Goal: Task Accomplishment & Management: Use online tool/utility

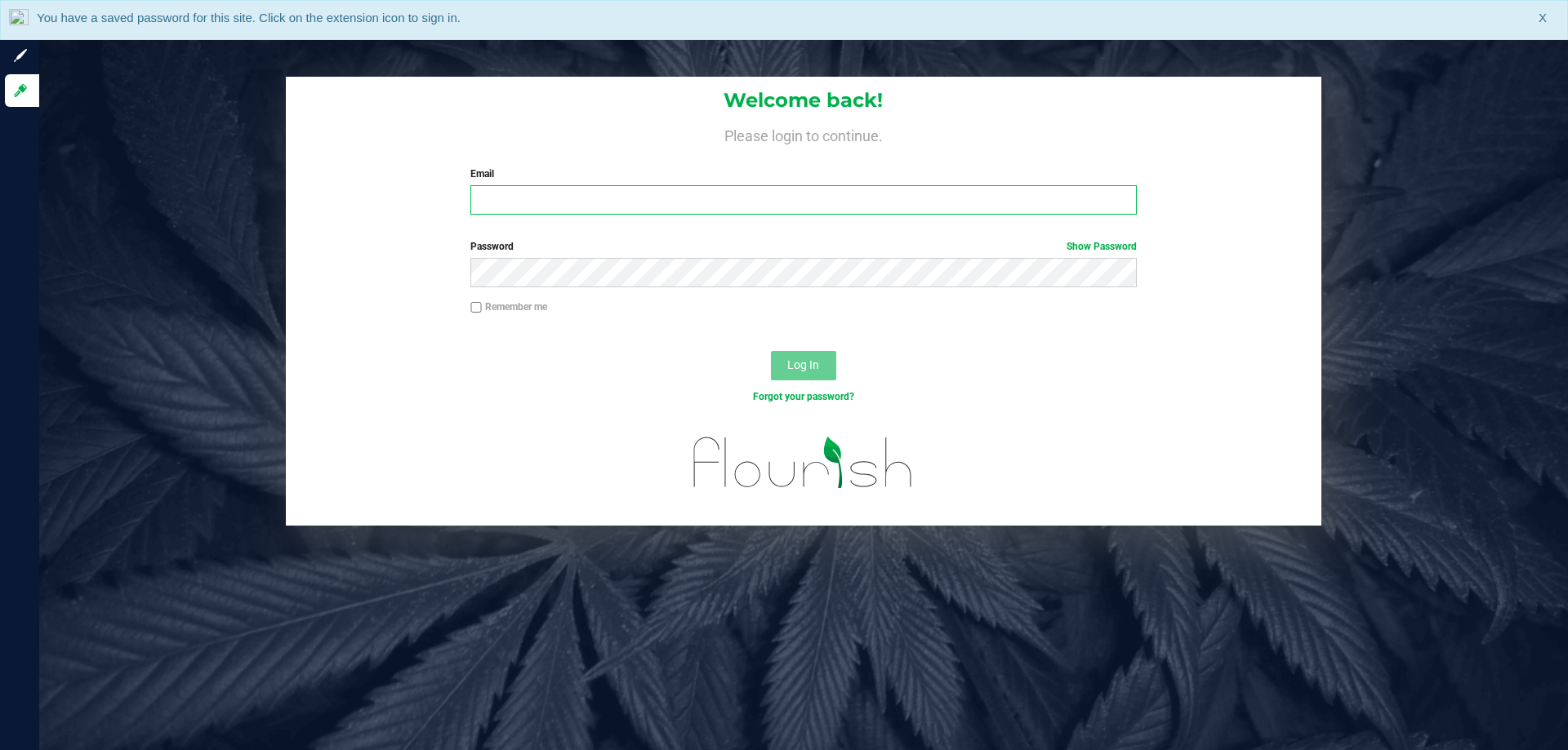
click at [863, 201] on input "Email" at bounding box center [803, 200] width 665 height 30
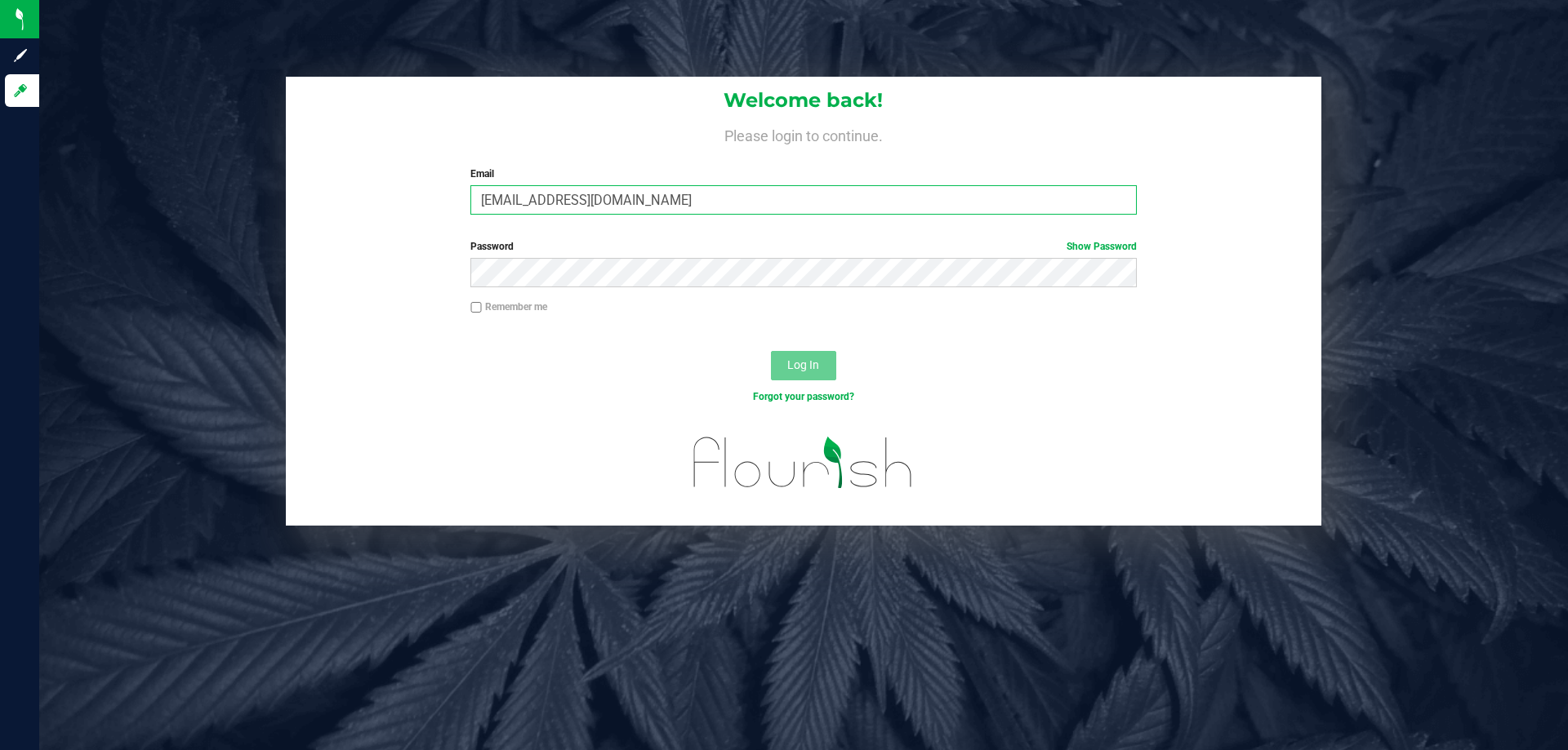
type input "[EMAIL_ADDRESS][DOMAIN_NAME]"
click at [771, 351] on button "Log In" at bounding box center [803, 365] width 65 height 30
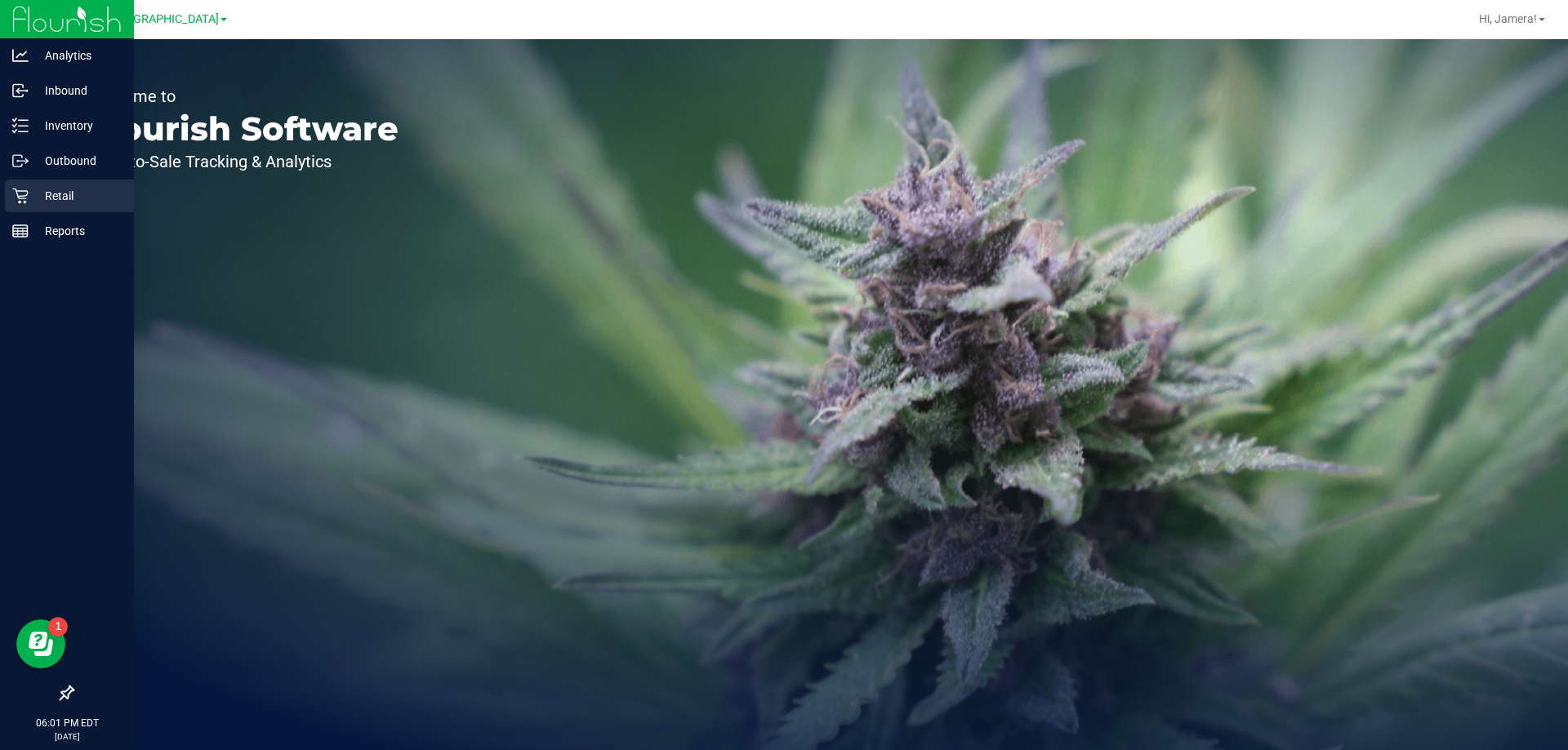
click at [39, 202] on p "Retail" at bounding box center [77, 195] width 98 height 20
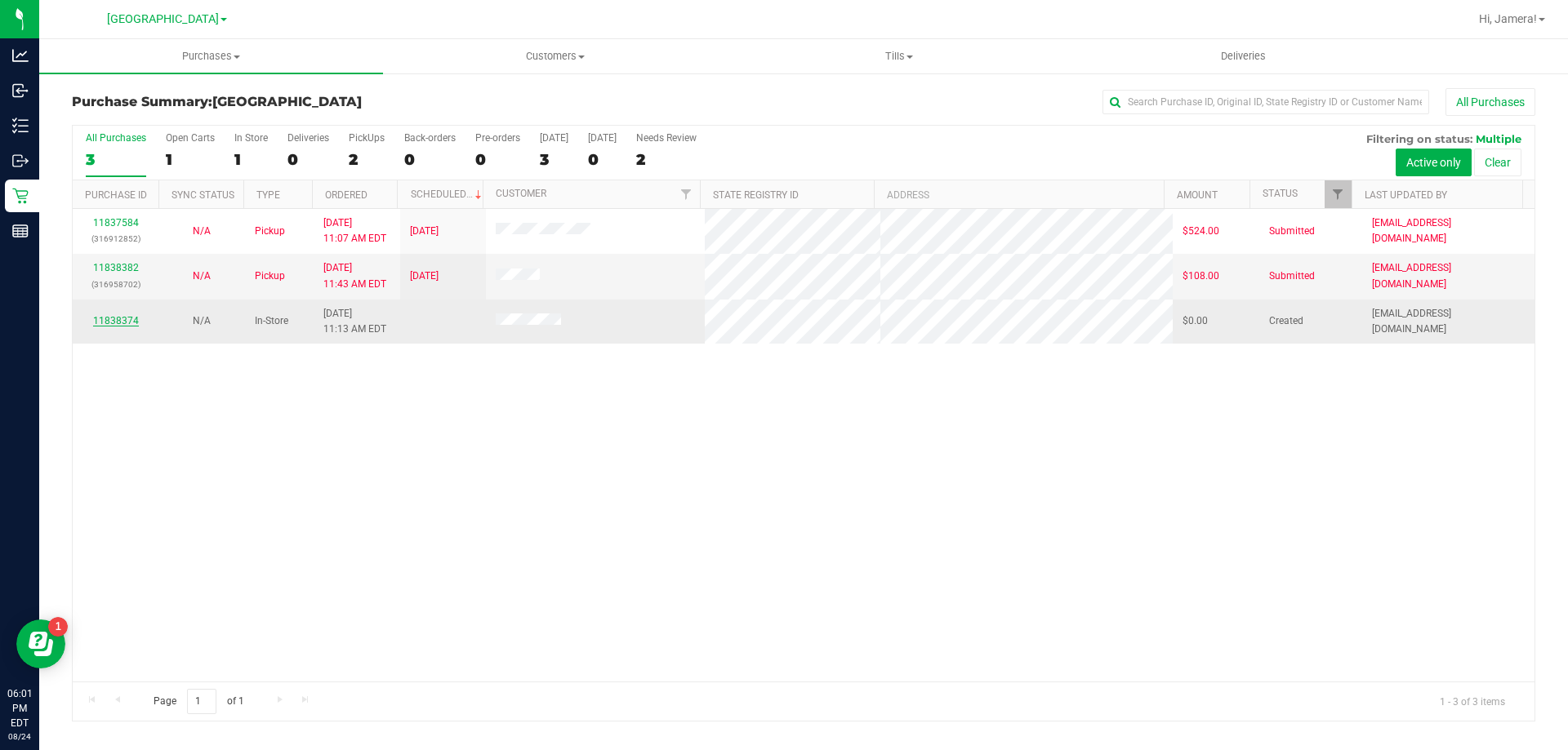
click at [119, 321] on link "11838374" at bounding box center [116, 320] width 46 height 11
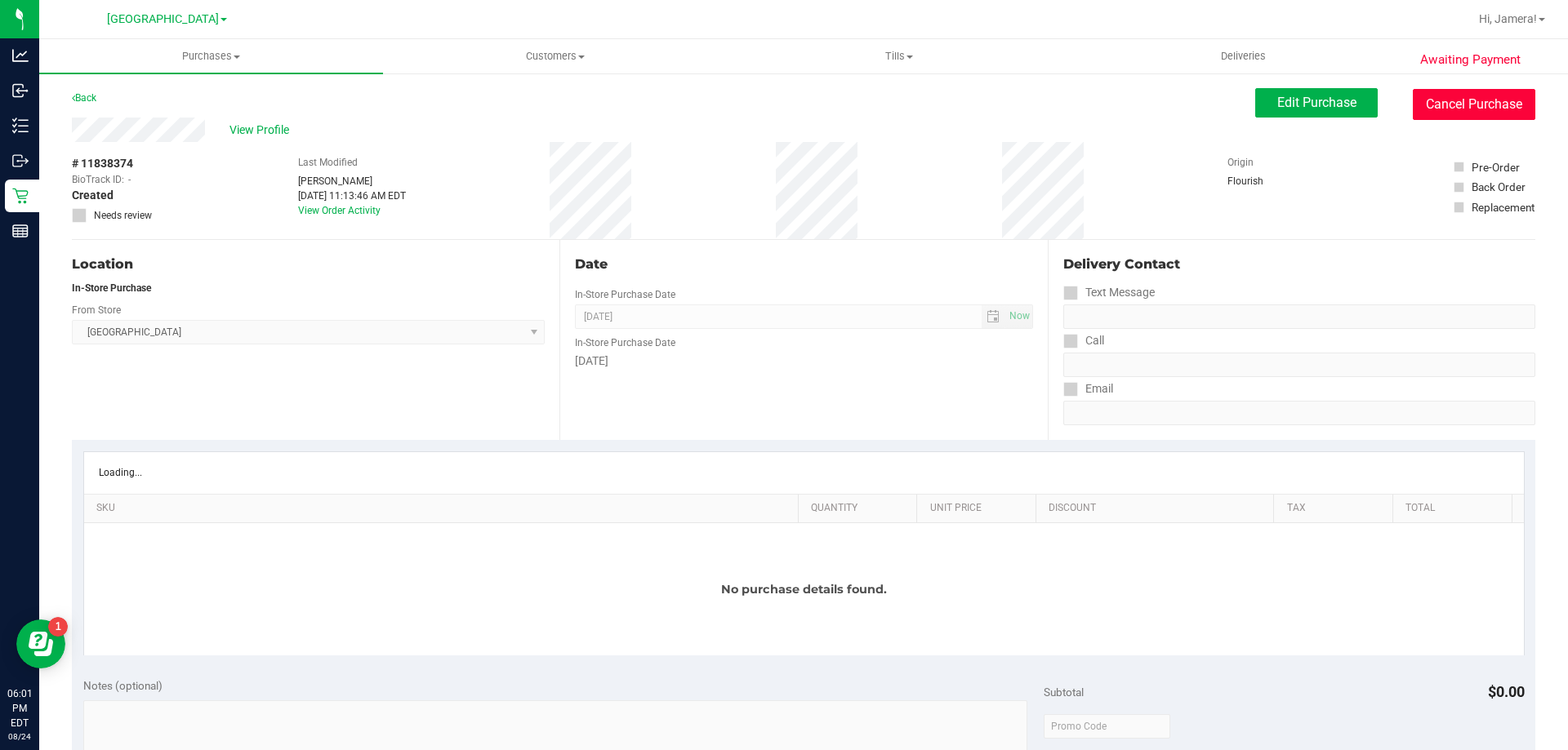
click at [1447, 106] on button "Cancel Purchase" at bounding box center [1475, 104] width 122 height 31
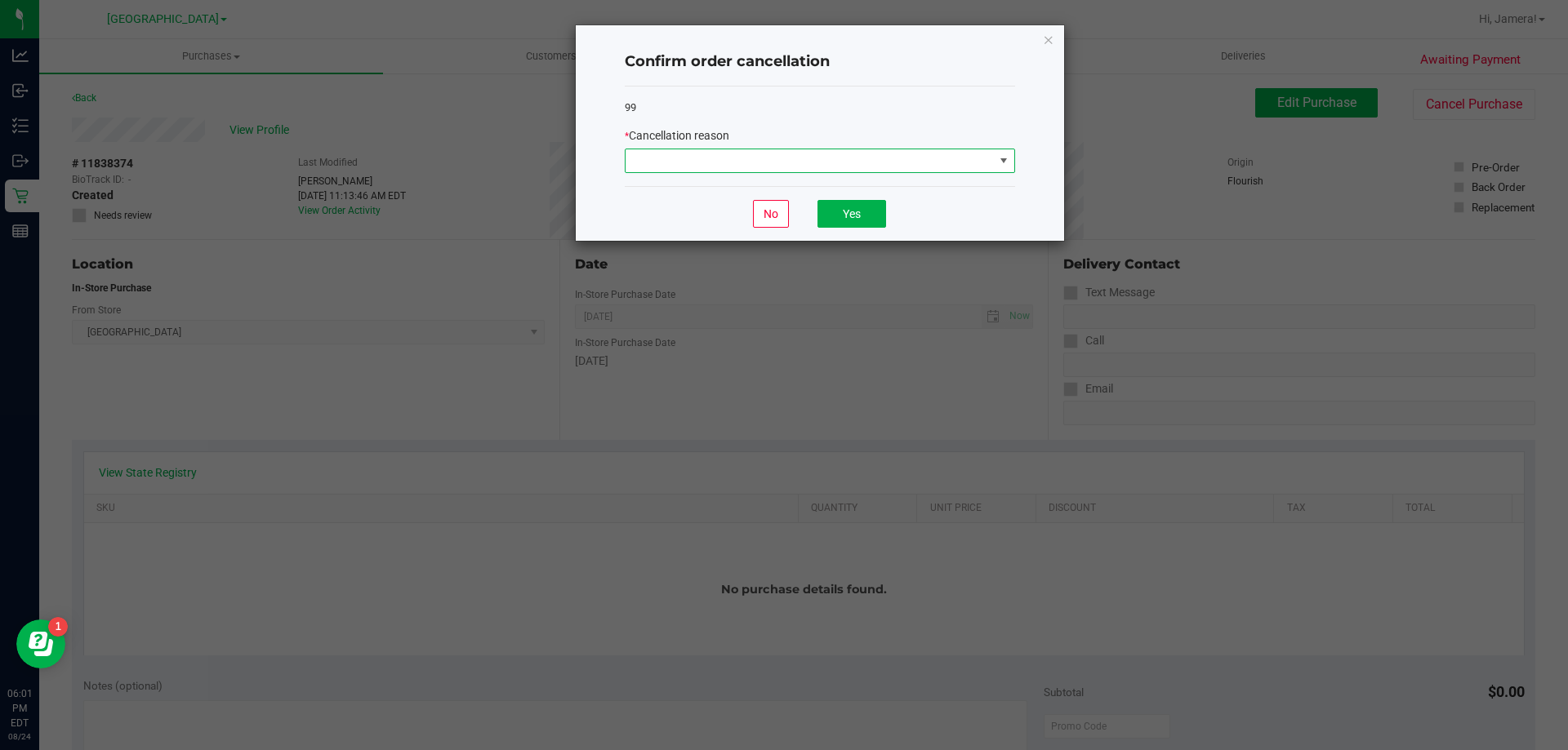
click at [917, 158] on span at bounding box center [809, 161] width 368 height 23
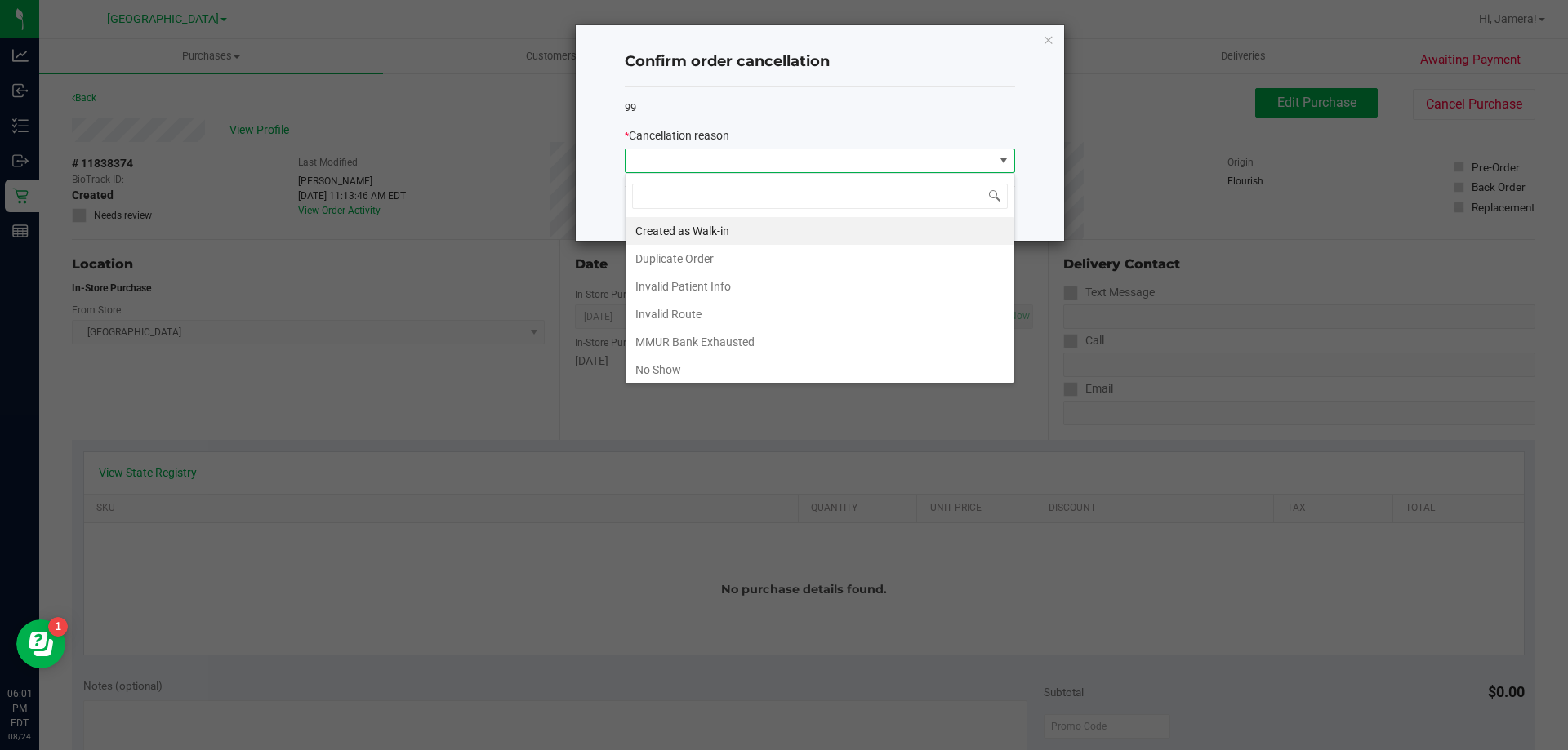
scroll to position [25, 390]
click at [730, 365] on li "No Show" at bounding box center [819, 369] width 388 height 28
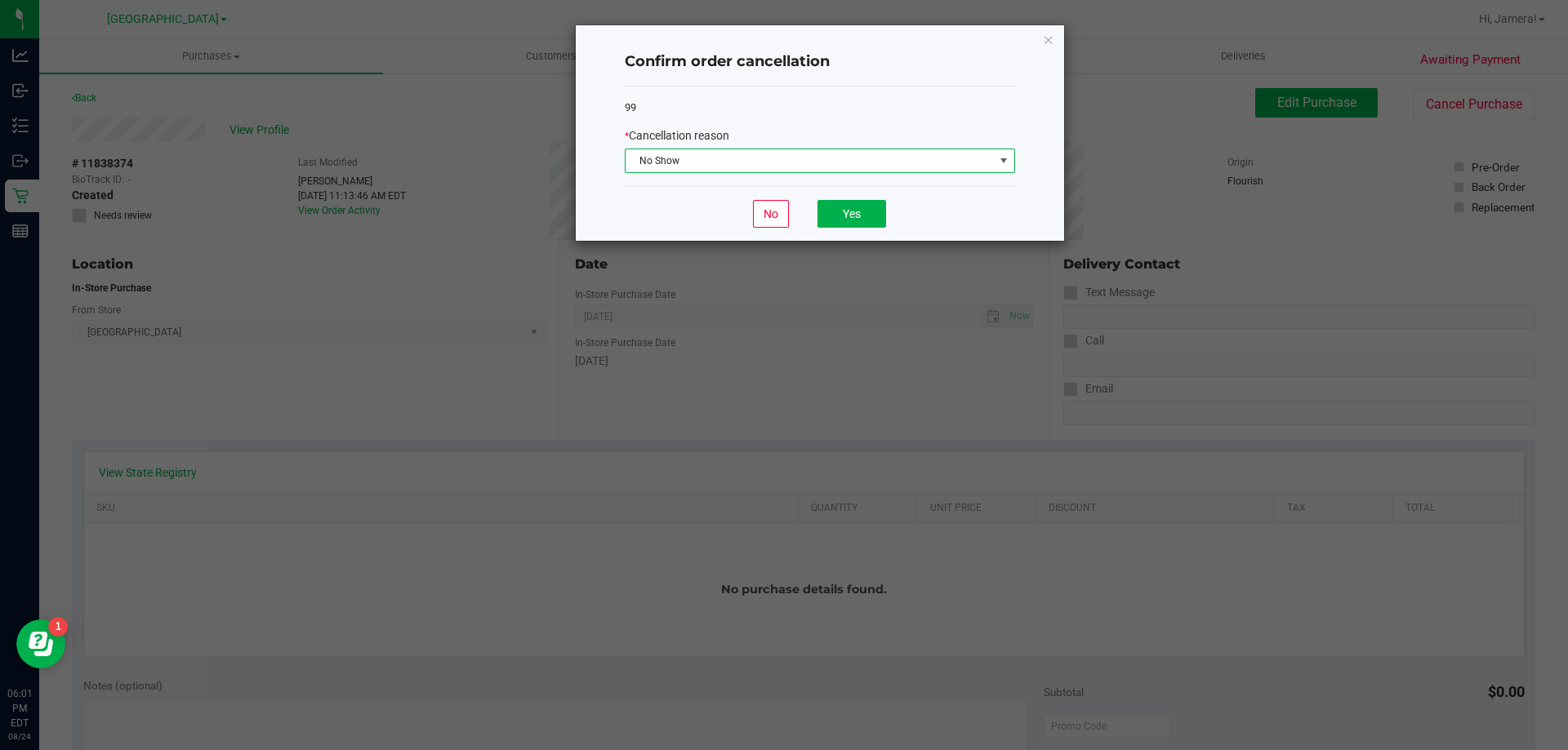
click at [829, 162] on span "No Show" at bounding box center [809, 161] width 368 height 23
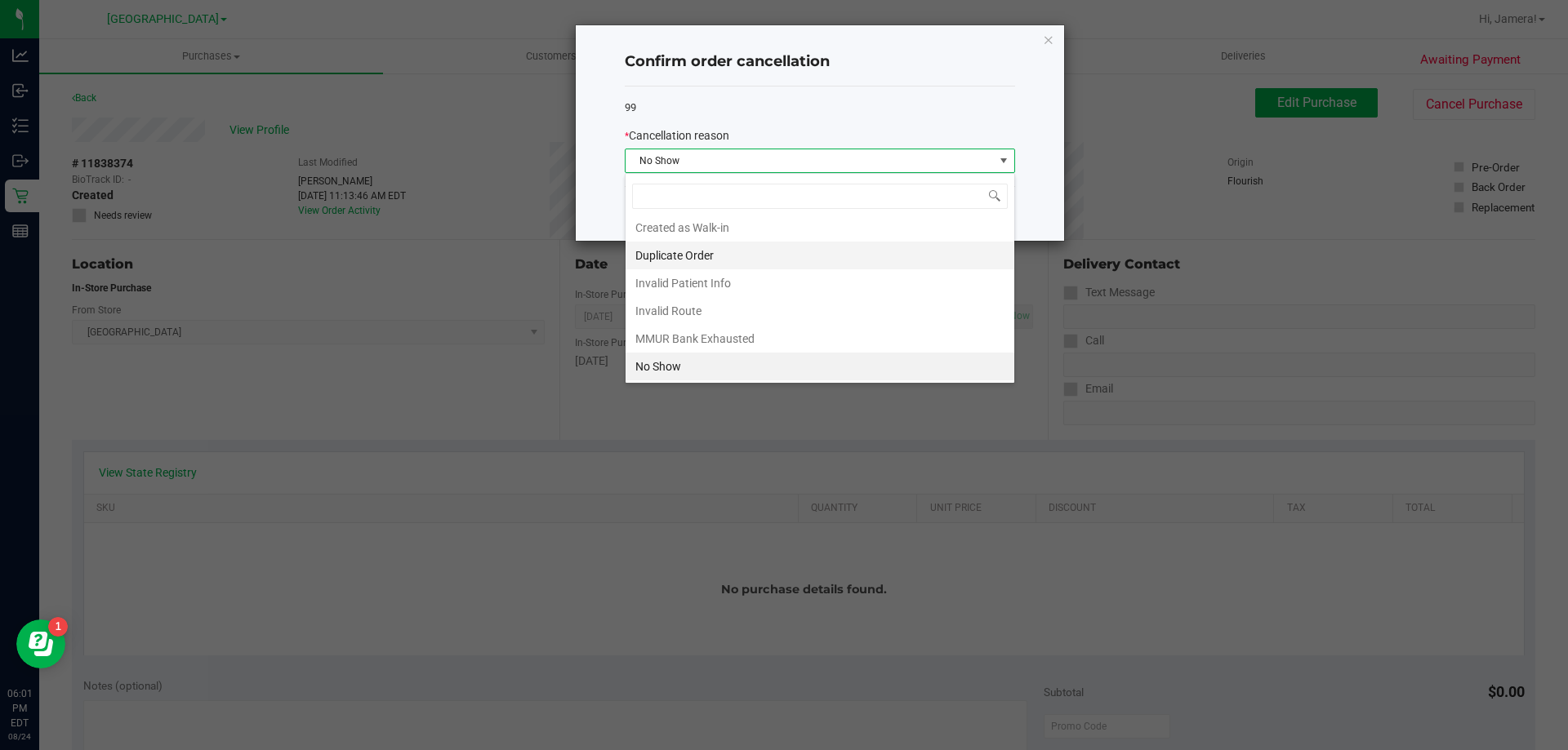
click at [733, 251] on li "Duplicate Order" at bounding box center [819, 255] width 388 height 28
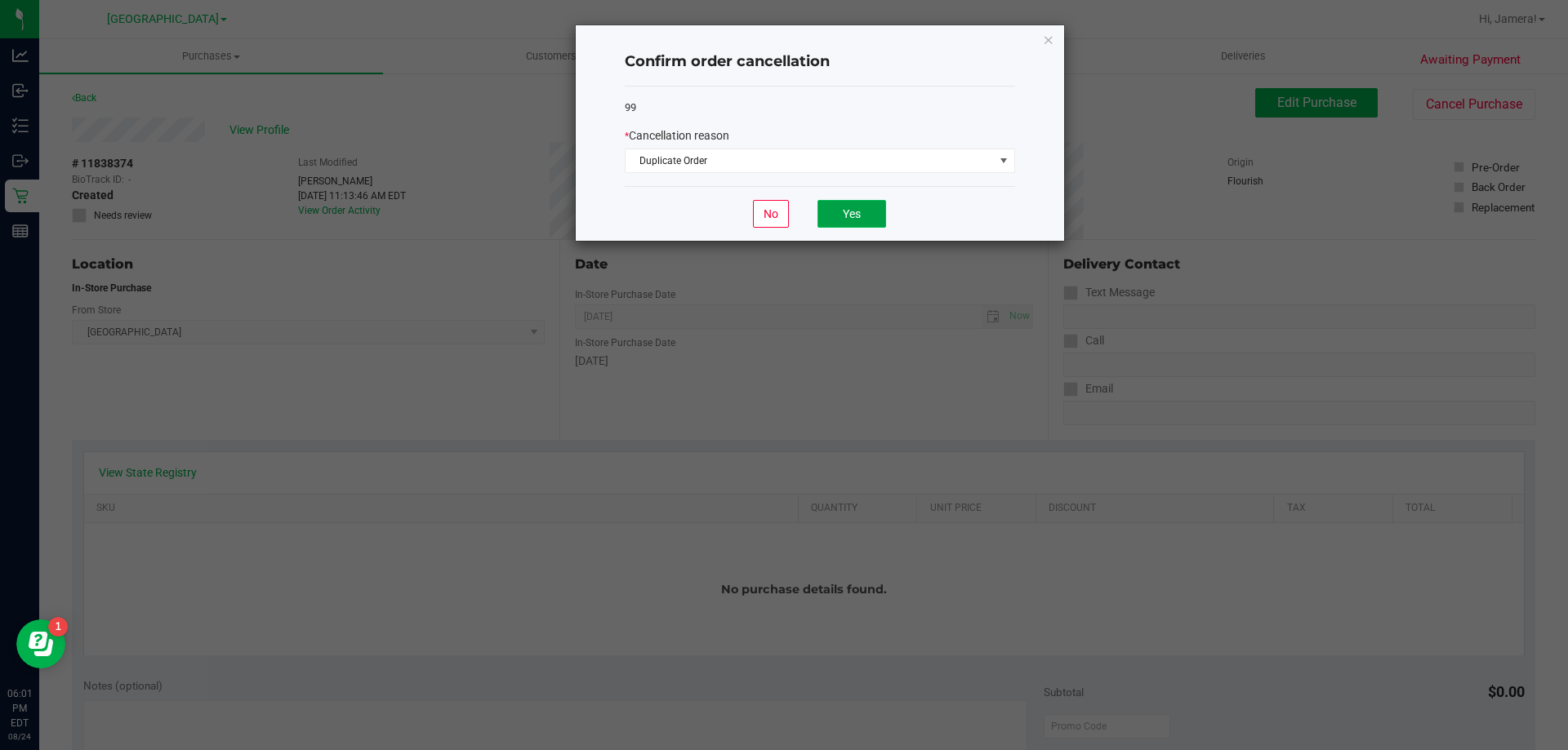
click at [835, 219] on button "Yes" at bounding box center [852, 213] width 69 height 28
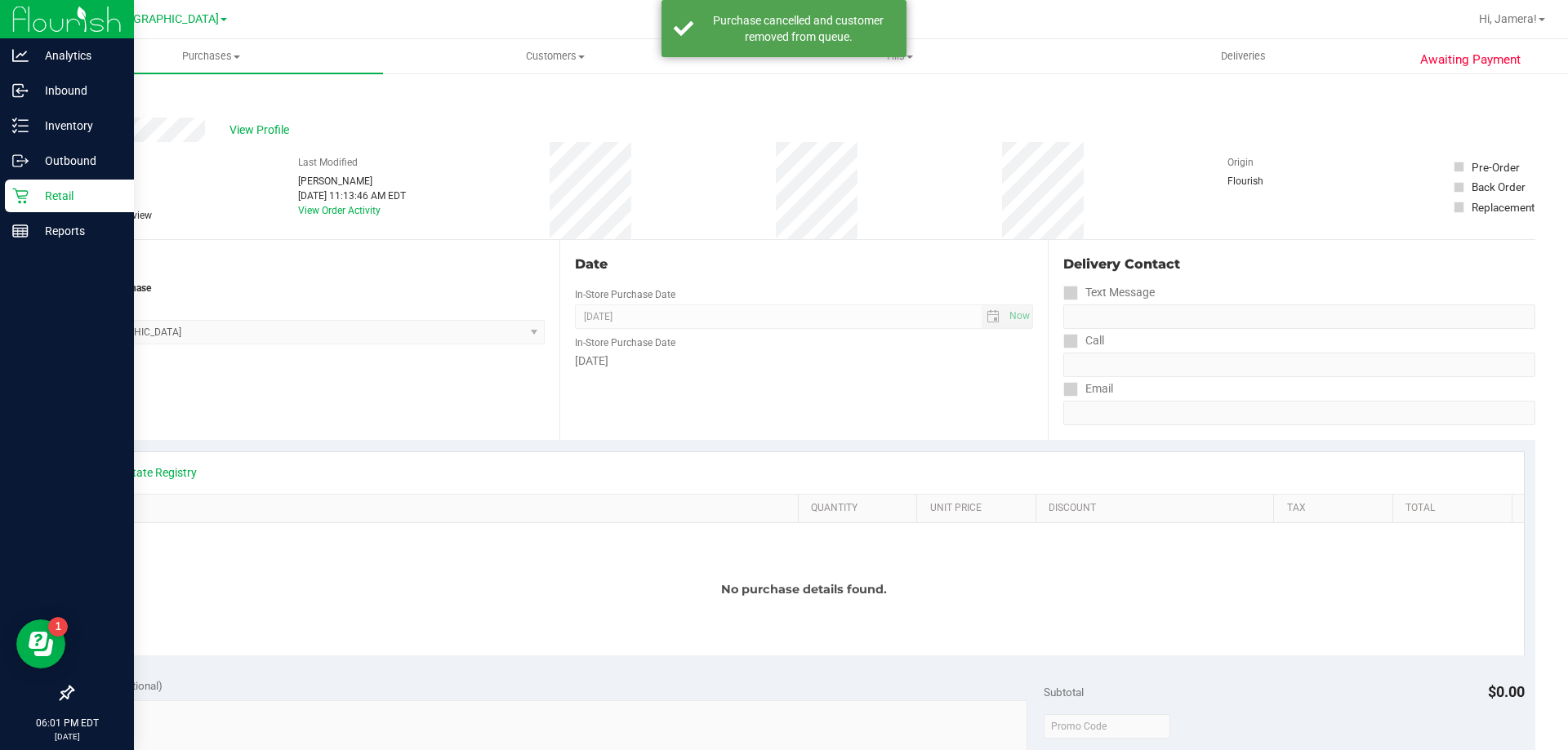
click at [48, 200] on p "Retail" at bounding box center [77, 195] width 98 height 20
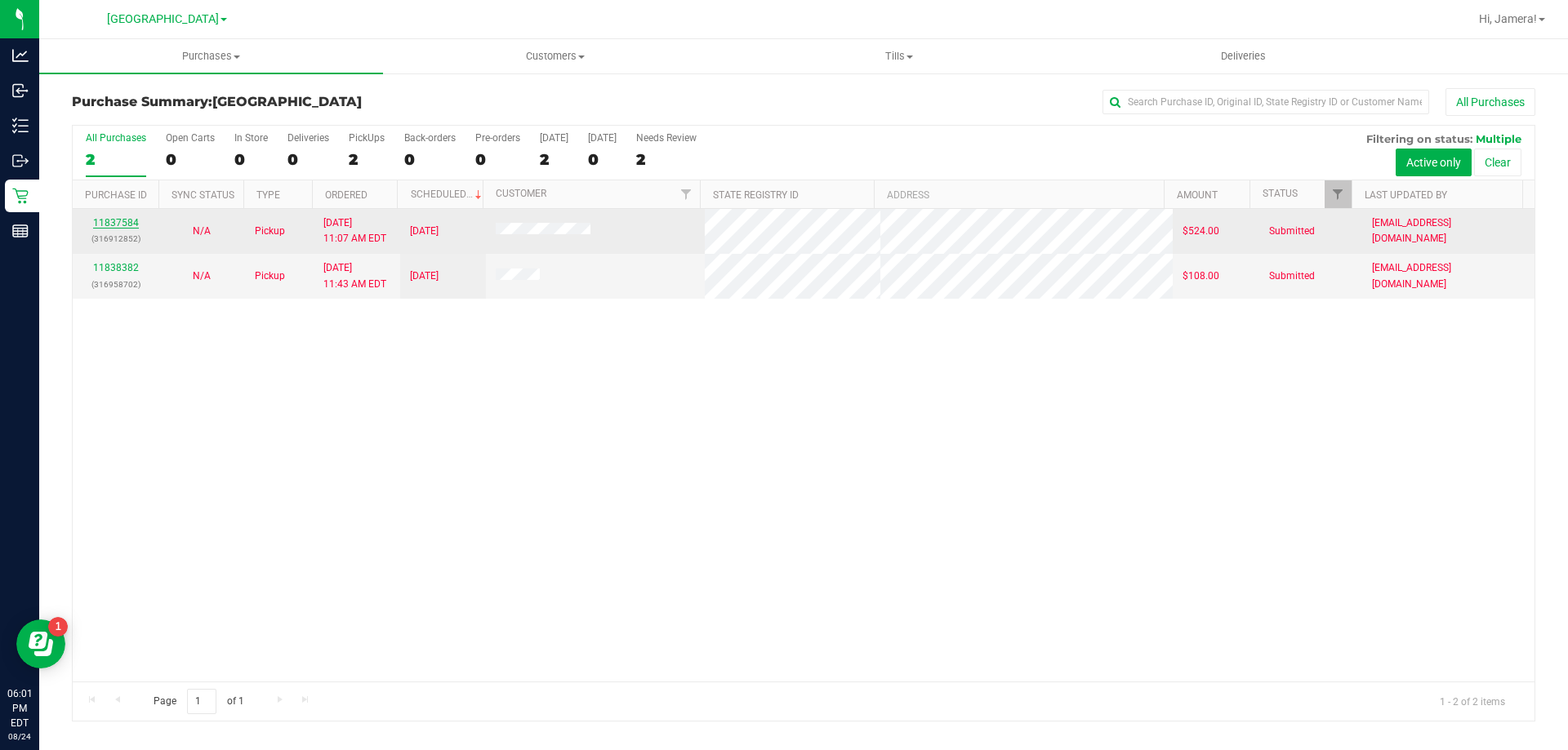
click at [124, 220] on link "11837584" at bounding box center [116, 223] width 46 height 11
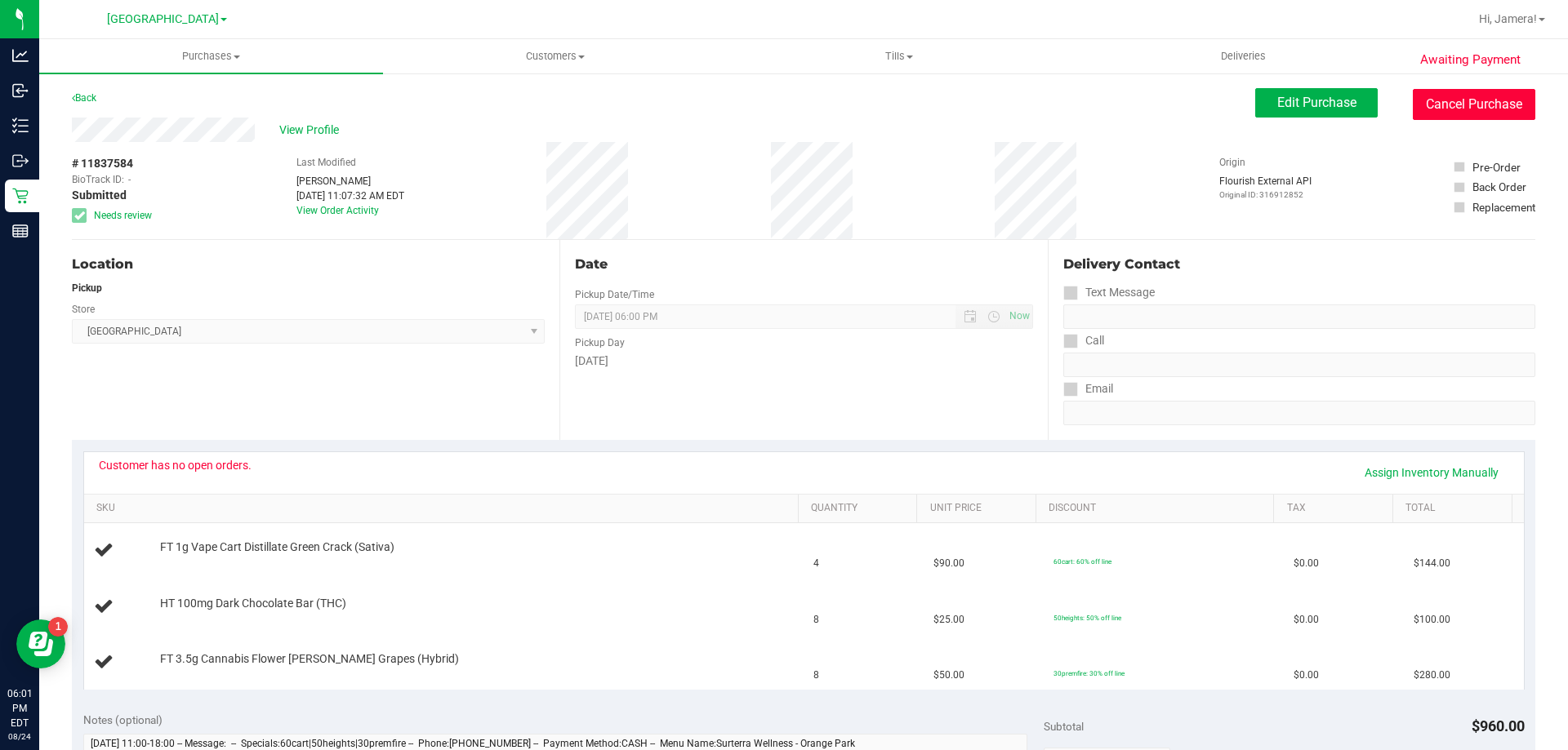
click at [1460, 102] on button "Cancel Purchase" at bounding box center [1475, 104] width 122 height 31
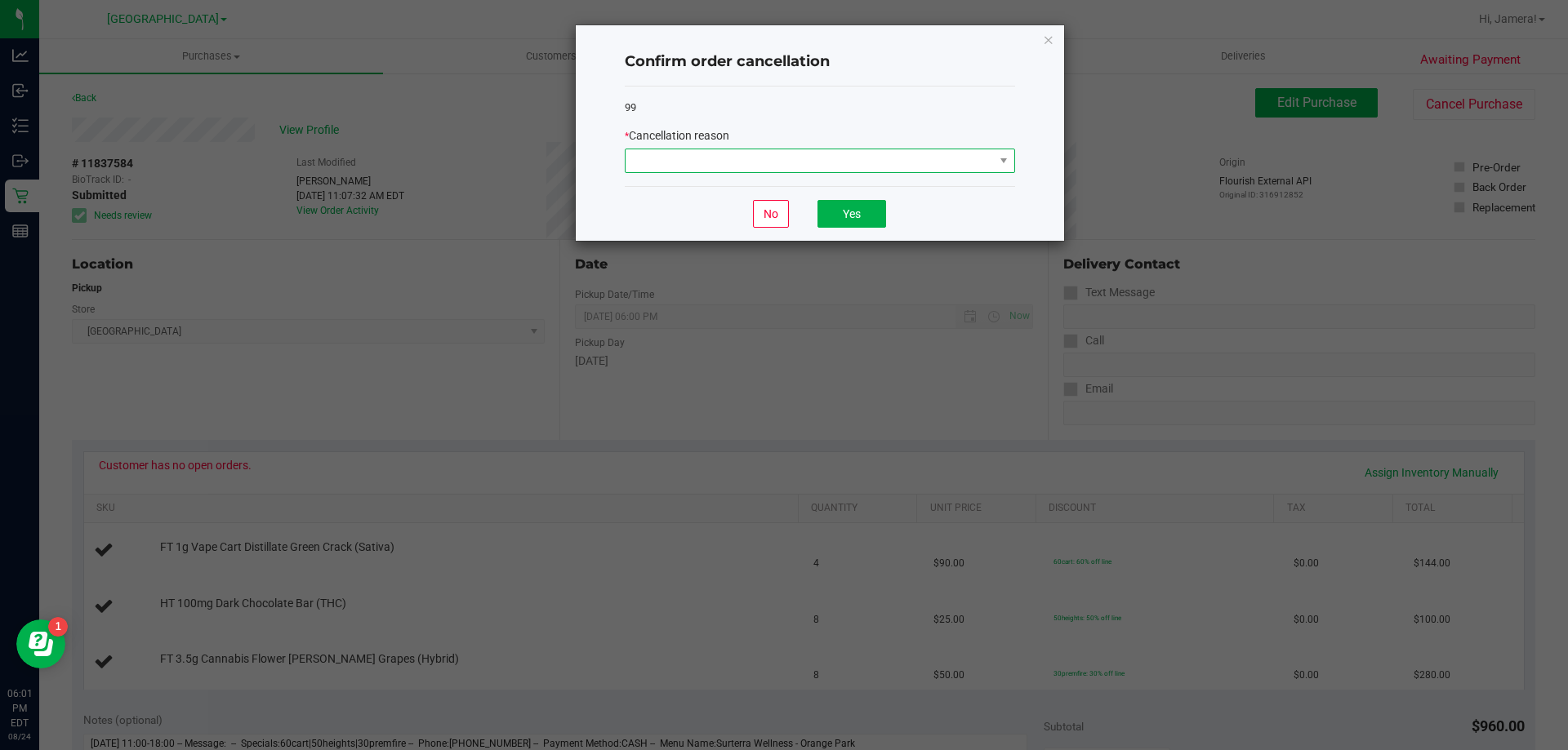
click at [839, 163] on span at bounding box center [809, 161] width 368 height 23
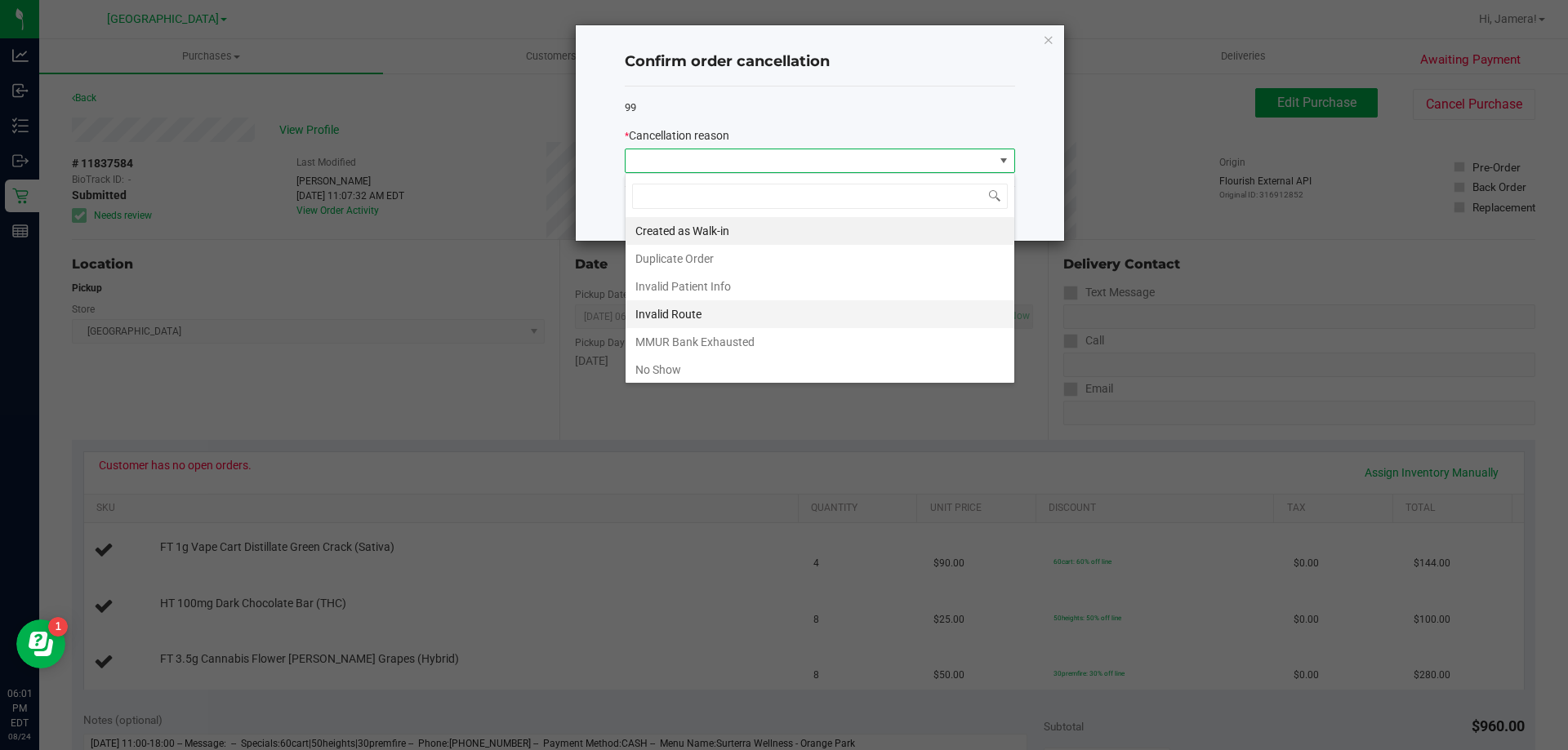
scroll to position [25, 390]
click at [733, 334] on li "MMUR Bank Exhausted" at bounding box center [819, 341] width 388 height 28
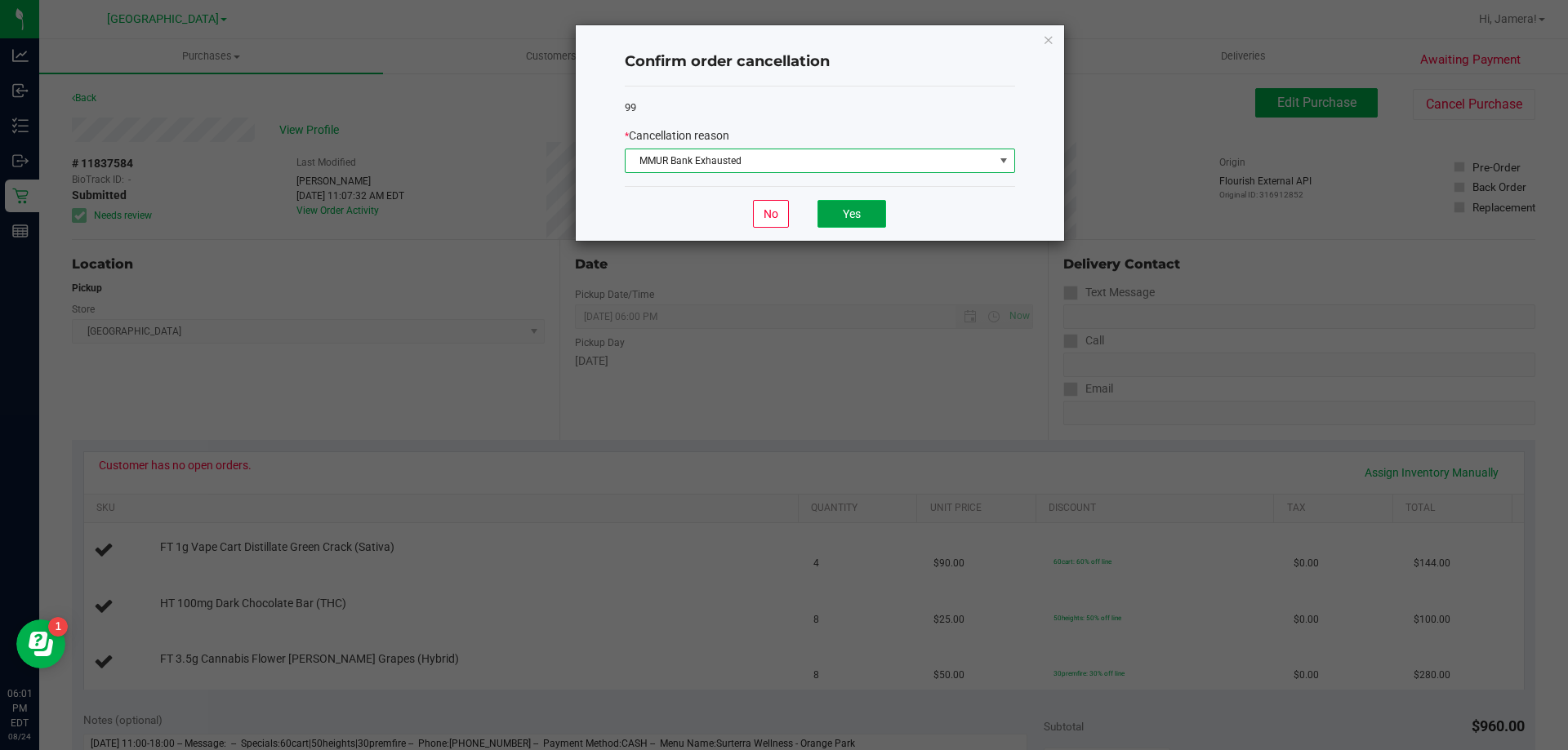
click at [868, 208] on button "Yes" at bounding box center [852, 213] width 69 height 28
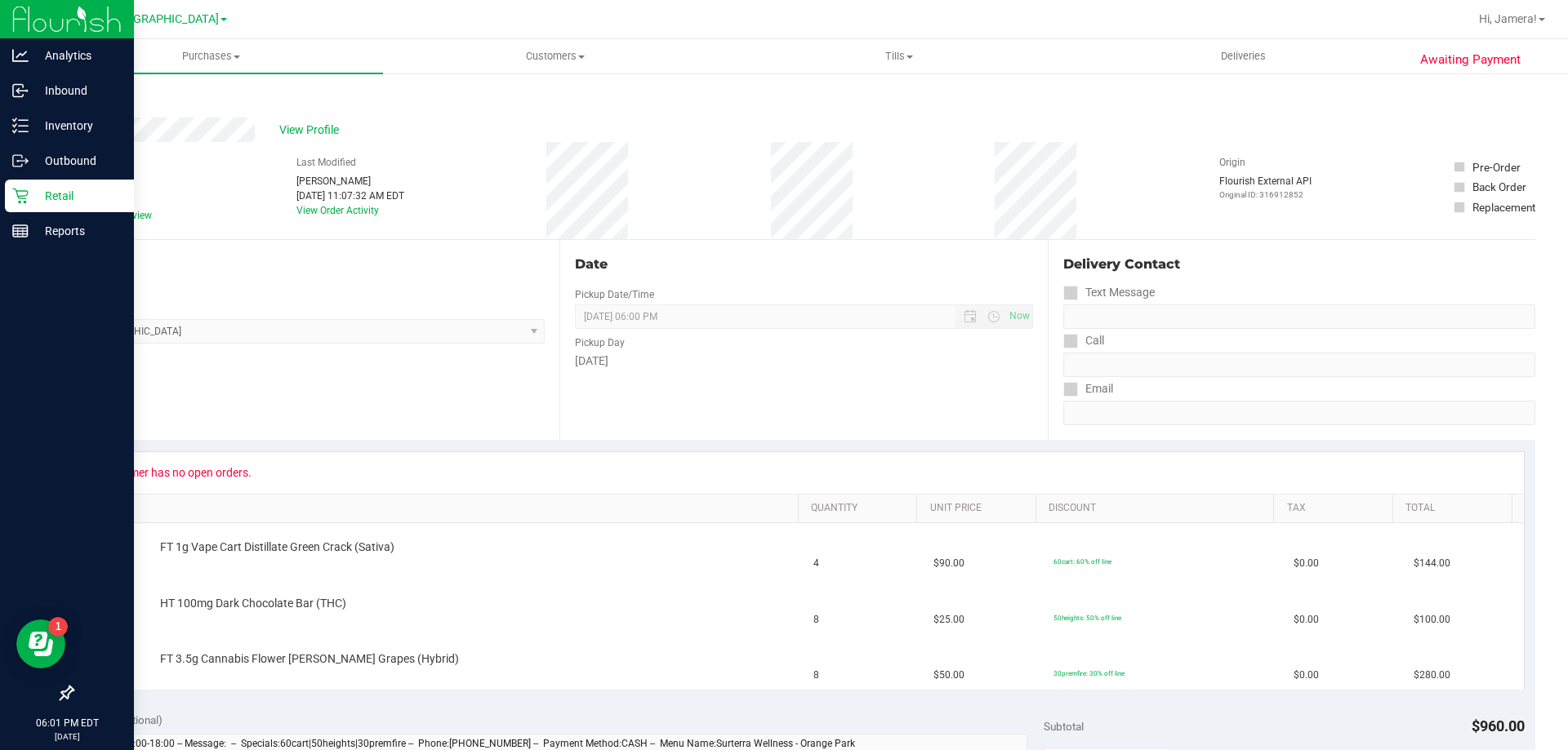
click at [73, 198] on p "Retail" at bounding box center [77, 195] width 98 height 20
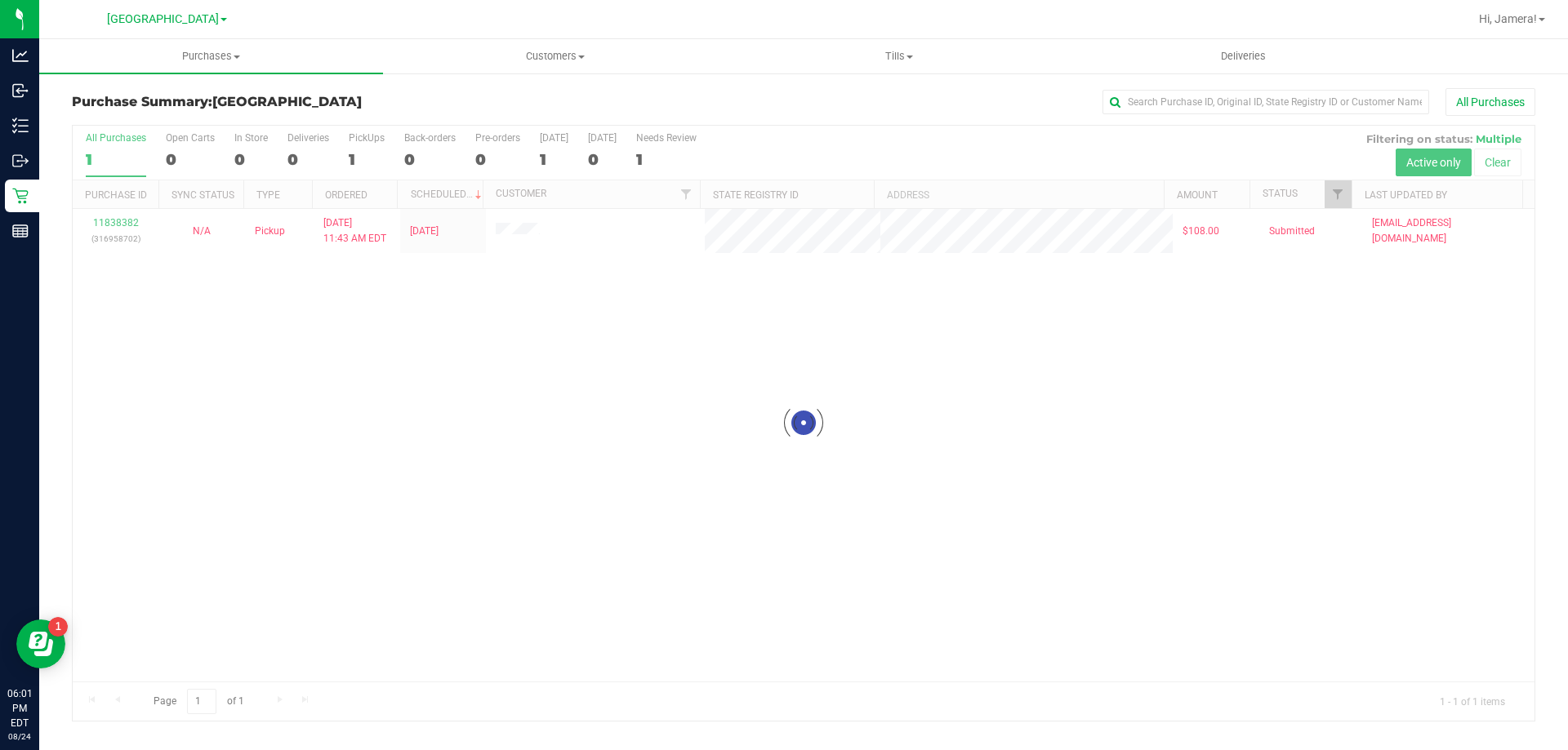
click at [119, 219] on div at bounding box center [804, 423] width 1462 height 595
click at [125, 219] on link "11838382" at bounding box center [116, 223] width 46 height 11
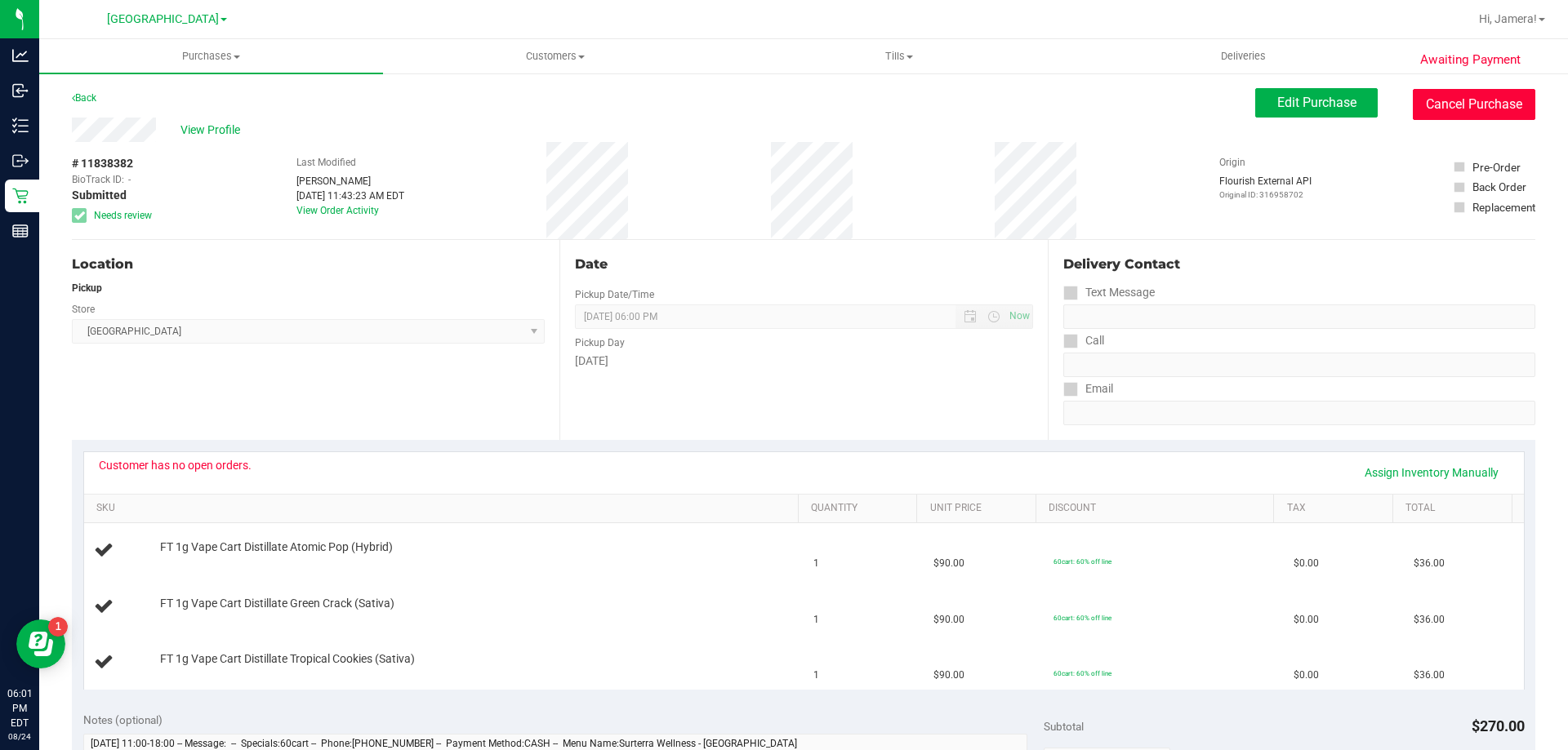
click at [1478, 99] on button "Cancel Purchase" at bounding box center [1475, 104] width 122 height 31
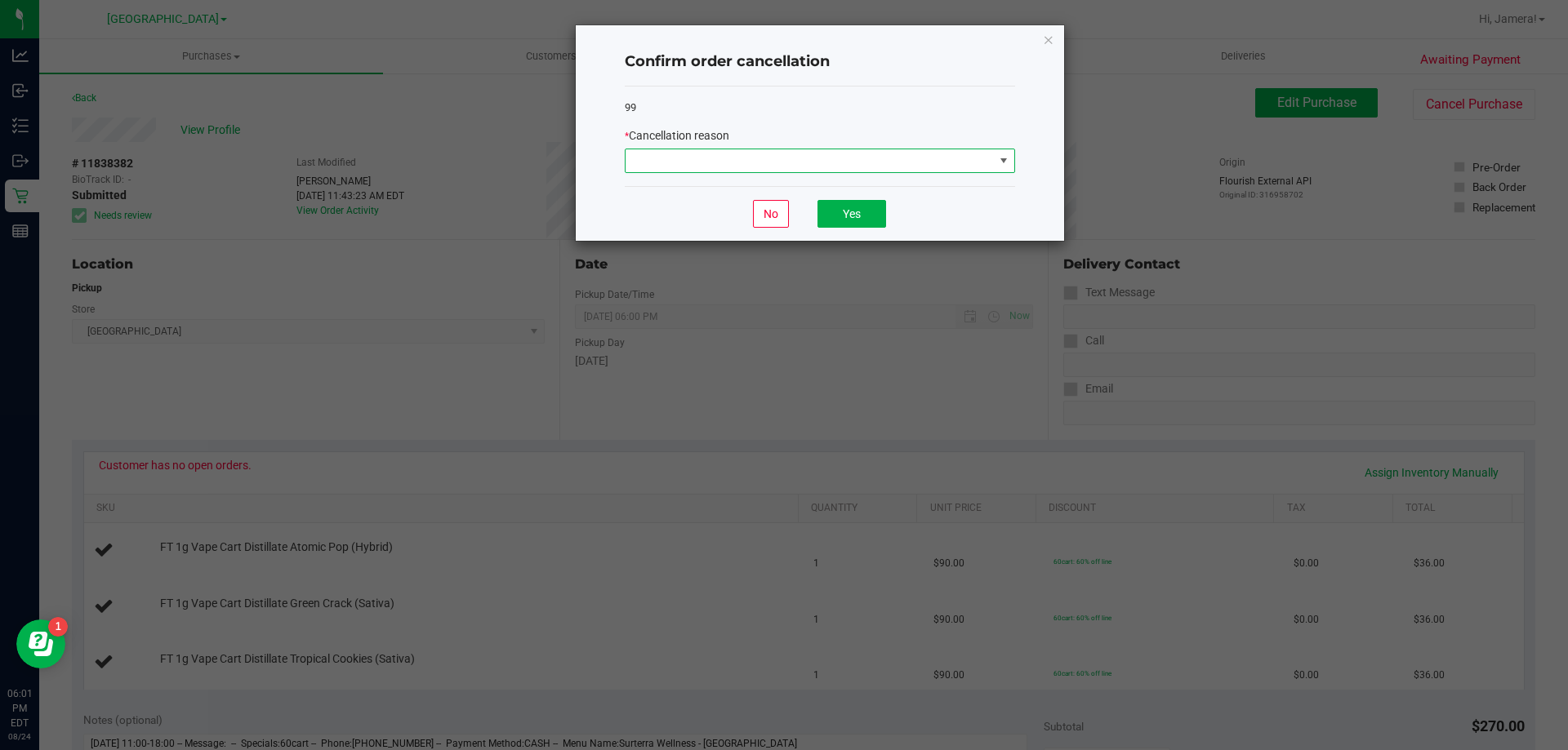
click at [847, 159] on span at bounding box center [809, 161] width 368 height 23
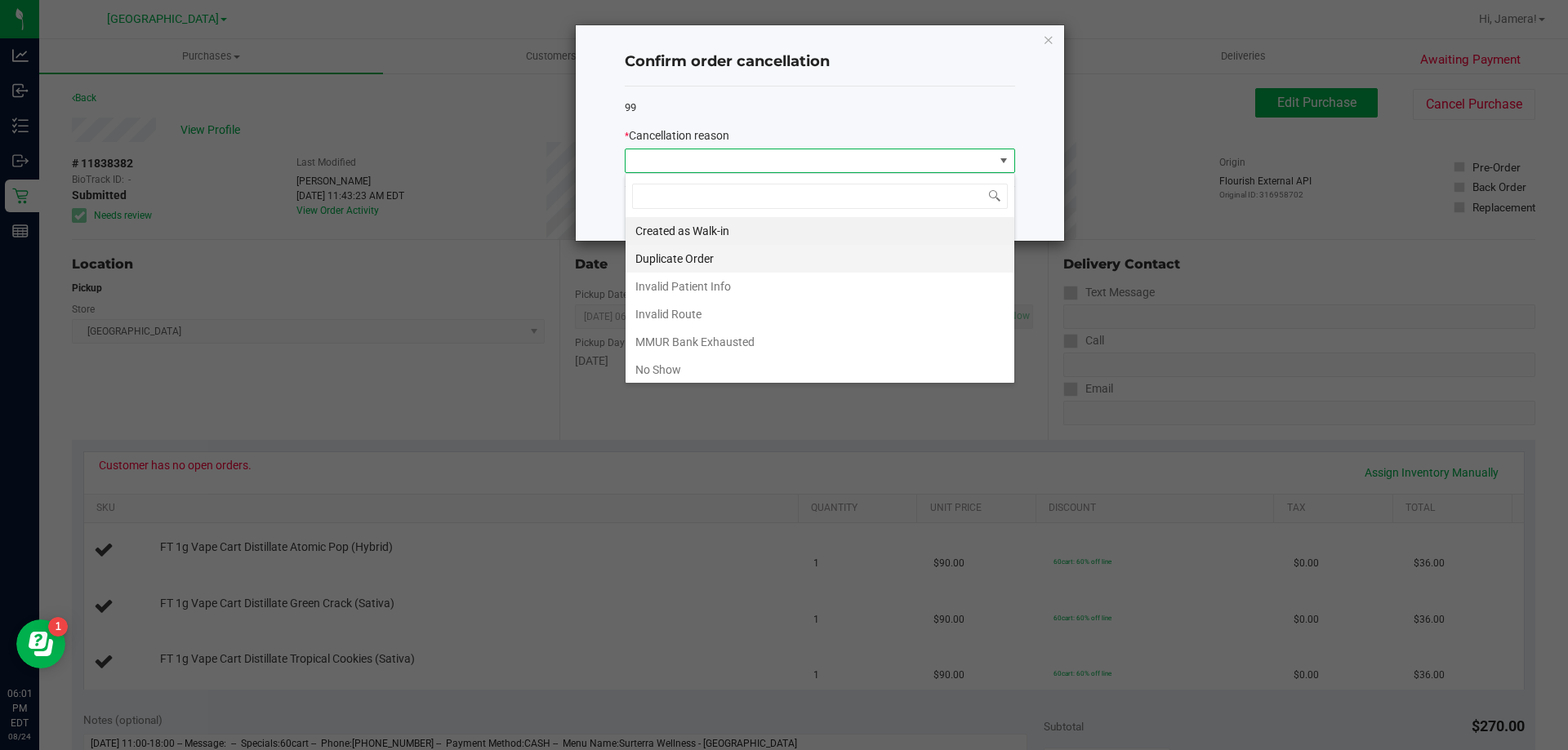
scroll to position [25, 390]
click at [749, 347] on li "MMUR Bank Exhausted" at bounding box center [819, 341] width 388 height 28
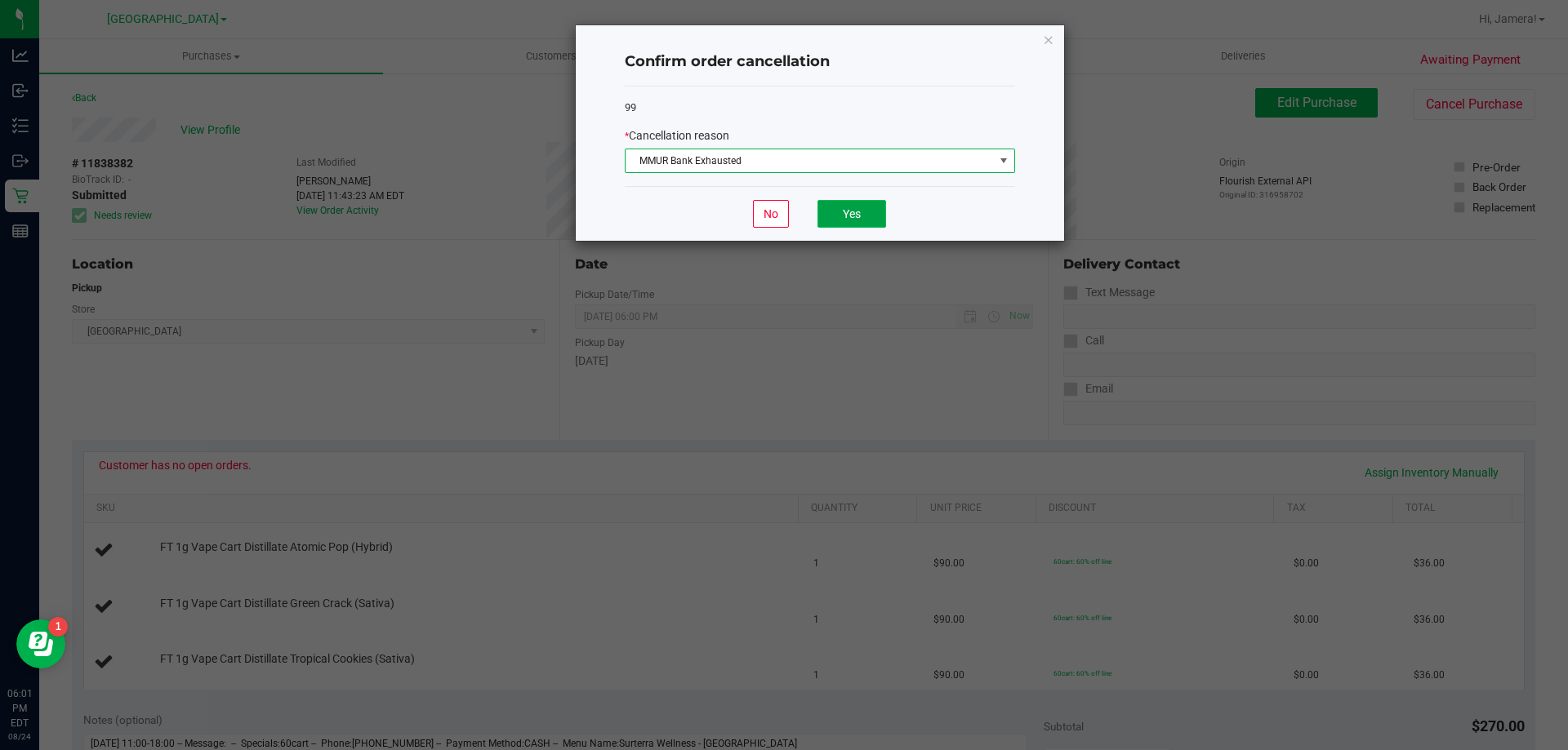
click at [863, 209] on button "Yes" at bounding box center [852, 213] width 69 height 28
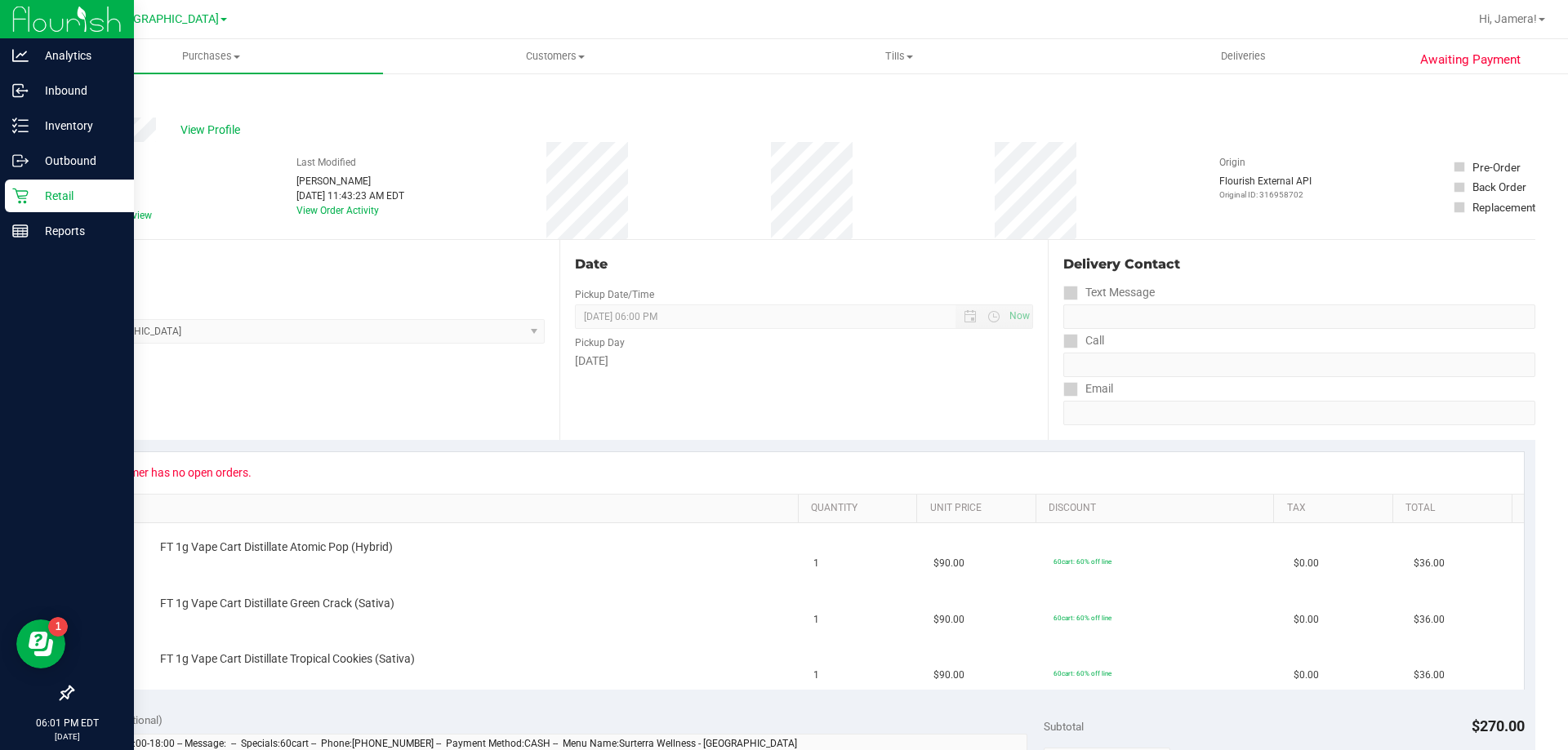
click at [21, 200] on icon at bounding box center [20, 195] width 16 height 16
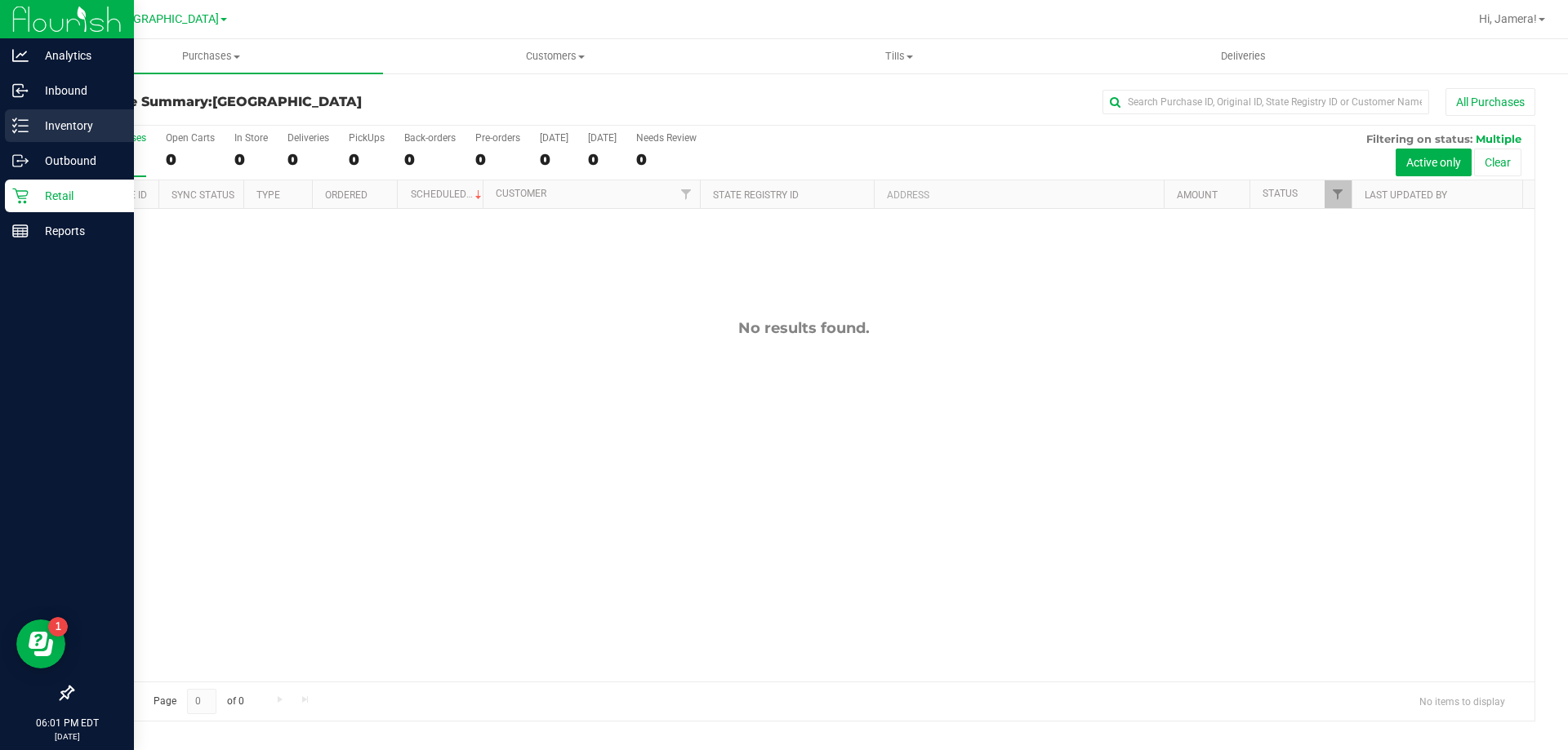
click at [81, 129] on p "Inventory" at bounding box center [77, 125] width 98 height 20
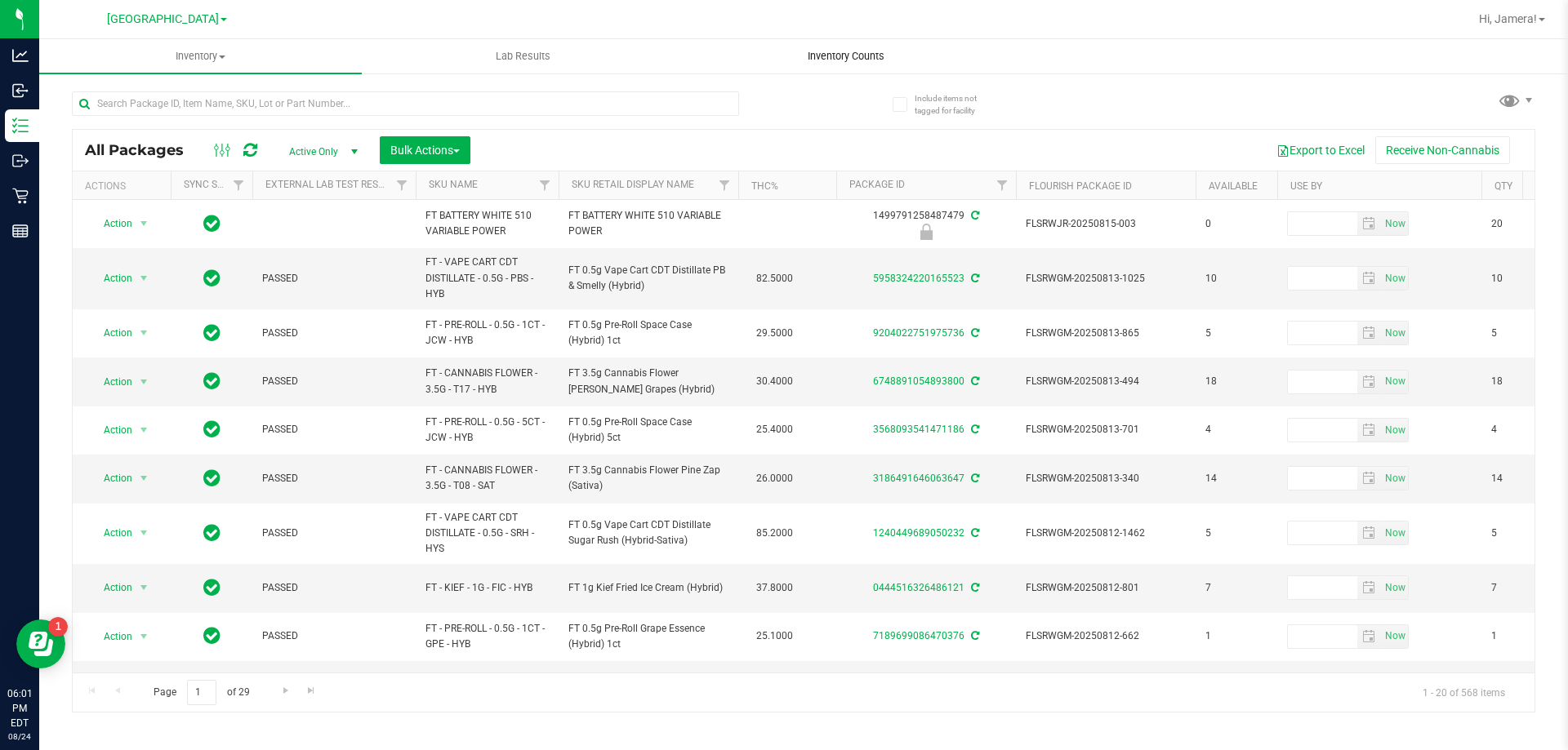
click at [837, 55] on span "Inventory Counts" at bounding box center [846, 56] width 121 height 14
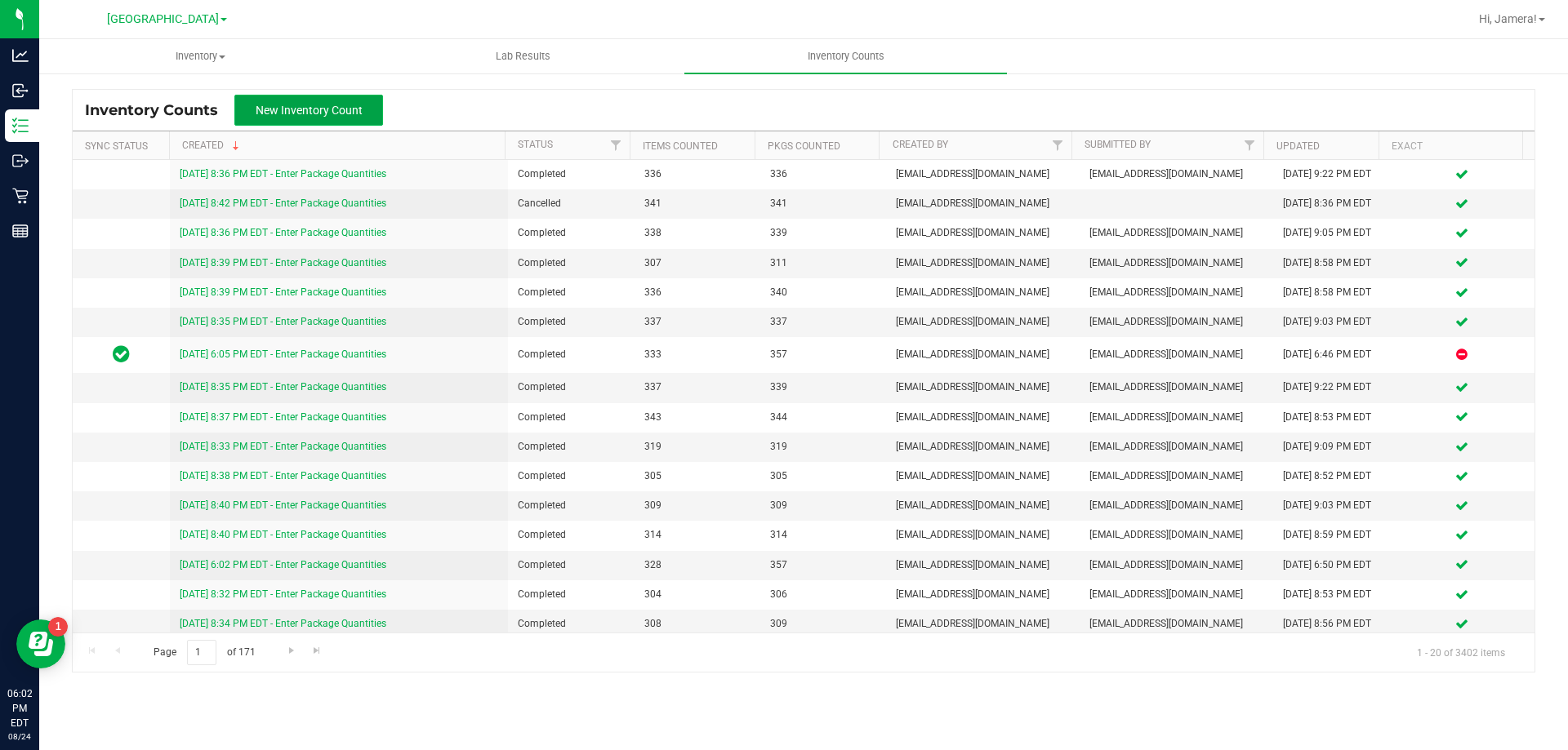
click at [337, 110] on span "New Inventory Count" at bounding box center [309, 110] width 107 height 13
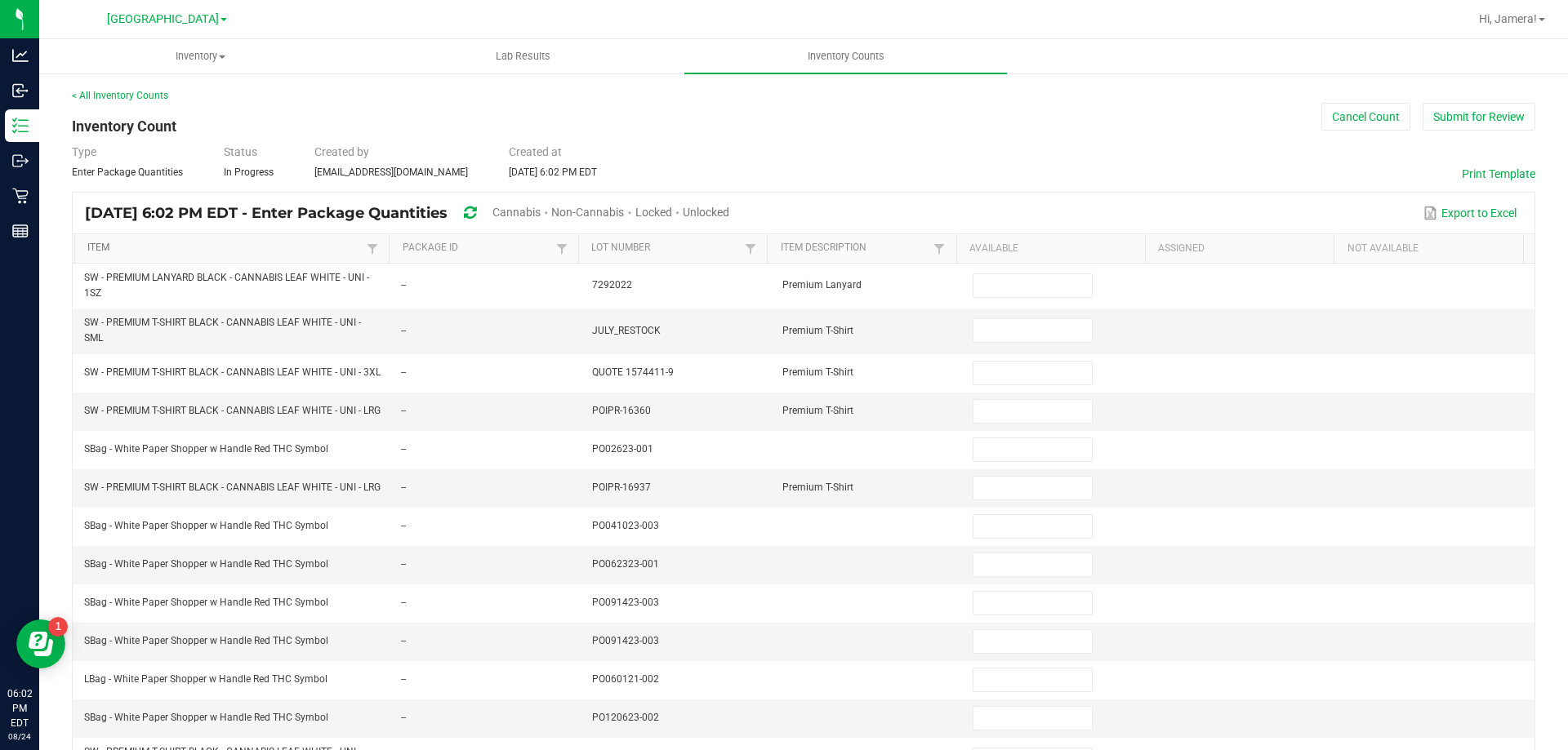
click at [331, 254] on link "Item" at bounding box center [225, 247] width 275 height 13
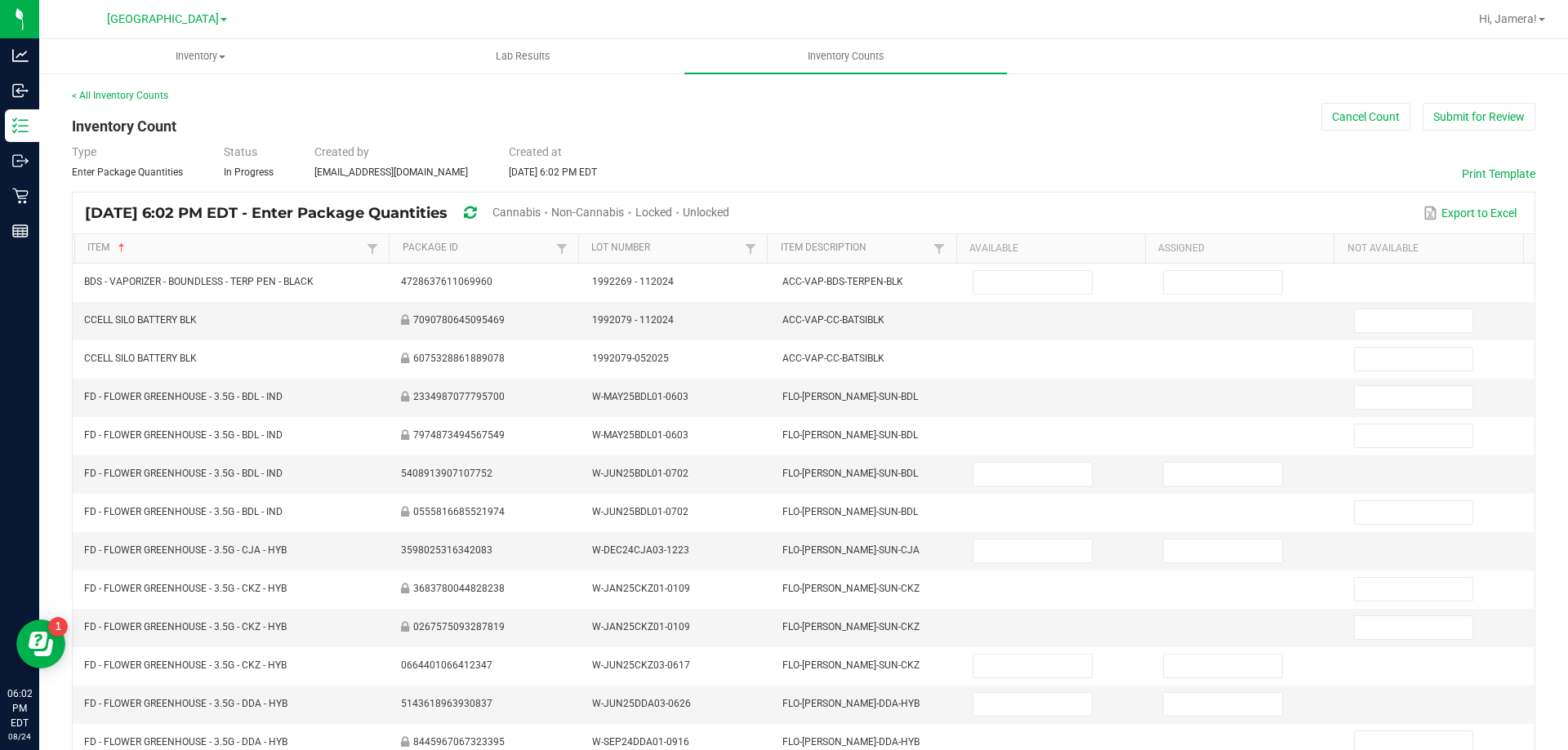
click at [729, 206] on span "Unlocked" at bounding box center [705, 211] width 47 height 13
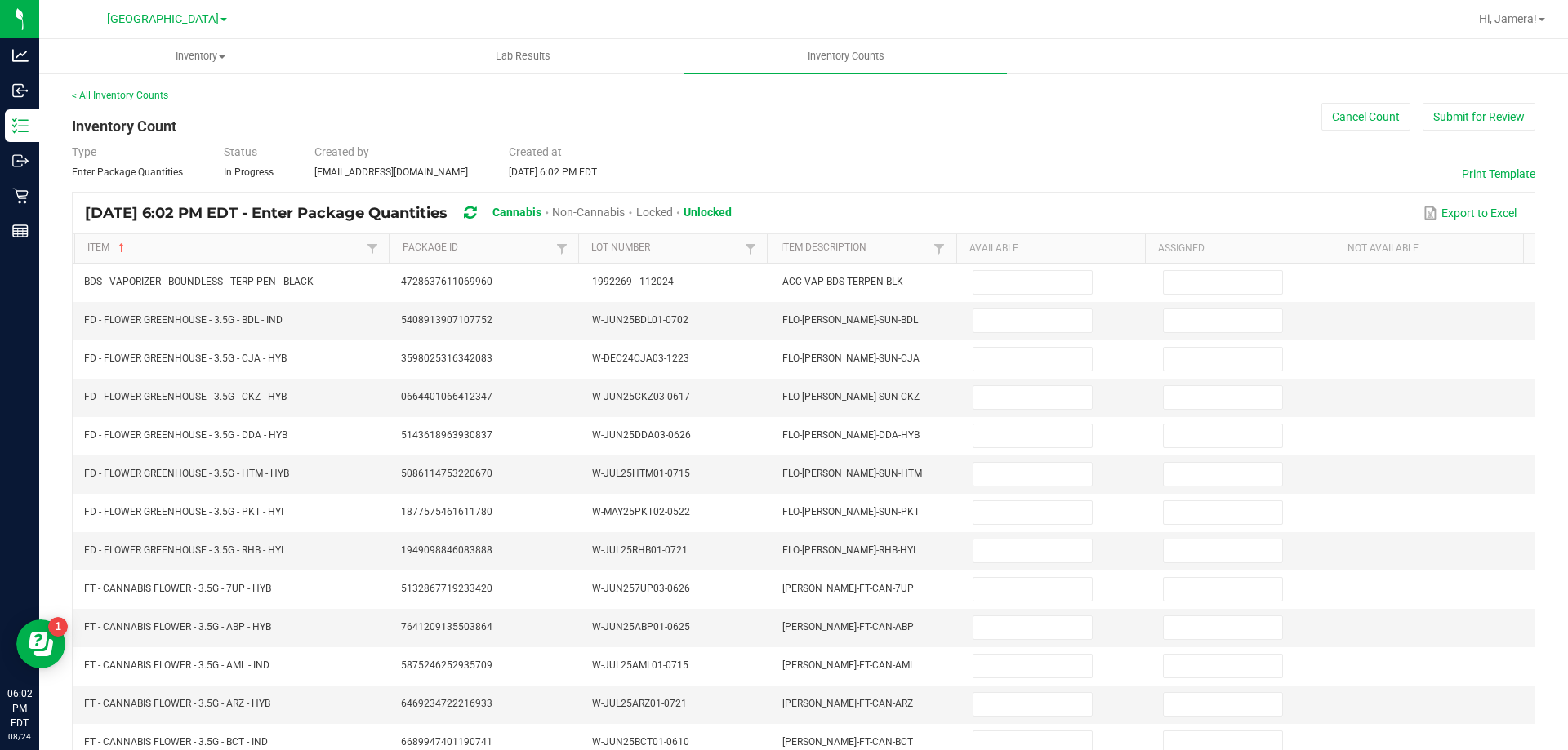
click at [732, 210] on span "Unlocked" at bounding box center [707, 211] width 48 height 13
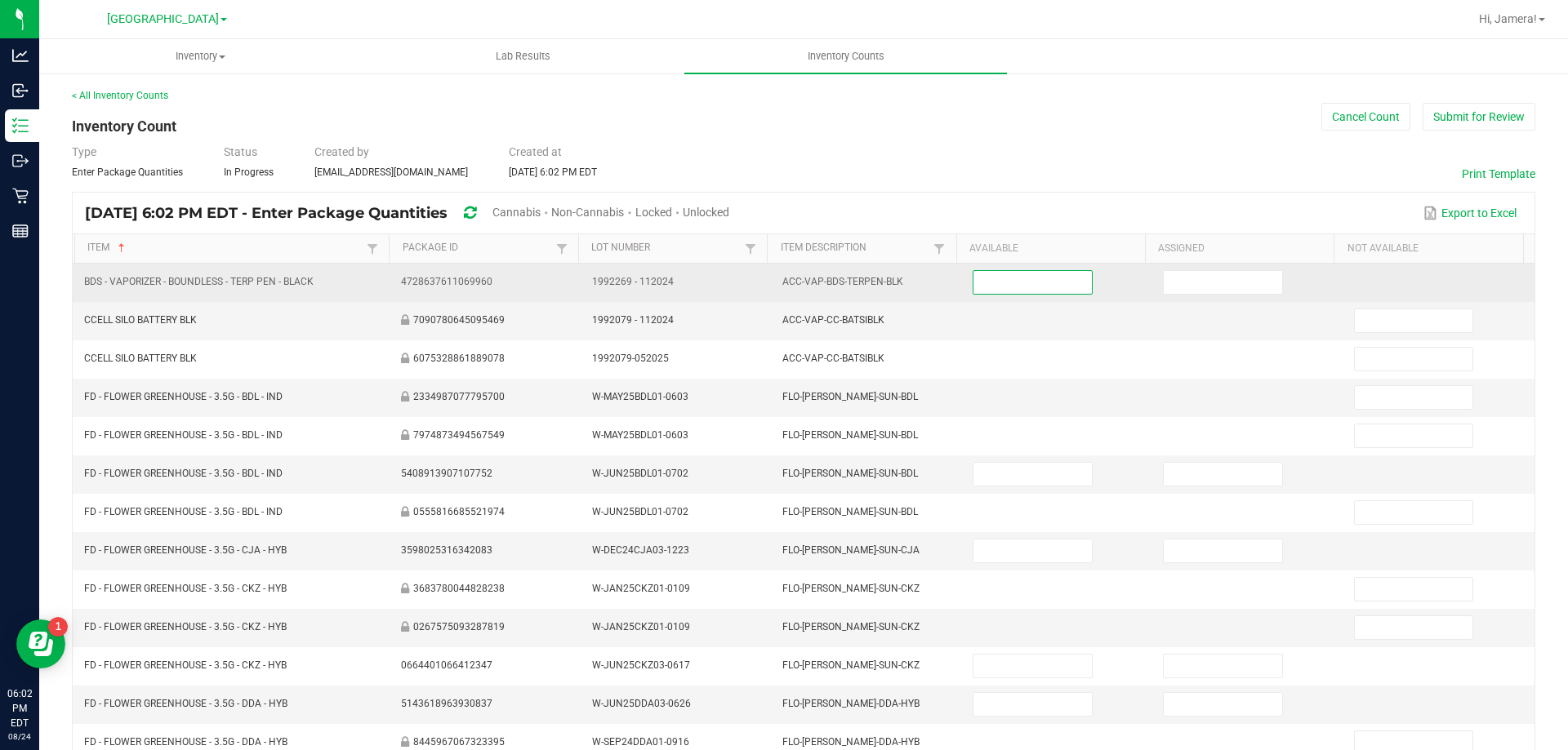
click at [1026, 271] on input at bounding box center [1033, 282] width 117 height 23
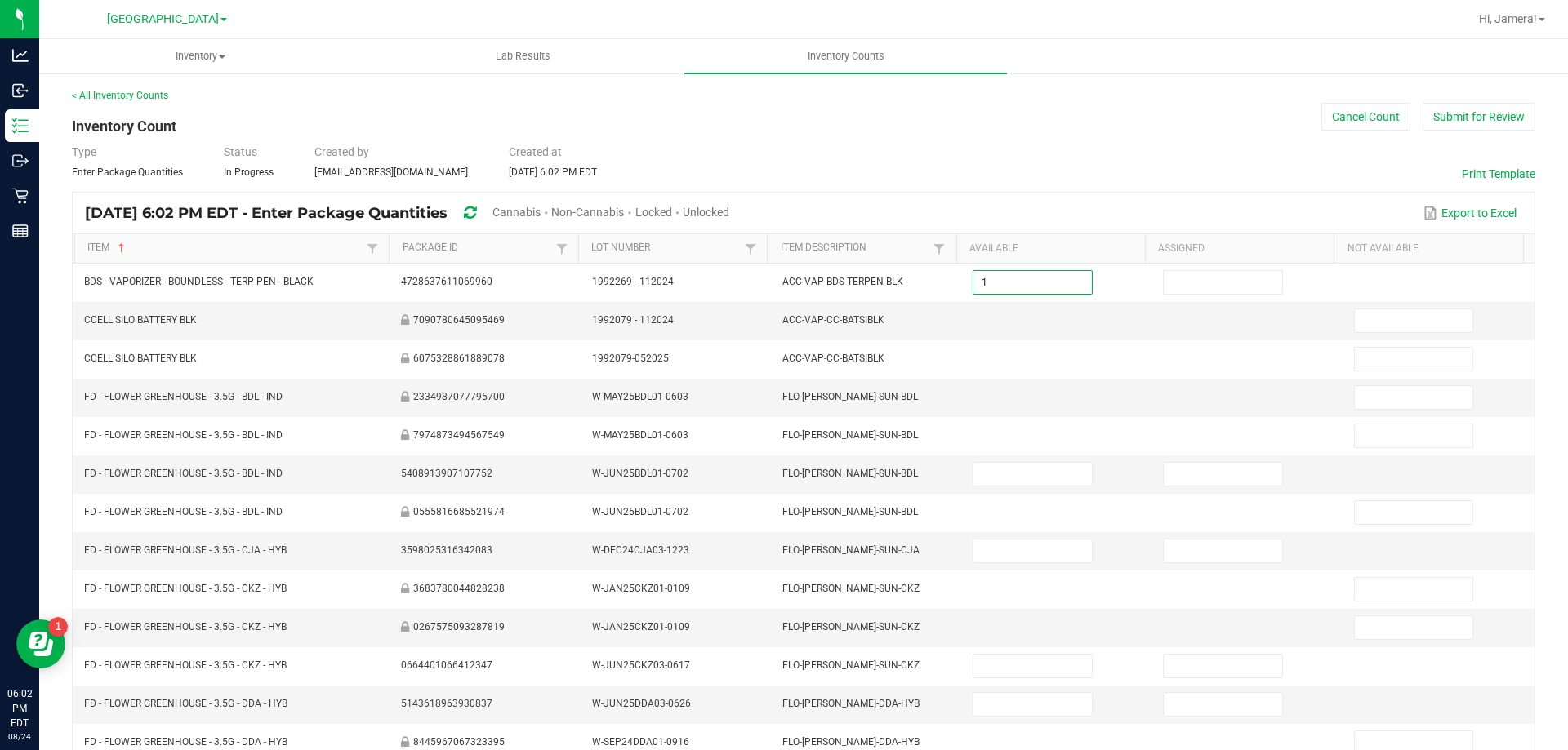
type input "1"
type input "0"
type input "6"
type input "0"
type input "6"
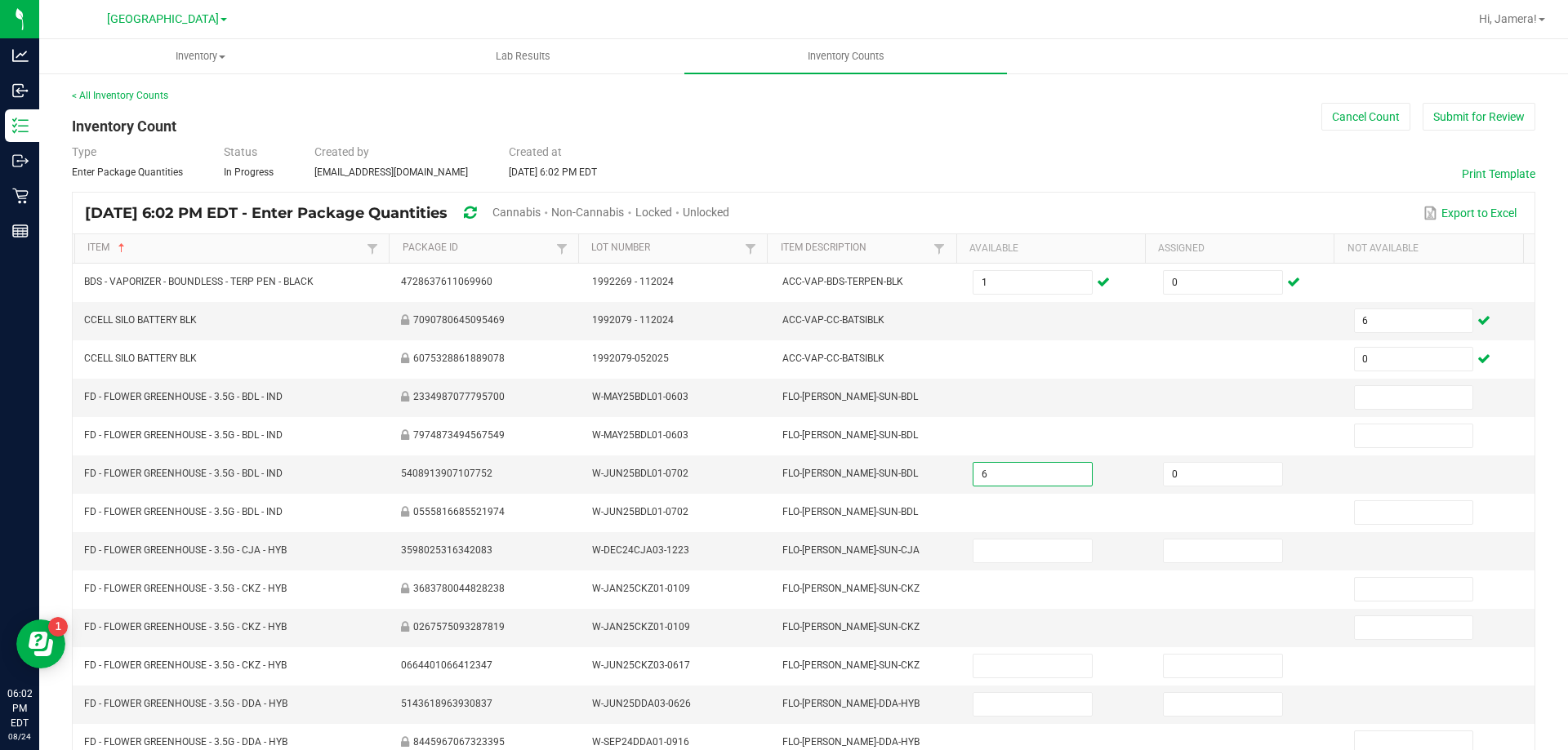
type input "0"
type input "4"
type input "0"
type input "7"
type input "0"
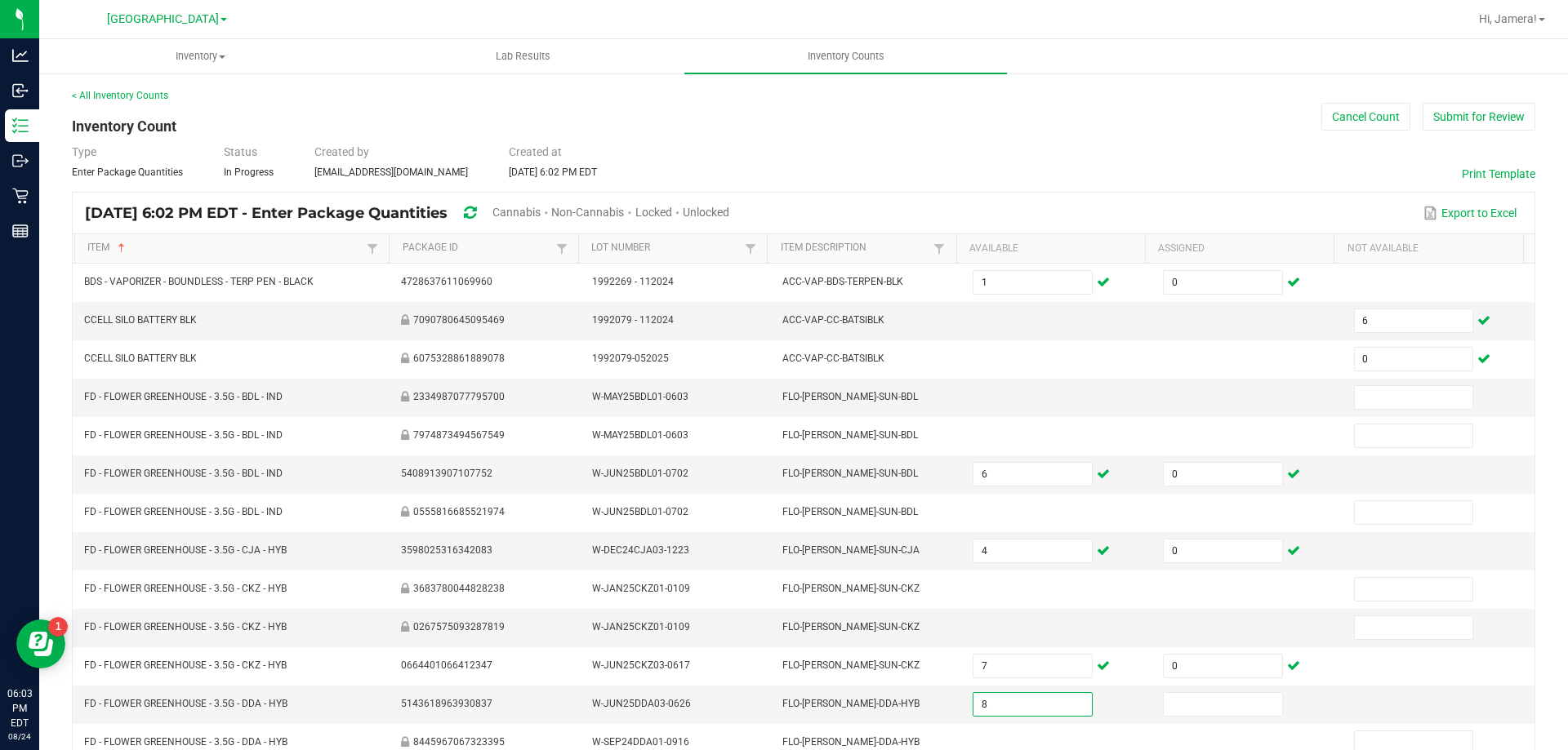
type input "8"
type input "0"
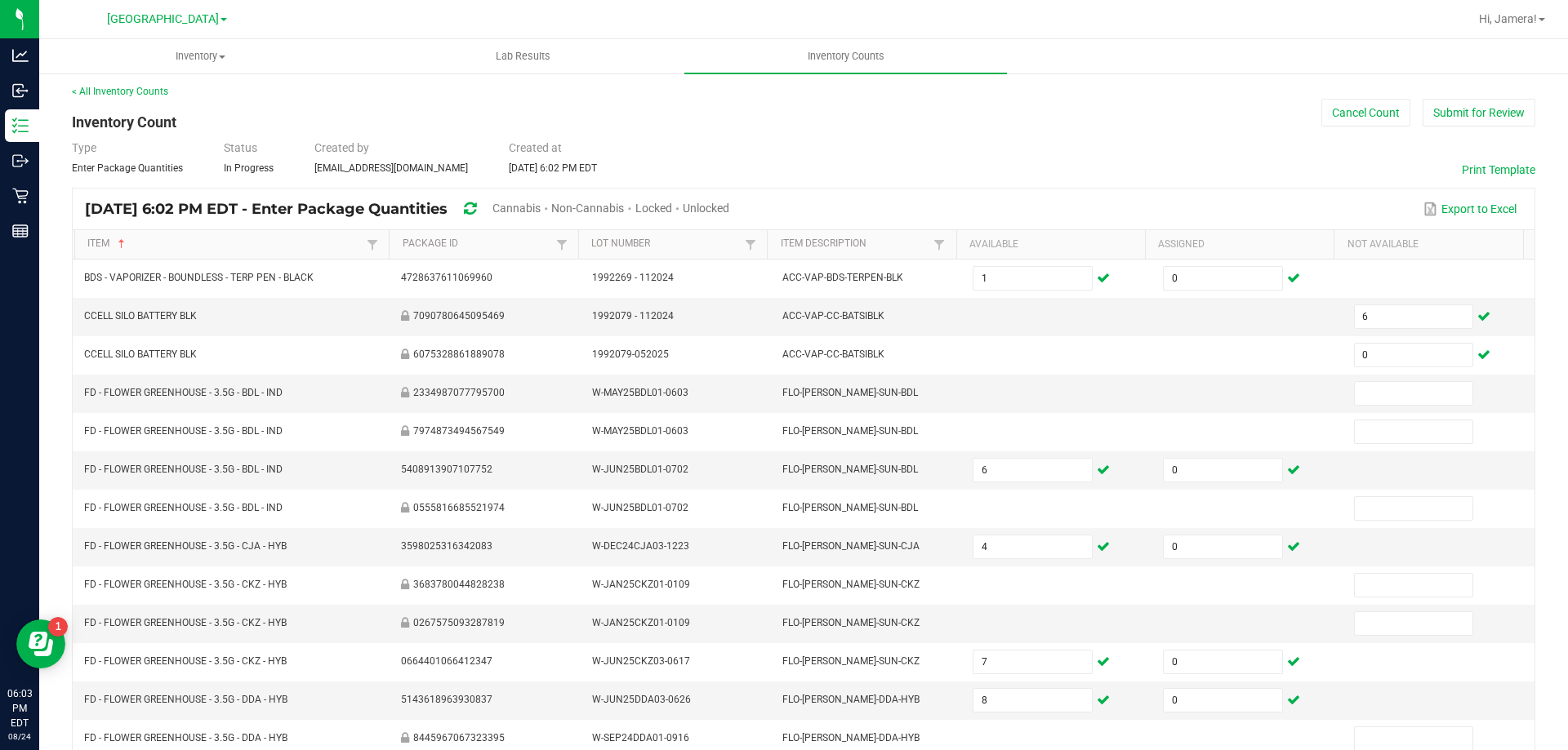
scroll to position [339, 0]
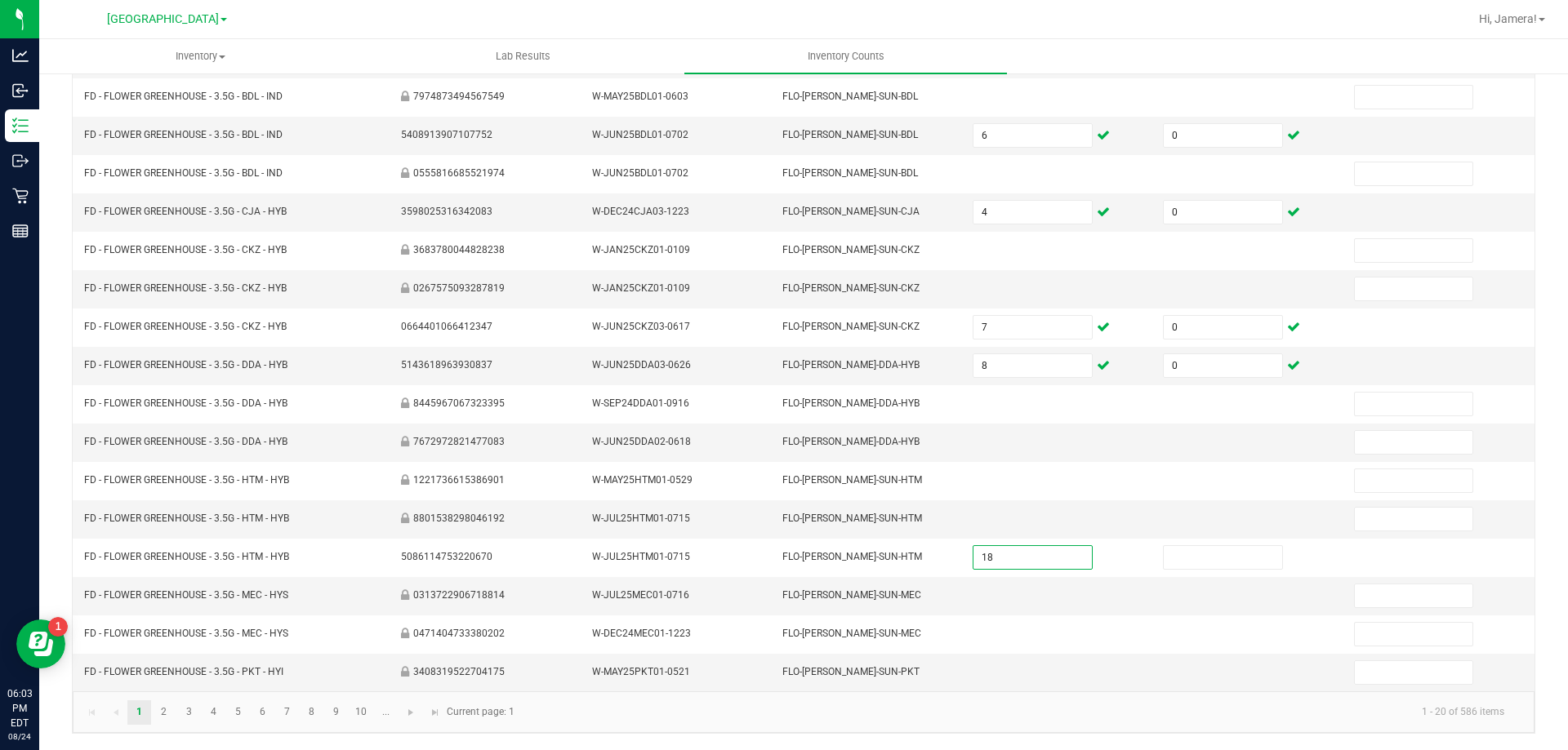
type input "18"
type input "0"
click at [407, 715] on span "Go to the next page" at bounding box center [410, 712] width 13 height 13
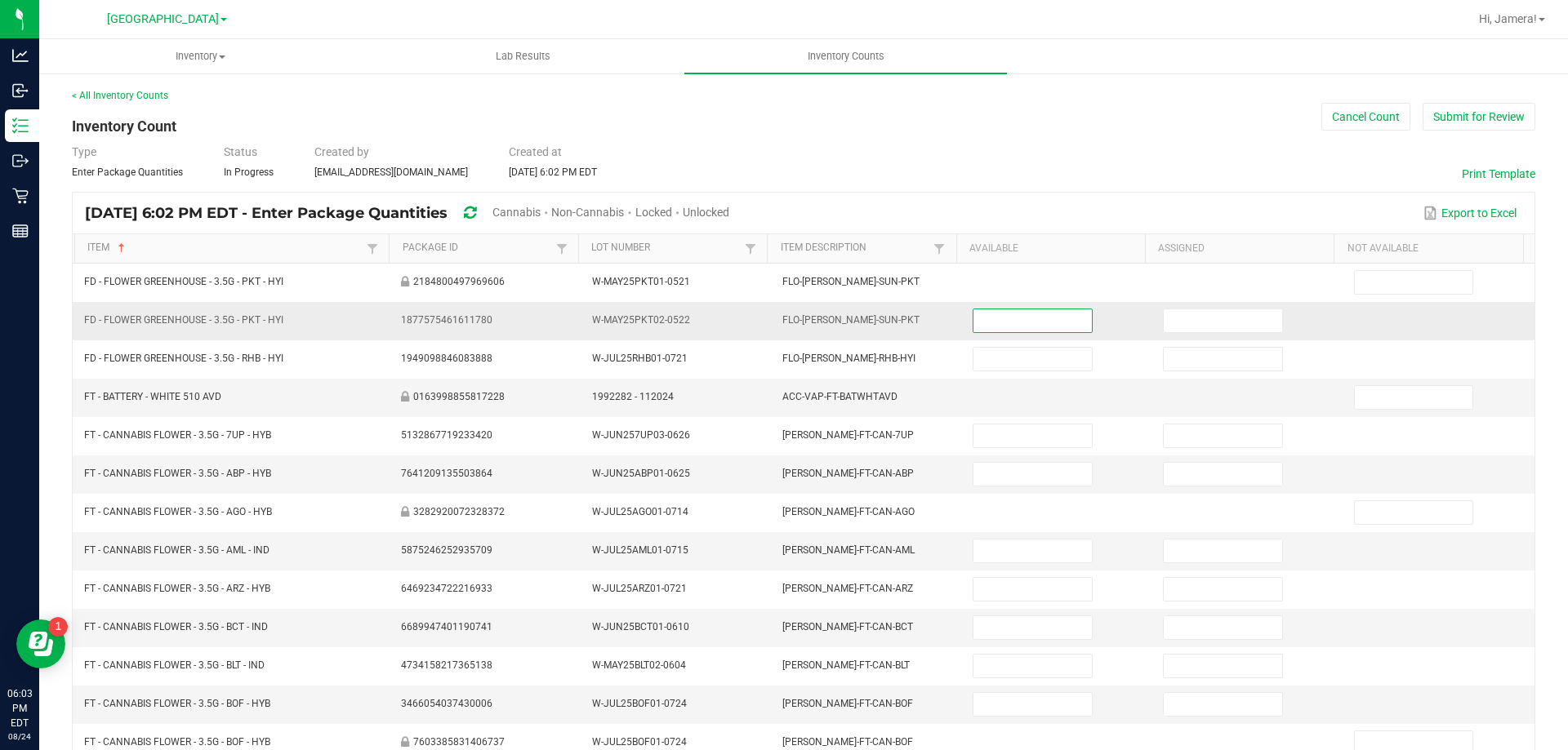
click at [1031, 324] on input at bounding box center [1033, 320] width 117 height 23
type input "10"
type input "0"
type input "10"
type input "0"
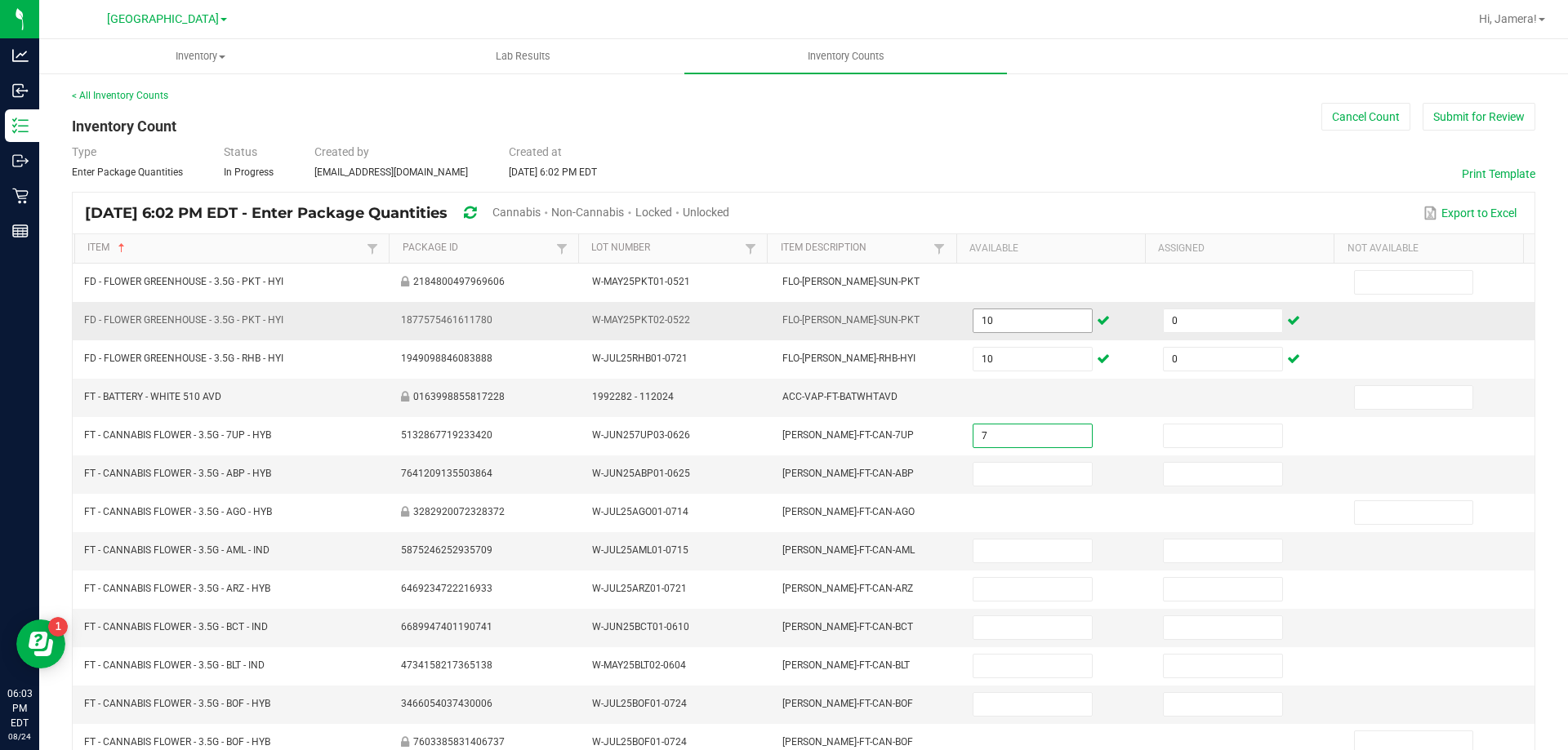
type input "7"
type input "0"
type input "13"
type input "0"
type input "16"
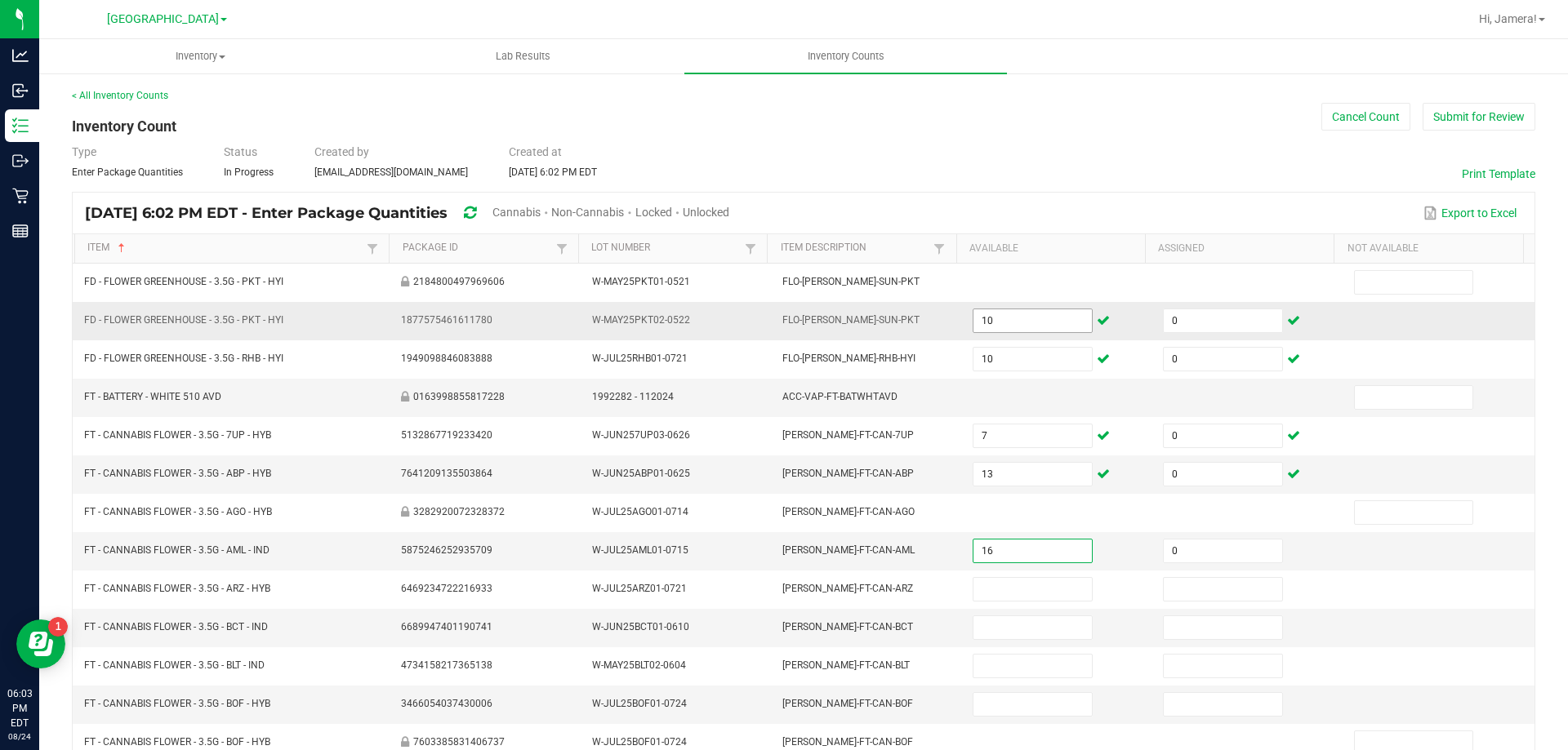
type input "0"
type input "12"
type input "0"
type input "10"
type input "0"
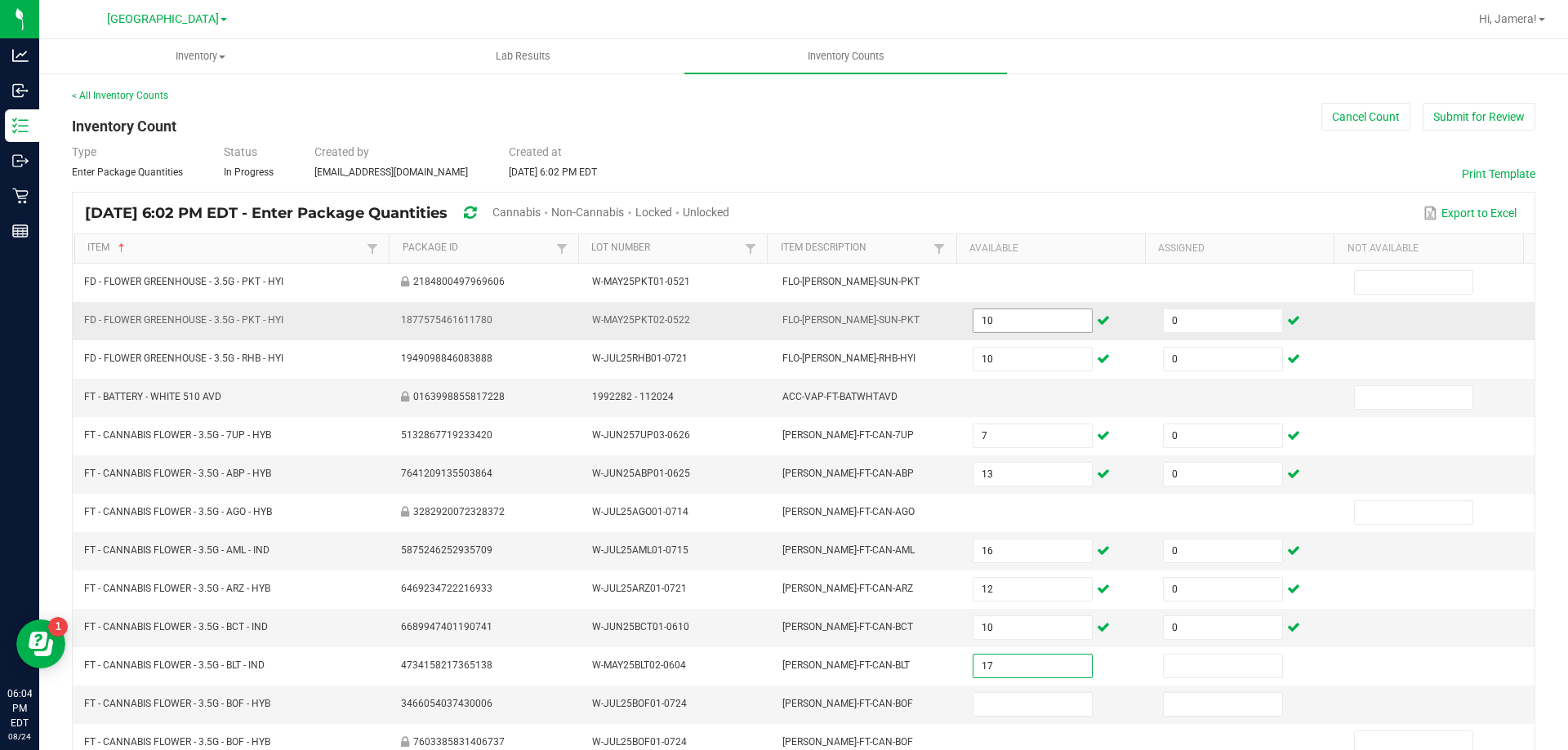
type input "17"
type input "0"
type input "2"
type input "0"
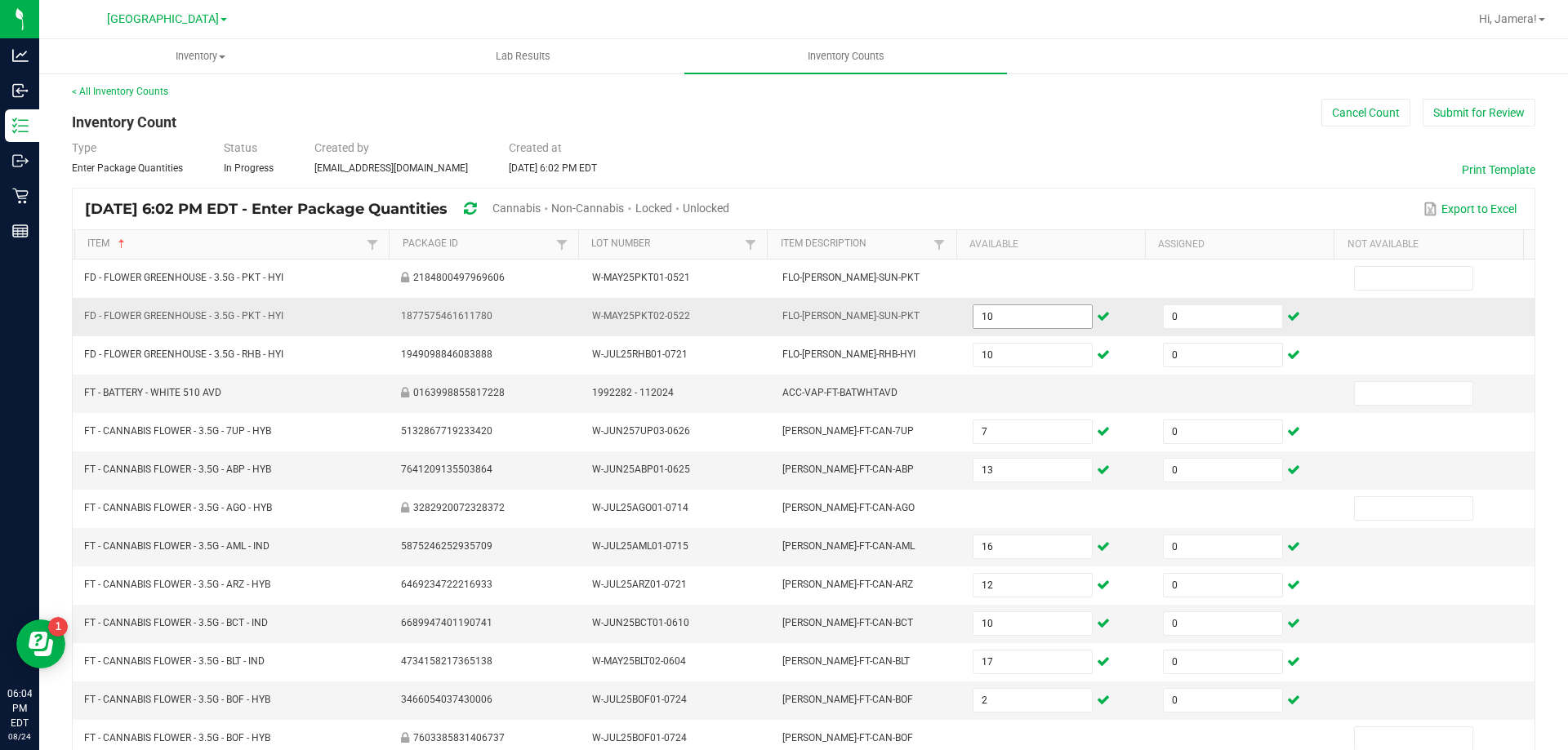
scroll to position [339, 0]
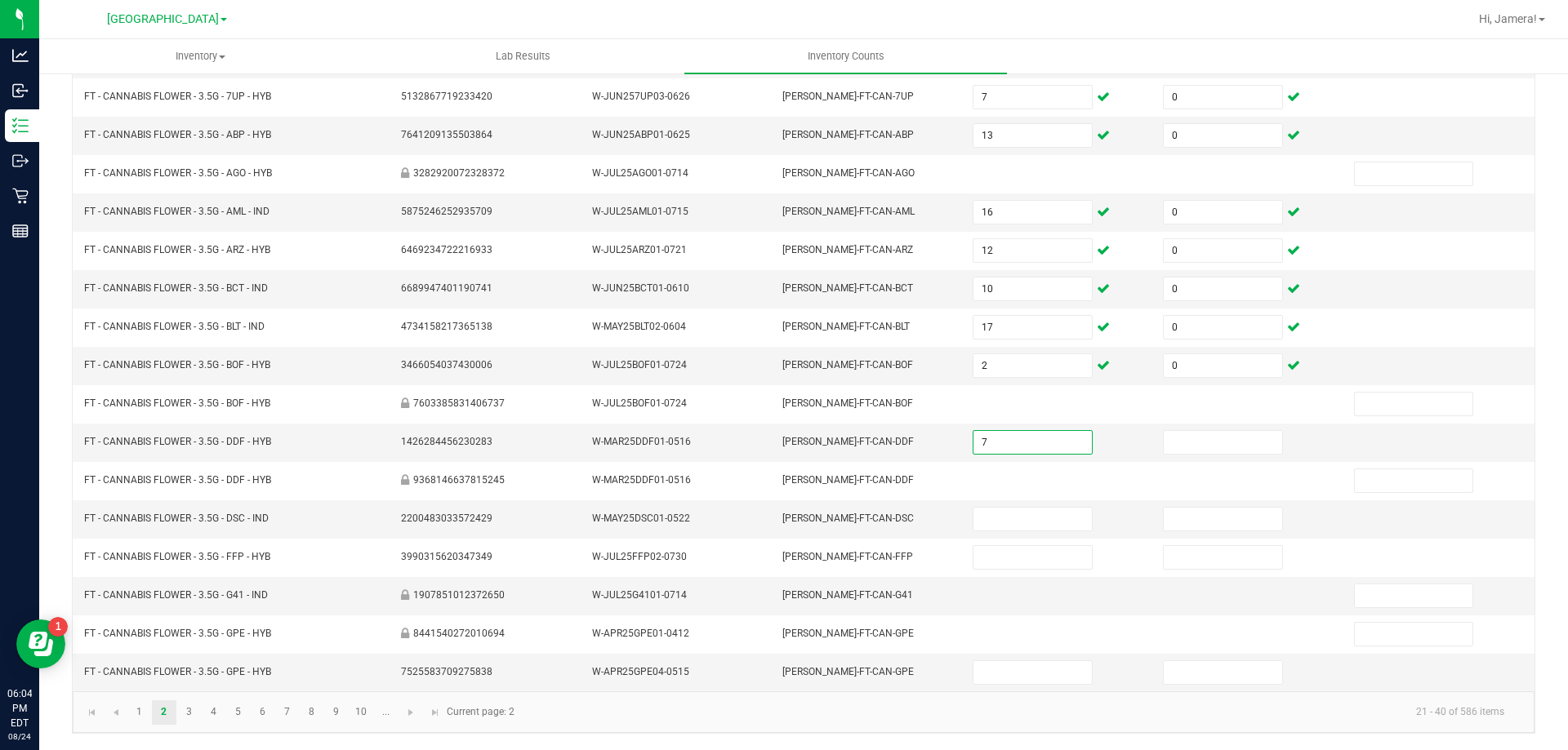
type input "7"
type input "0"
type input "4"
type input "0"
type input "20"
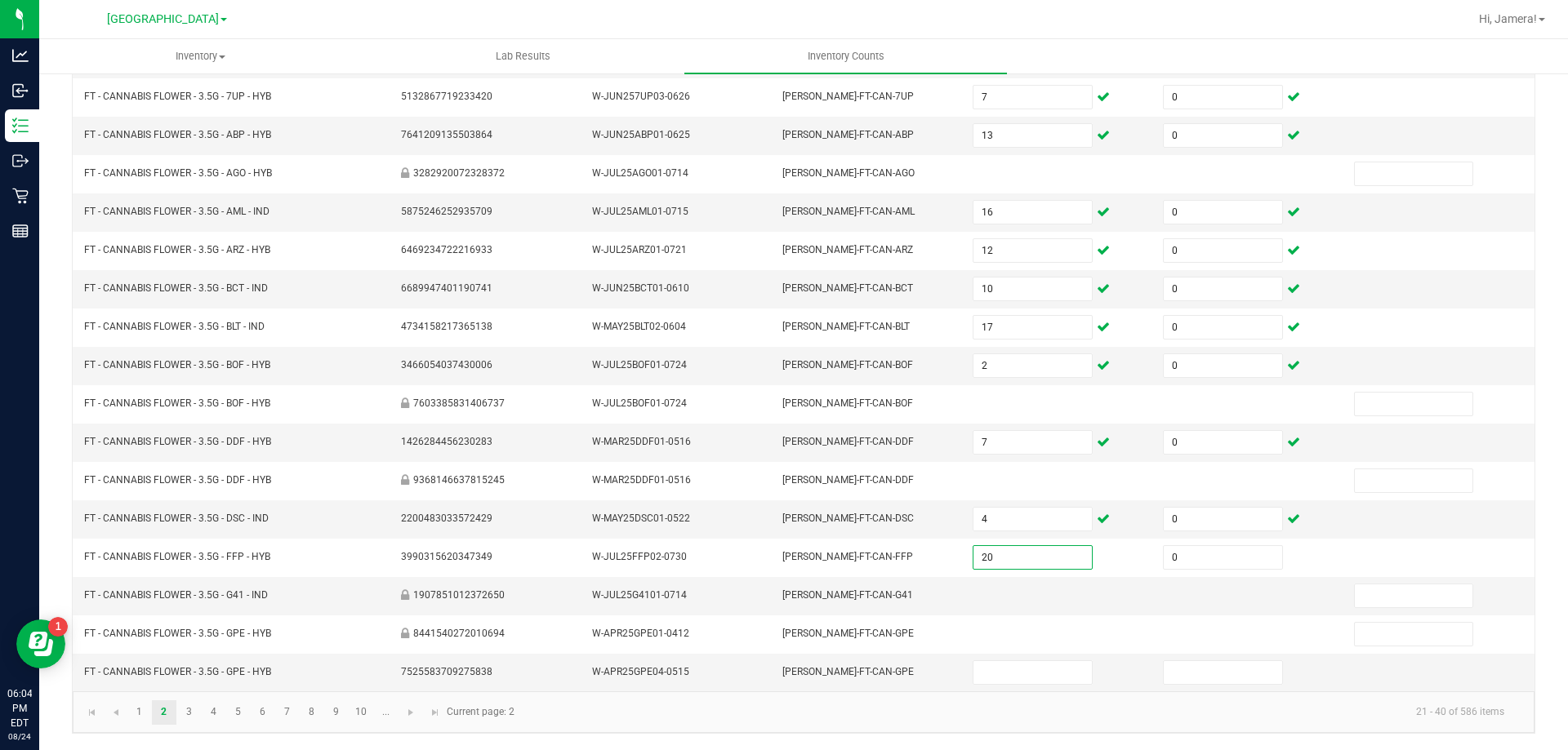
type input "0"
type input "9"
type input "0"
click at [410, 713] on span "Go to the next page" at bounding box center [410, 712] width 13 height 13
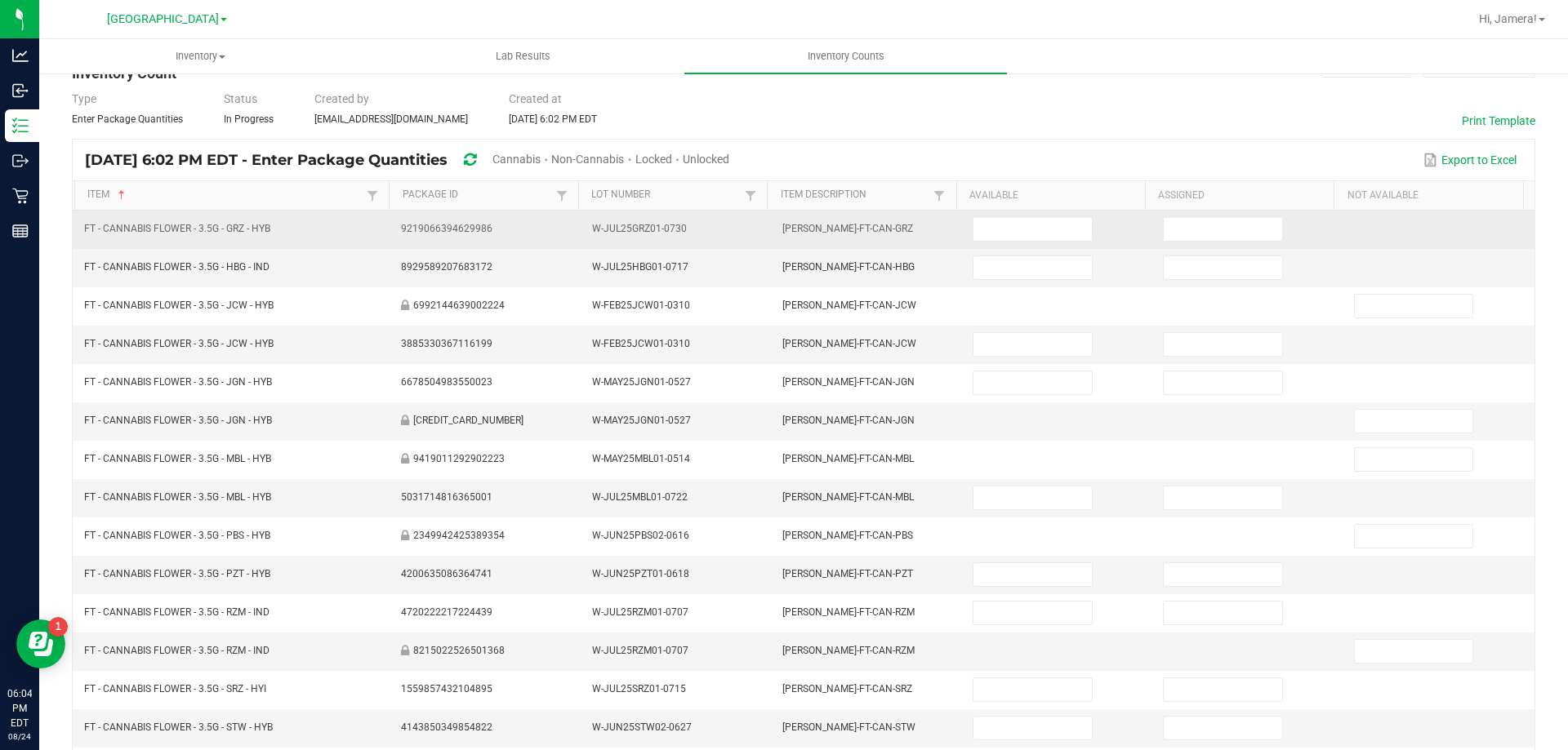
scroll to position [0, 0]
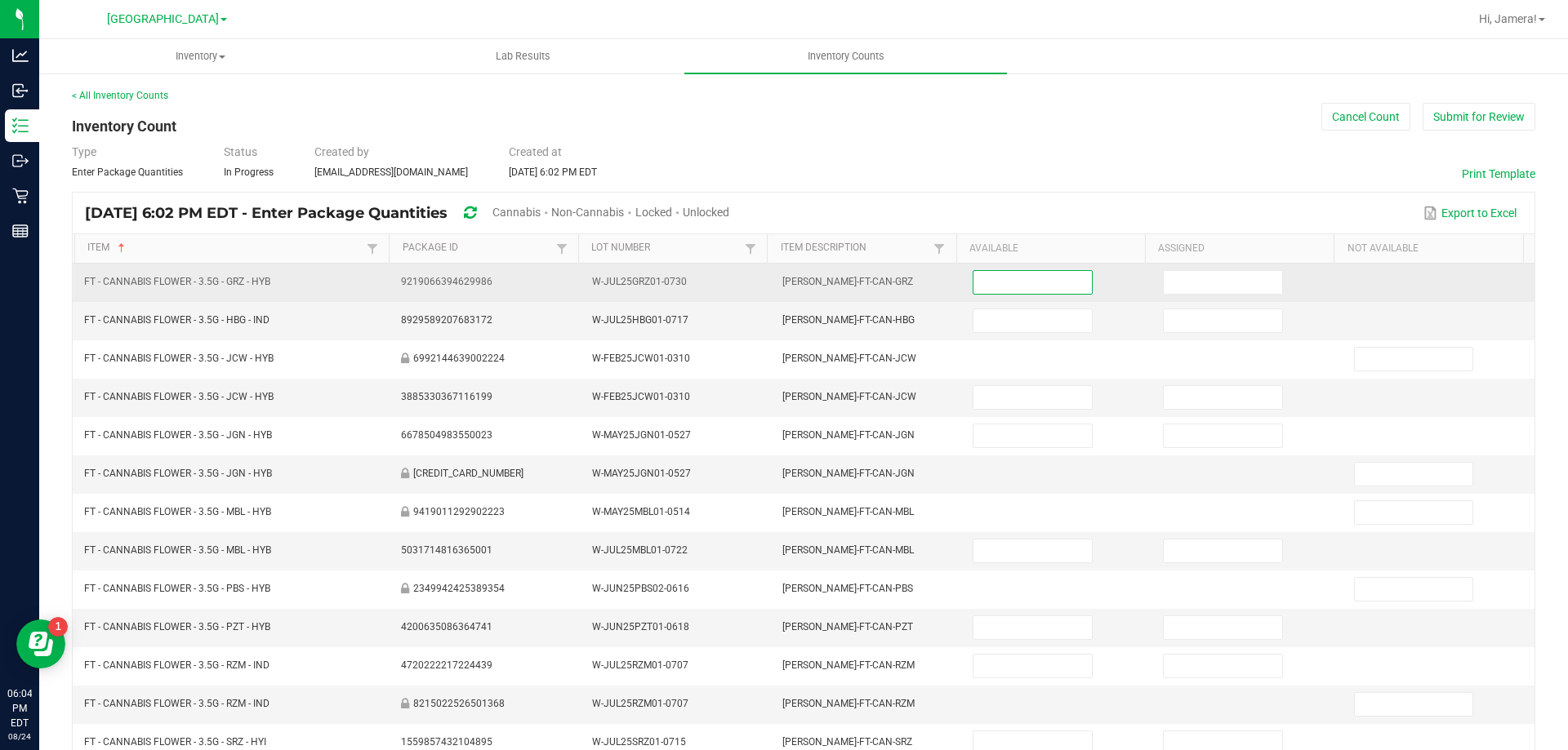
click at [1001, 278] on input at bounding box center [1033, 282] width 117 height 23
type input "8"
type input "0"
type input "6"
type input "0"
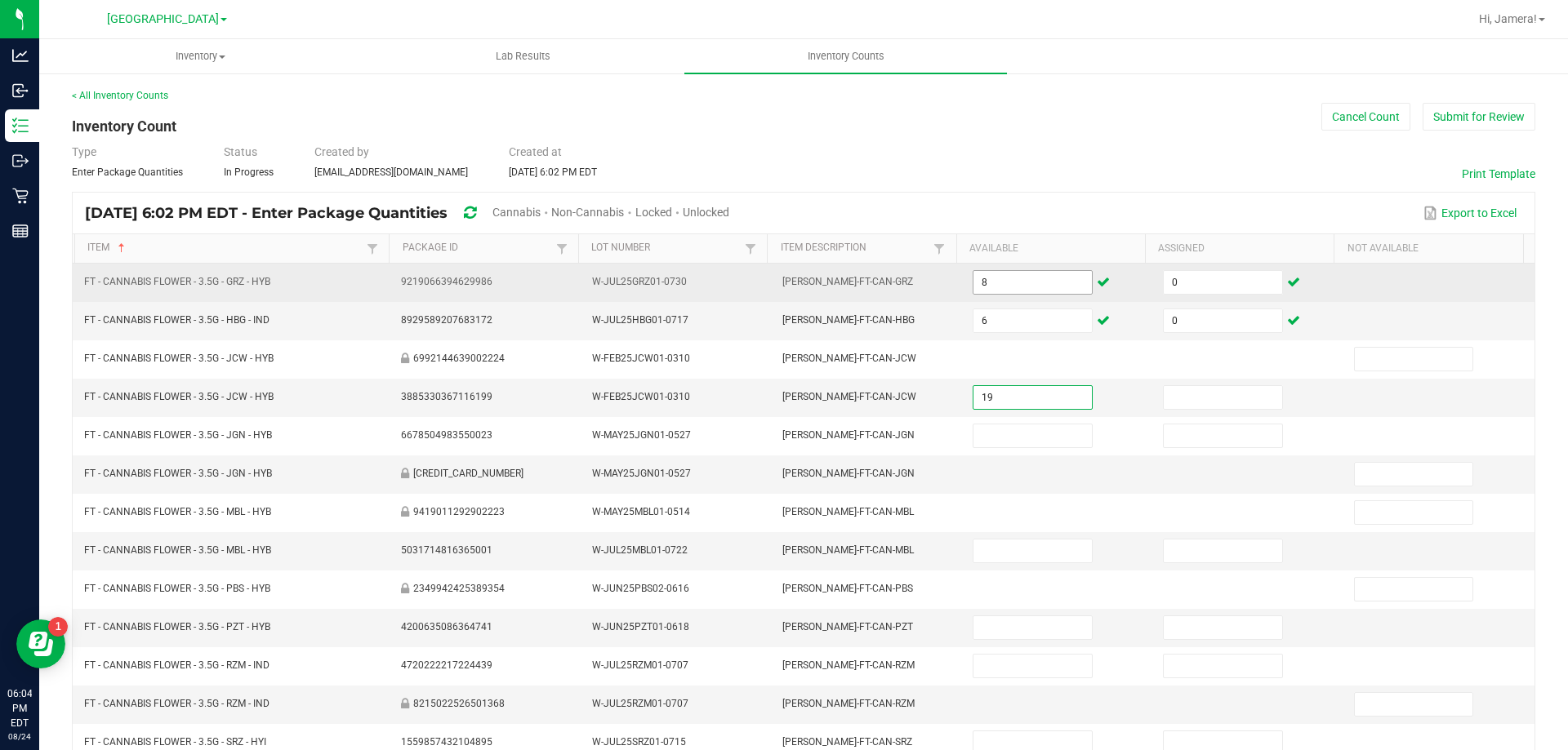
type input "19"
type input "0"
type input "6"
type input "0"
type input "6"
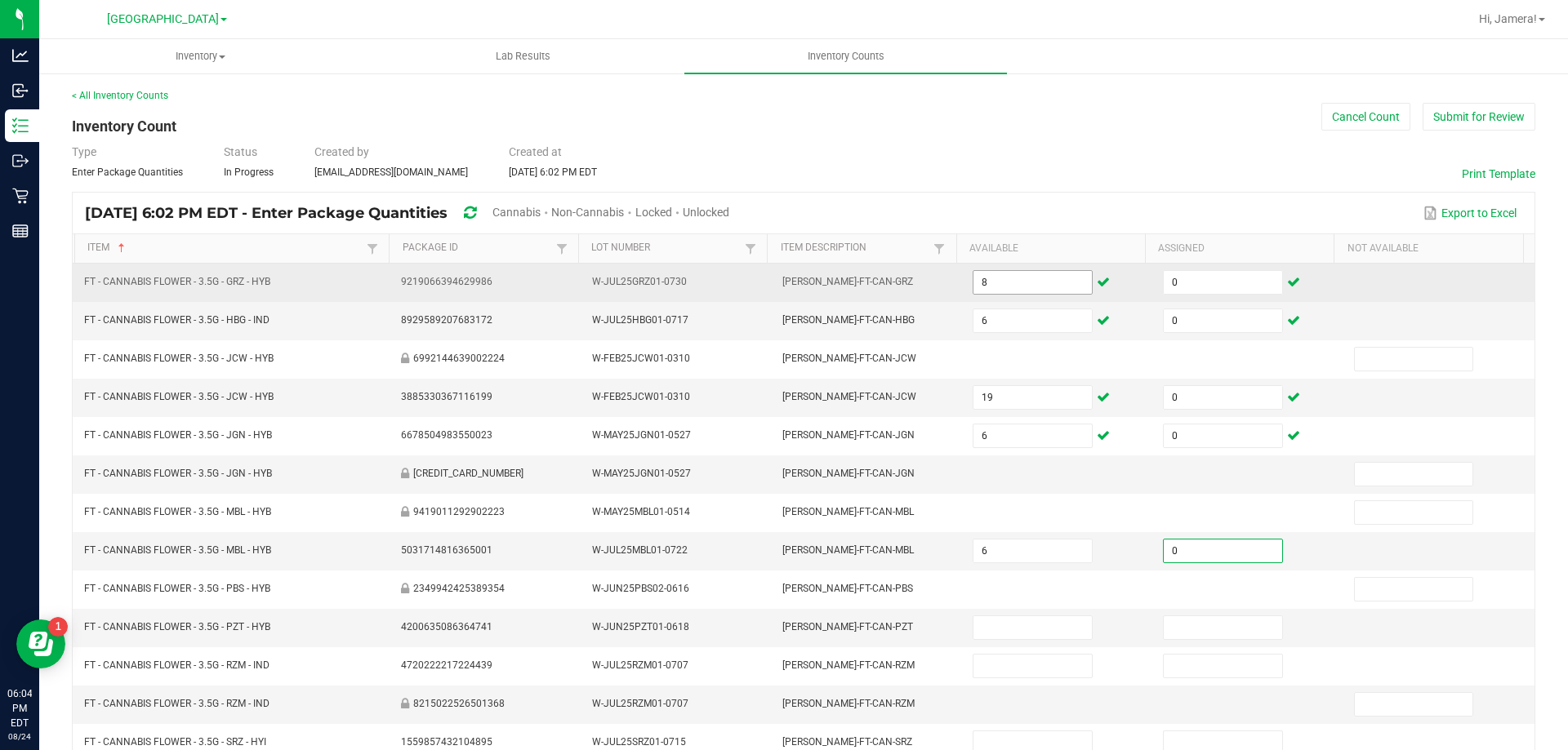
type input "0"
type input "17"
type input "0"
type input "16"
type input "0"
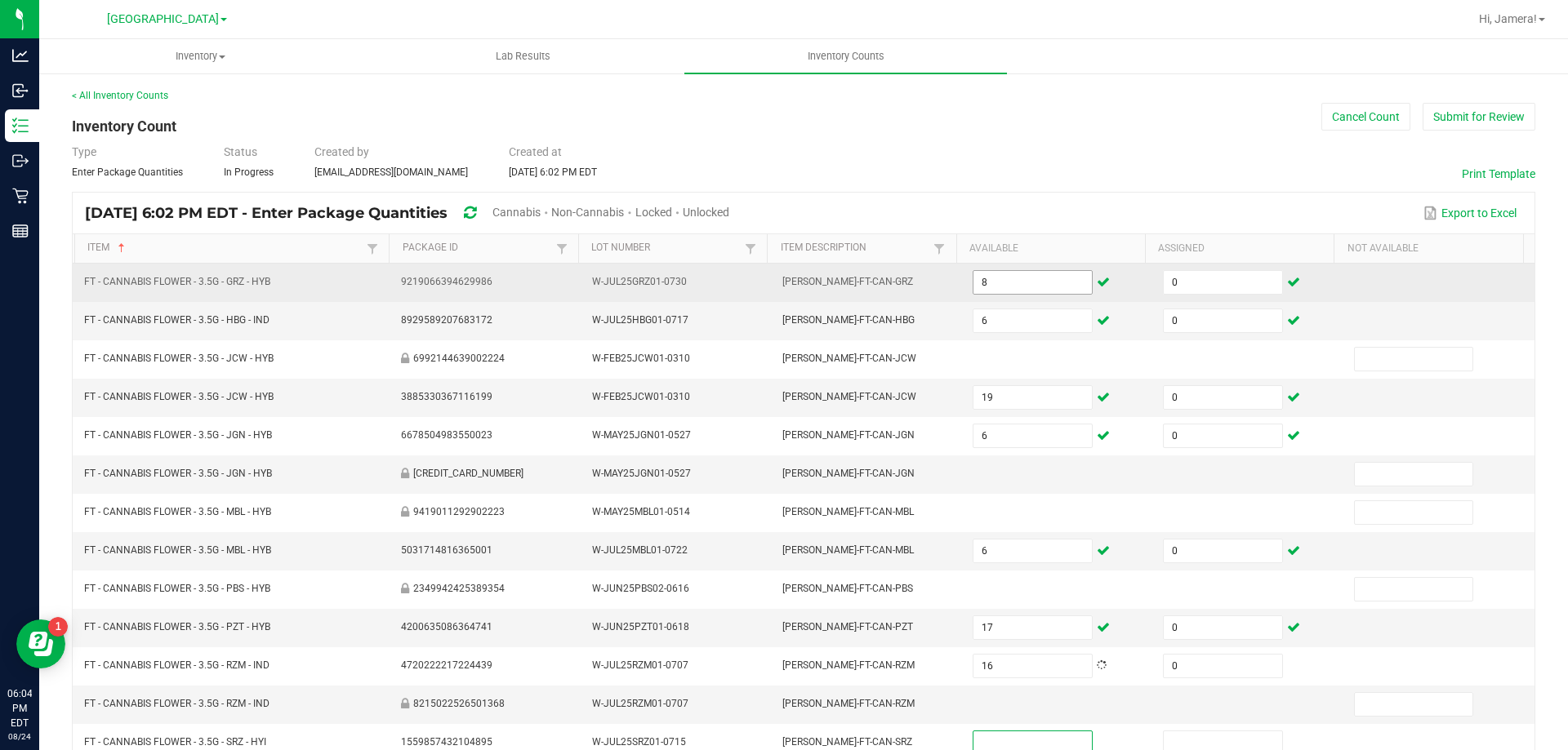
scroll to position [4, 0]
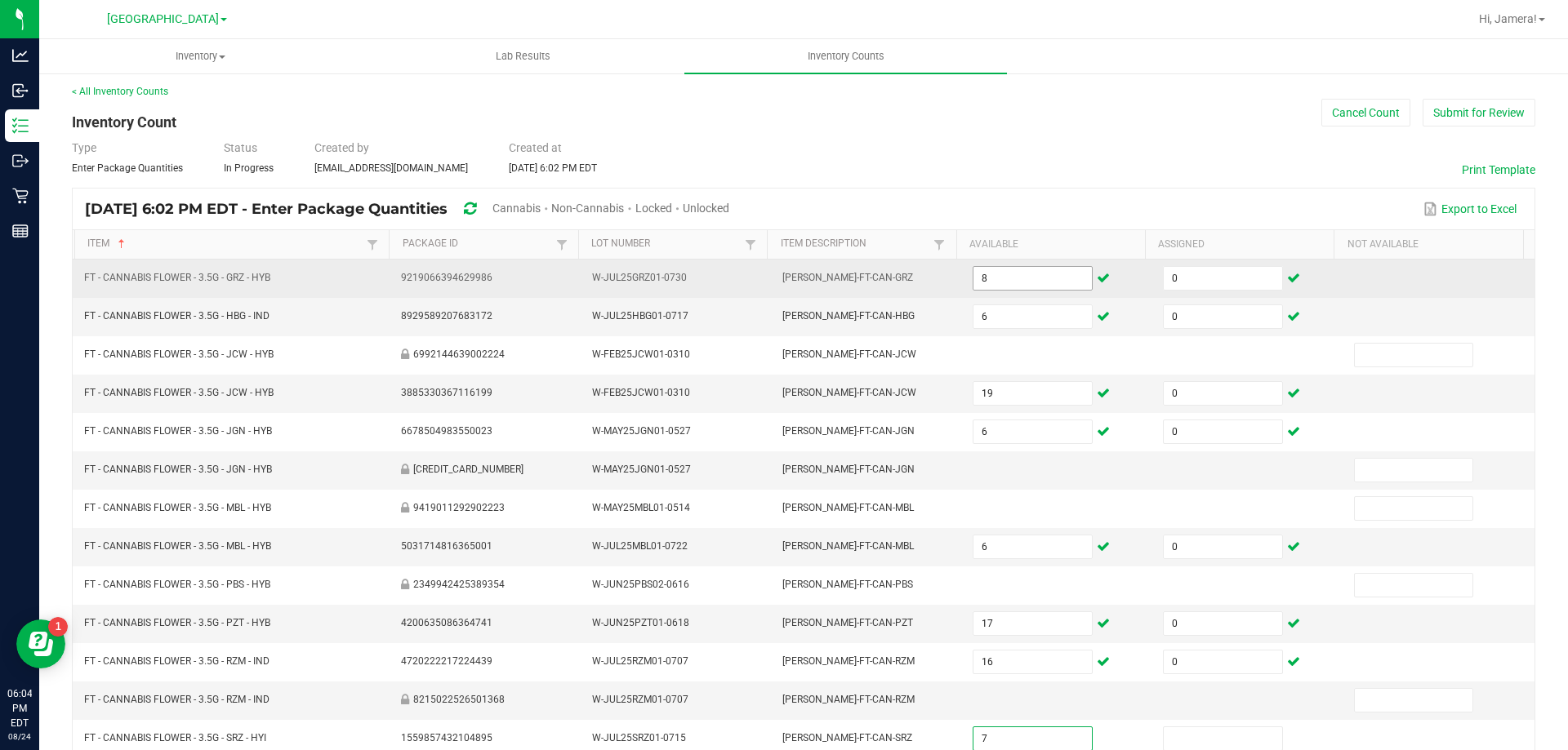
type input "7"
type input "0"
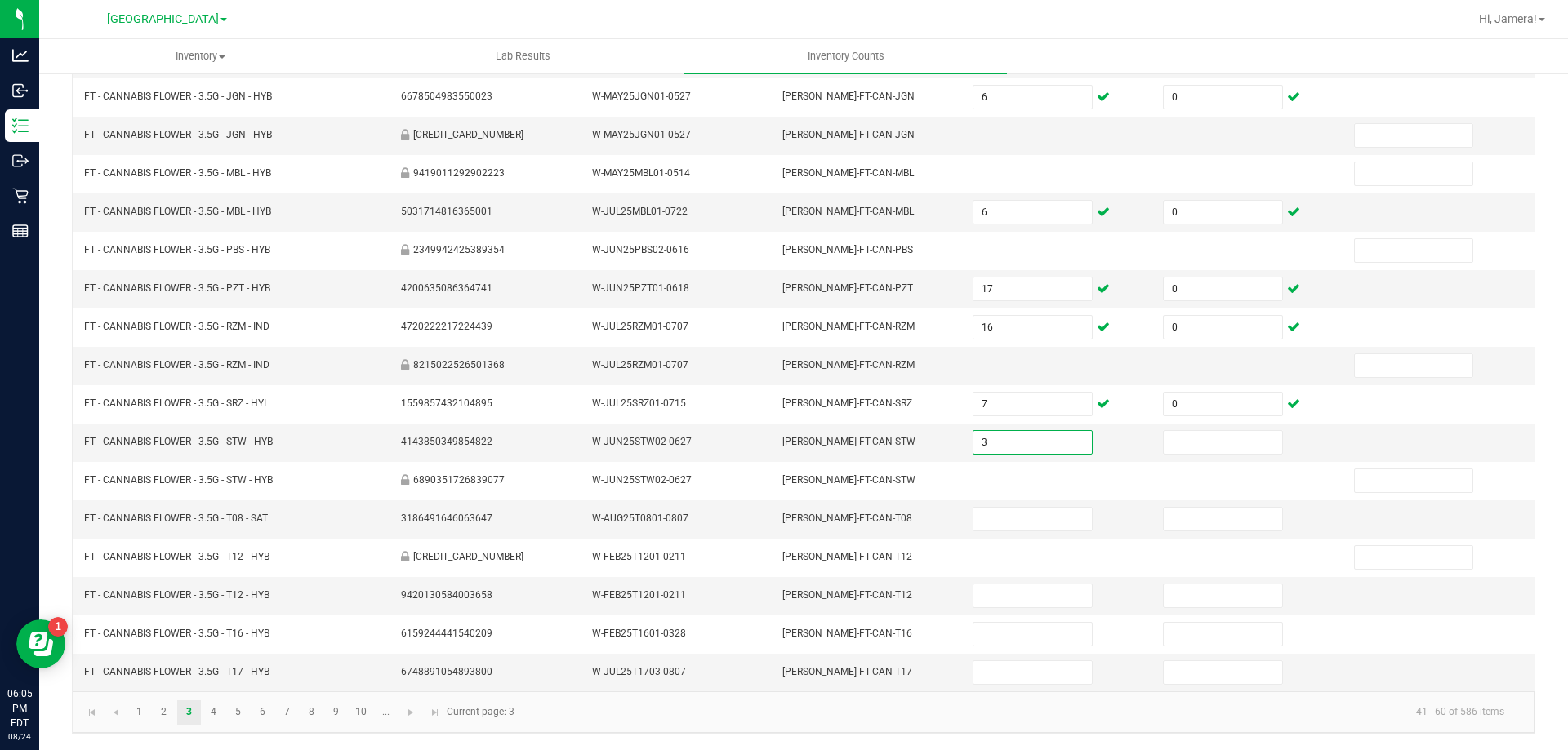
type input "3"
type input "0"
type input "14"
type input "0"
type input "3"
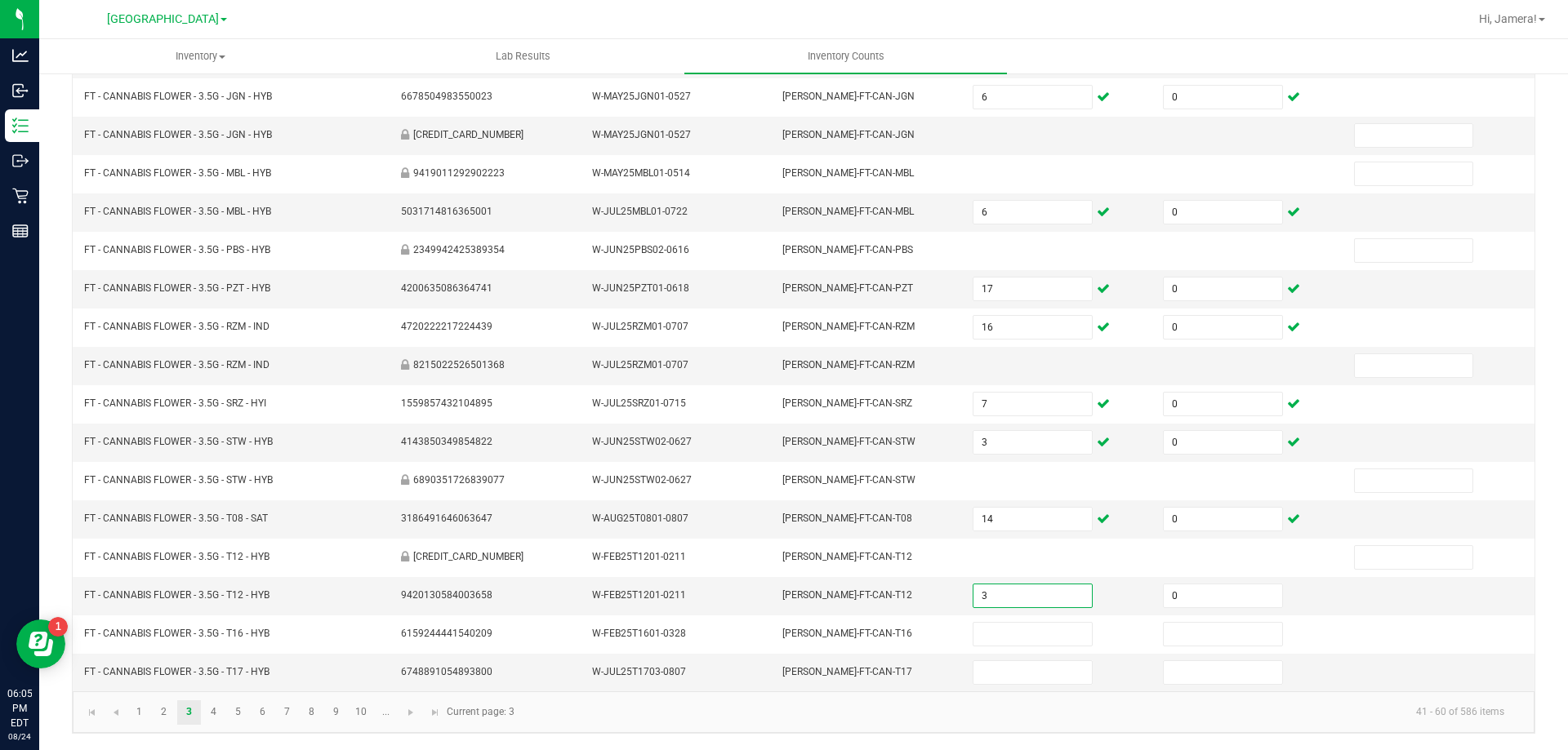
type input "0"
type input "15"
type input "0"
type input "18"
type input "0"
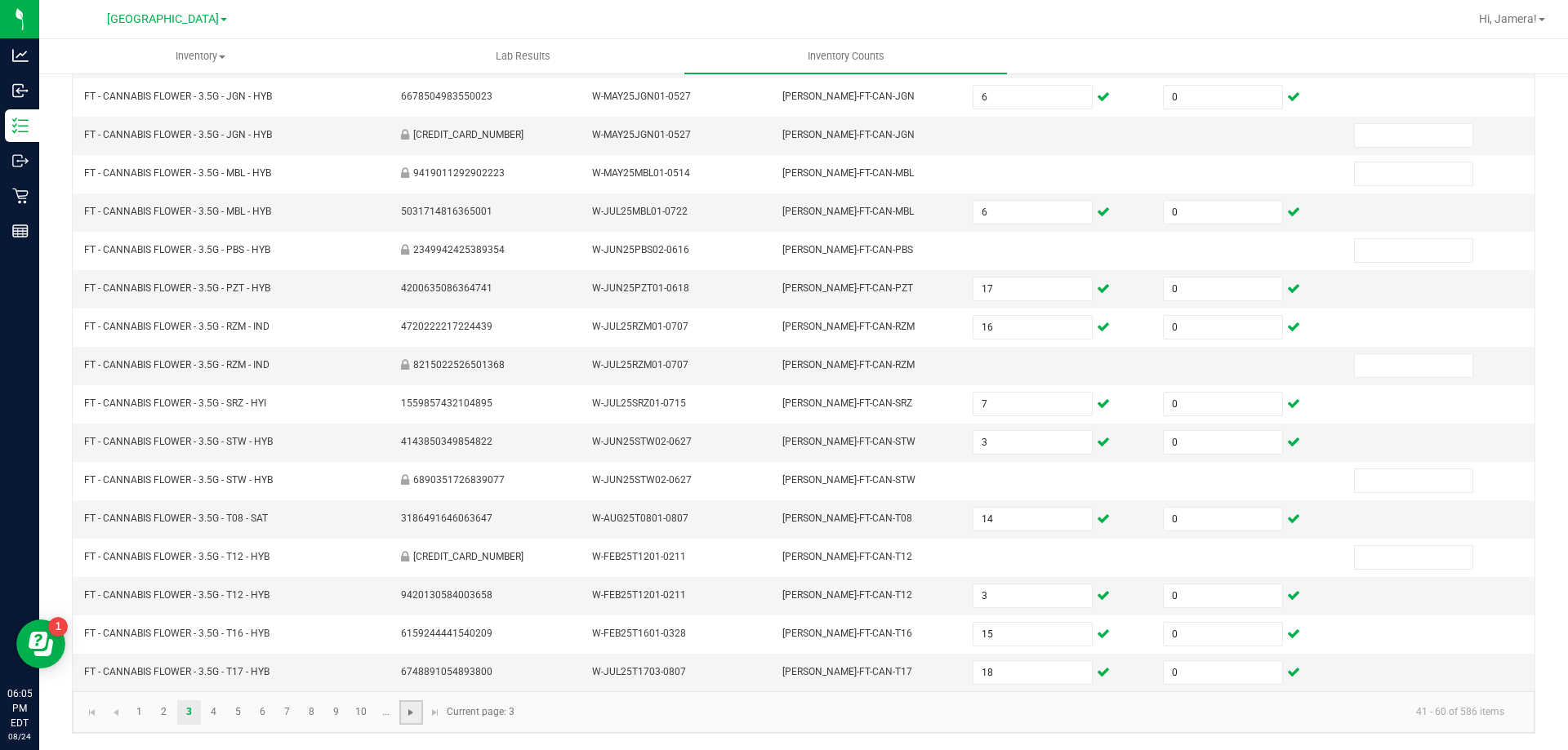
click at [415, 715] on span "Go to the next page" at bounding box center [410, 712] width 13 height 13
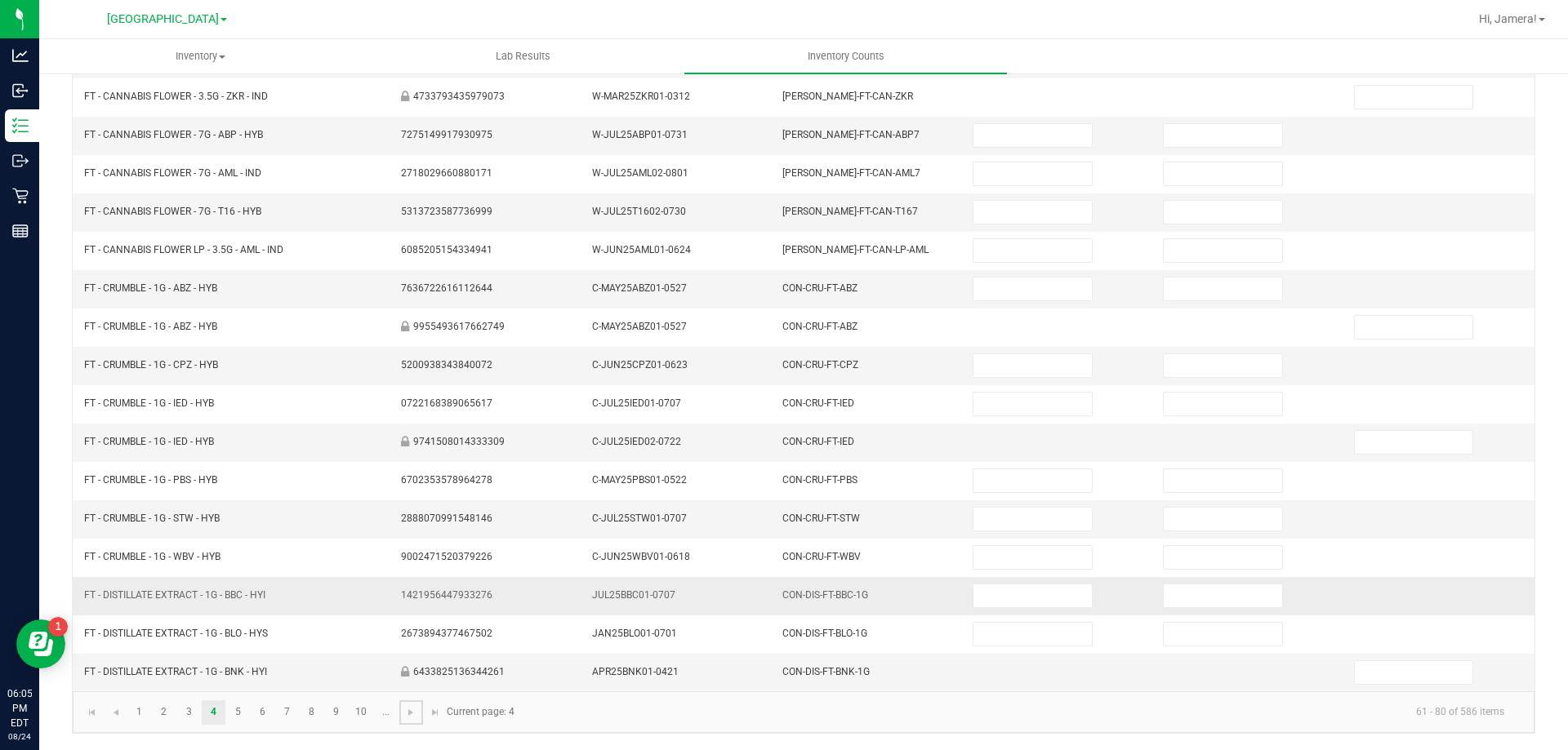
scroll to position [0, 0]
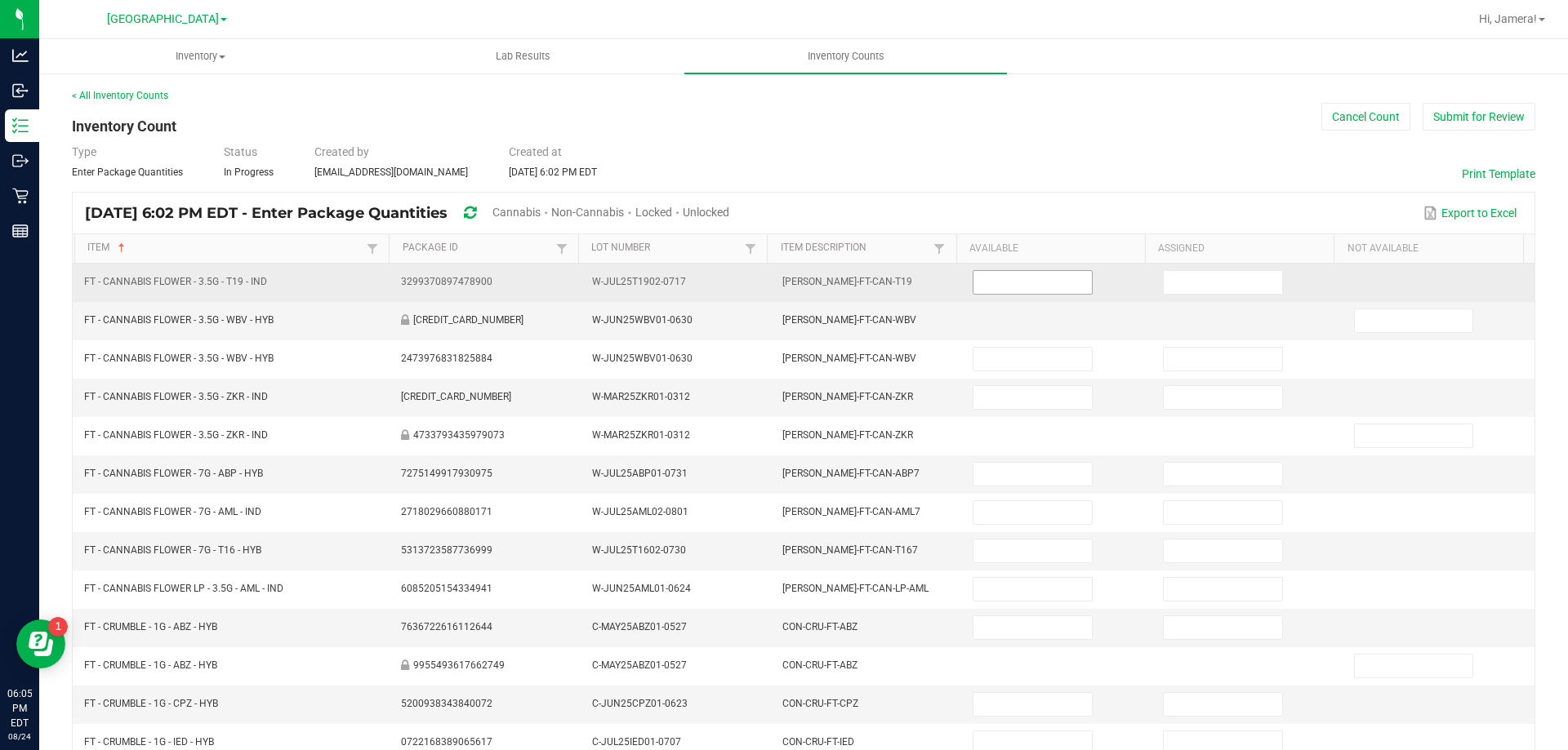
click at [1010, 294] on span at bounding box center [1033, 282] width 119 height 25
click at [1011, 287] on input at bounding box center [1033, 282] width 117 height 23
type input "11"
type input "0"
type input "2"
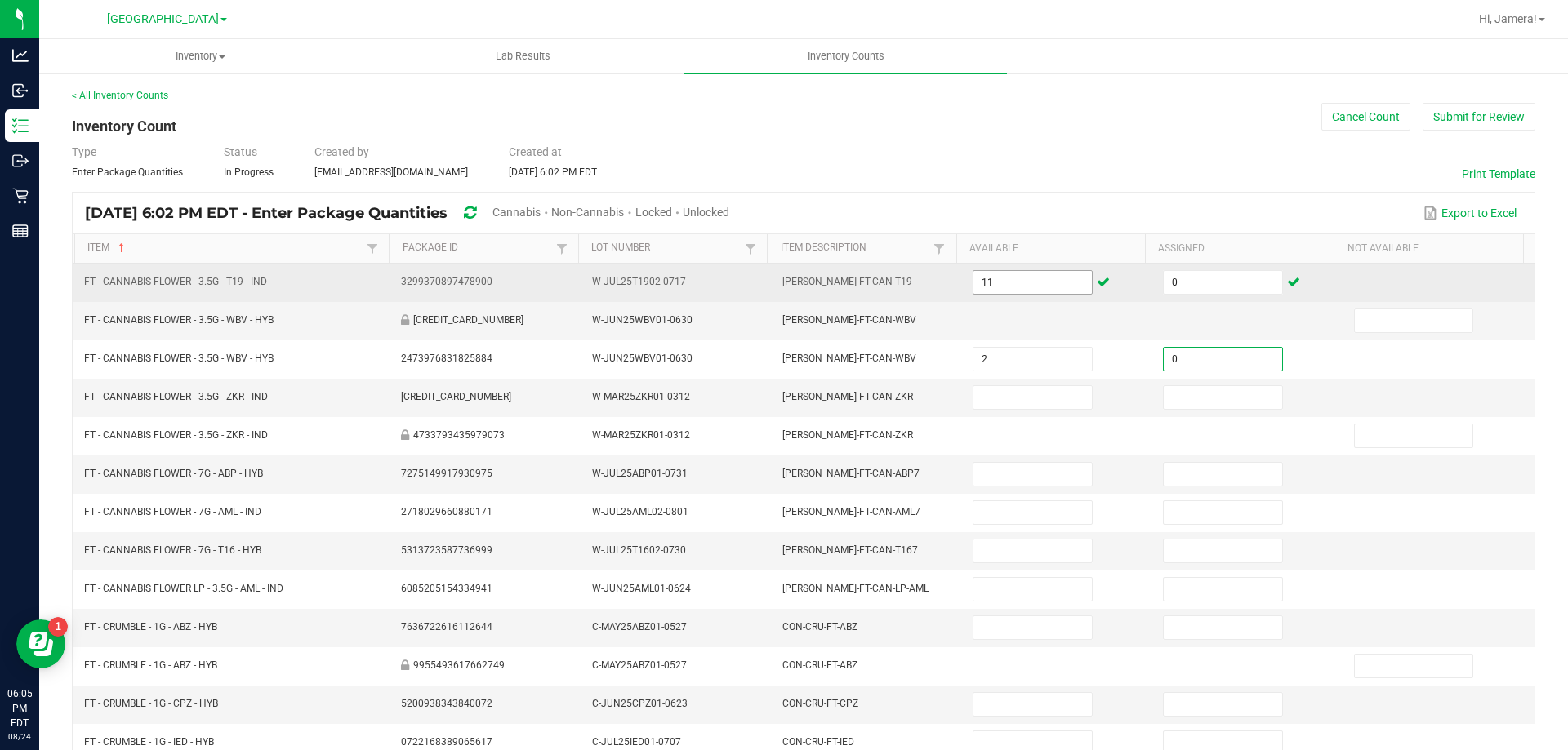
type input "0"
type input "16"
type input "0"
type input "1"
type input "20"
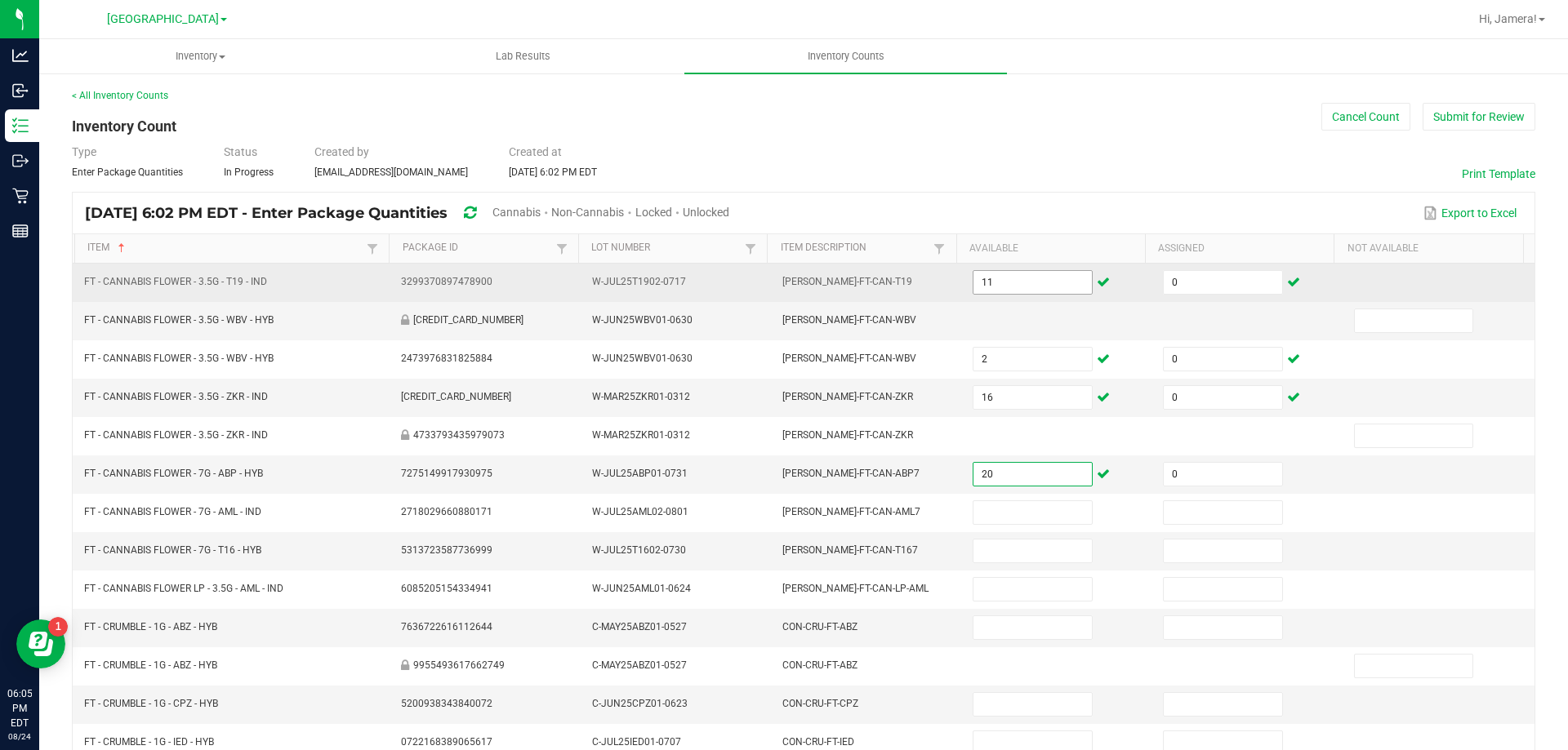
type input "0"
type input "1"
type input "0"
type input "19"
type input "20"
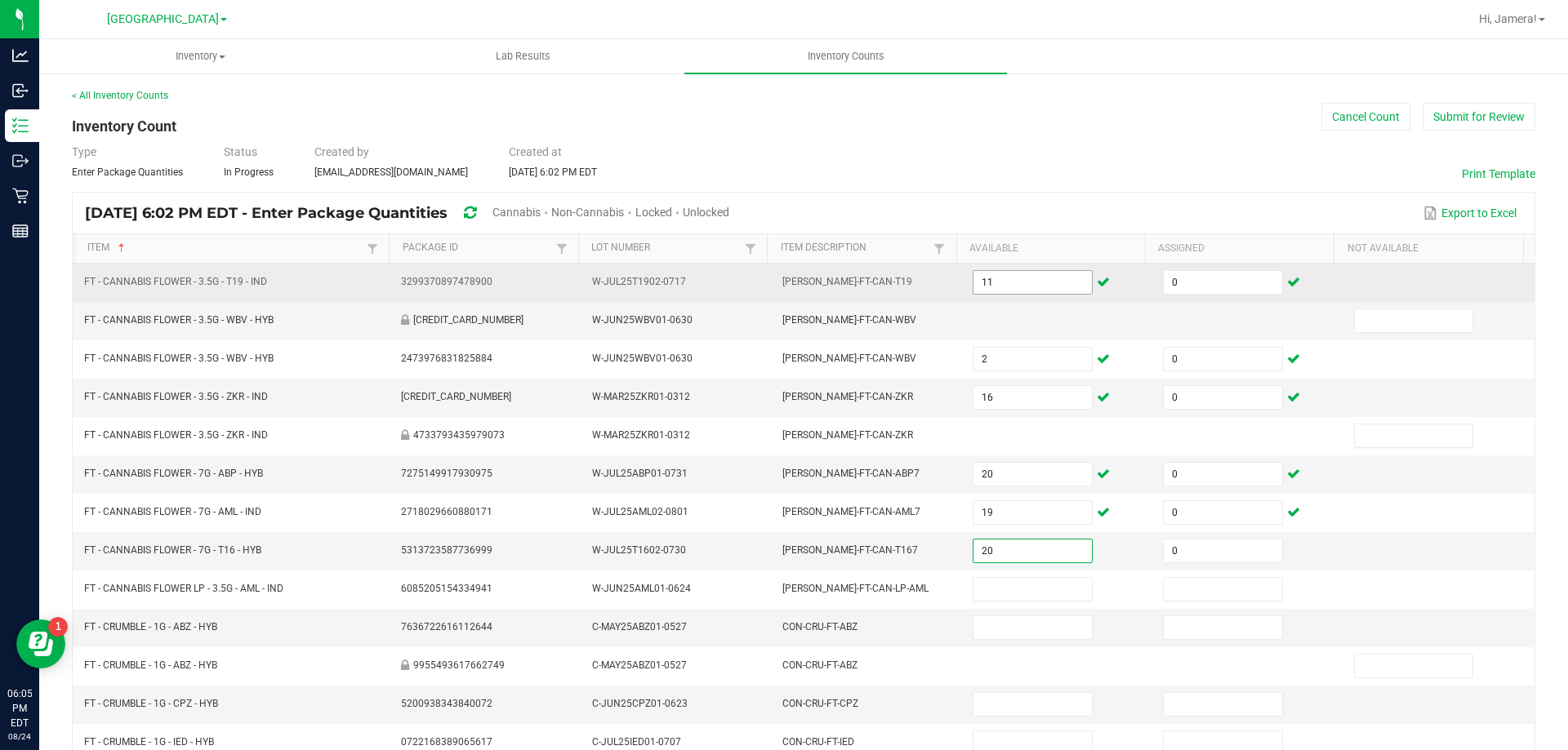
type input "0"
type input "1"
type input "0"
type input "9"
type input "19"
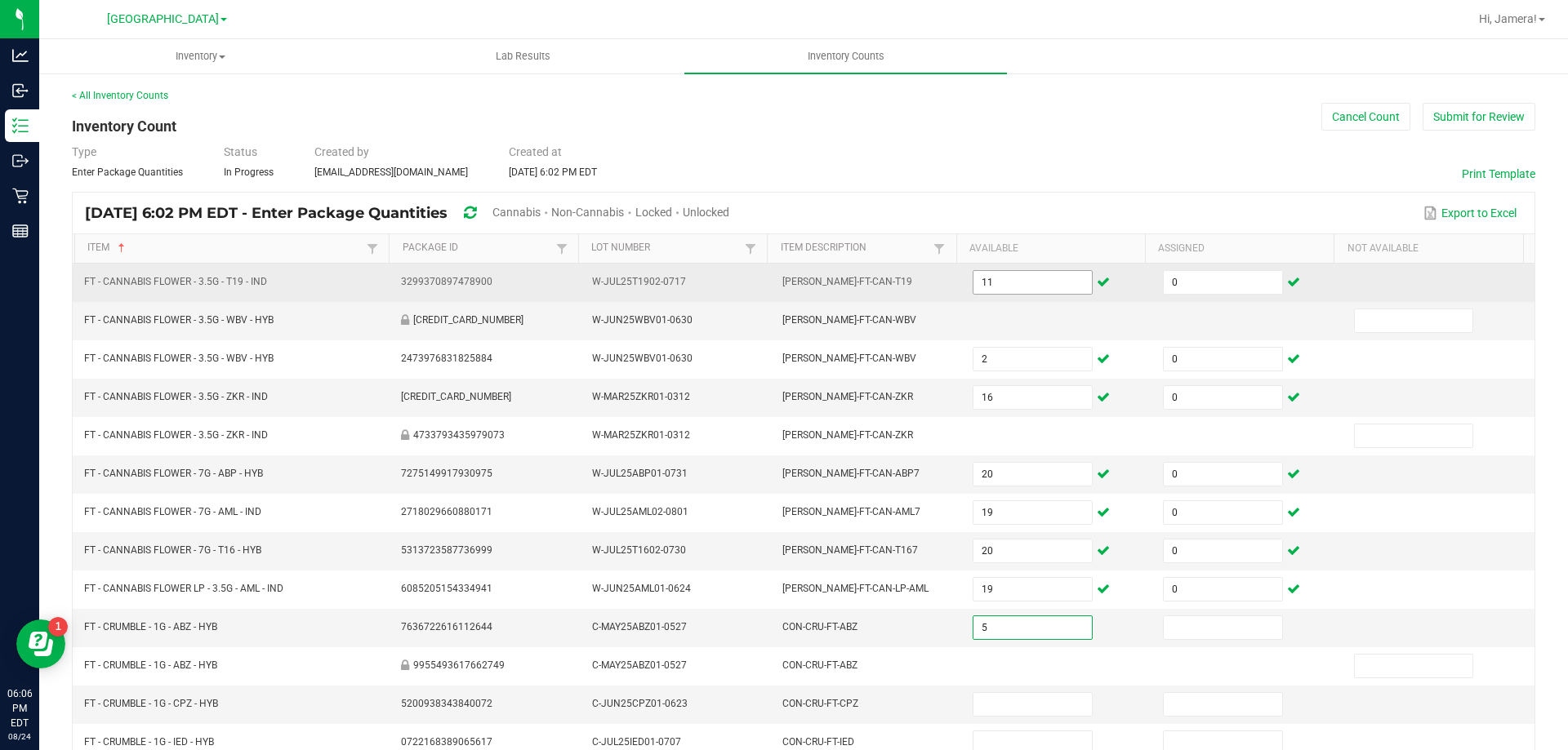
type input "5"
type input "0"
type input "6"
type input "0"
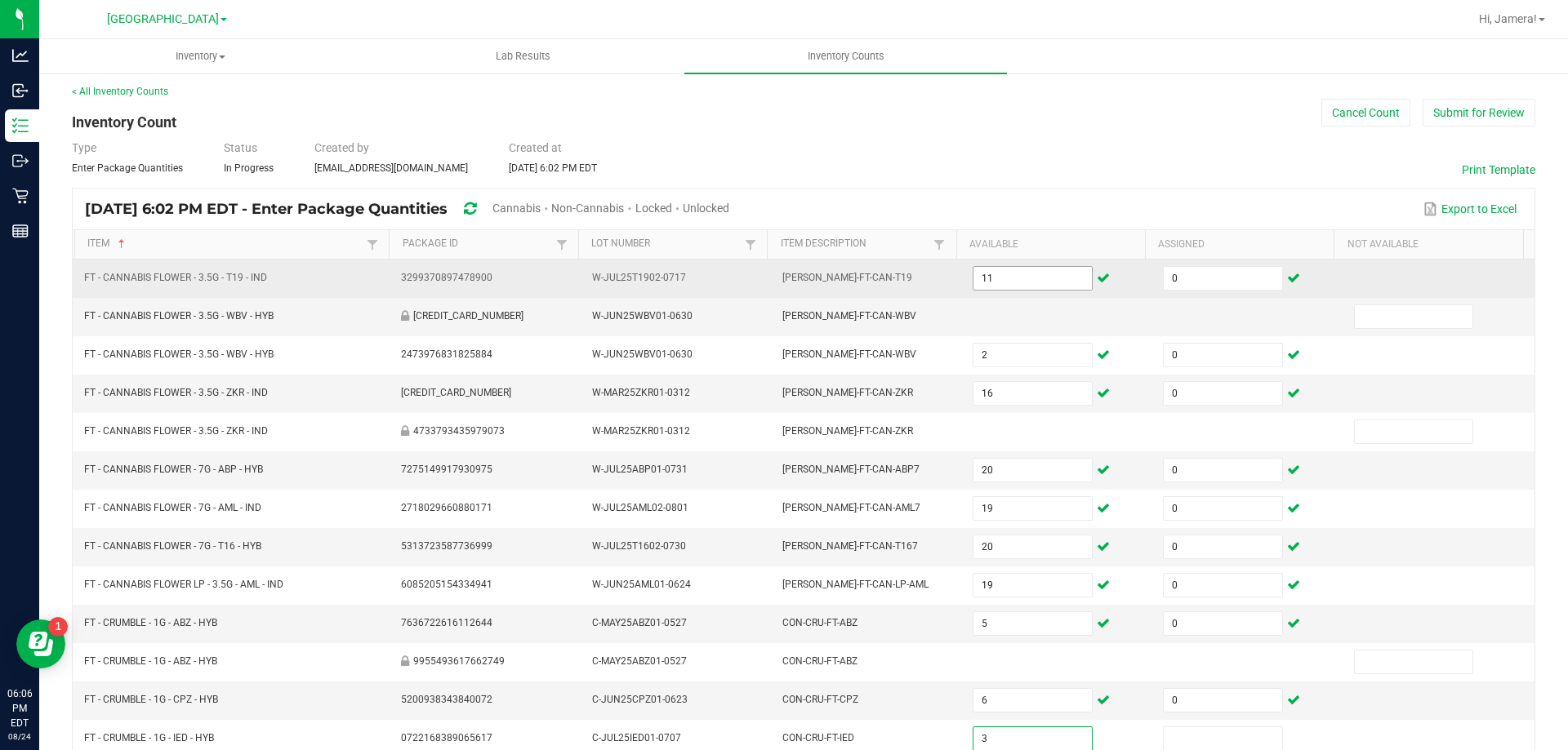
type input "3"
type input "0"
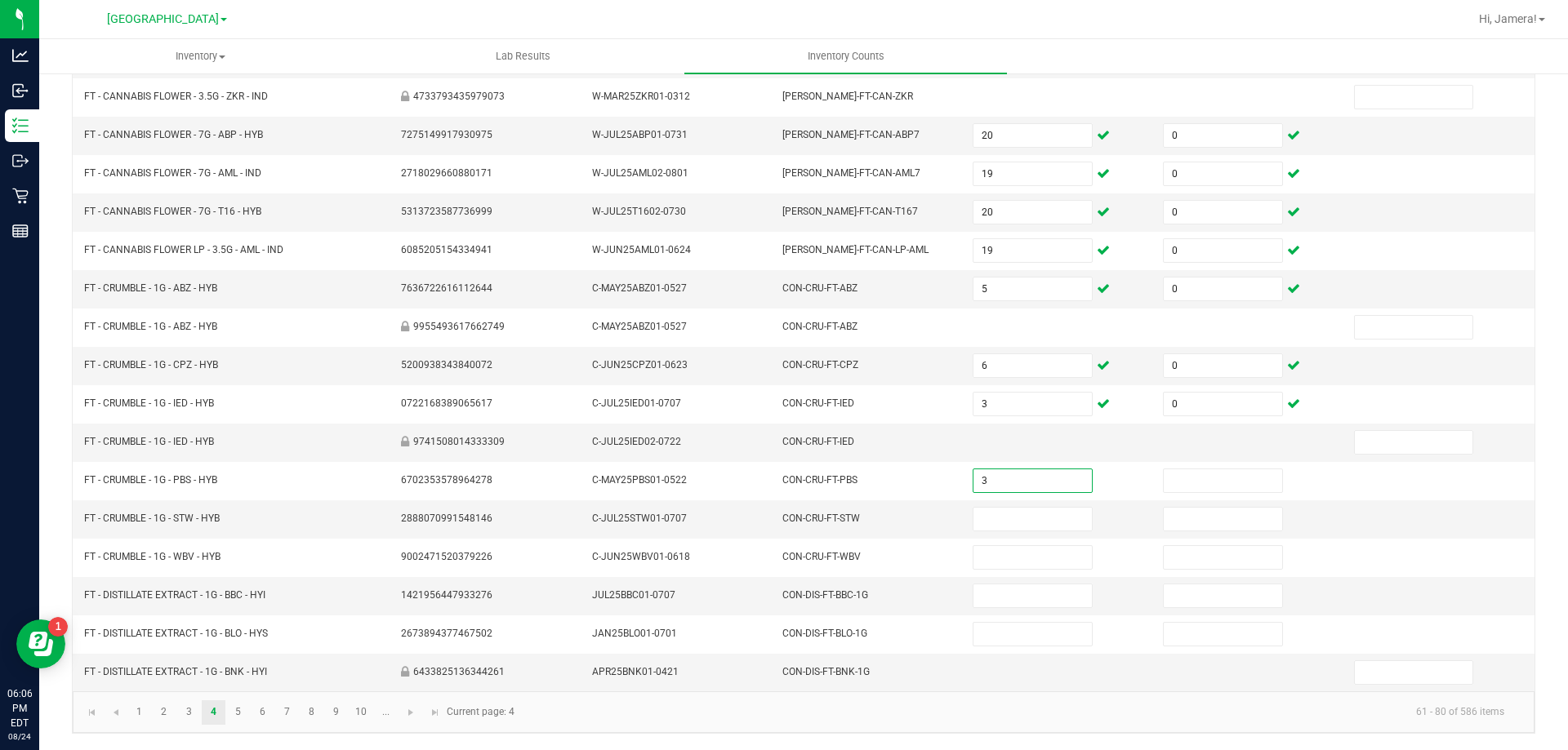
type input "3"
type input "0"
type input "8"
type input "0"
type input "6"
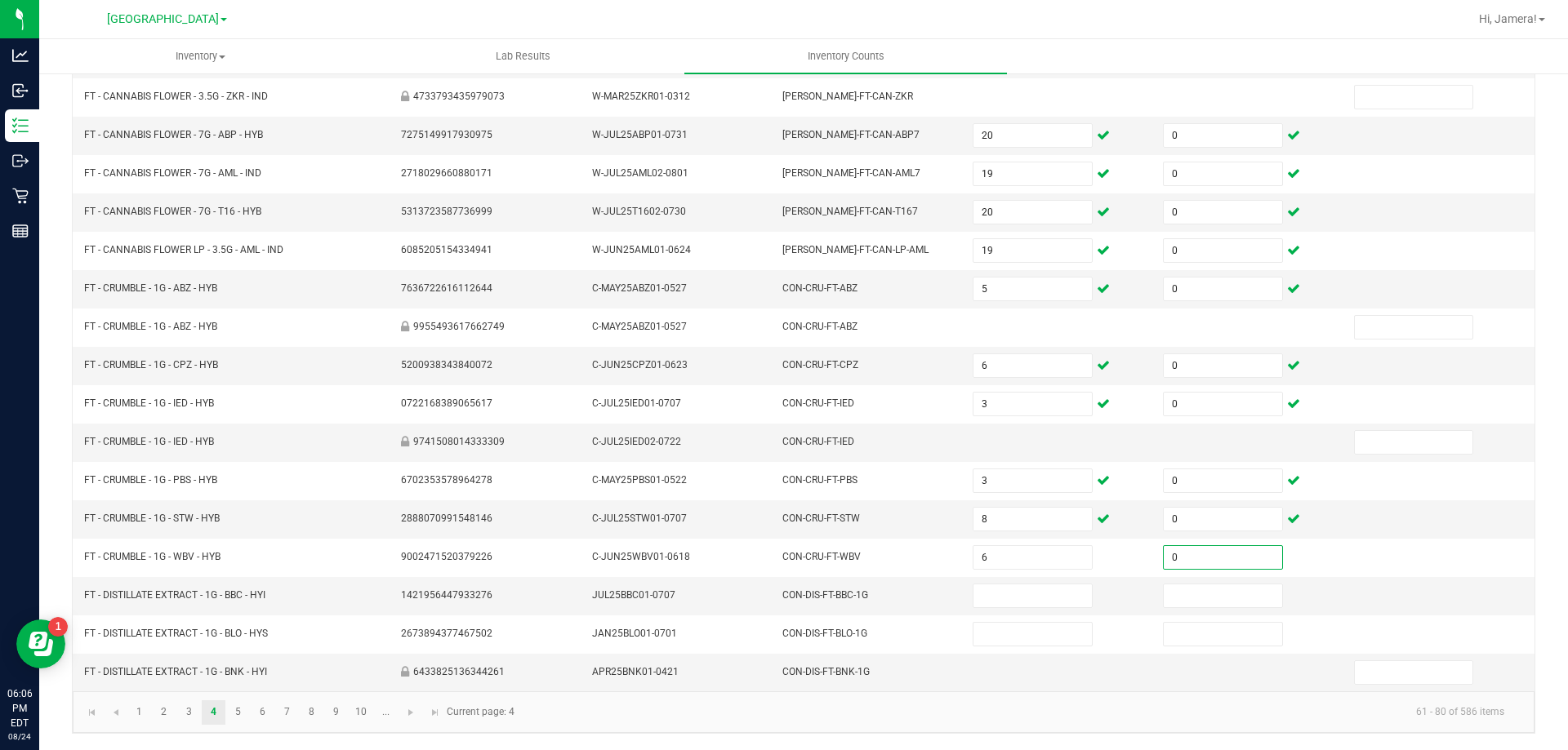
type input "0"
type input "10"
type input "0"
type input "4"
type input "0"
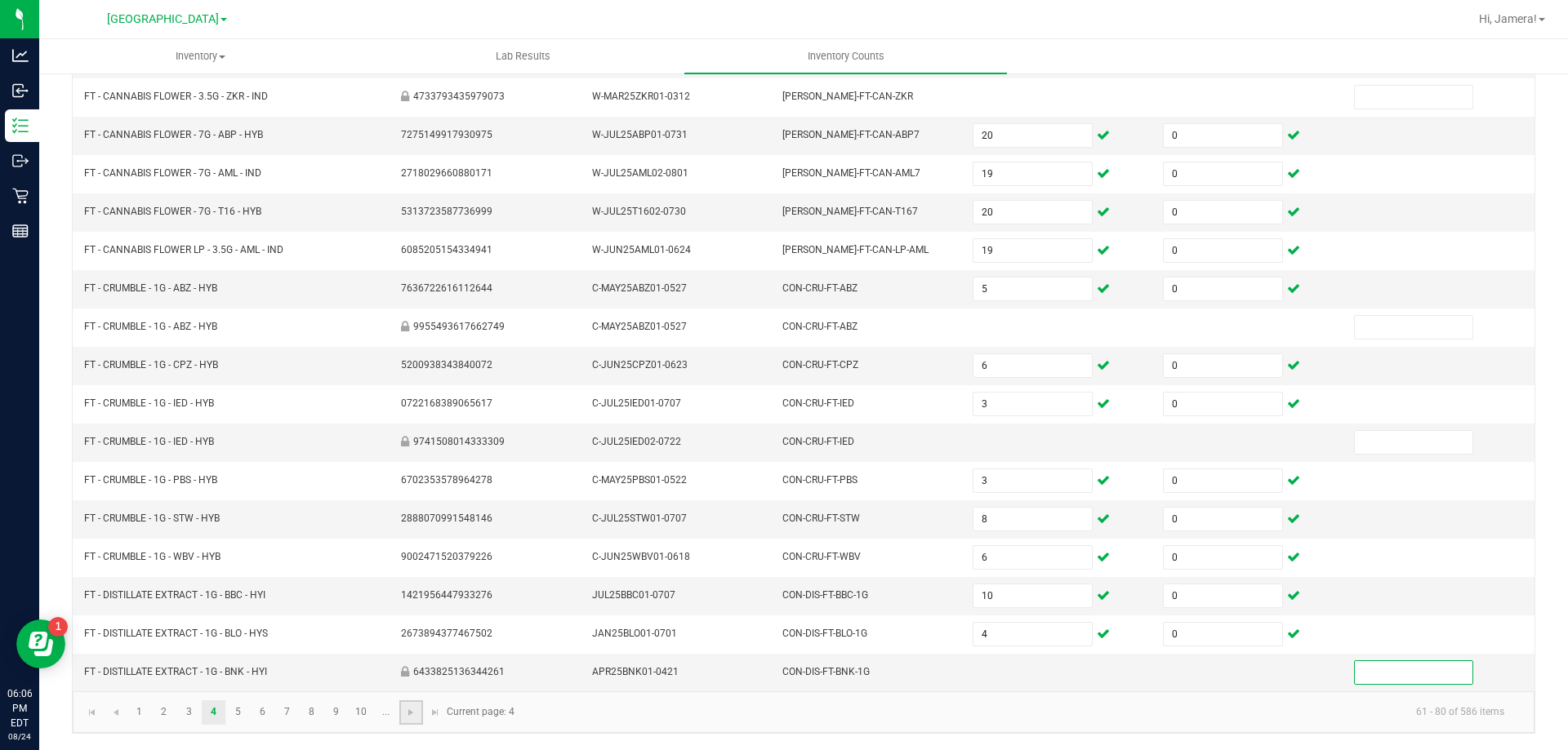
click at [415, 719] on link at bounding box center [411, 713] width 24 height 25
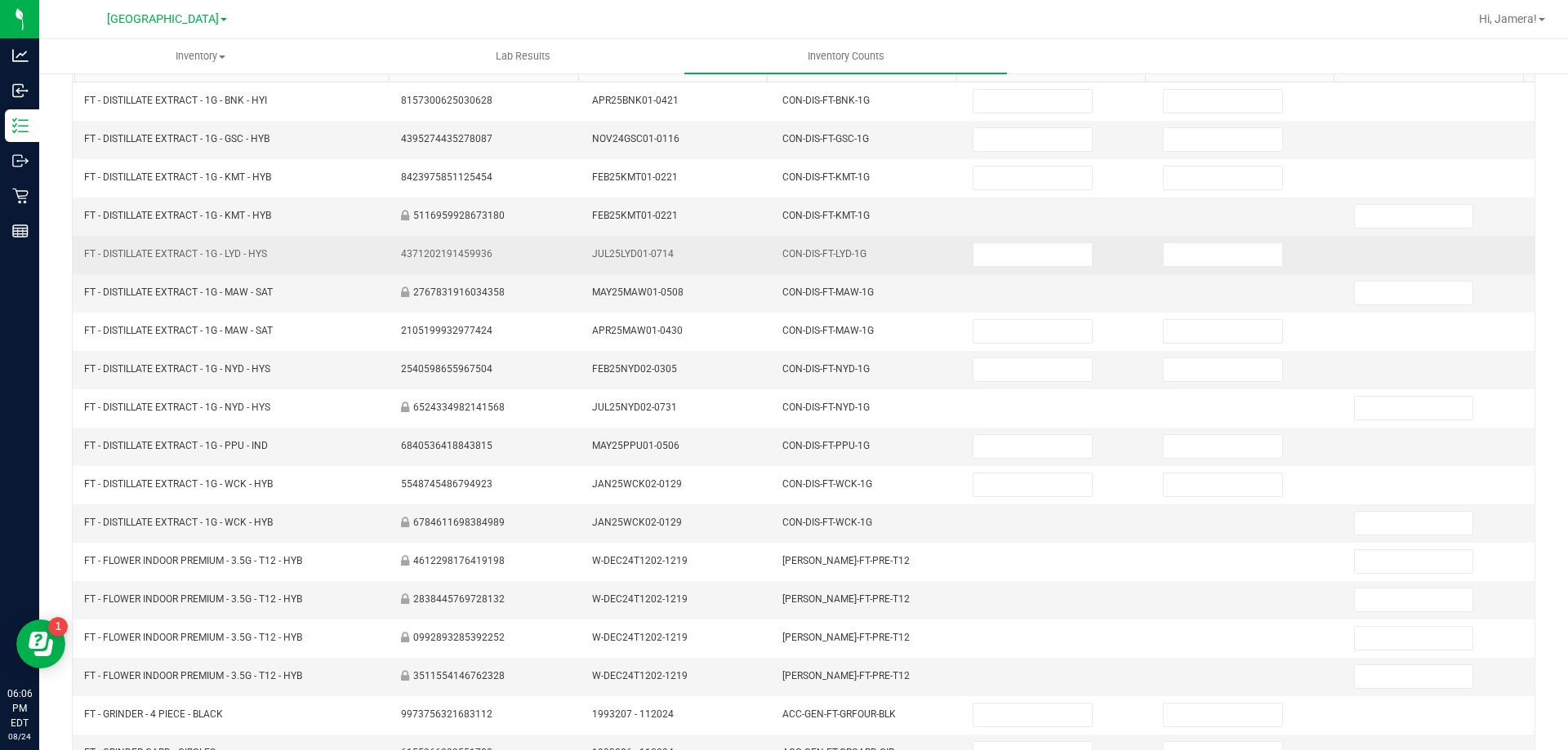
scroll to position [0, 0]
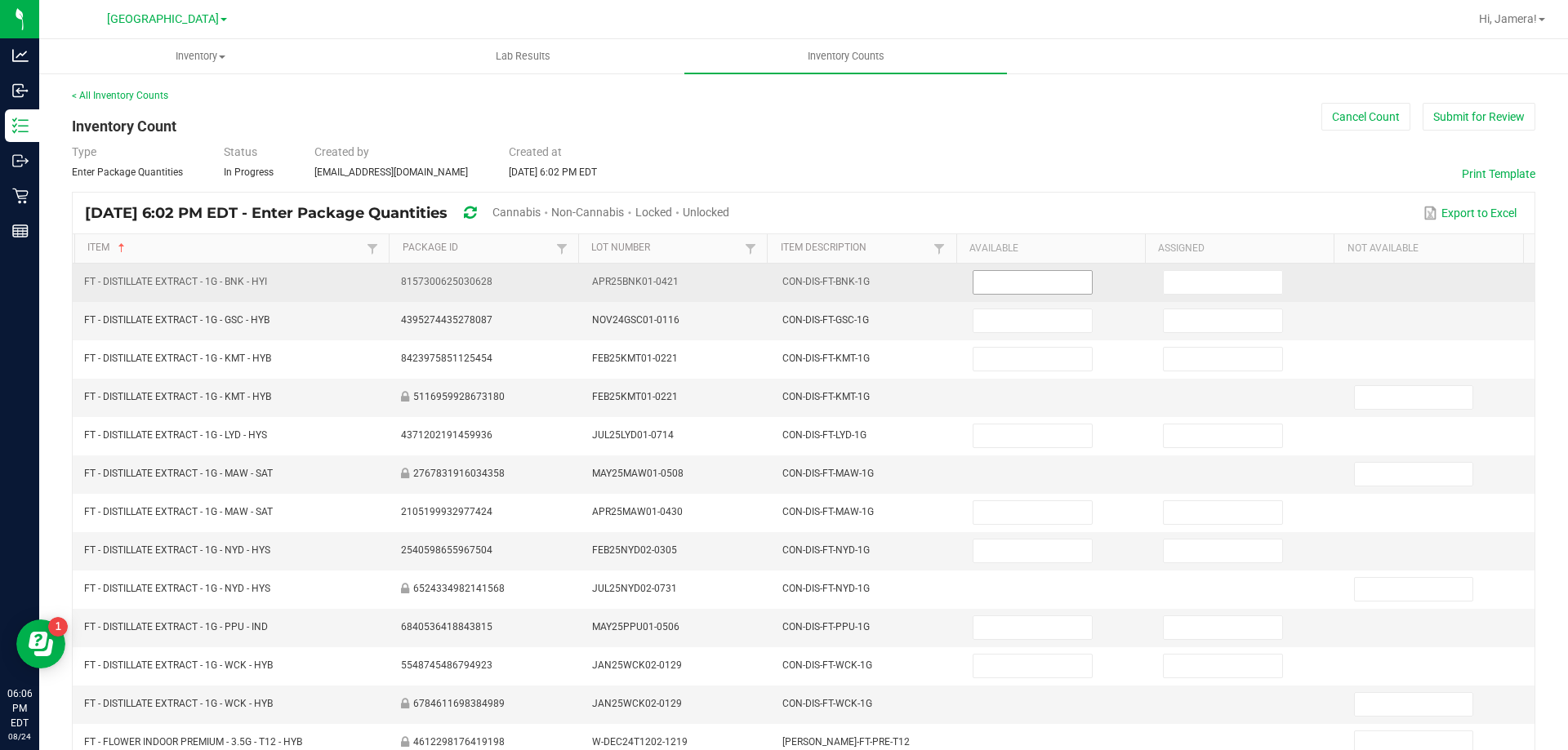
click at [1066, 283] on input at bounding box center [1033, 282] width 117 height 23
type input "1"
type input "0"
type input "4"
type input "0"
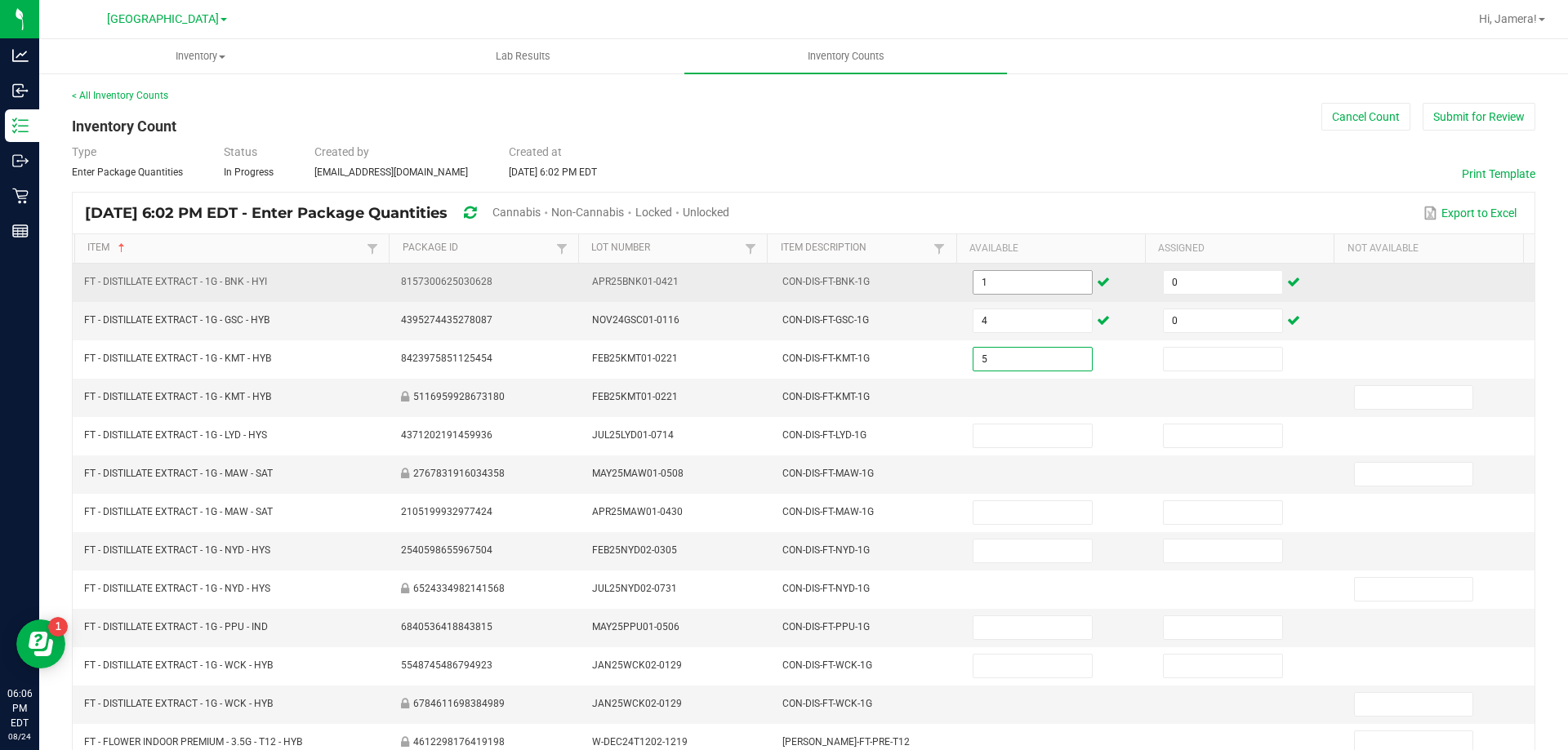
type input "5"
type input "0"
type input "9"
type input "0"
type input "11"
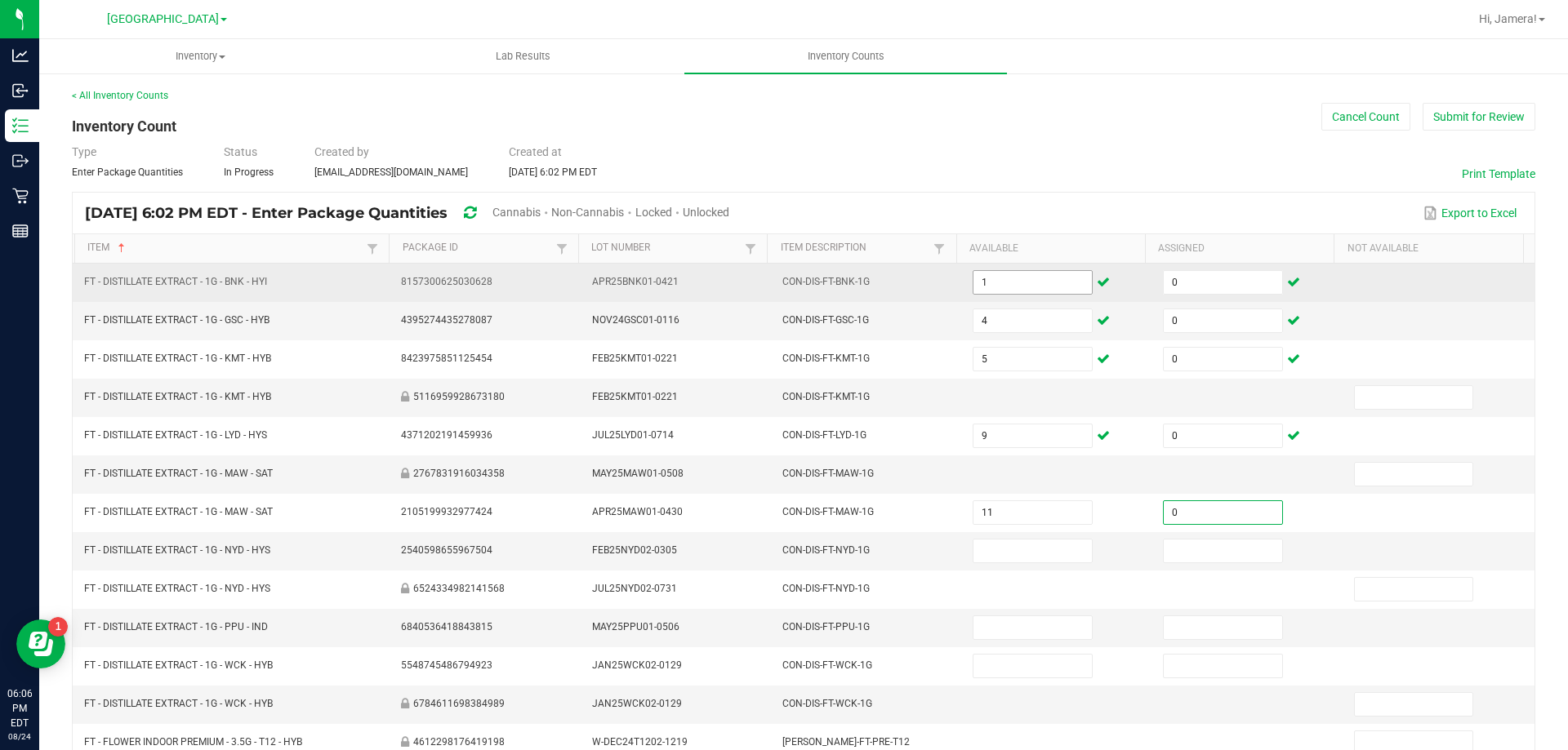
type input "0"
type input "6"
type input "0"
type input "3"
type input "0"
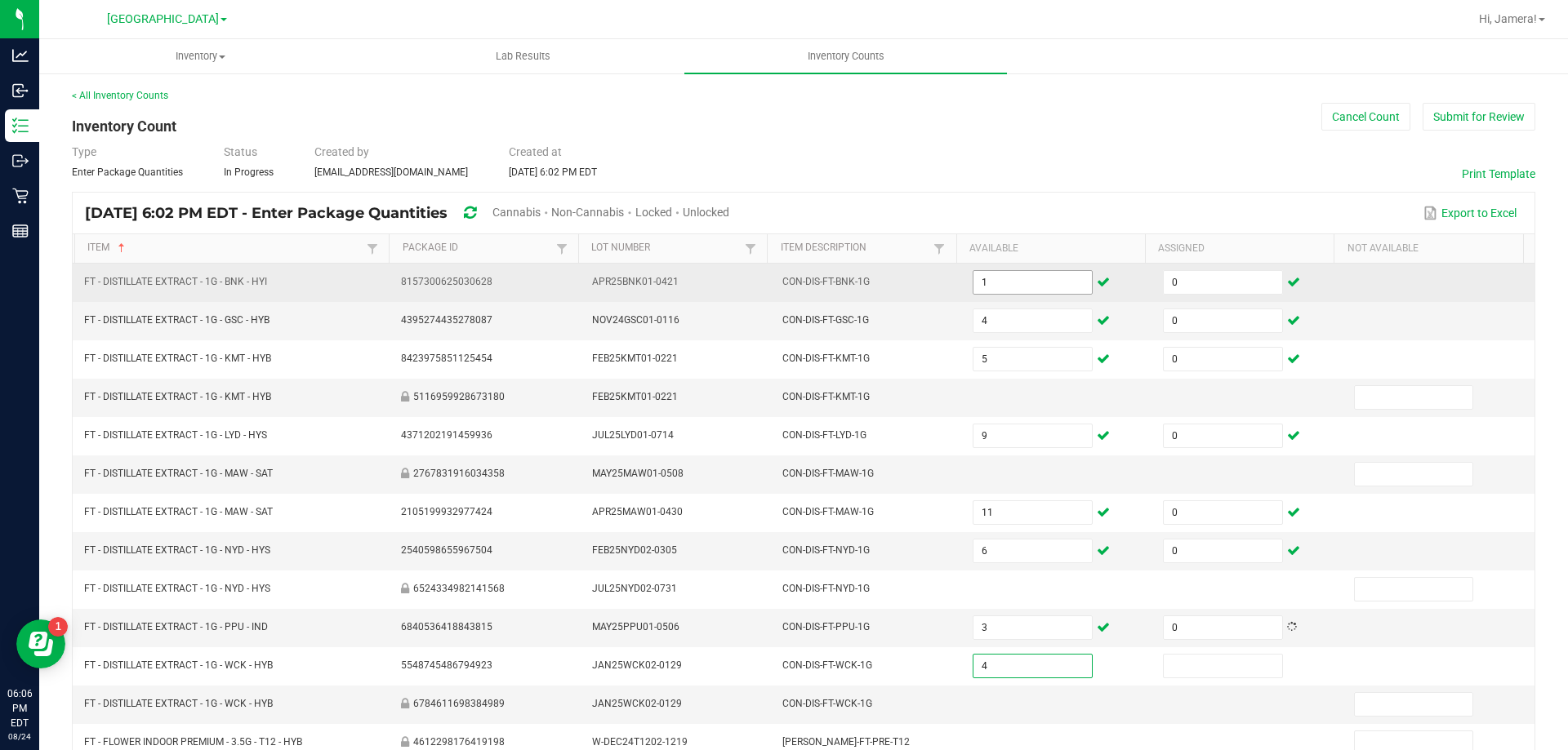
type input "4"
type input "0"
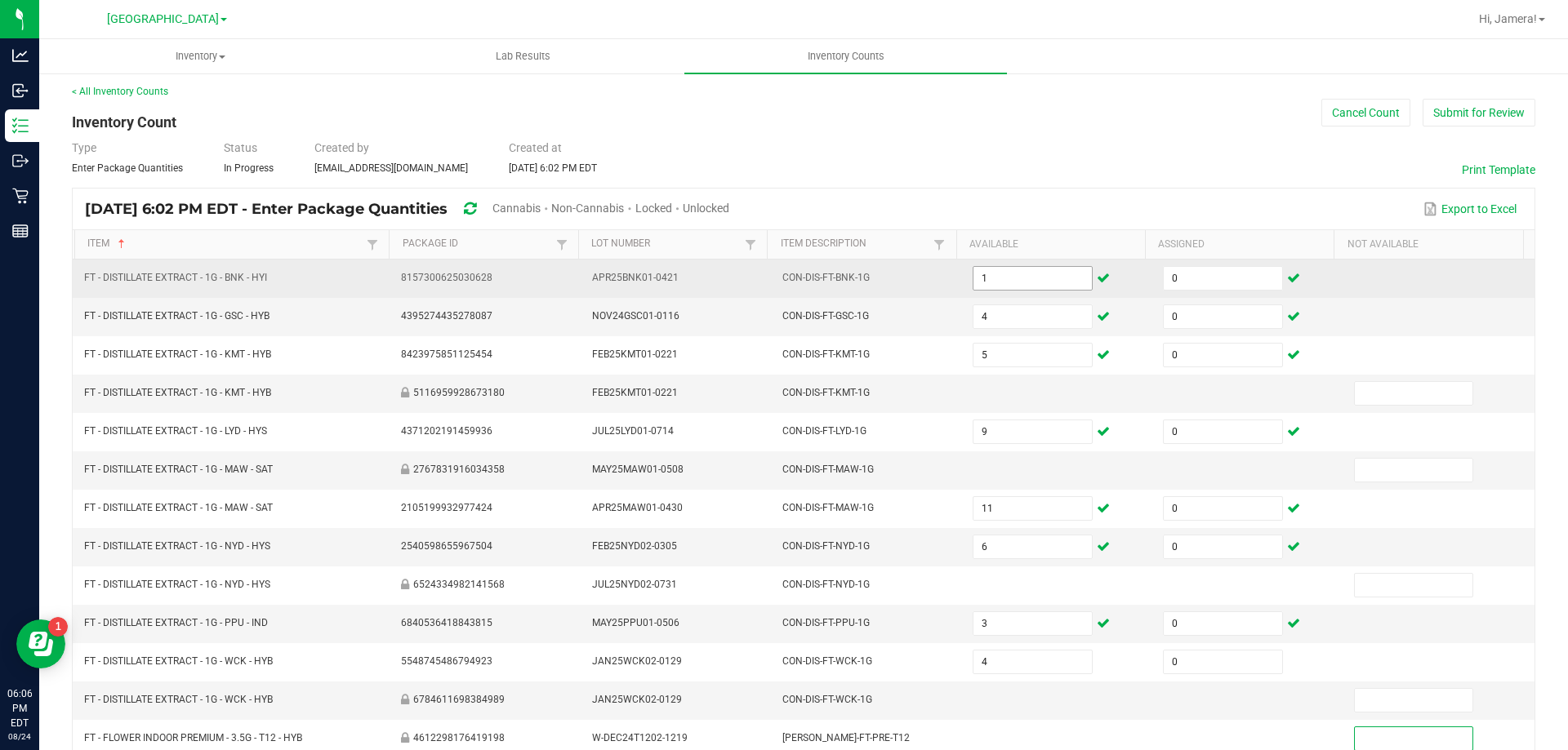
scroll to position [339, 0]
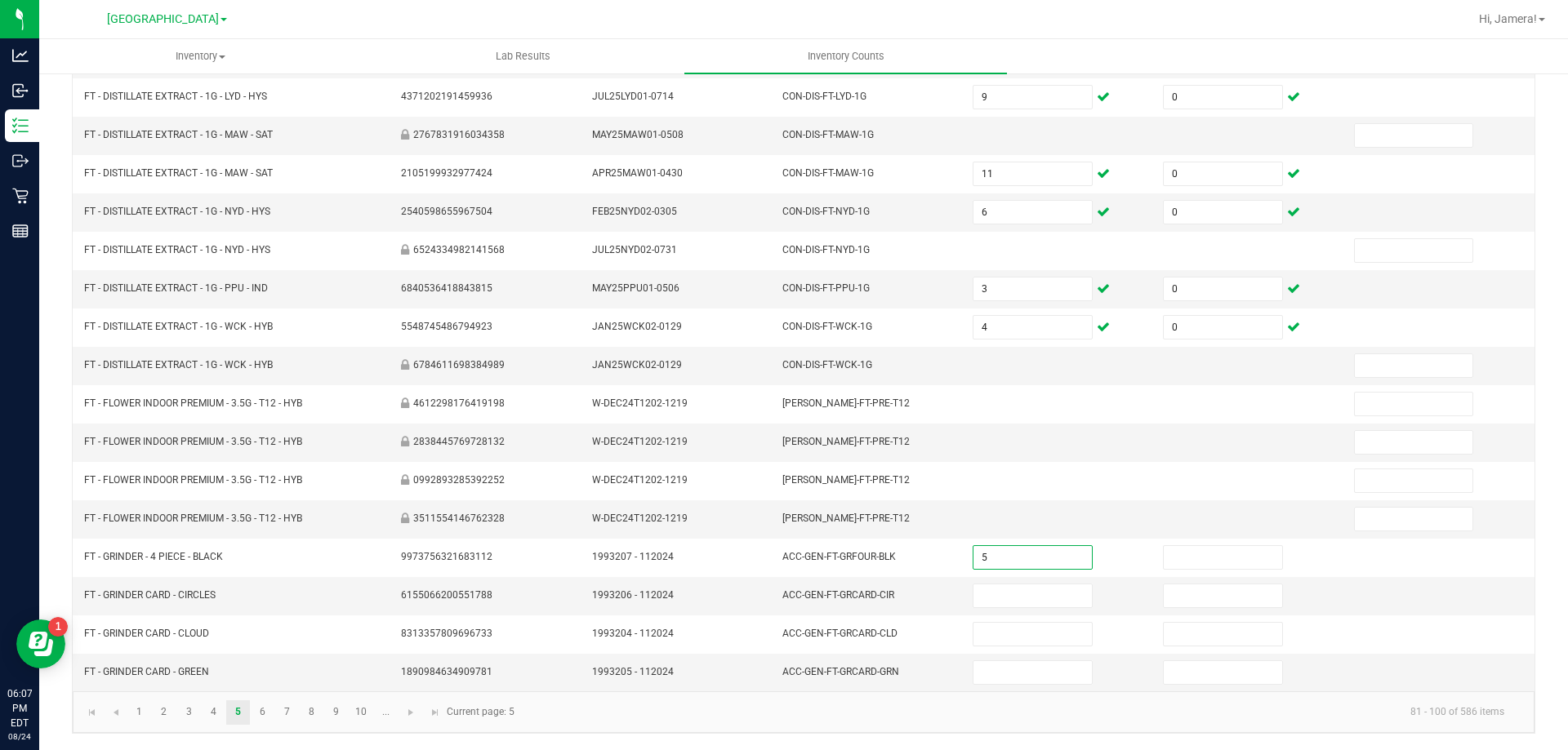
type input "5"
type input "0"
type input "1"
type input "0"
type input "1"
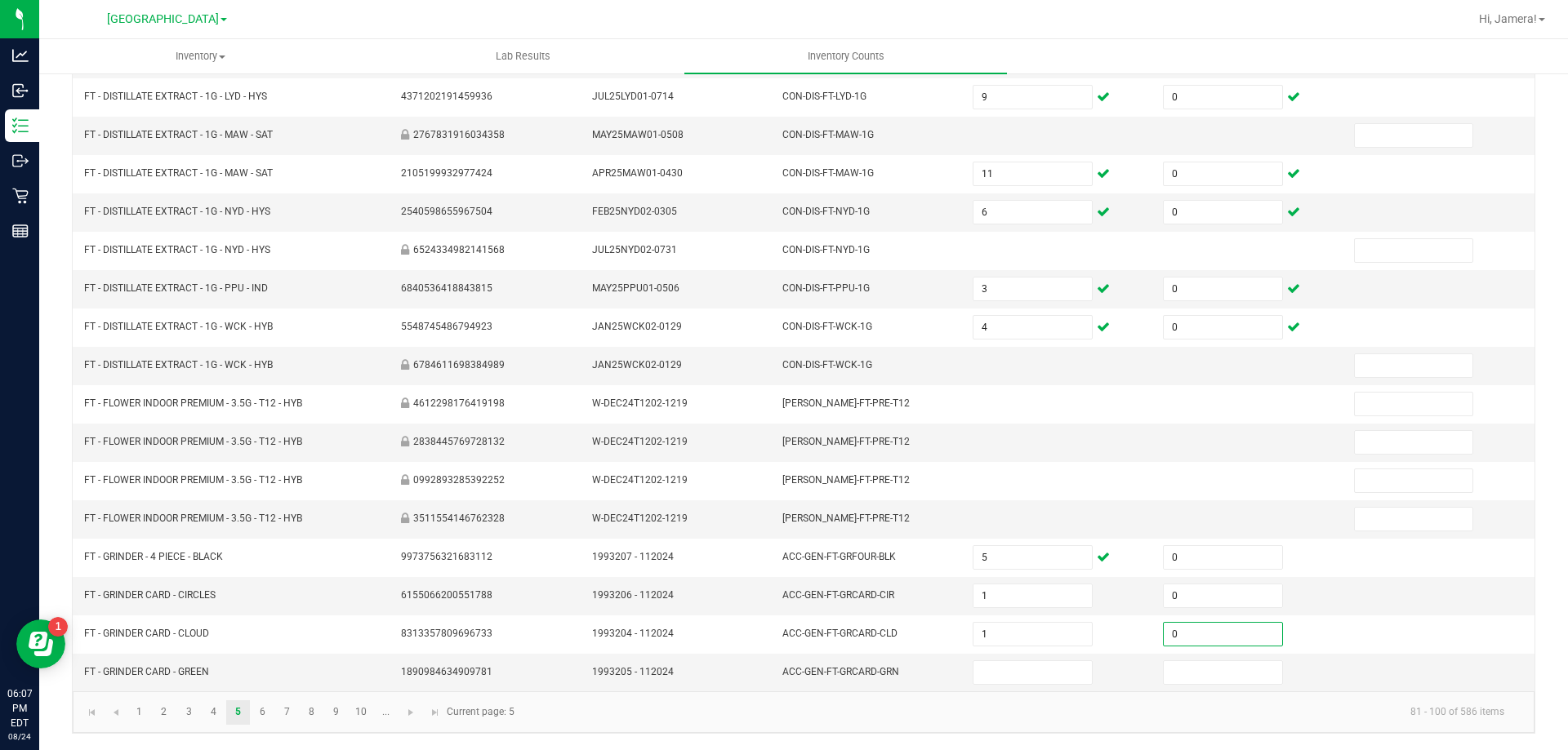
type input "0"
type input "1"
type input "0"
click at [412, 719] on link at bounding box center [411, 713] width 24 height 25
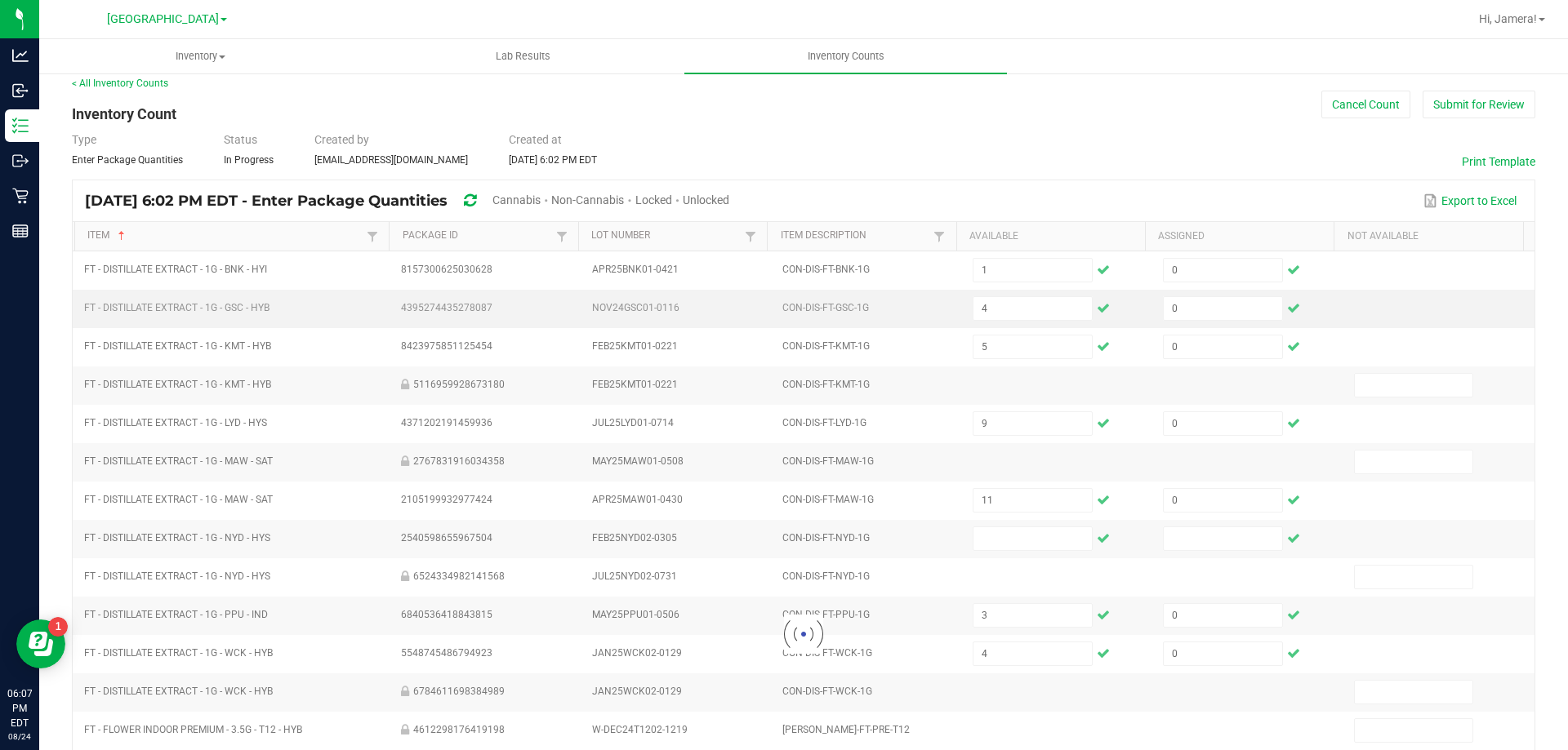
scroll to position [0, 0]
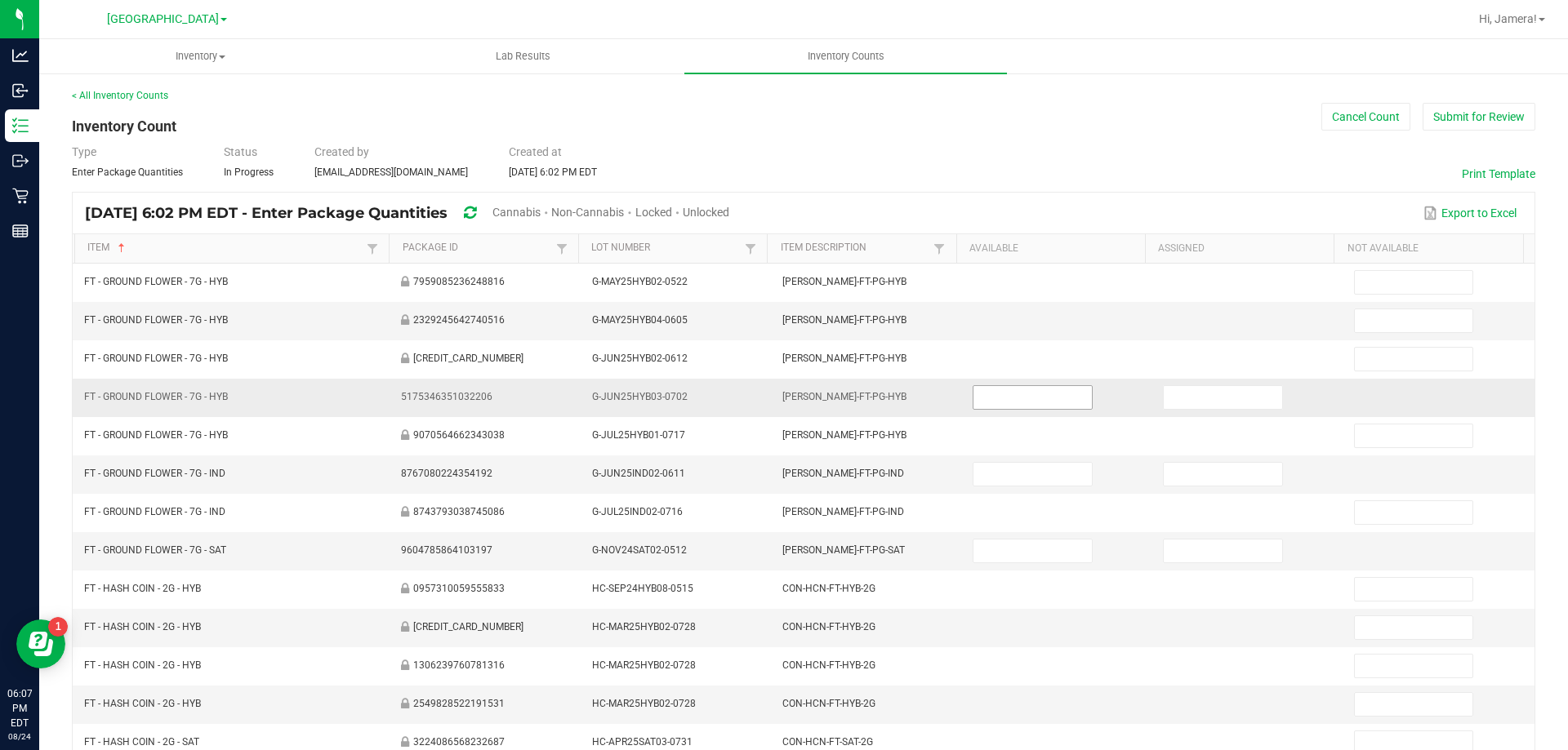
click at [1027, 403] on input at bounding box center [1033, 398] width 117 height 23
type input "6"
type input "0"
type input "9"
type input "0"
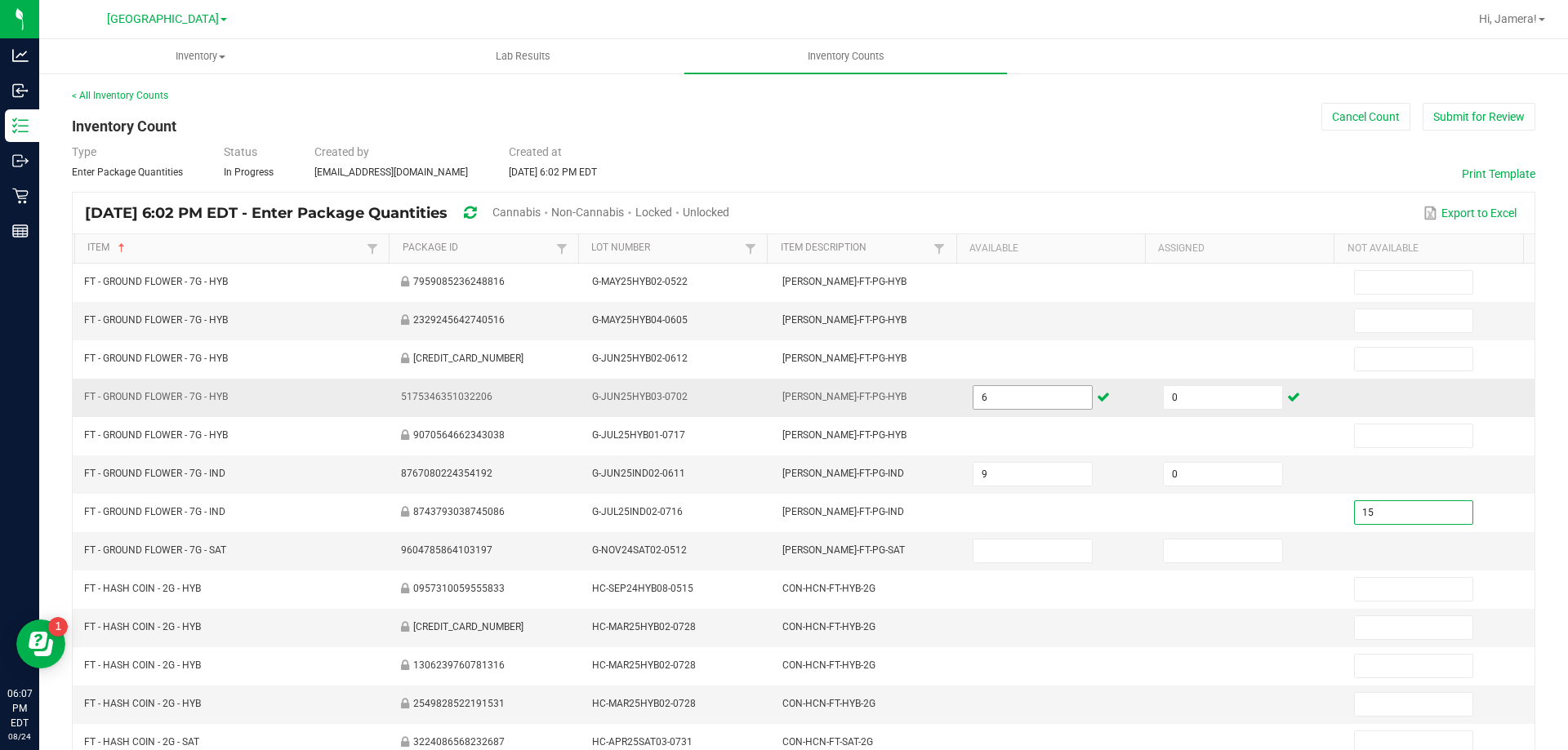
type input "15"
type input "0"
type input "20"
type input "15"
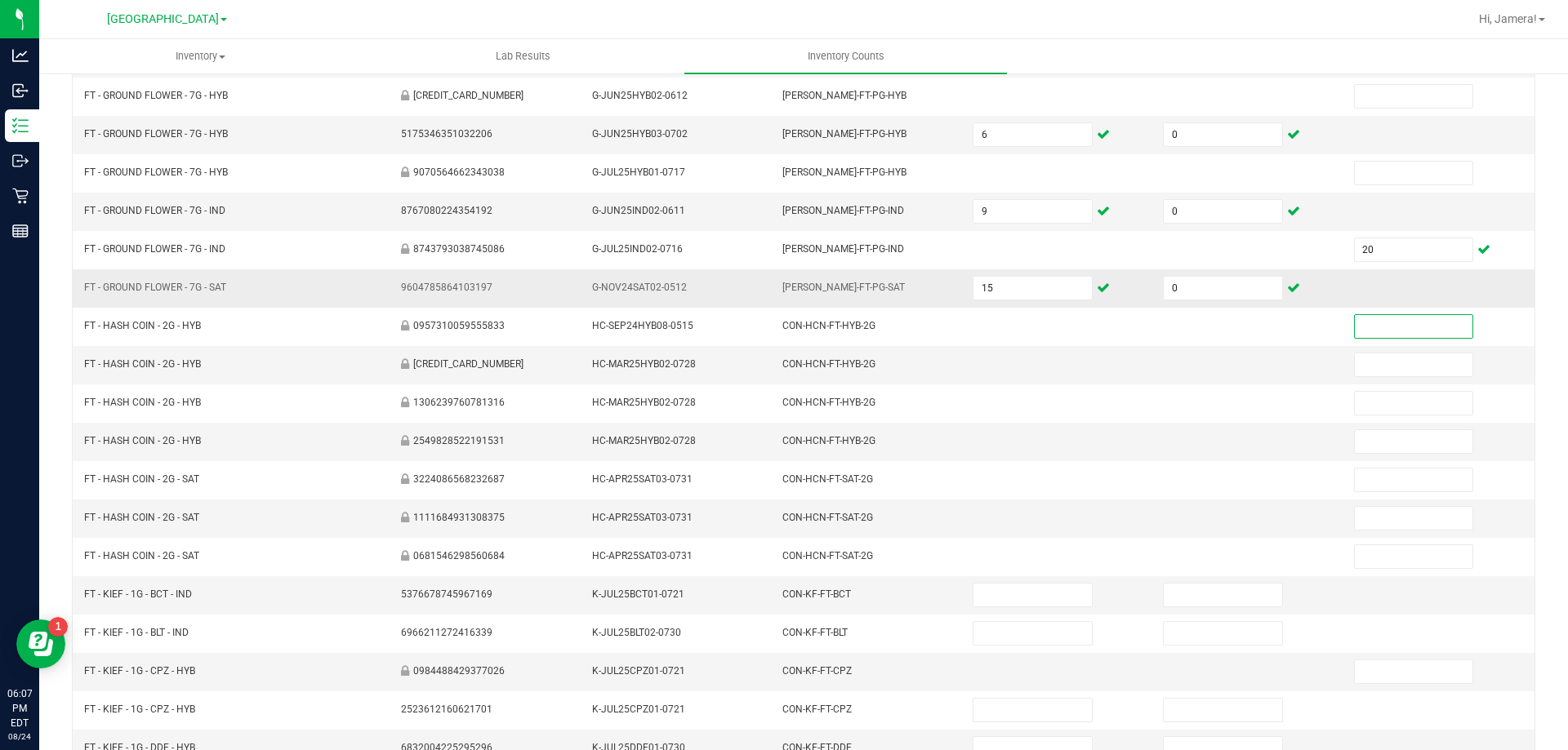
scroll to position [339, 0]
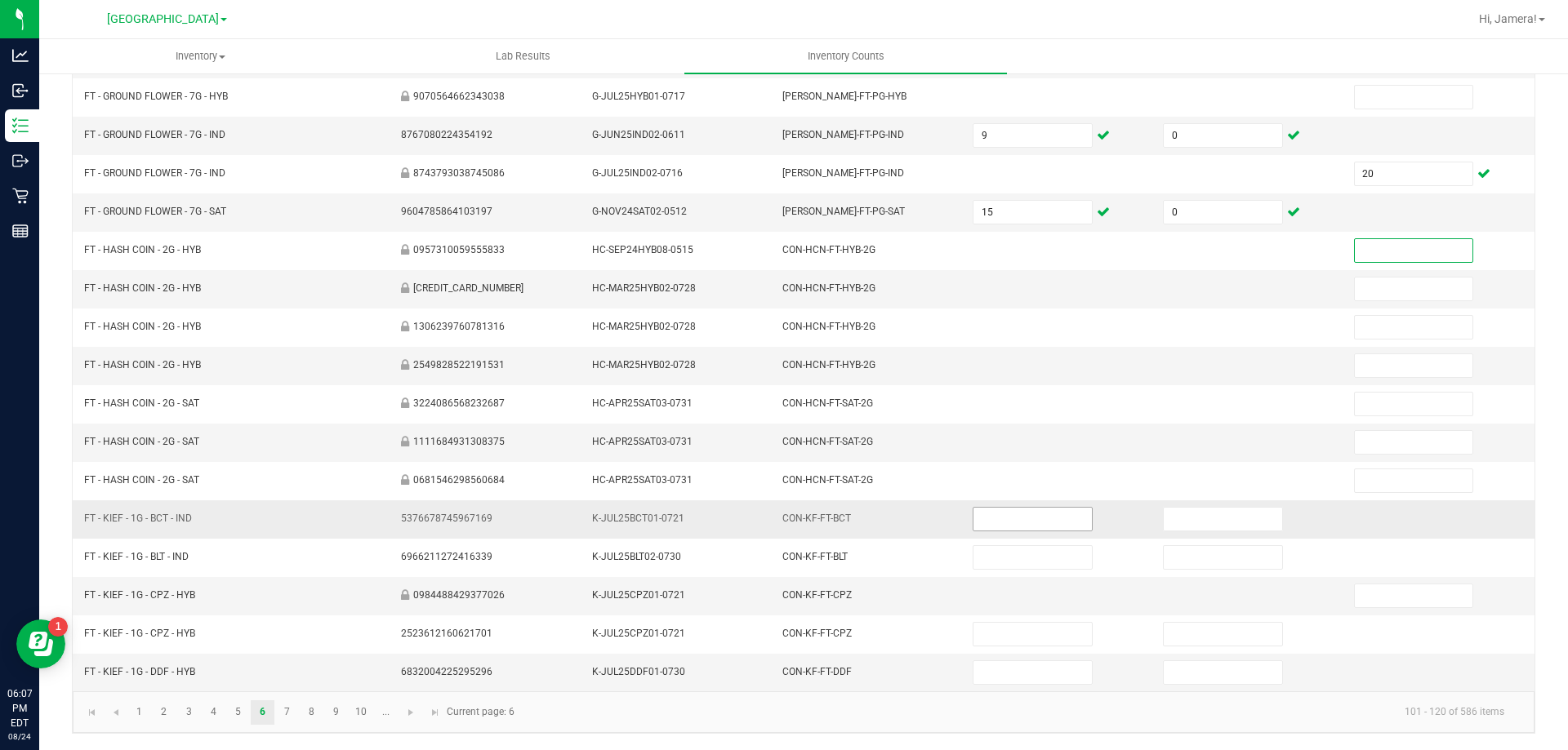
click at [1032, 524] on input at bounding box center [1033, 519] width 117 height 23
click at [416, 720] on link at bounding box center [411, 713] width 24 height 25
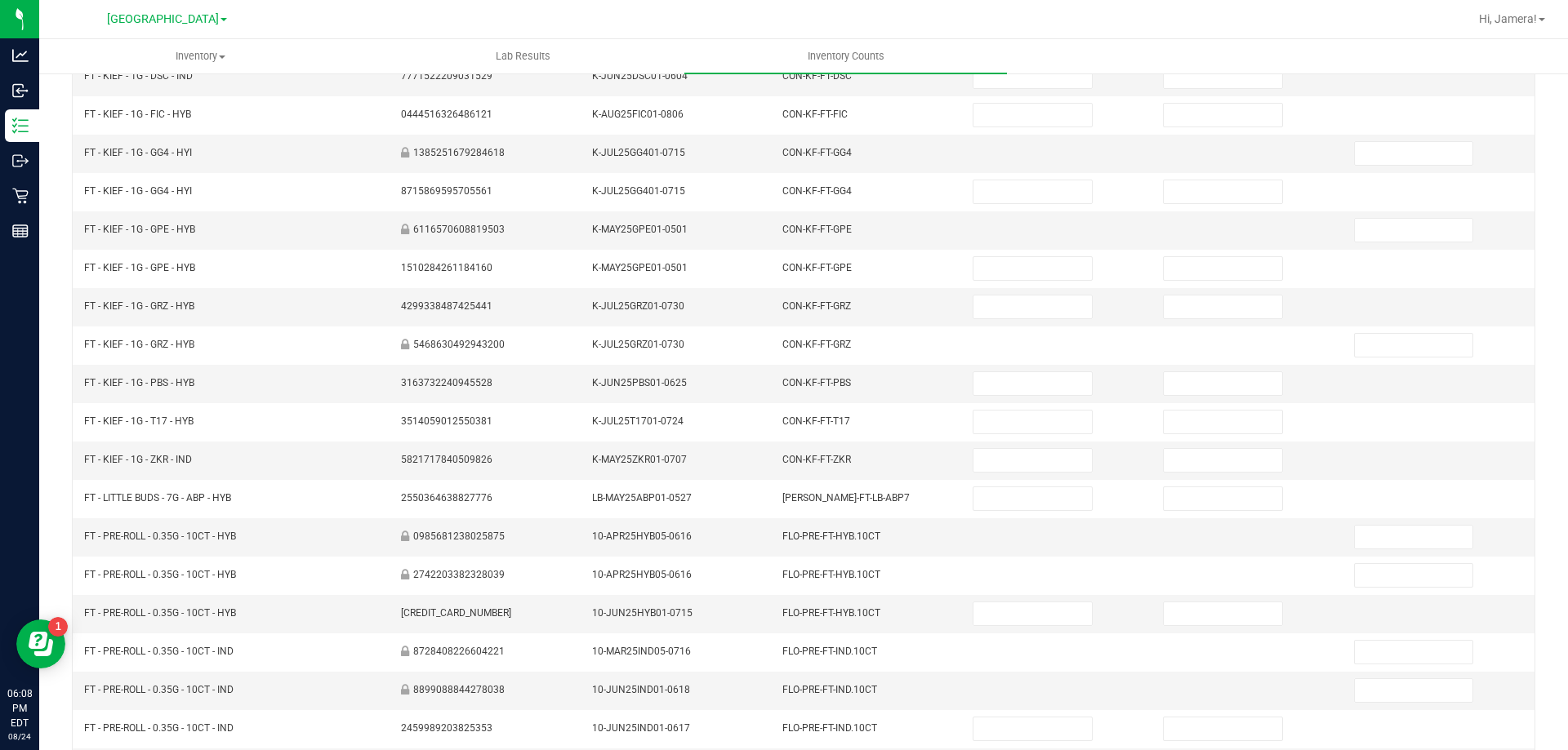
scroll to position [0, 0]
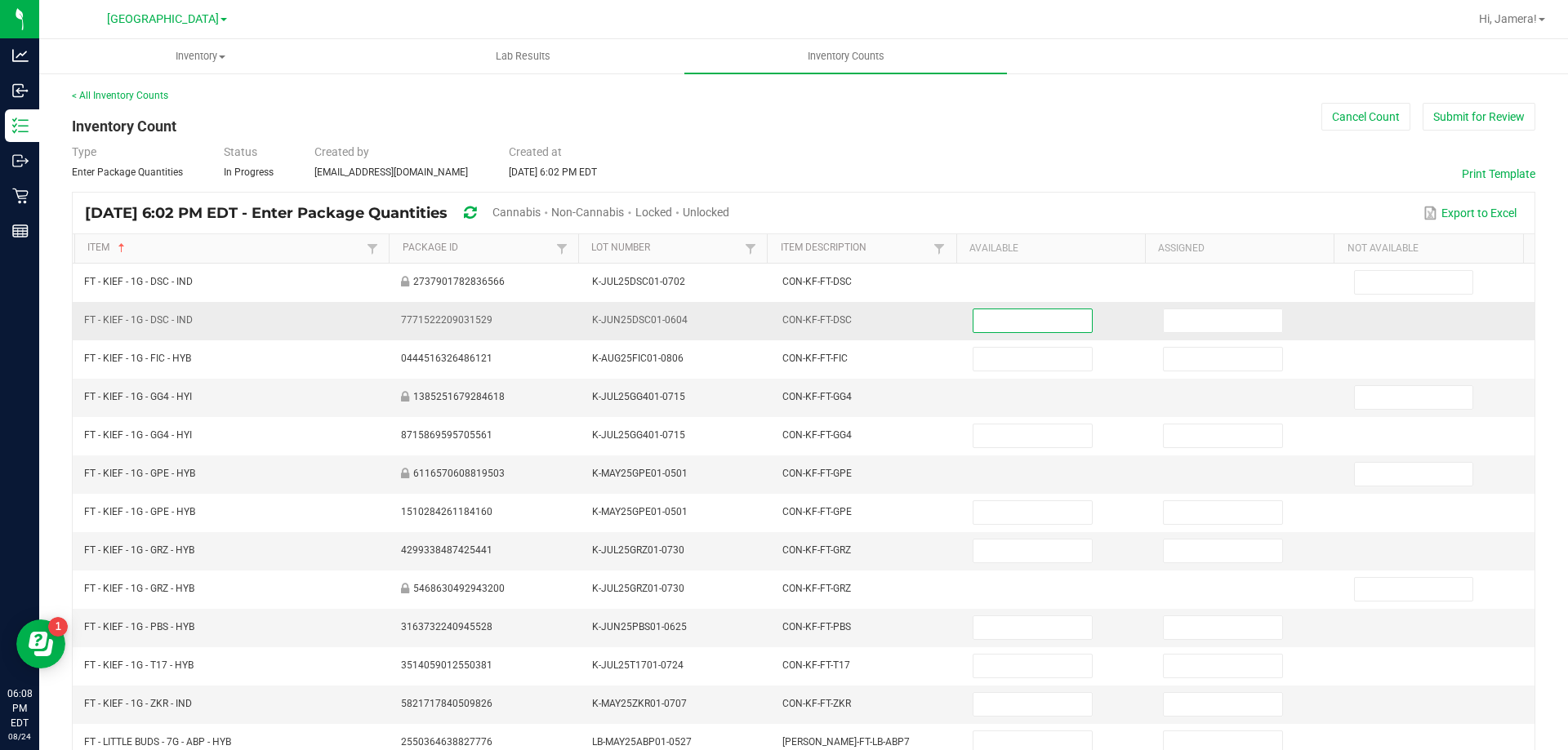
click at [1050, 309] on input at bounding box center [1033, 320] width 117 height 23
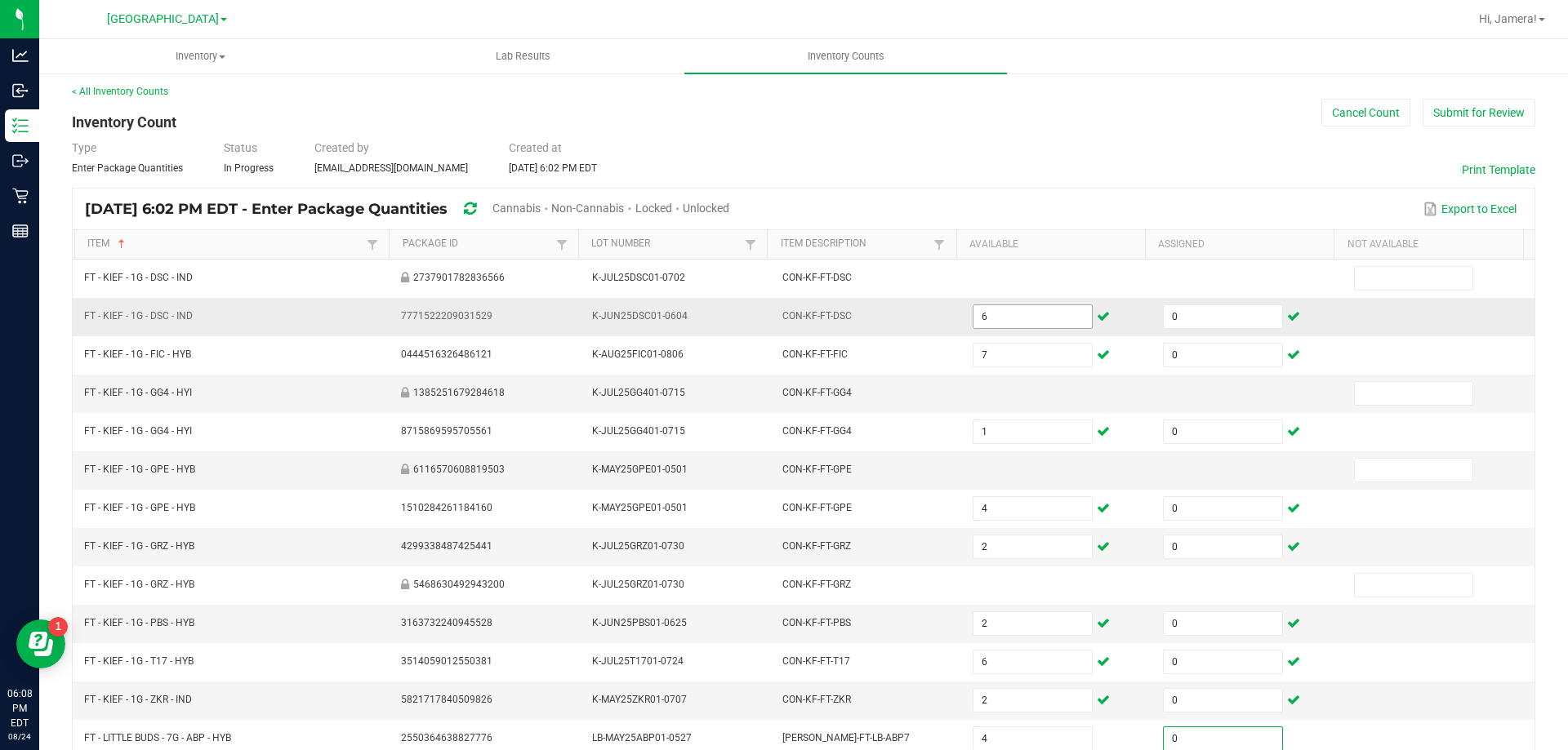
scroll to position [339, 0]
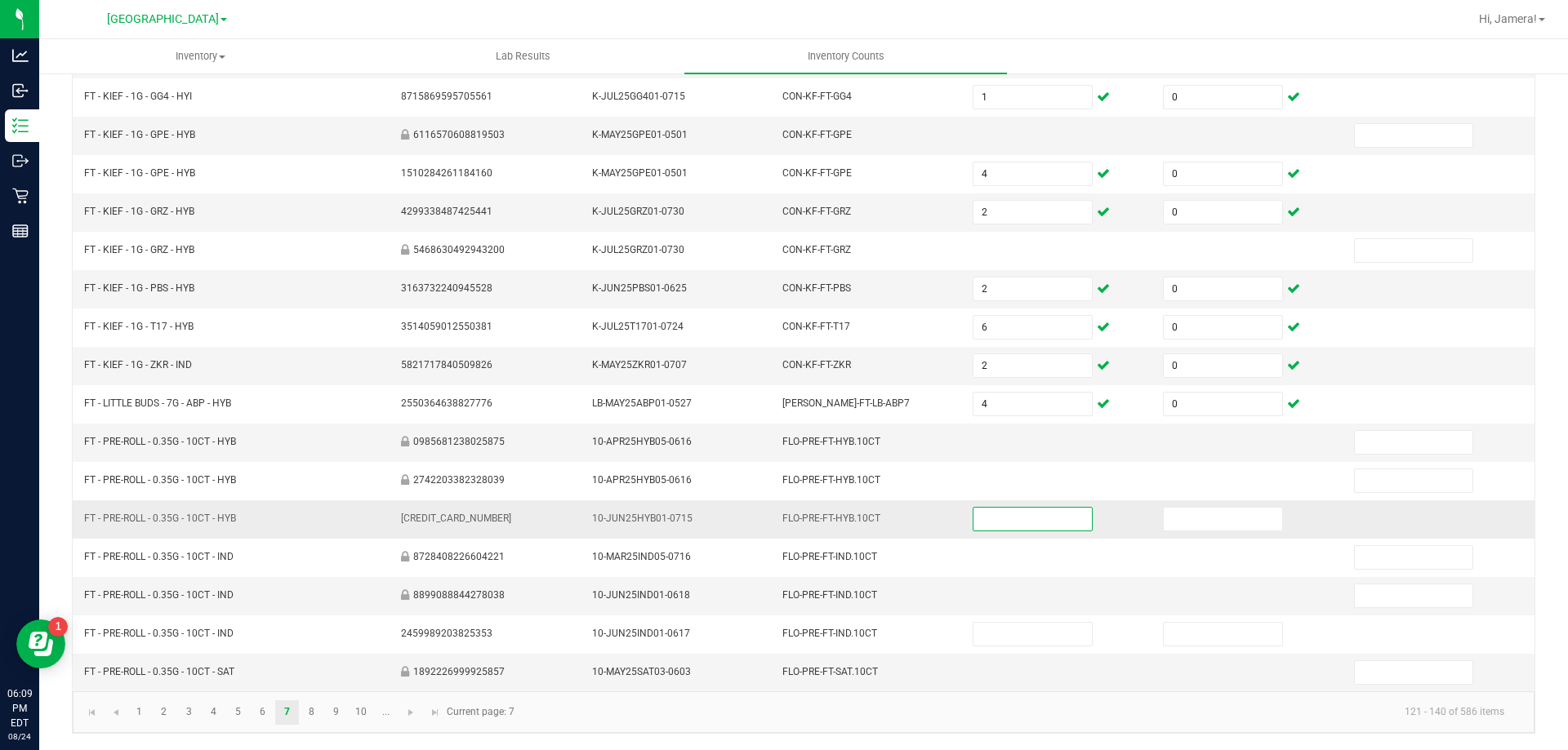
click at [978, 519] on input at bounding box center [1033, 519] width 117 height 23
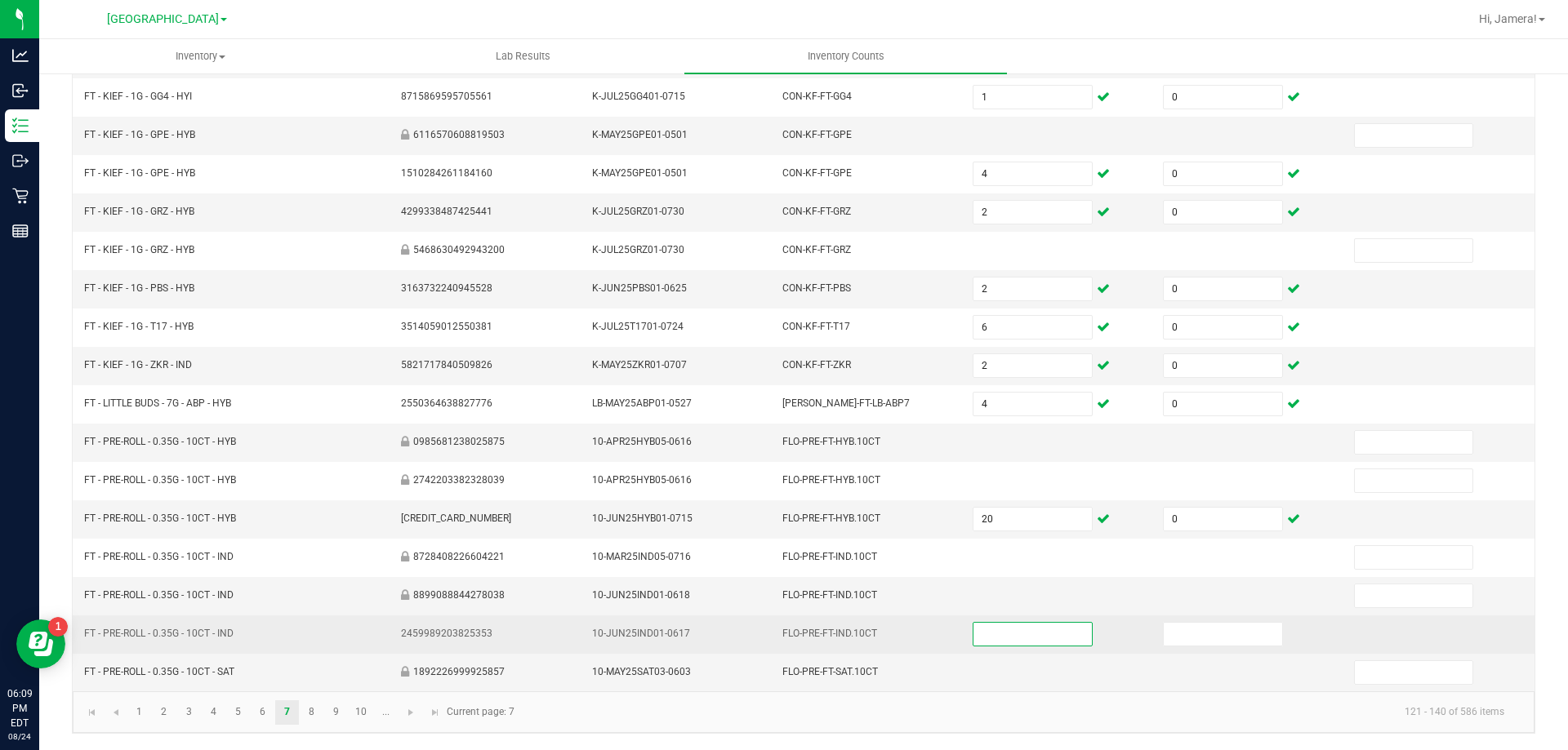
click at [1052, 634] on input at bounding box center [1033, 634] width 117 height 23
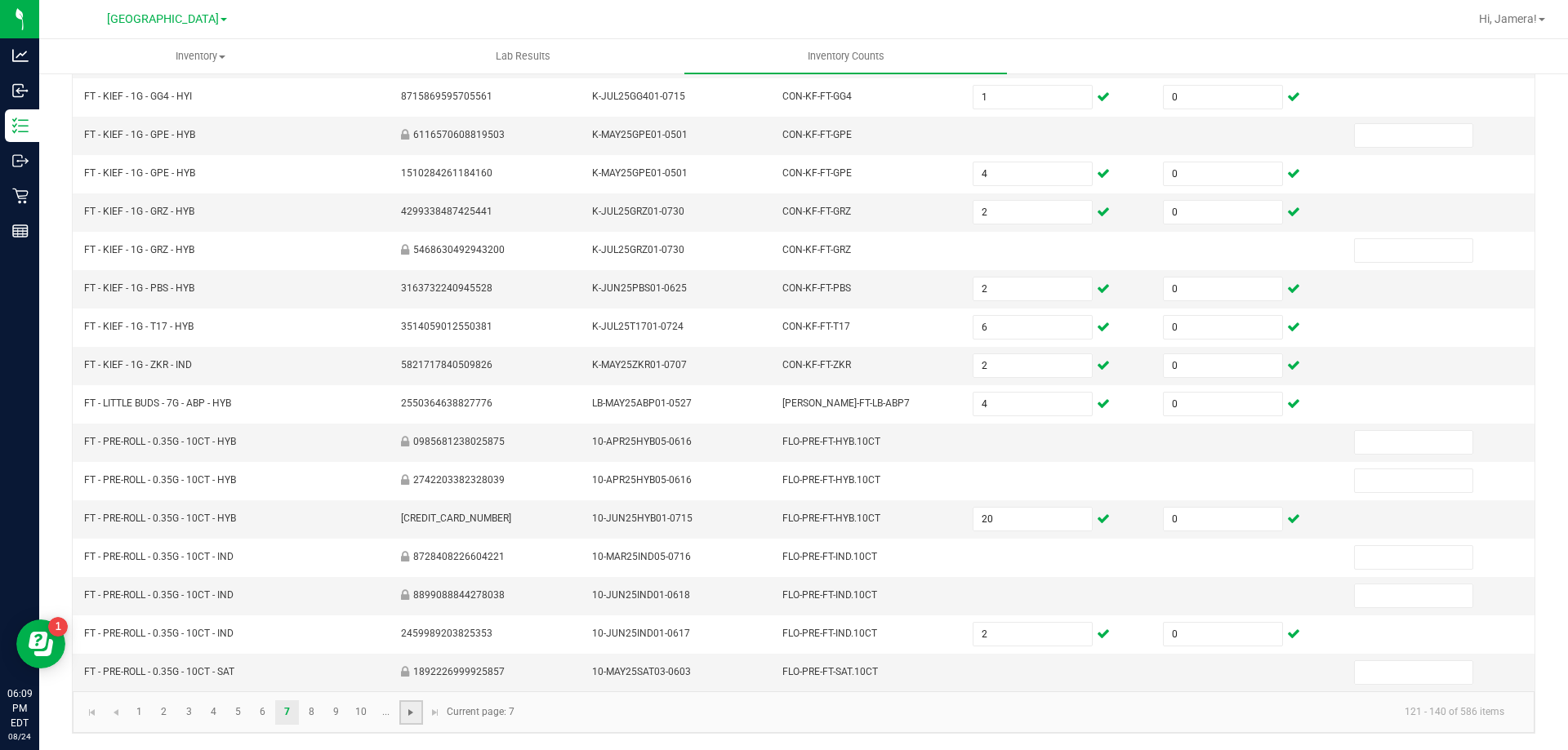
click at [410, 715] on span "Go to the next page" at bounding box center [410, 712] width 13 height 13
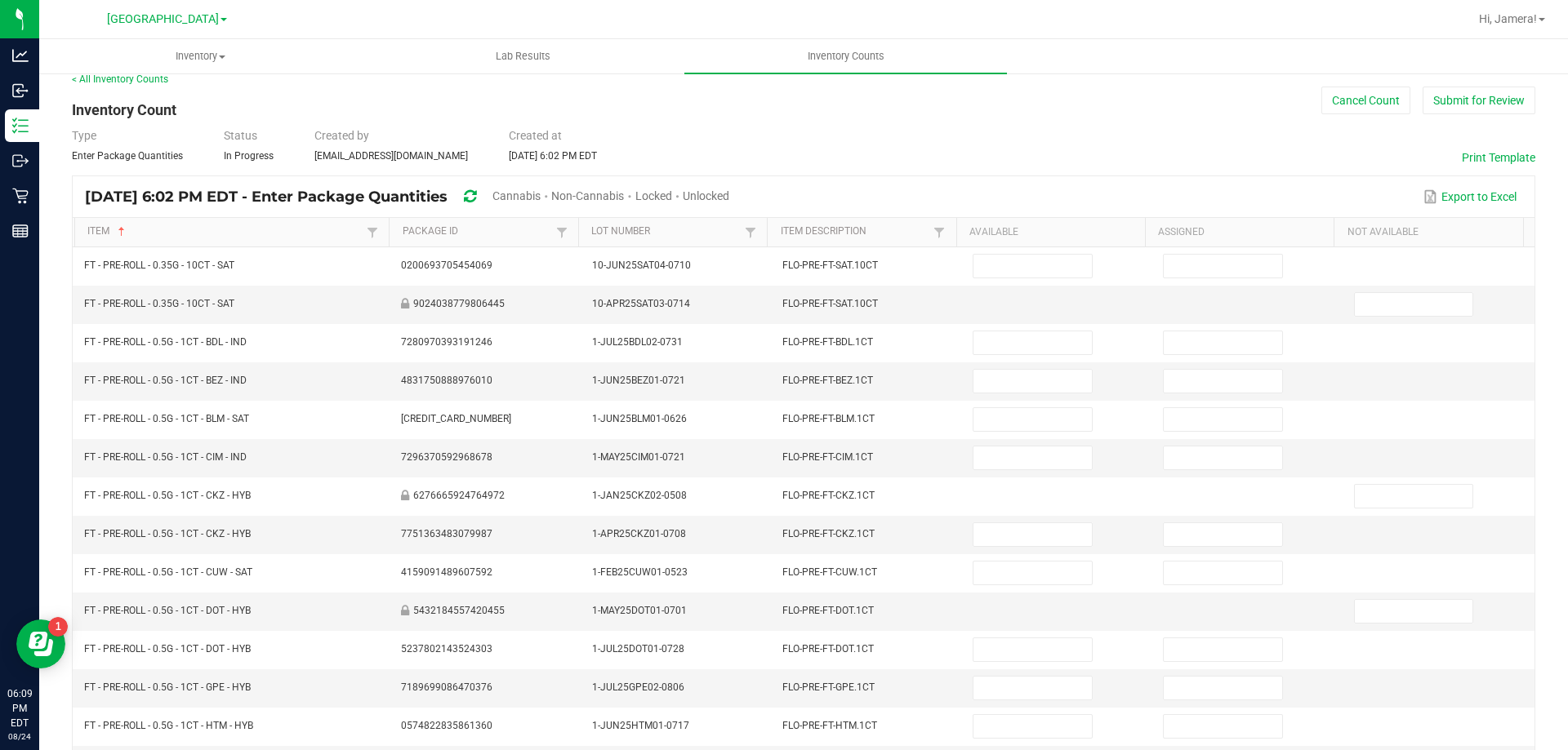
scroll to position [0, 0]
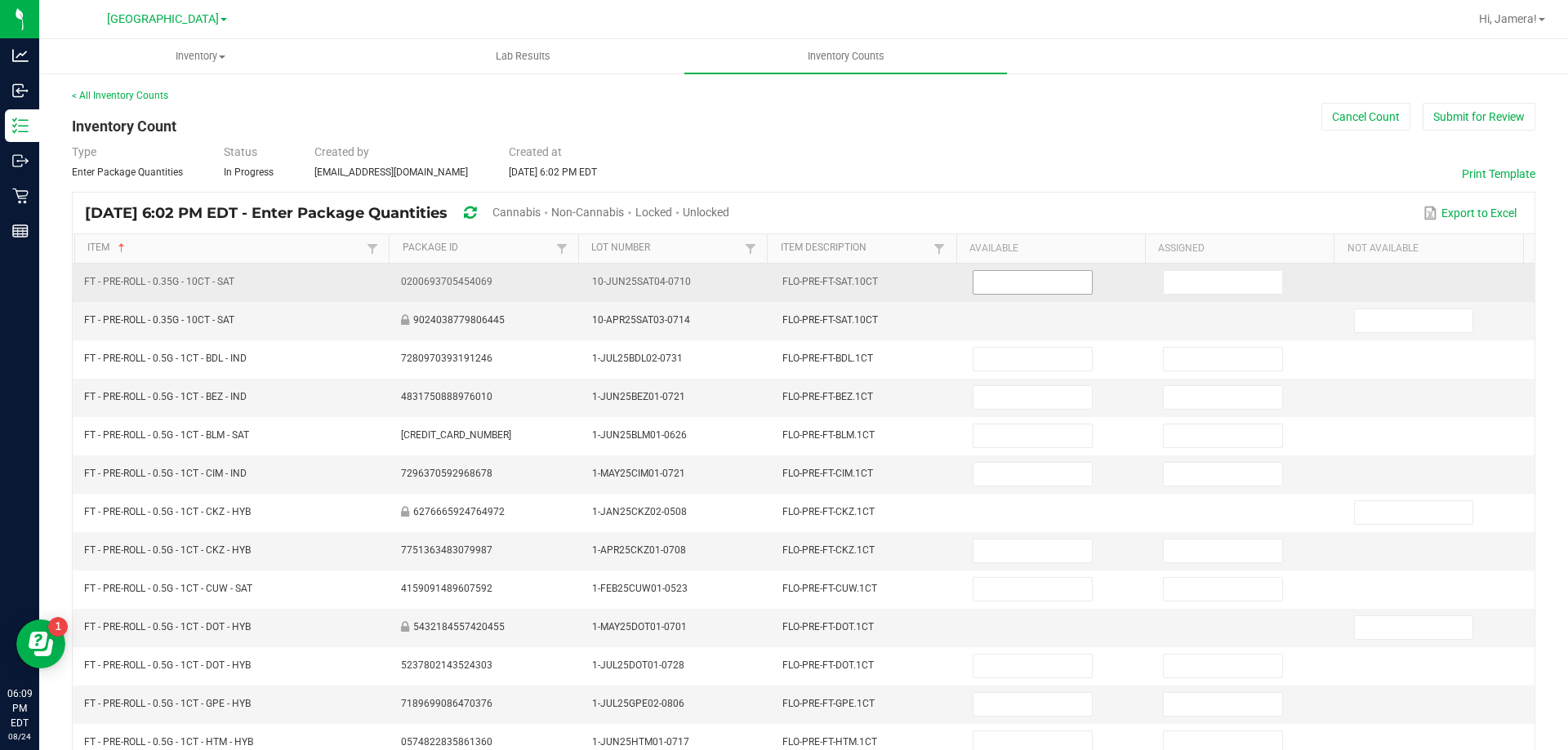
click at [1028, 286] on input at bounding box center [1033, 282] width 117 height 23
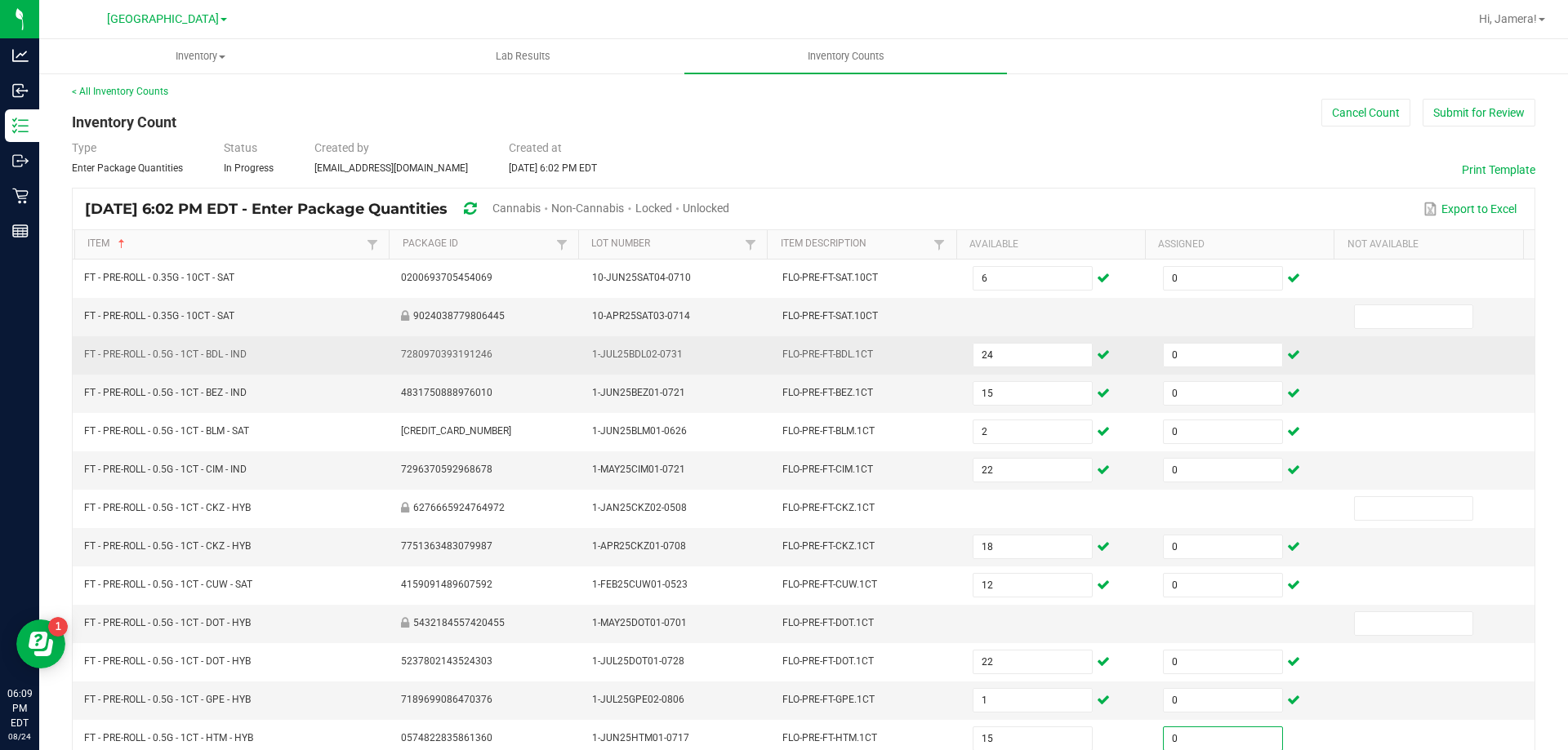
scroll to position [339, 0]
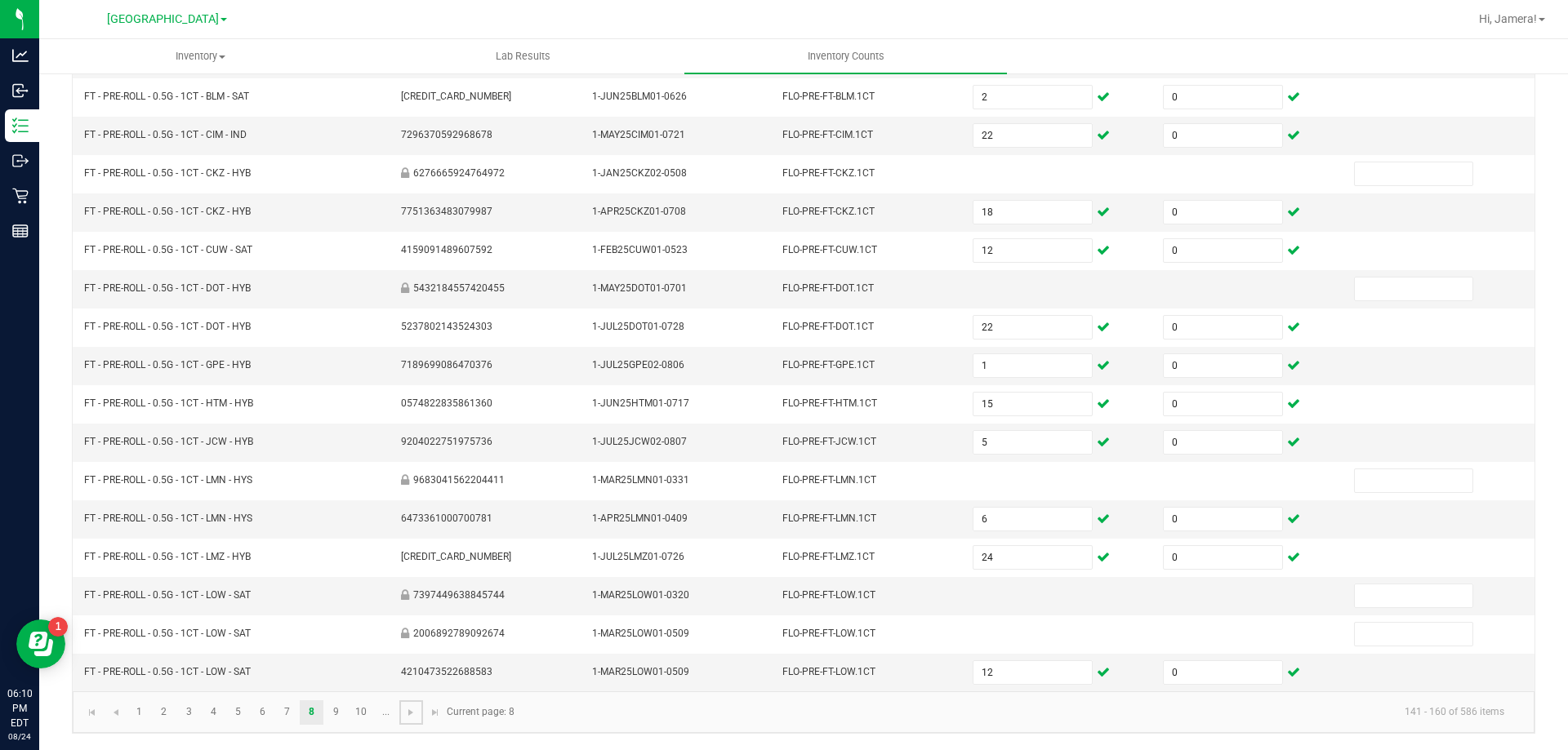
drag, startPoint x: 412, startPoint y: 710, endPoint x: 522, endPoint y: 694, distance: 111.2
click at [414, 710] on span "Go to the next page" at bounding box center [410, 712] width 13 height 13
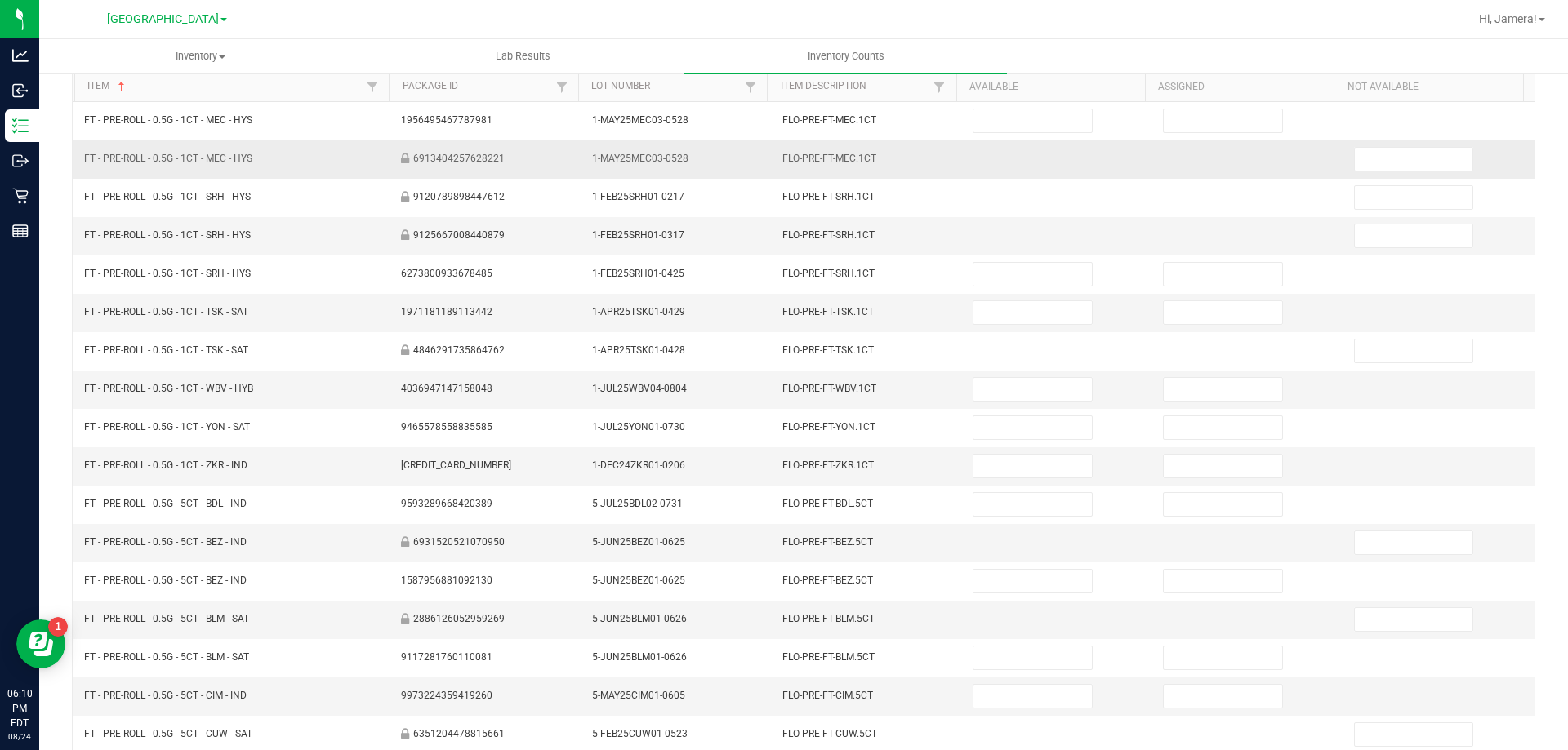
scroll to position [0, 0]
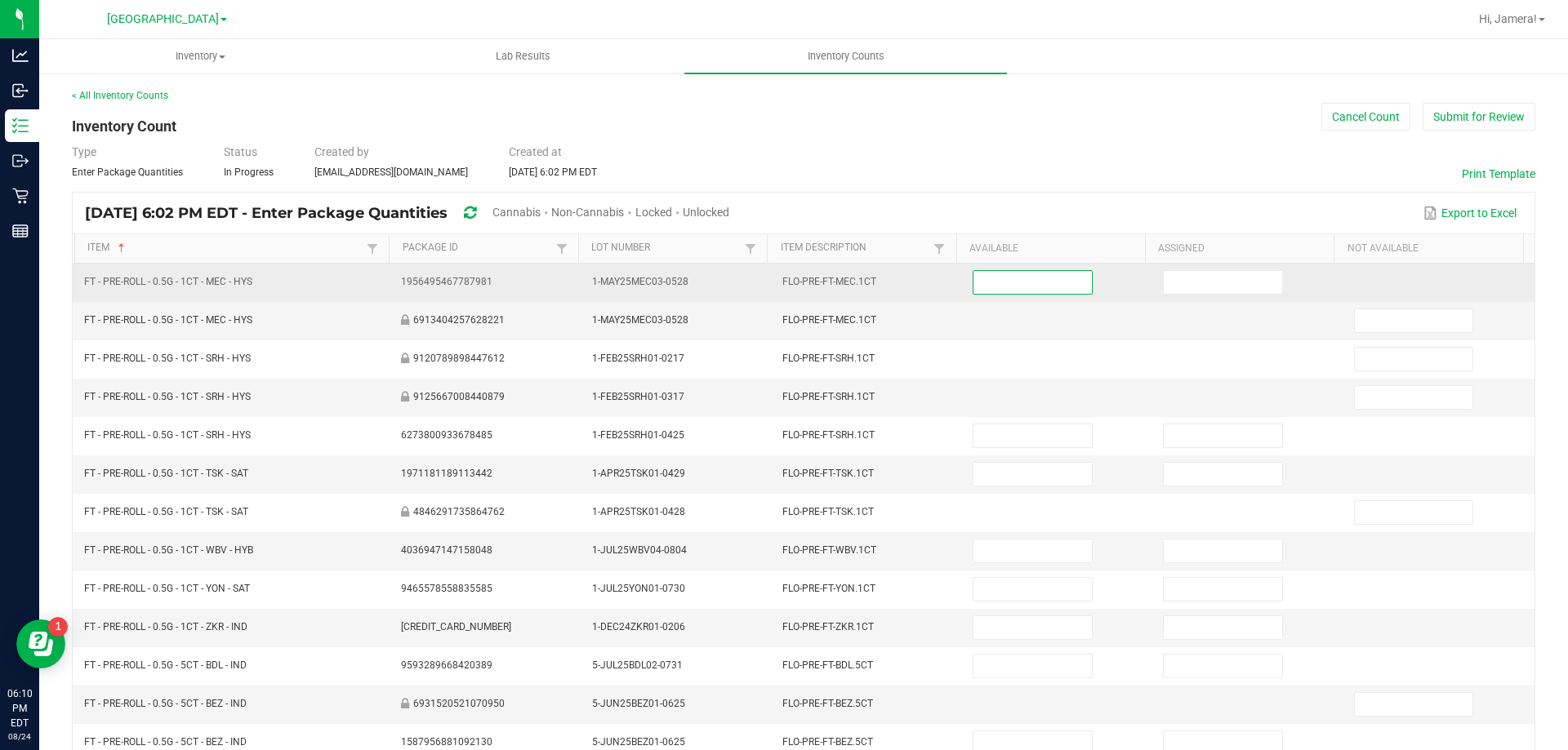
click at [1025, 283] on input at bounding box center [1033, 282] width 117 height 23
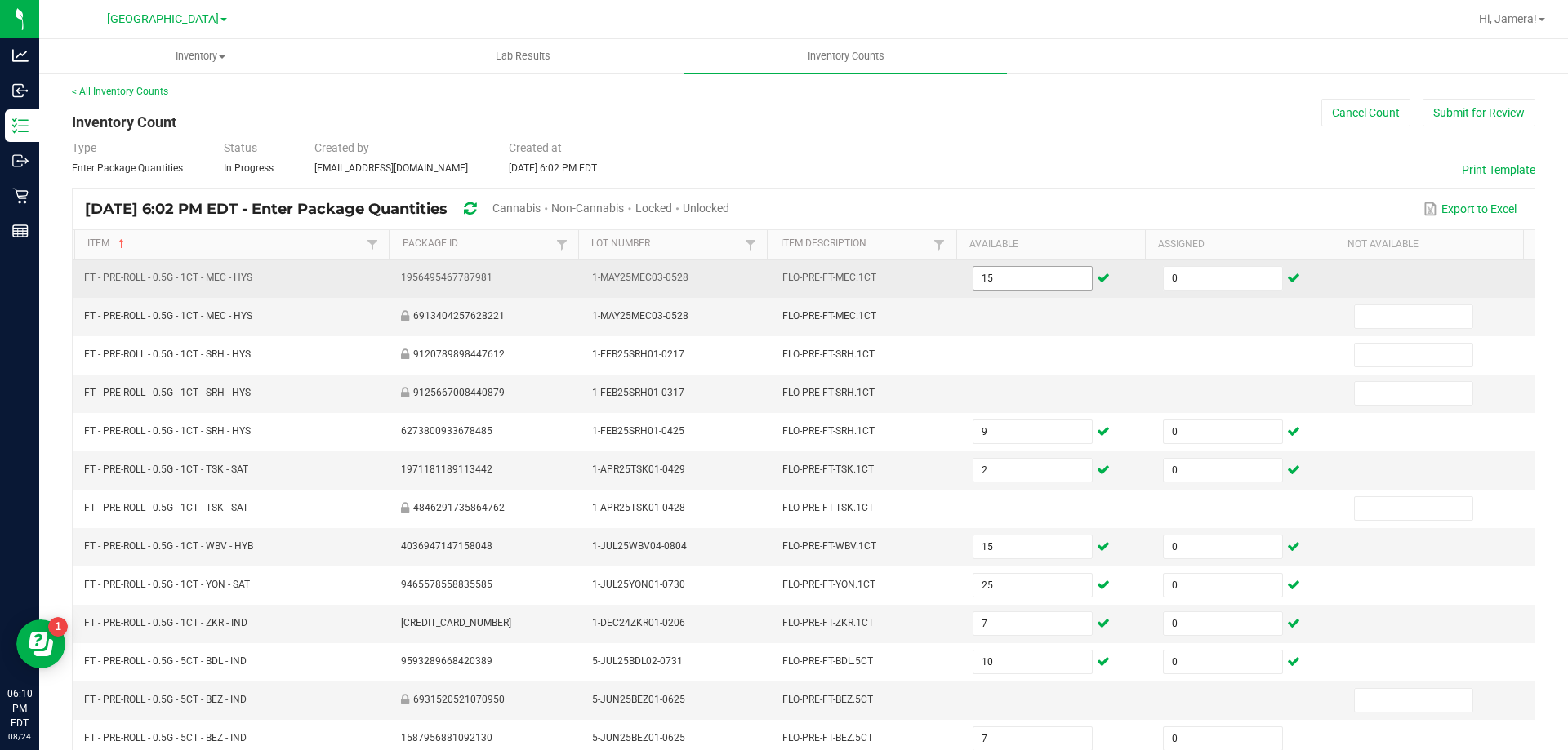
scroll to position [339, 0]
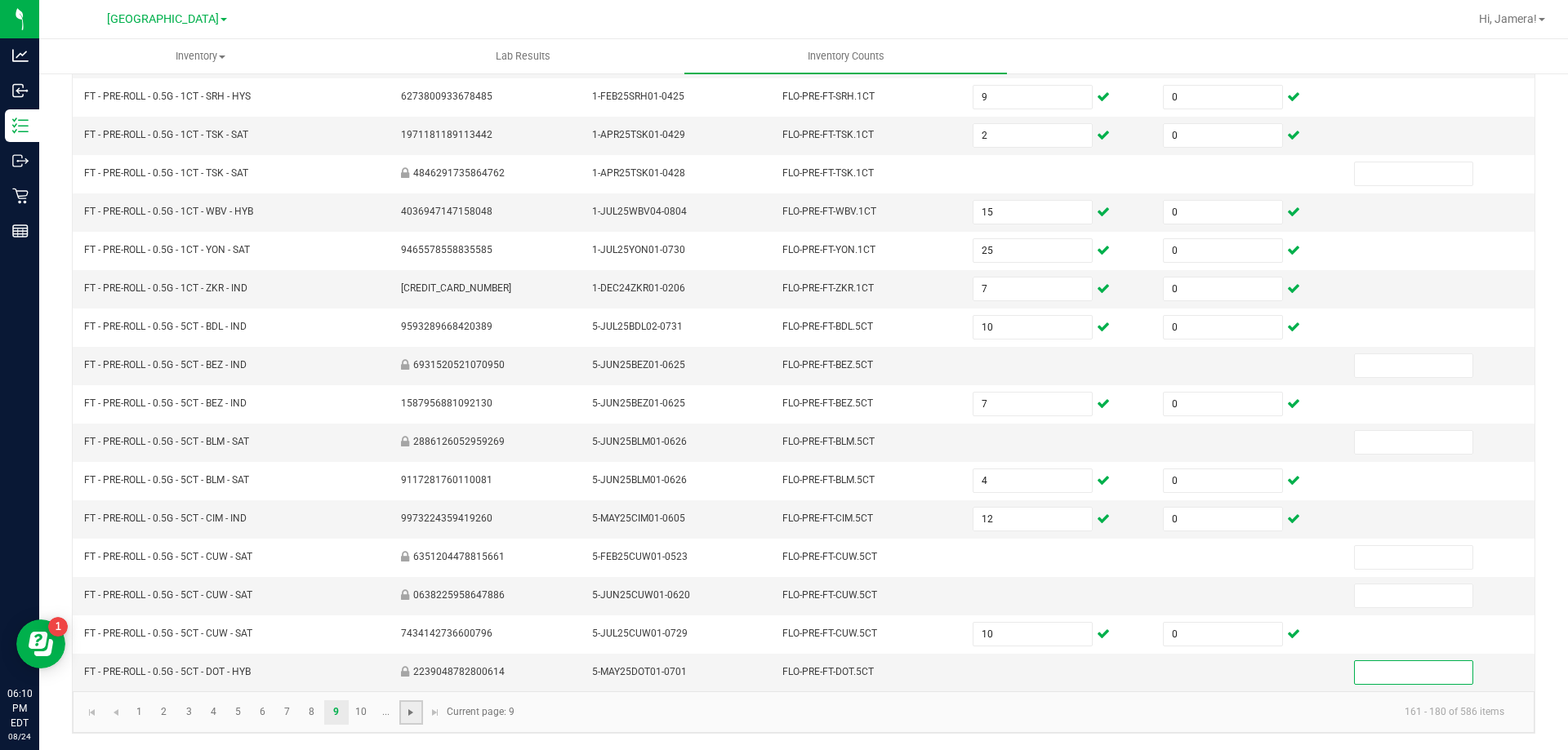
click at [415, 710] on span "Go to the next page" at bounding box center [410, 712] width 13 height 13
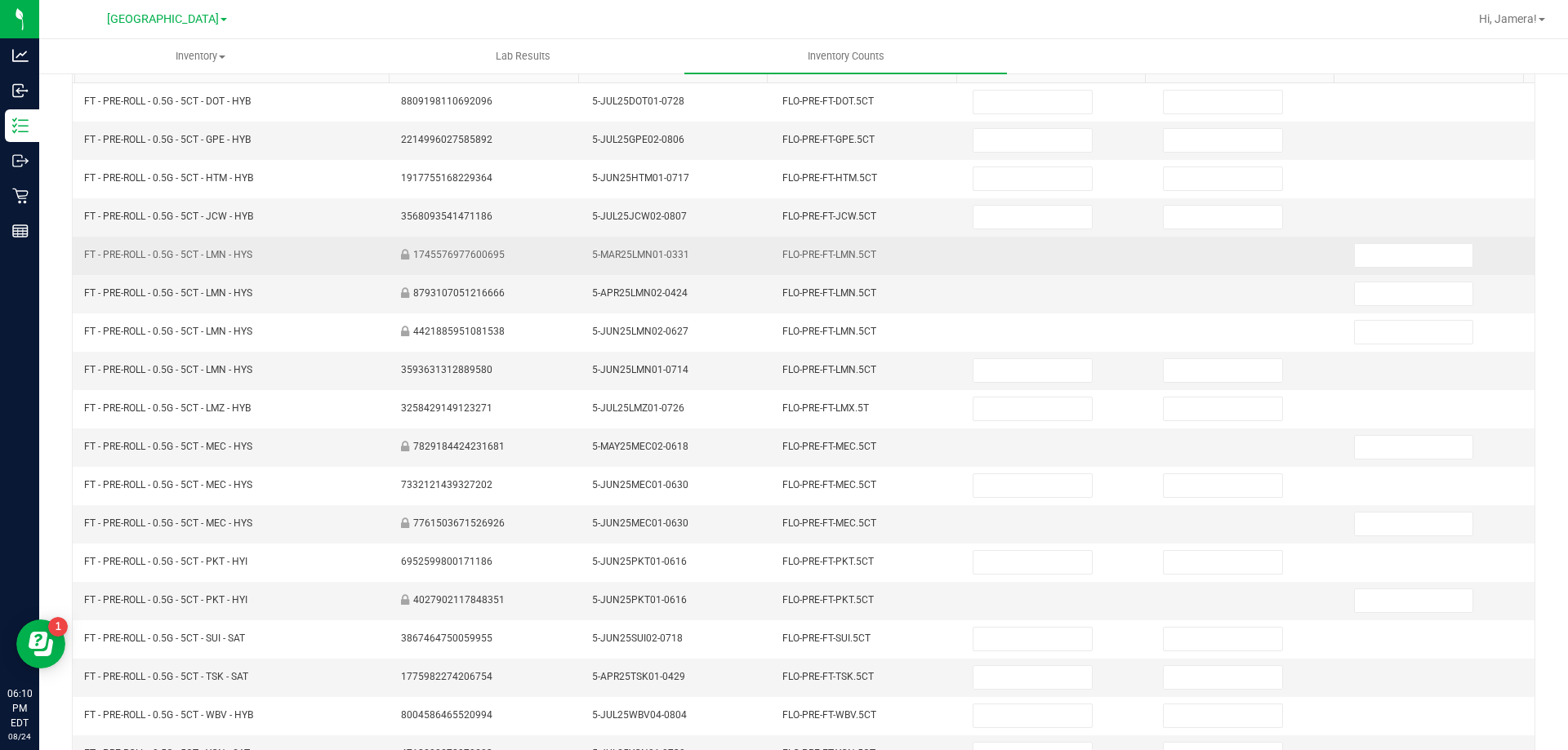
scroll to position [94, 0]
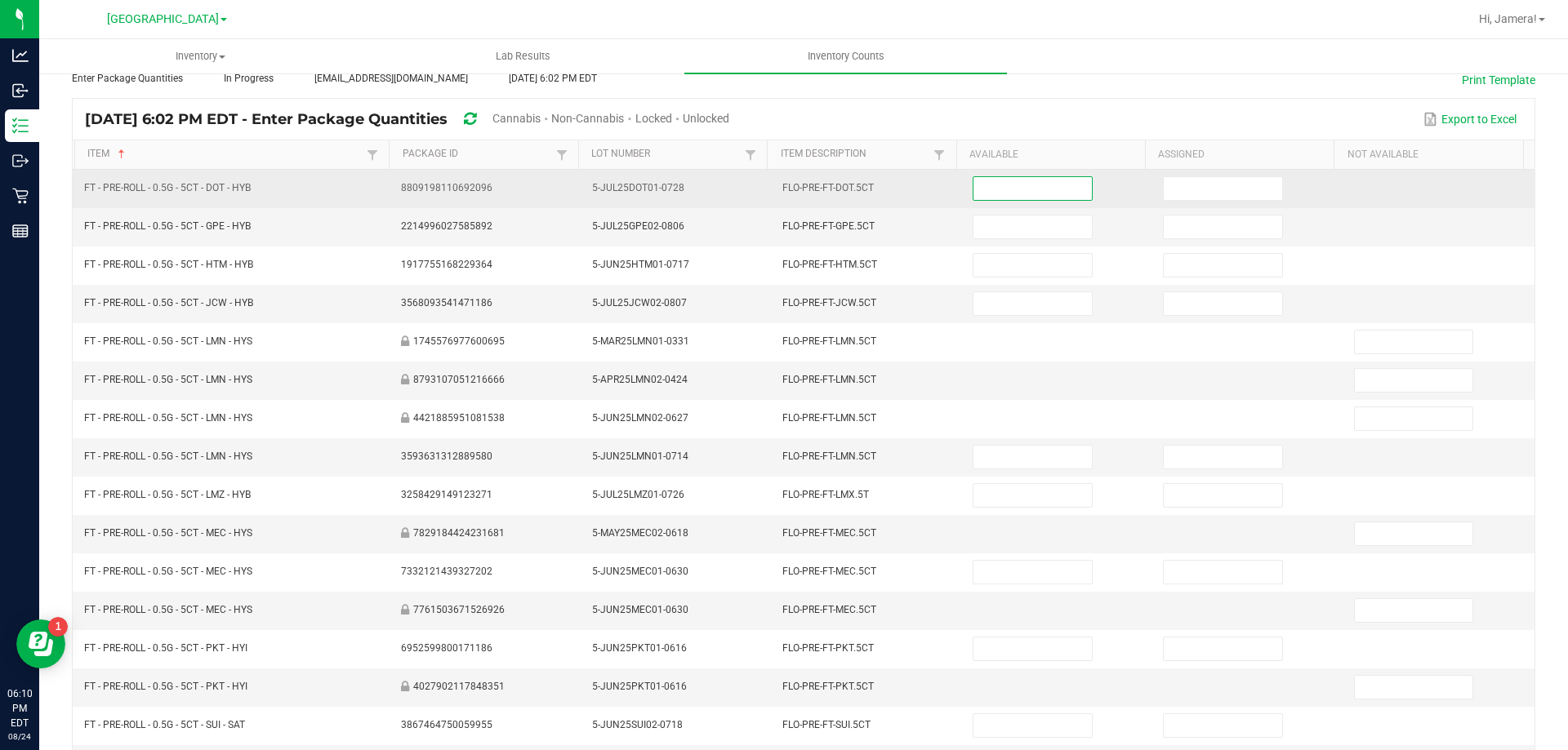
click at [1050, 186] on input at bounding box center [1033, 189] width 117 height 23
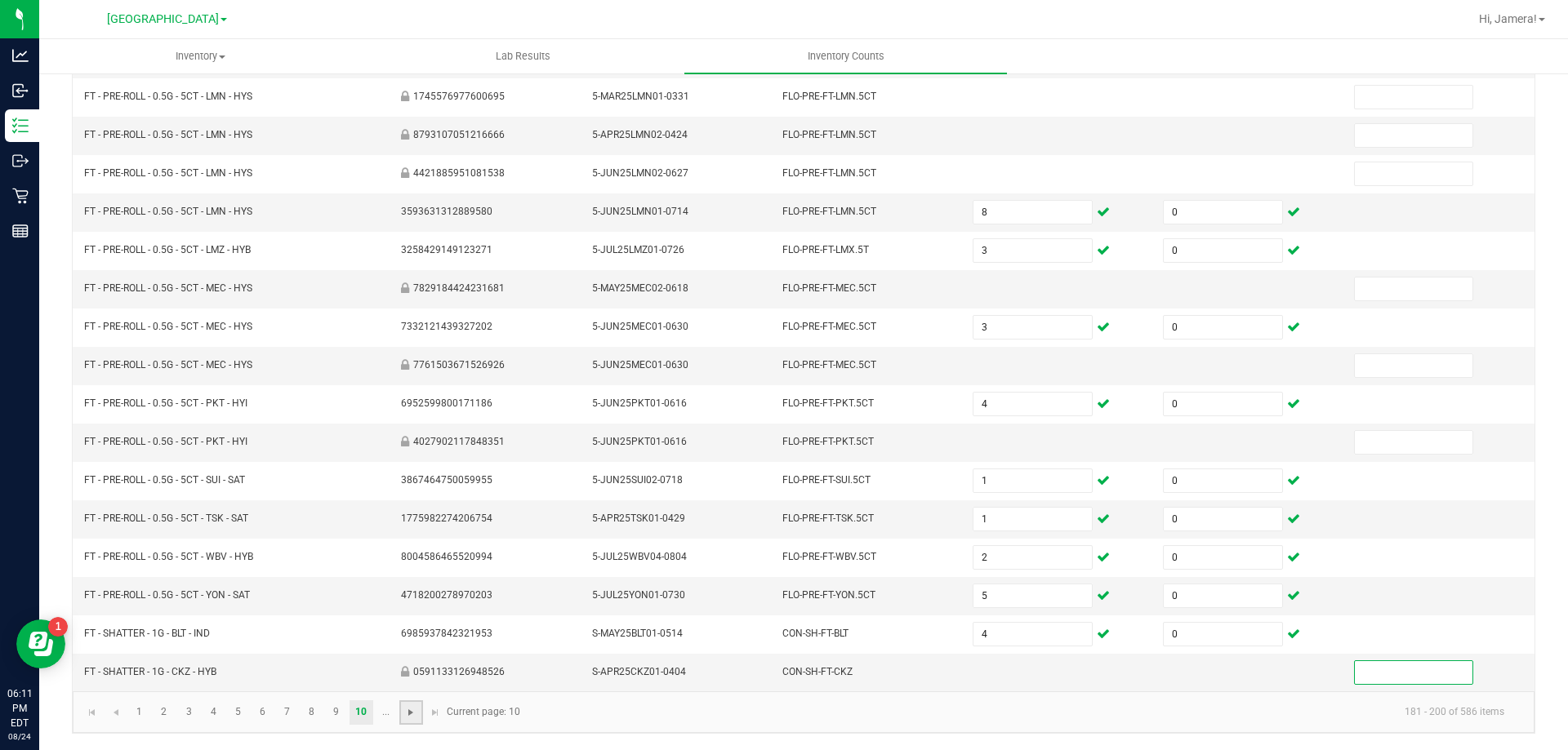
click at [410, 713] on span "Go to the next page" at bounding box center [410, 712] width 13 height 13
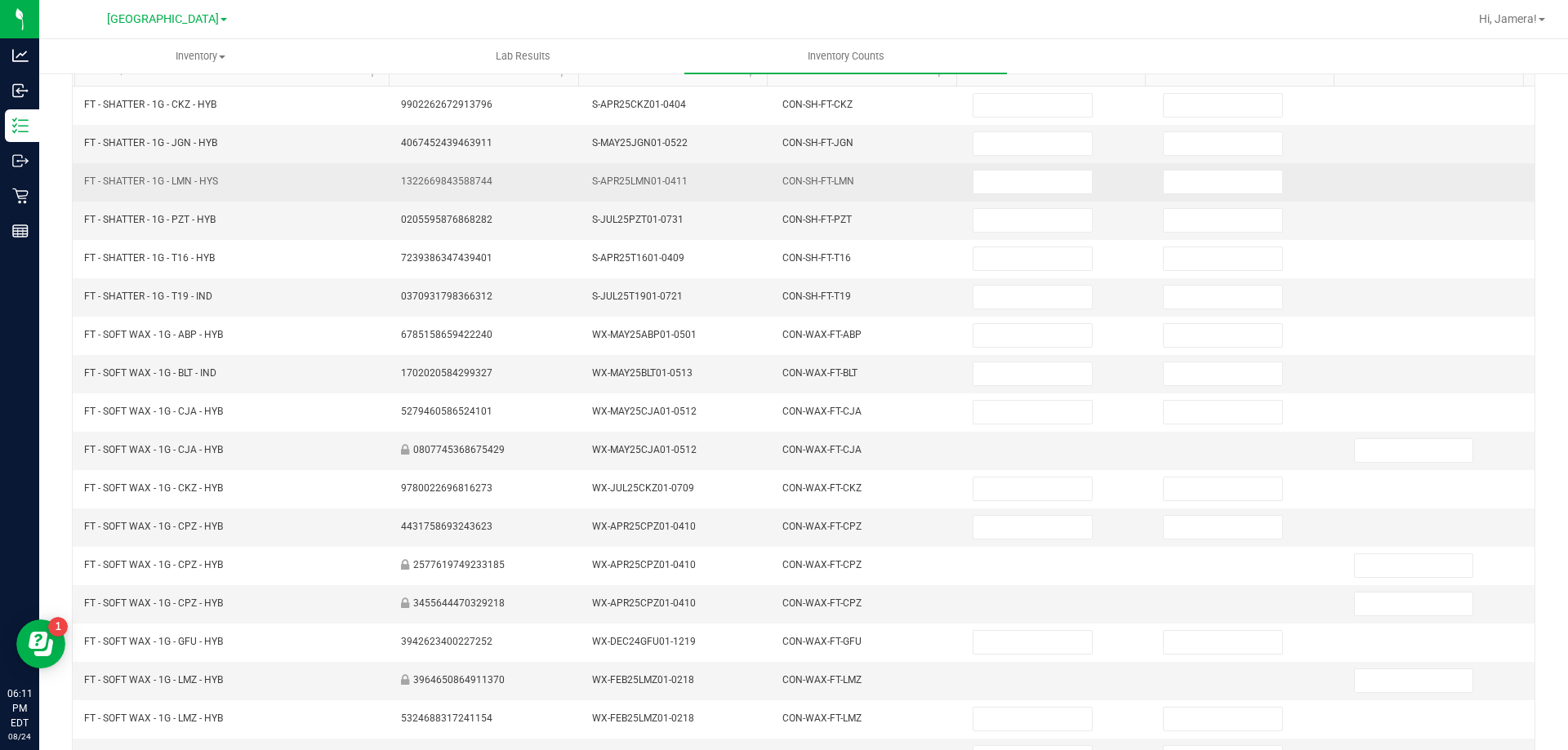
scroll to position [0, 0]
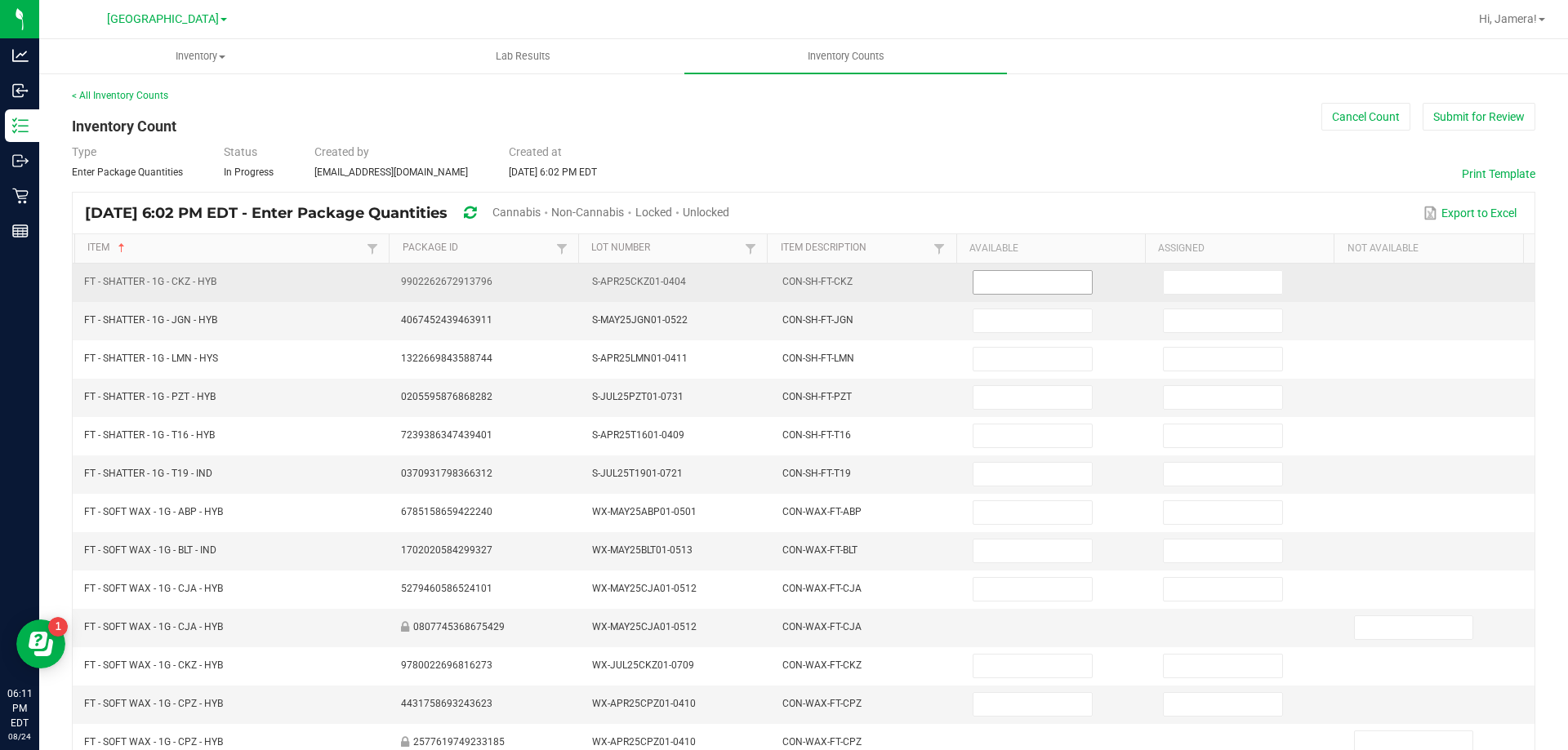
click at [1047, 278] on input at bounding box center [1033, 282] width 117 height 23
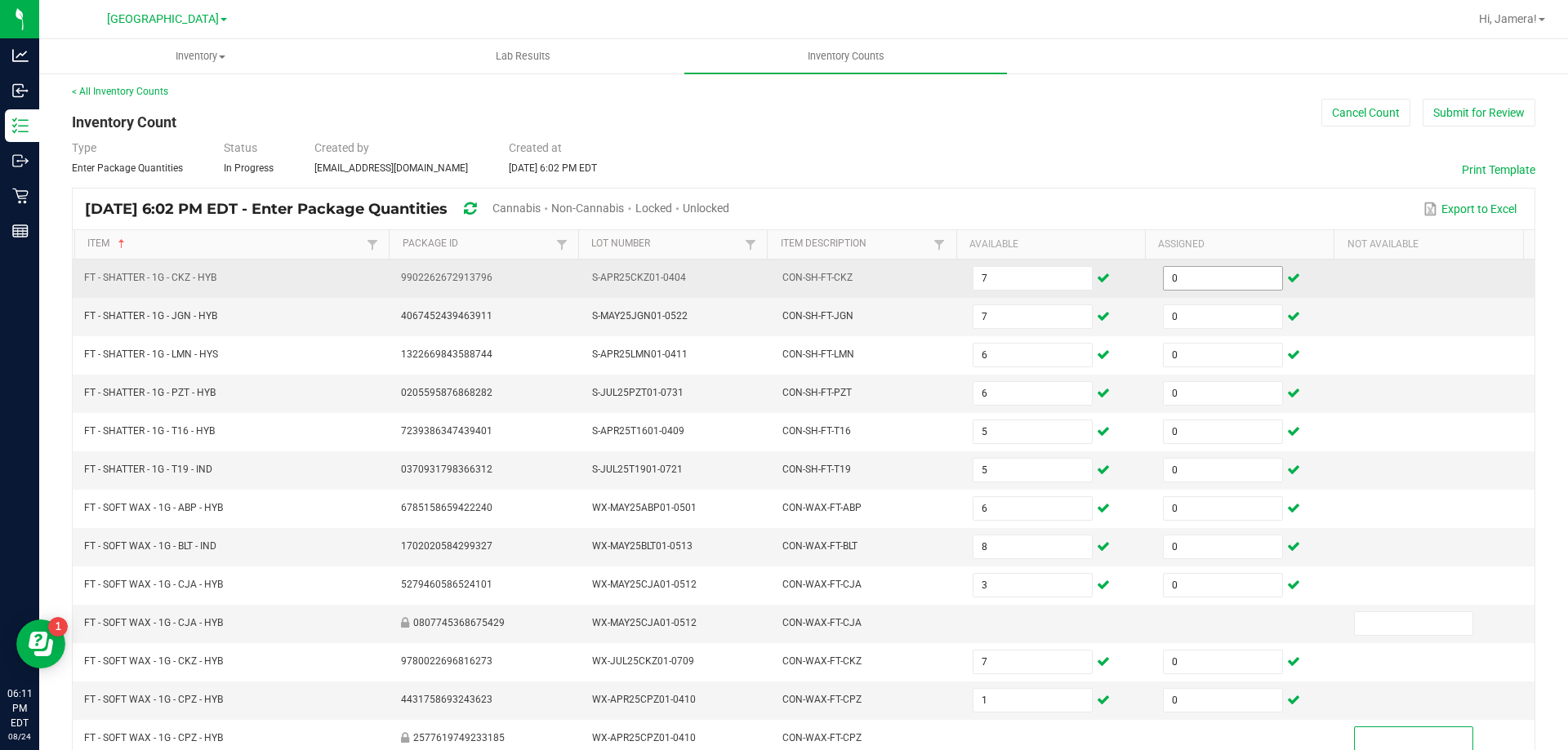
scroll to position [339, 0]
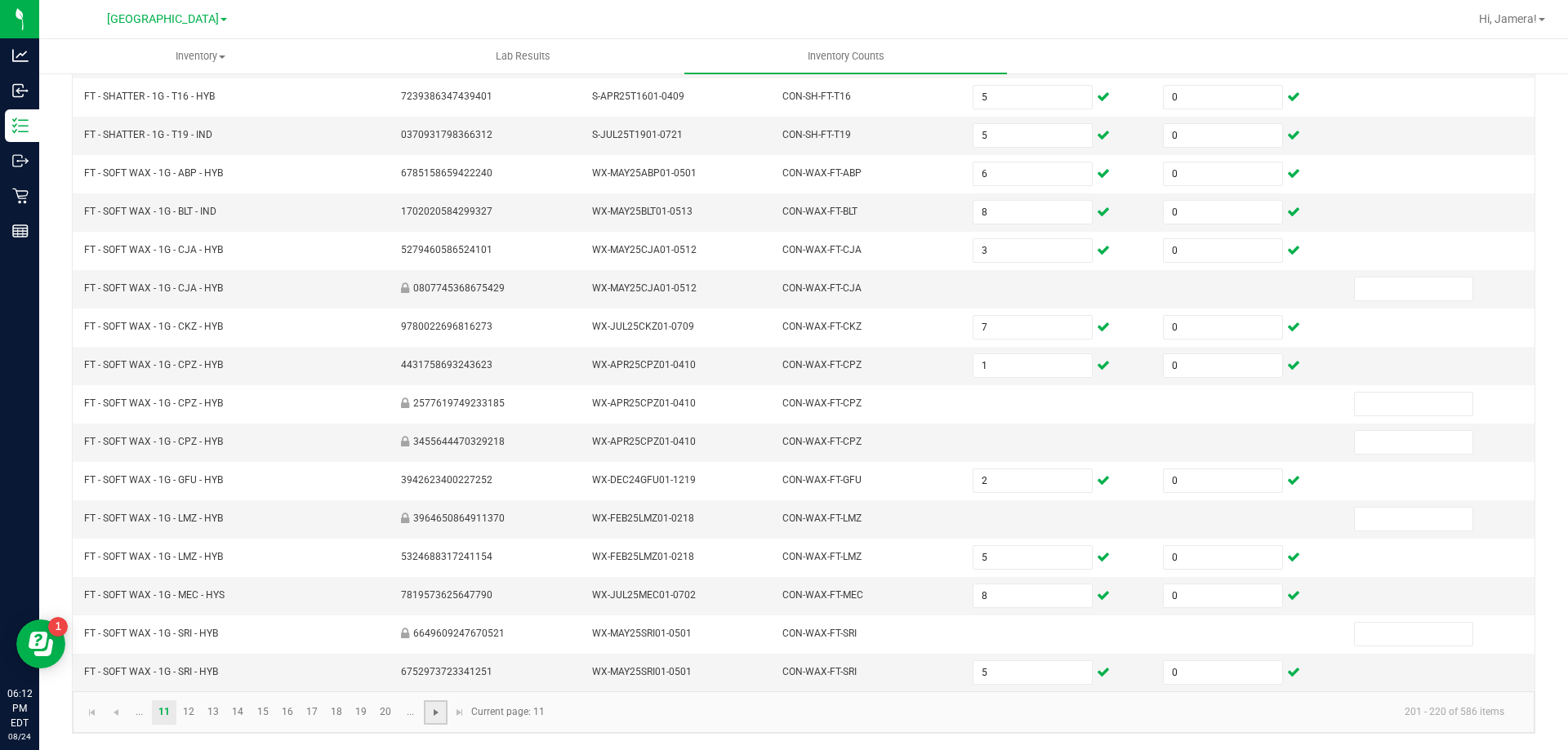
click at [438, 713] on span "Go to the next page" at bounding box center [436, 712] width 13 height 13
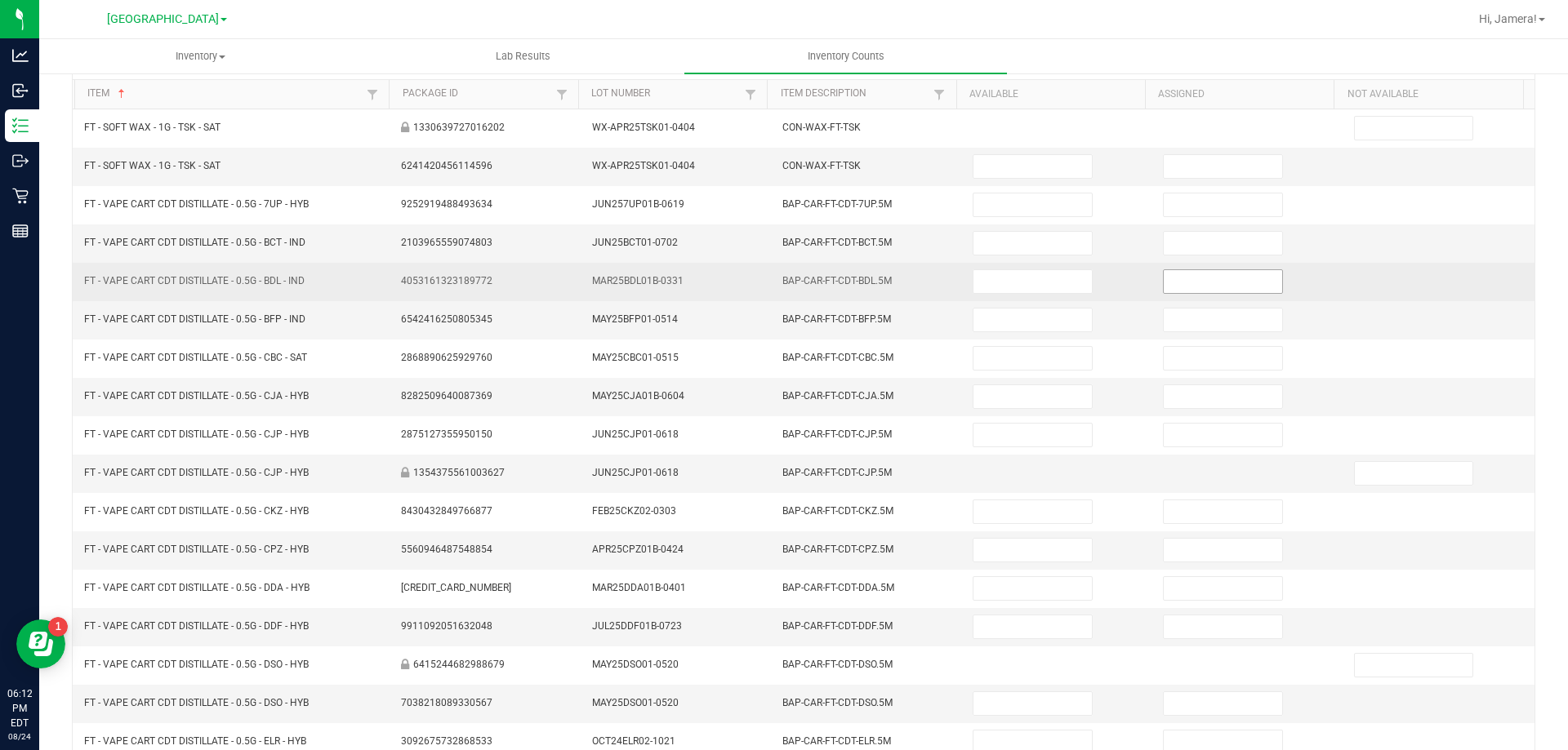
scroll to position [0, 0]
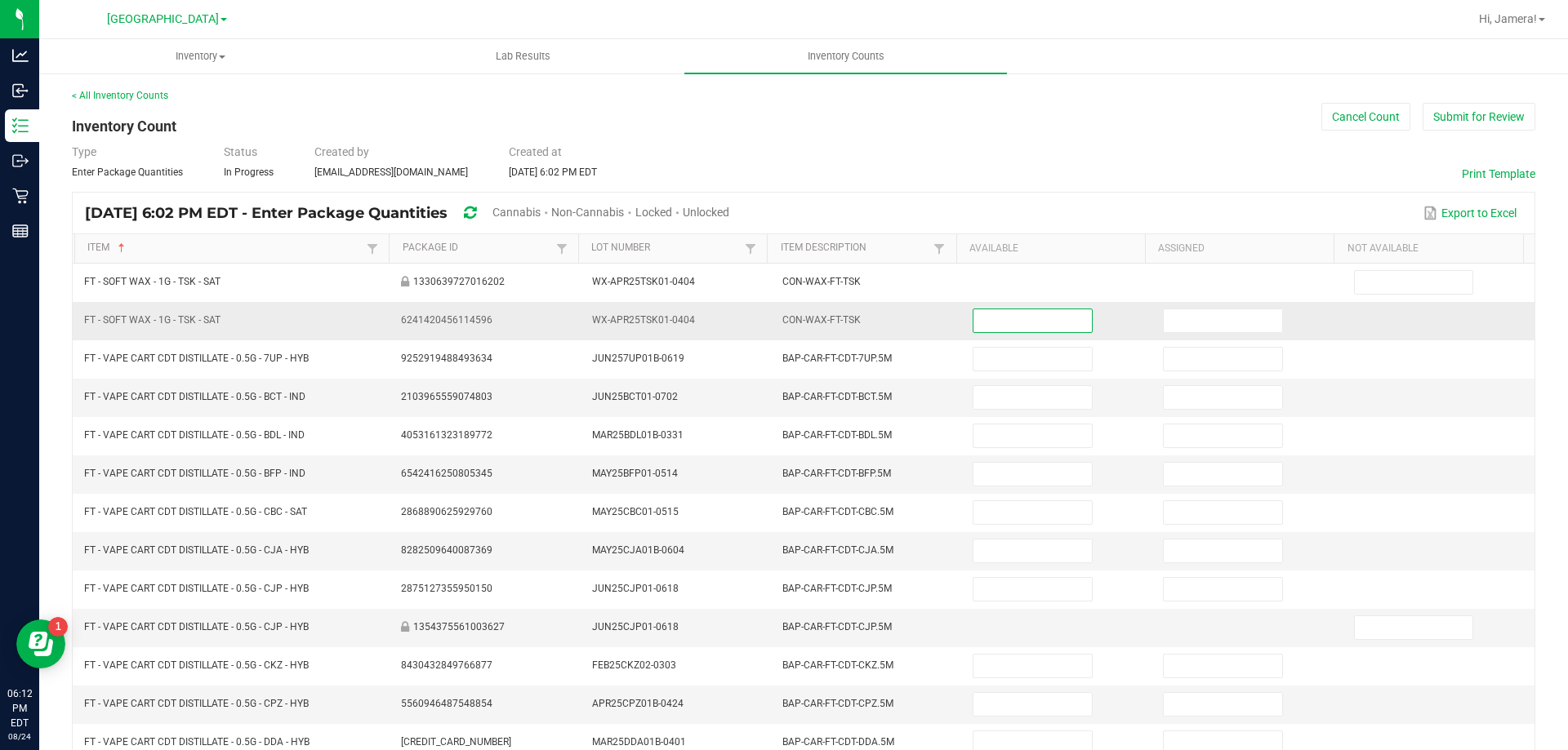
click at [1053, 325] on input at bounding box center [1033, 320] width 117 height 23
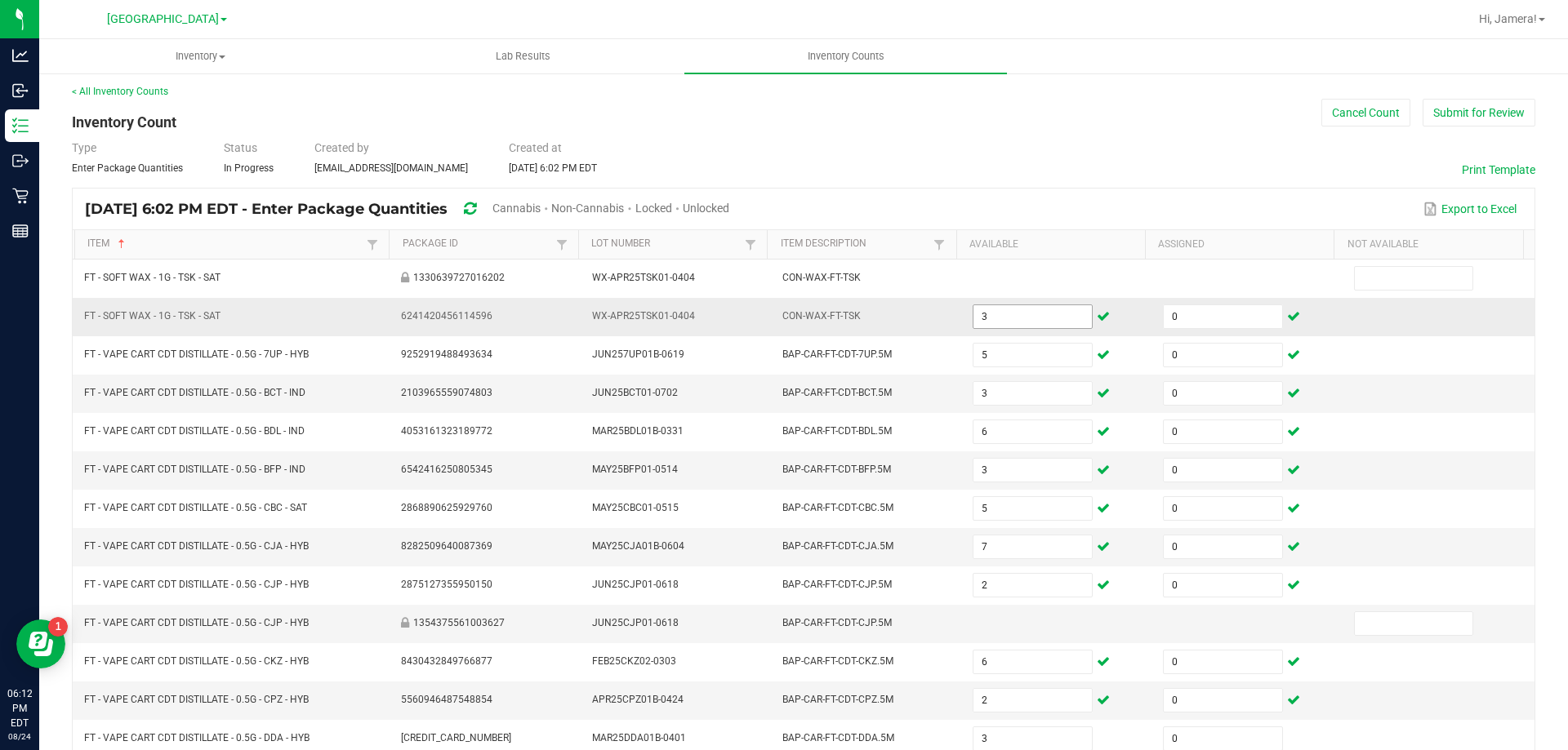
scroll to position [339, 0]
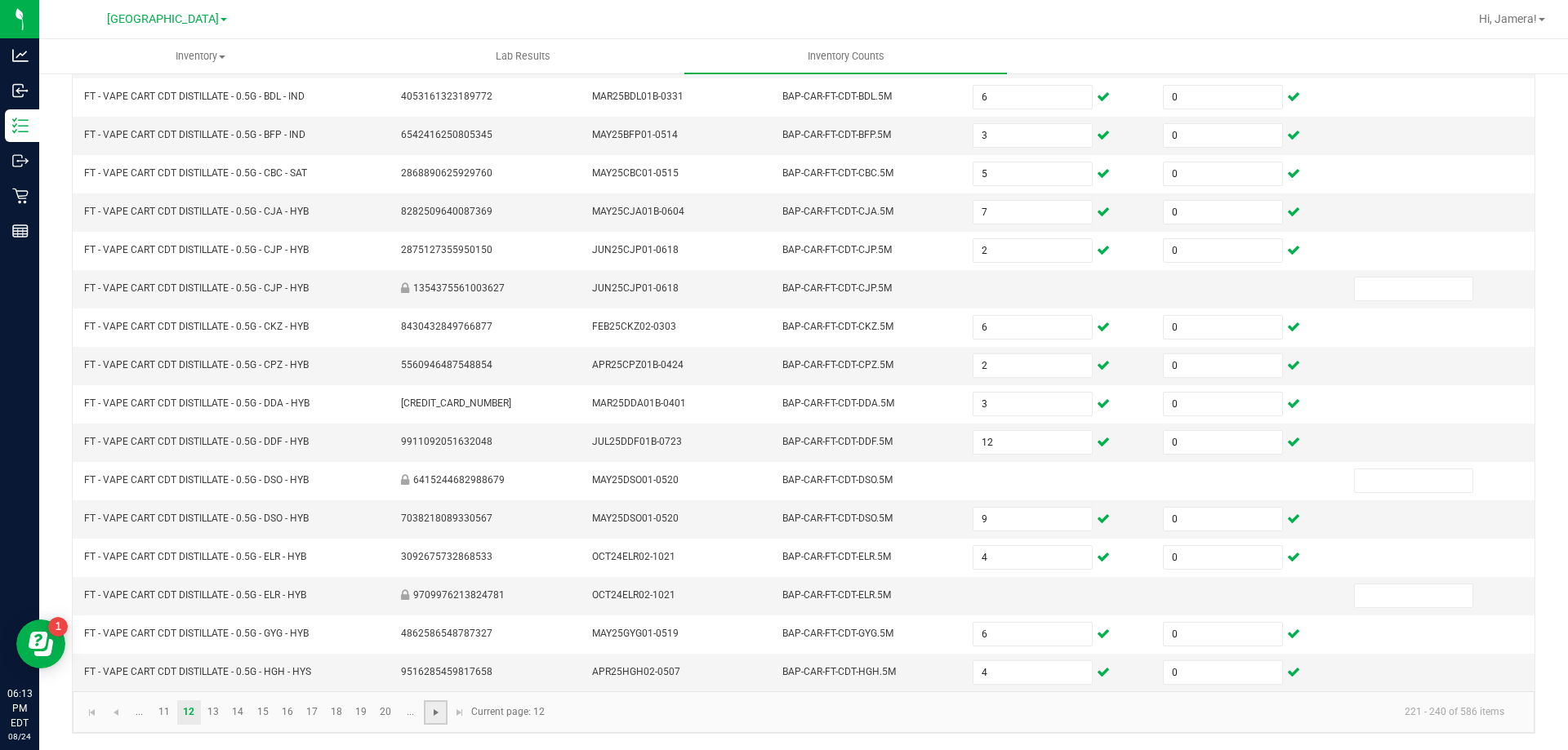
click at [437, 716] on span "Go to the next page" at bounding box center [436, 712] width 13 height 13
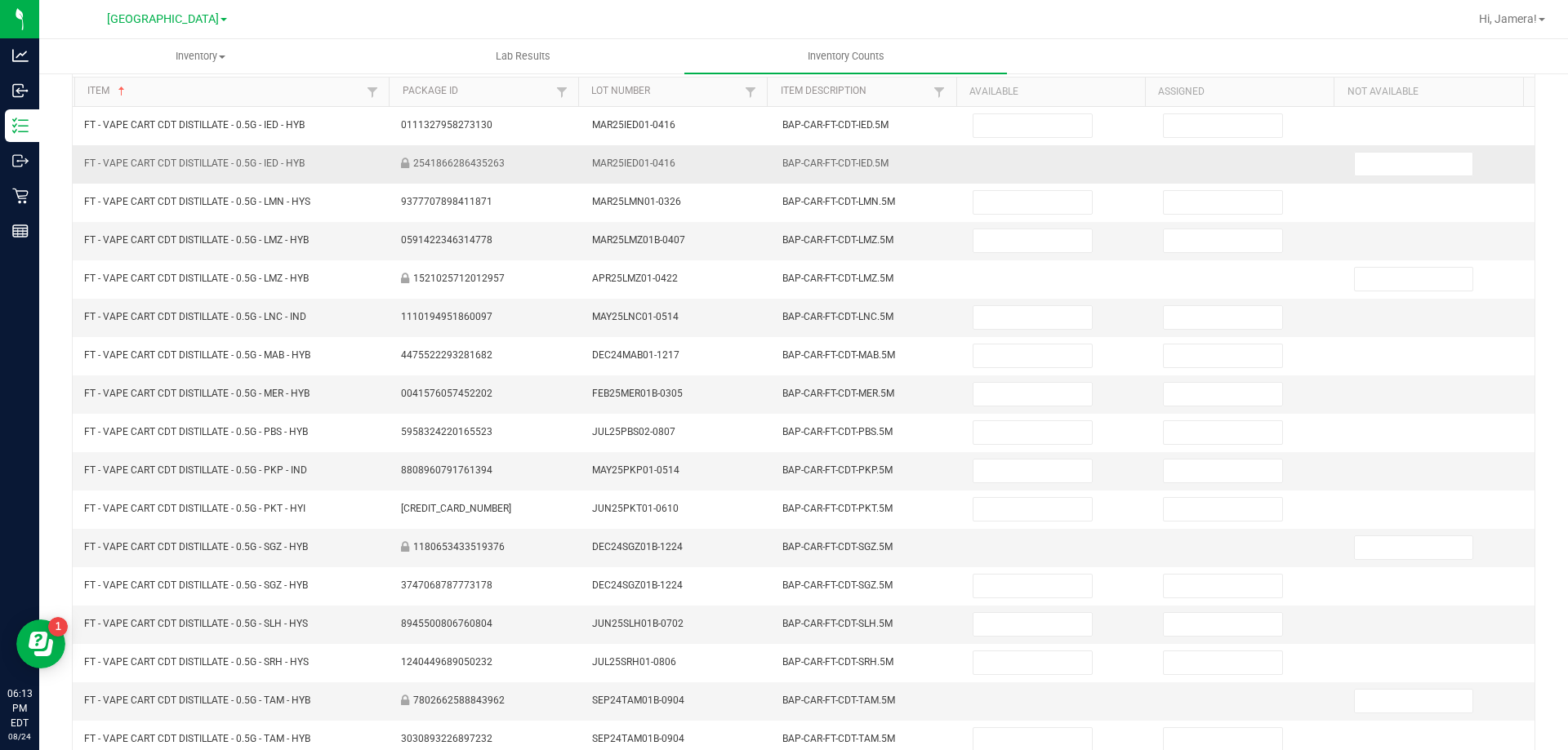
scroll to position [0, 0]
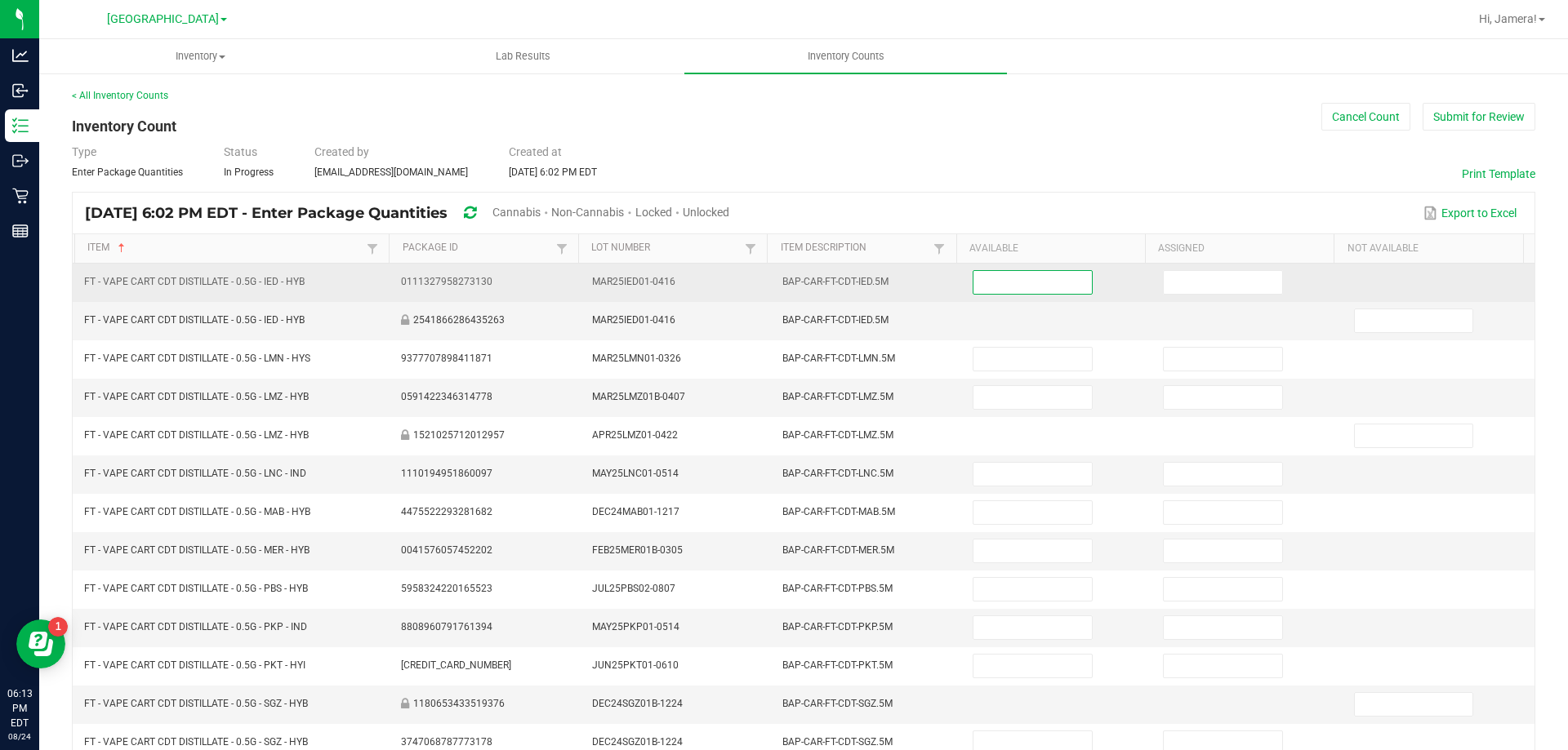
click at [1058, 285] on input at bounding box center [1033, 282] width 117 height 23
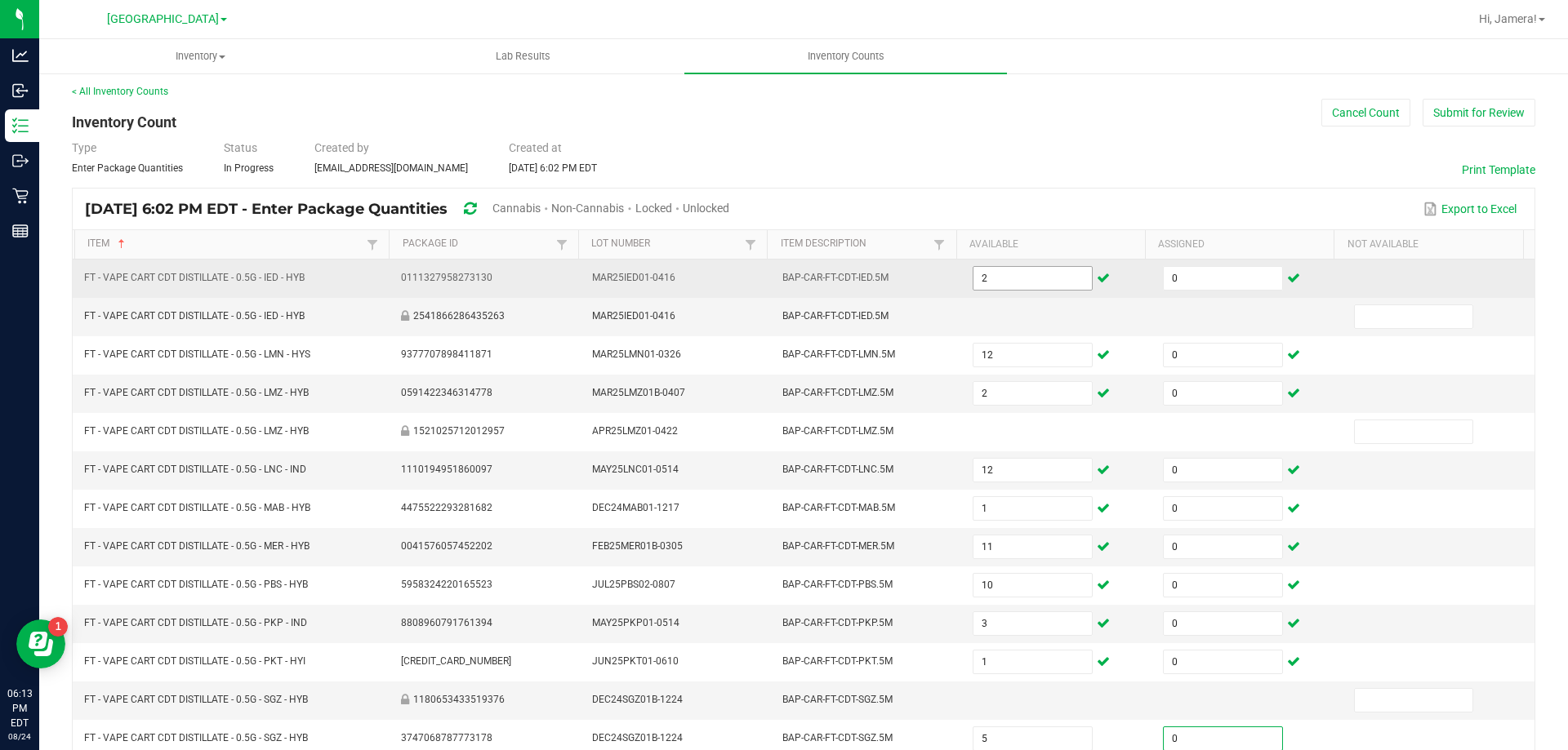
scroll to position [339, 0]
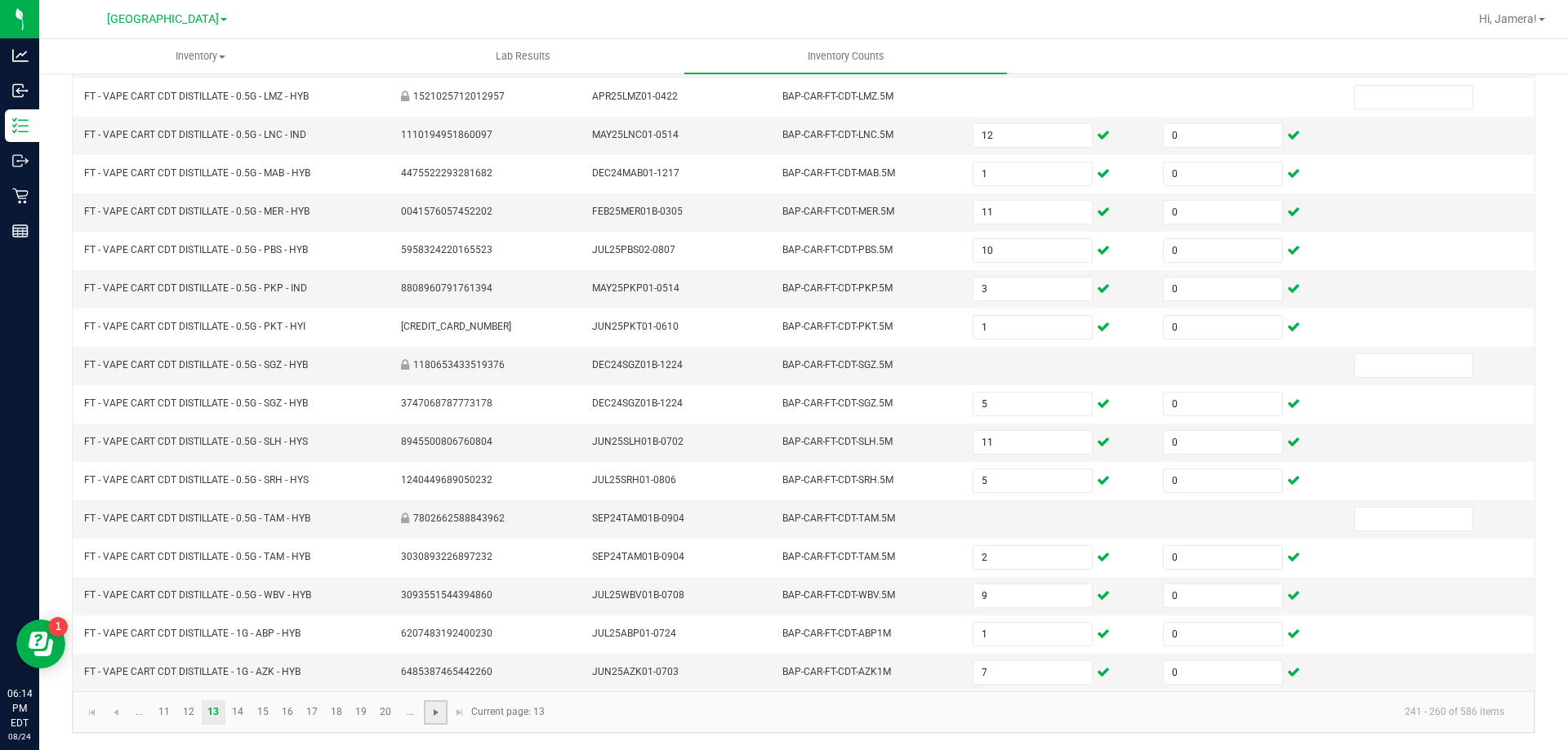
click at [439, 713] on span "Go to the next page" at bounding box center [436, 712] width 13 height 13
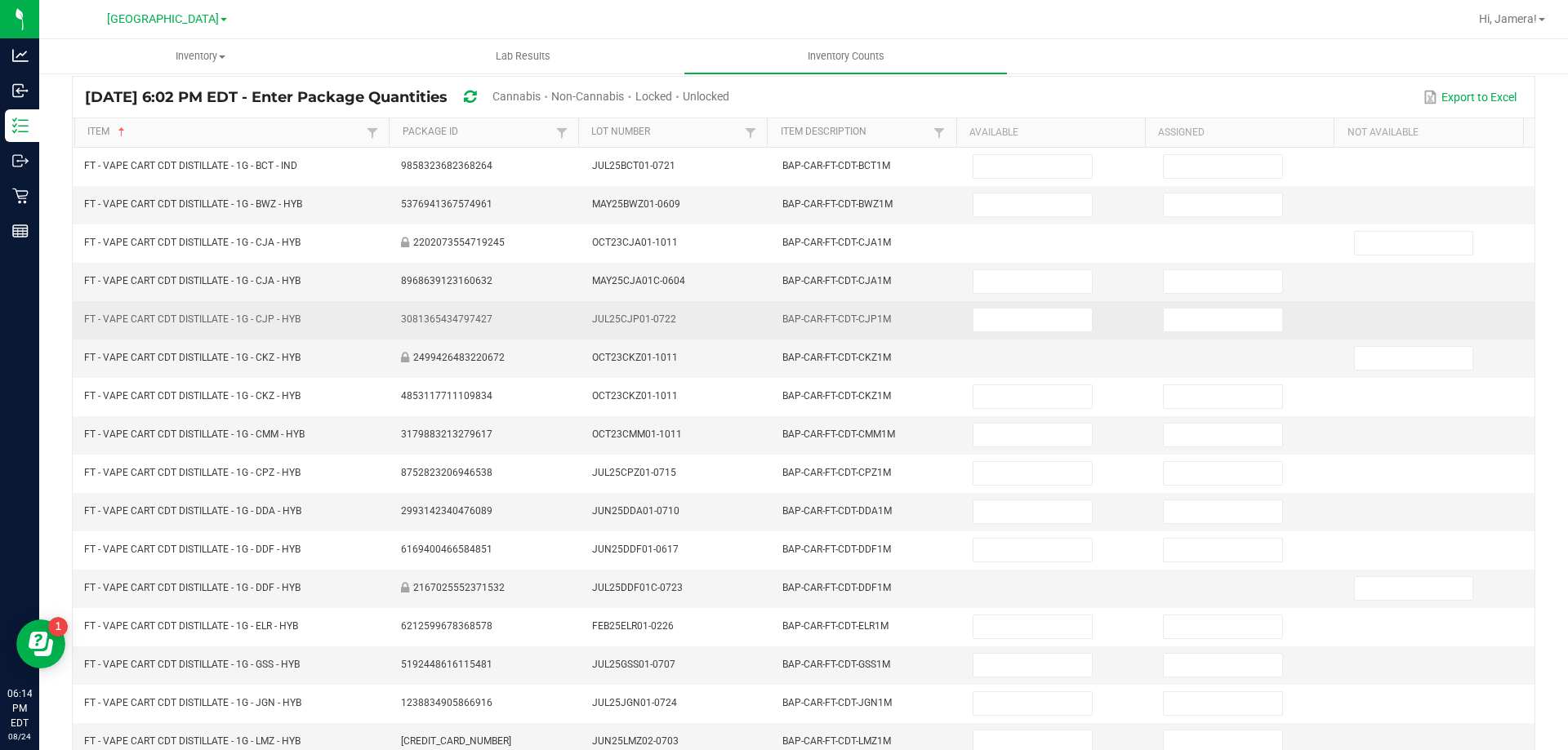
scroll to position [0, 0]
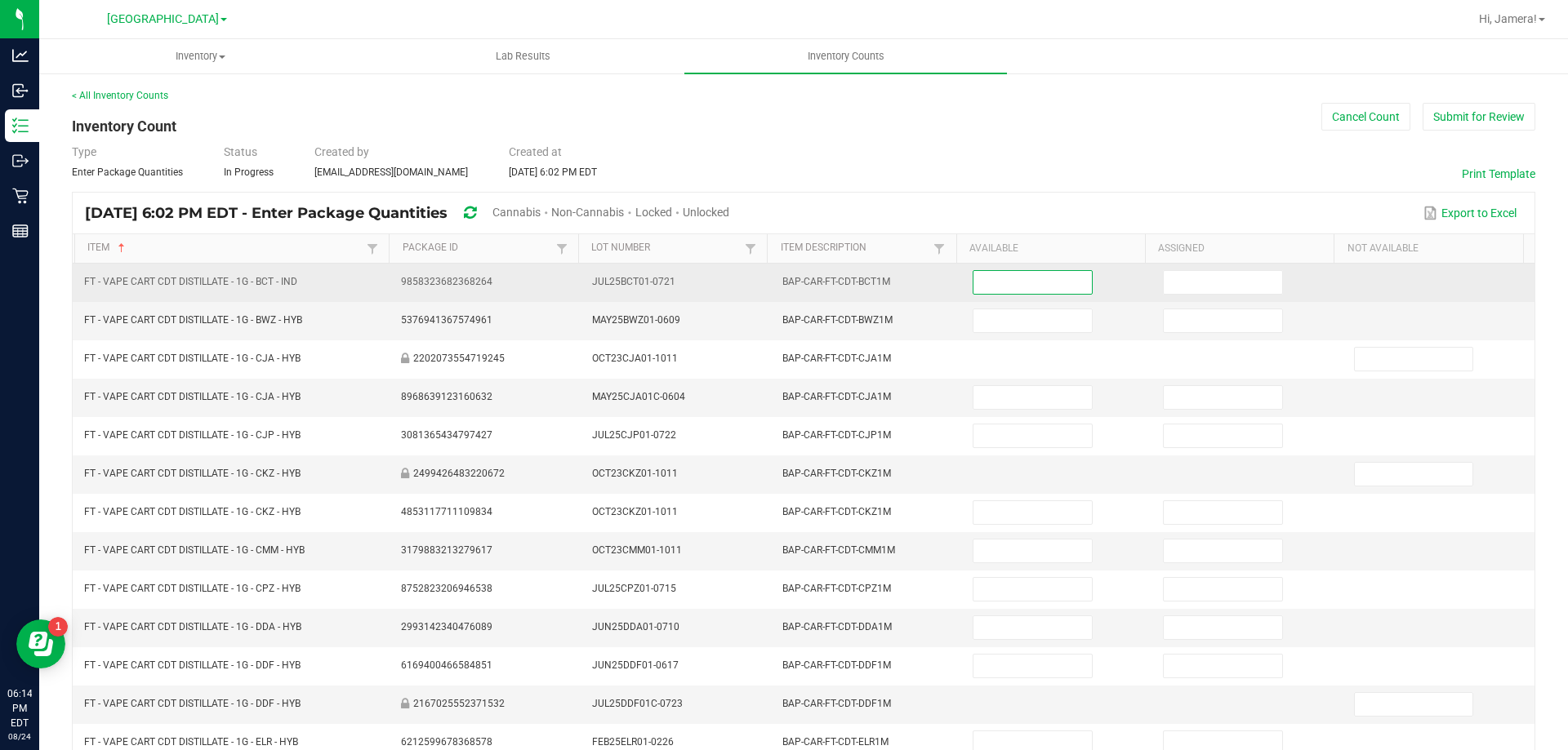
click at [1022, 278] on input at bounding box center [1033, 282] width 117 height 23
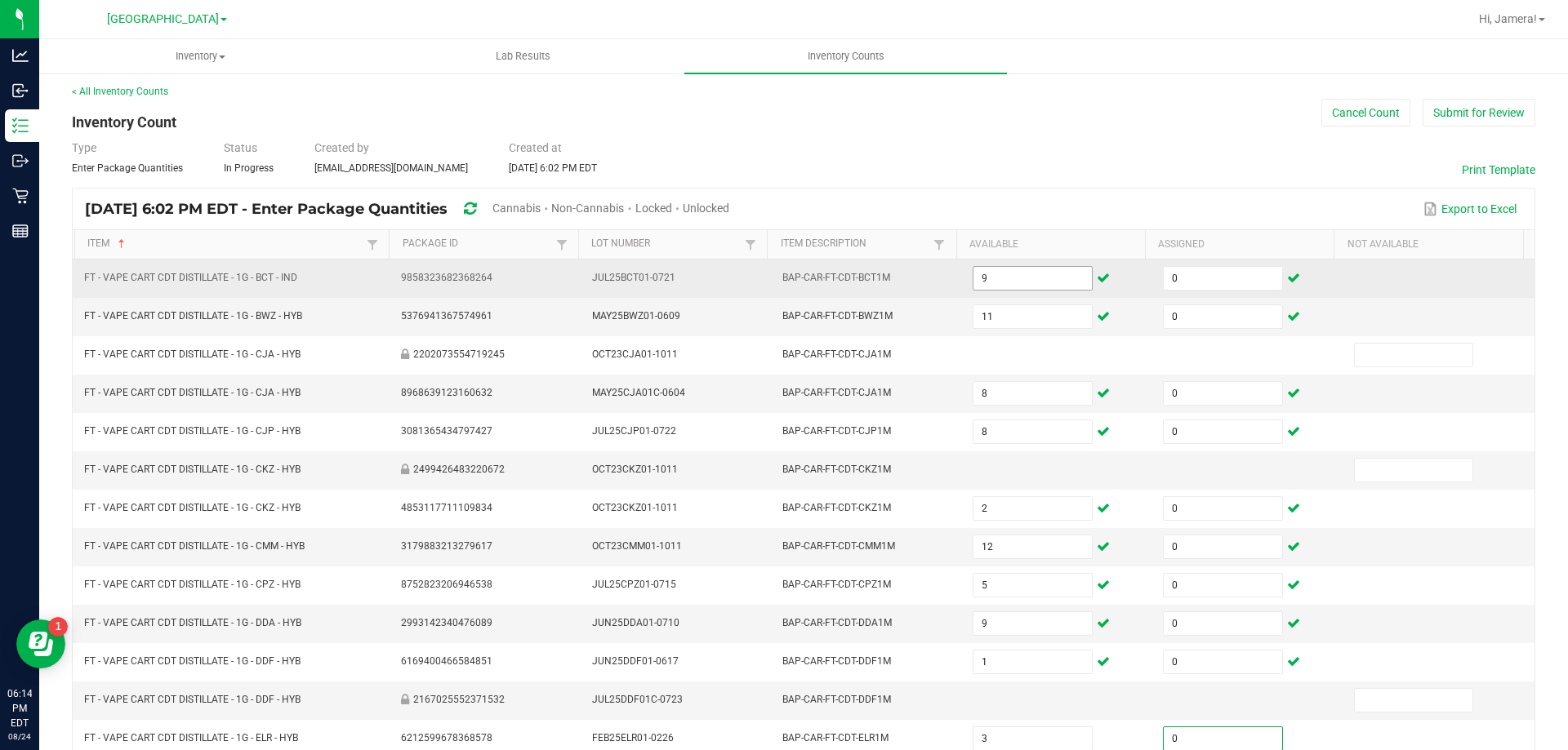
scroll to position [339, 0]
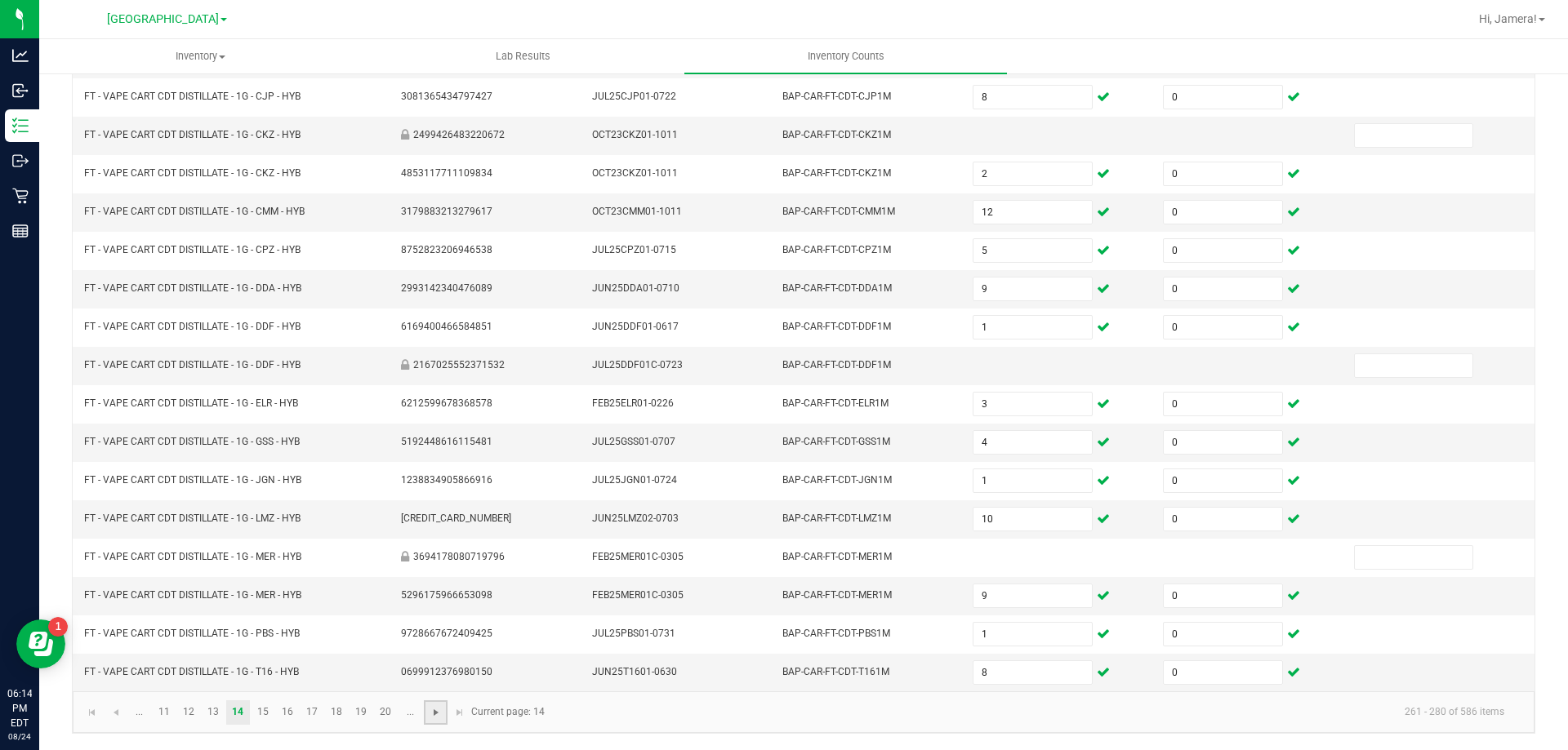
click at [438, 711] on span "Go to the next page" at bounding box center [436, 712] width 13 height 13
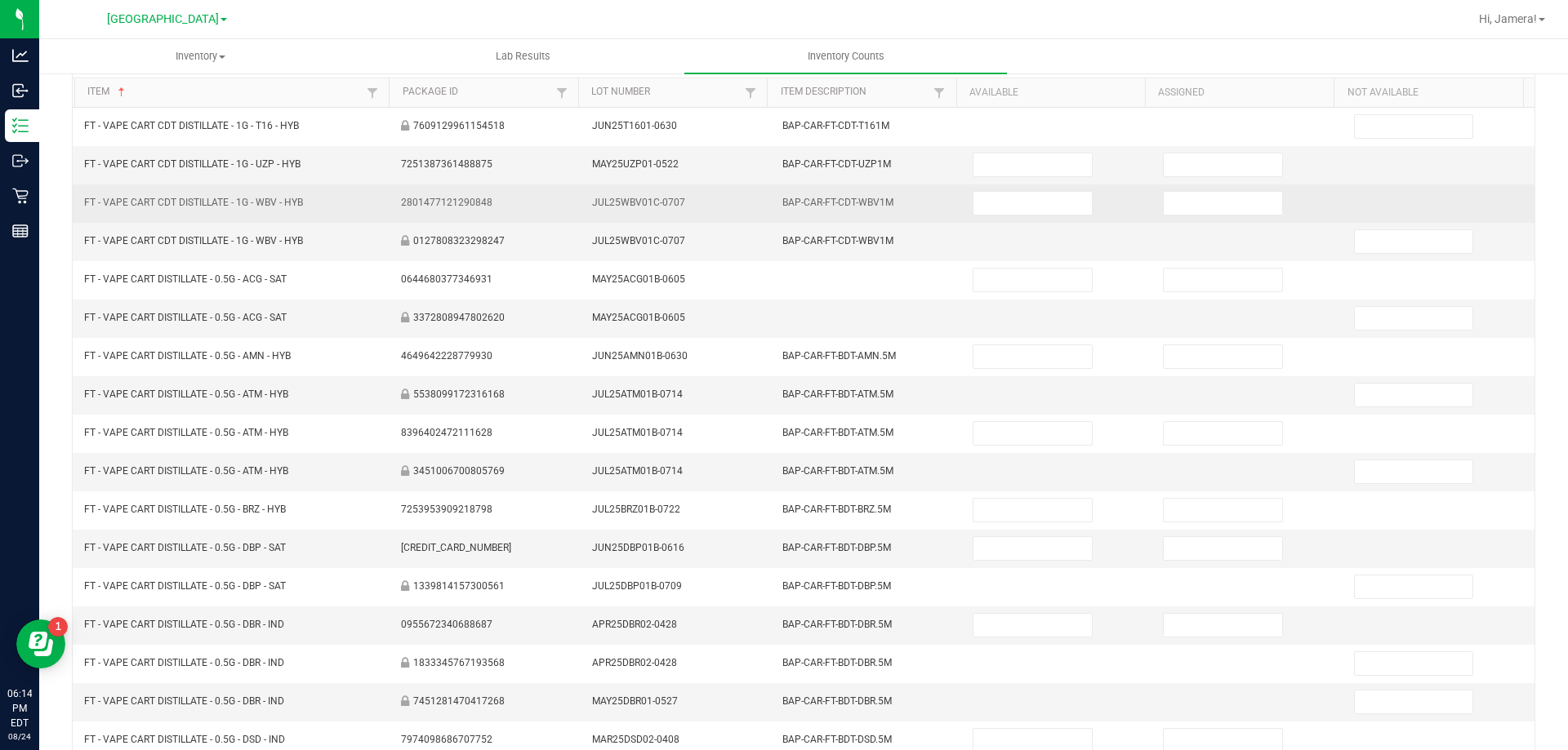
scroll to position [0, 0]
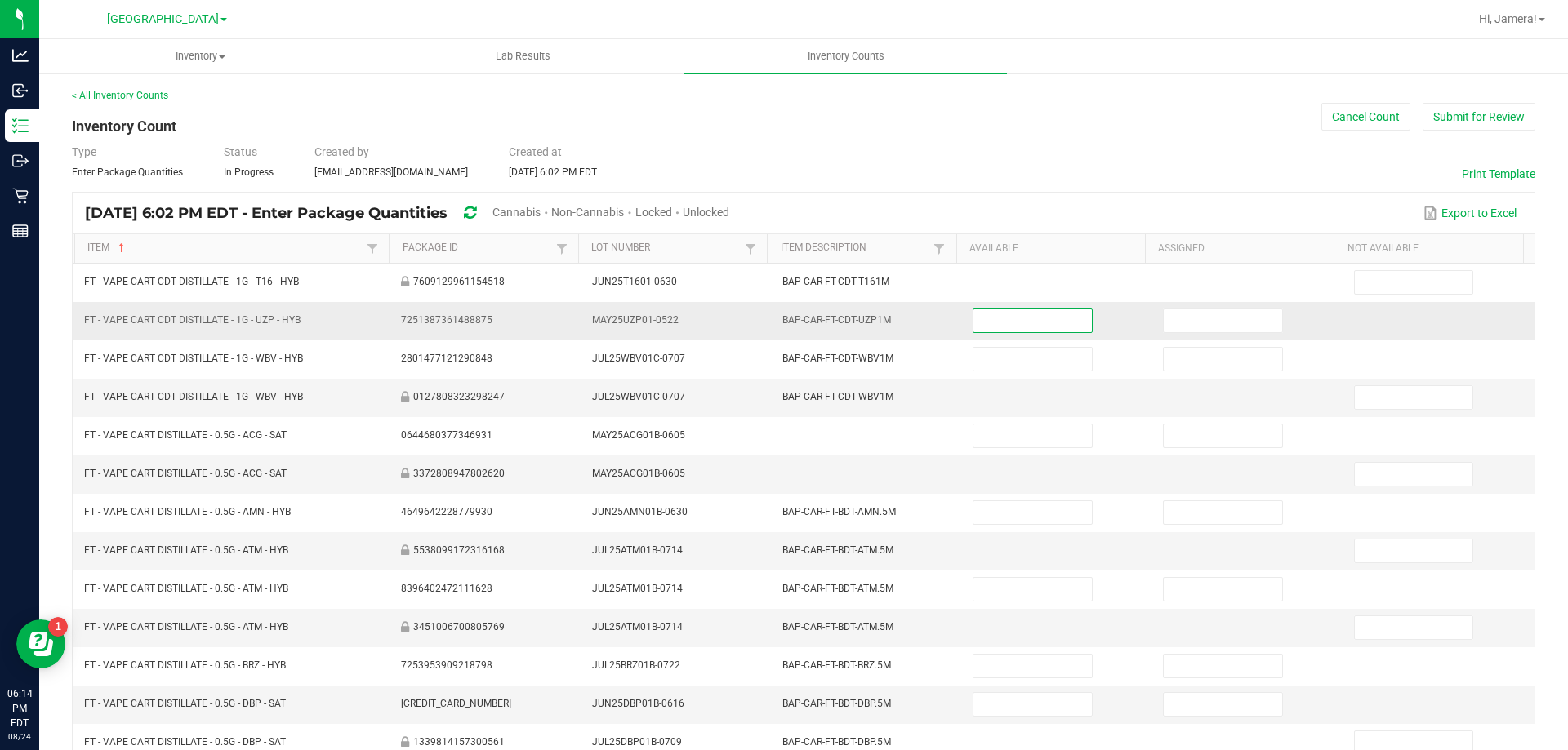
click at [993, 320] on input at bounding box center [1033, 320] width 117 height 23
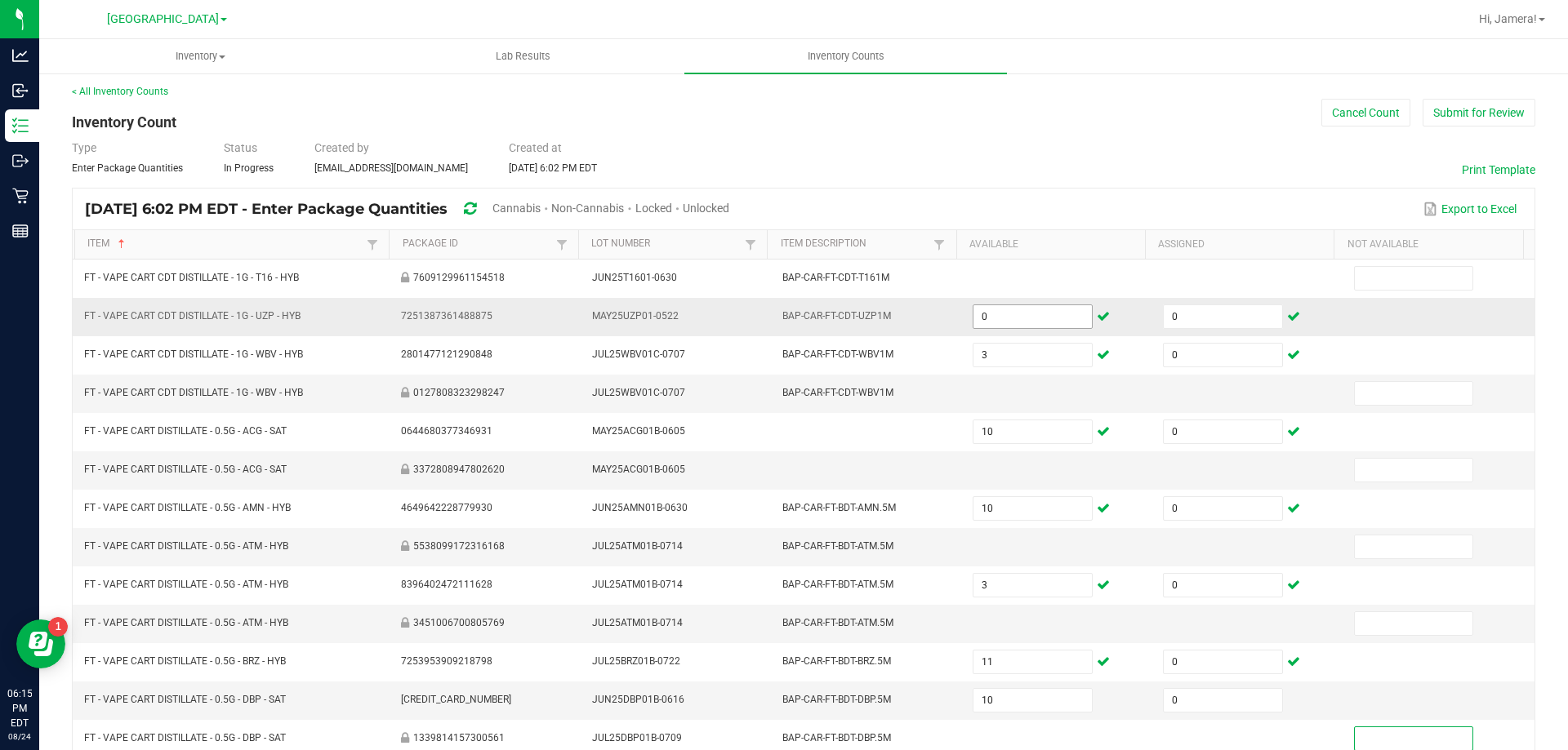
scroll to position [339, 0]
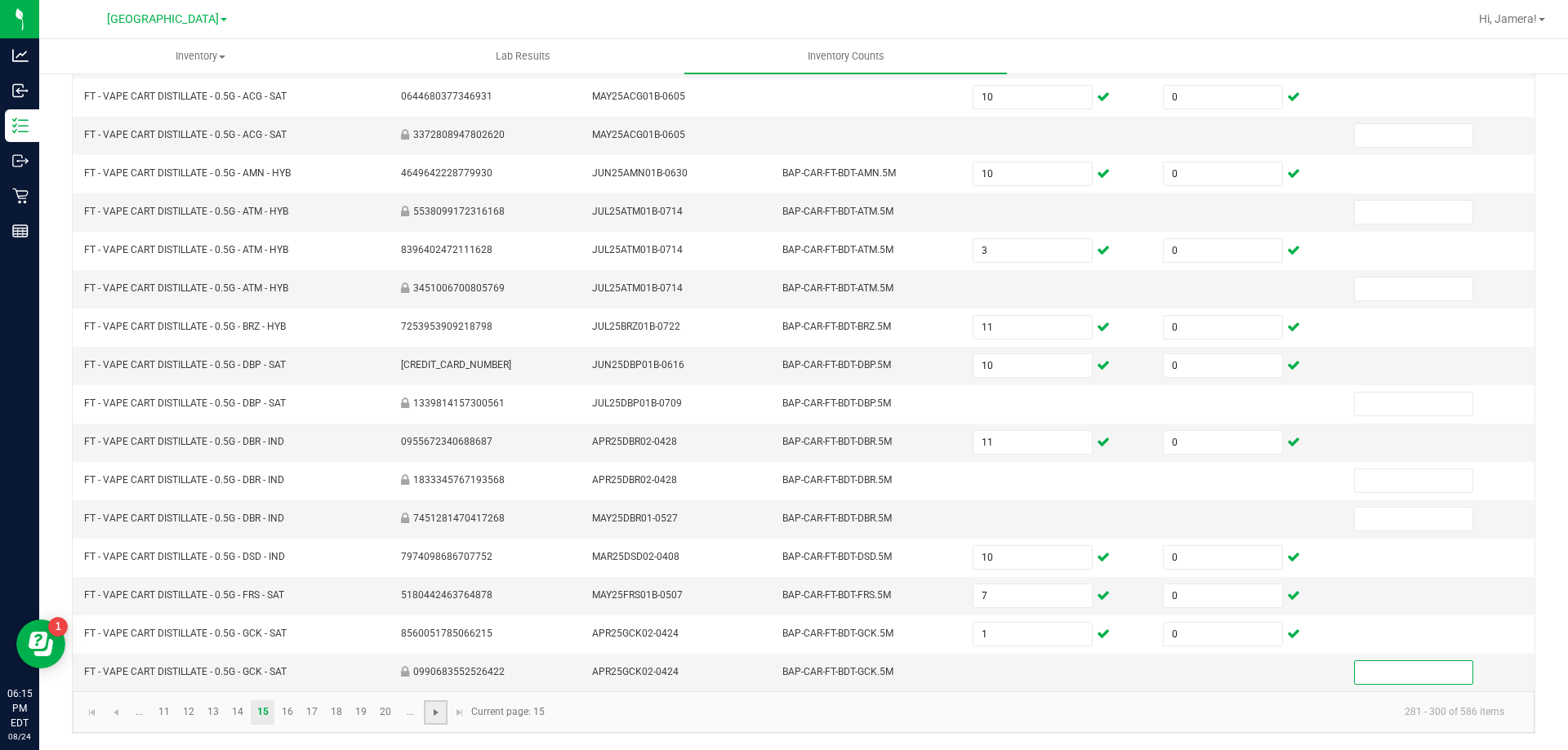
click at [440, 715] on span "Go to the next page" at bounding box center [436, 712] width 13 height 13
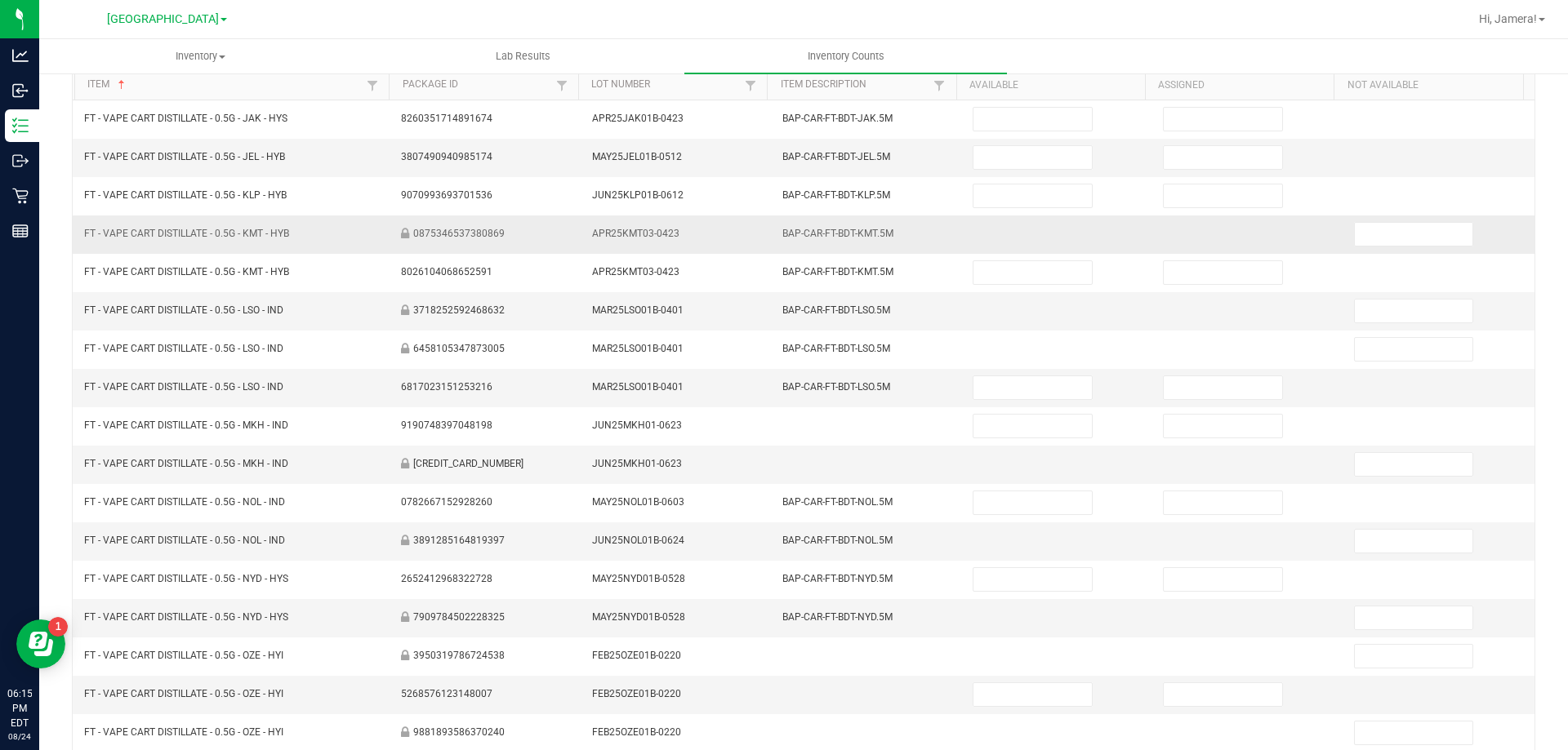
scroll to position [0, 0]
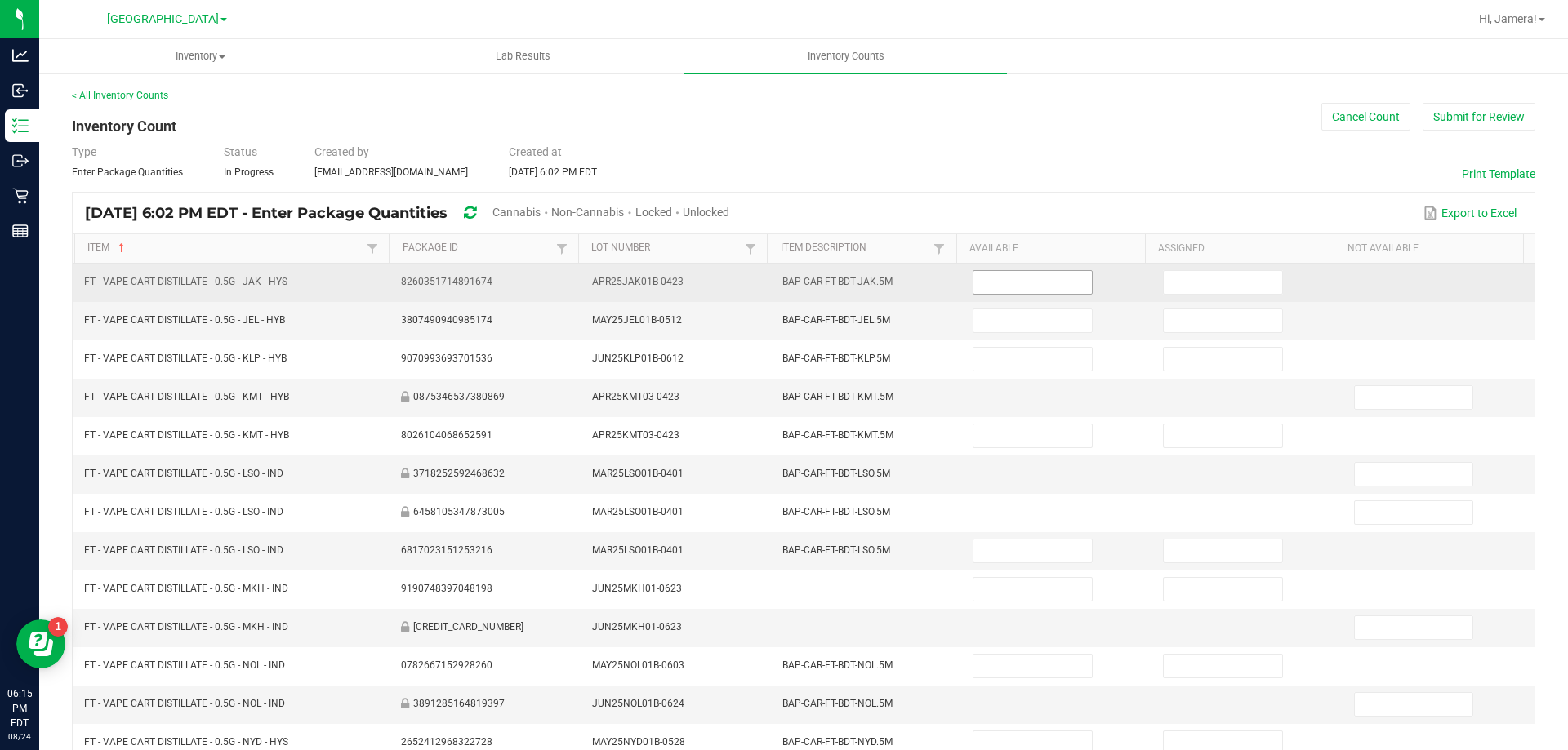
click at [1044, 286] on input at bounding box center [1033, 282] width 117 height 23
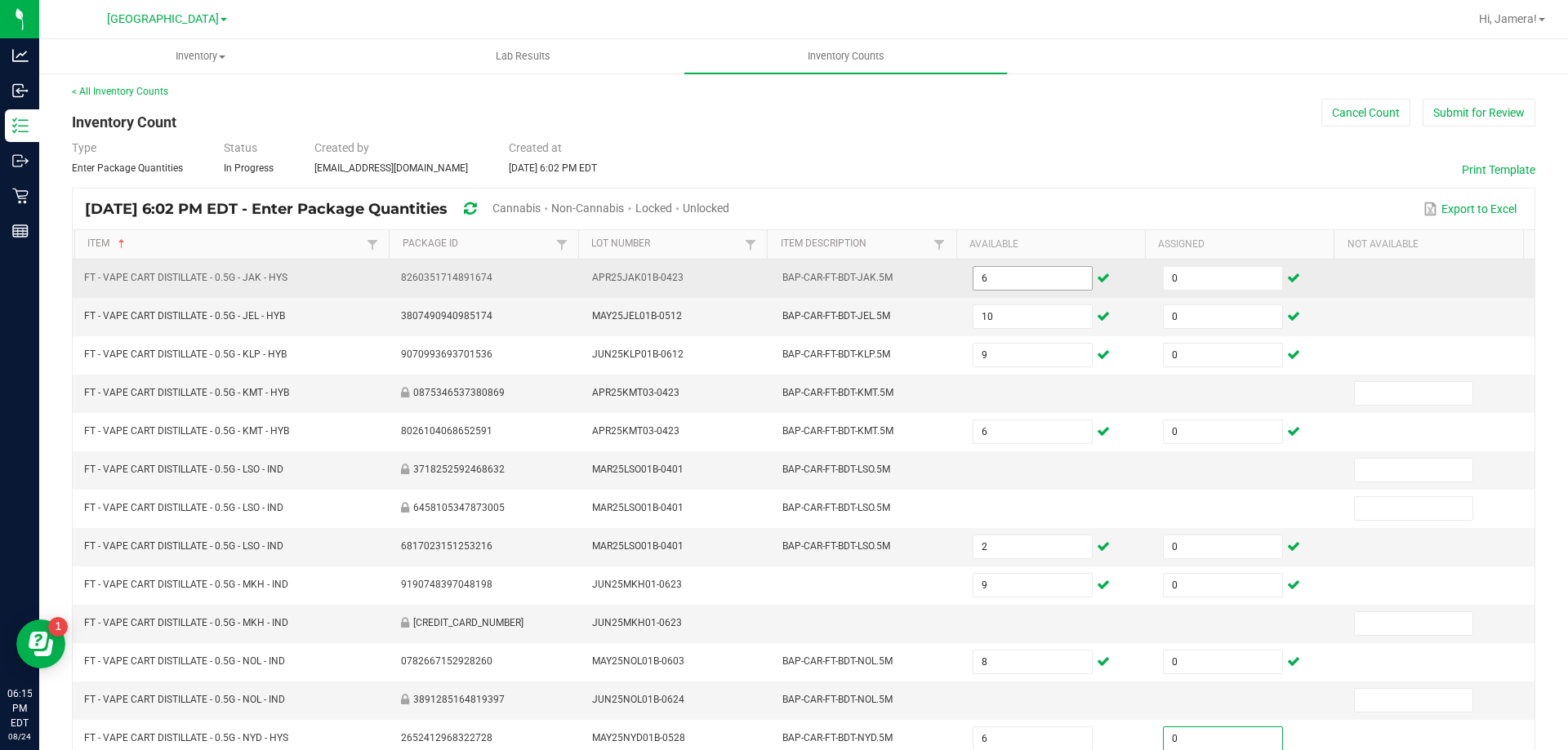
scroll to position [339, 0]
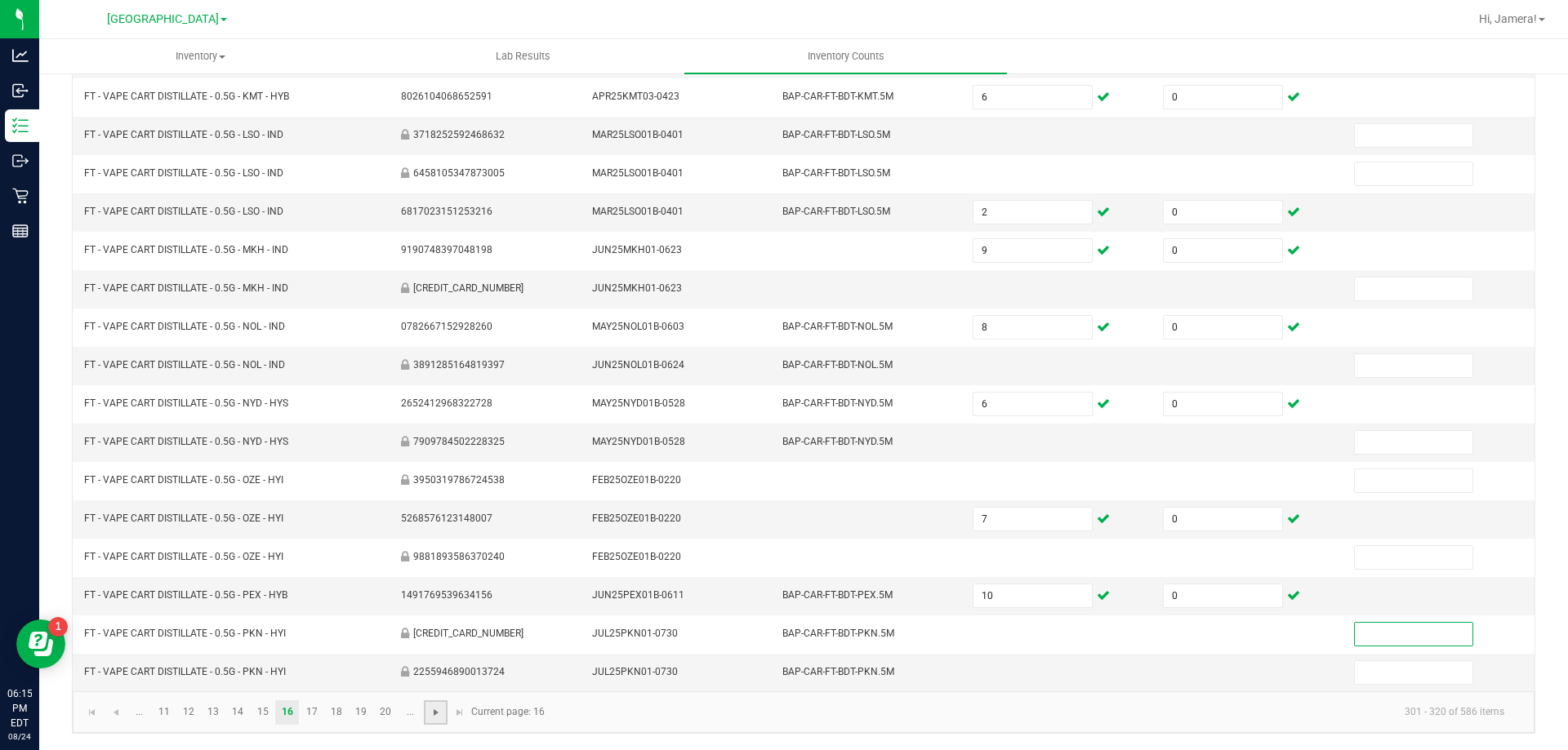
click at [435, 708] on span "Go to the next page" at bounding box center [436, 712] width 13 height 13
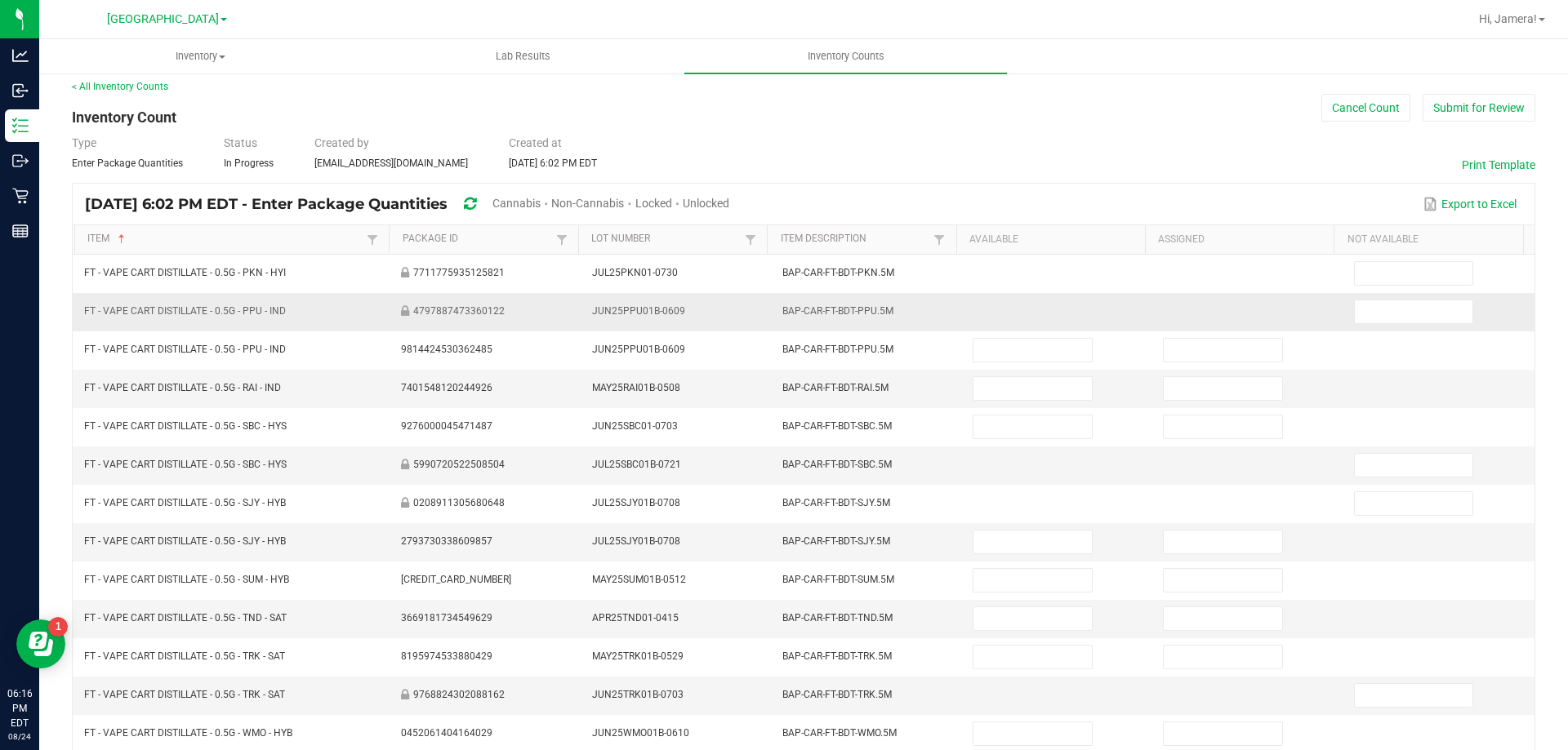
scroll to position [0, 0]
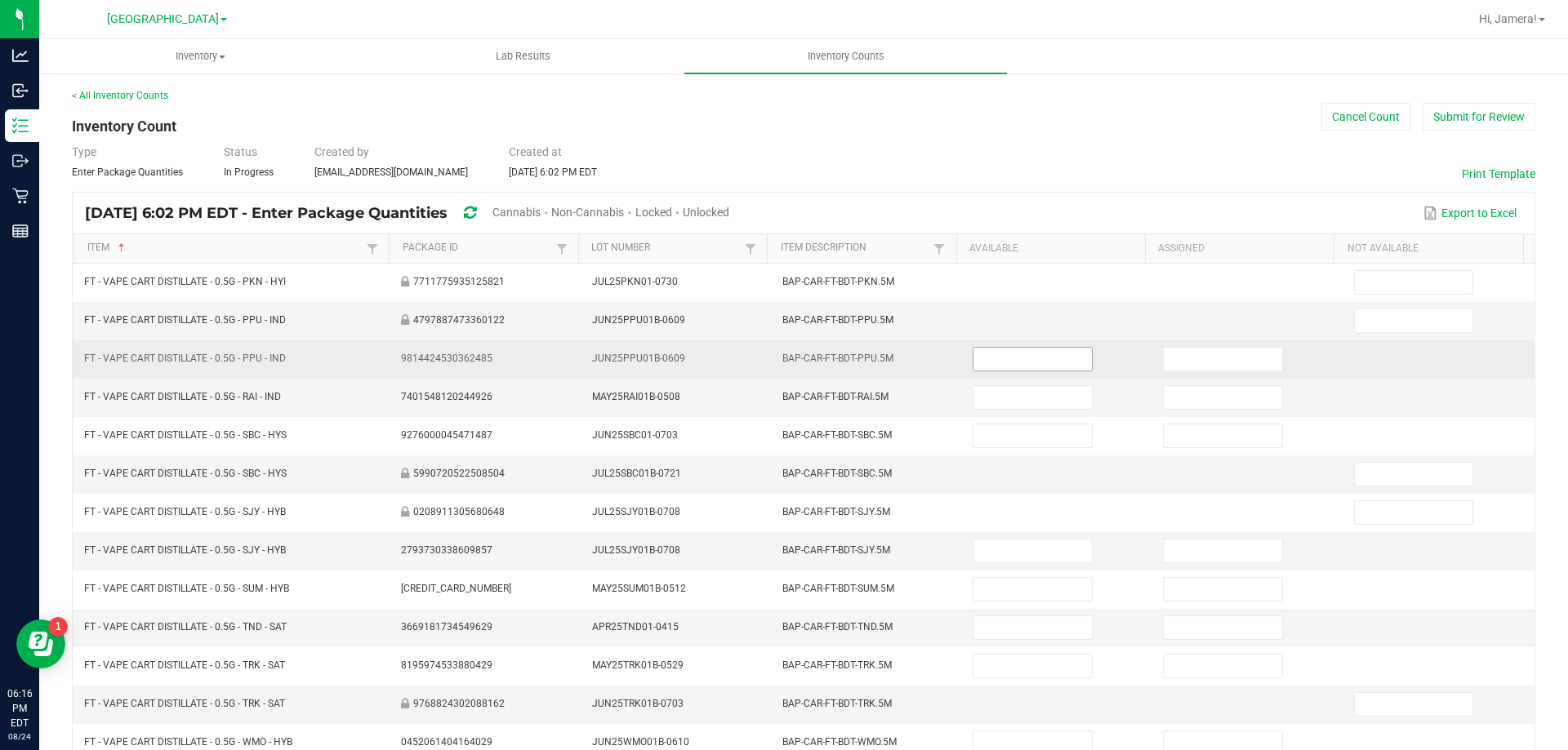
click at [1036, 364] on input at bounding box center [1033, 358] width 117 height 23
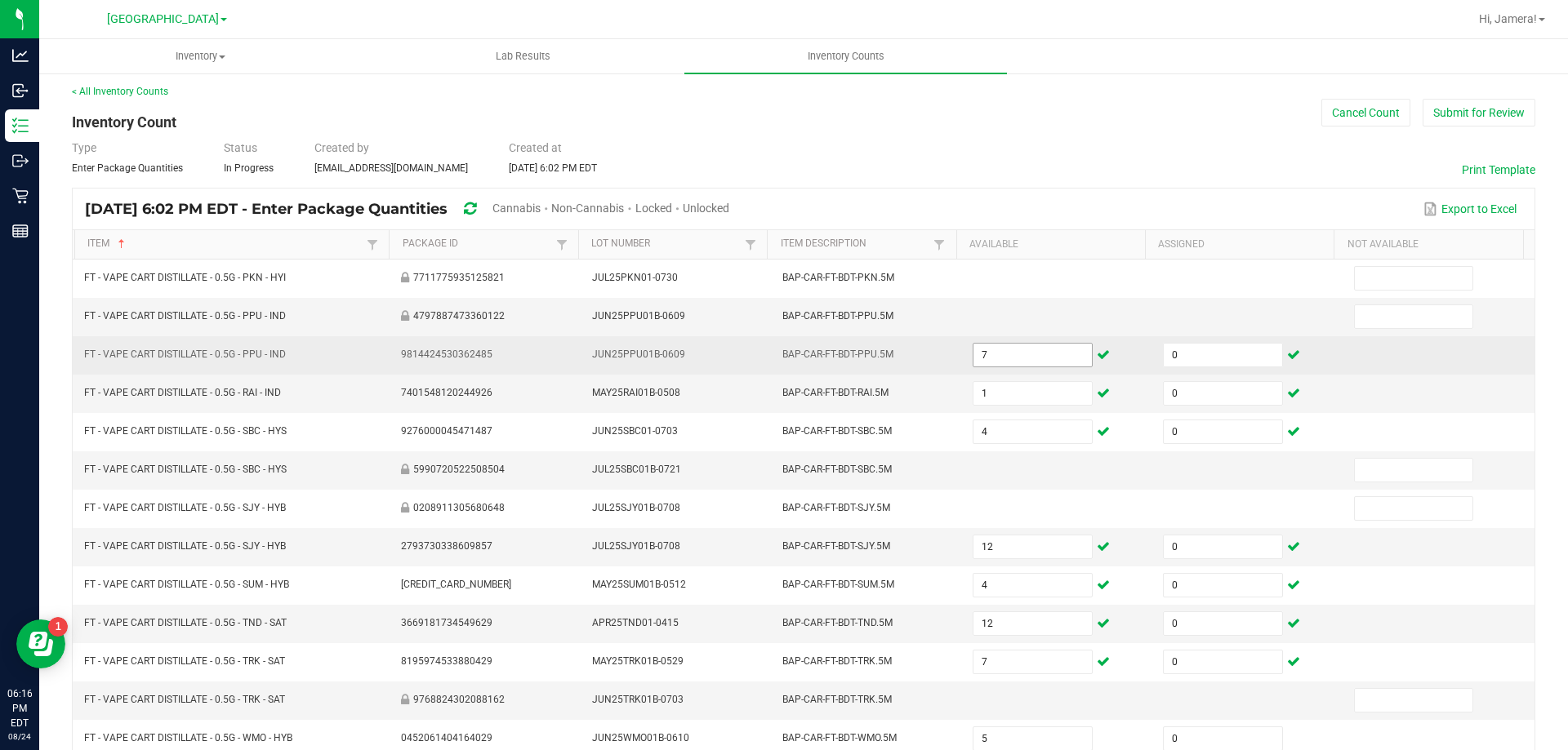
scroll to position [339, 0]
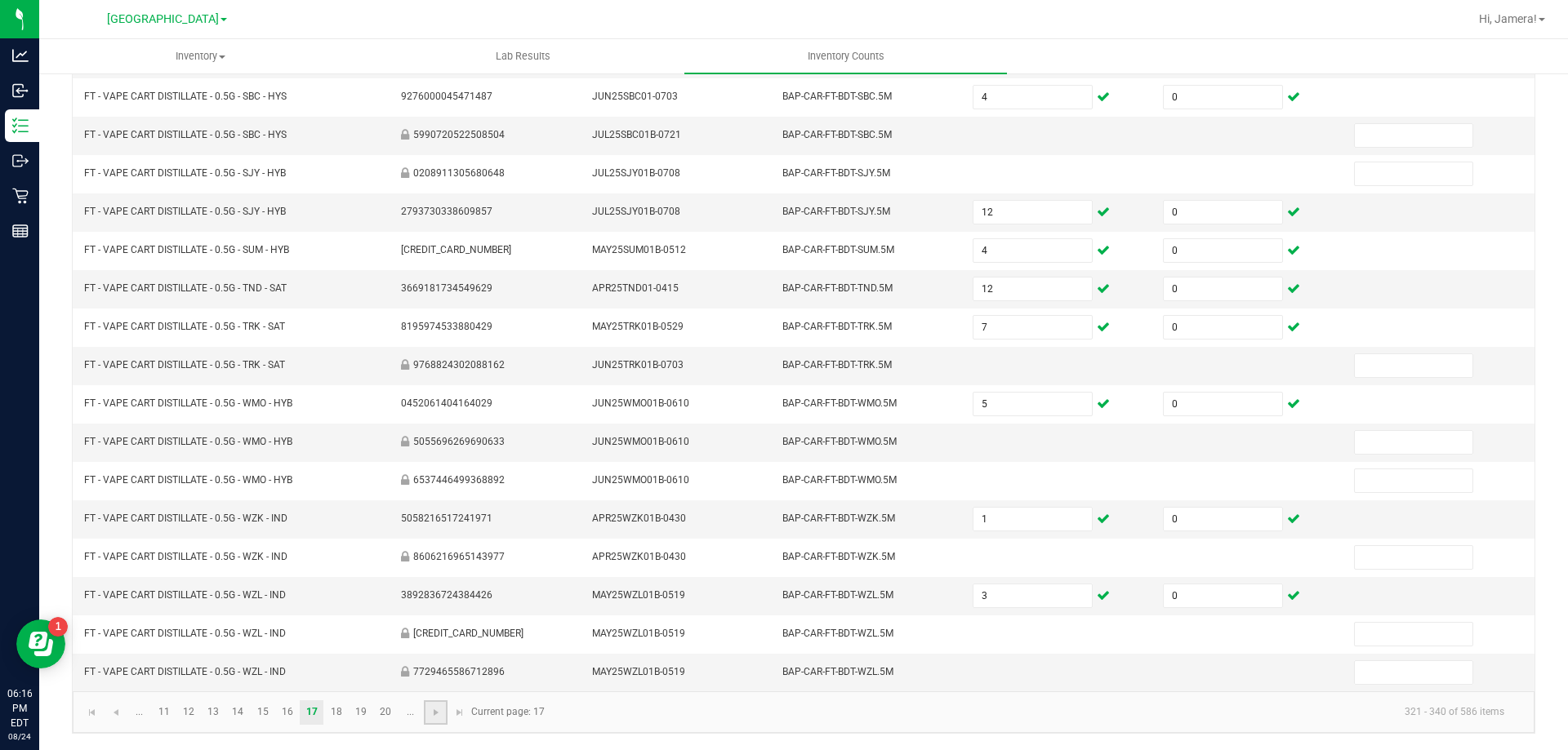
click at [442, 702] on link at bounding box center [436, 713] width 24 height 25
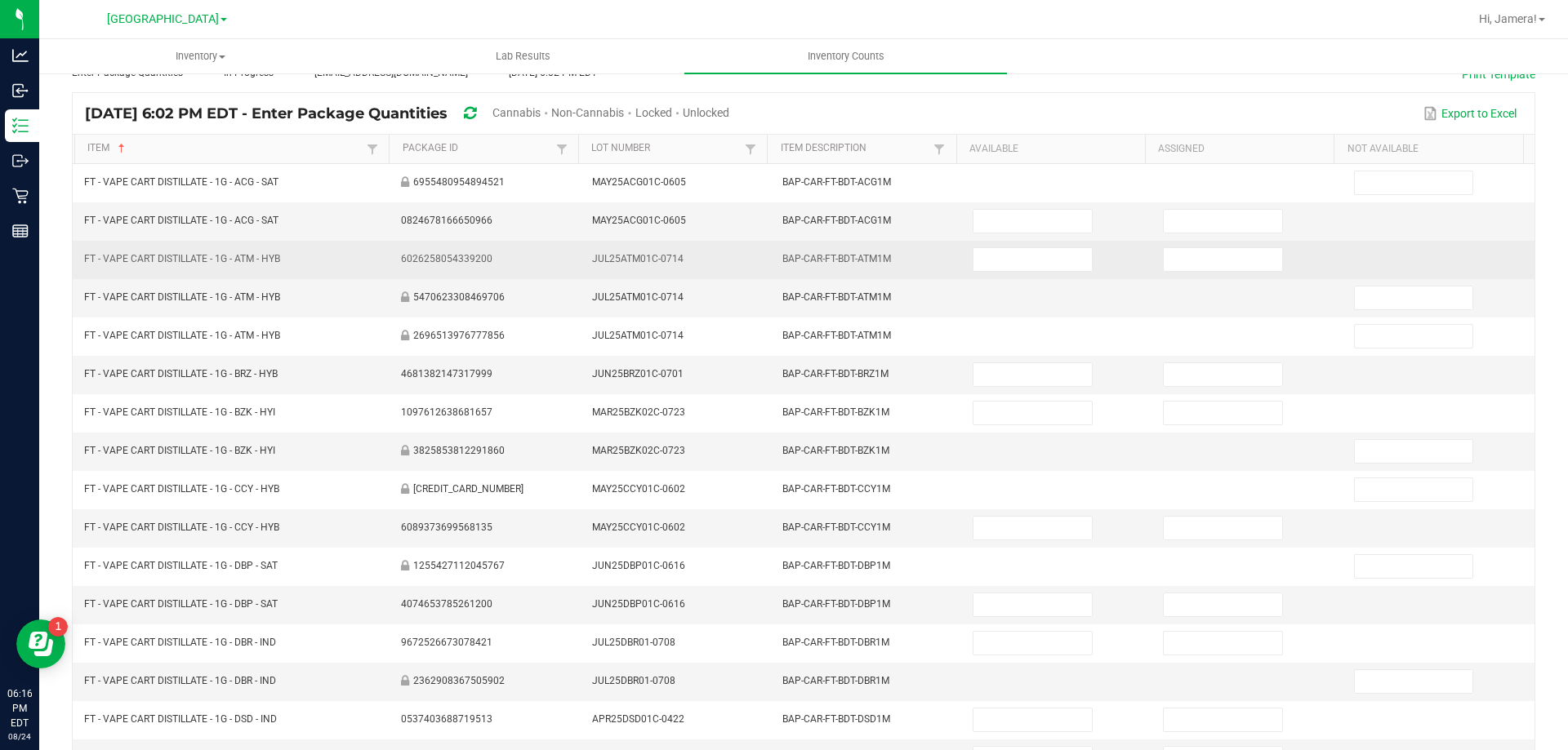
scroll to position [0, 0]
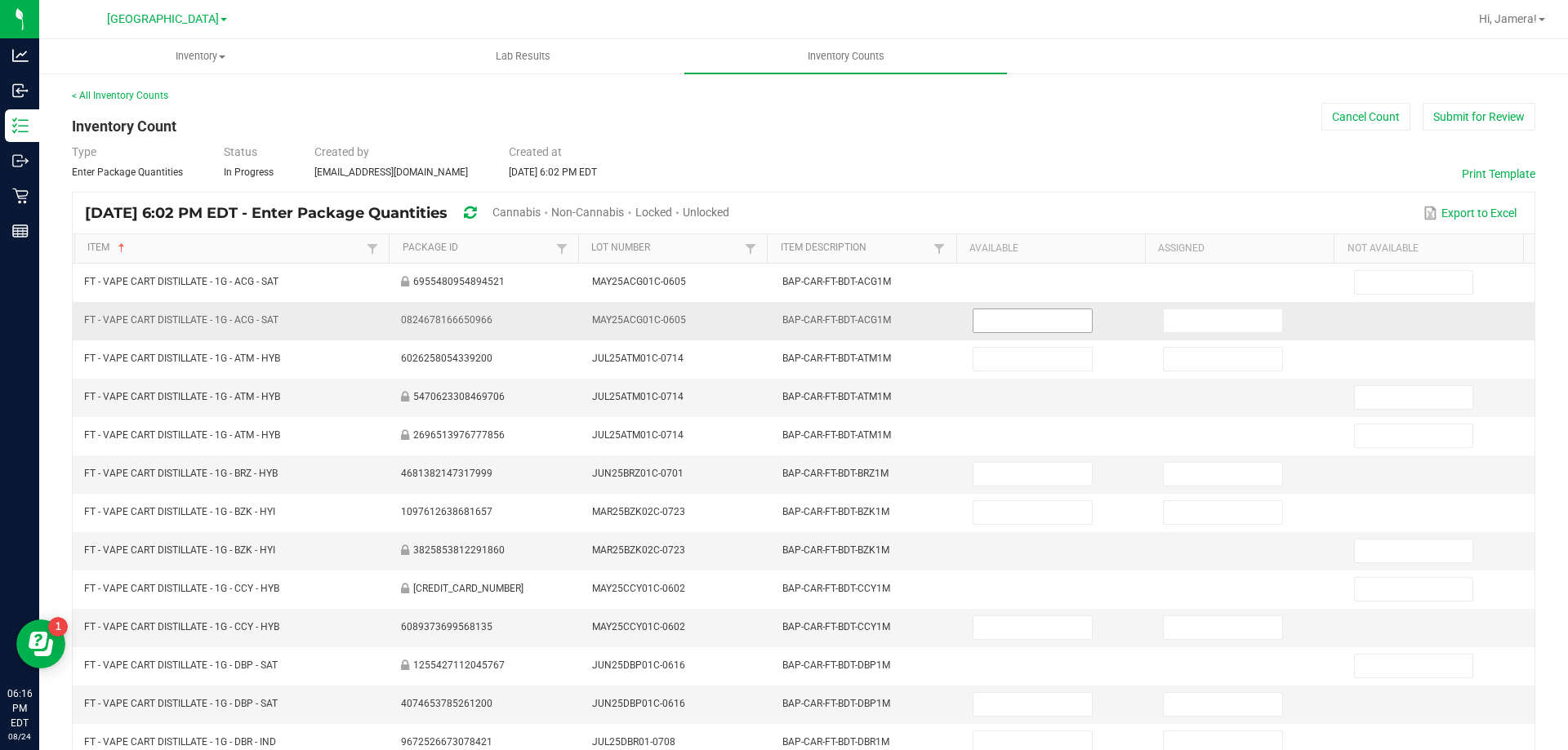
click at [996, 327] on input at bounding box center [1033, 320] width 117 height 23
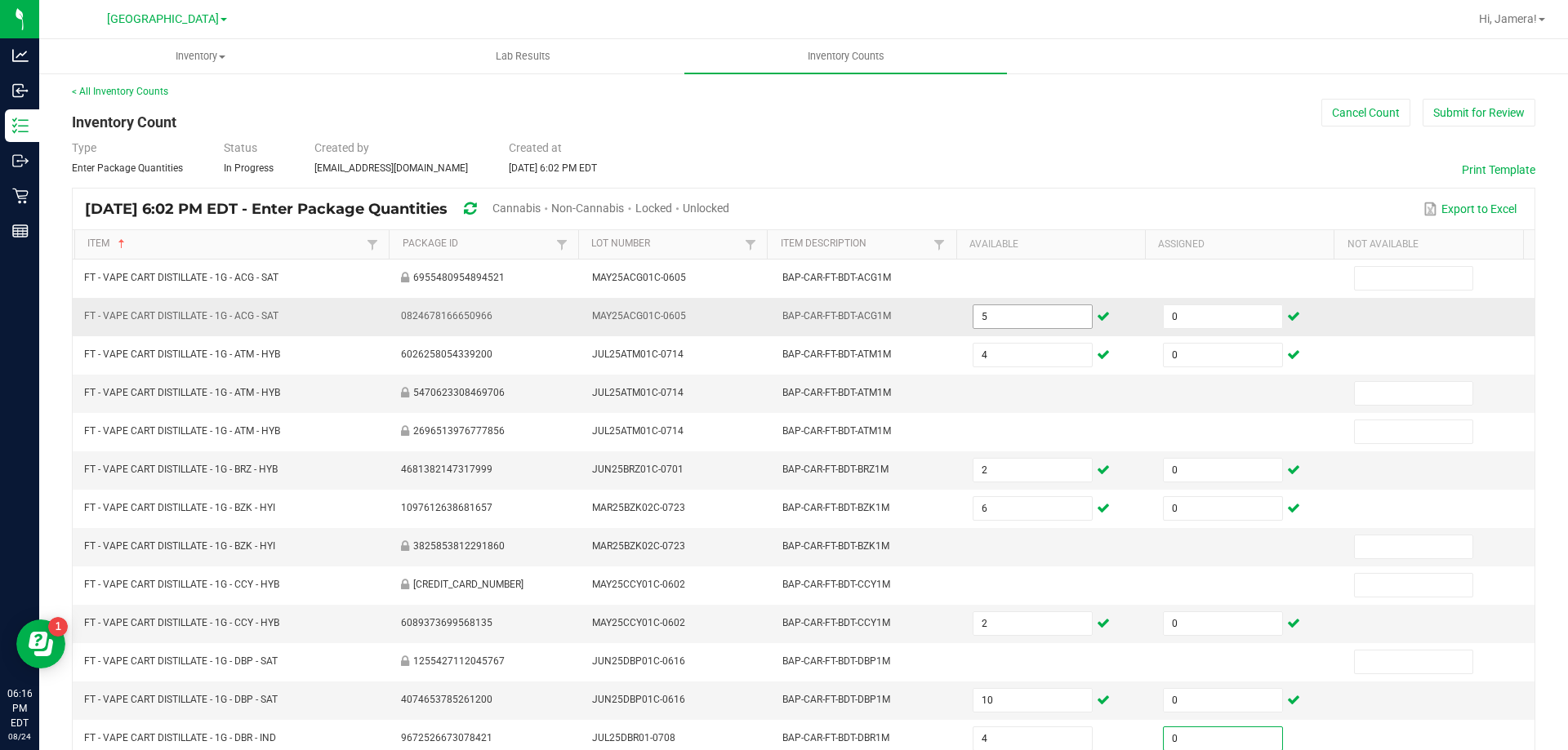
scroll to position [339, 0]
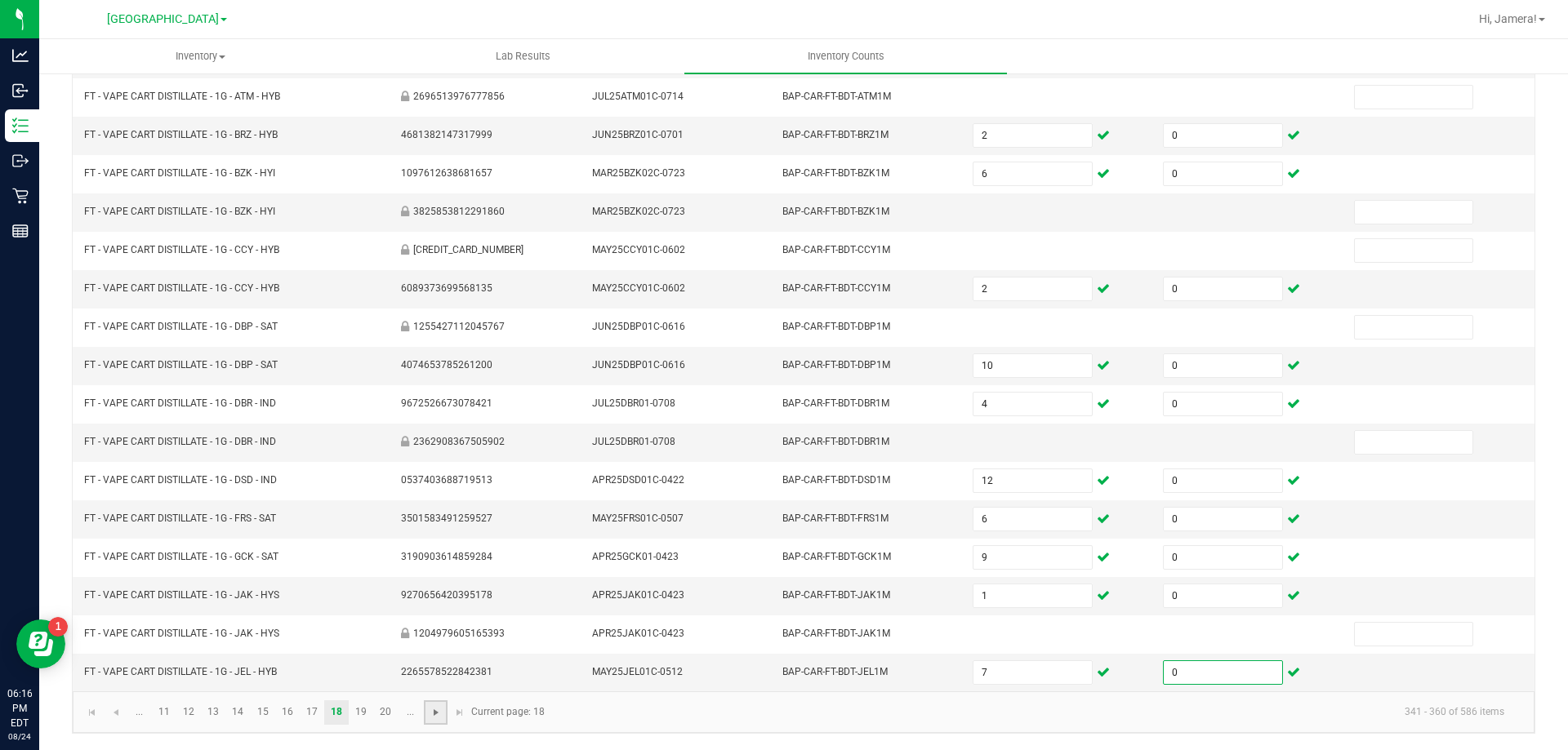
click at [436, 708] on span "Go to the next page" at bounding box center [436, 712] width 13 height 13
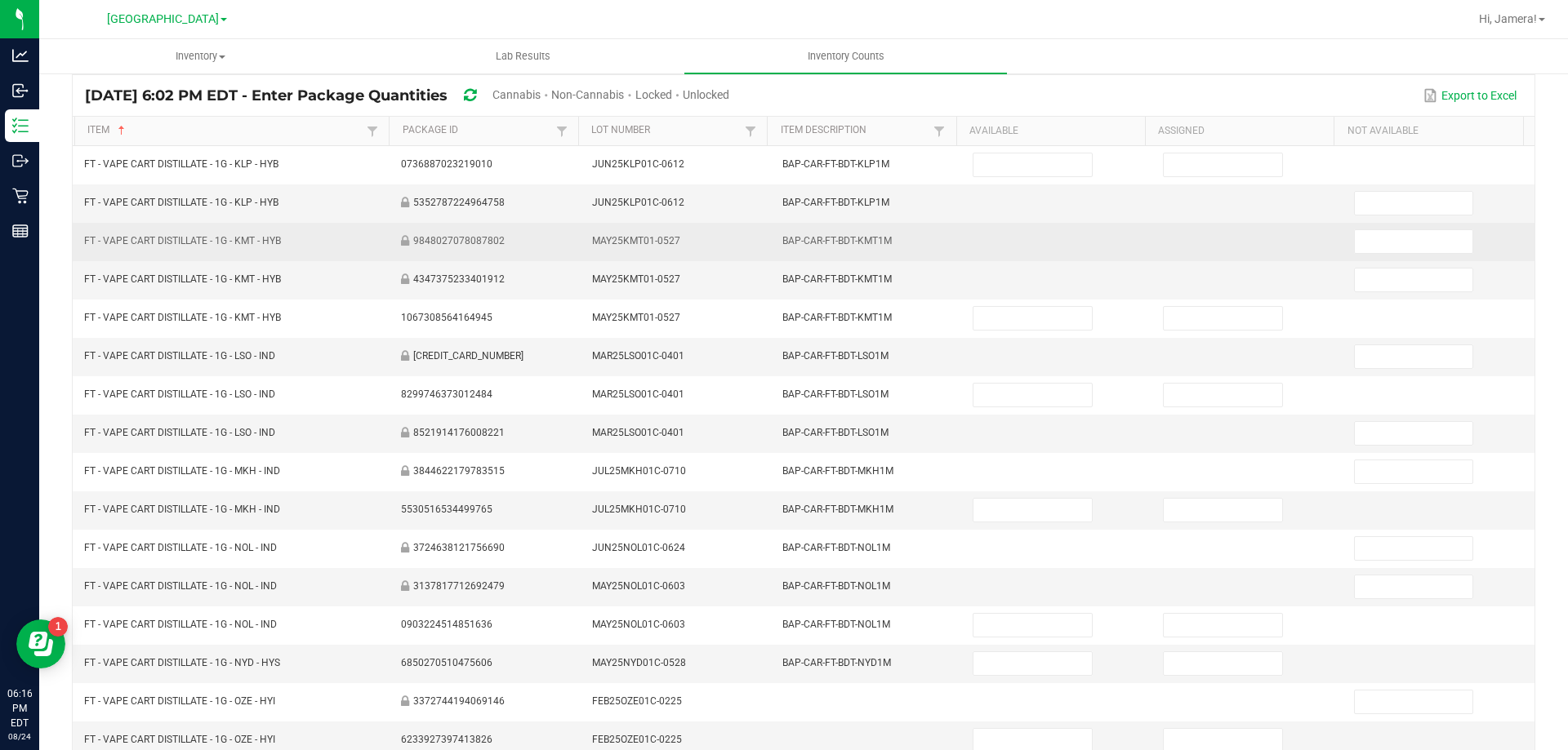
scroll to position [0, 0]
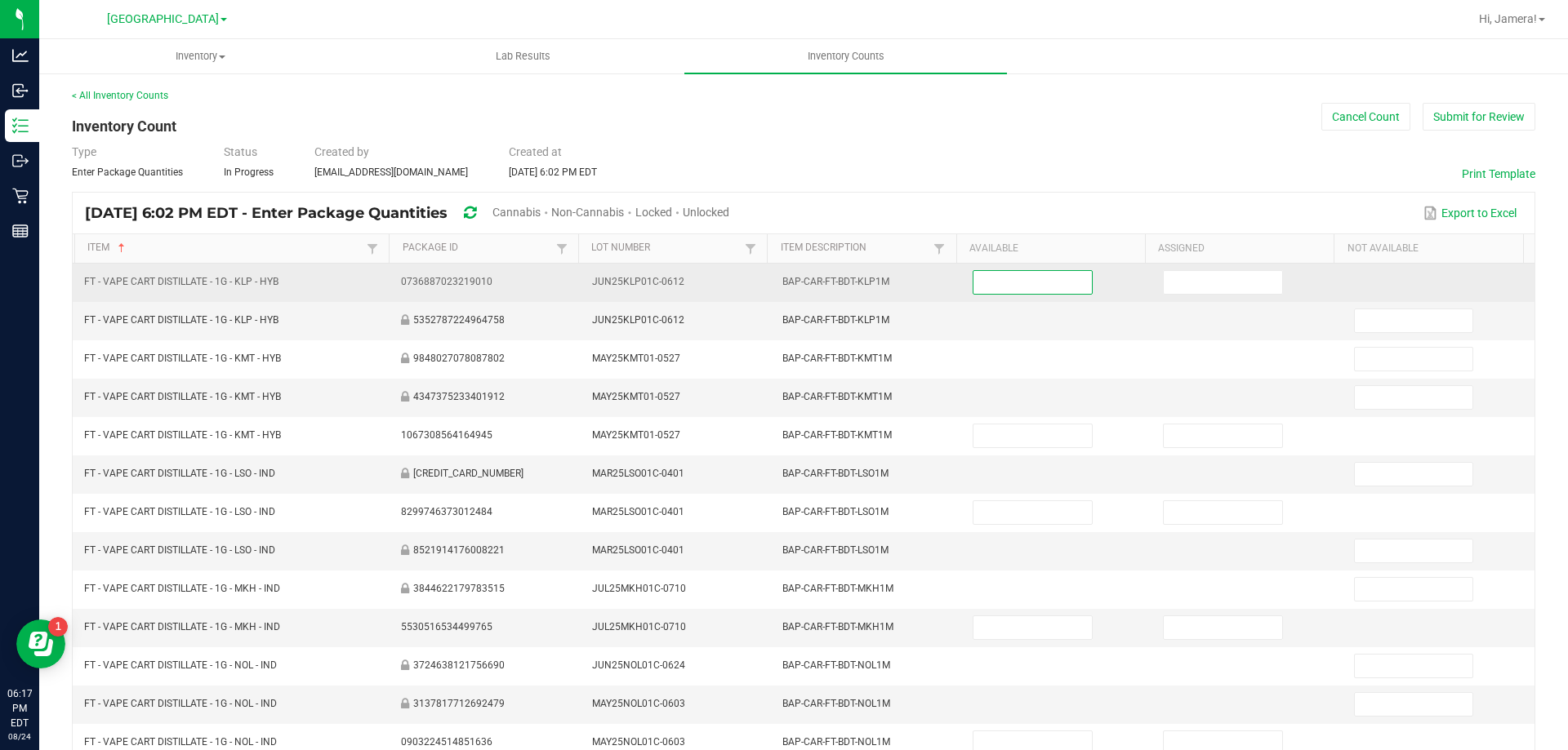
click at [1043, 279] on input at bounding box center [1033, 282] width 117 height 23
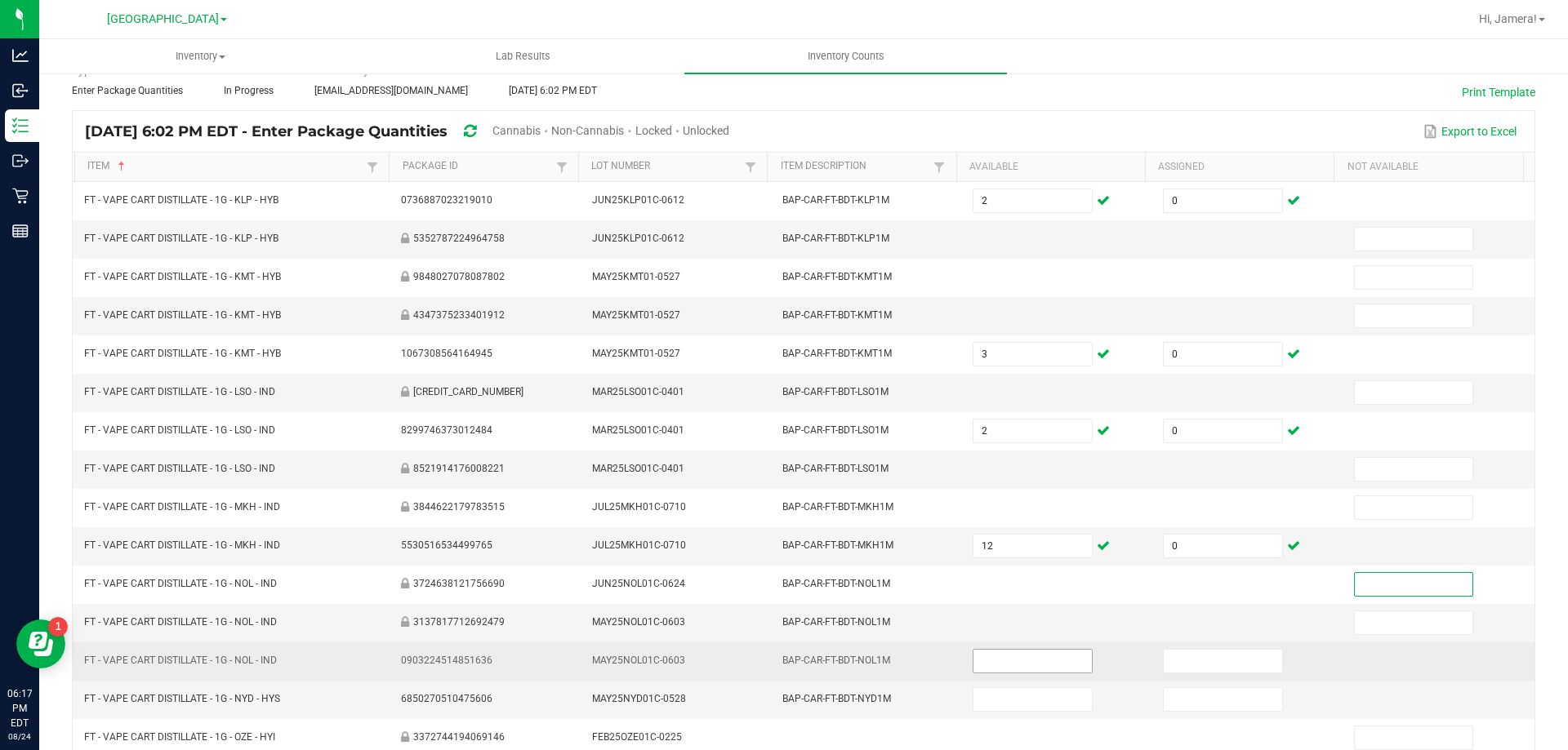
scroll to position [163, 0]
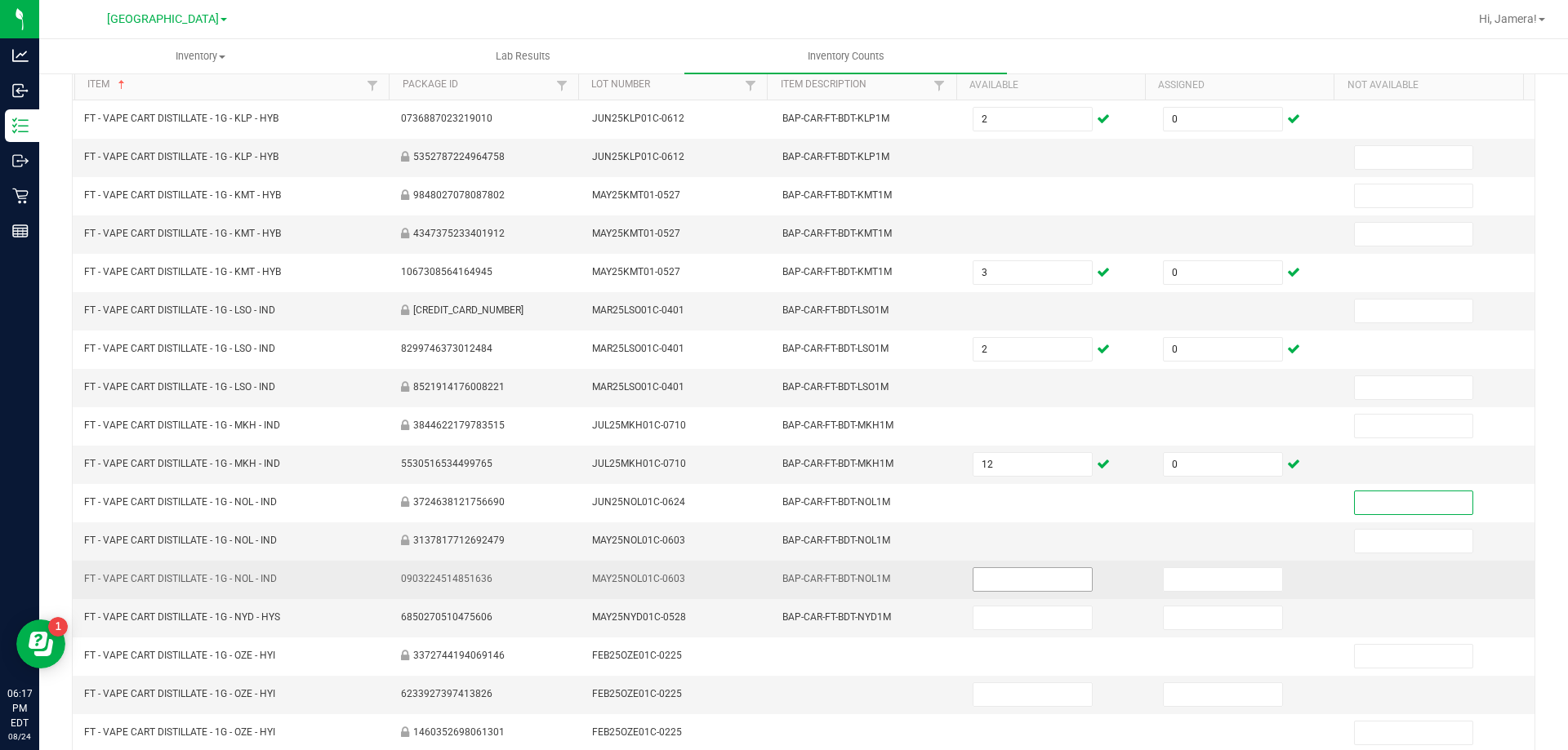
click at [1032, 582] on input at bounding box center [1033, 579] width 117 height 23
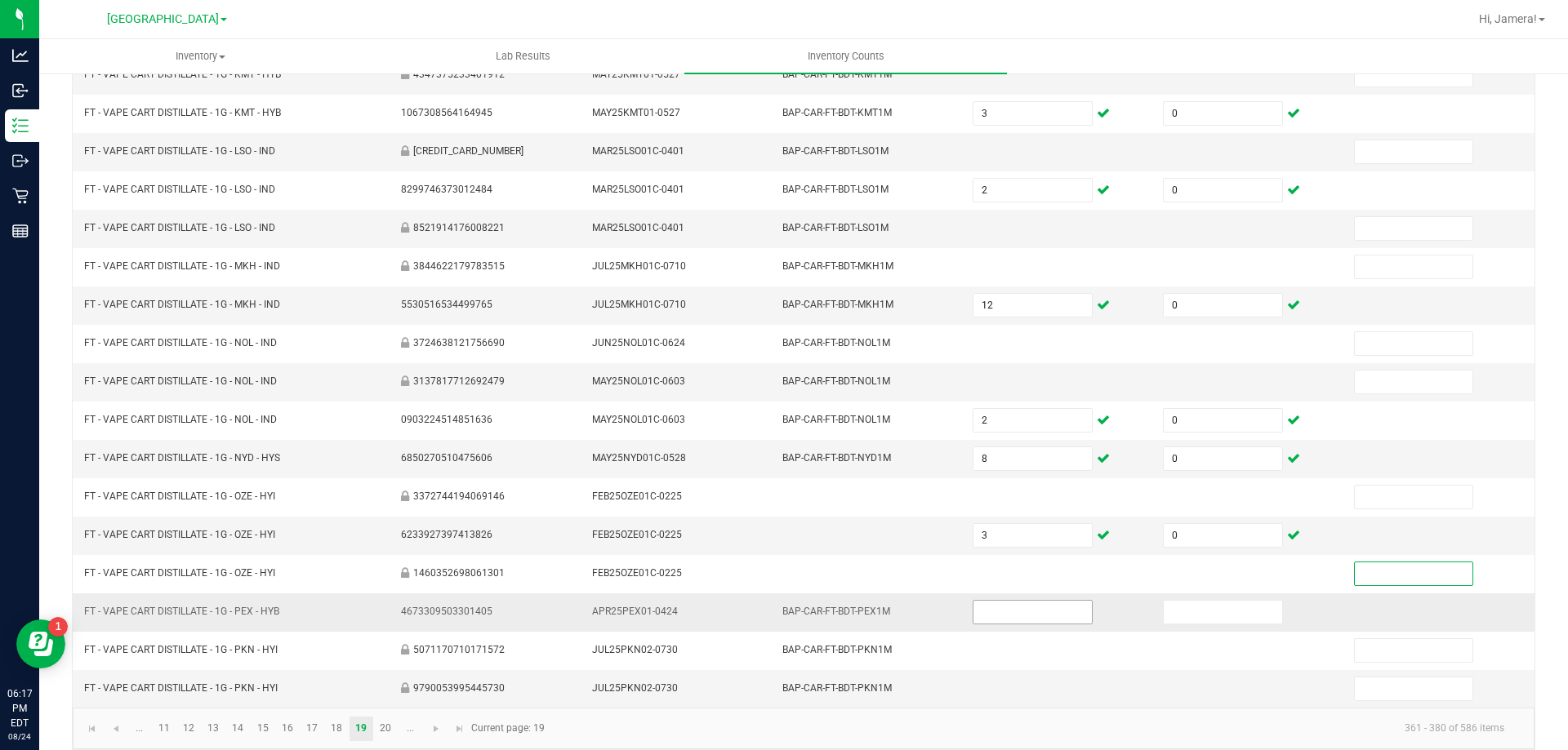
scroll to position [326, 0]
click at [1052, 617] on input at bounding box center [1033, 608] width 117 height 23
click at [432, 725] on span "Go to the next page" at bounding box center [436, 725] width 13 height 13
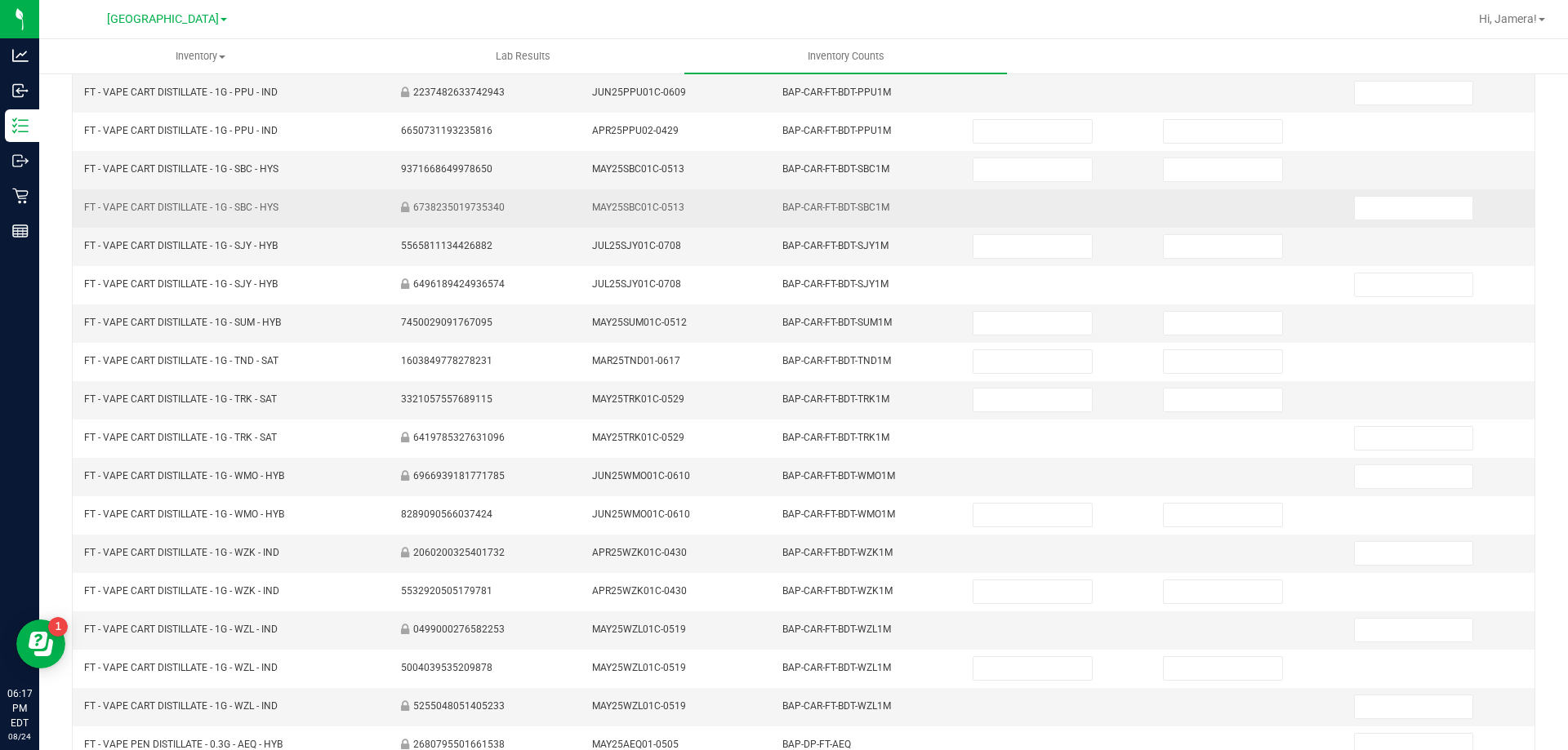
scroll to position [0, 0]
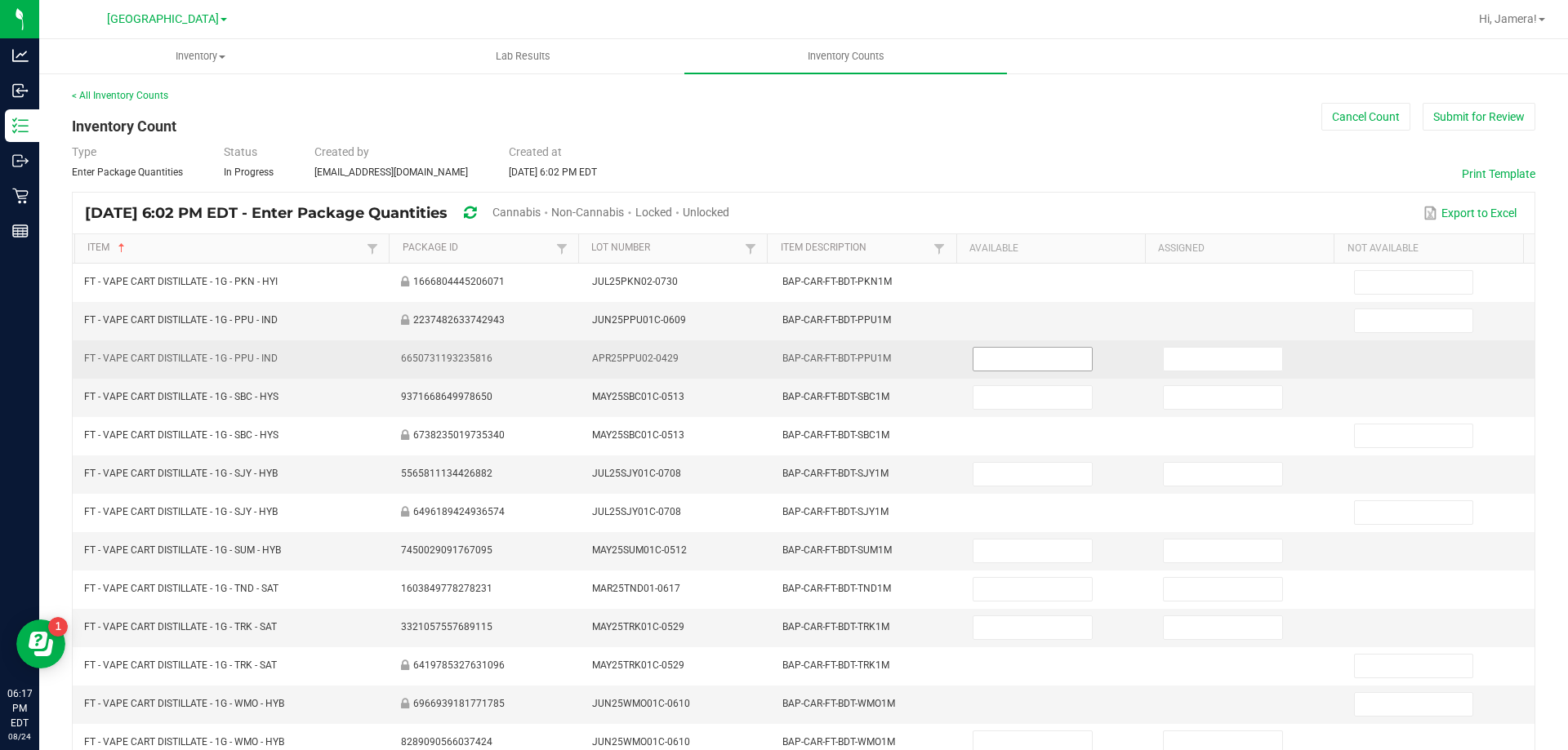
click at [1061, 363] on input at bounding box center [1033, 358] width 117 height 23
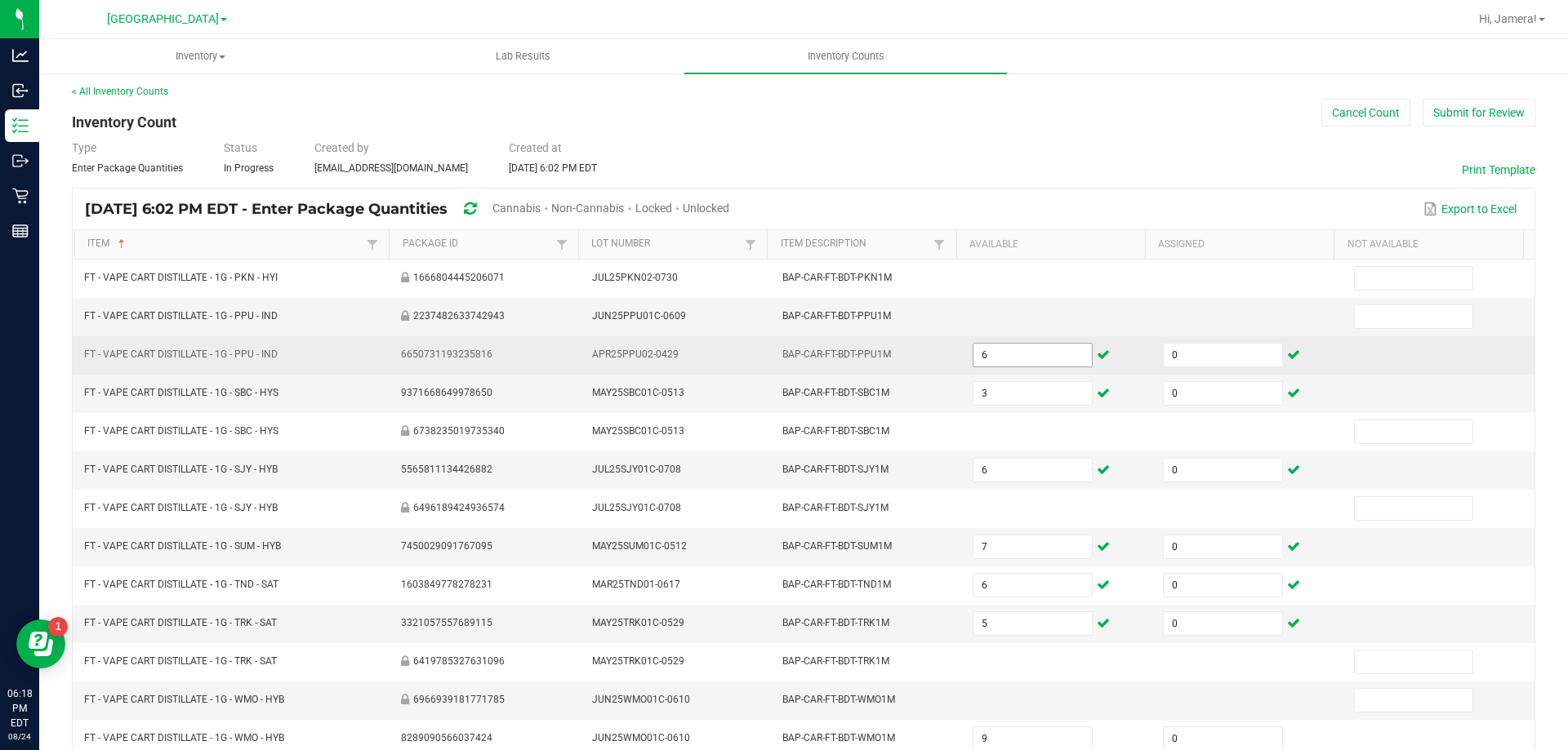
scroll to position [339, 0]
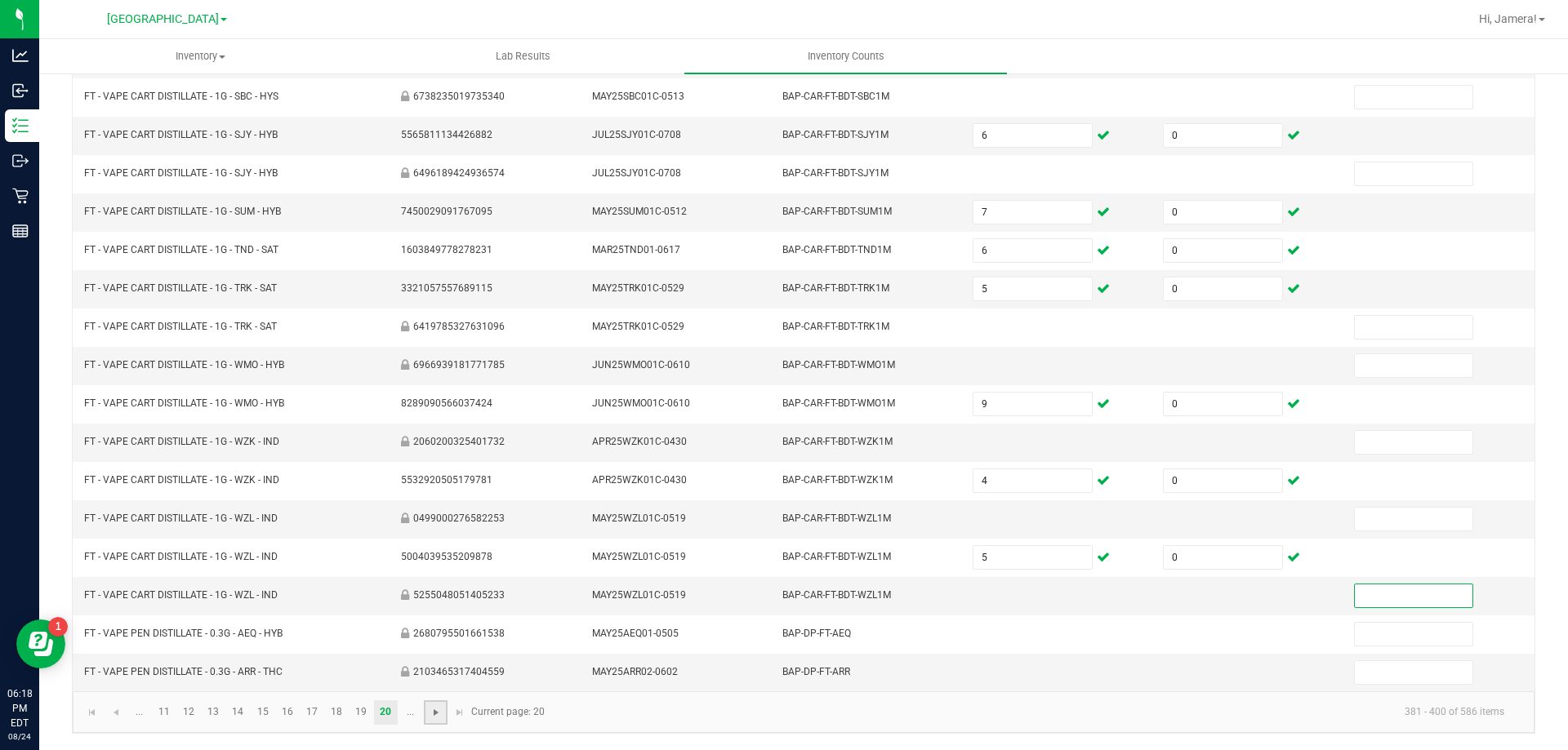
click at [434, 708] on span "Go to the next page" at bounding box center [436, 712] width 13 height 13
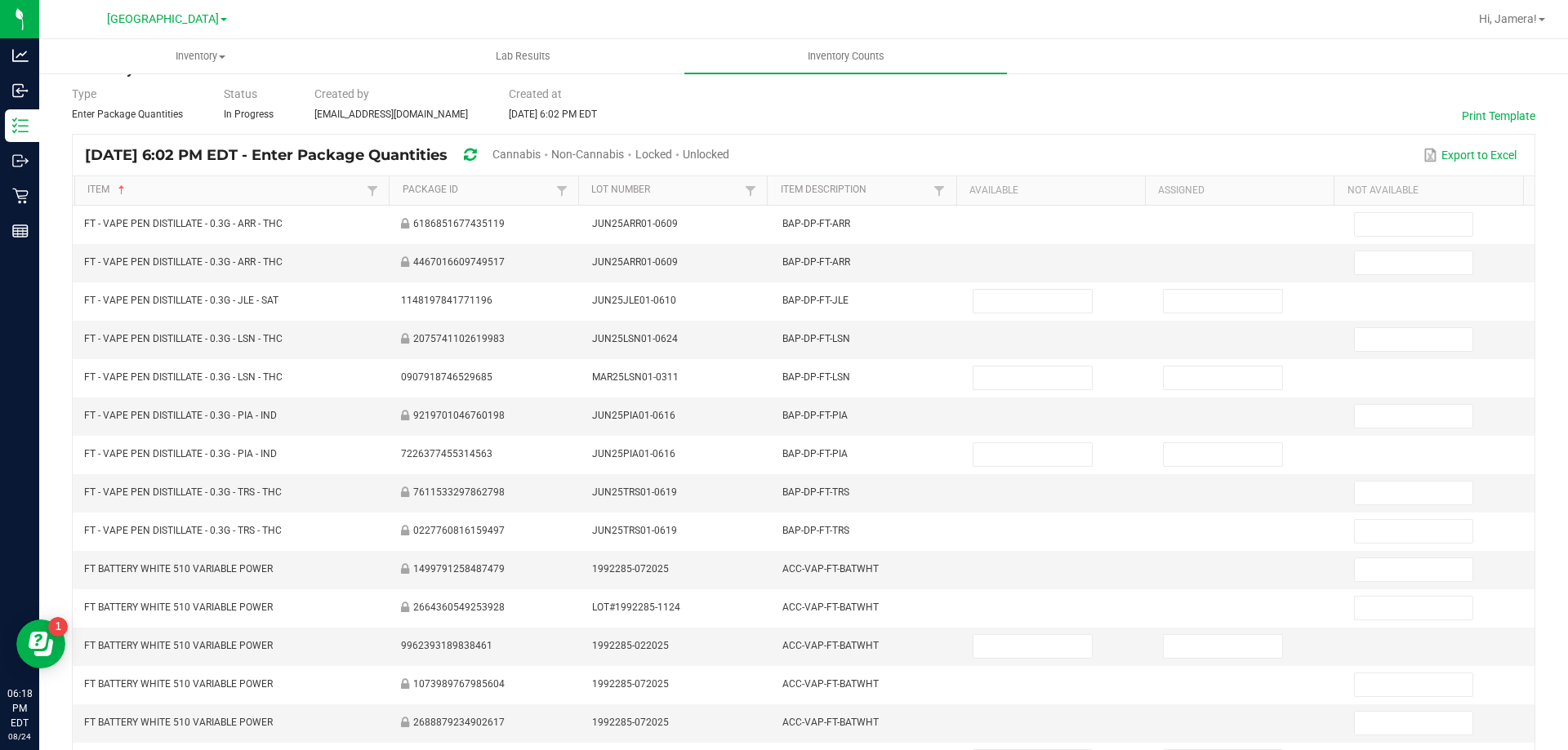
scroll to position [0, 0]
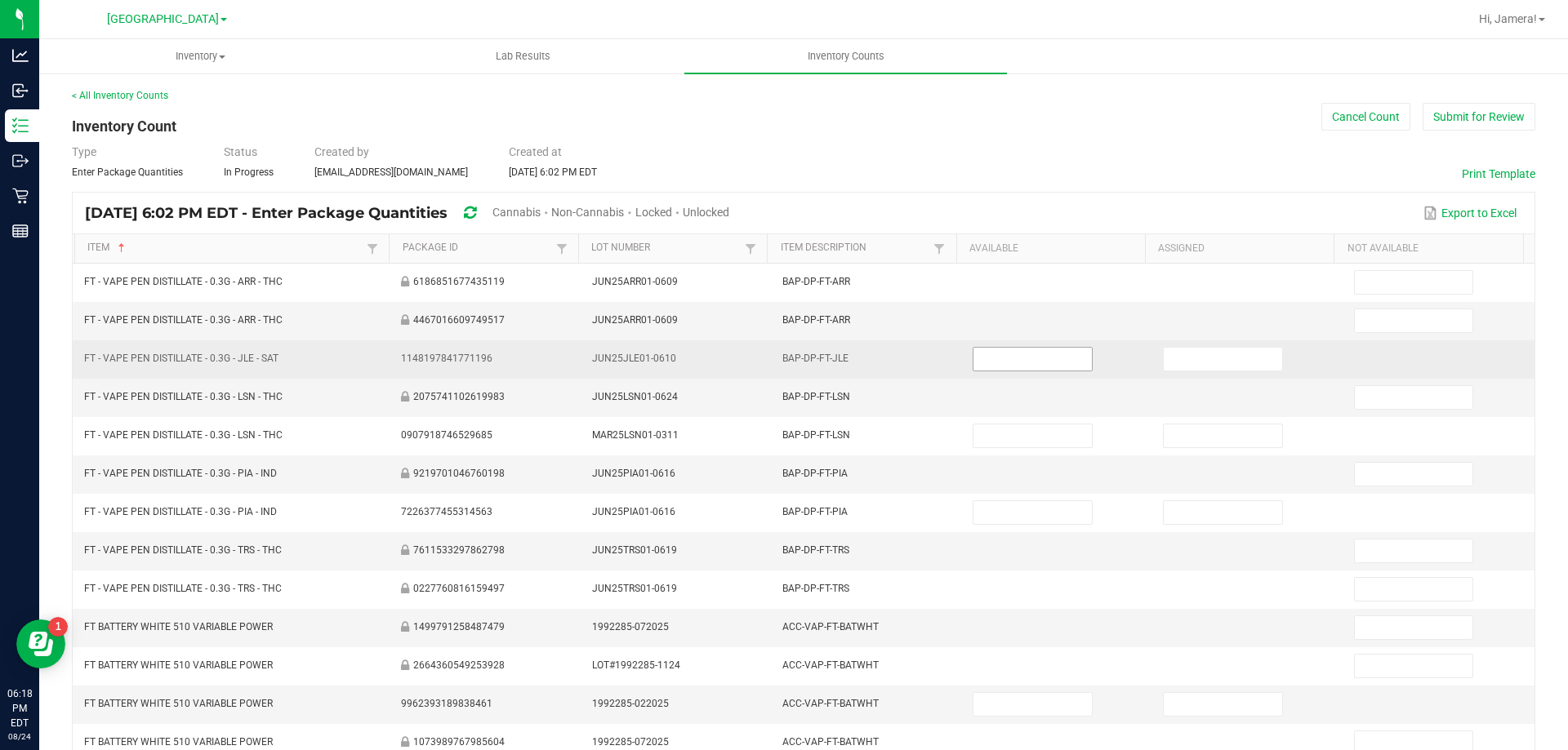
click at [1039, 367] on input at bounding box center [1033, 358] width 117 height 23
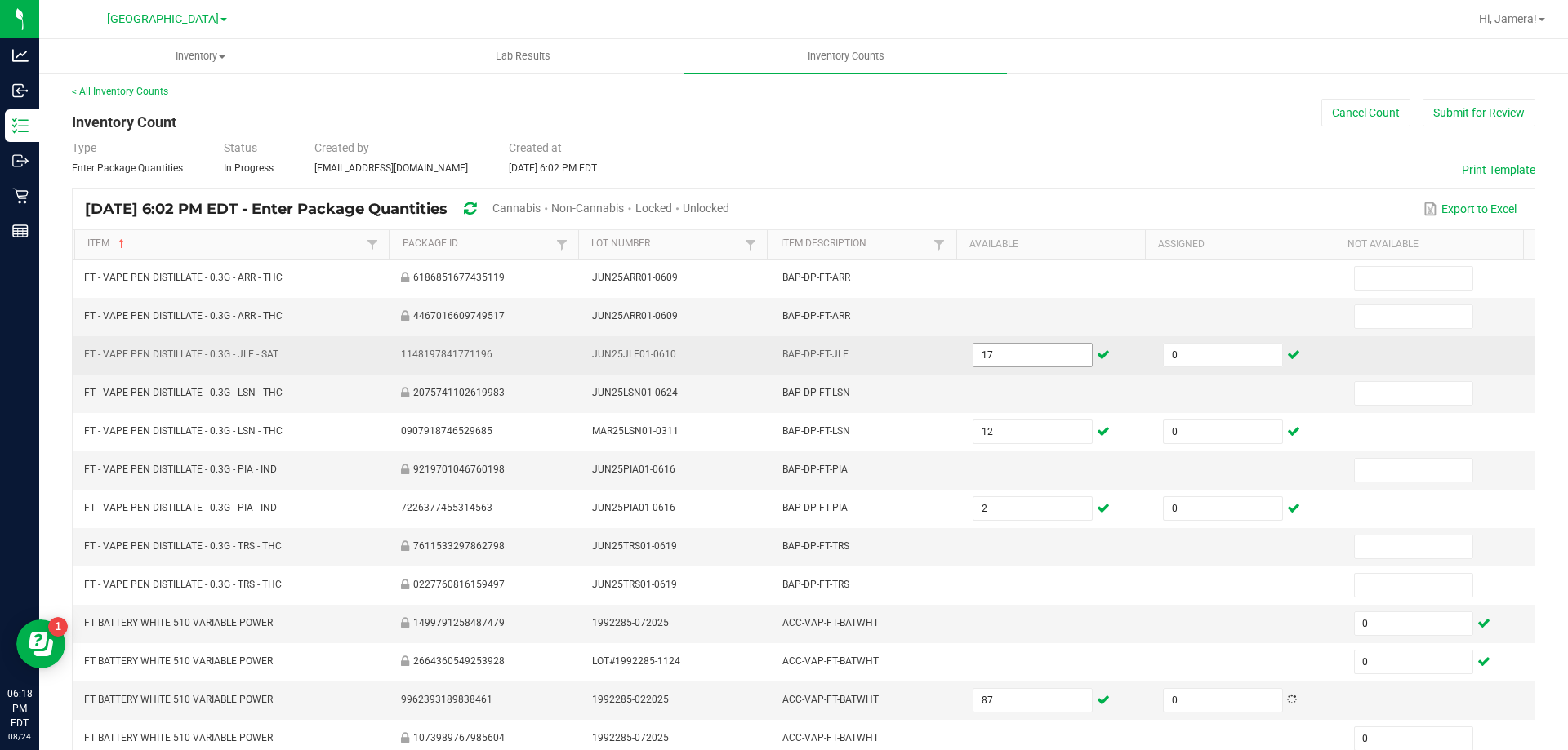
scroll to position [339, 0]
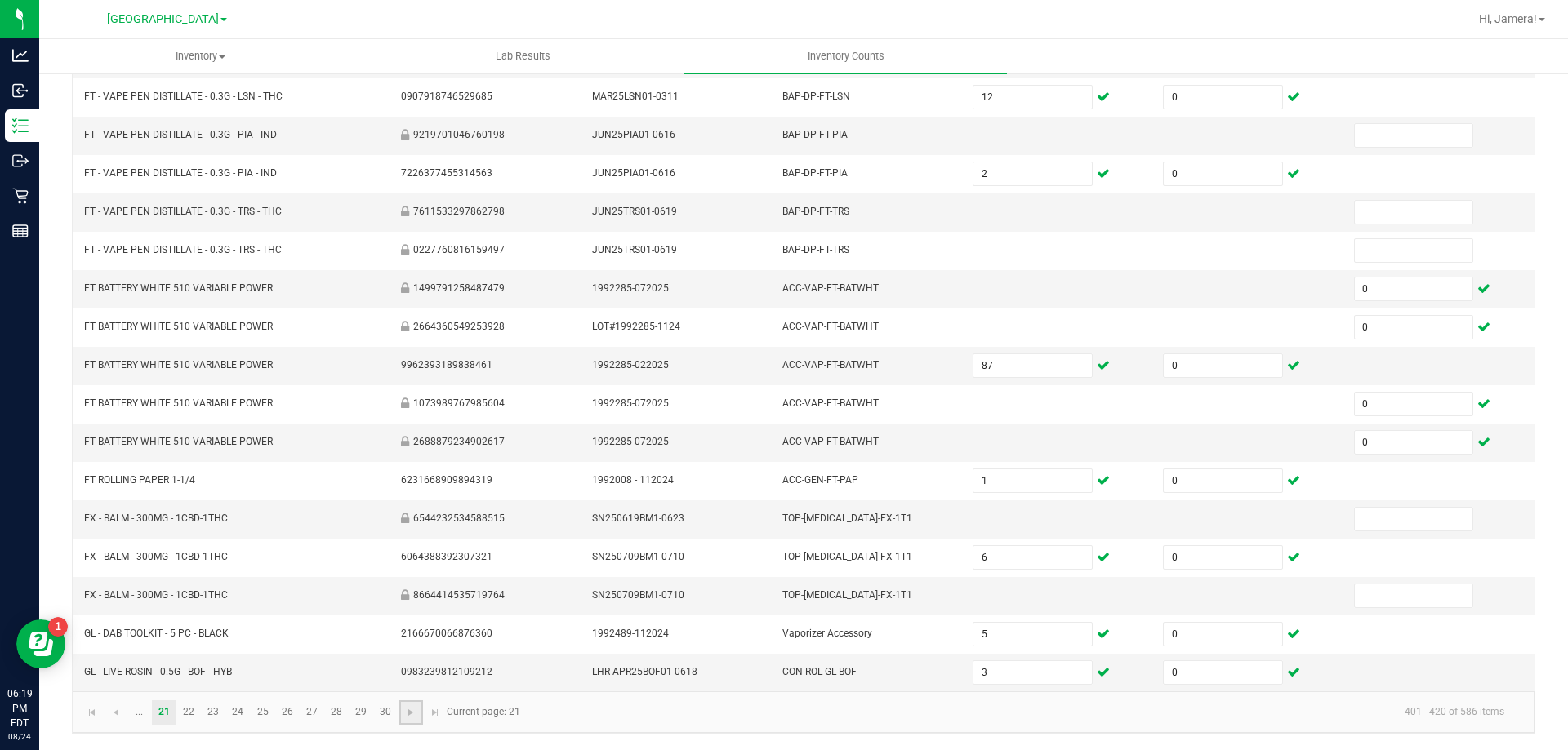
click at [403, 717] on link at bounding box center [411, 713] width 24 height 25
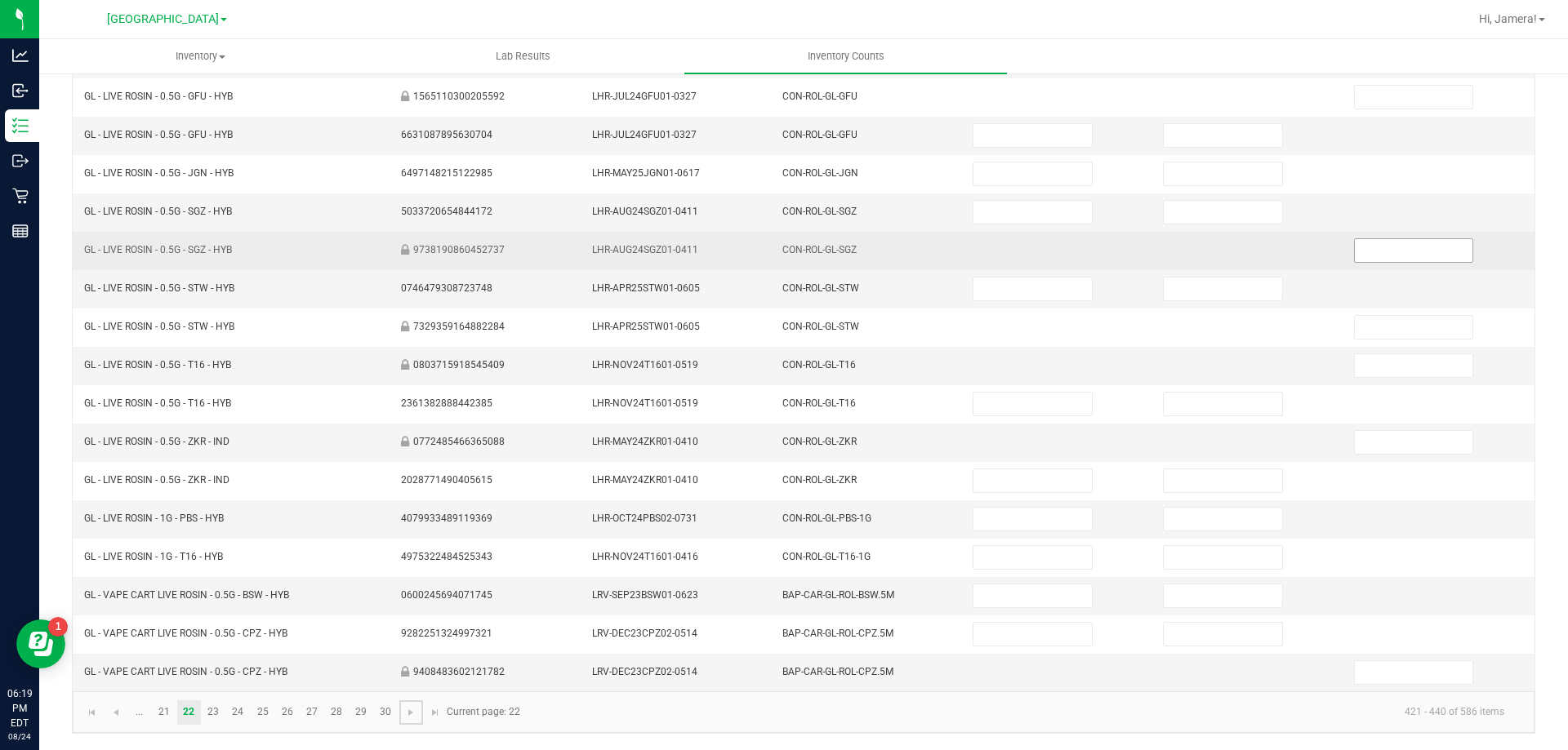
scroll to position [0, 0]
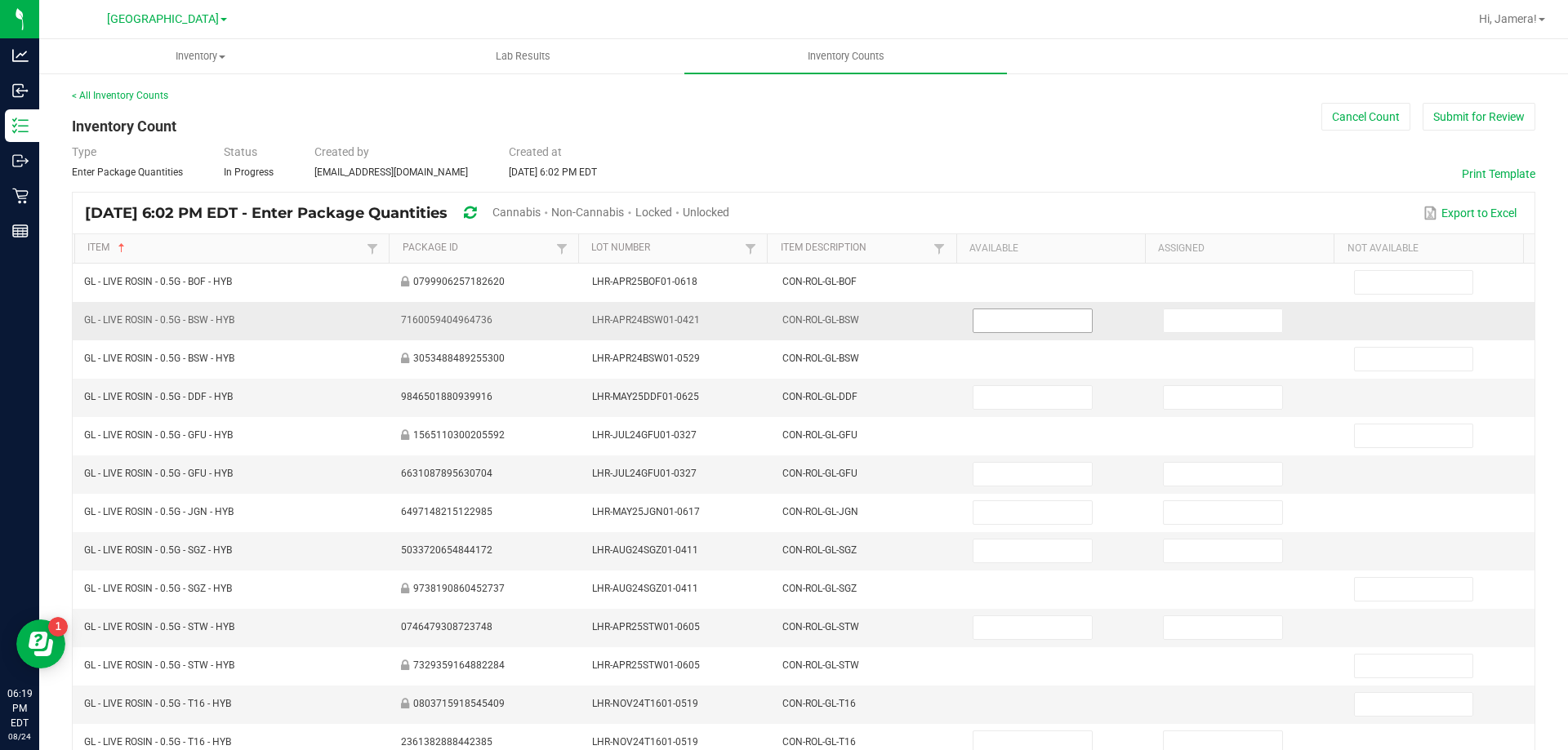
click at [1040, 322] on input at bounding box center [1033, 320] width 117 height 23
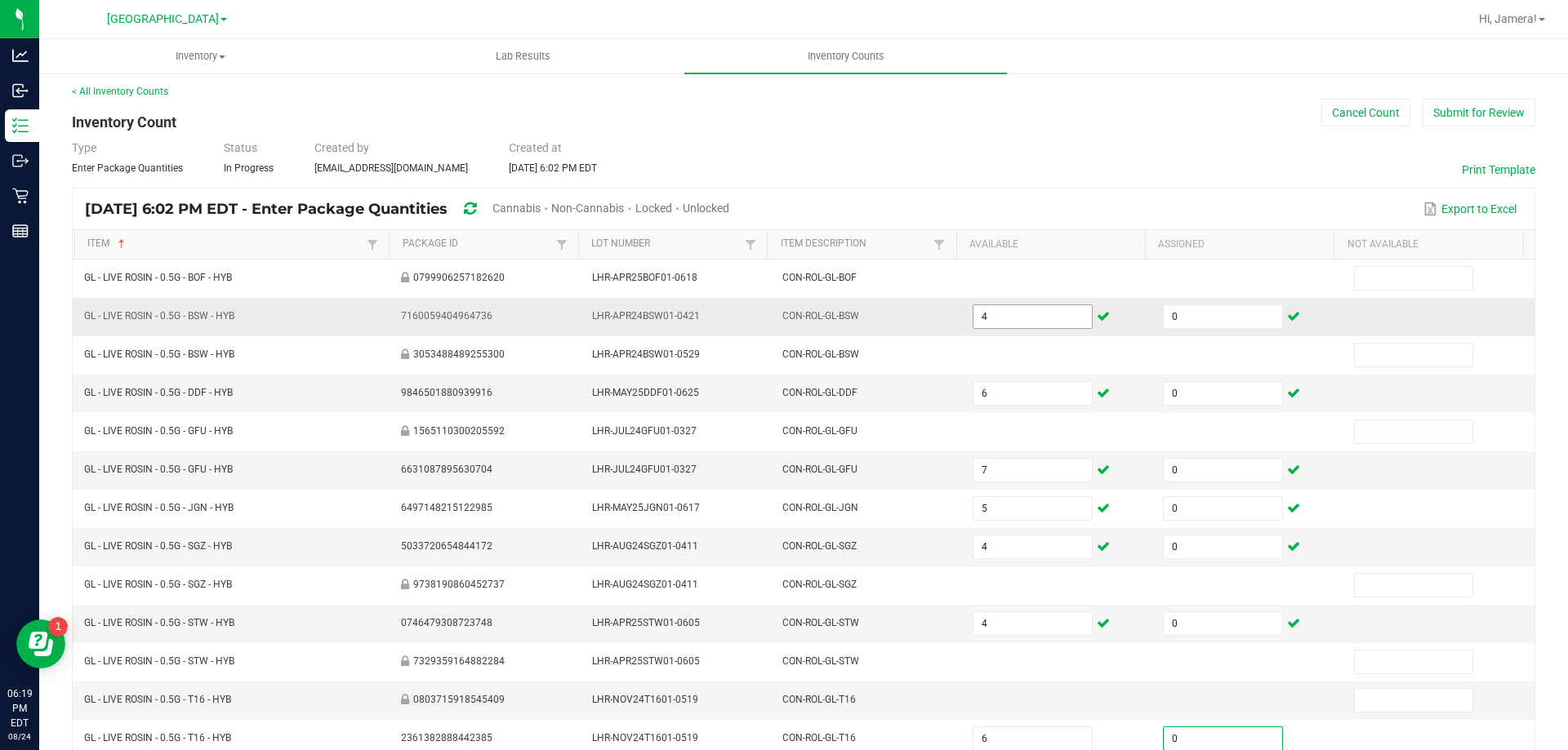
scroll to position [339, 0]
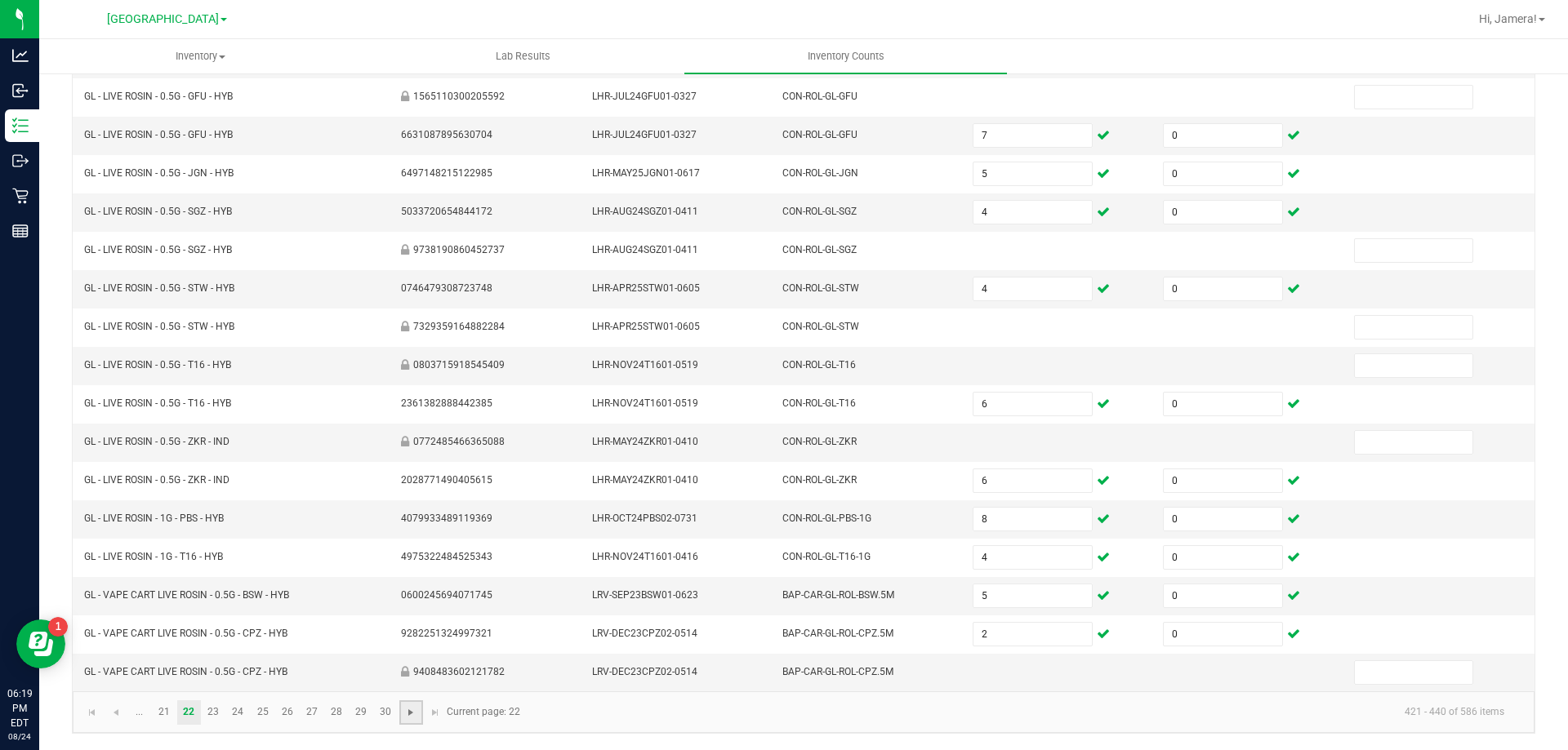
click at [409, 708] on span "Go to the next page" at bounding box center [410, 712] width 13 height 13
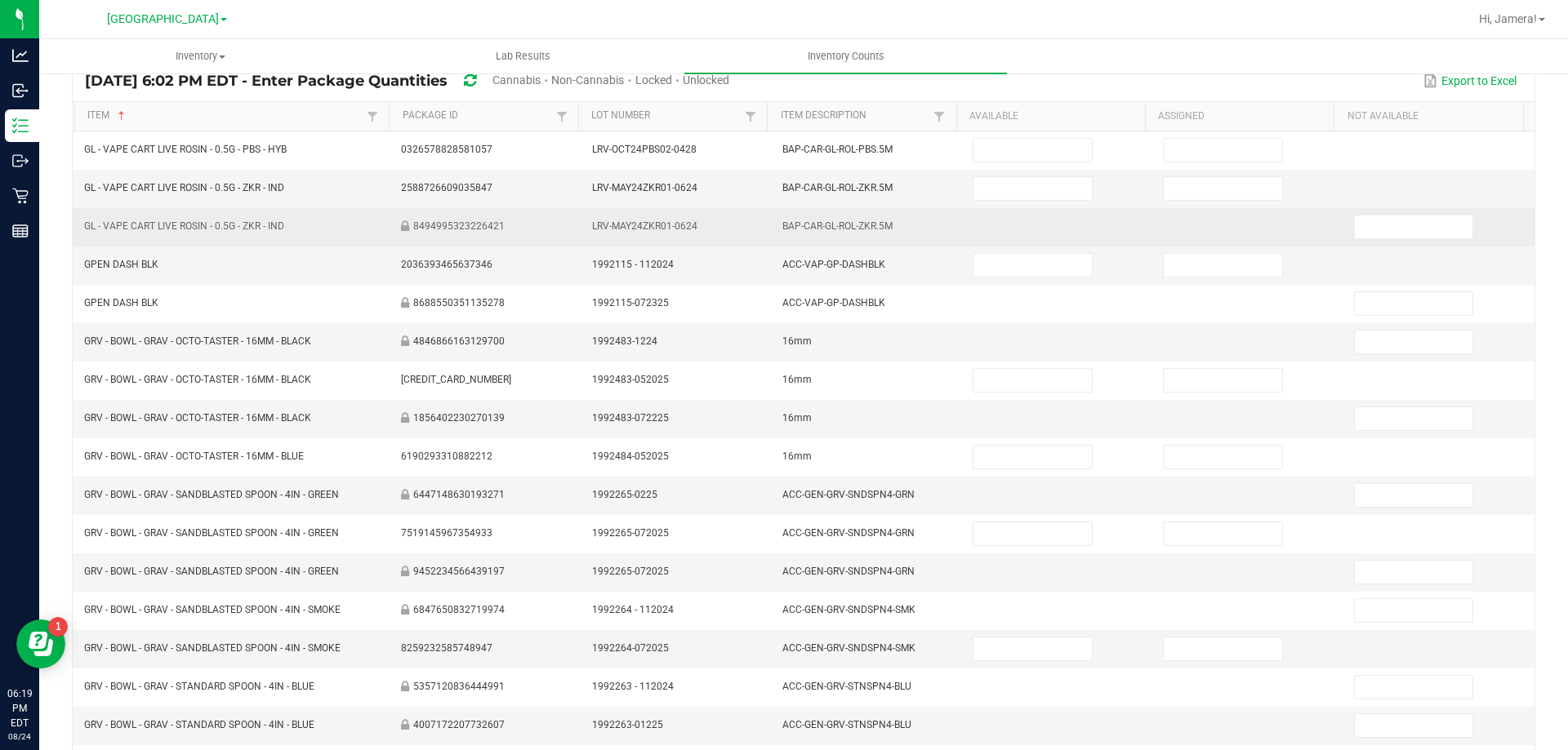
scroll to position [12, 0]
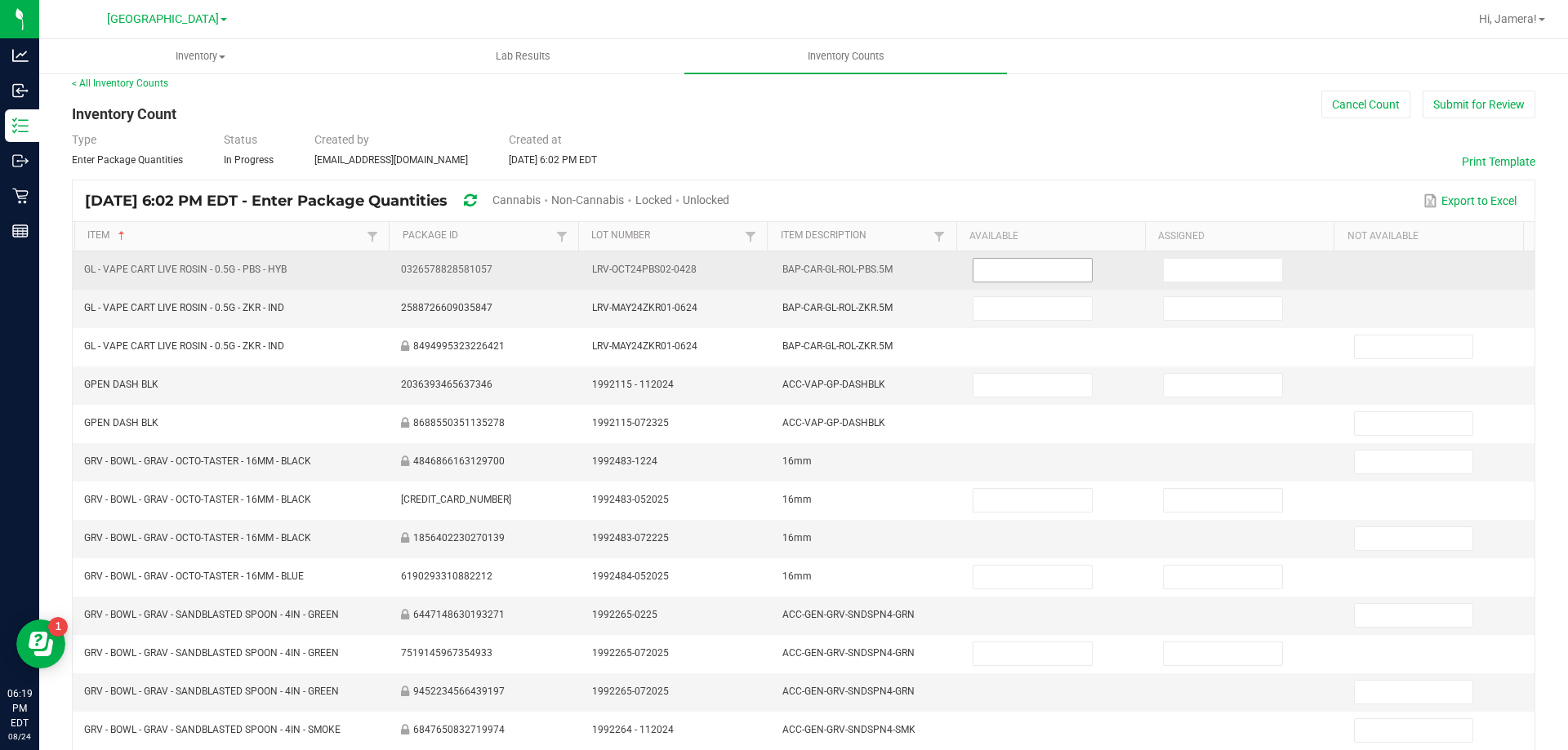
click at [1044, 274] on input at bounding box center [1033, 270] width 117 height 23
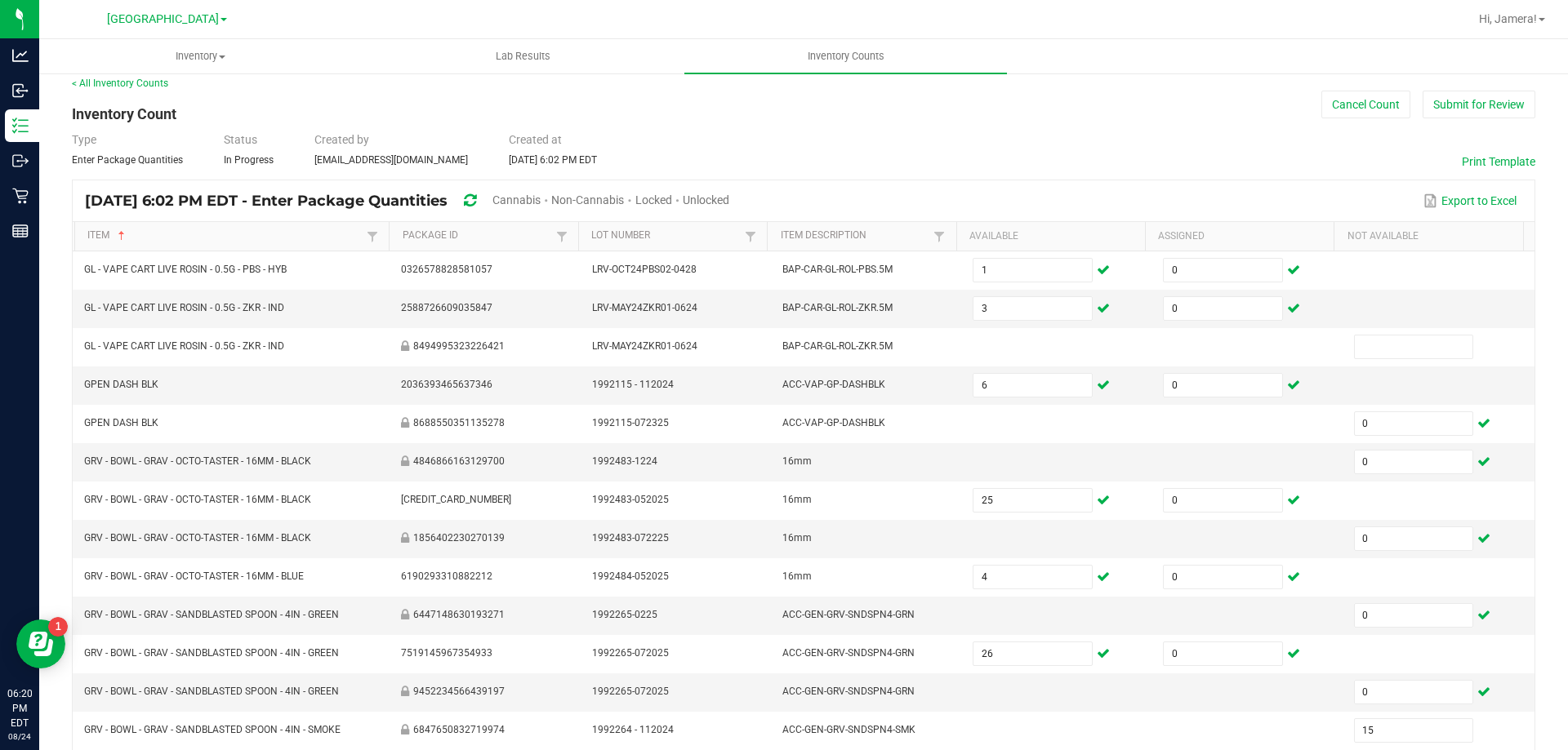
scroll to position [339, 0]
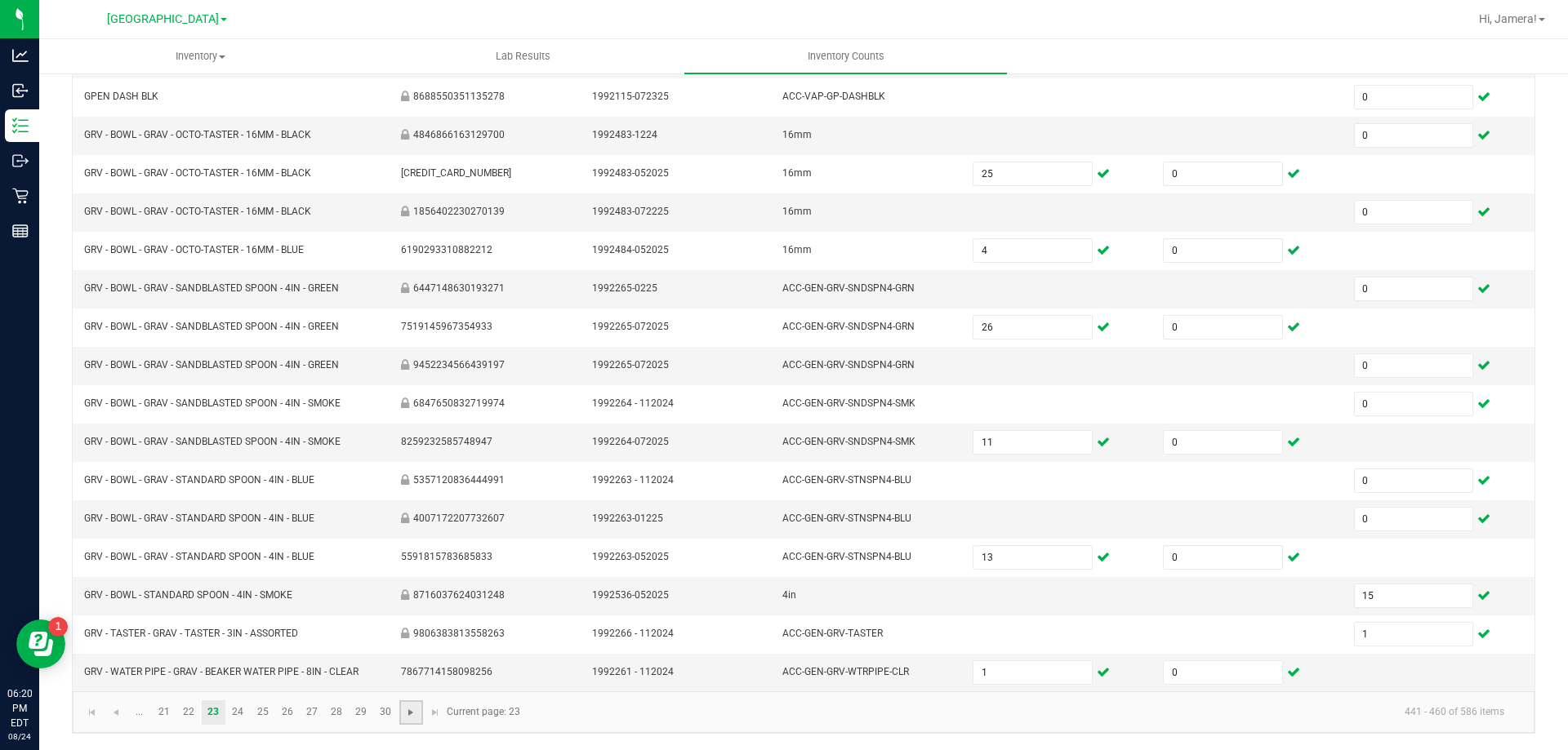
click at [406, 713] on span "Go to the next page" at bounding box center [410, 712] width 13 height 13
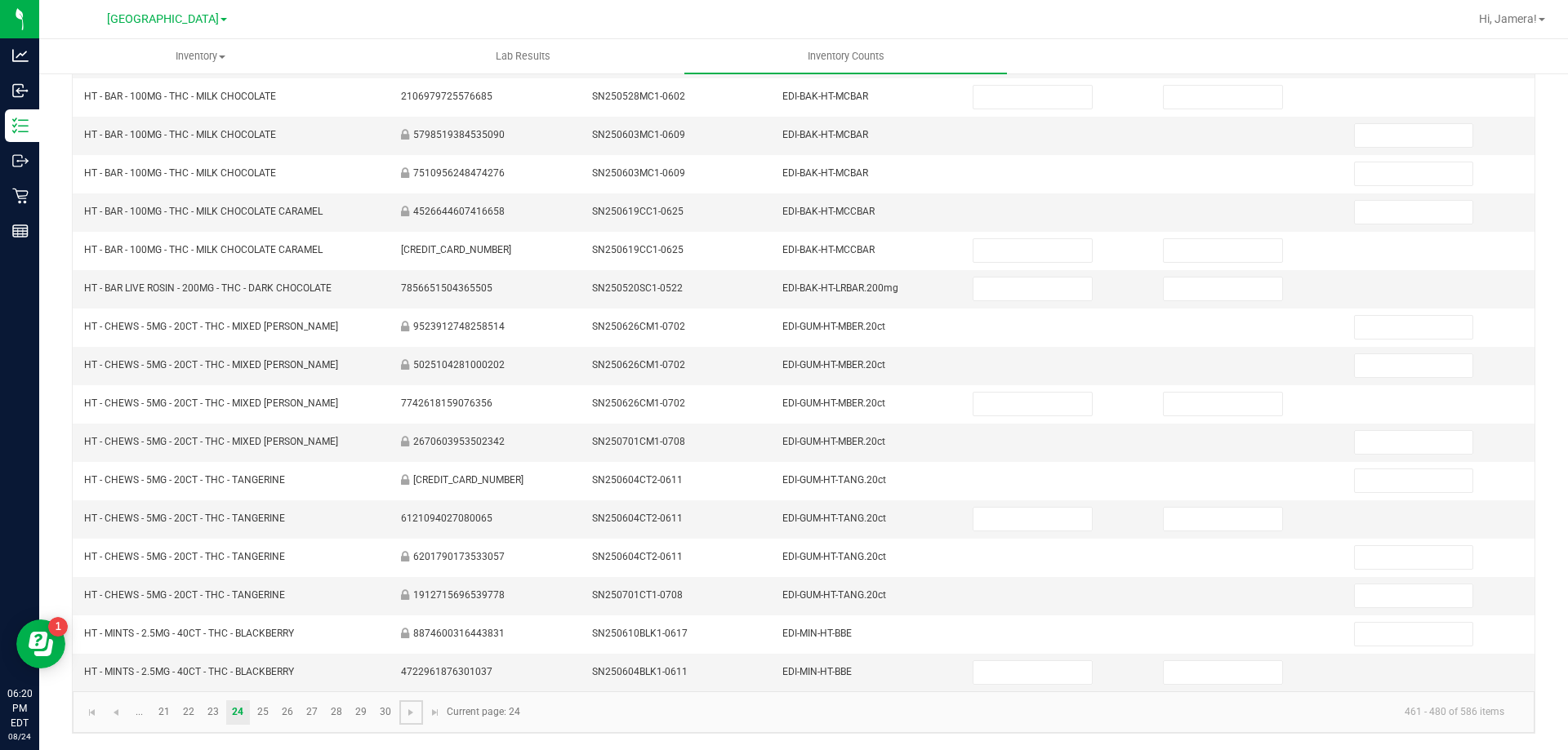
scroll to position [0, 0]
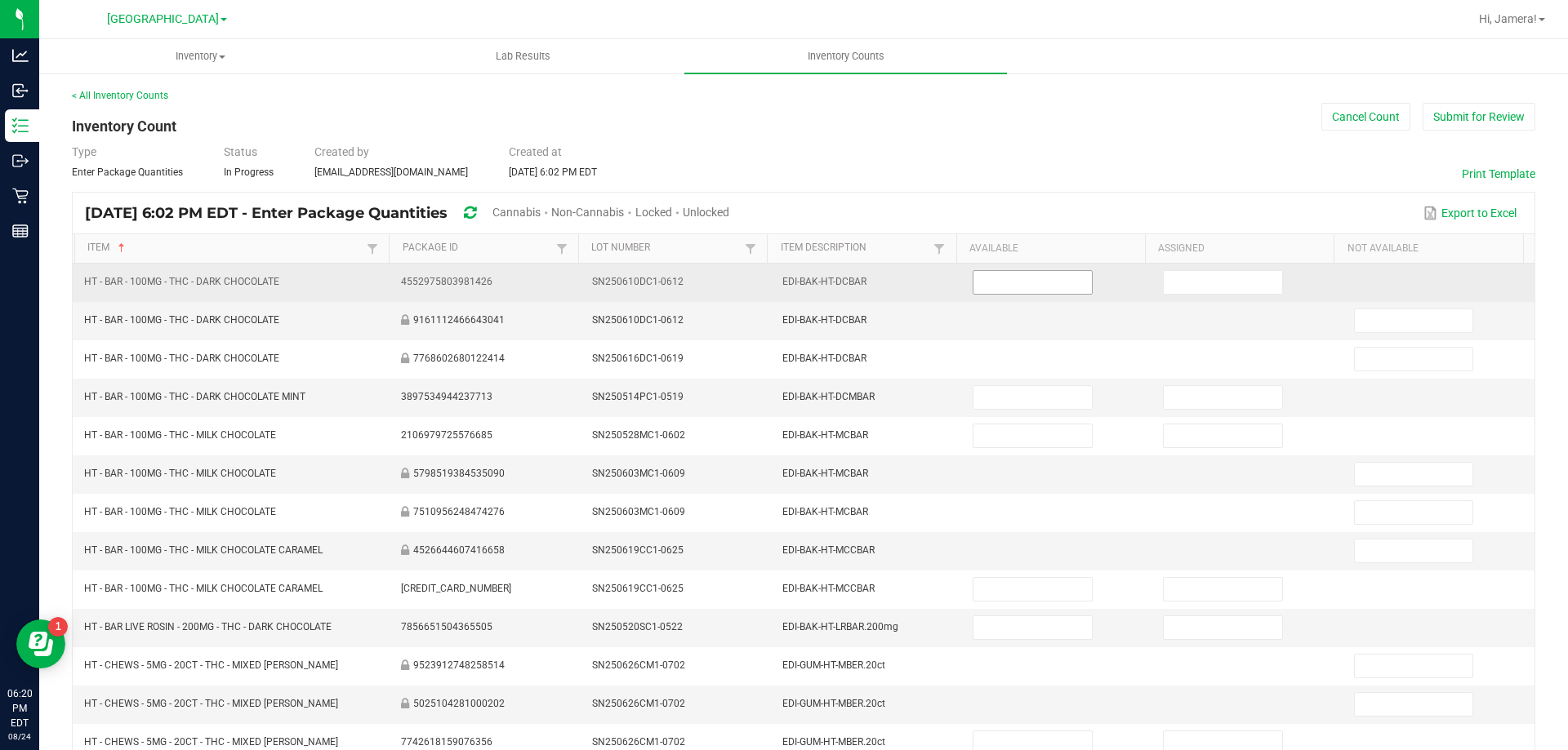
click at [1042, 283] on input at bounding box center [1033, 282] width 117 height 23
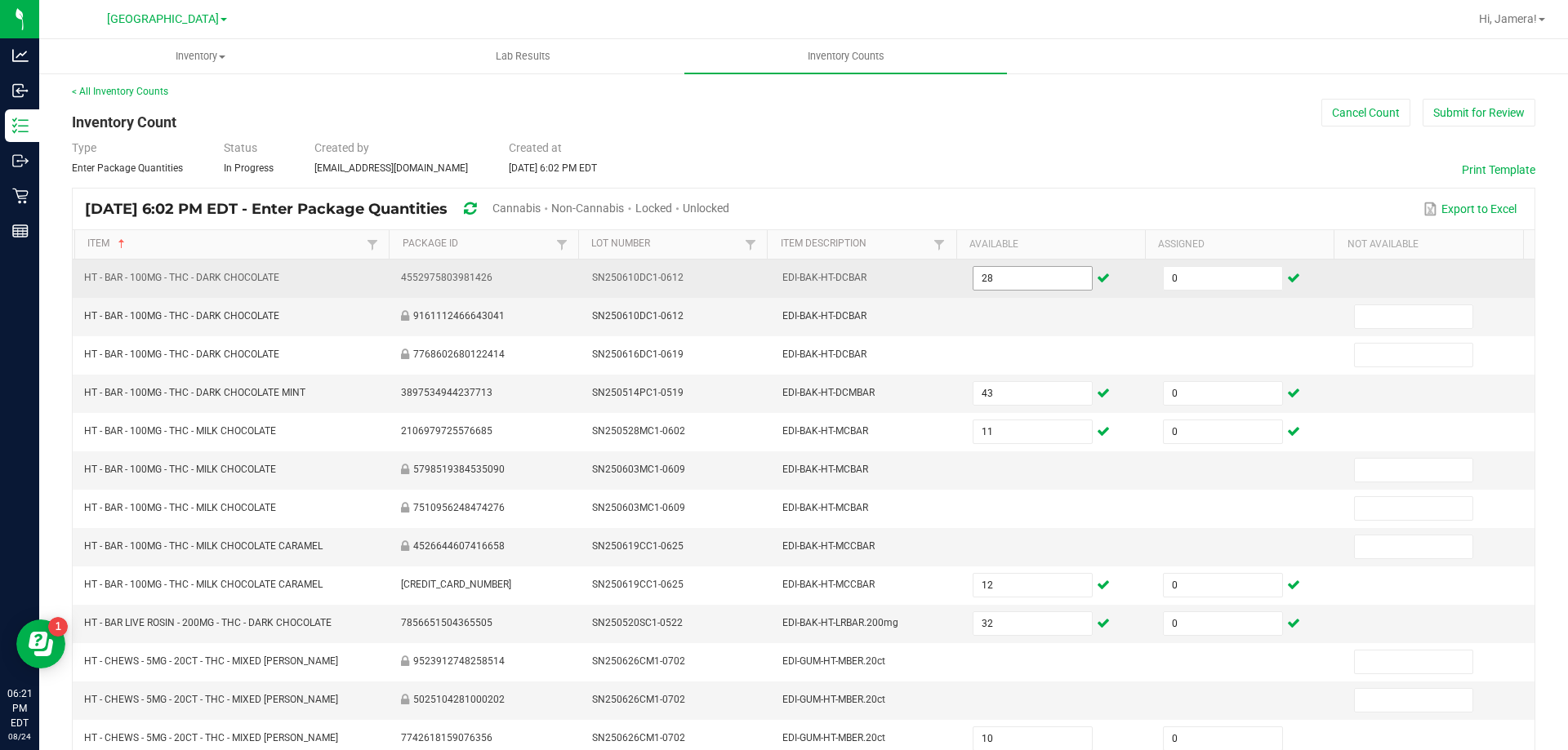
scroll to position [339, 0]
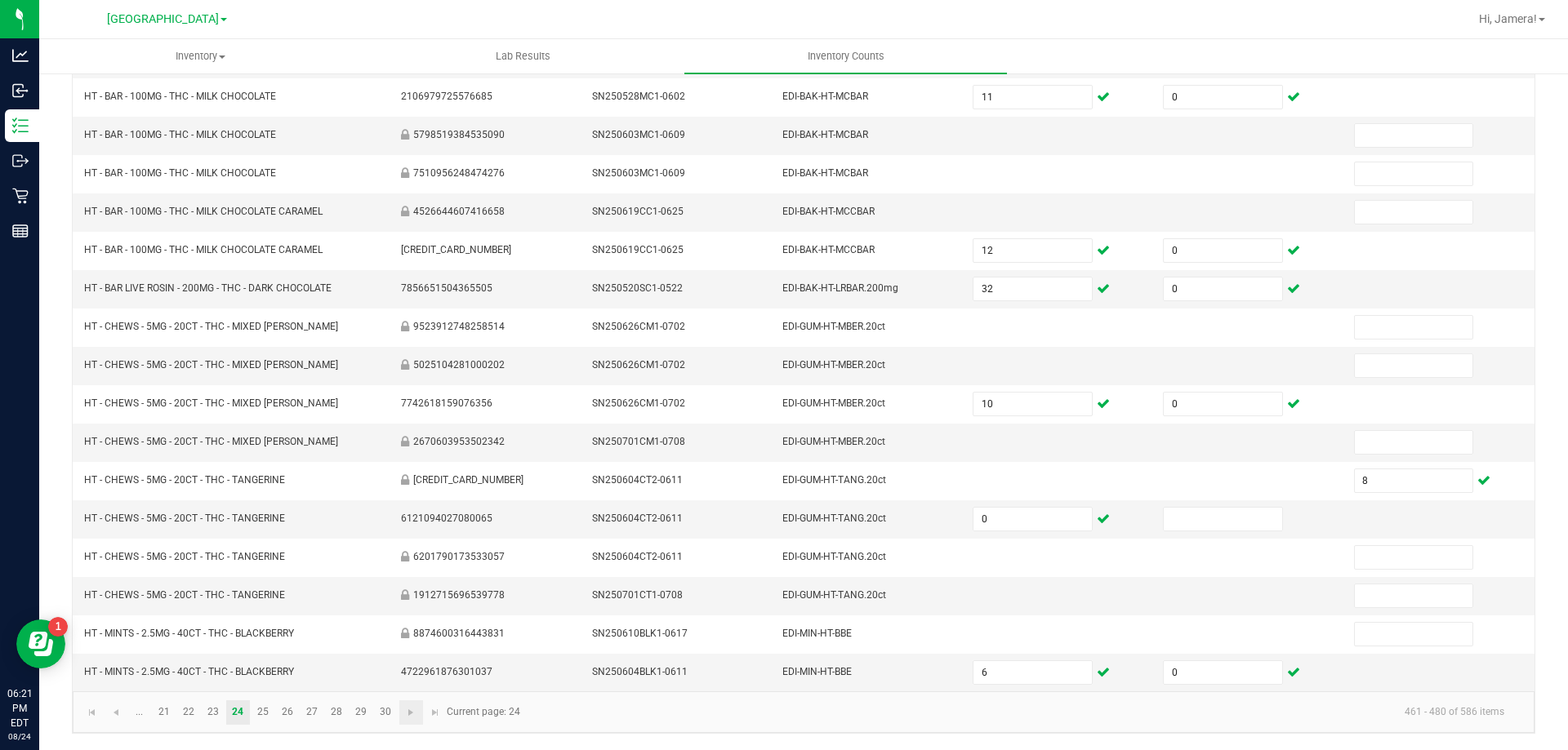
click at [416, 723] on link at bounding box center [411, 713] width 24 height 25
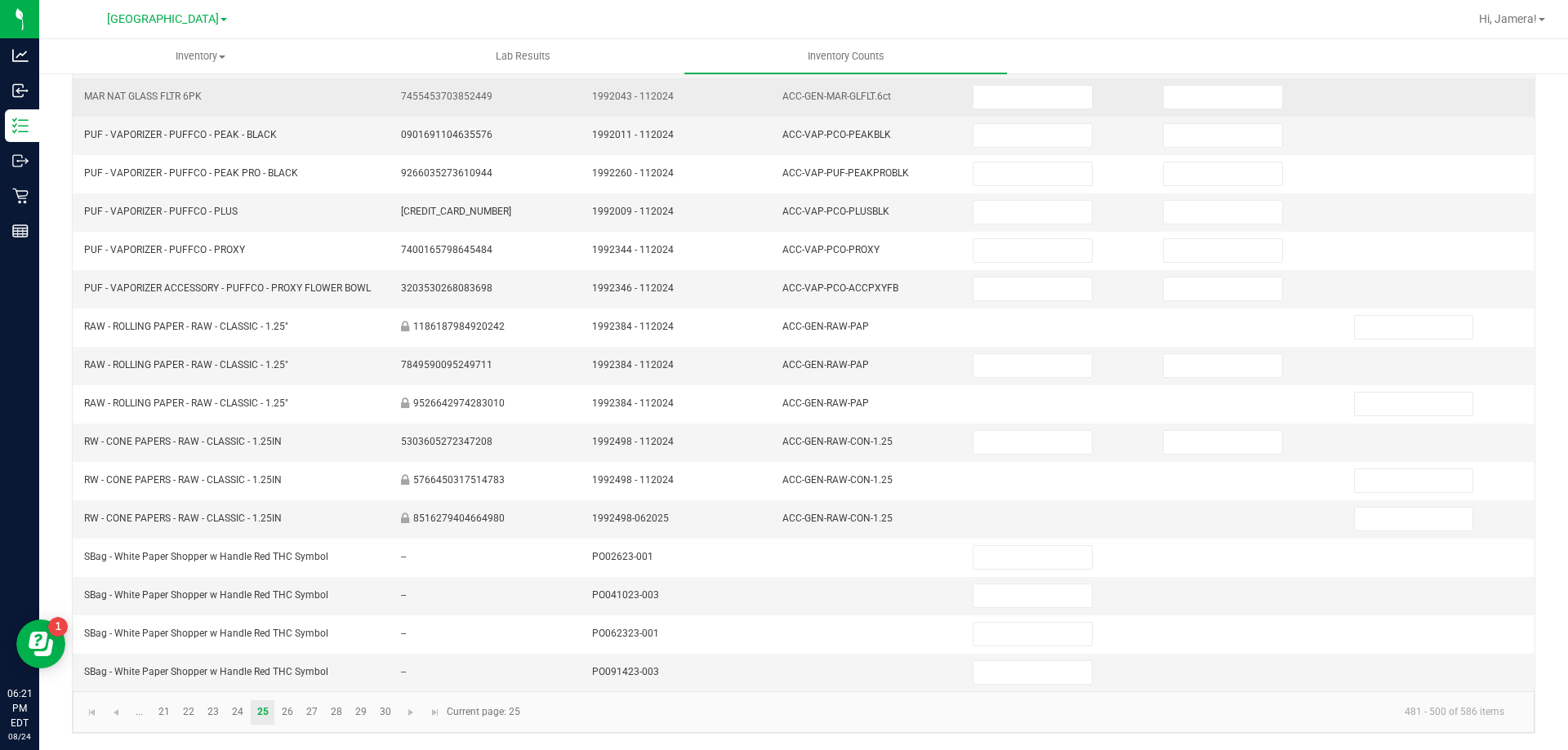
scroll to position [0, 0]
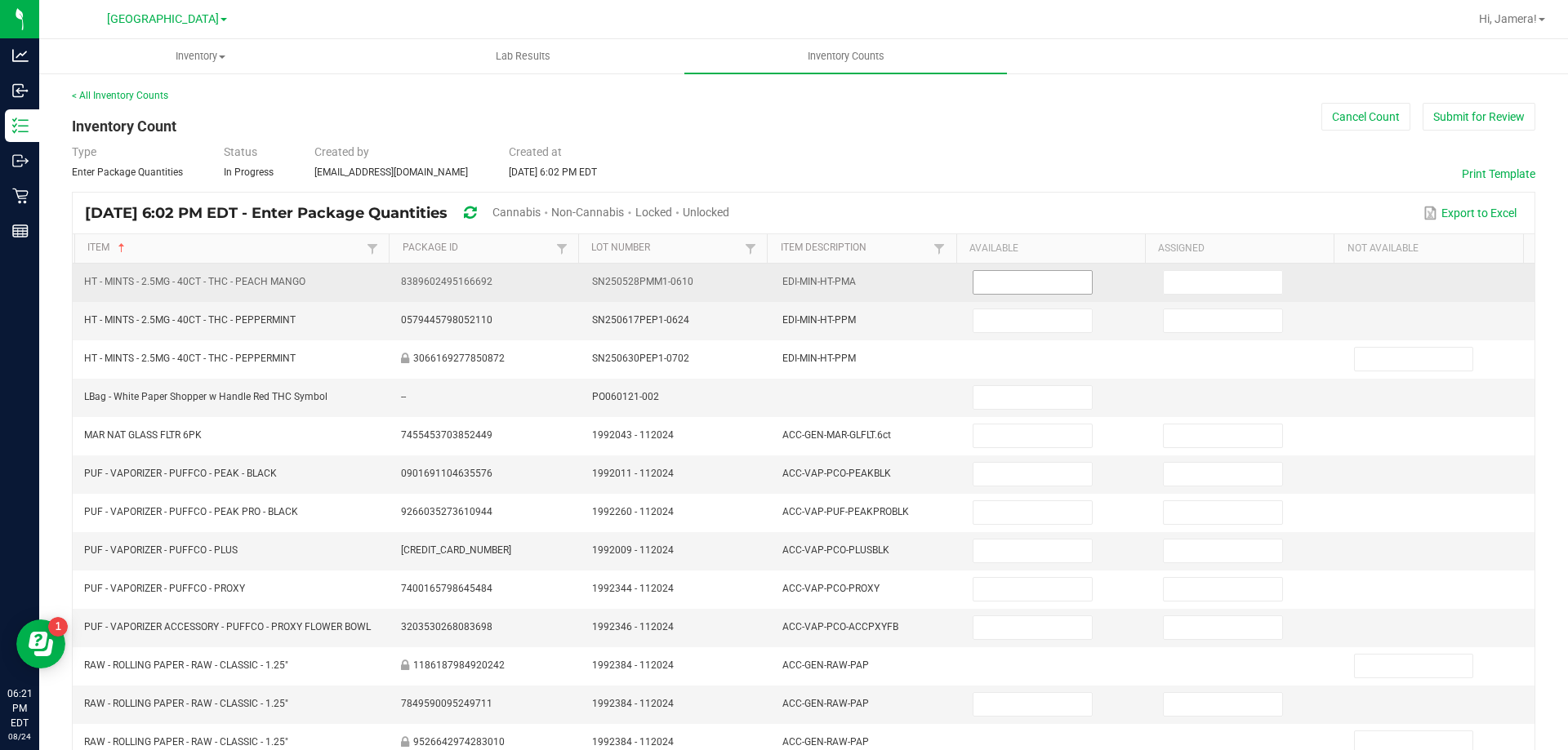
click at [1034, 286] on input at bounding box center [1033, 282] width 117 height 23
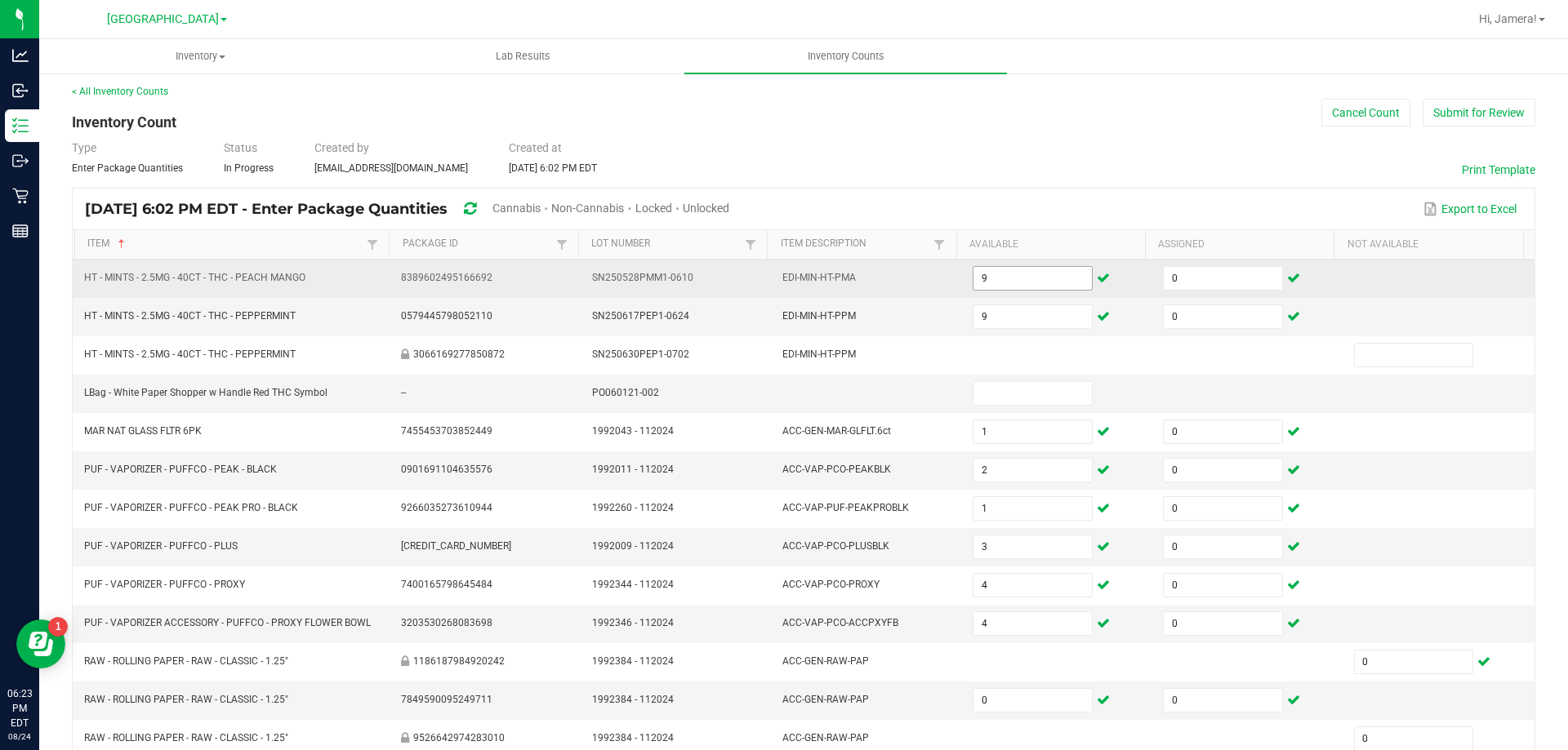
scroll to position [339, 0]
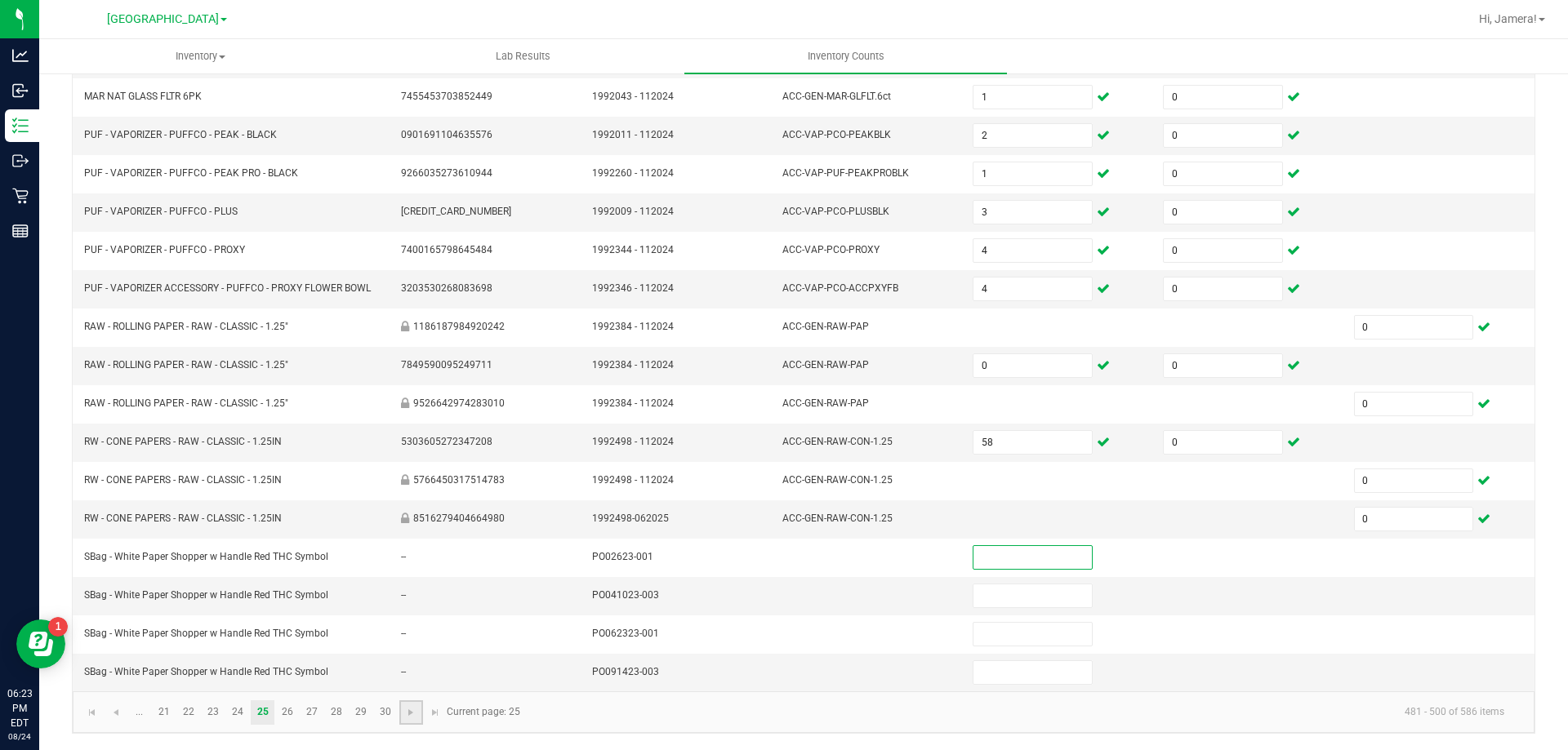
click at [418, 710] on link at bounding box center [411, 713] width 24 height 25
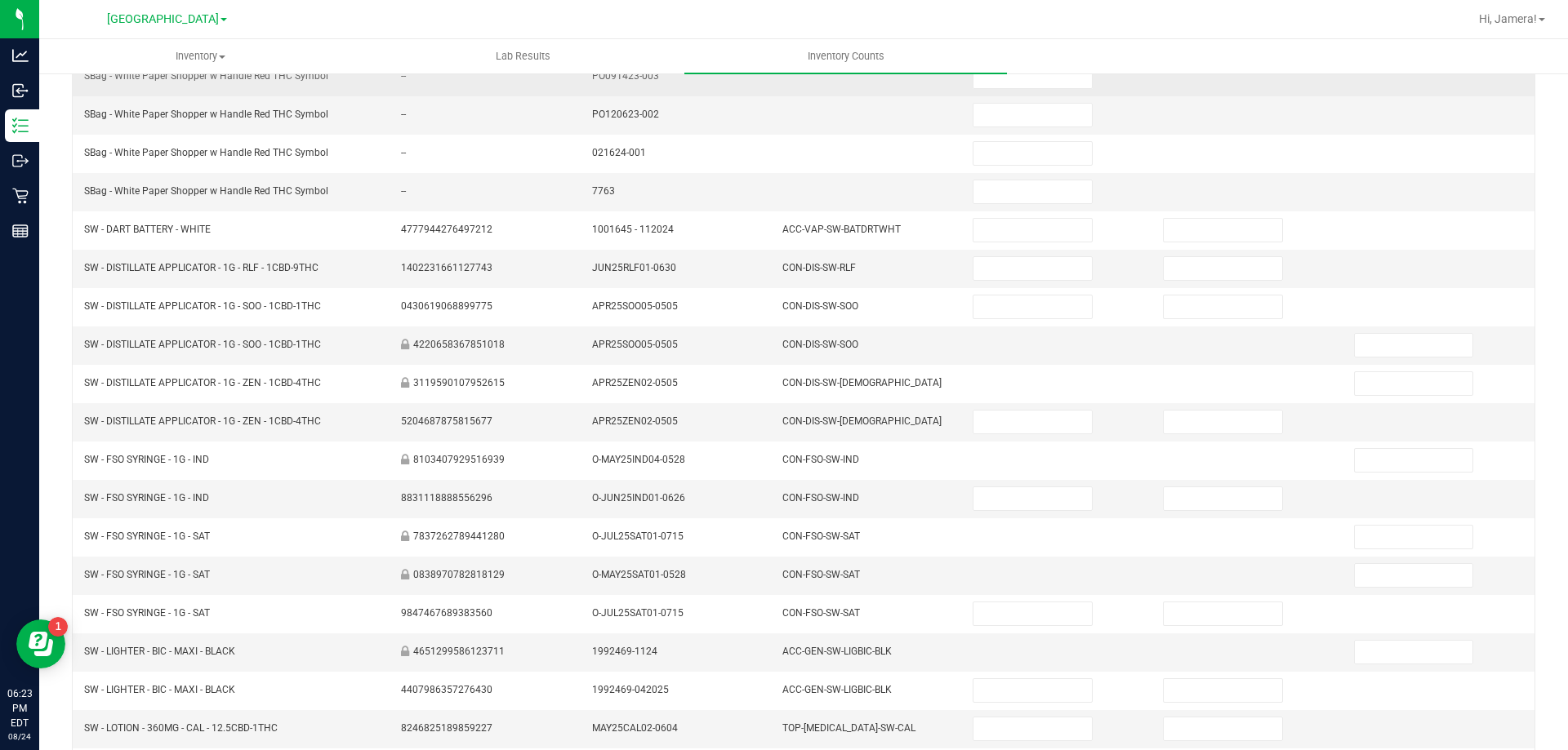
scroll to position [0, 0]
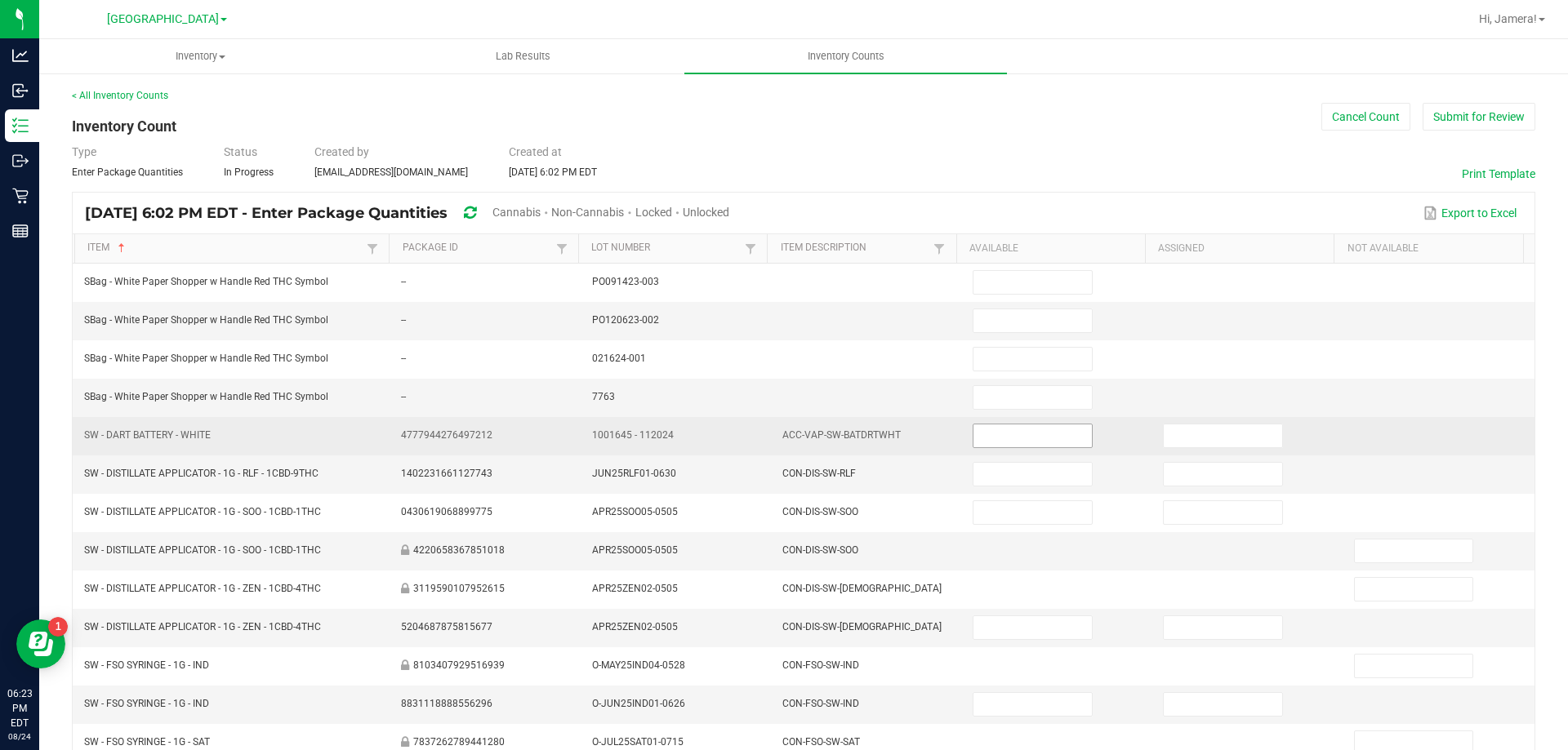
click at [979, 432] on input at bounding box center [1033, 436] width 117 height 23
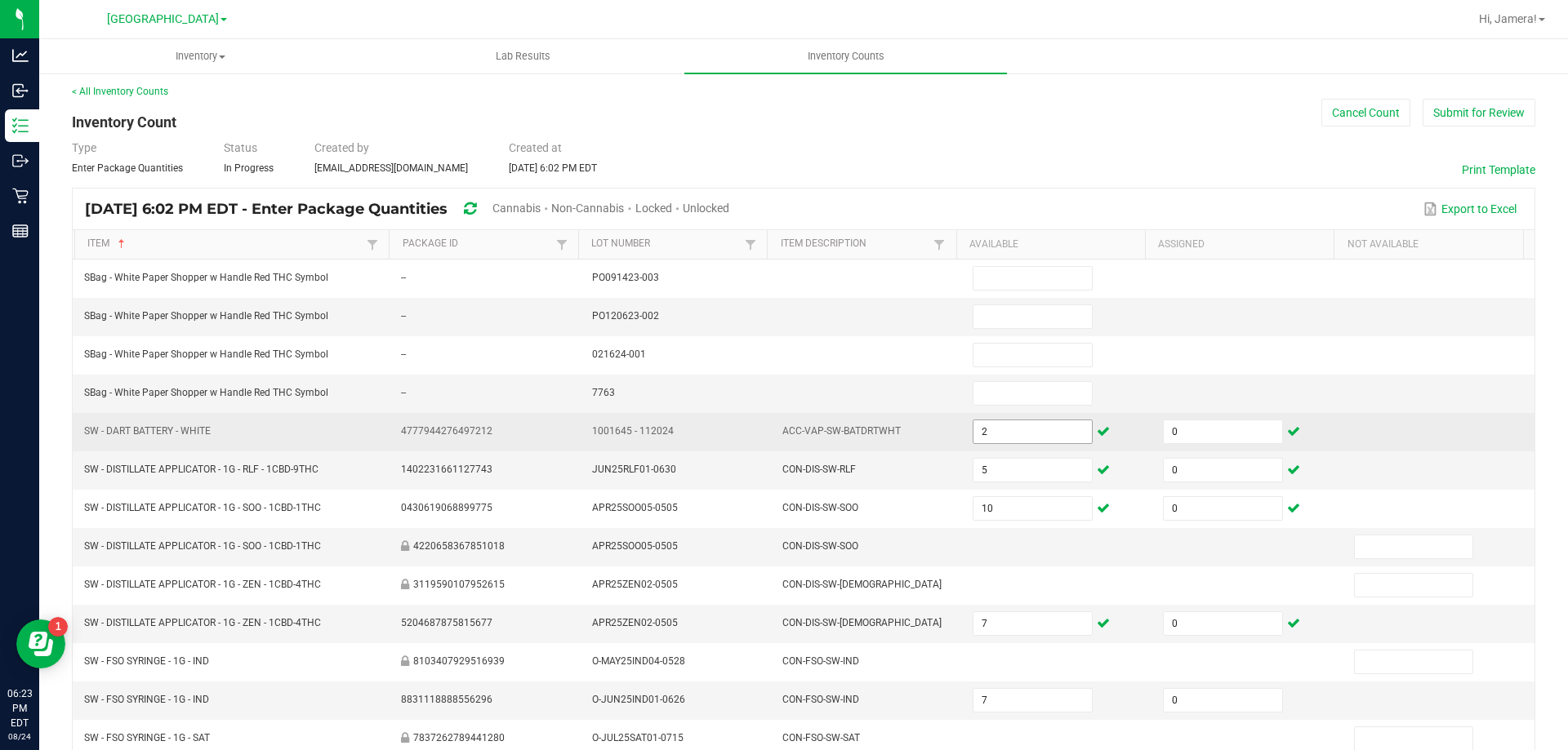
scroll to position [339, 0]
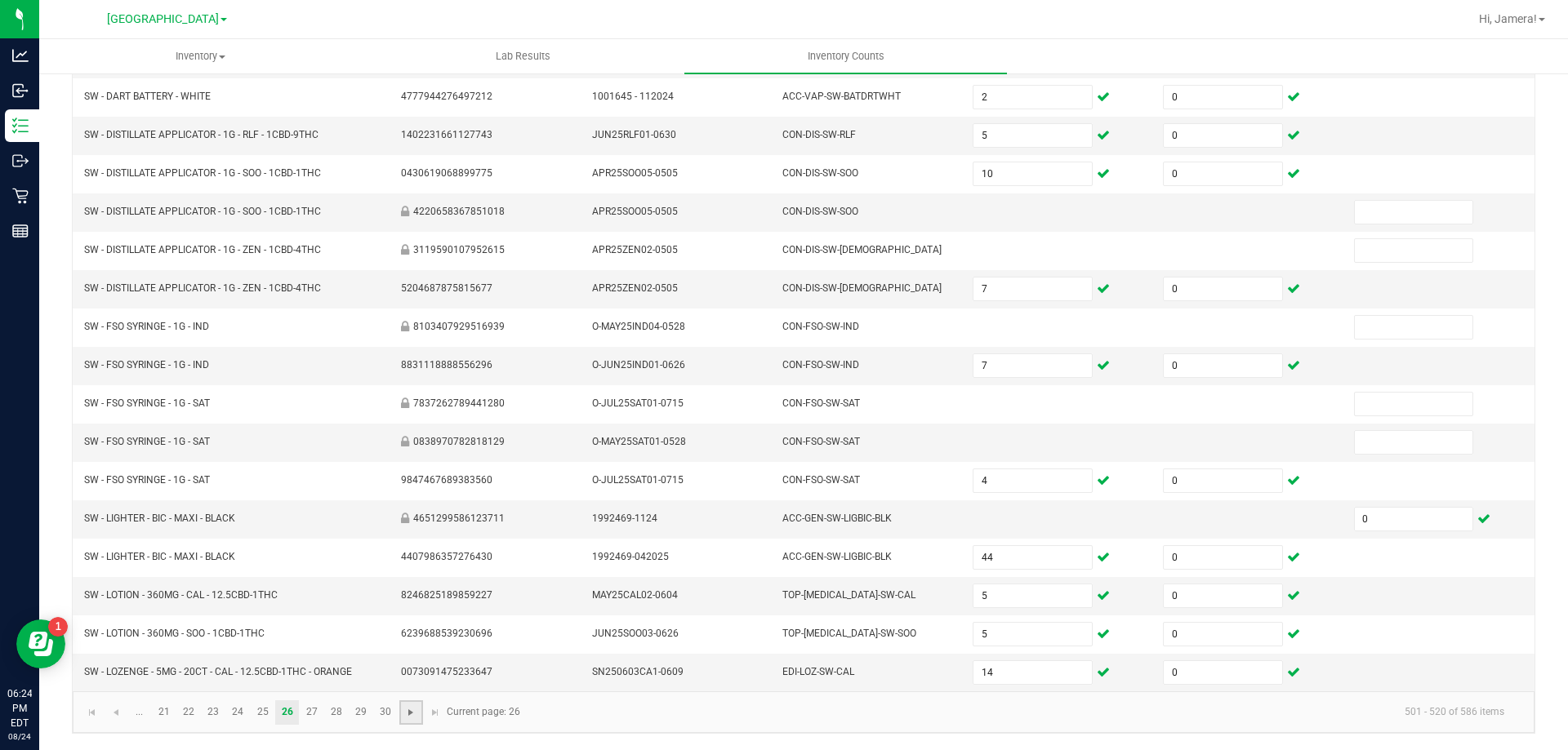
click at [411, 706] on span "Go to the next page" at bounding box center [410, 712] width 13 height 13
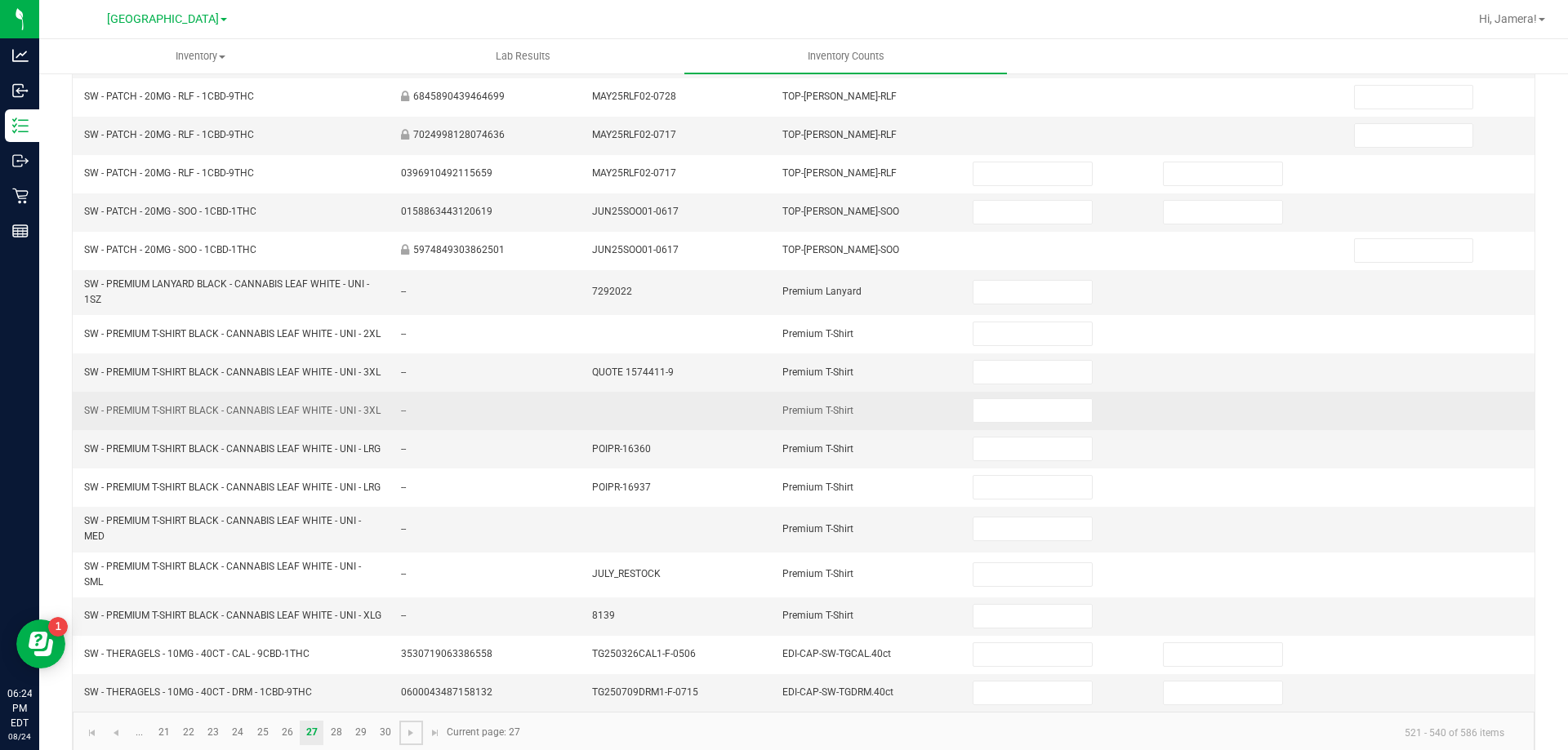
scroll to position [0, 0]
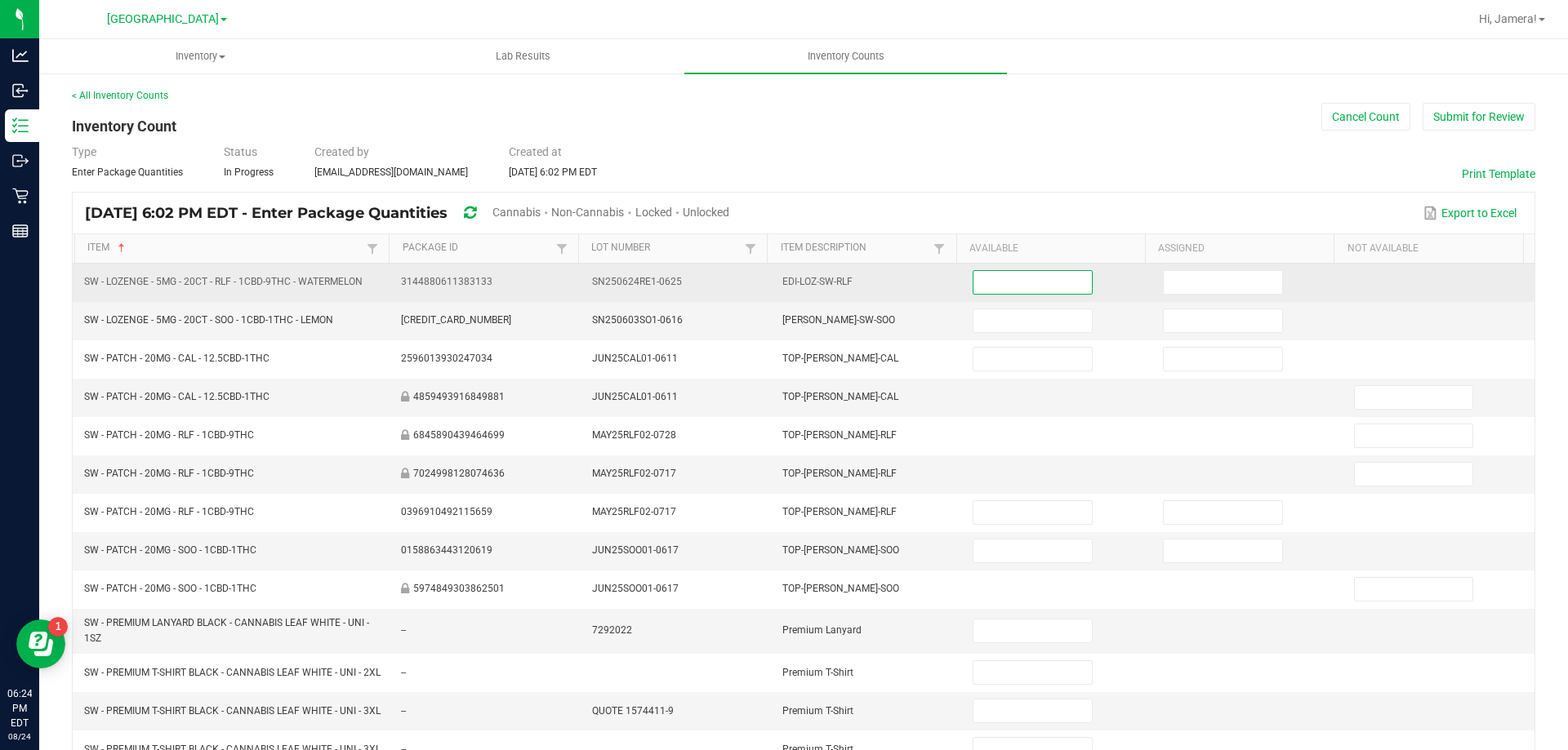
click at [1016, 278] on input at bounding box center [1033, 282] width 117 height 23
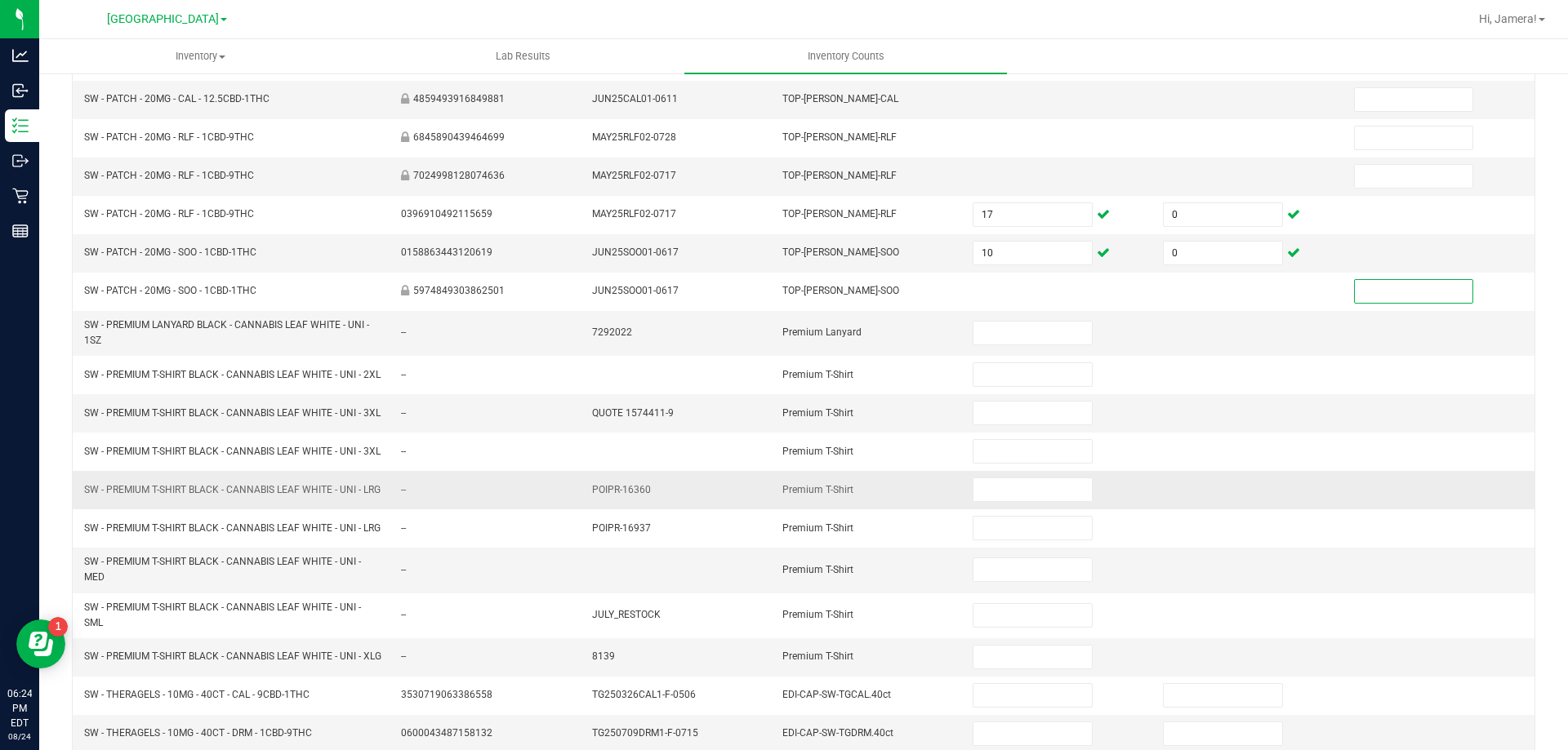
scroll to position [401, 0]
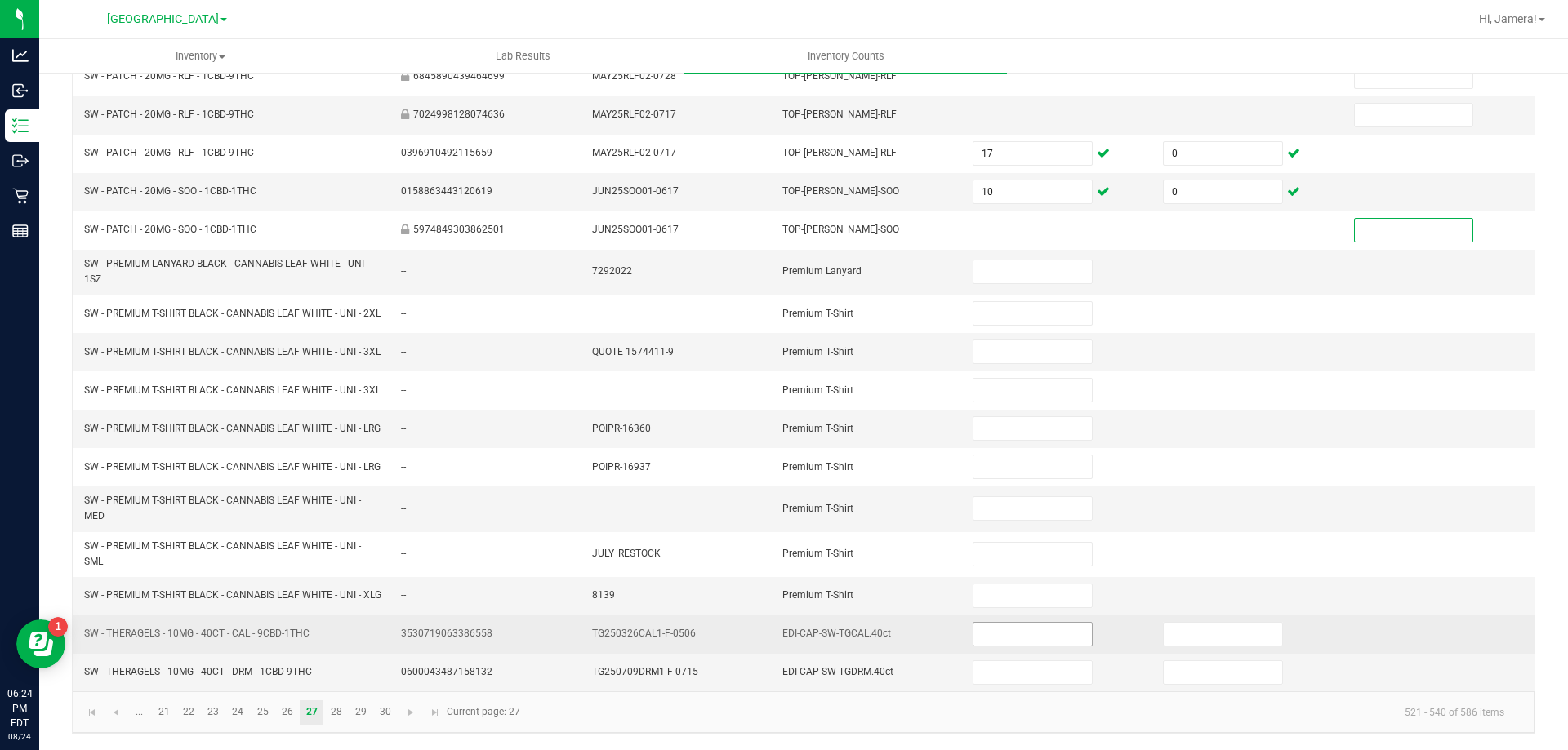
click at [1061, 640] on input at bounding box center [1033, 634] width 117 height 23
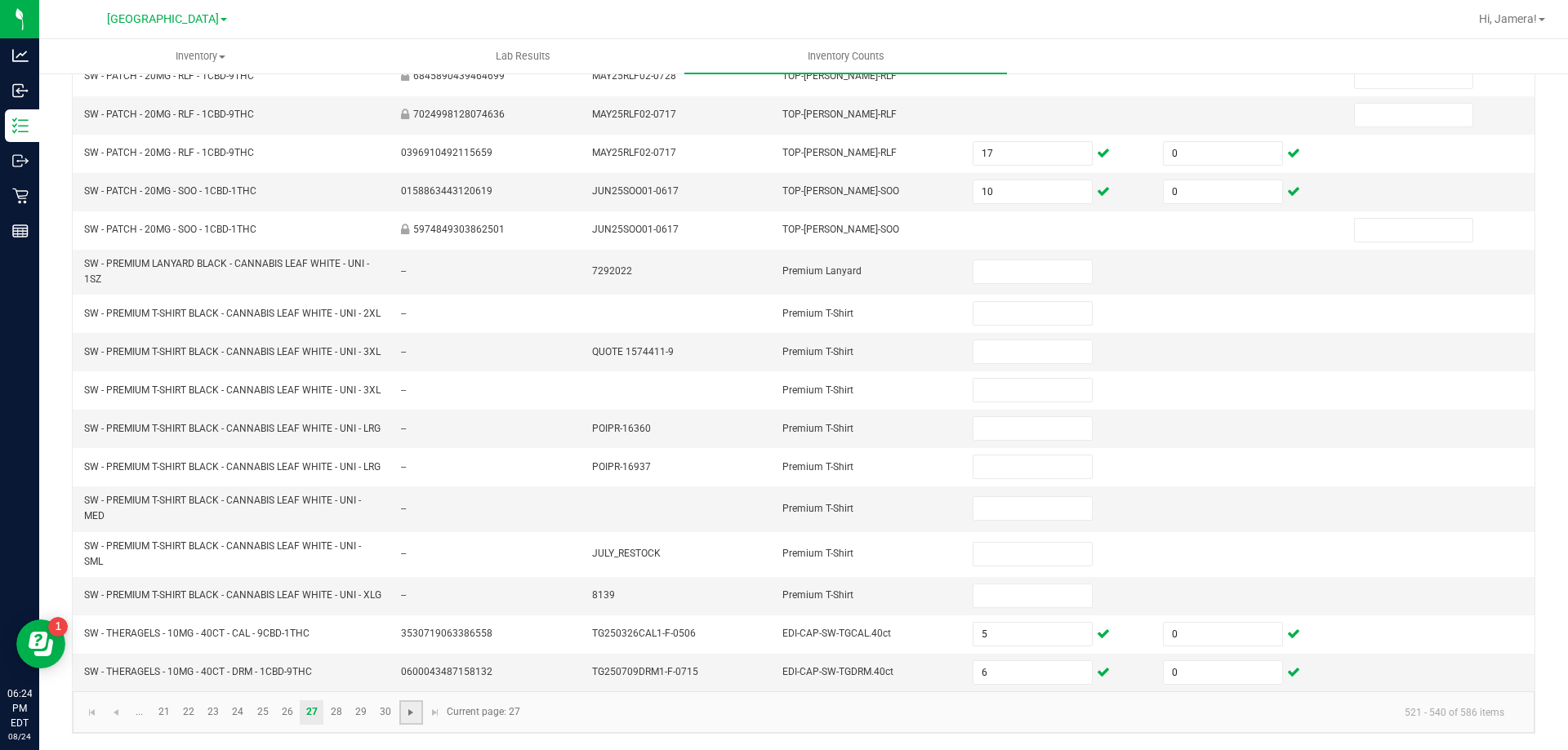
click at [409, 710] on span "Go to the next page" at bounding box center [410, 712] width 13 height 13
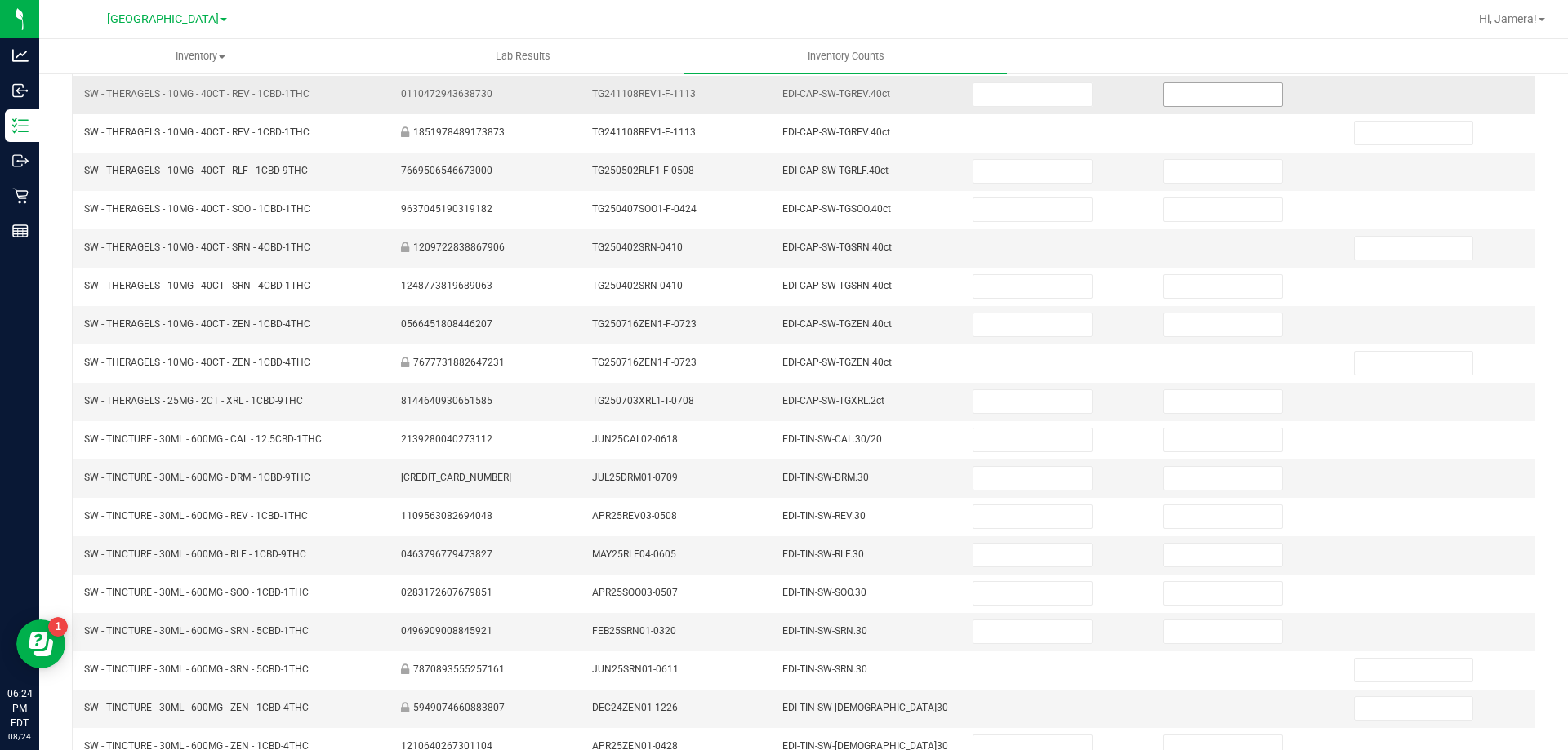
scroll to position [0, 0]
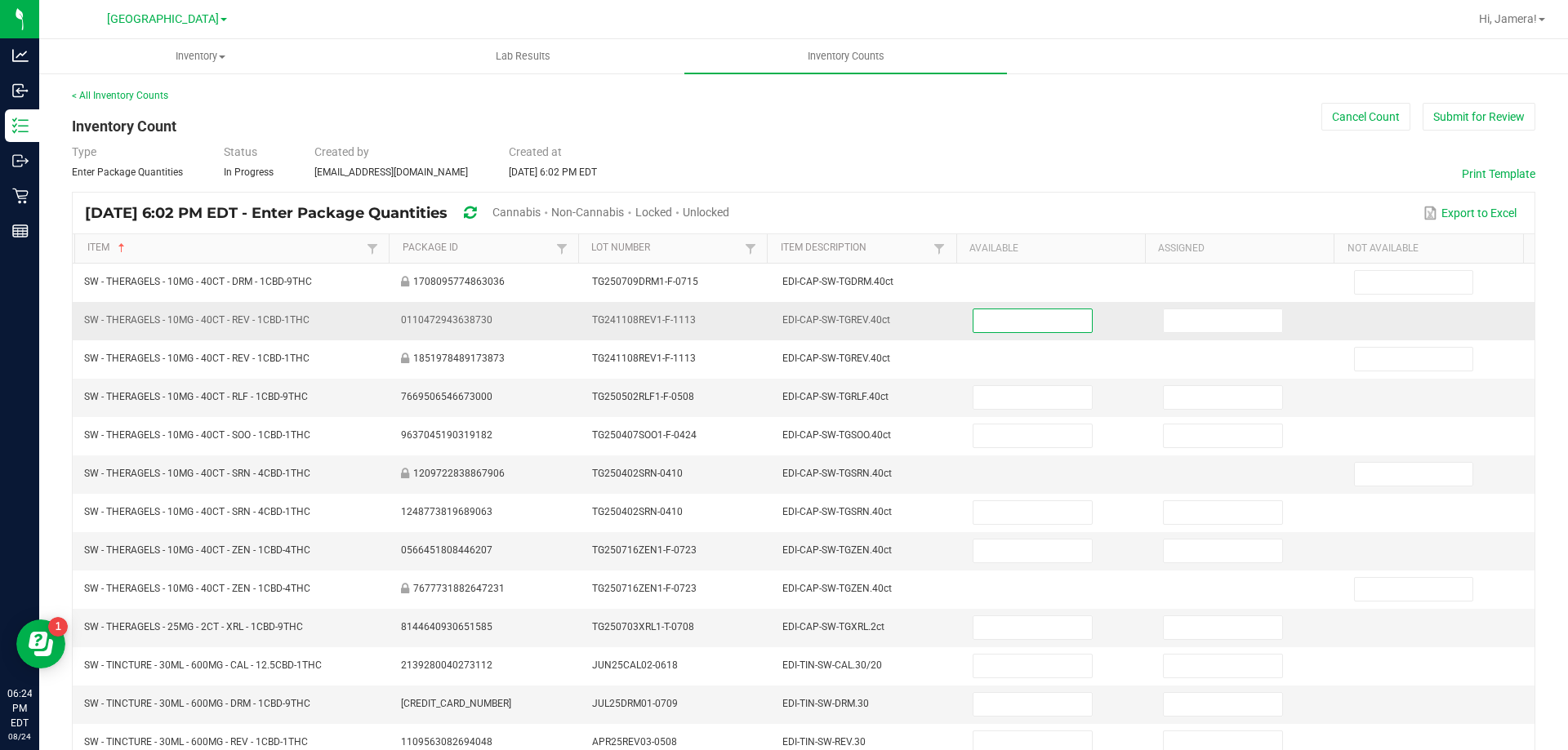
click at [1047, 323] on input at bounding box center [1033, 320] width 117 height 23
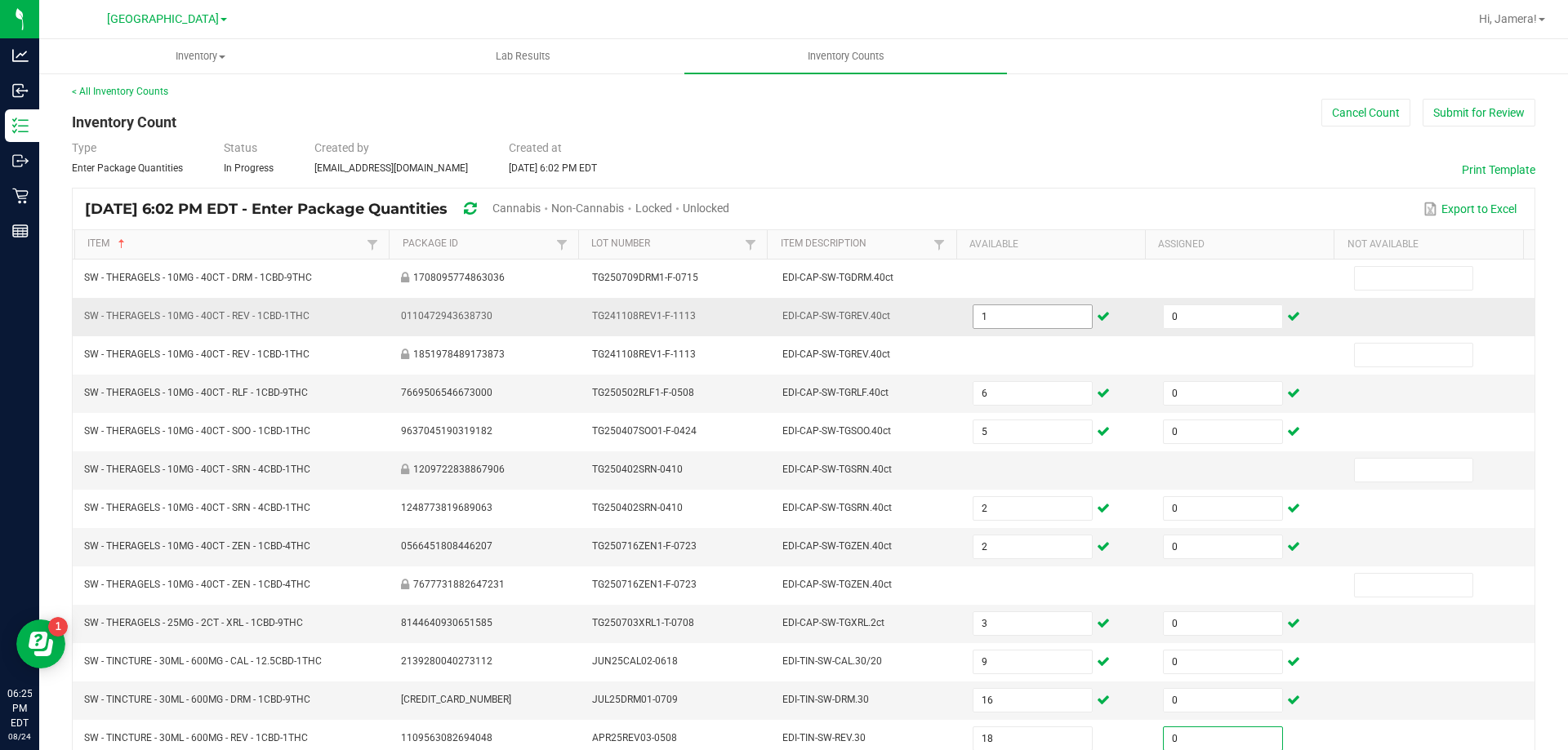
scroll to position [339, 0]
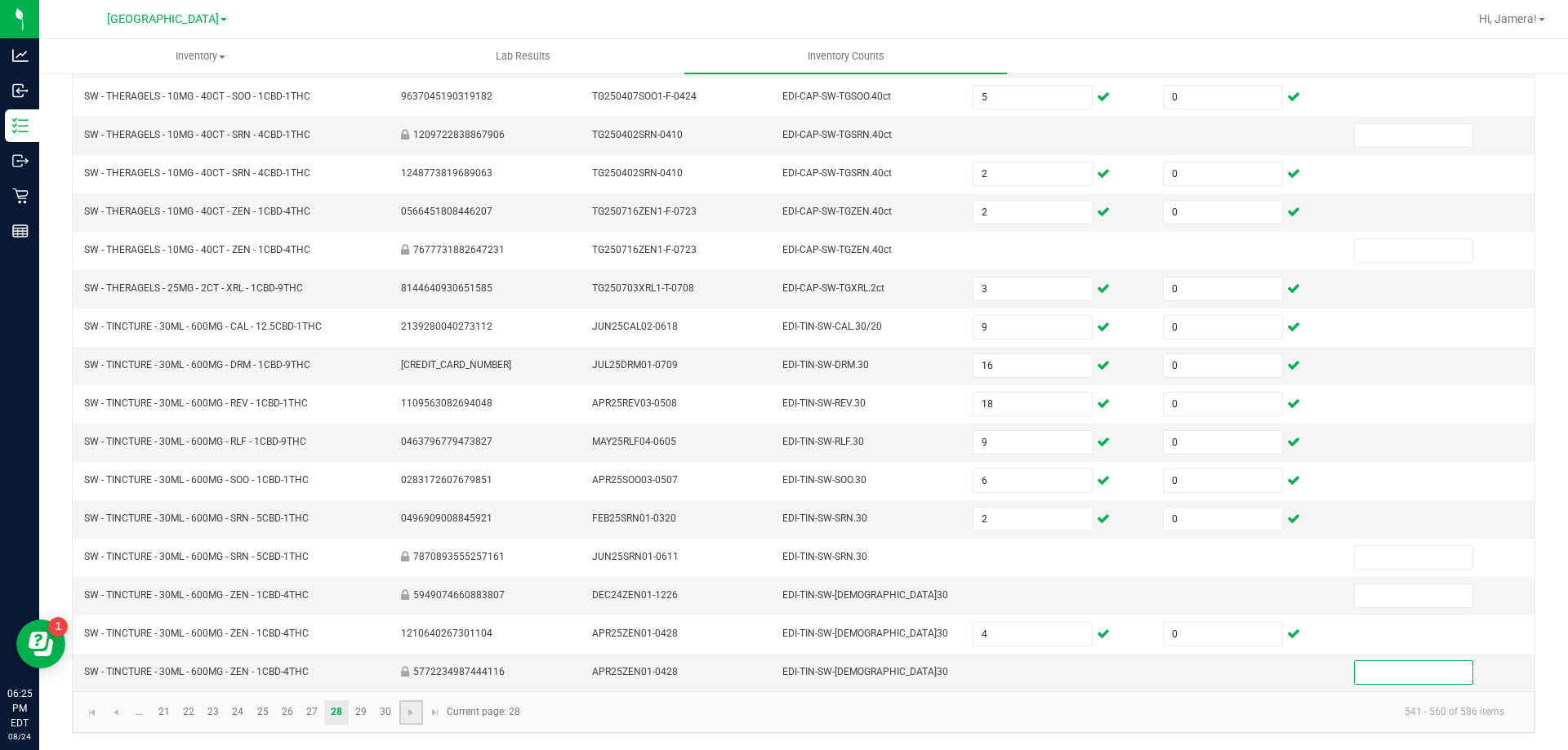
click at [409, 719] on link at bounding box center [411, 713] width 24 height 25
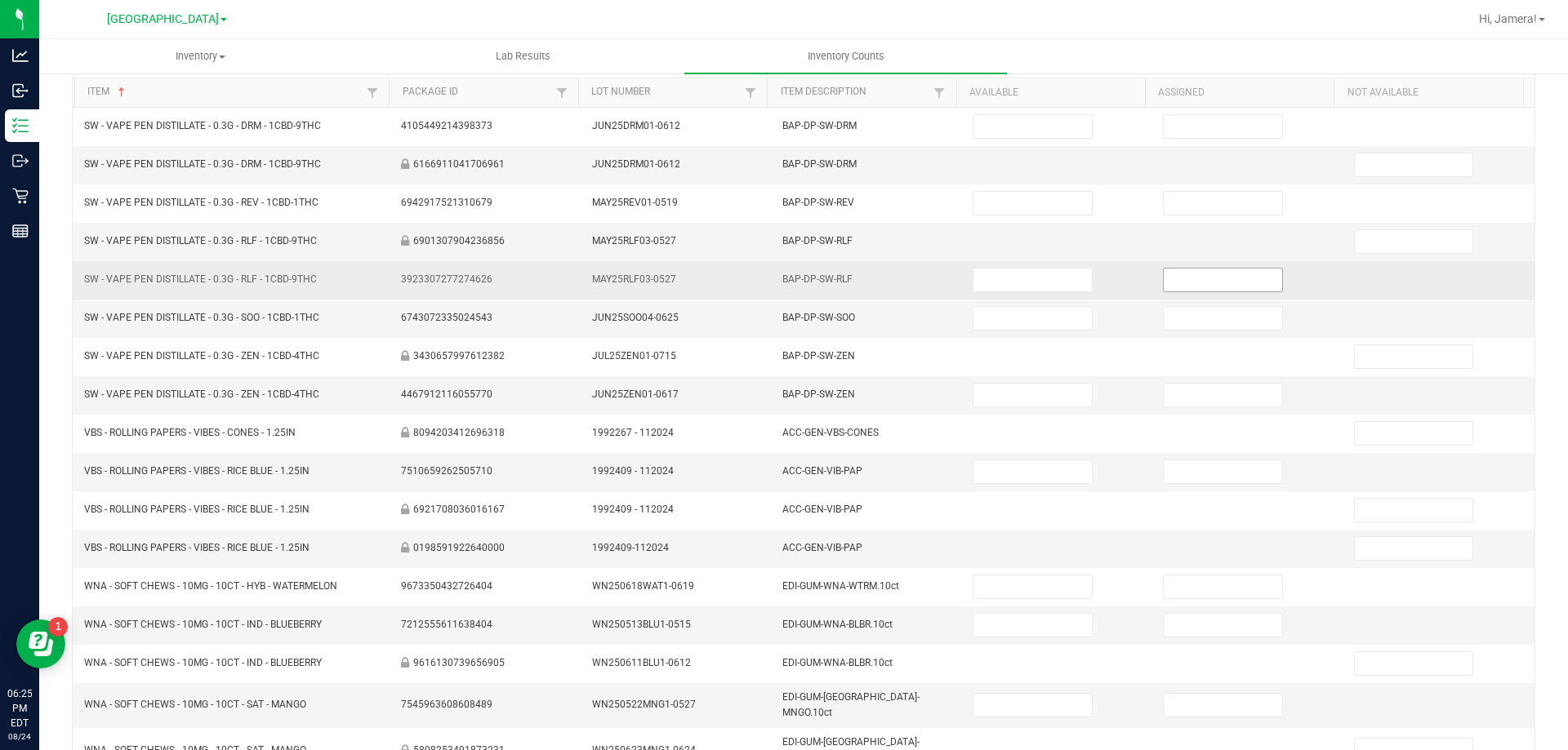
scroll to position [0, 0]
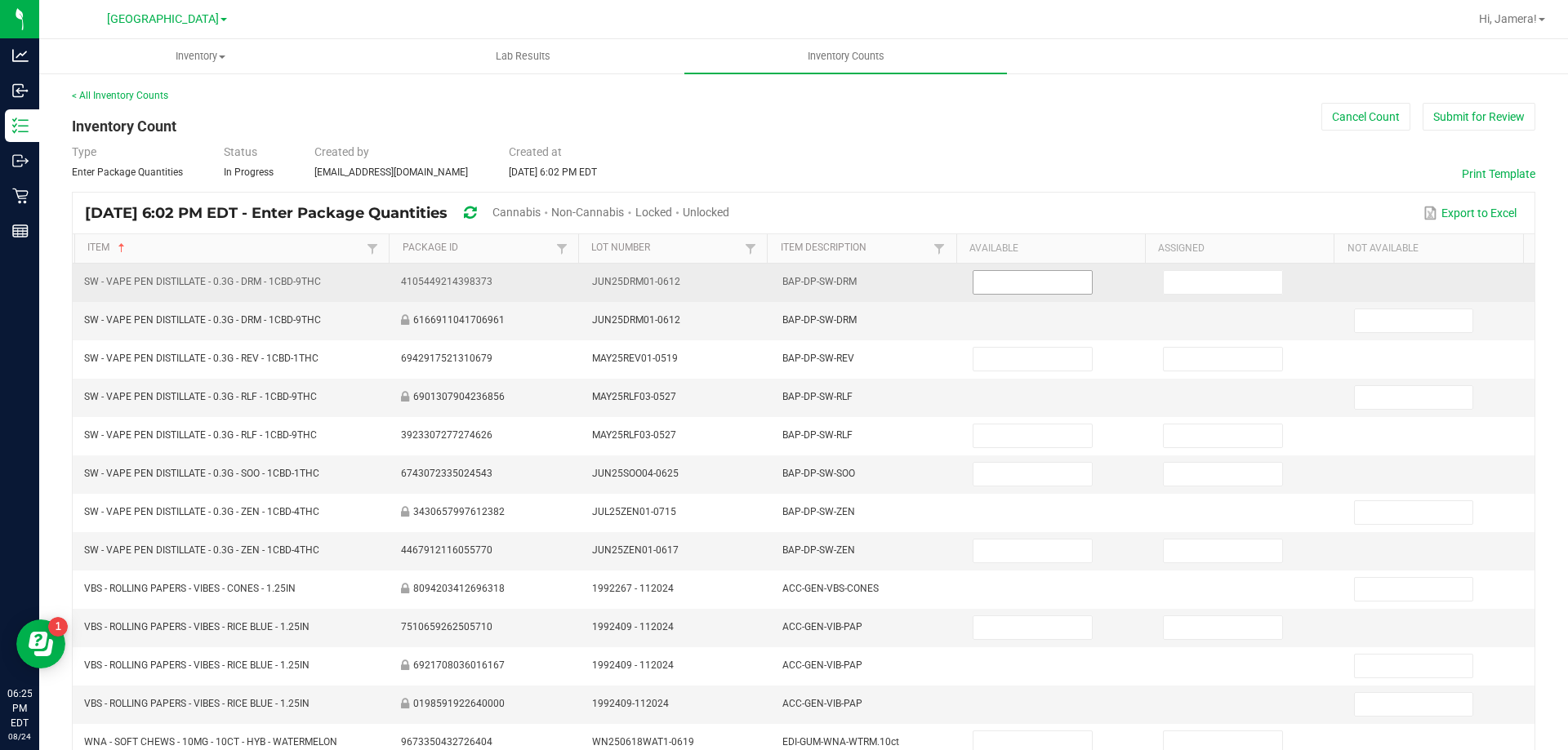
click at [1004, 279] on input at bounding box center [1033, 282] width 117 height 23
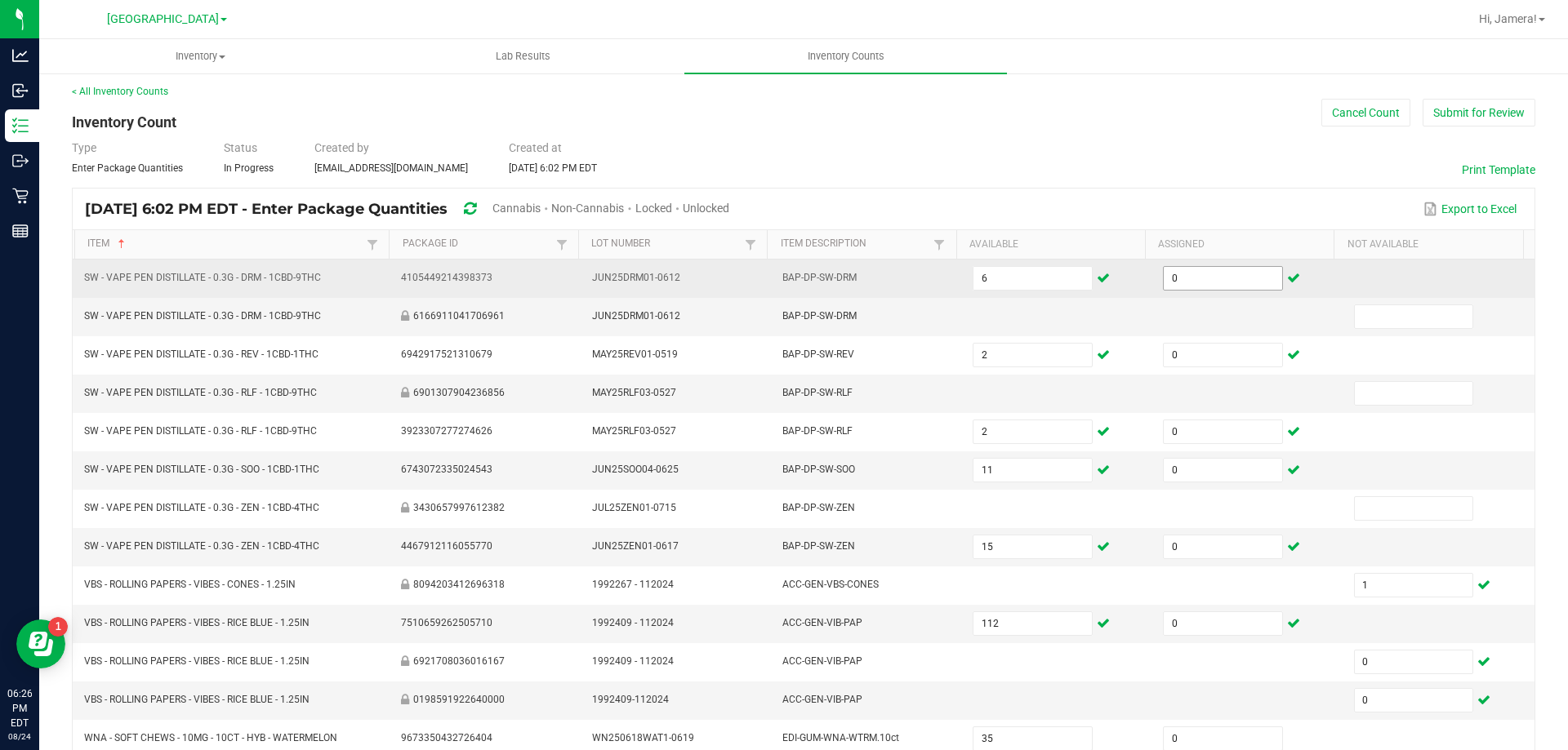
scroll to position [346, 0]
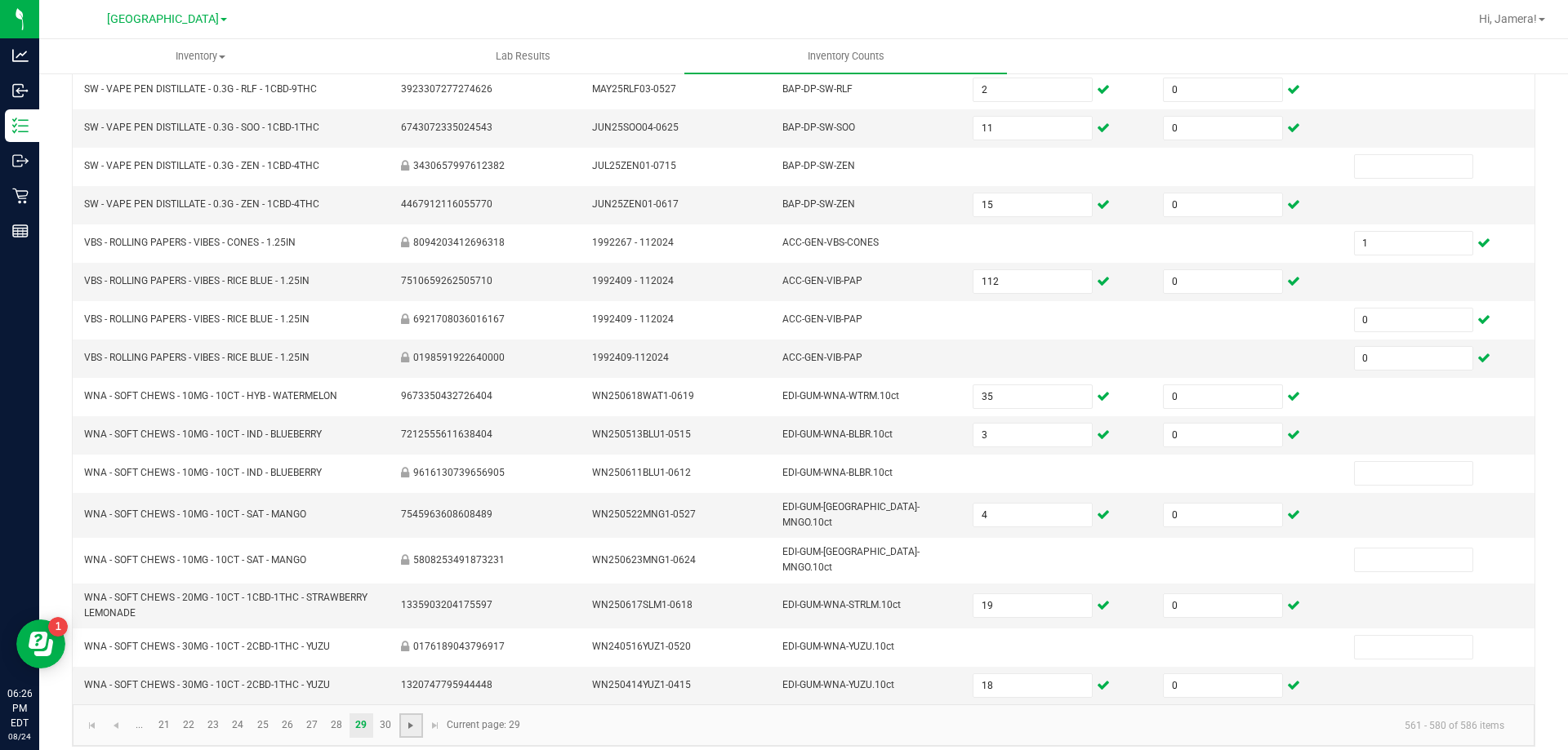
click at [416, 719] on span "Go to the next page" at bounding box center [410, 725] width 13 height 13
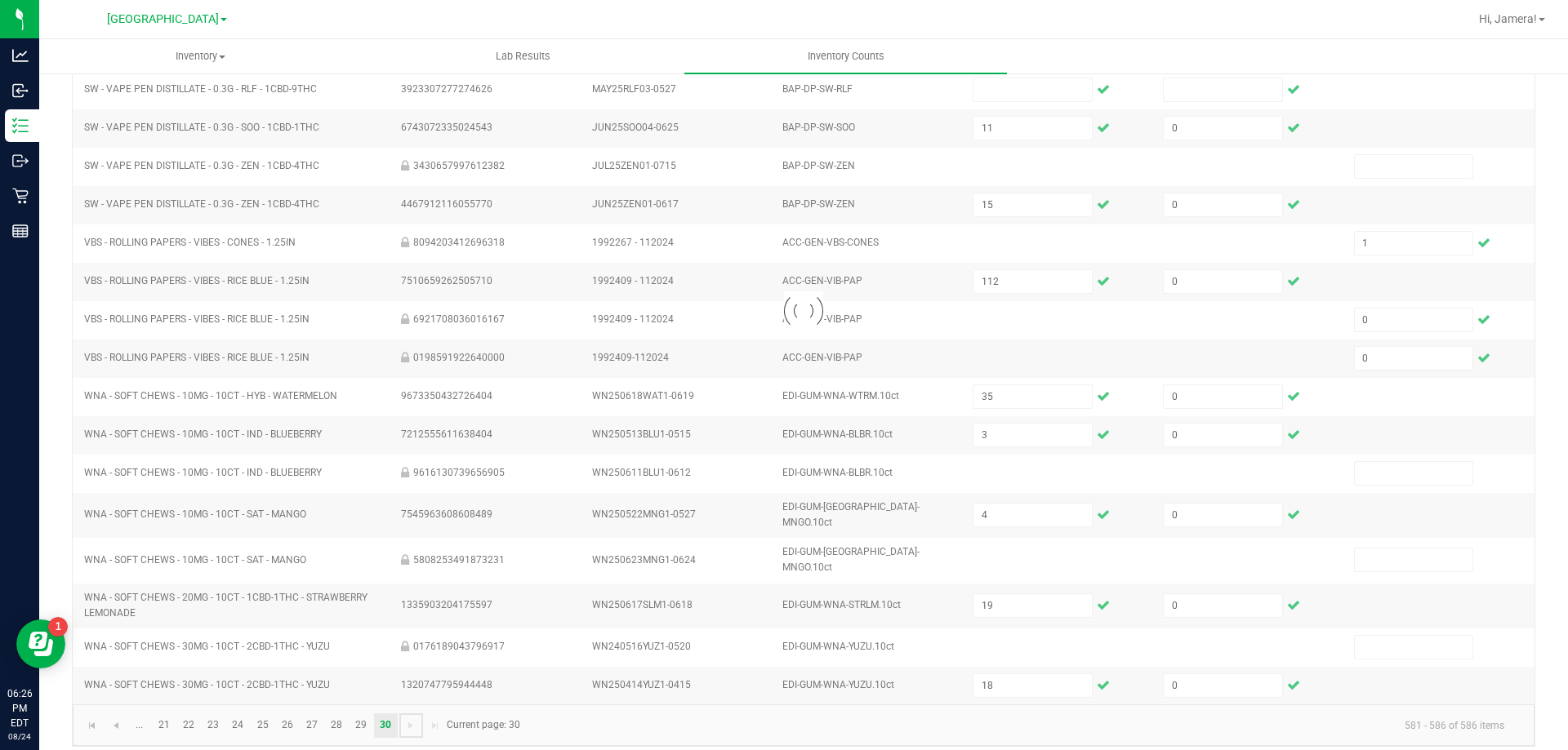
scroll to position [0, 0]
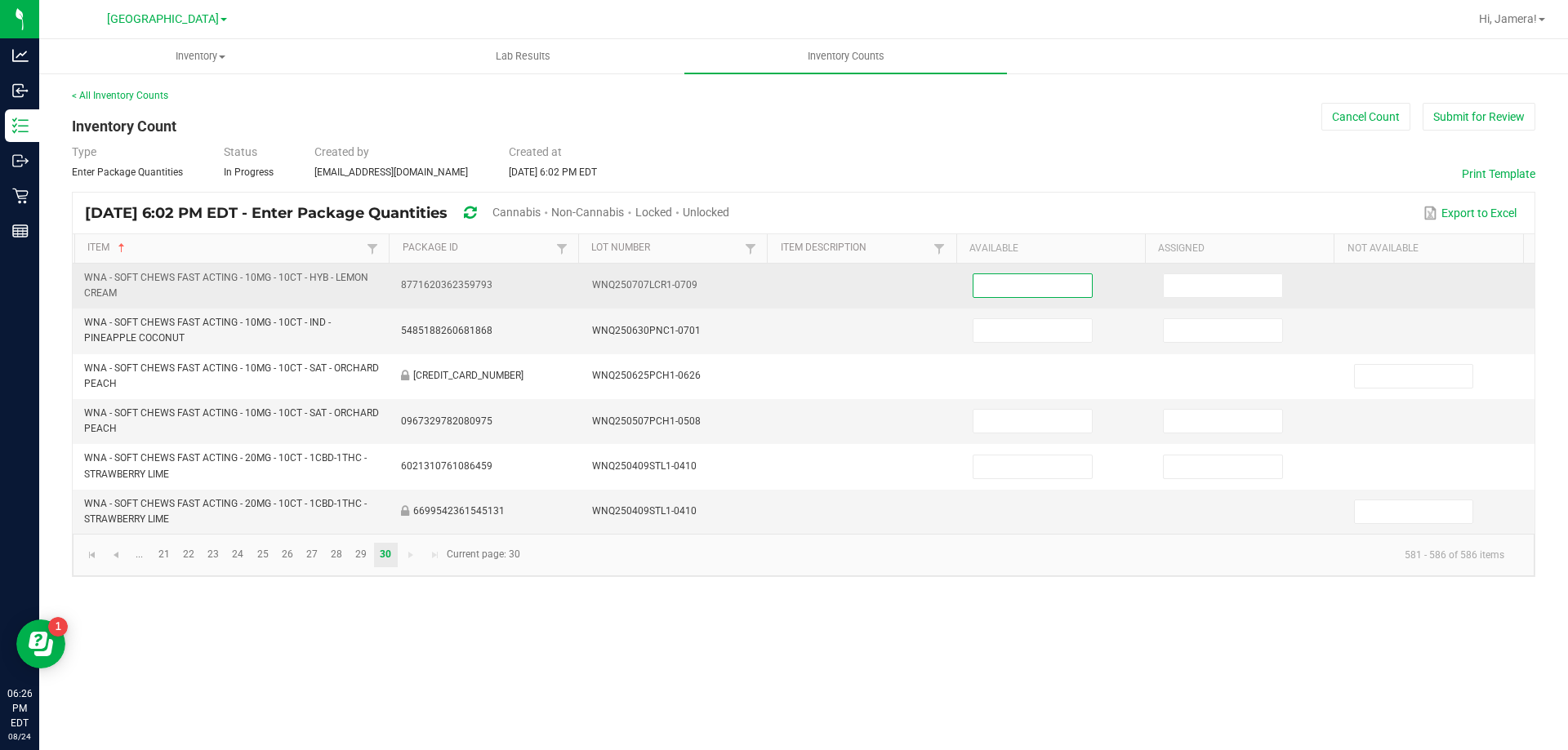
click at [1015, 289] on input at bounding box center [1033, 285] width 117 height 23
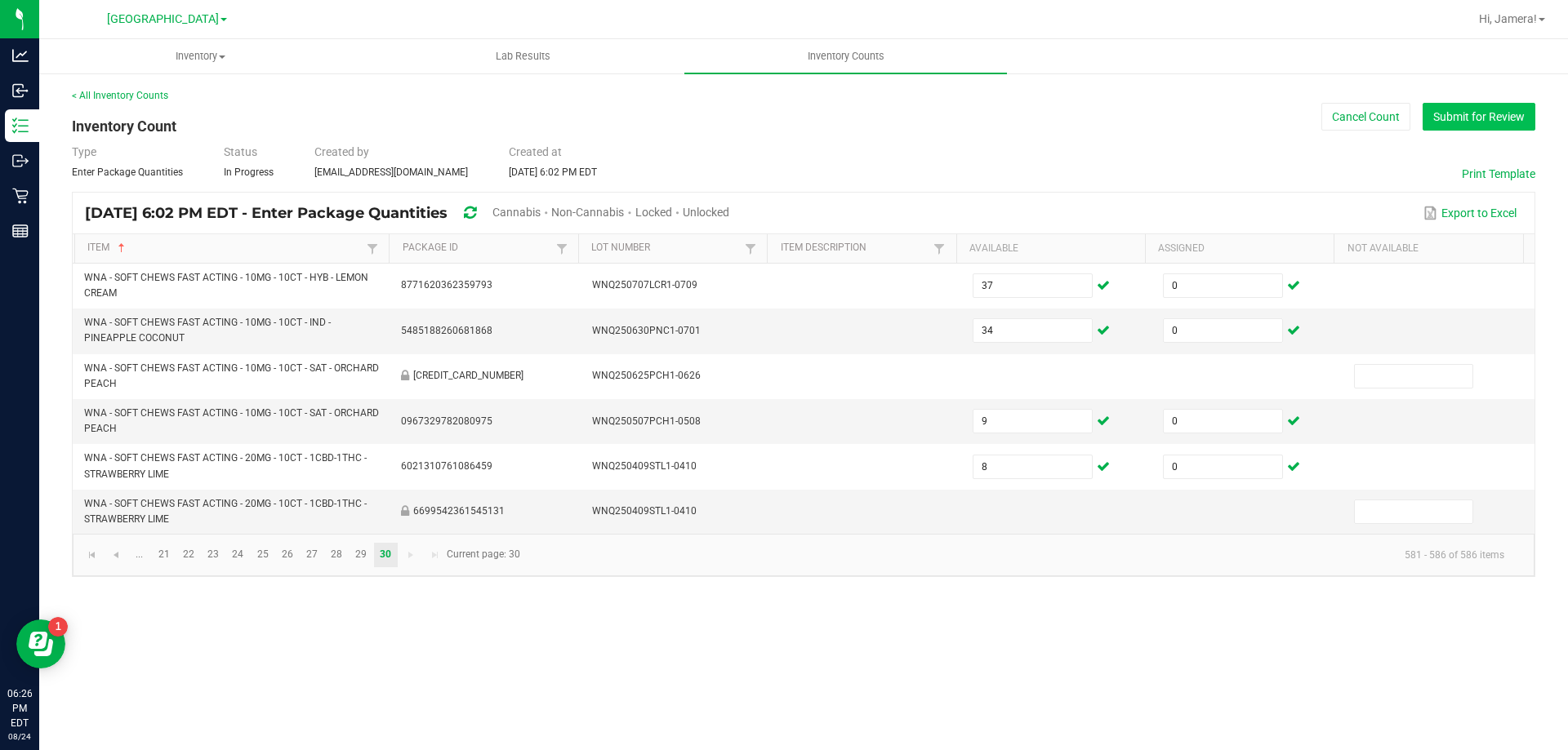
click at [1503, 121] on button "Submit for Review" at bounding box center [1479, 116] width 113 height 28
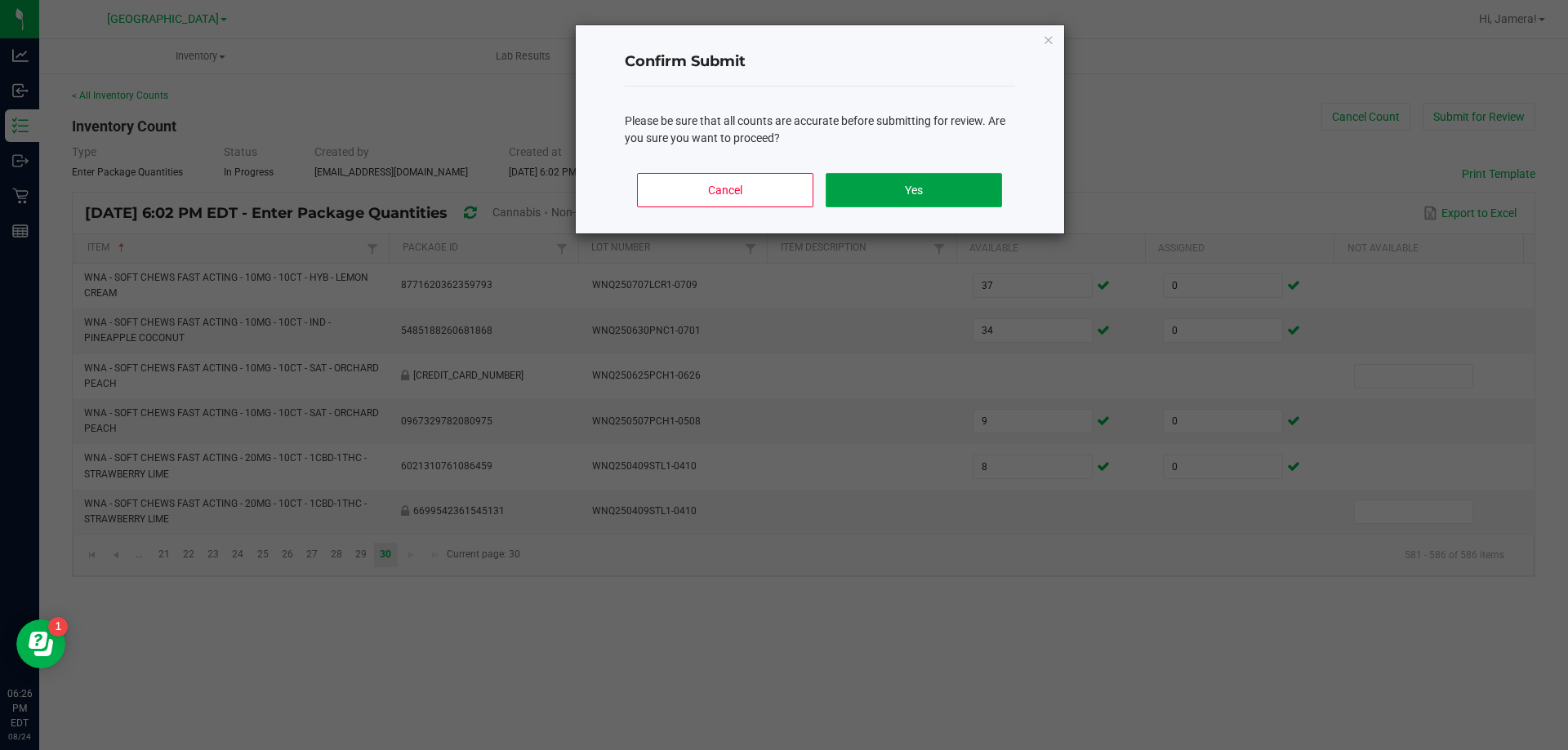
click at [971, 196] on button "Yes" at bounding box center [914, 190] width 176 height 34
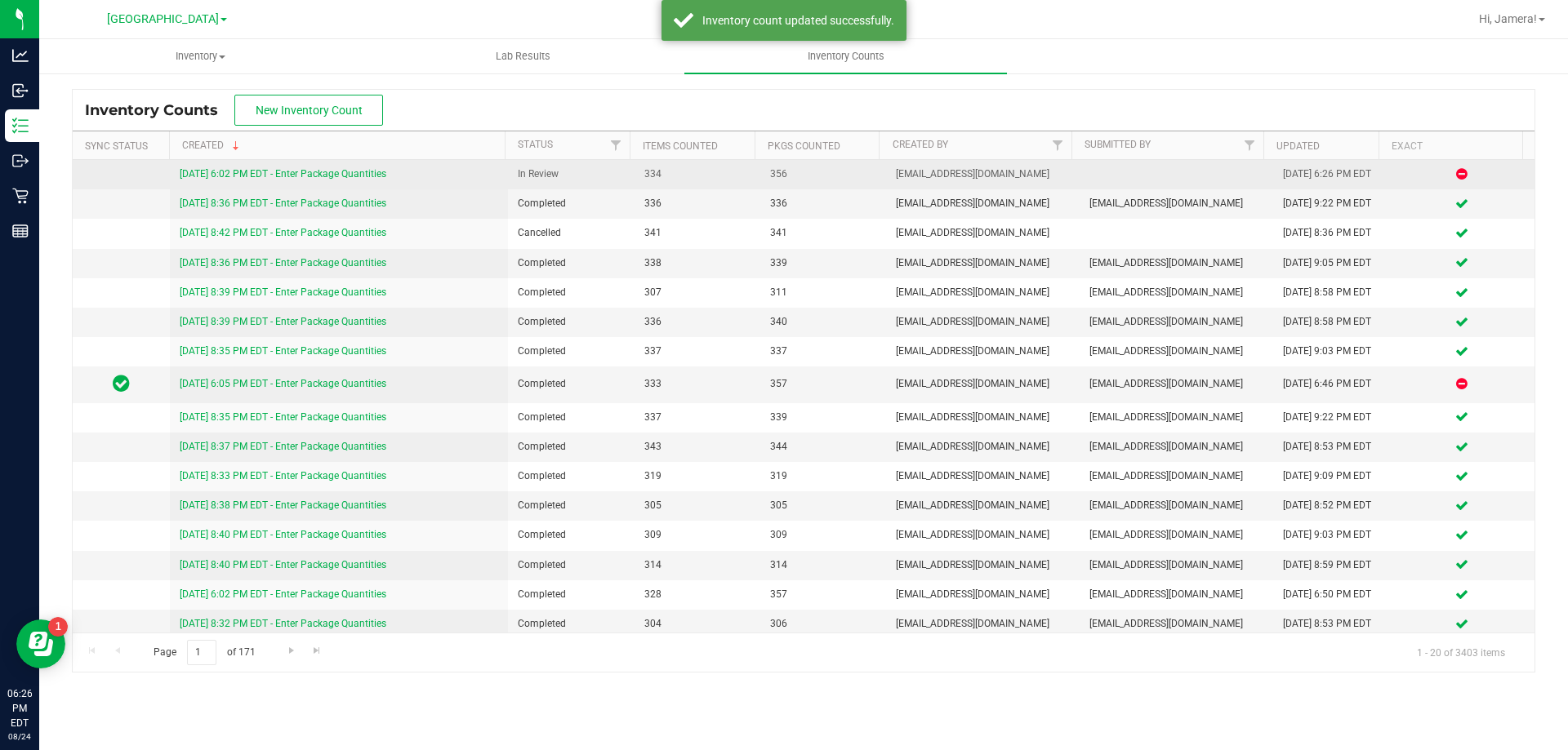
click at [329, 172] on link "[DATE] 6:02 PM EDT - Enter Package Quantities" at bounding box center [282, 173] width 207 height 11
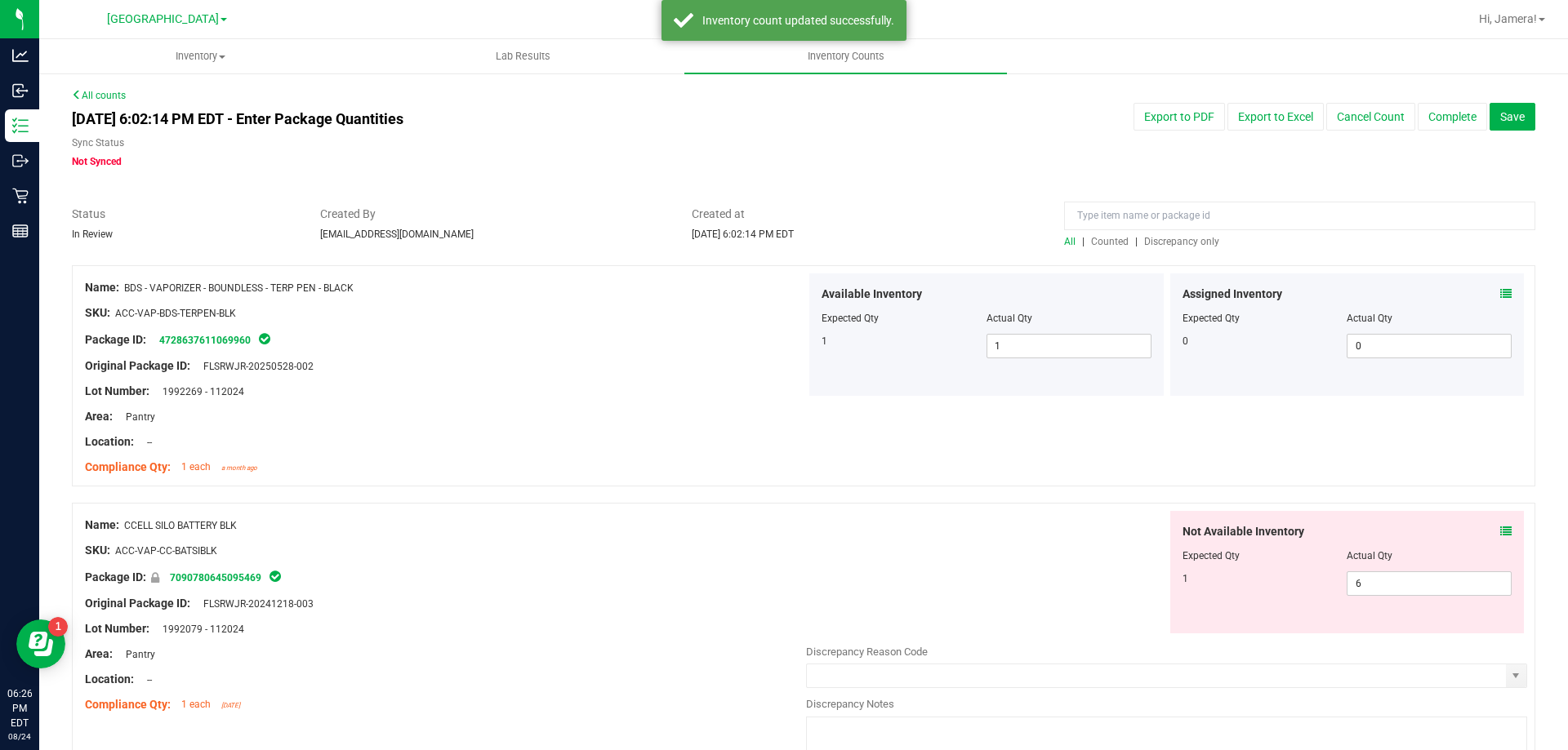
click at [1149, 244] on span "Discrepancy only" at bounding box center [1181, 241] width 75 height 11
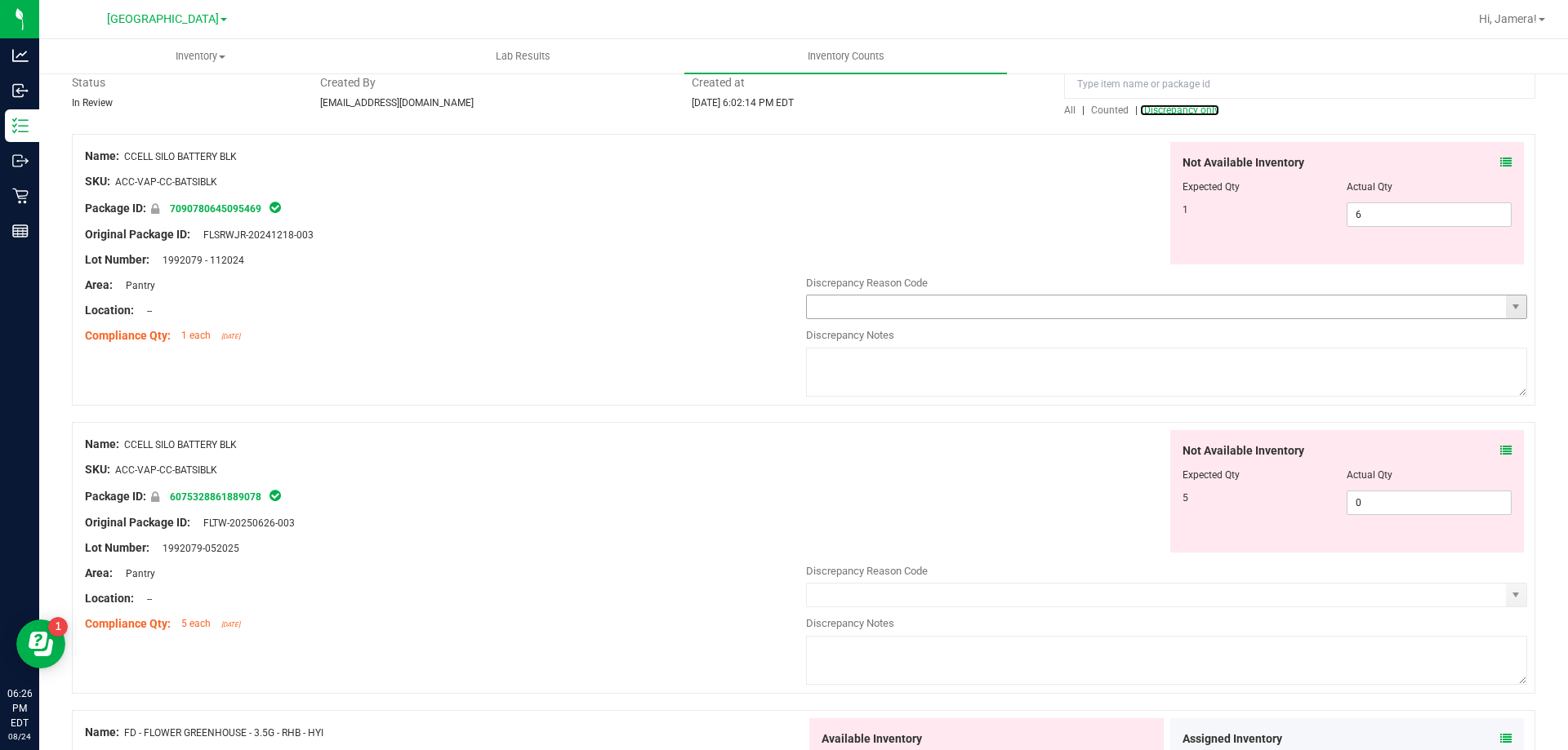
scroll to position [163, 0]
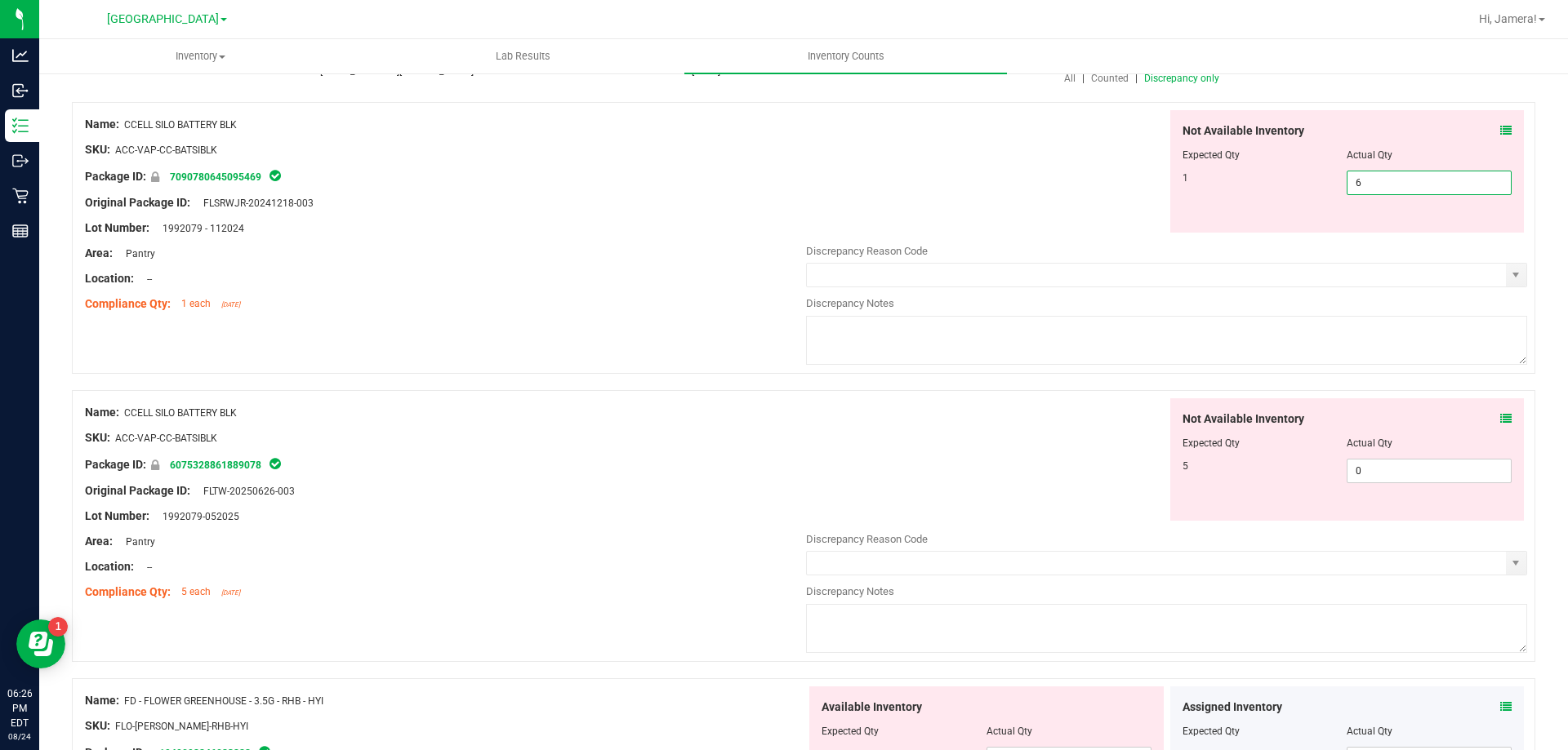
drag, startPoint x: 1404, startPoint y: 181, endPoint x: 929, endPoint y: 181, distance: 475.0
click at [929, 181] on div "Not Available Inventory Expected Qty Actual Qty 1 6 6" at bounding box center [1167, 172] width 722 height 122
drag, startPoint x: 863, startPoint y: 217, endPoint x: 1183, endPoint y: 290, distance: 328.2
click at [869, 221] on div "Not Available Inventory Expected Qty Actual Qty 1 1 1" at bounding box center [1167, 172] width 722 height 122
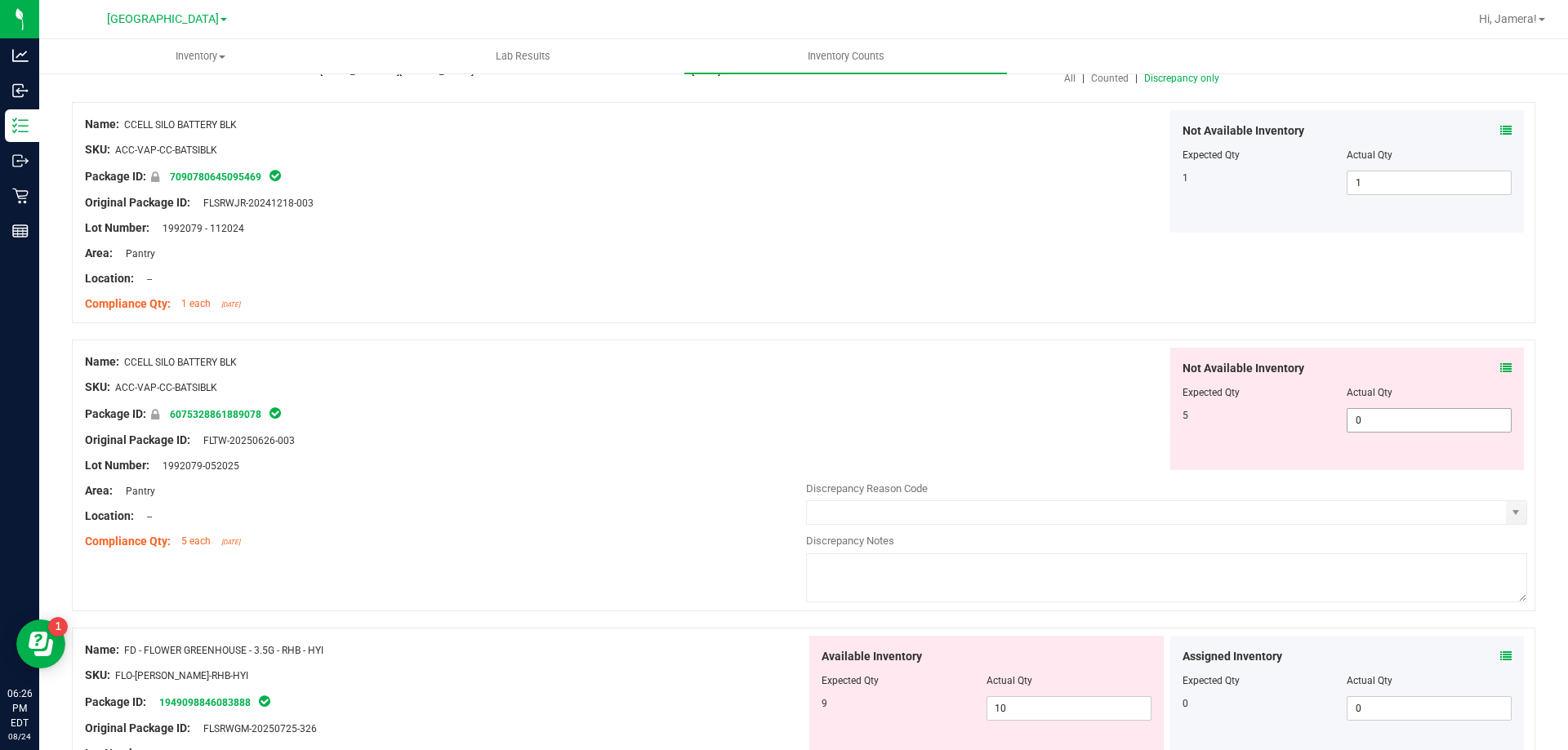
drag, startPoint x: 1393, startPoint y: 420, endPoint x: 1057, endPoint y: 398, distance: 336.7
click at [1058, 398] on div "Not Available Inventory Expected Qty Actual Qty 5 0 0" at bounding box center [1167, 409] width 722 height 122
click at [980, 327] on div at bounding box center [804, 331] width 1463 height 16
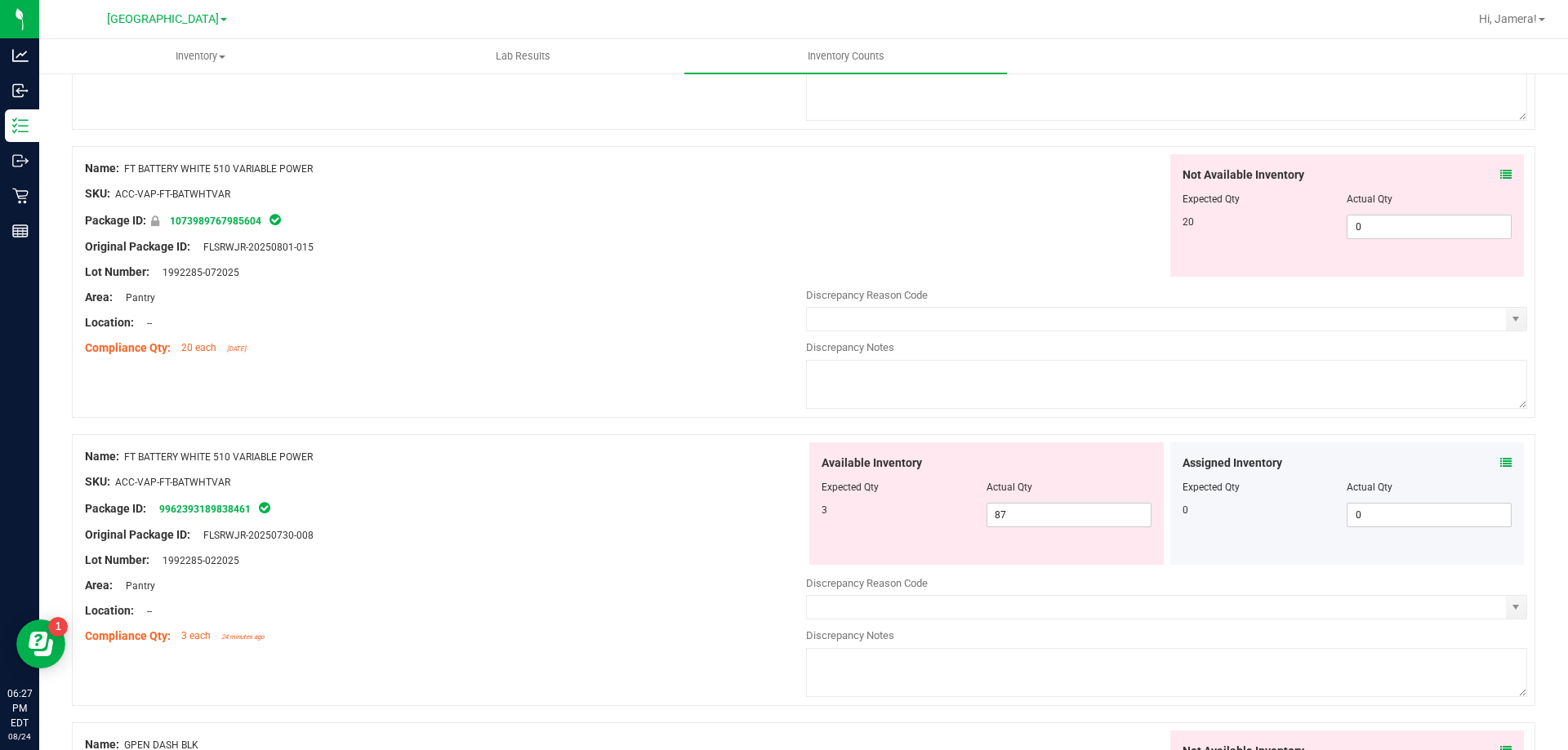
scroll to position [4081, 0]
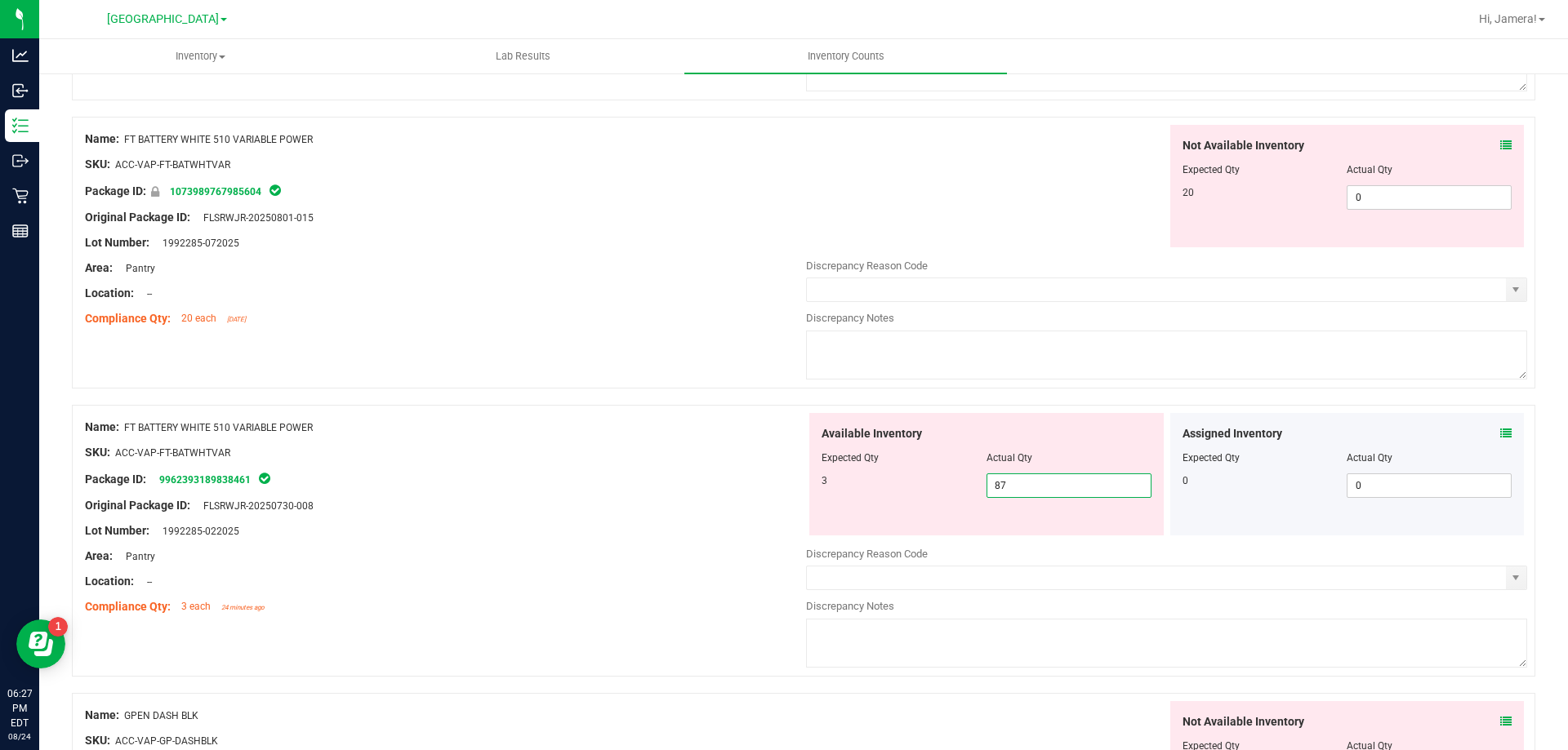
drag, startPoint x: 1049, startPoint y: 485, endPoint x: 552, endPoint y: 484, distance: 497.0
click at [552, 484] on div "Name: FT BATTERY WHITE 510 VARIABLE POWER SKU: ACC-VAP-FT-BATWHTVAR Package ID:…" at bounding box center [804, 541] width 1463 height 272
click at [659, 396] on div at bounding box center [804, 396] width 1463 height 16
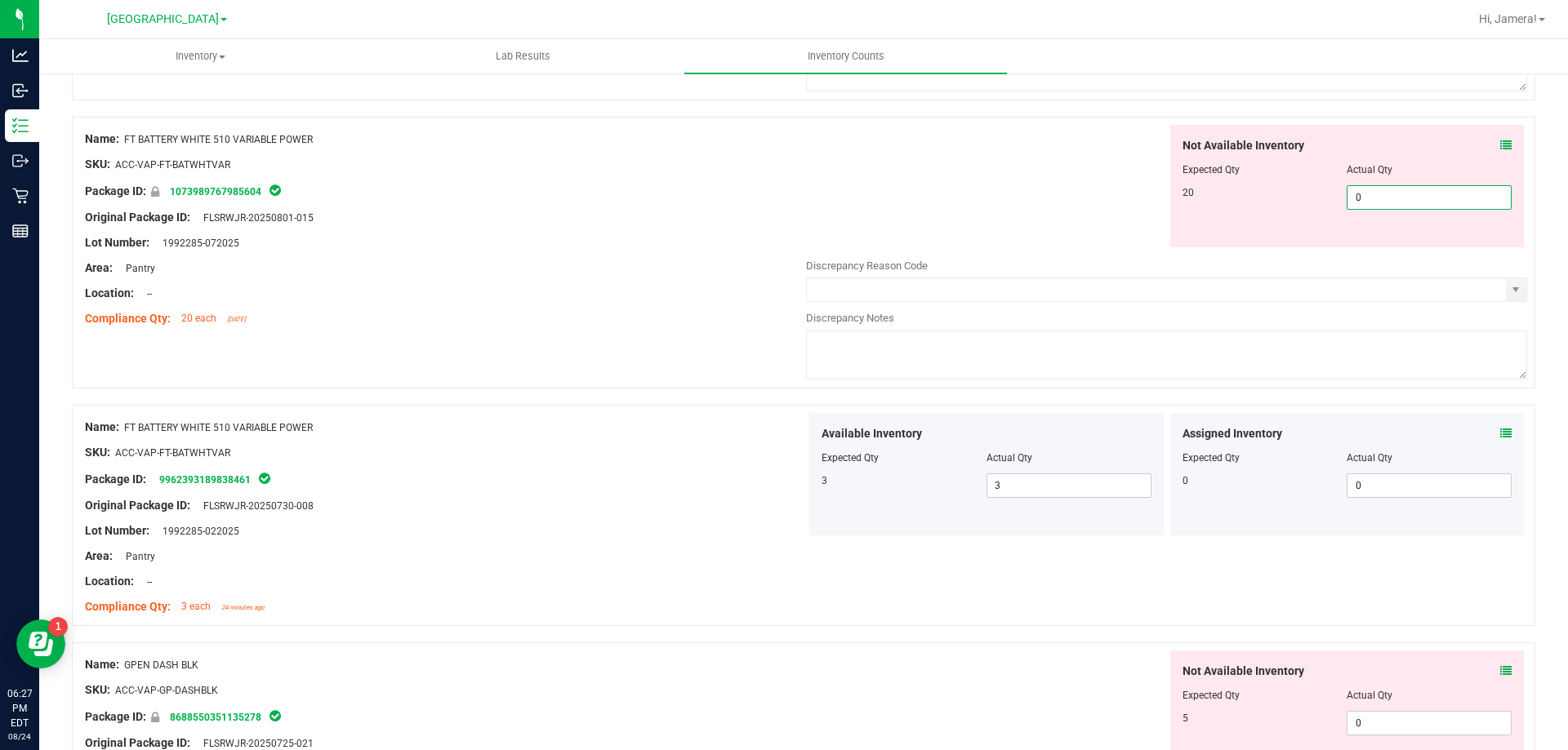
drag, startPoint x: 1400, startPoint y: 194, endPoint x: 827, endPoint y: 193, distance: 573.0
click at [827, 193] on div "Not Available Inventory Expected Qty Actual Qty 20 0 0" at bounding box center [1167, 186] width 722 height 122
click at [827, 193] on div "Not Available Inventory Expected Qty Actual Qty 20 20 20" at bounding box center [1167, 186] width 722 height 122
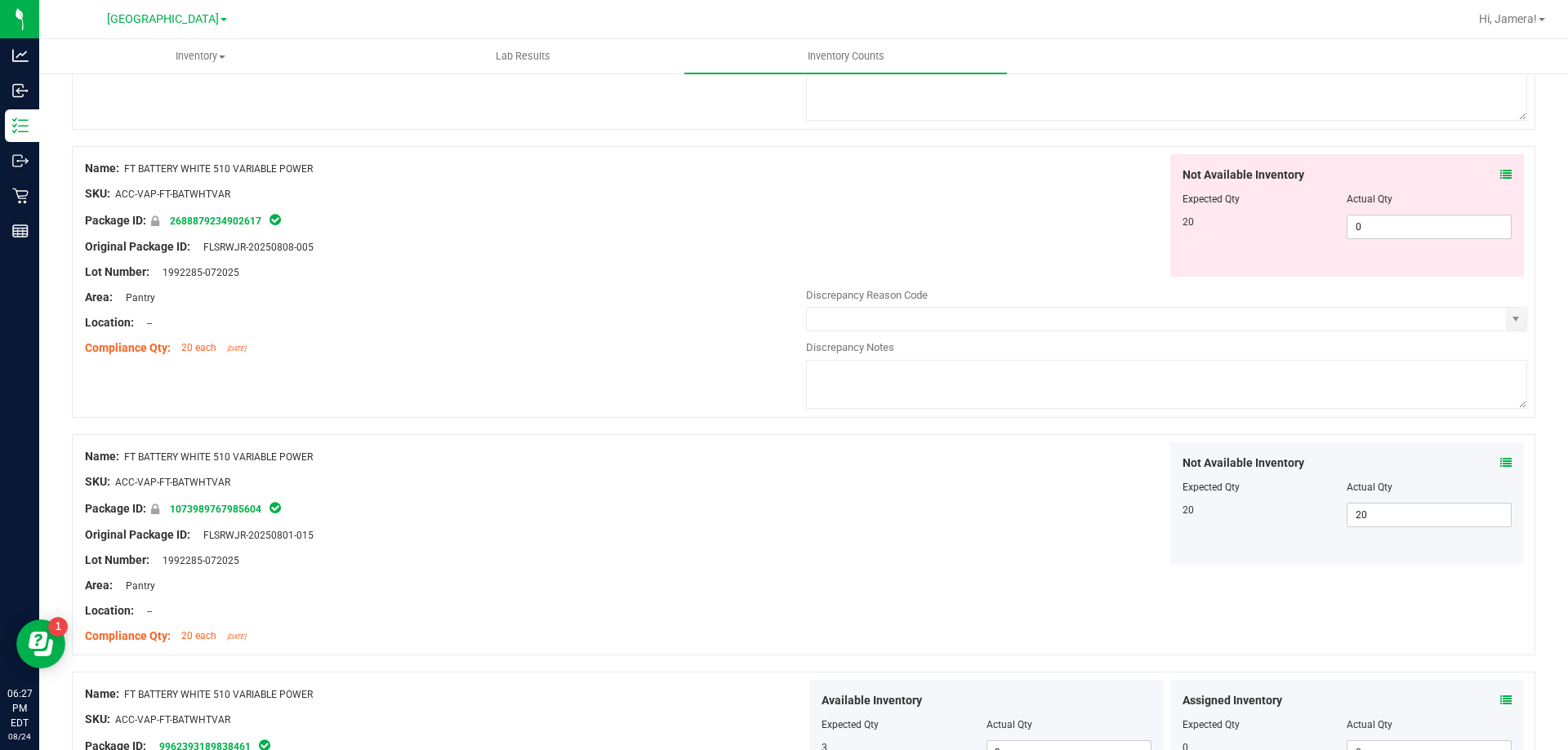
scroll to position [3755, 0]
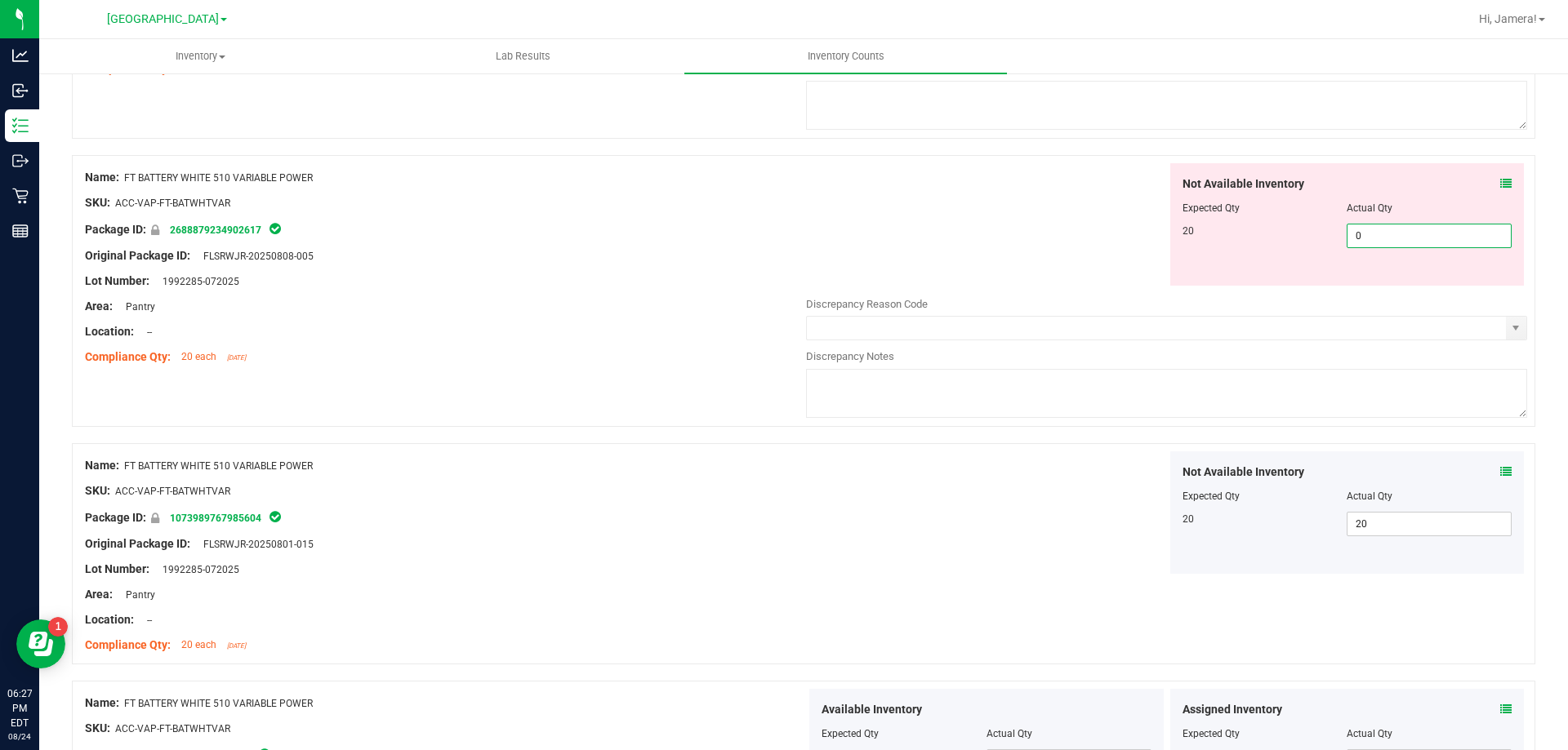
drag, startPoint x: 1443, startPoint y: 237, endPoint x: 991, endPoint y: 237, distance: 452.0
click at [991, 237] on div "Not Available Inventory Expected Qty Actual Qty 20 0 0" at bounding box center [1167, 224] width 722 height 122
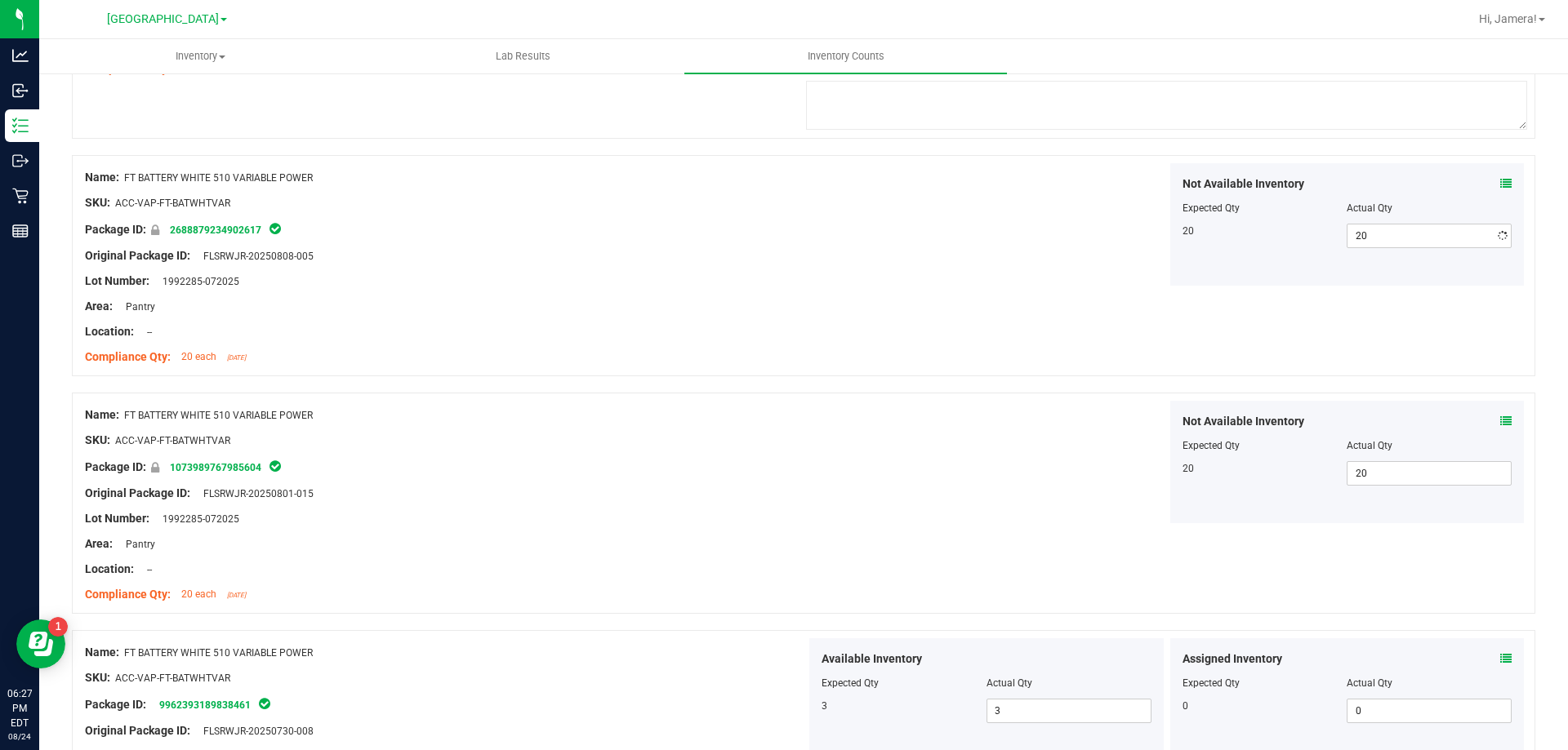
click at [976, 232] on div "Not Available Inventory Expected Qty Actual Qty 20 20 20" at bounding box center [1167, 224] width 722 height 122
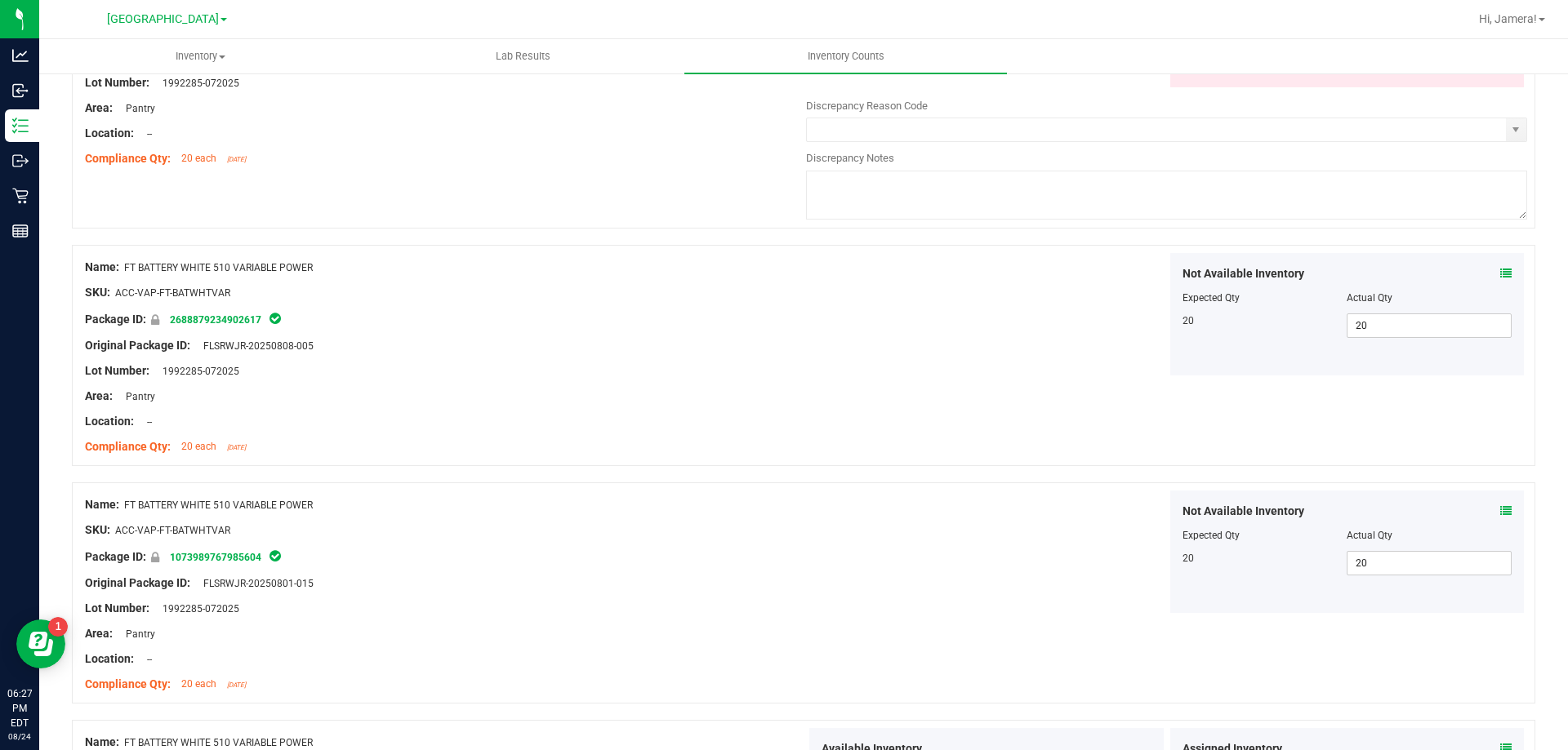
scroll to position [3510, 0]
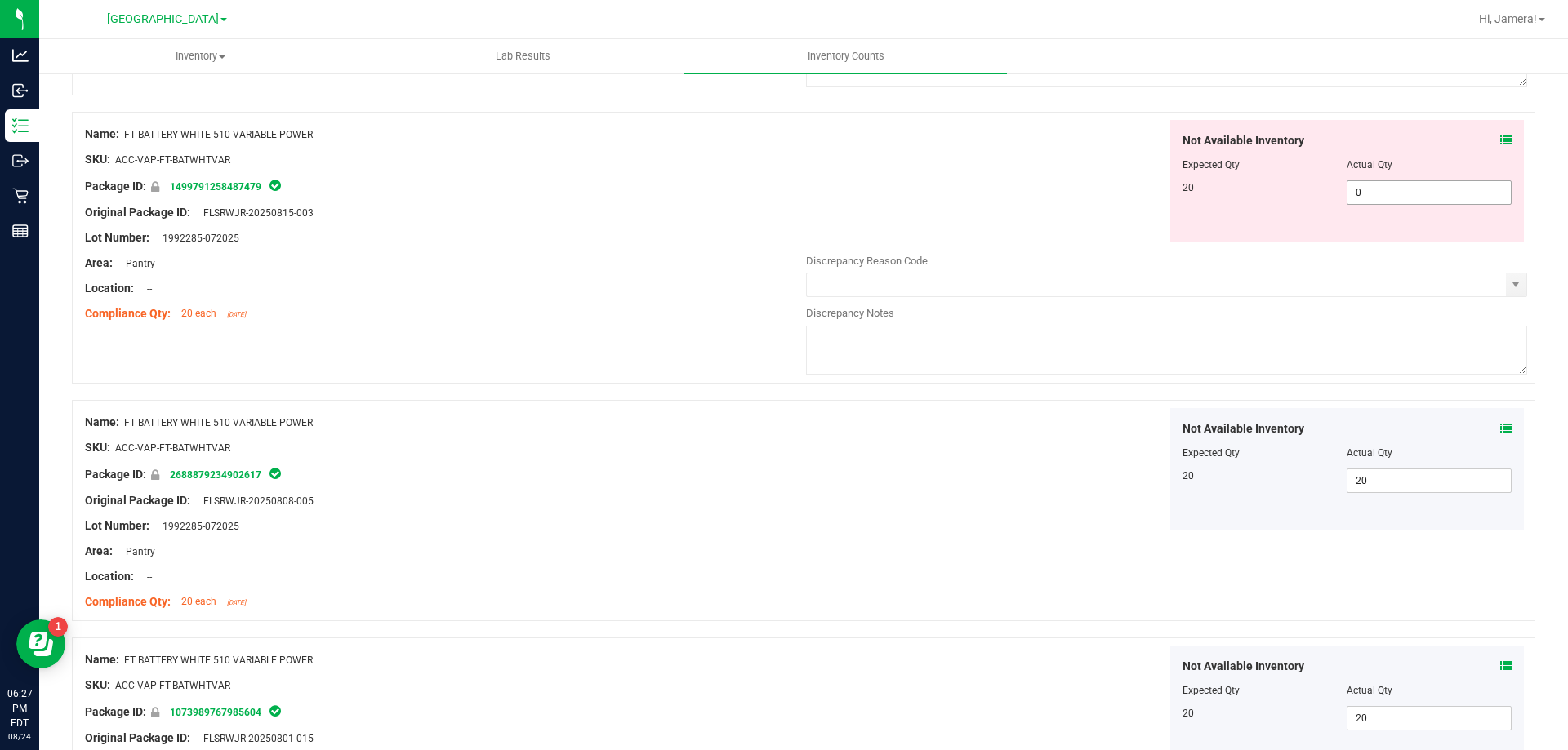
drag, startPoint x: 1395, startPoint y: 195, endPoint x: 1162, endPoint y: 179, distance: 233.5
click at [1170, 179] on div "Not Available Inventory Expected Qty Actual Qty 20 0 0" at bounding box center [1347, 181] width 354 height 122
click at [1167, 179] on div "Not Available Inventory Expected Qty Actual Qty 20 0 0" at bounding box center [1347, 181] width 361 height 122
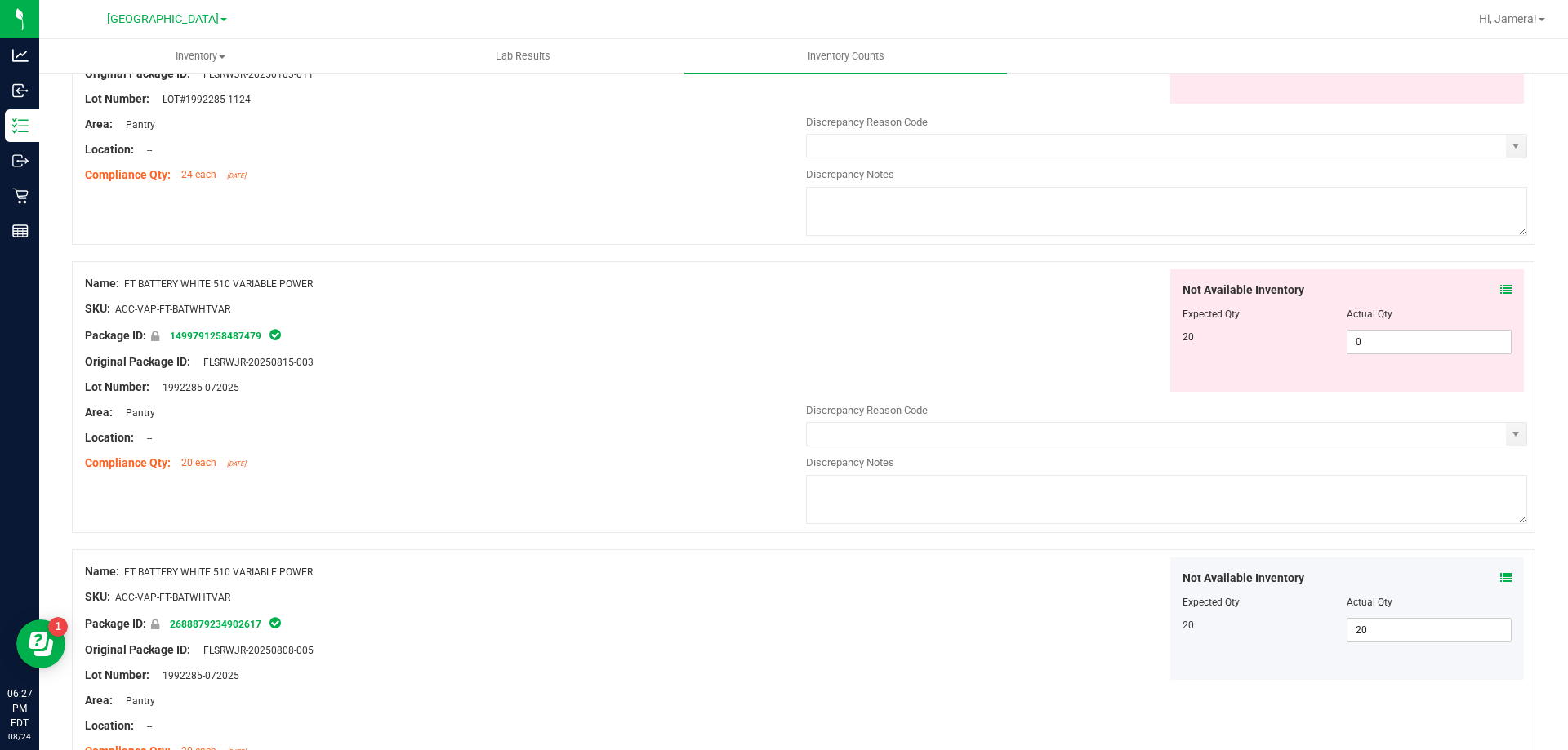
scroll to position [3347, 0]
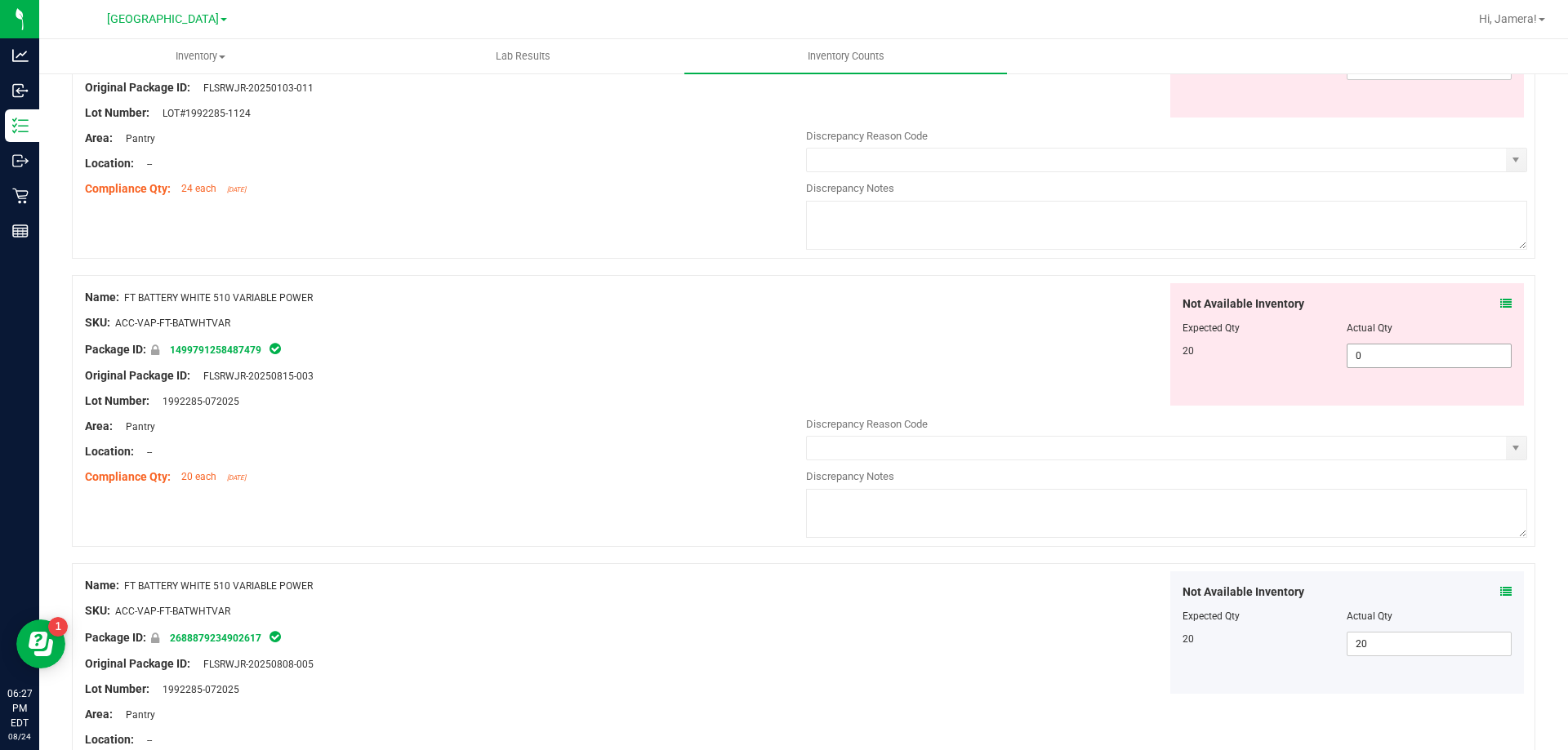
drag, startPoint x: 1359, startPoint y: 354, endPoint x: 1046, endPoint y: 320, distance: 314.8
click at [1071, 324] on div "Not Available Inventory Expected Qty Actual Qty 20 0 0" at bounding box center [1167, 344] width 722 height 122
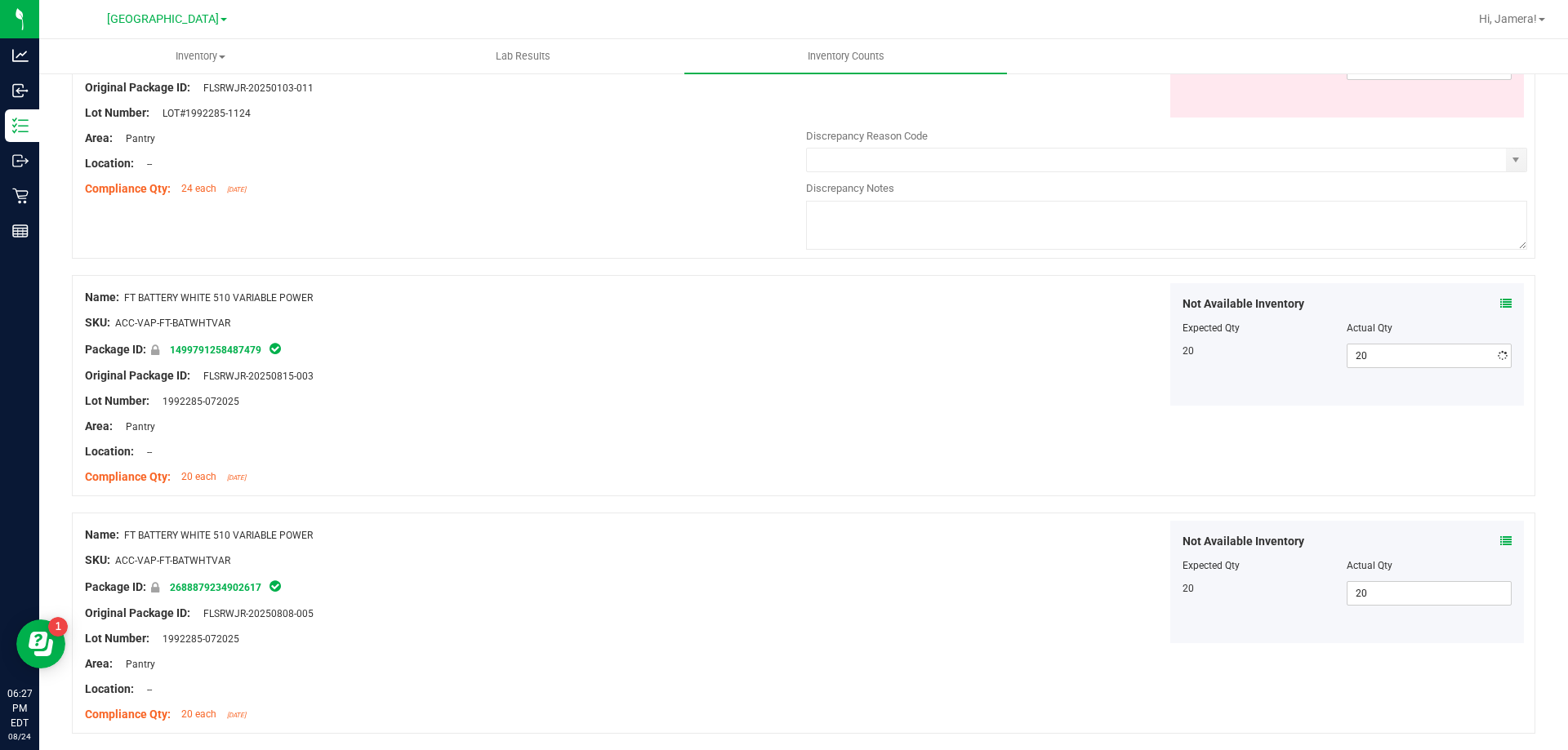
click at [1033, 301] on div "Not Available Inventory Expected Qty Actual Qty 20 20 20" at bounding box center [1167, 344] width 722 height 122
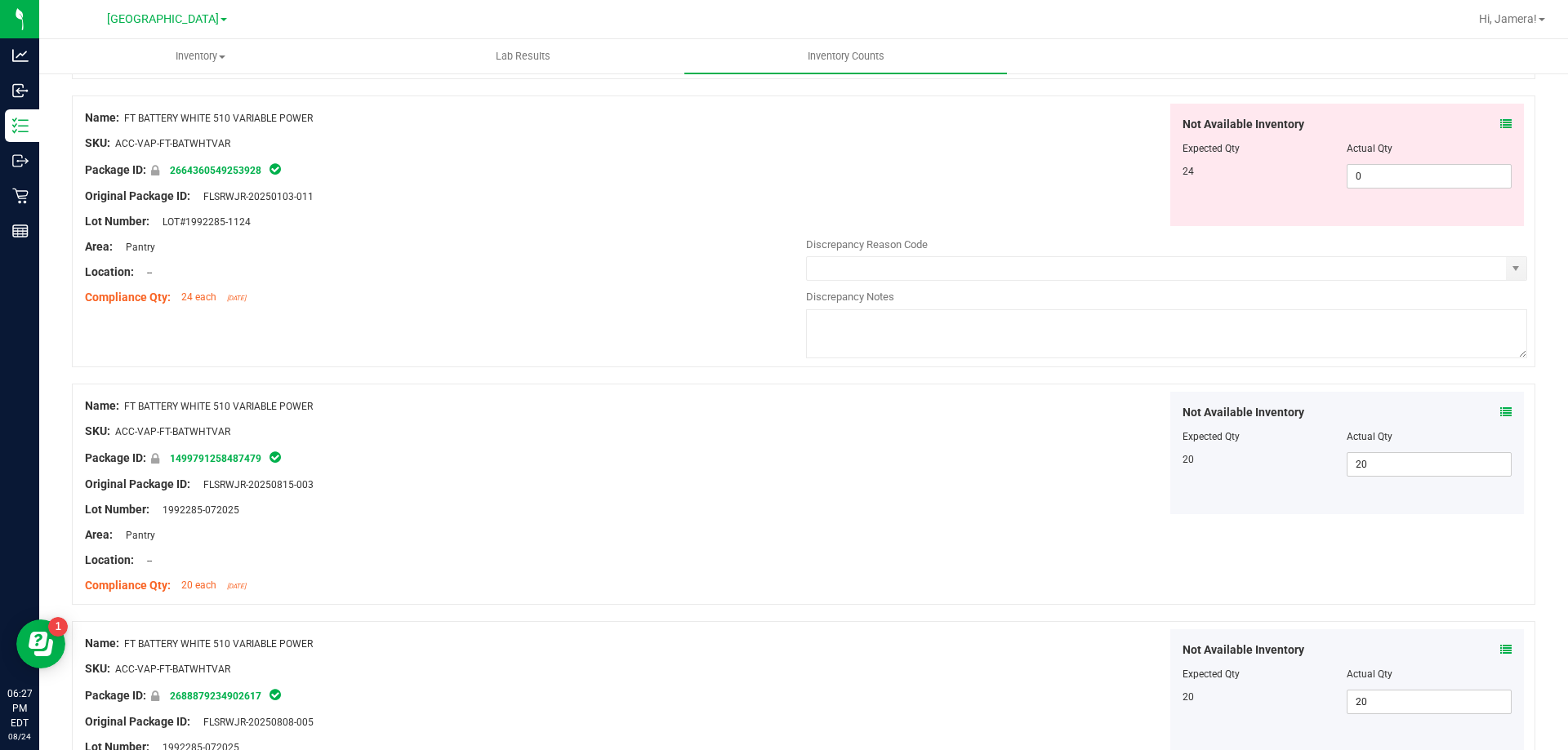
scroll to position [3020, 0]
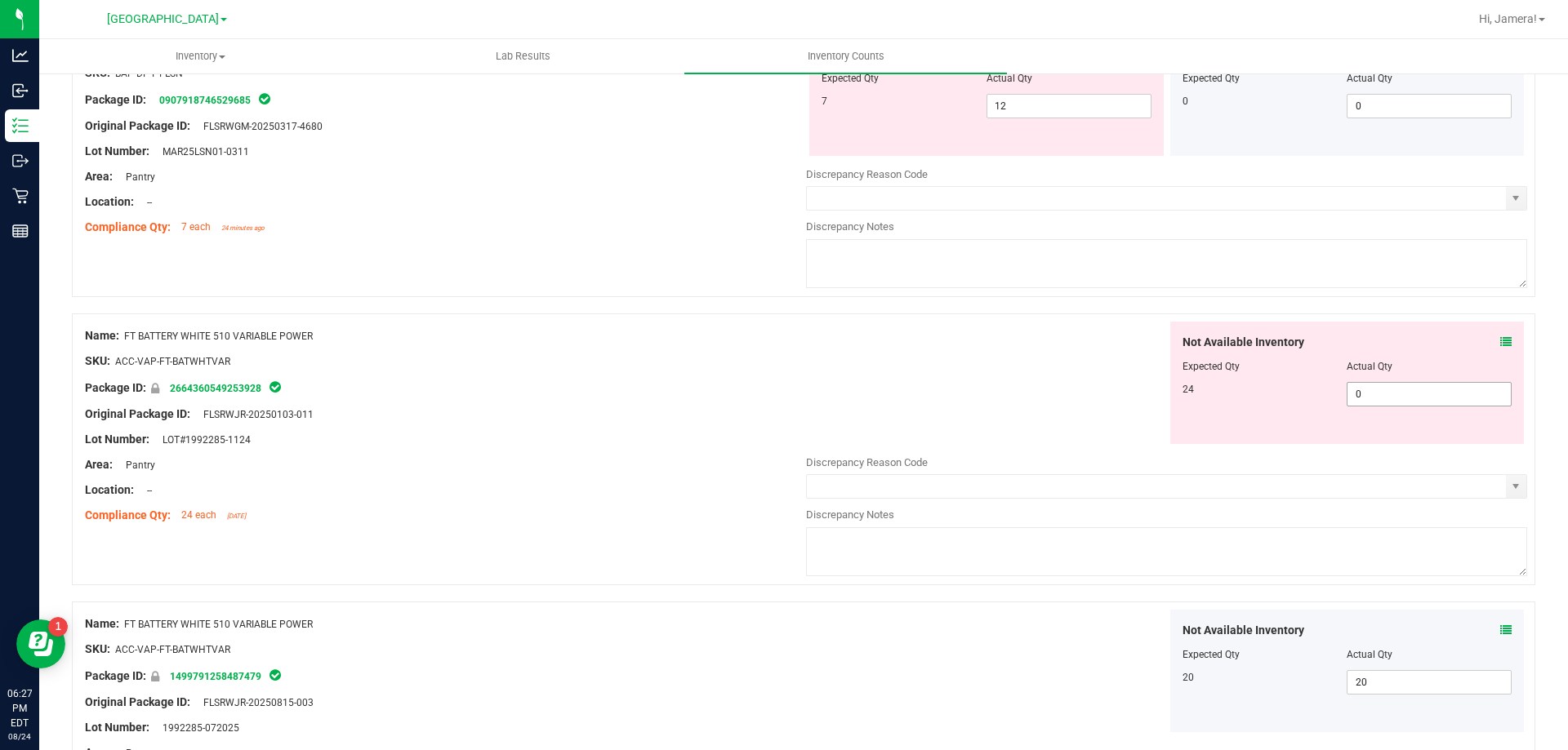
drag, startPoint x: 1379, startPoint y: 395, endPoint x: 1085, endPoint y: 388, distance: 294.1
click at [1085, 388] on div "Not Available Inventory Expected Qty Actual Qty 24 0 0" at bounding box center [1167, 383] width 722 height 122
click at [1020, 370] on div "Not Available Inventory Expected Qty Actual Qty 24 24 24" at bounding box center [1167, 383] width 722 height 122
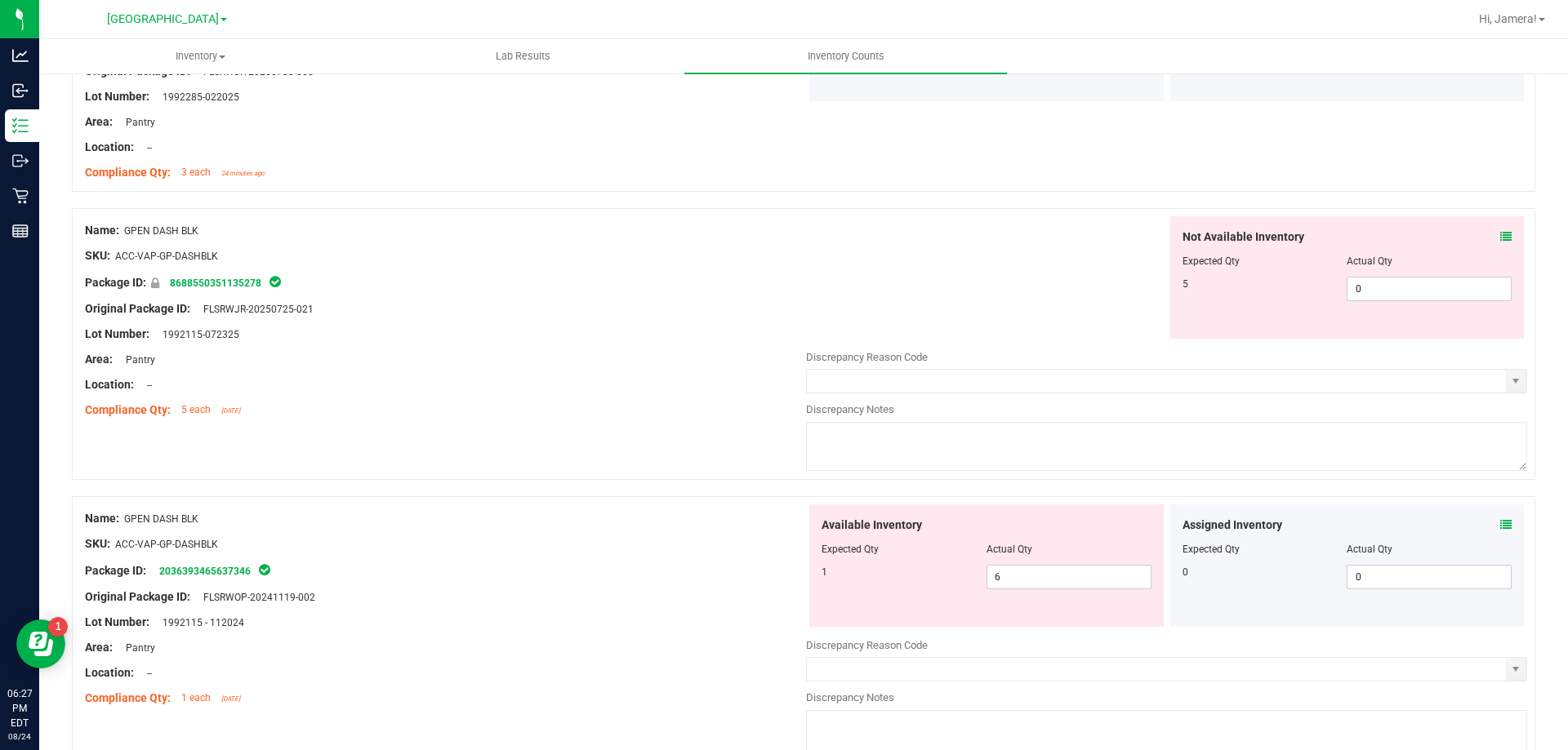
scroll to position [4326, 0]
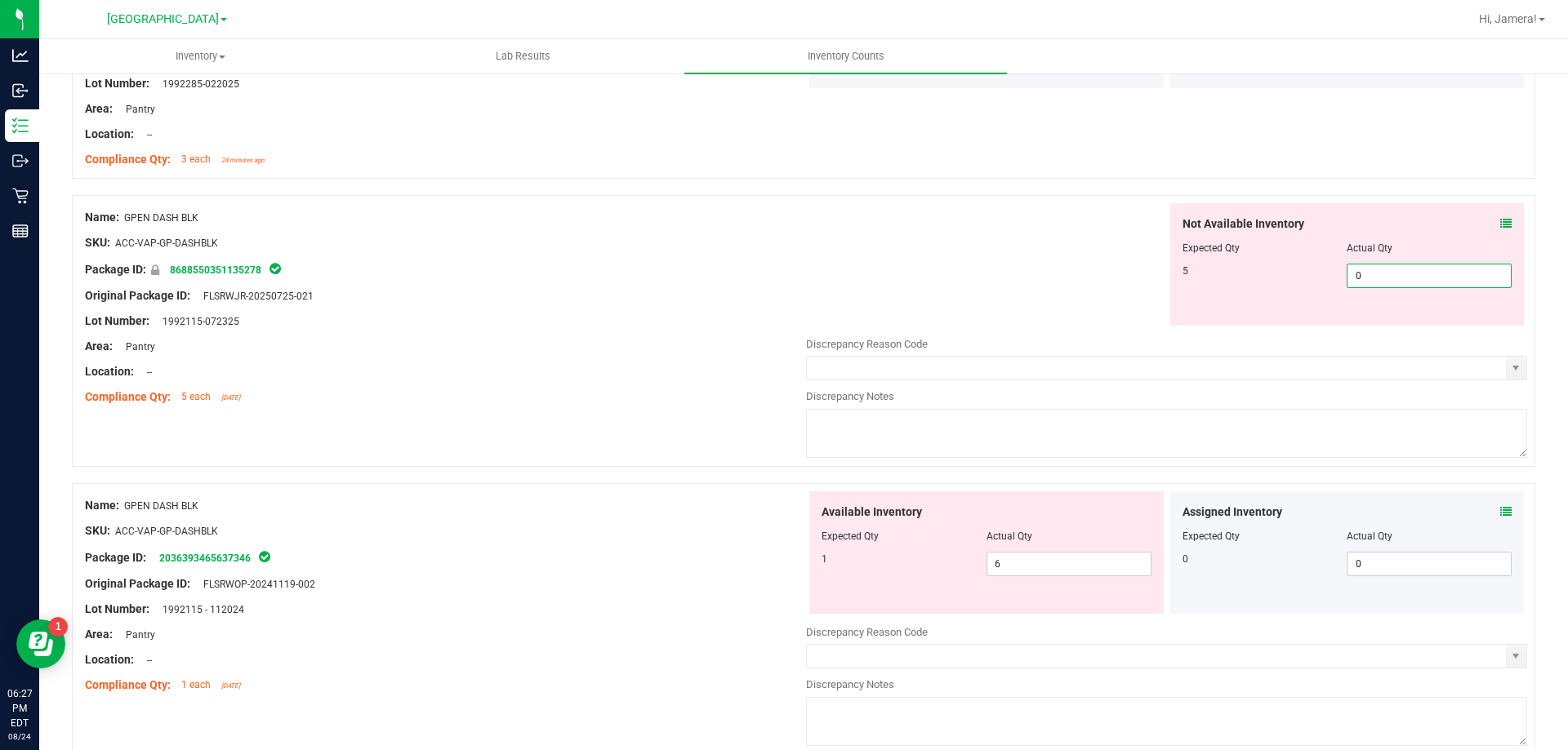
drag, startPoint x: 1396, startPoint y: 269, endPoint x: 1235, endPoint y: 269, distance: 161.0
click at [1235, 269] on div "5 0 0" at bounding box center [1348, 275] width 330 height 25
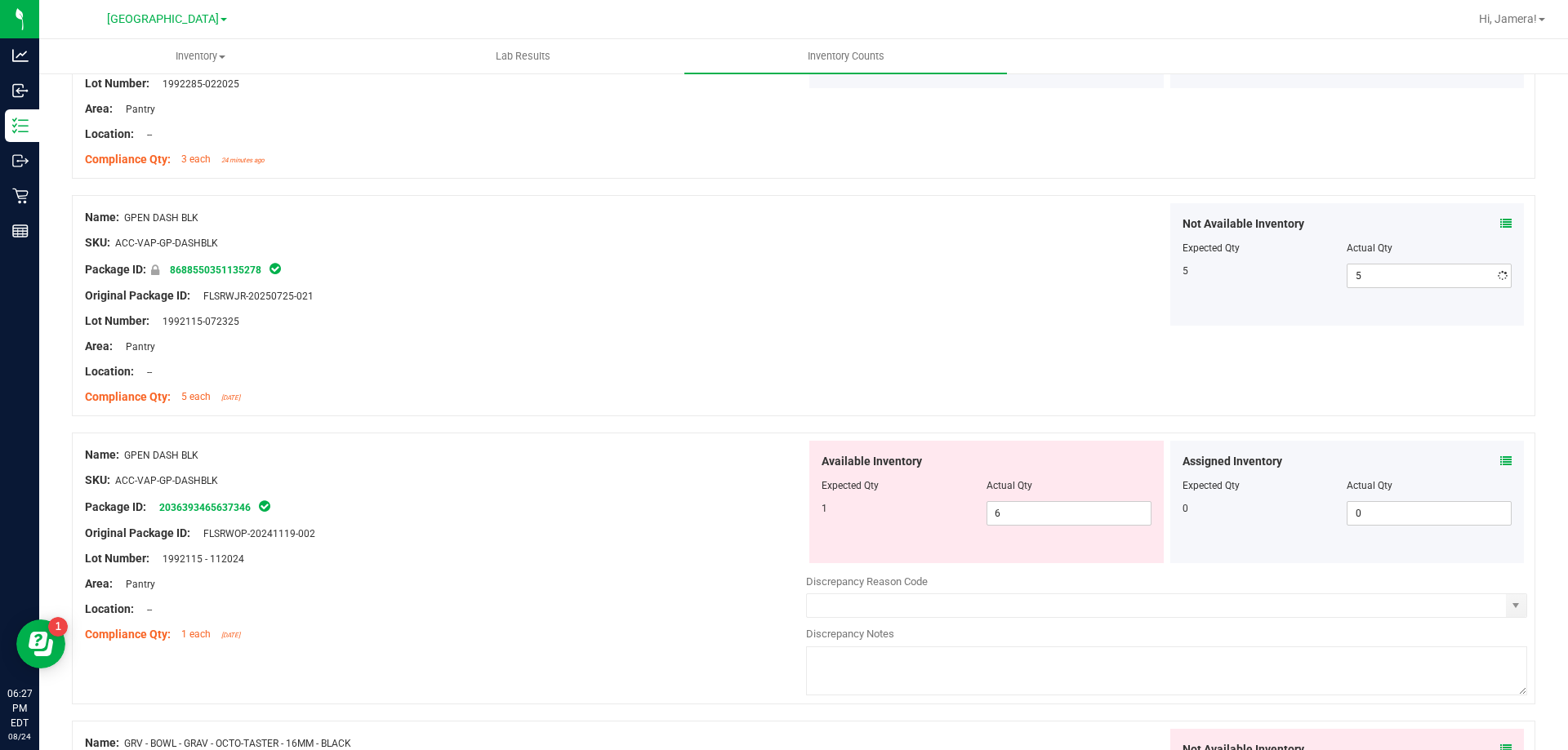
click at [1046, 244] on div "Not Available Inventory Expected Qty Actual Qty 5 5 5" at bounding box center [1167, 264] width 722 height 122
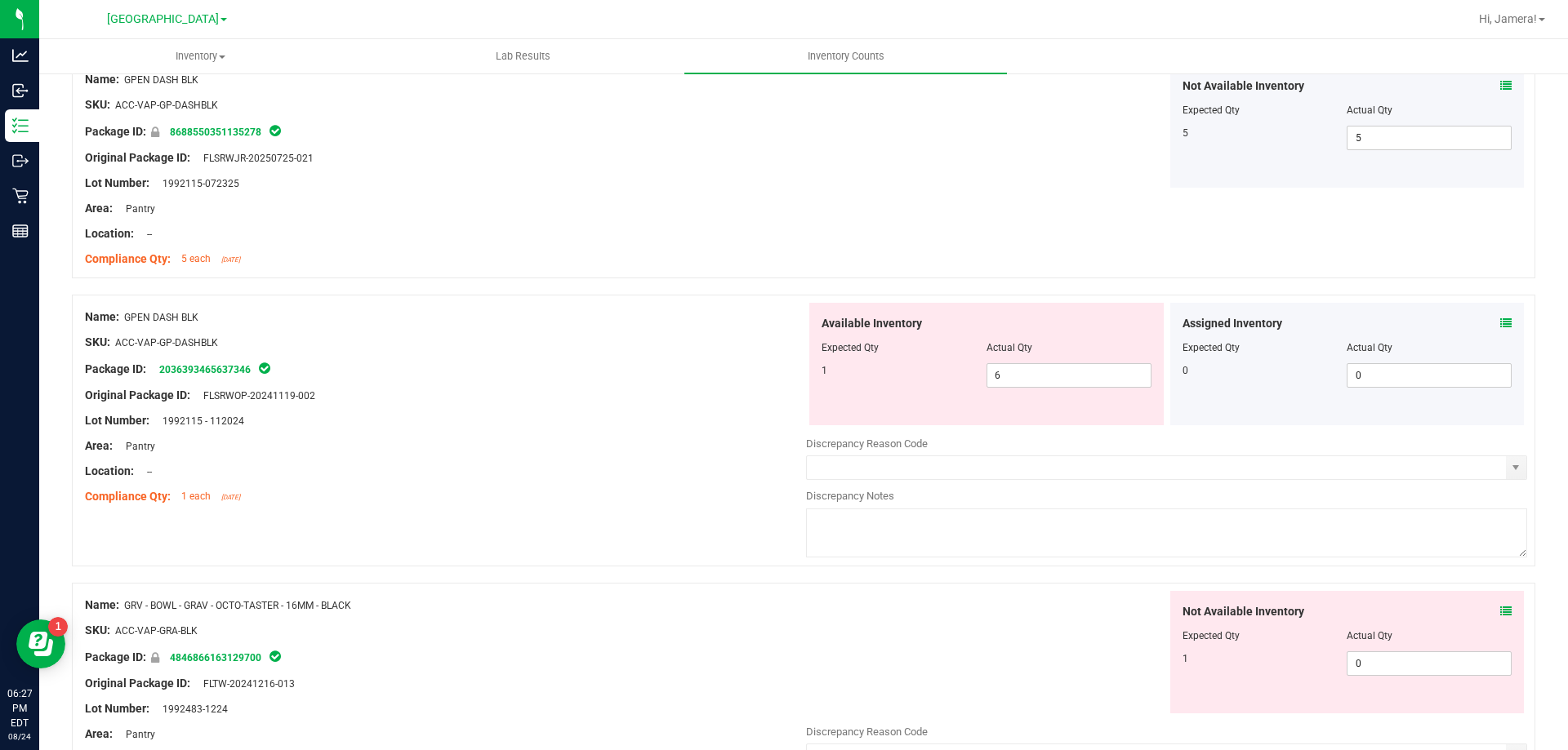
scroll to position [4408, 0]
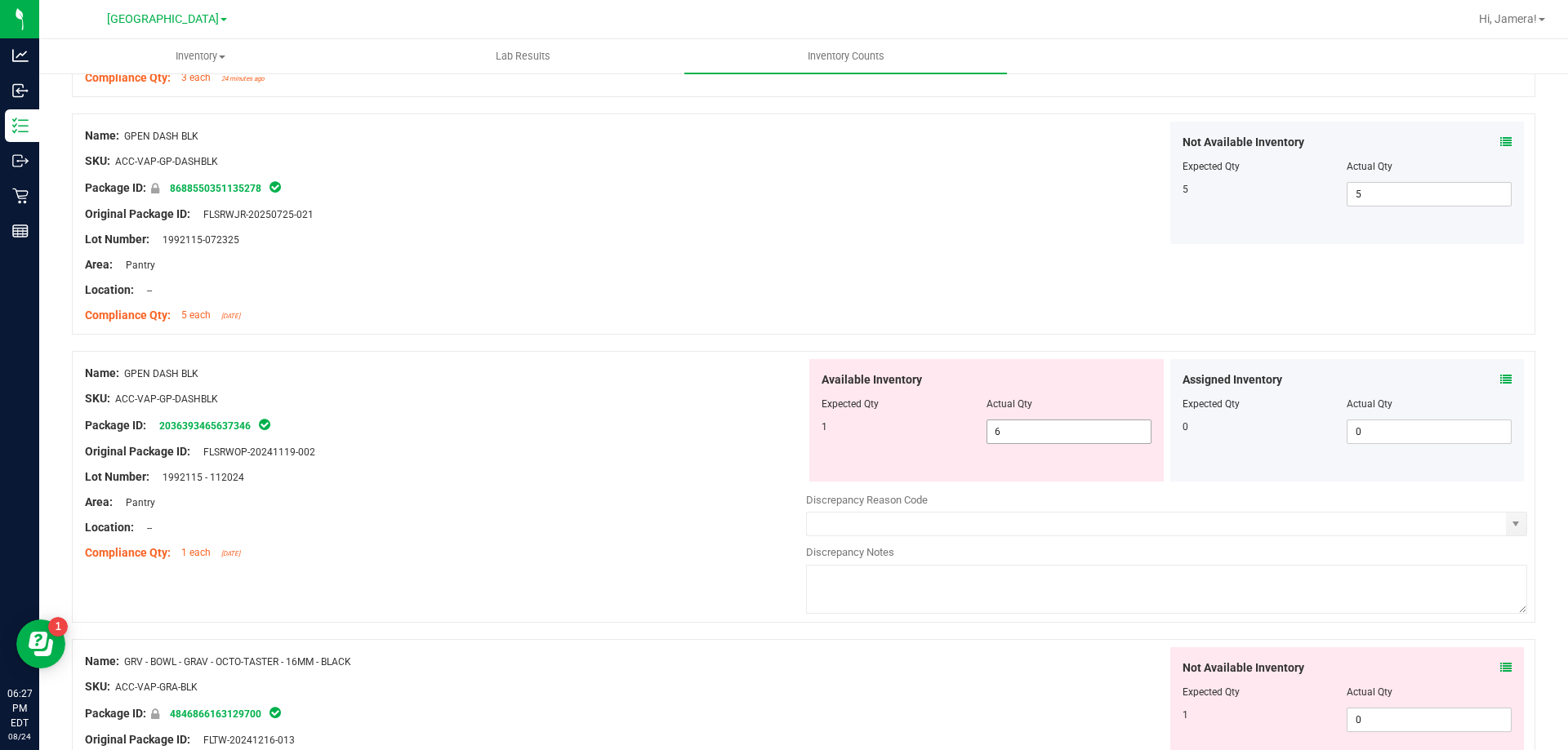
drag, startPoint x: 1015, startPoint y: 431, endPoint x: 834, endPoint y: 418, distance: 181.5
click at [834, 418] on div "Available Inventory Expected Qty Actual Qty 1 6 6" at bounding box center [986, 420] width 354 height 122
click at [799, 391] on div "SKU: ACC-VAP-GP-DASHBLK" at bounding box center [445, 398] width 722 height 17
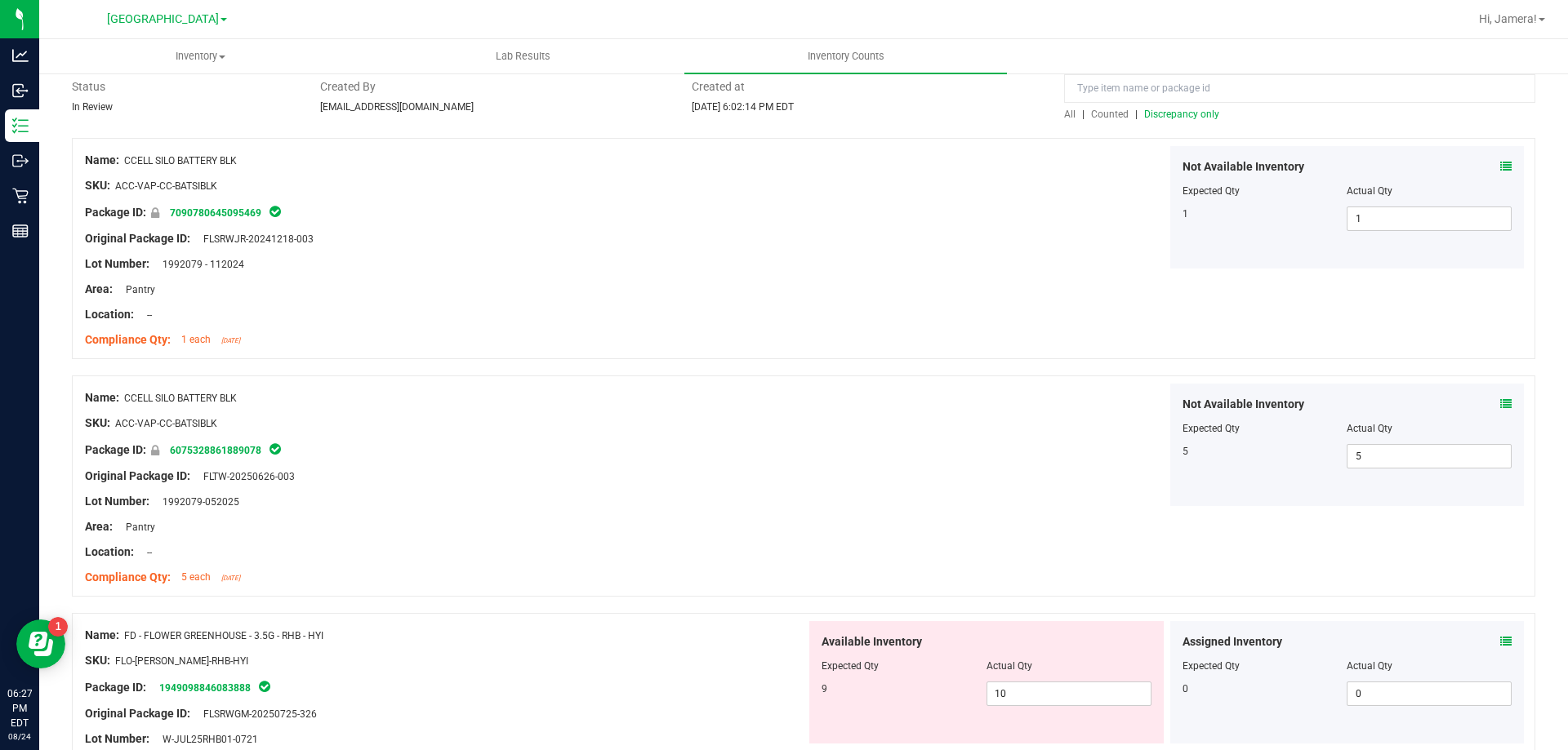
scroll to position [0, 0]
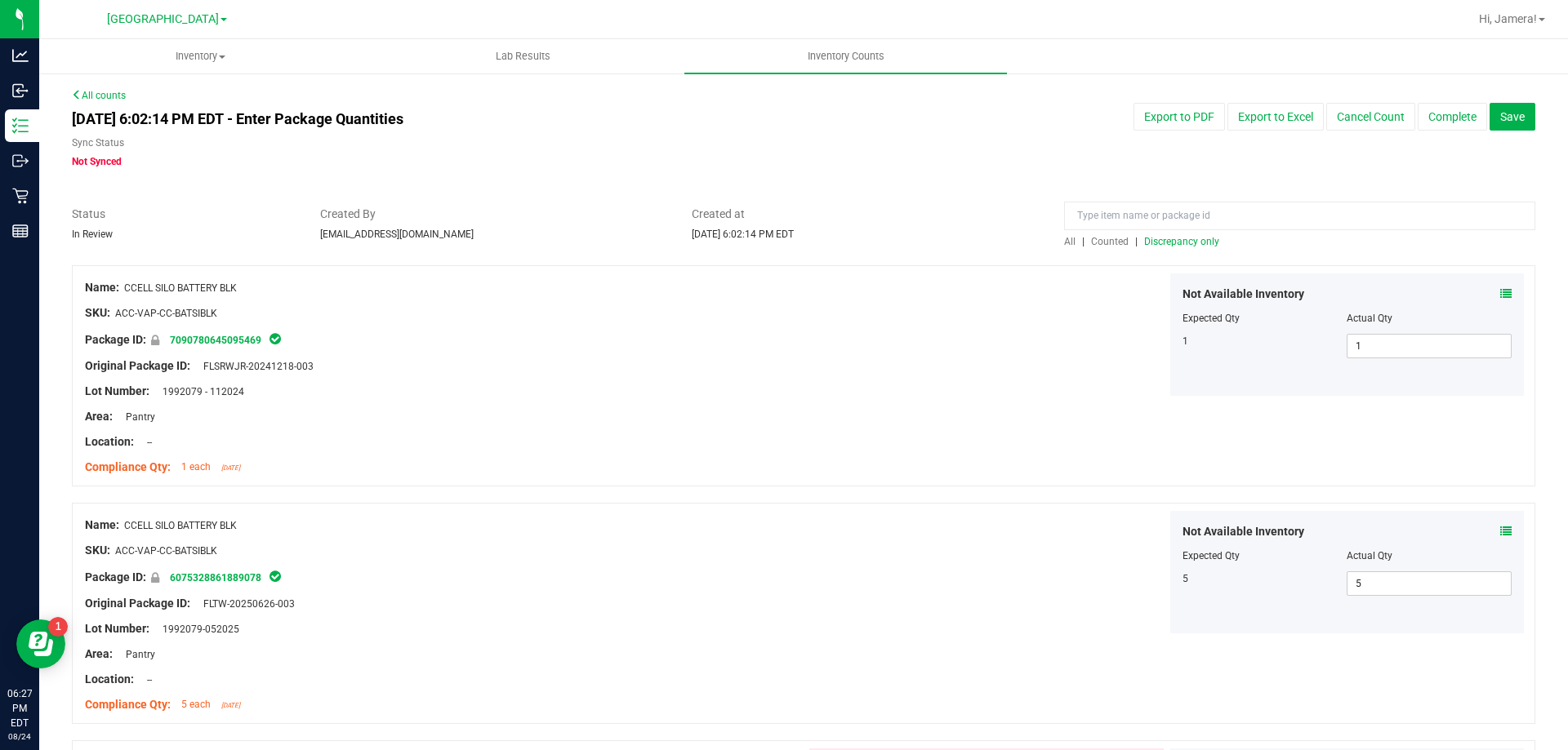
click at [1198, 243] on span "Discrepancy only" at bounding box center [1181, 241] width 75 height 11
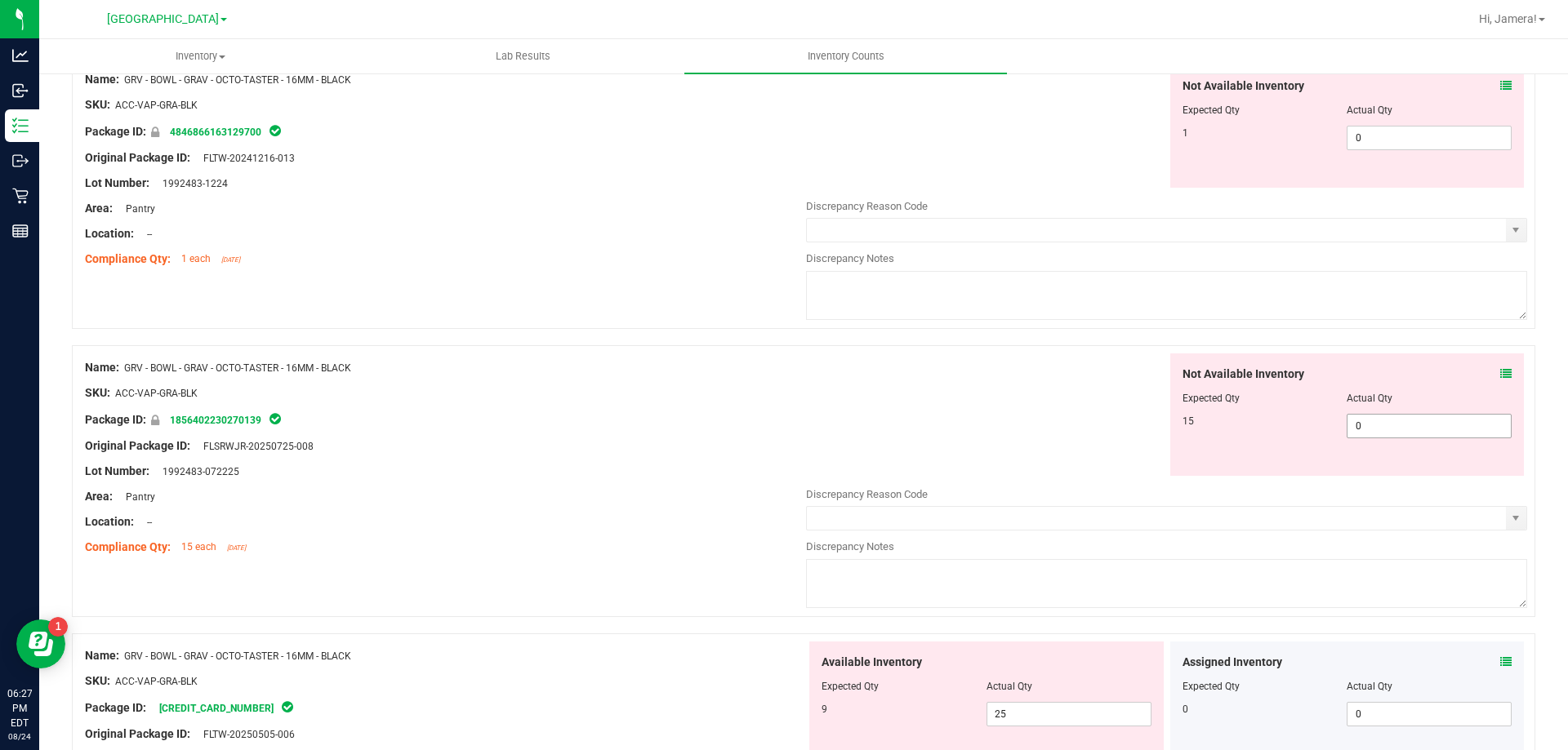
scroll to position [2776, 0]
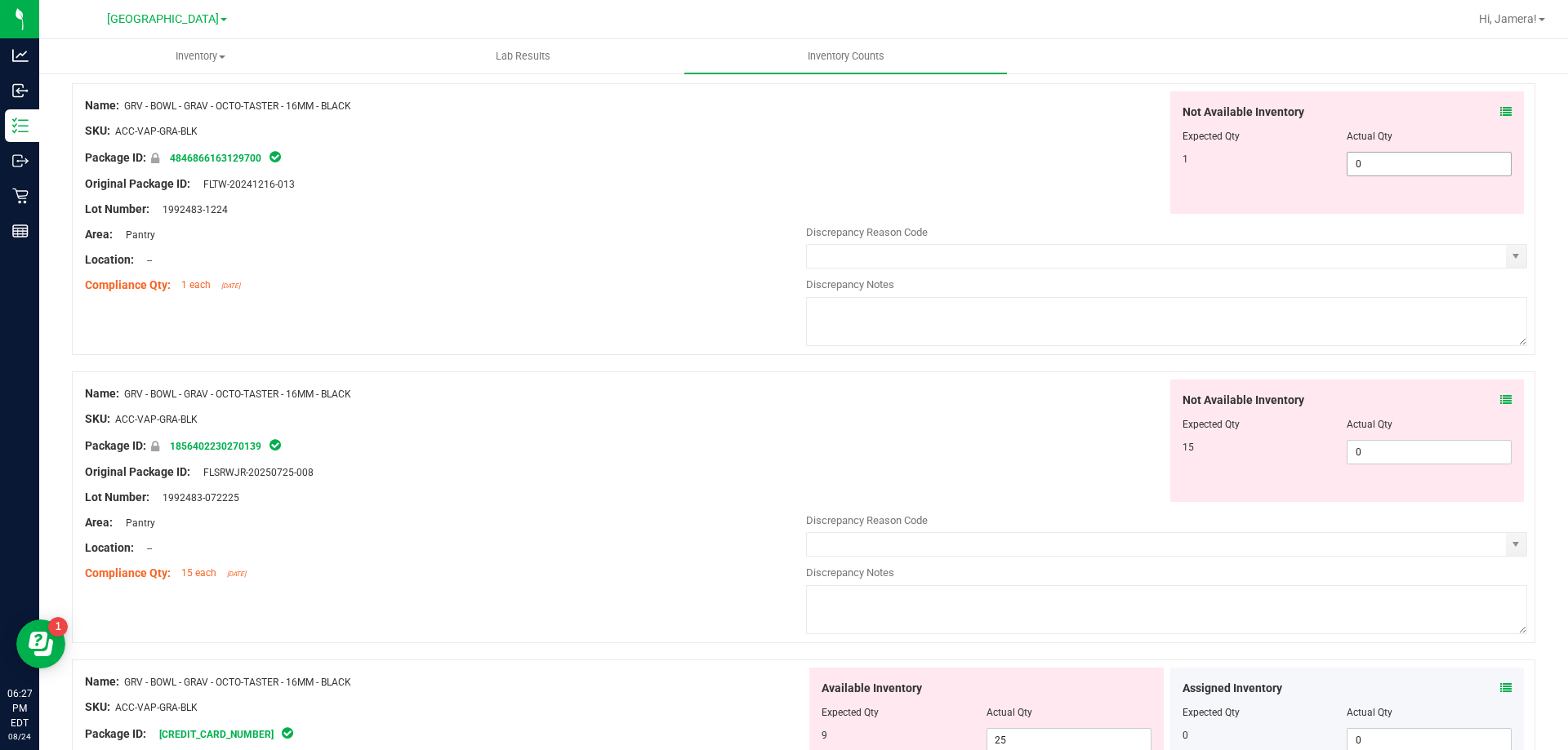
drag, startPoint x: 1374, startPoint y: 163, endPoint x: 985, endPoint y: 145, distance: 389.4
click at [985, 145] on div "Not Available Inventory Expected Qty Actual Qty 1 0 0" at bounding box center [1167, 153] width 722 height 122
click at [985, 145] on div "Not Available Inventory Expected Qty Actual Qty 1 1 1" at bounding box center [1167, 153] width 722 height 122
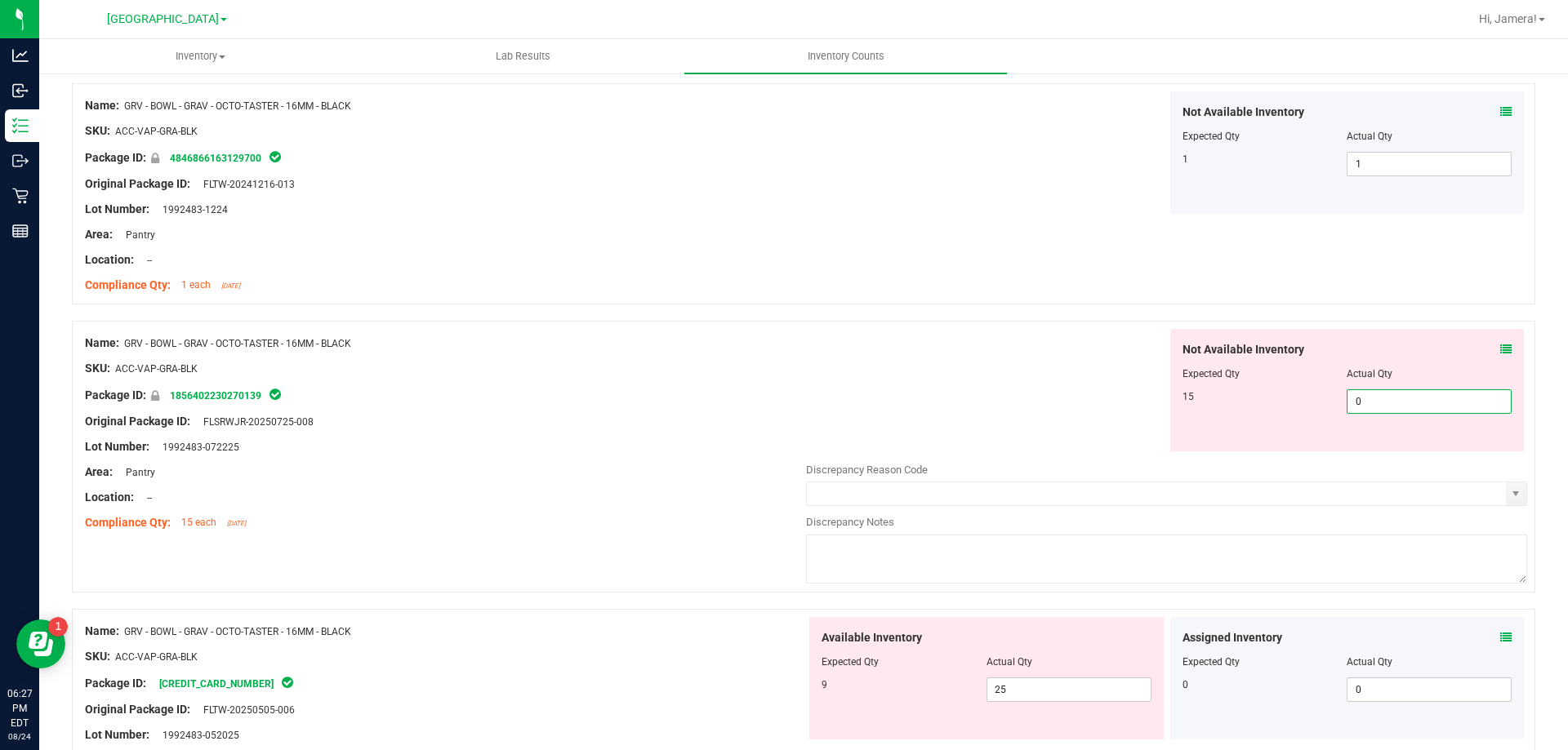
drag, startPoint x: 1432, startPoint y: 401, endPoint x: 1060, endPoint y: 383, distance: 372.4
click at [1060, 383] on div "Not Available Inventory Expected Qty Actual Qty 15 0 0" at bounding box center [1167, 390] width 722 height 122
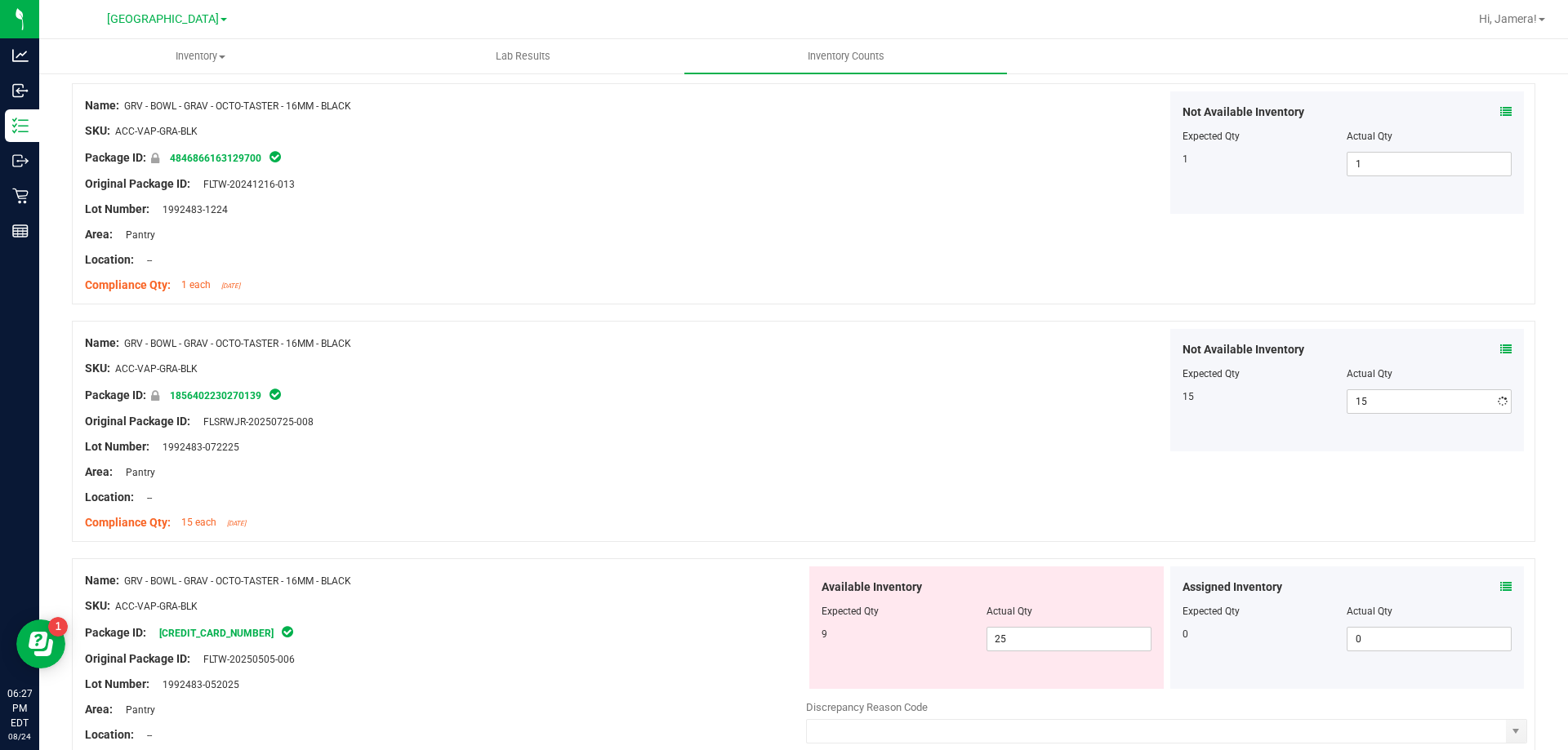
click at [860, 351] on div "Not Available Inventory Expected Qty Actual Qty 15 15 15" at bounding box center [1167, 390] width 722 height 122
drag, startPoint x: 1038, startPoint y: 637, endPoint x: 675, endPoint y: 602, distance: 364.7
click at [675, 602] on div "Name: GRV - BOWL - GRAV - OCTO-TASTER - 16MM - BLACK SKU: ACC-VAP-GRA-BLK Packa…" at bounding box center [804, 694] width 1463 height 272
click at [410, 525] on div "Compliance Qty: 15 each [DATE]" at bounding box center [445, 522] width 722 height 17
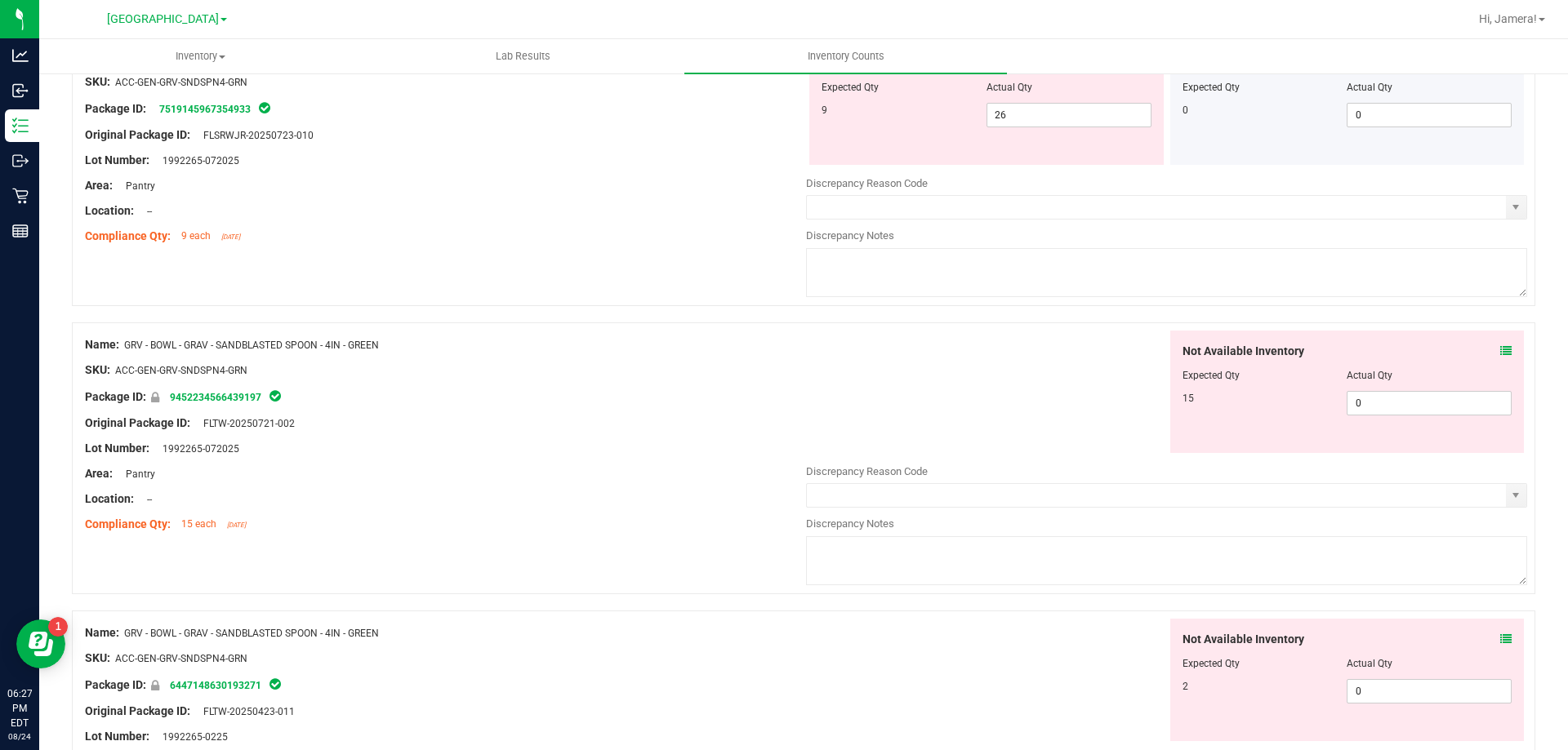
scroll to position [3510, 0]
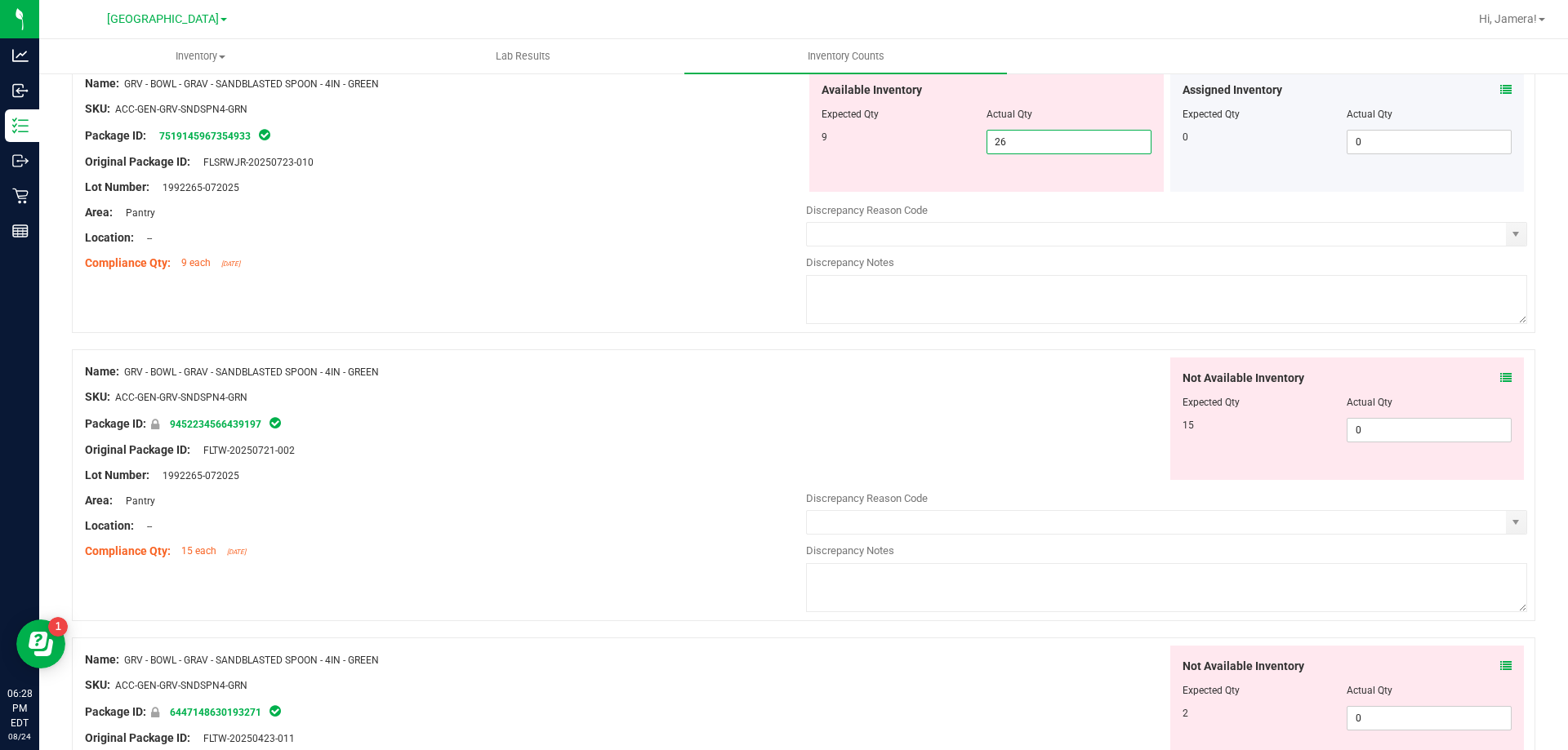
drag, startPoint x: 1073, startPoint y: 138, endPoint x: 729, endPoint y: 135, distance: 344.0
click at [729, 135] on div "Name: GRV - BOWL - GRAV - SANDBLASTED SPOON - 4IN - GREEN SKU: ACC-GEN-GRV-SNDS…" at bounding box center [804, 197] width 1463 height 272
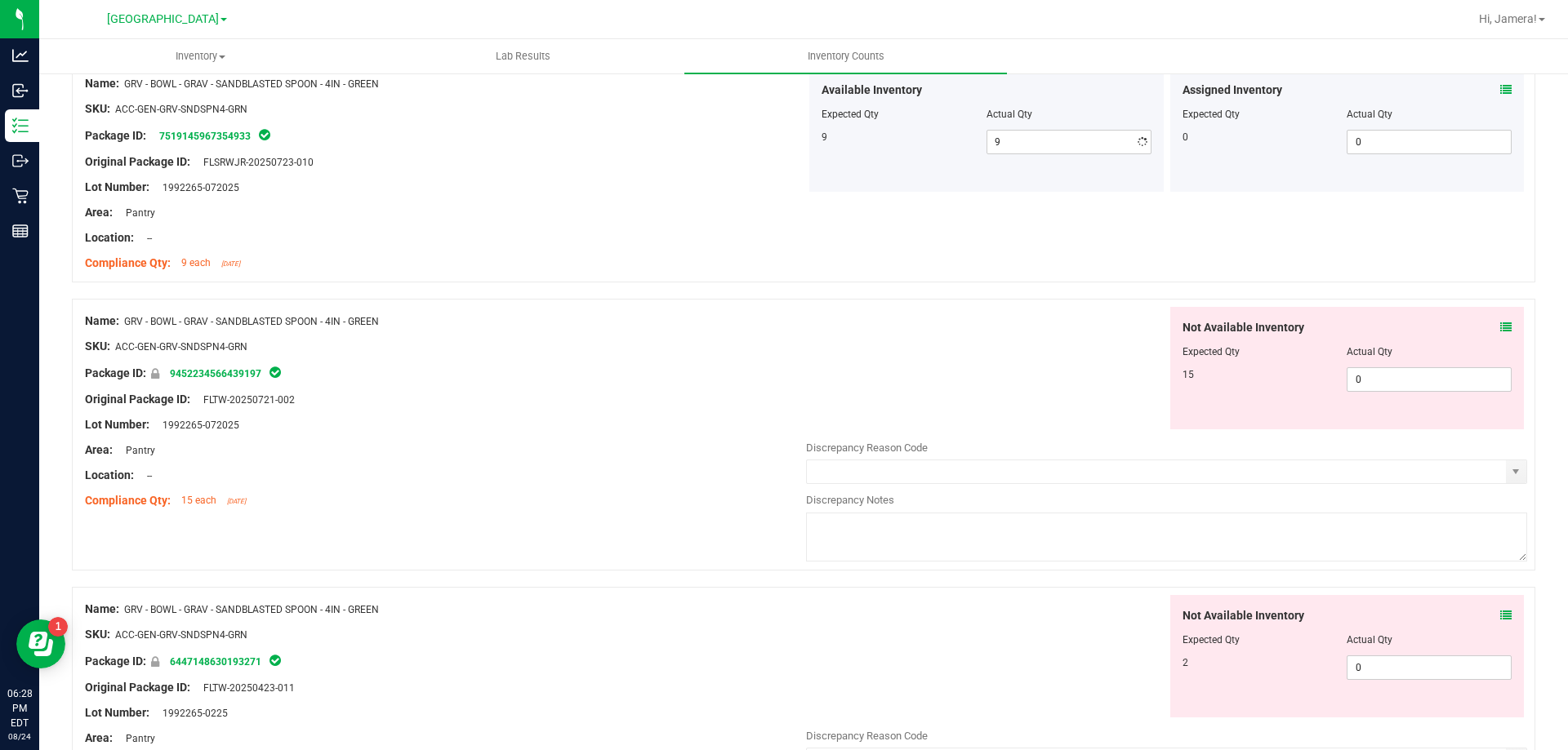
drag, startPoint x: 656, startPoint y: 125, endPoint x: 1475, endPoint y: 403, distance: 864.9
click at [676, 136] on div "Package ID: 7519145967354933" at bounding box center [445, 135] width 722 height 20
drag, startPoint x: 1394, startPoint y: 389, endPoint x: 1085, endPoint y: 372, distance: 309.5
click at [1085, 372] on div "Not Available Inventory Expected Qty Actual Qty 15 0 0" at bounding box center [1167, 368] width 722 height 122
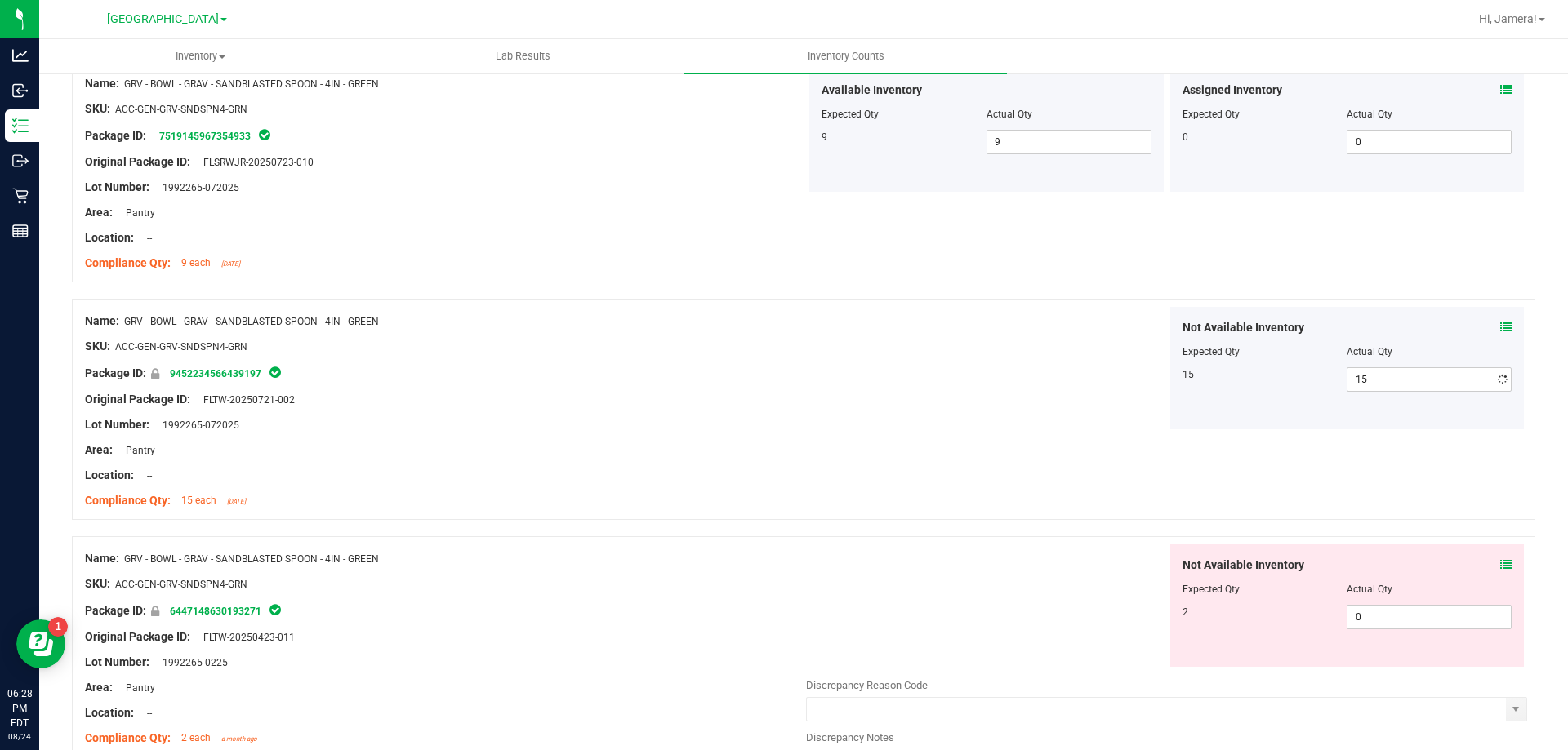
click at [918, 320] on div "Not Available Inventory Expected Qty Actual Qty 15 15 15" at bounding box center [1167, 368] width 722 height 122
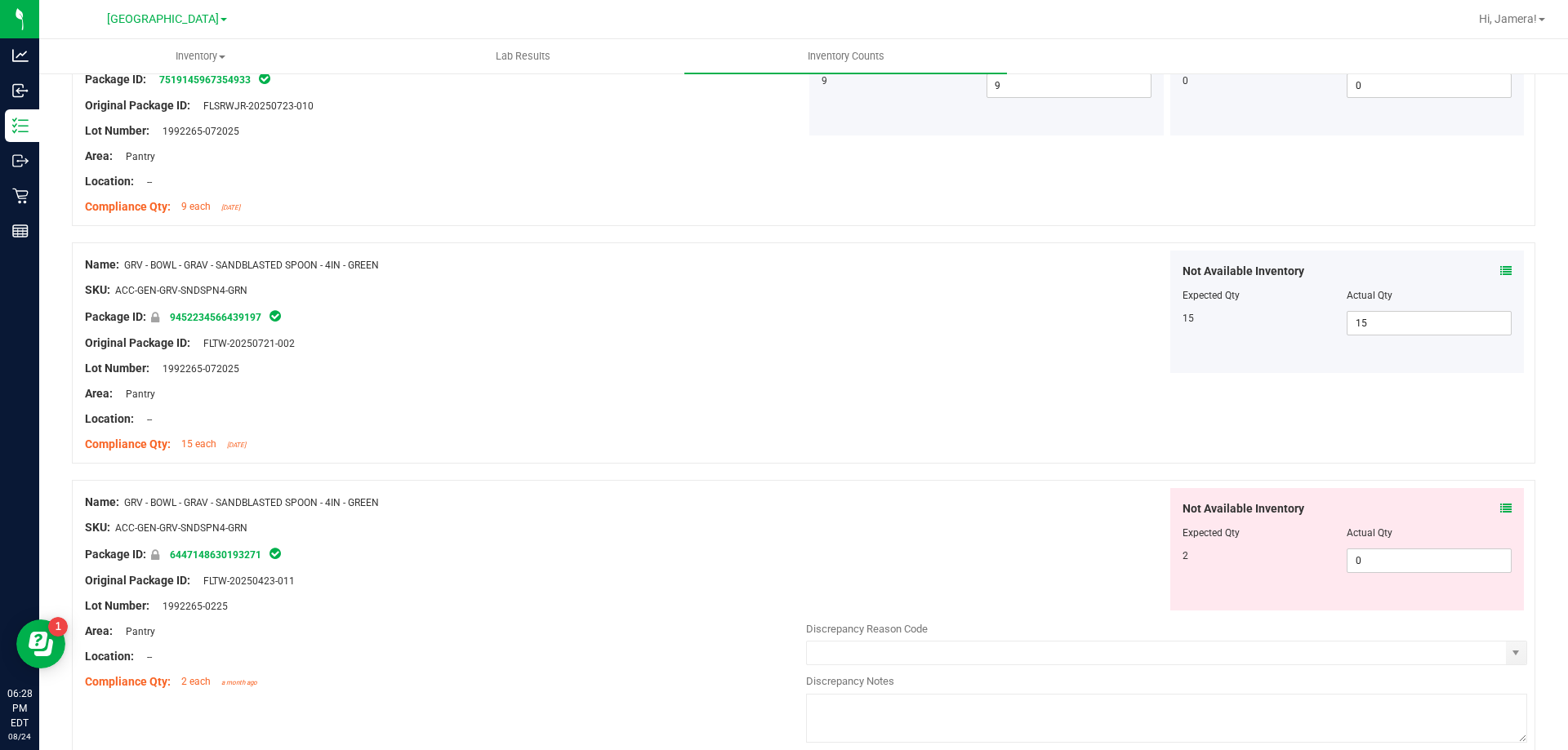
scroll to position [3674, 0]
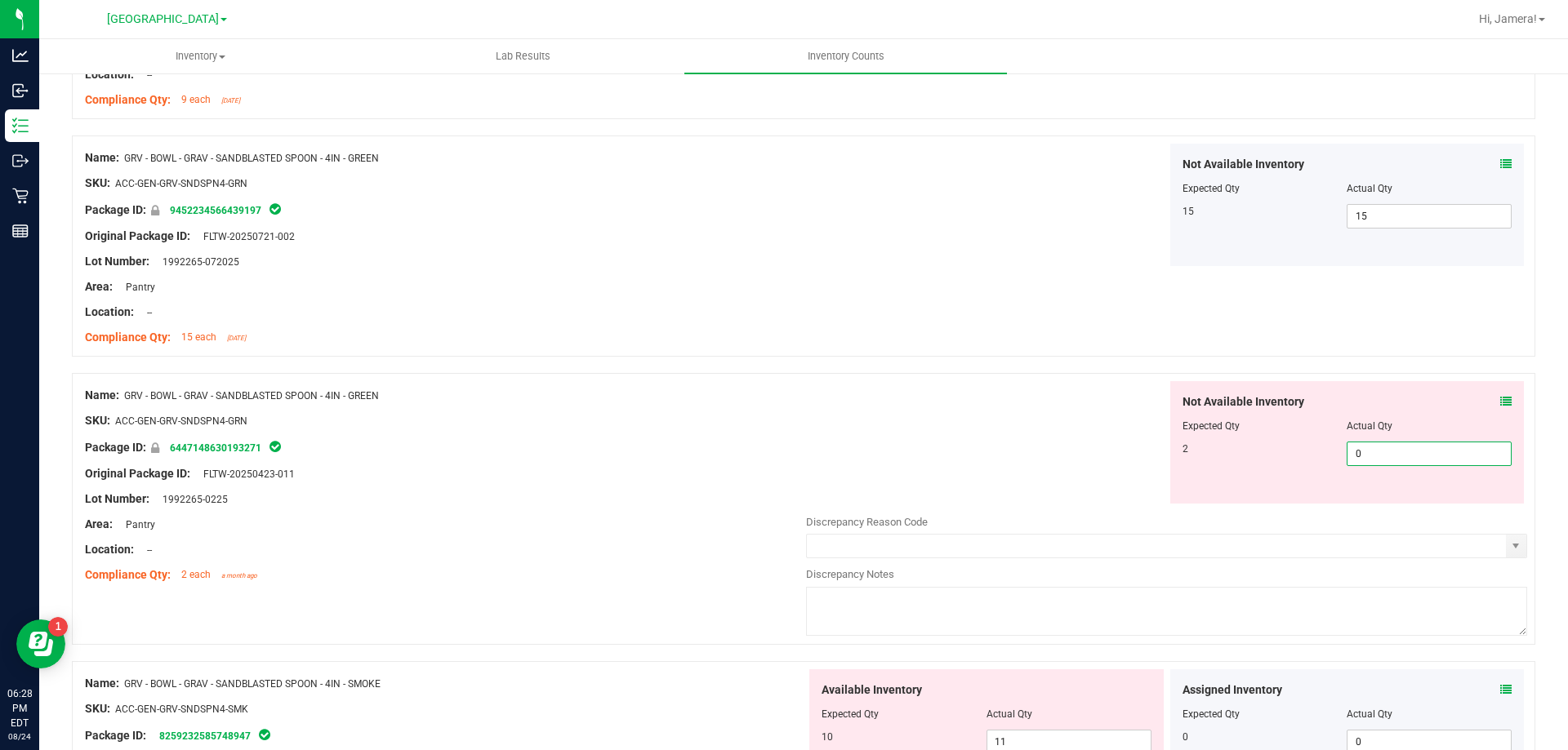
drag, startPoint x: 1400, startPoint y: 454, endPoint x: 843, endPoint y: 447, distance: 557.0
click at [843, 447] on div "Not Available Inventory Expected Qty Actual Qty 2 0 0" at bounding box center [1167, 443] width 722 height 122
click at [708, 419] on div "SKU: ACC-GEN-GRV-SNDSPN4-GRN" at bounding box center [445, 420] width 722 height 17
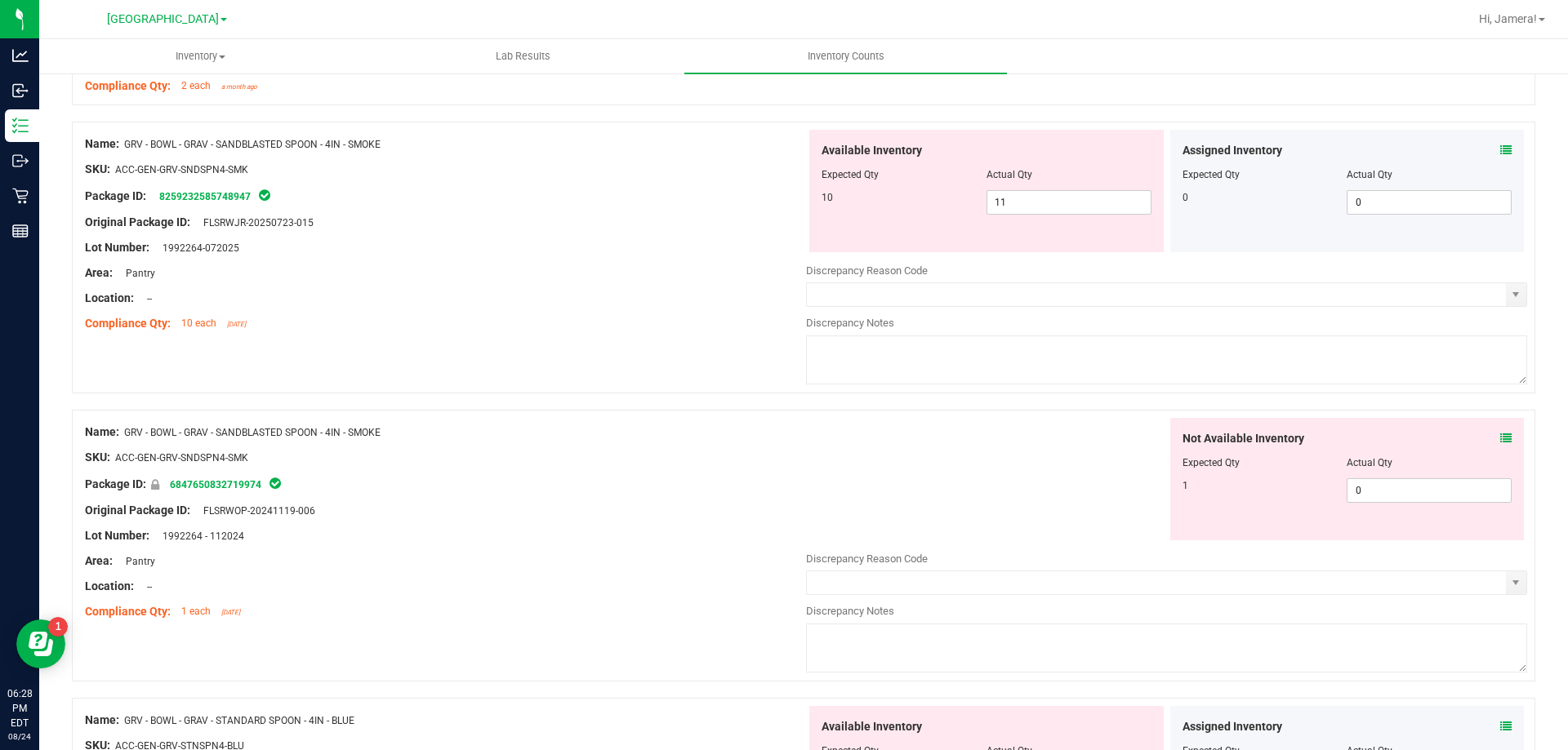
scroll to position [4163, 0]
drag, startPoint x: 1101, startPoint y: 196, endPoint x: 738, endPoint y: 194, distance: 363.0
click at [738, 194] on div "Name: GRV - BOWL - GRAV - SANDBLASTED SPOON - 4IN - SMOKE SKU: ACC-GEN-GRV-SNDS…" at bounding box center [804, 257] width 1463 height 272
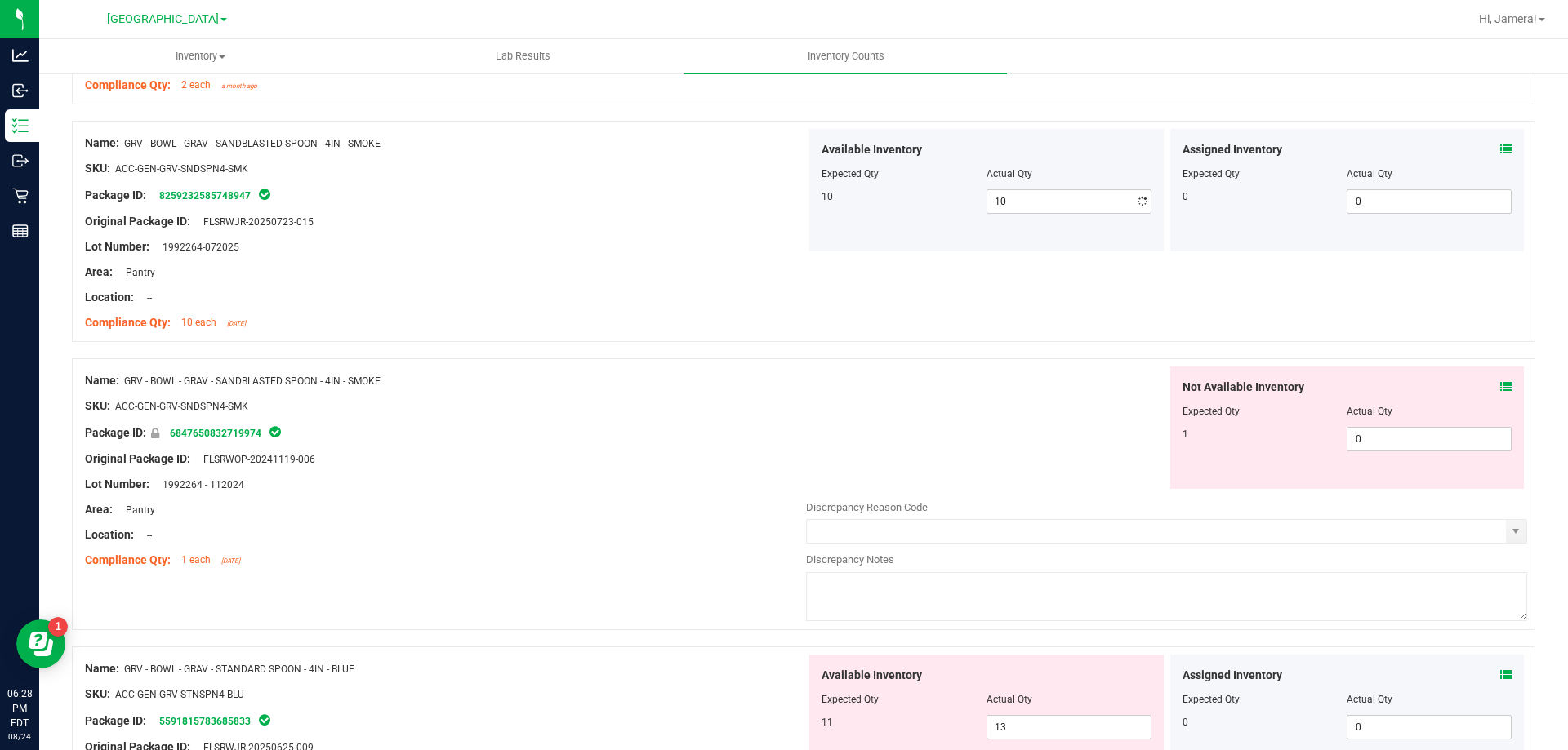
drag, startPoint x: 514, startPoint y: 194, endPoint x: 1333, endPoint y: 393, distance: 842.8
click at [532, 201] on div "Package ID: 8259232585748947" at bounding box center [445, 195] width 722 height 20
drag, startPoint x: 1385, startPoint y: 431, endPoint x: 1226, endPoint y: 438, distance: 159.2
click at [1227, 438] on div "1 0 0" at bounding box center [1348, 439] width 330 height 25
click at [929, 396] on div "Not Available Inventory Expected Qty Actual Qty 1 1 1" at bounding box center [1167, 428] width 722 height 122
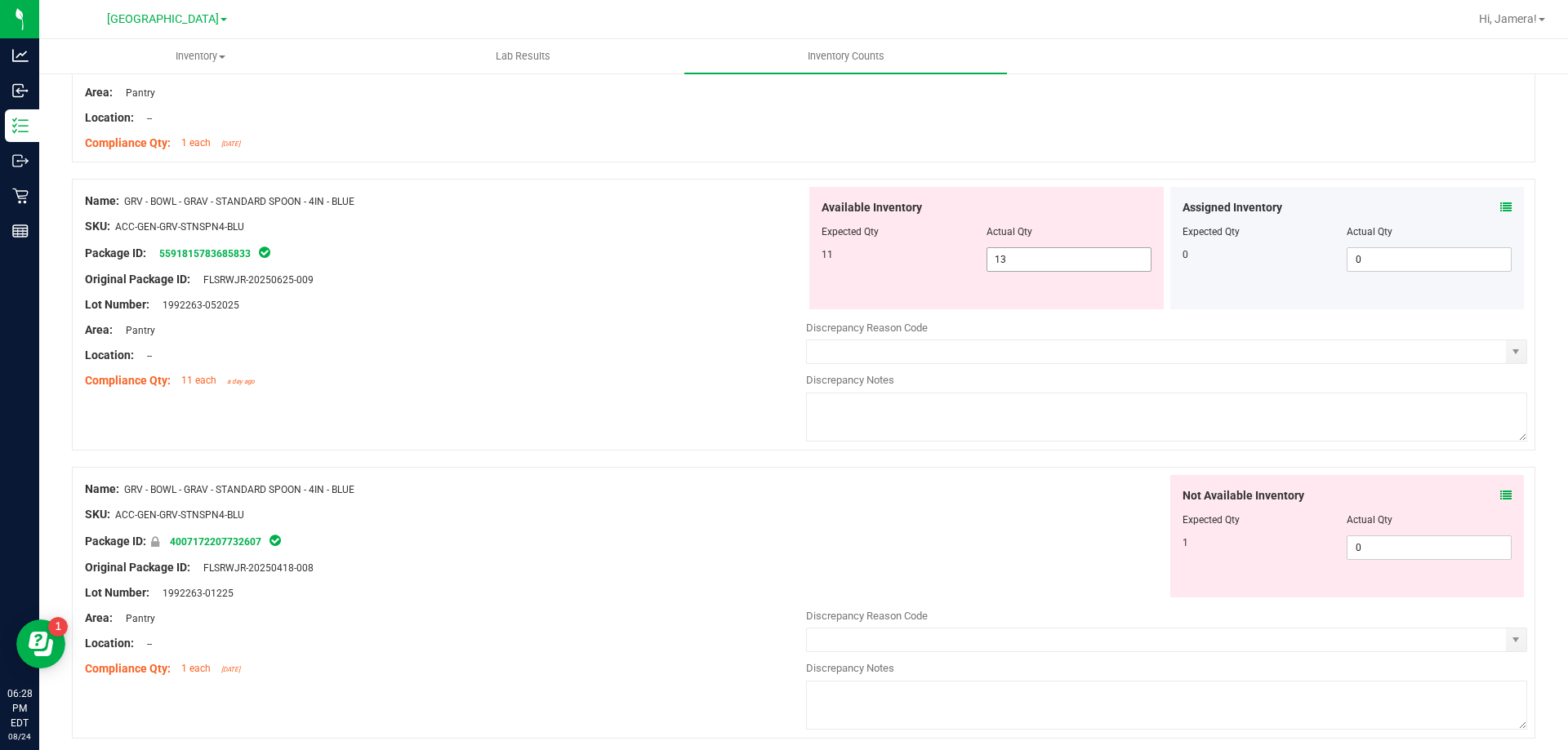
scroll to position [4571, 0]
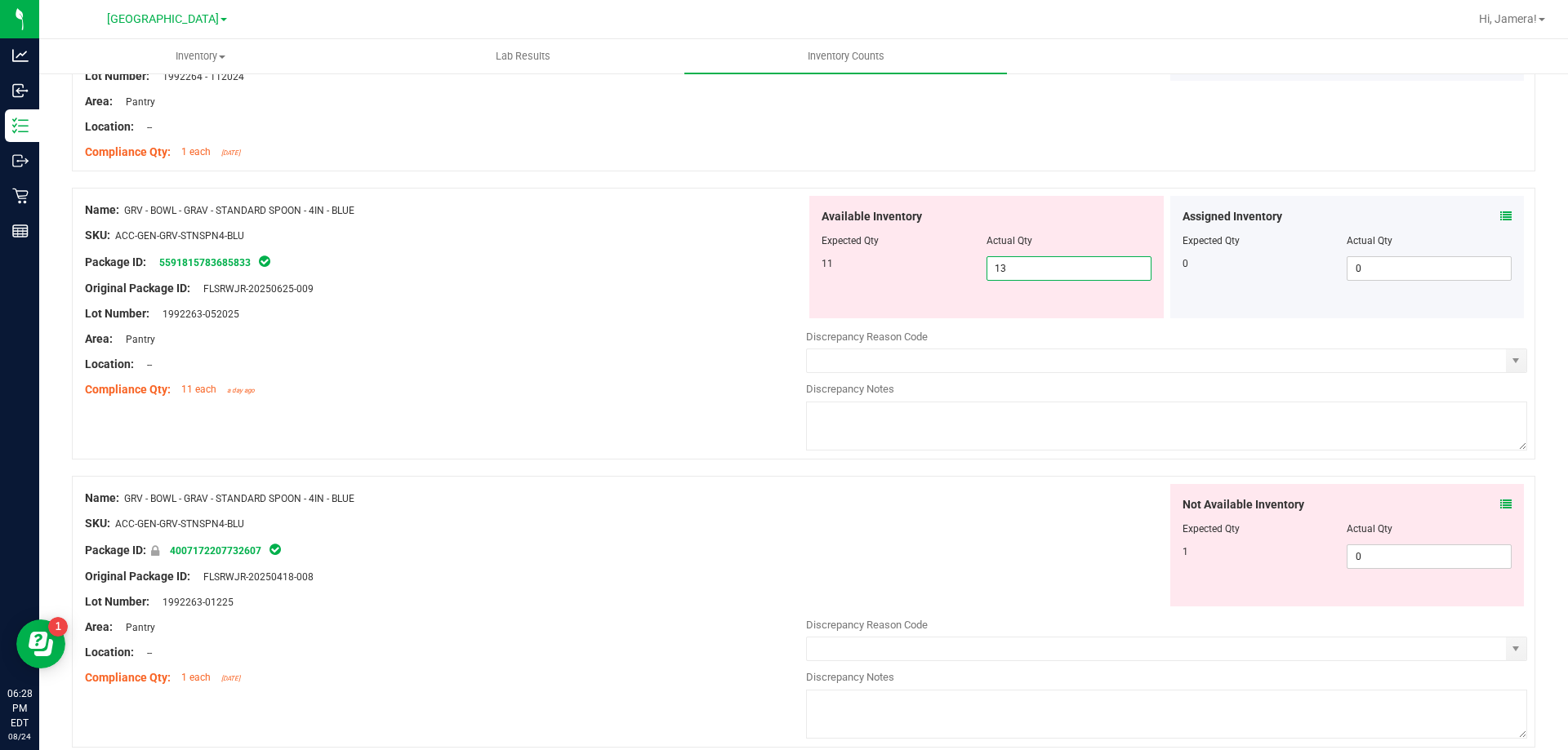
drag, startPoint x: 1056, startPoint y: 262, endPoint x: 886, endPoint y: 263, distance: 170.0
click at [886, 263] on div "11 13 13" at bounding box center [987, 268] width 330 height 25
click at [900, 273] on div "11 11 11" at bounding box center [987, 268] width 330 height 25
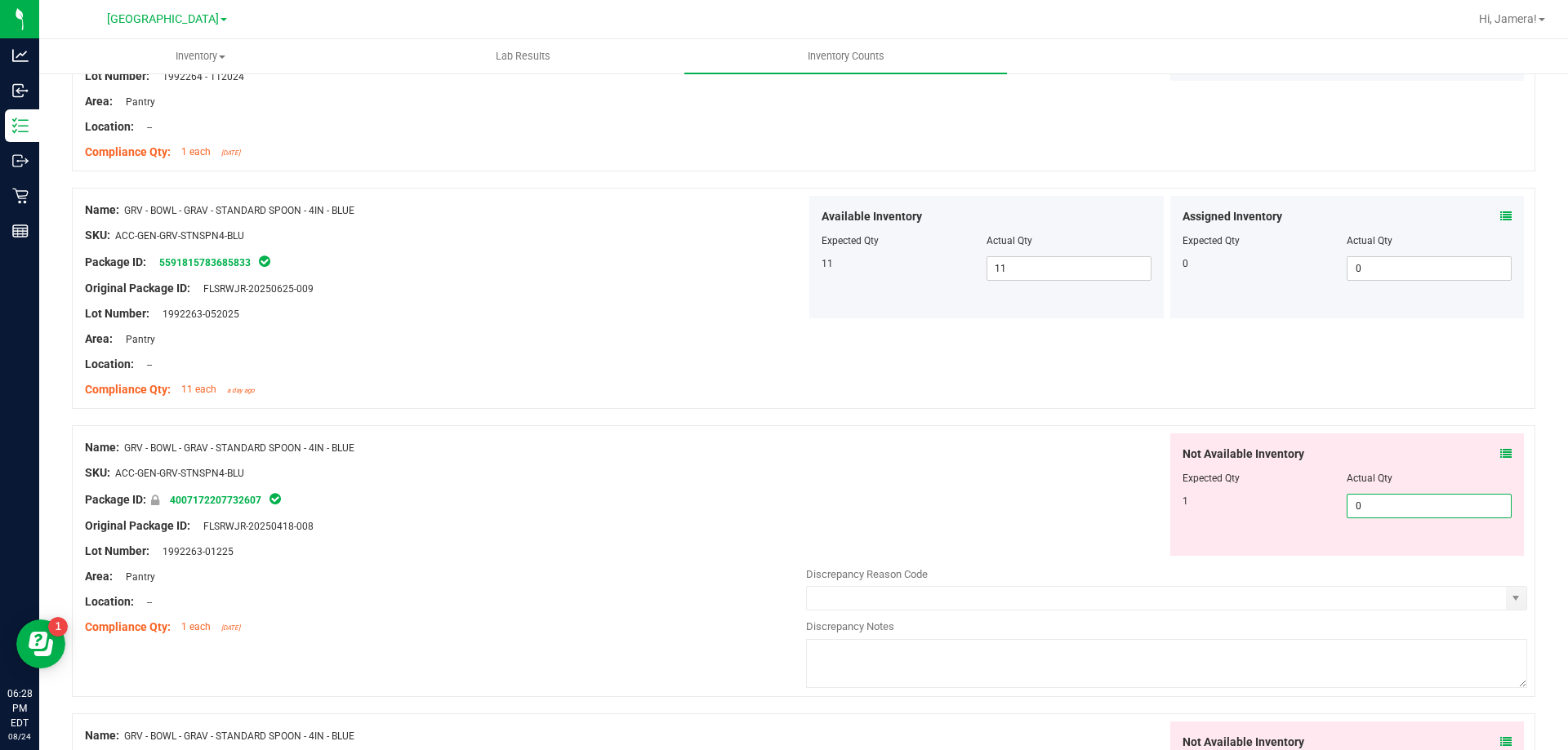
drag, startPoint x: 1434, startPoint y: 503, endPoint x: 1085, endPoint y: 503, distance: 349.0
click at [1085, 503] on div "Not Available Inventory Expected Qty Actual Qty 1 0 0" at bounding box center [1167, 494] width 722 height 122
click at [1050, 483] on div "Not Available Inventory Expected Qty Actual Qty 1 1 1" at bounding box center [1167, 494] width 722 height 122
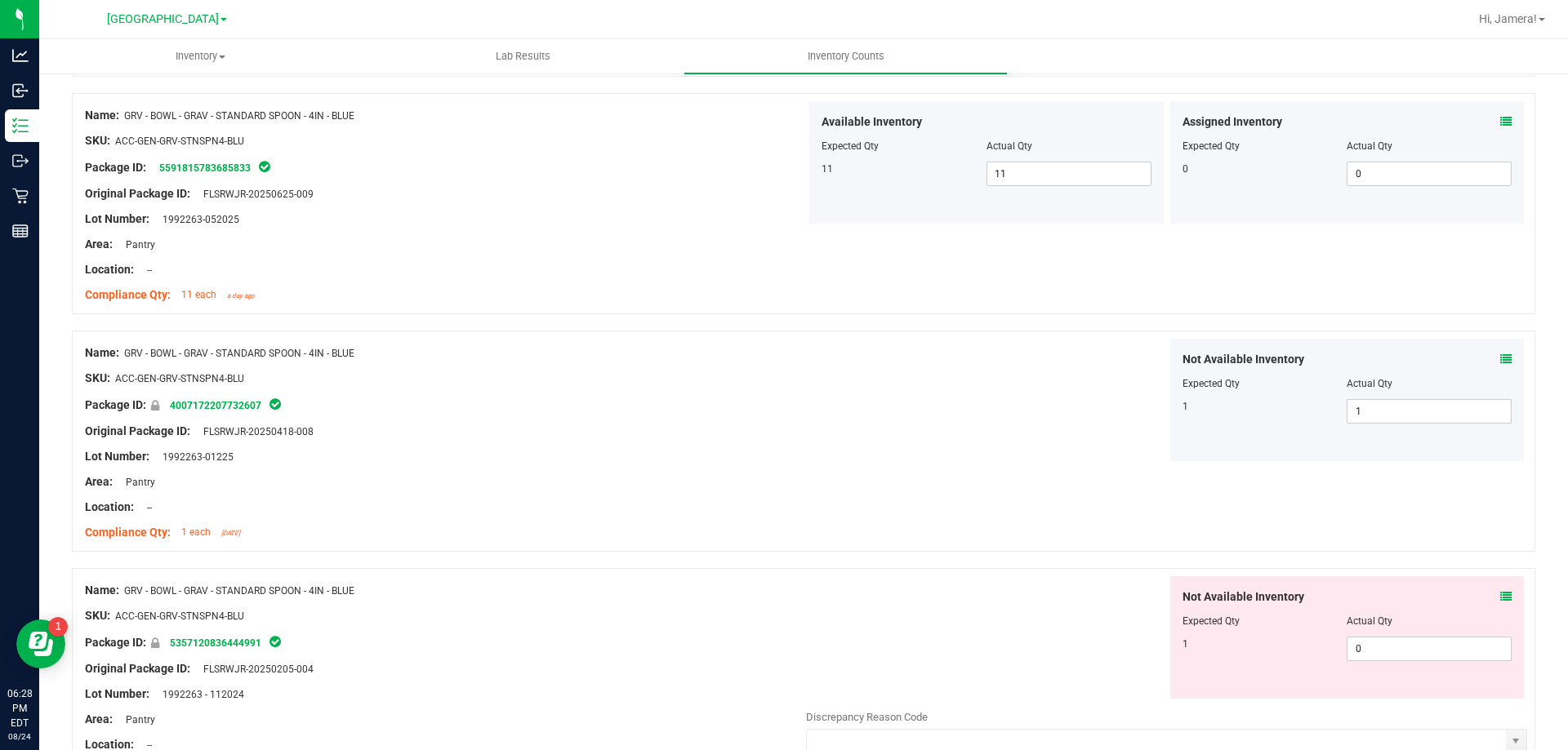
scroll to position [4828, 0]
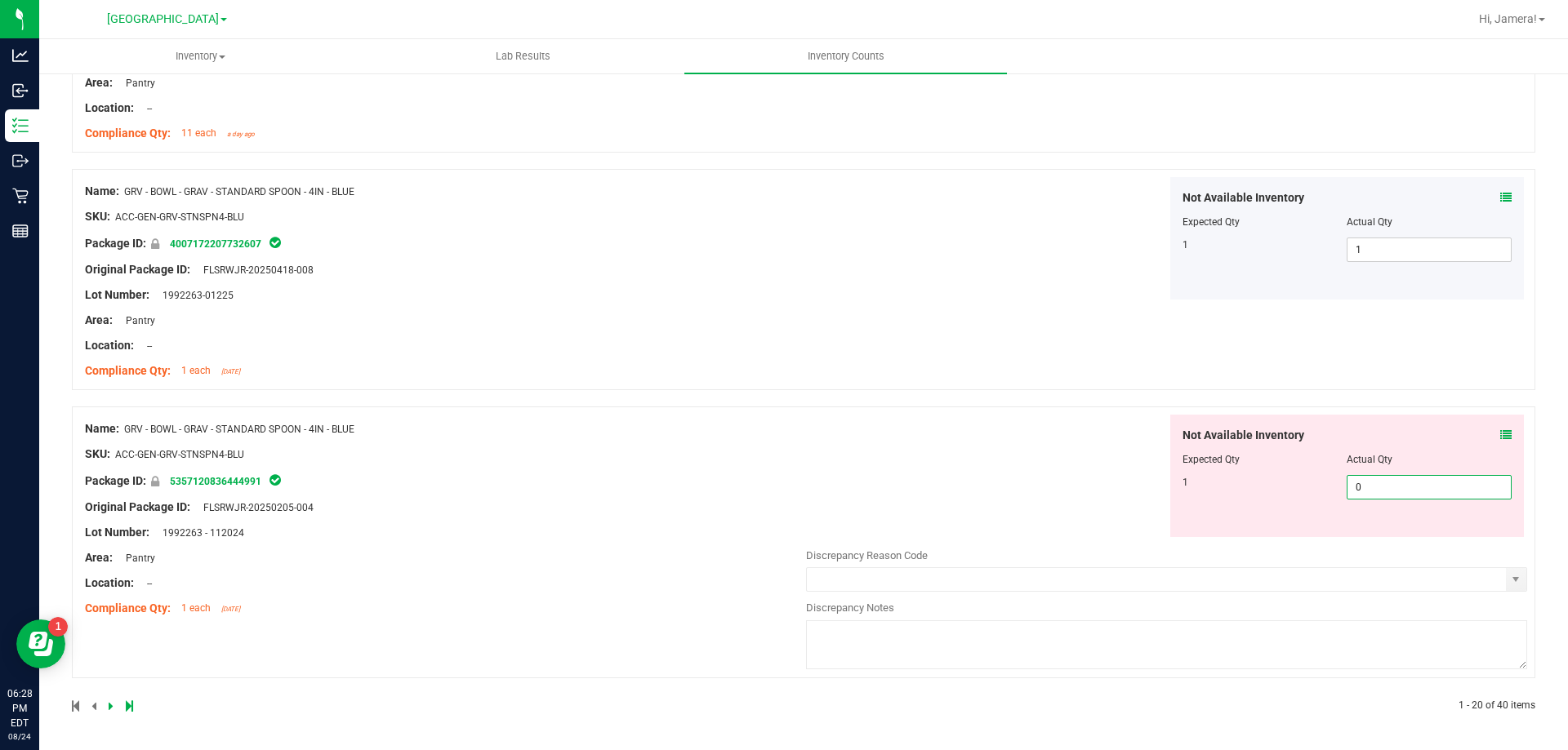
drag, startPoint x: 1261, startPoint y: 489, endPoint x: 1198, endPoint y: 489, distance: 63.0
click at [1198, 489] on div "1 0 0" at bounding box center [1348, 487] width 330 height 25
click at [1014, 460] on div "Name: GRV - BOWL - GRAV - STANDARD SPOON - 4IN - BLUE SKU: ACC-GEN-GRV-STNSPN4-…" at bounding box center [804, 543] width 1463 height 272
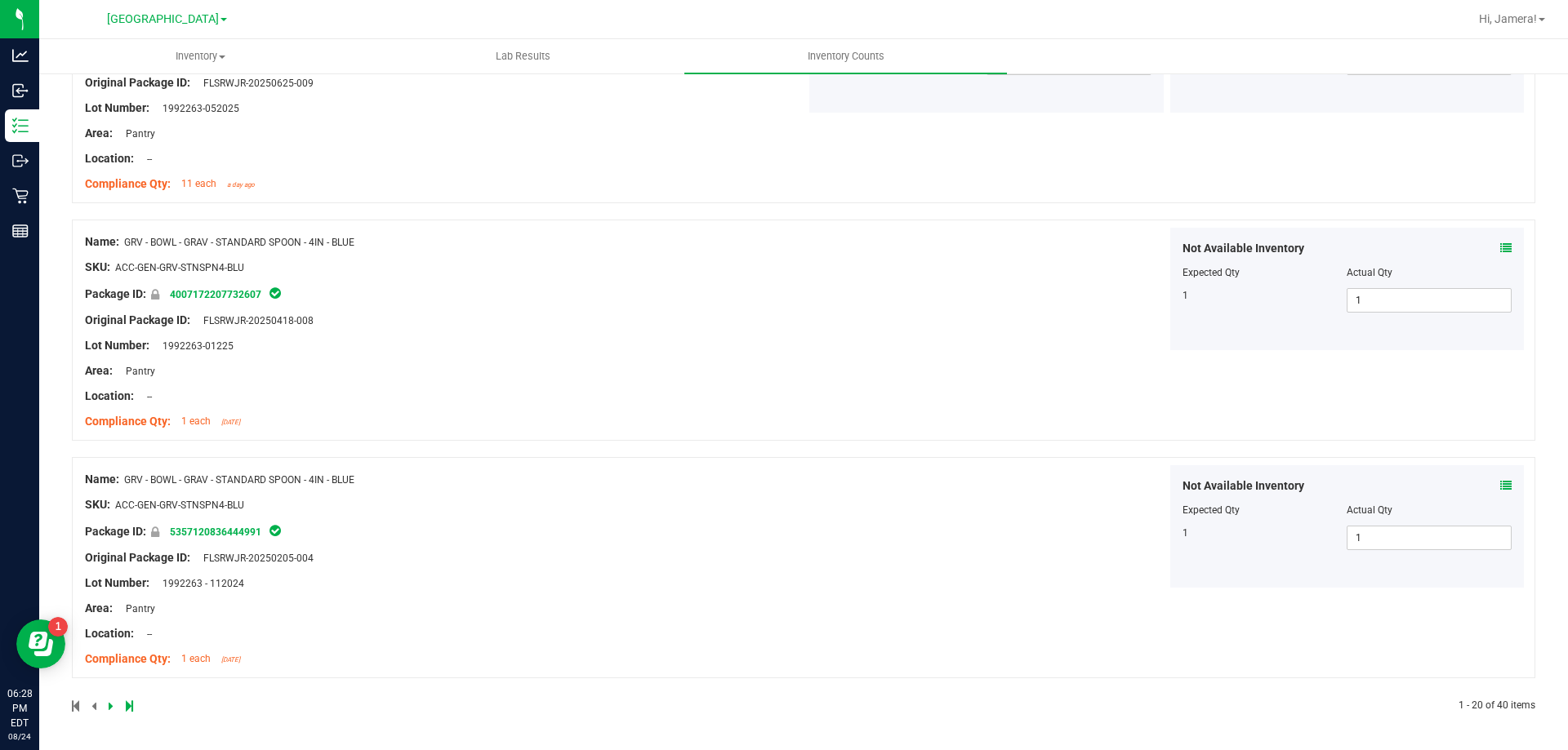
scroll to position [0, 0]
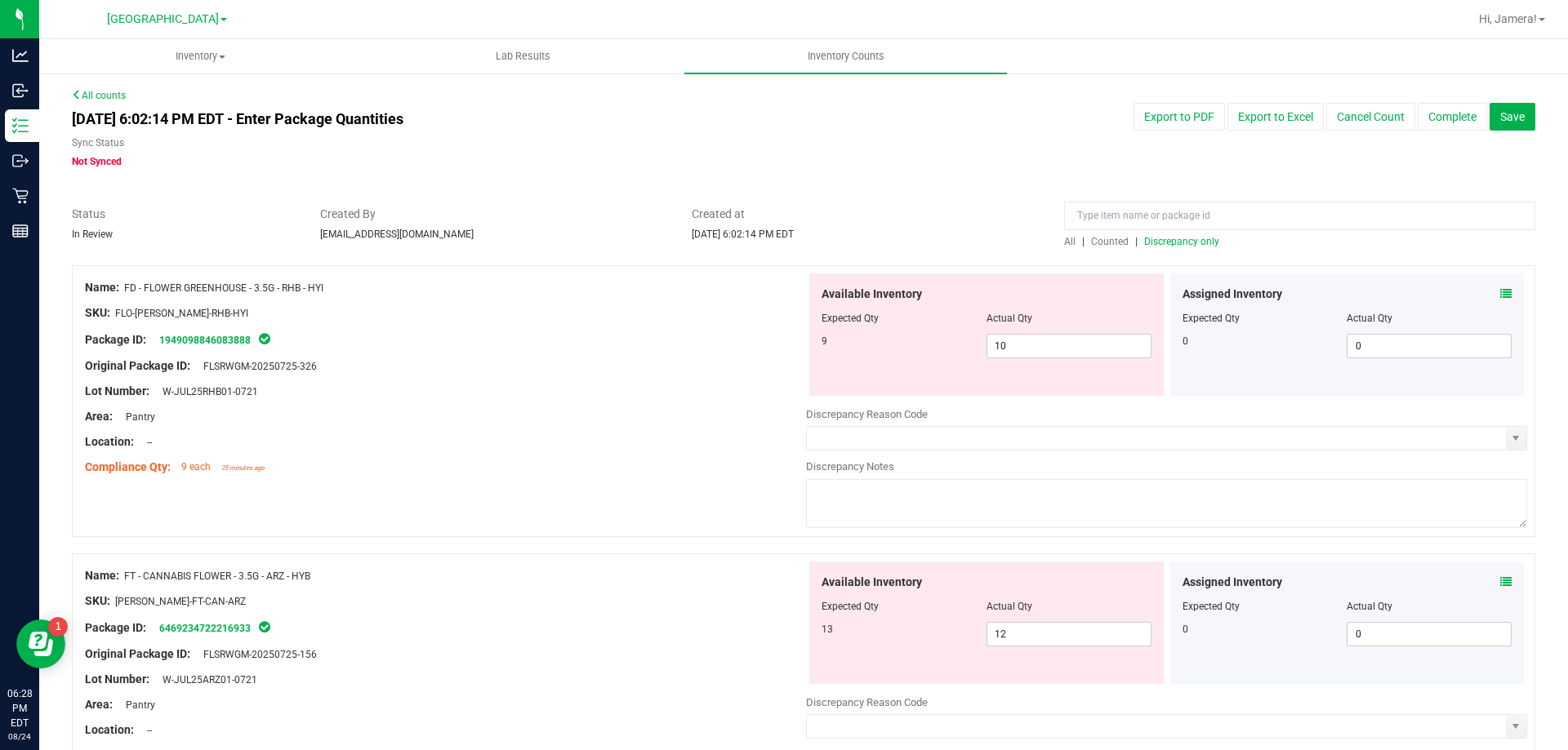
click at [1186, 240] on span "Discrepancy only" at bounding box center [1181, 241] width 75 height 11
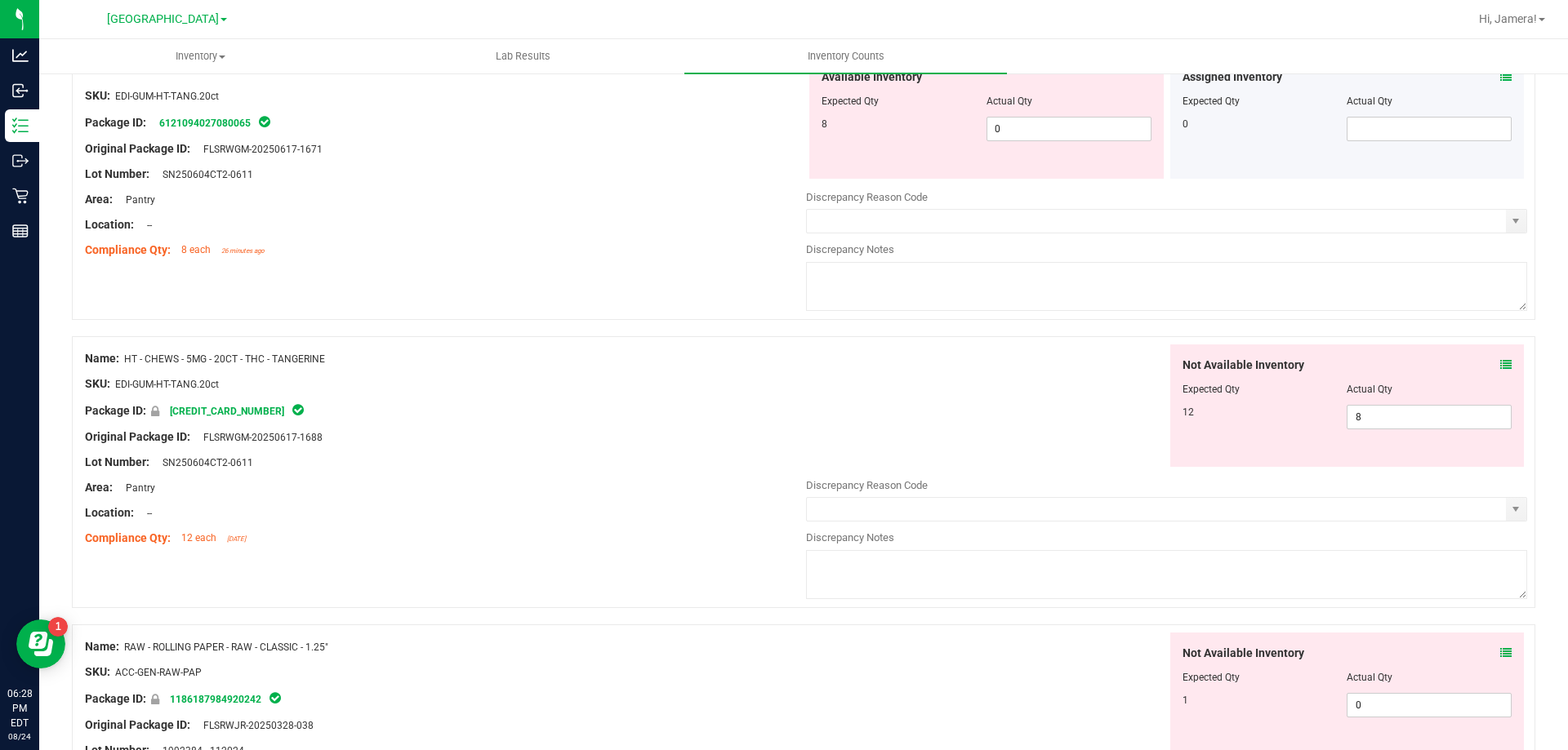
scroll to position [2693, 0]
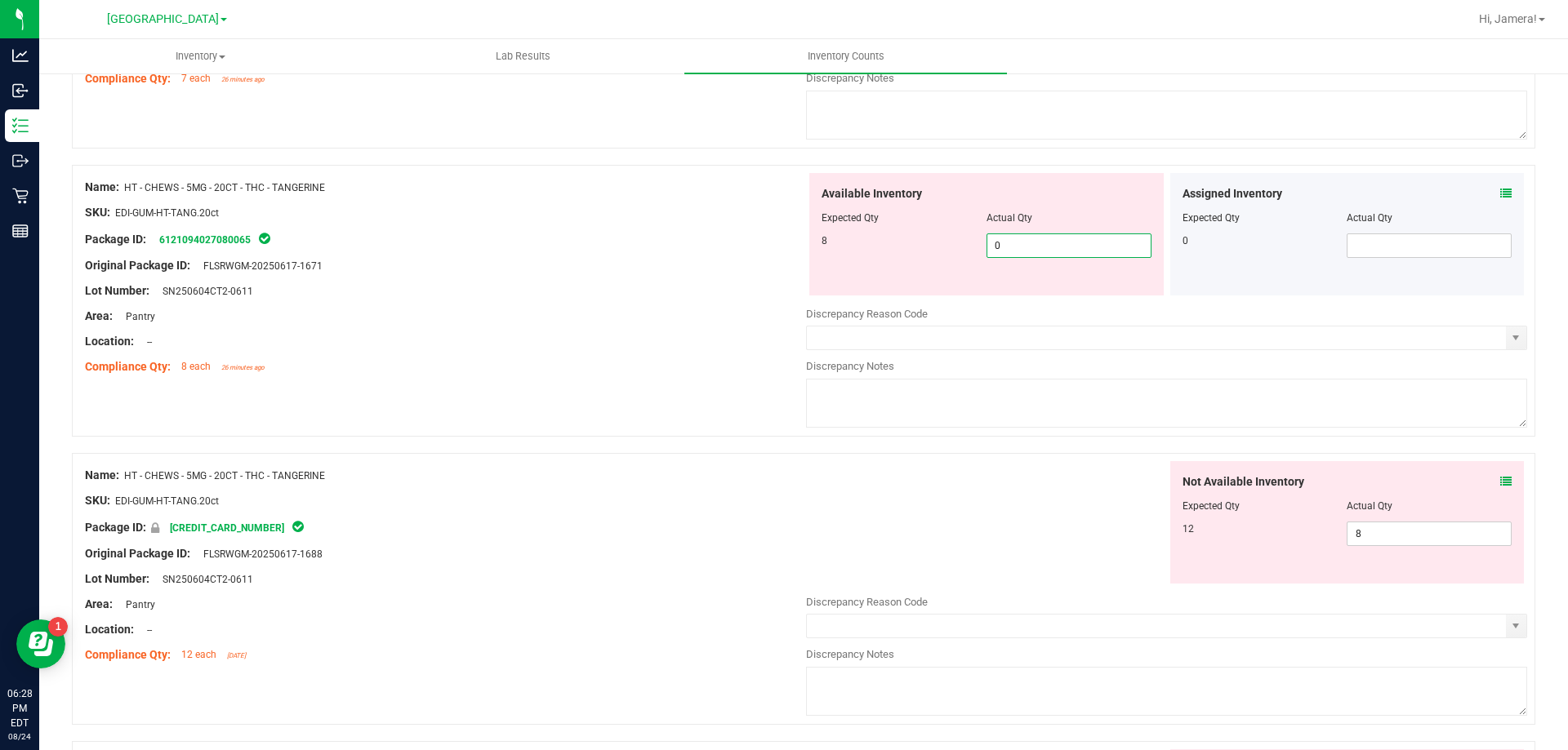
drag, startPoint x: 1031, startPoint y: 241, endPoint x: 891, endPoint y: 237, distance: 140.1
click at [891, 237] on div "8 0 0" at bounding box center [987, 245] width 330 height 25
click at [886, 237] on div "8" at bounding box center [904, 240] width 165 height 14
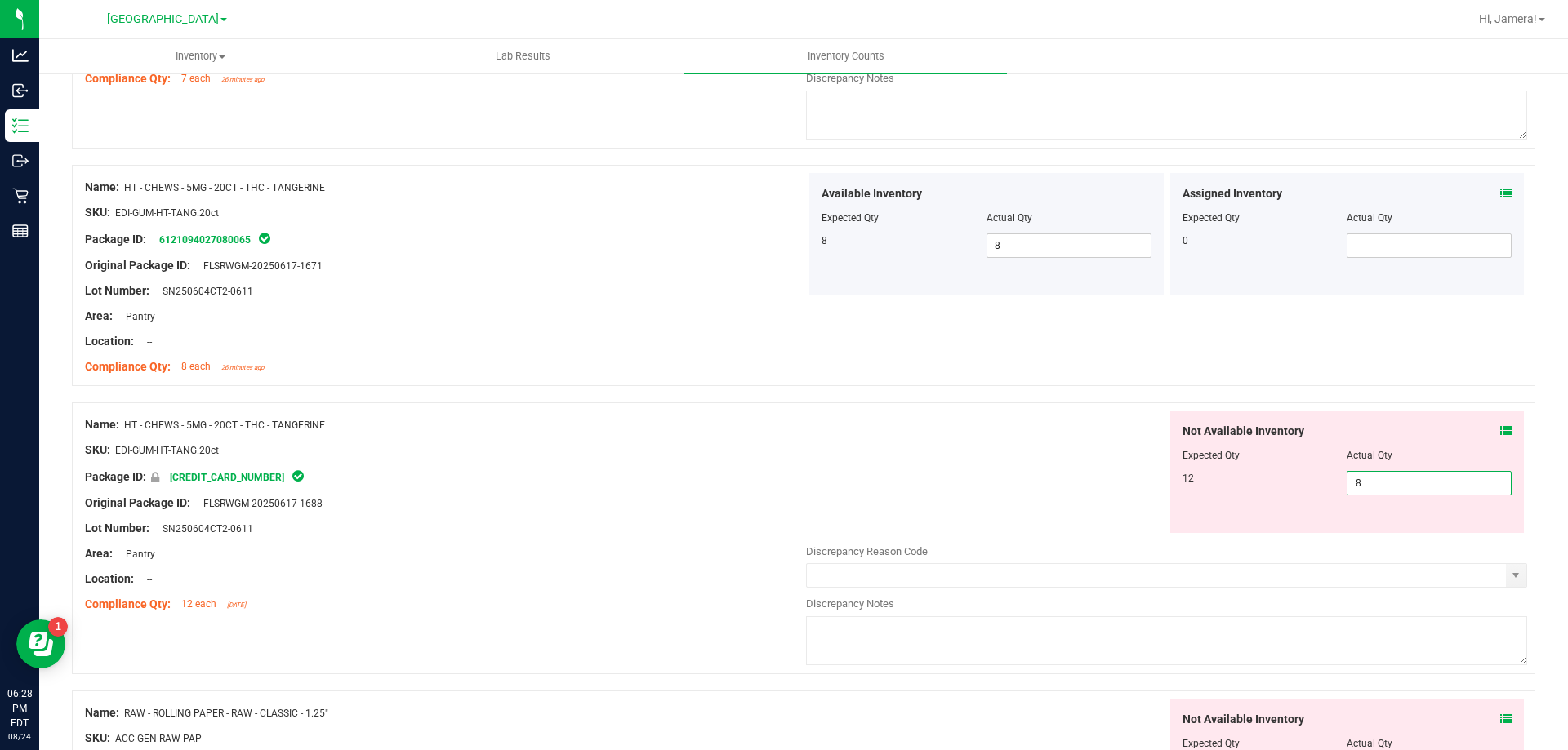
drag, startPoint x: 1414, startPoint y: 477, endPoint x: 1065, endPoint y: 436, distance: 351.4
click at [1065, 436] on div "Not Available Inventory Expected Qty Actual Qty 12 8 8" at bounding box center [1167, 471] width 722 height 122
click at [903, 406] on div "Name: HT - CHEWS - 5MG - 20CT - THC - TANGERINE SKU: EDI-GUM-HT-TANG.20ct Packa…" at bounding box center [804, 539] width 1463 height 272
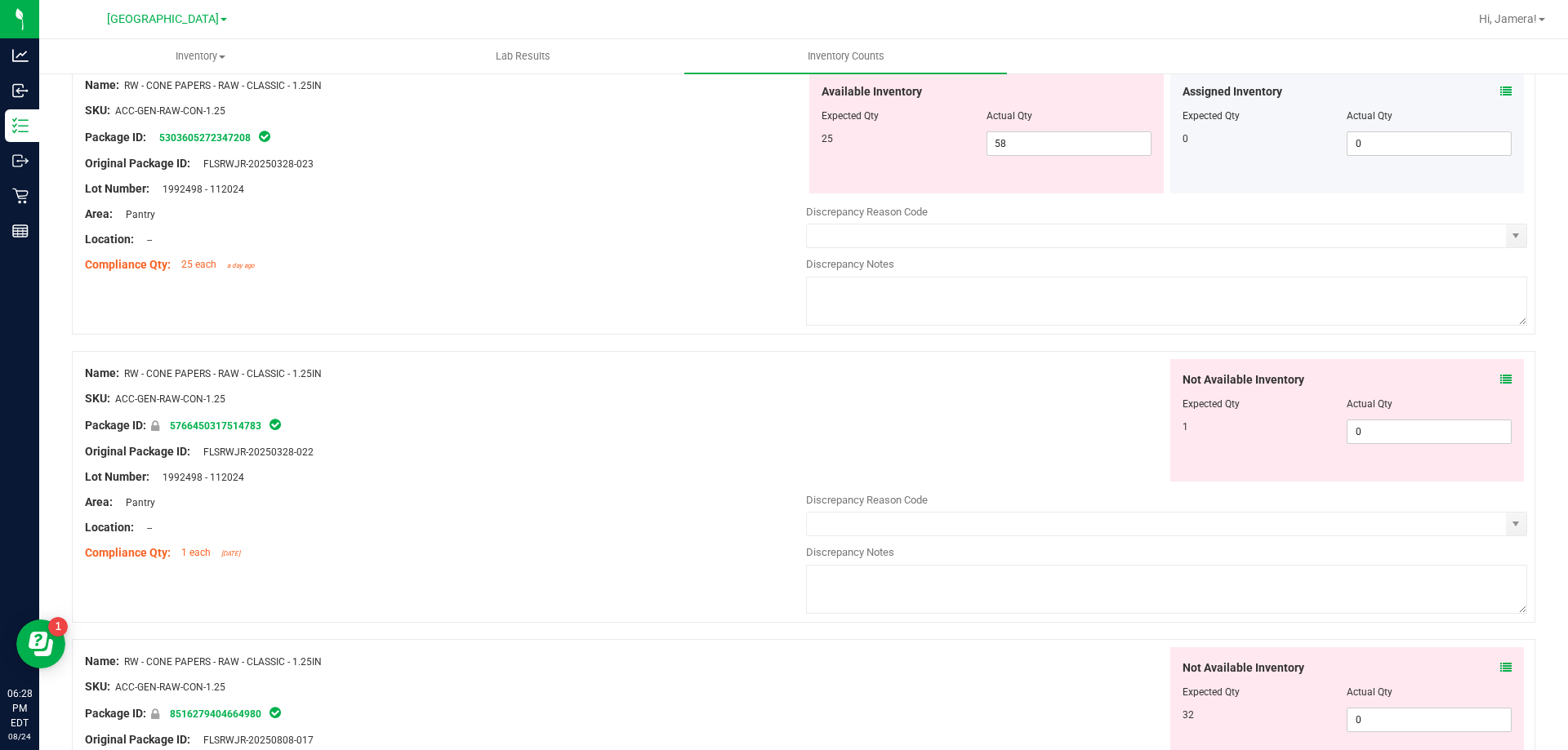
scroll to position [4163, 0]
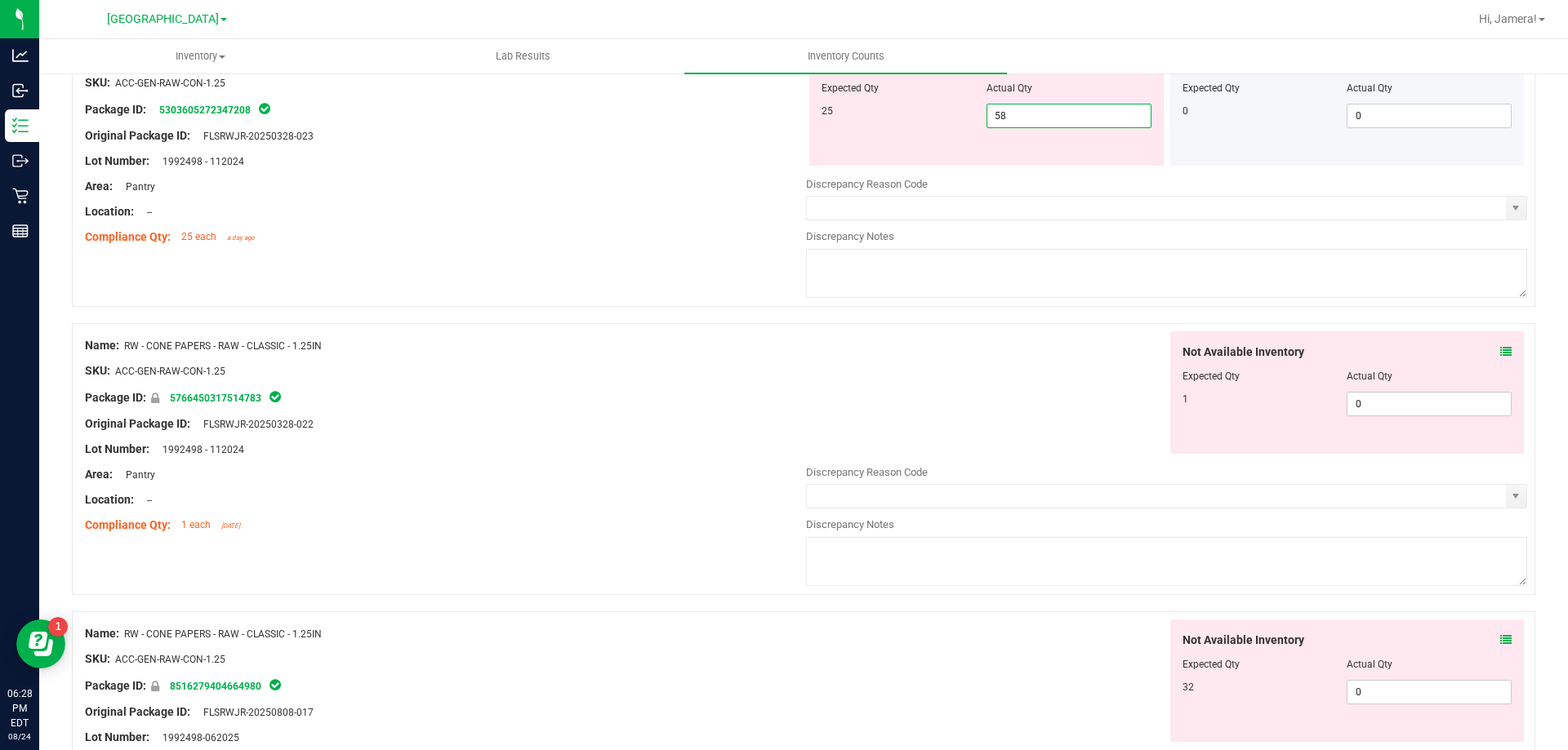
drag, startPoint x: 1042, startPoint y: 118, endPoint x: 805, endPoint y: 118, distance: 237.0
click at [809, 118] on div "Available Inventory Expected Qty Actual Qty 25 58 58" at bounding box center [986, 104] width 354 height 122
click at [784, 116] on div "Package ID: 5303605272347208" at bounding box center [445, 109] width 722 height 20
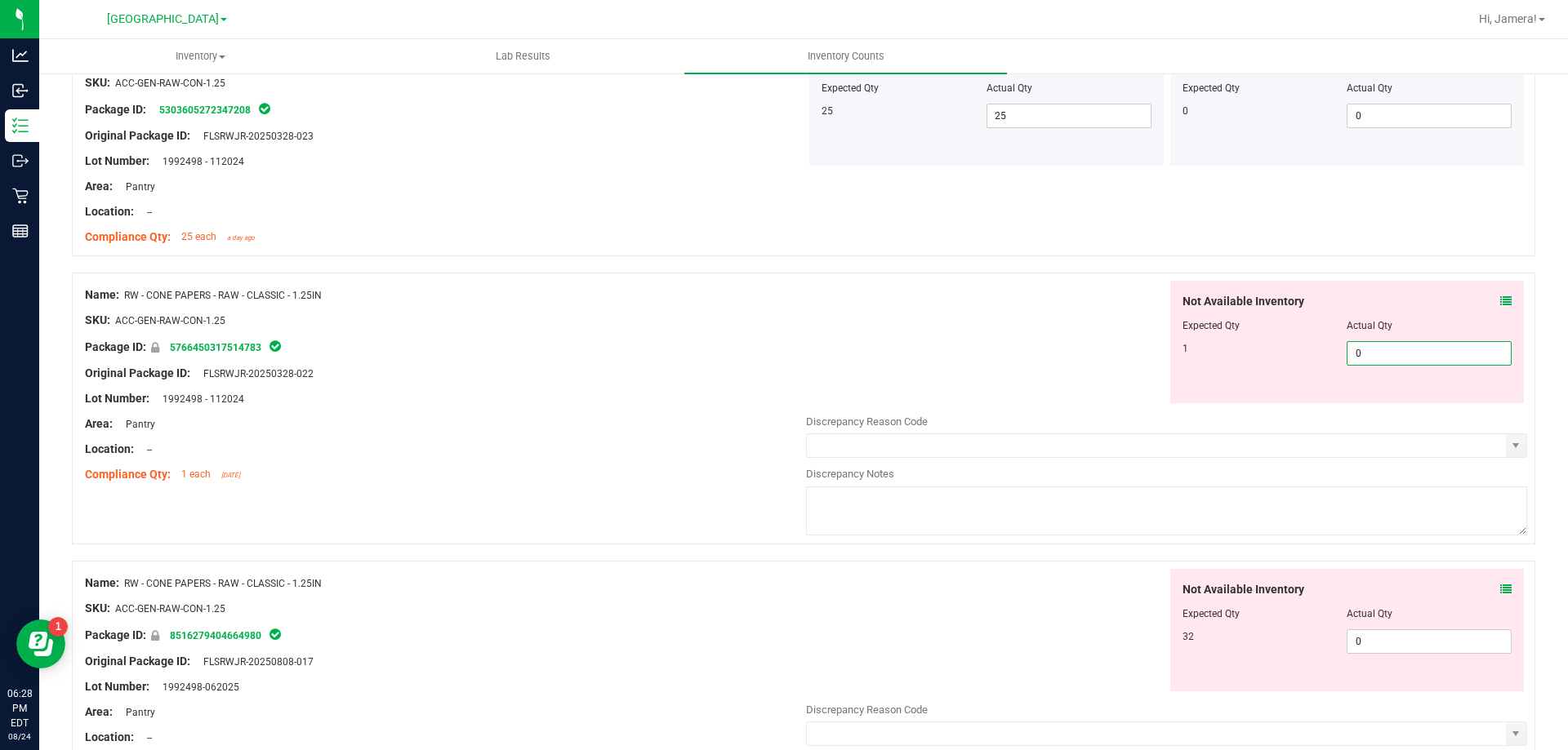
drag, startPoint x: 1257, startPoint y: 338, endPoint x: 1082, endPoint y: 338, distance: 175.0
click at [1084, 338] on div "Not Available Inventory Expected Qty Actual Qty 1 0 0" at bounding box center [1167, 342] width 722 height 122
drag, startPoint x: 863, startPoint y: 319, endPoint x: 998, endPoint y: 412, distance: 163.9
click at [876, 327] on div "Not Available Inventory Expected Qty Actual Qty 1 1 1" at bounding box center [1167, 342] width 722 height 122
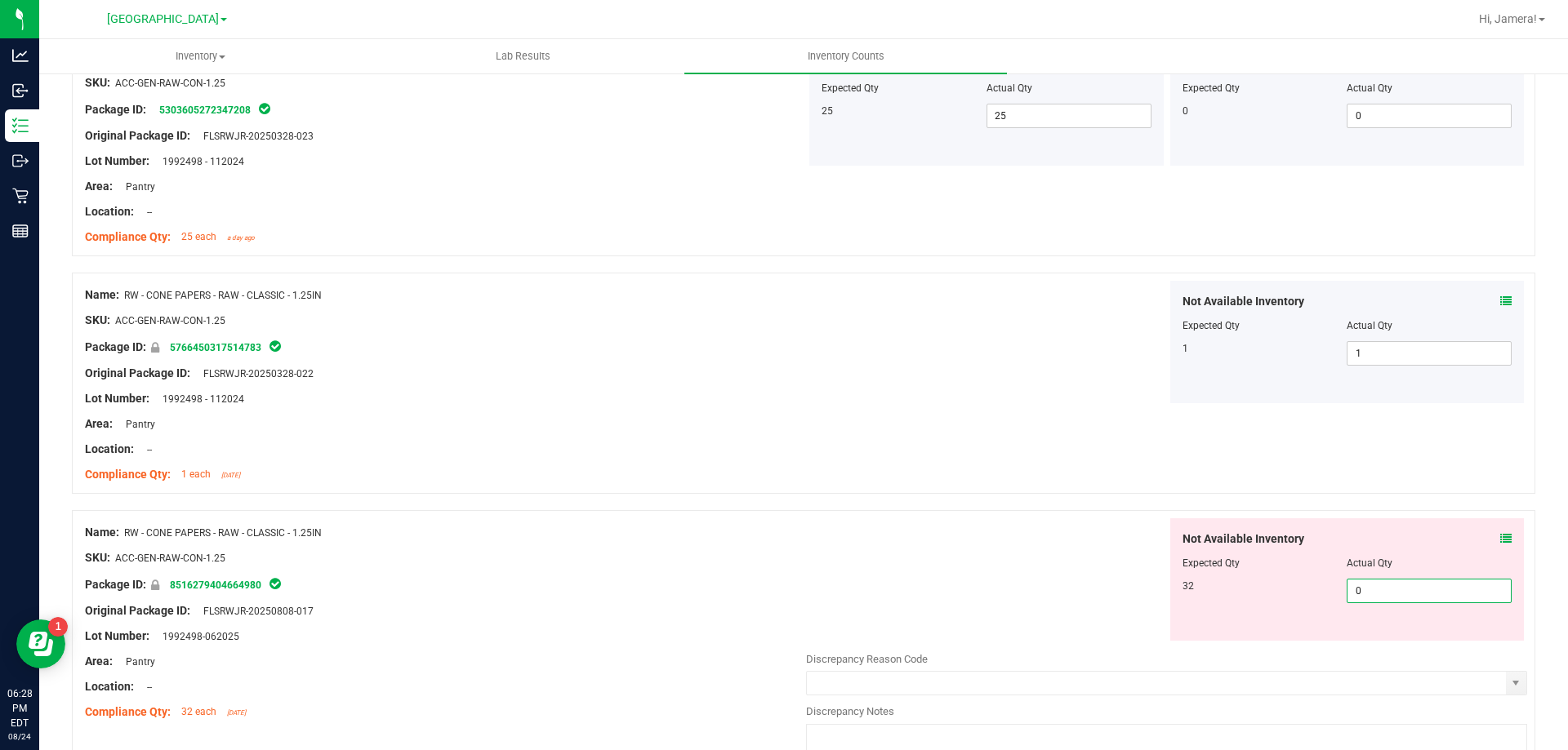
drag, startPoint x: 1435, startPoint y: 597, endPoint x: 1020, endPoint y: 576, distance: 415.5
click at [1020, 576] on div "Not Available Inventory Expected Qty Actual Qty 32 0 0" at bounding box center [1167, 579] width 722 height 122
click at [774, 495] on div at bounding box center [804, 501] width 1463 height 16
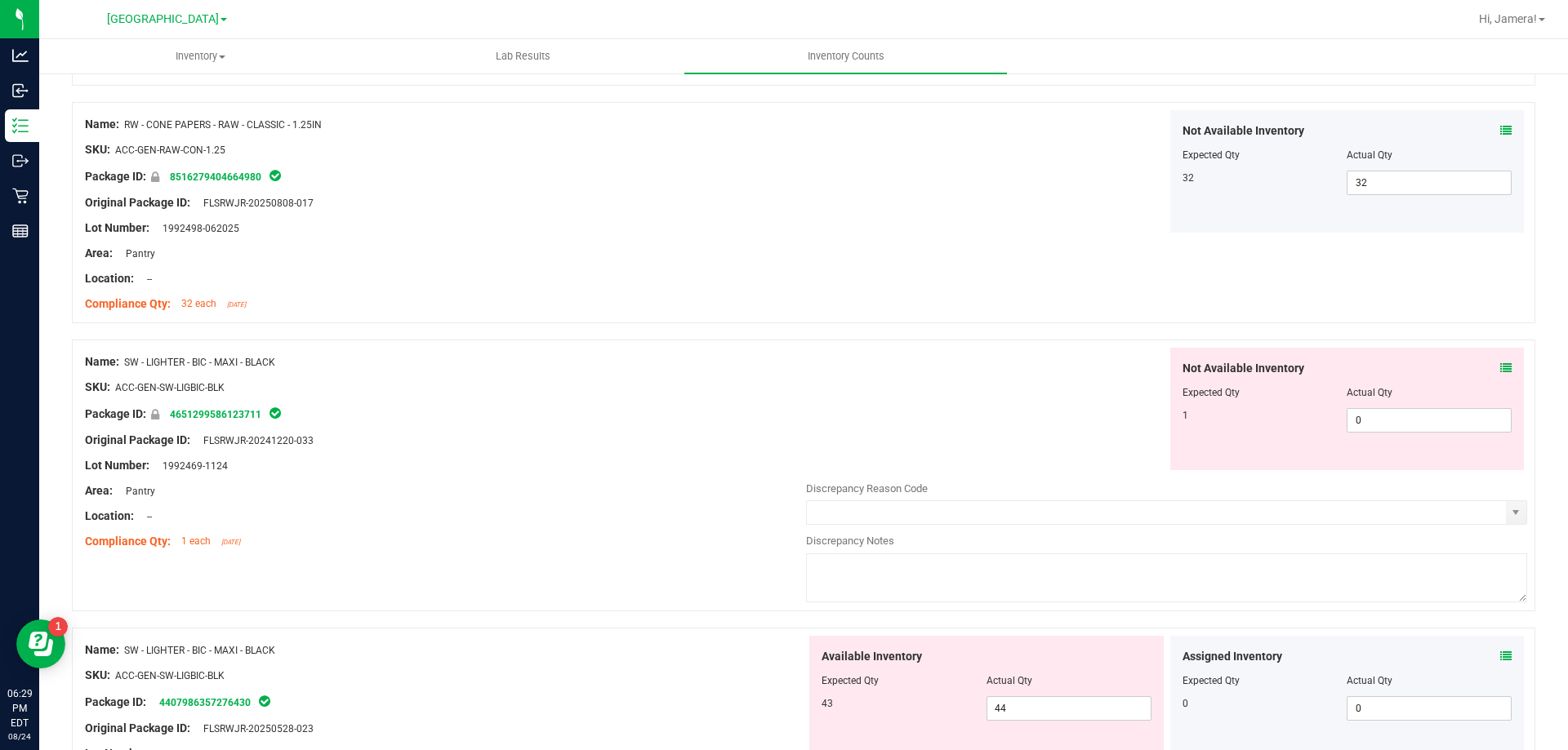
scroll to position [4653, 0]
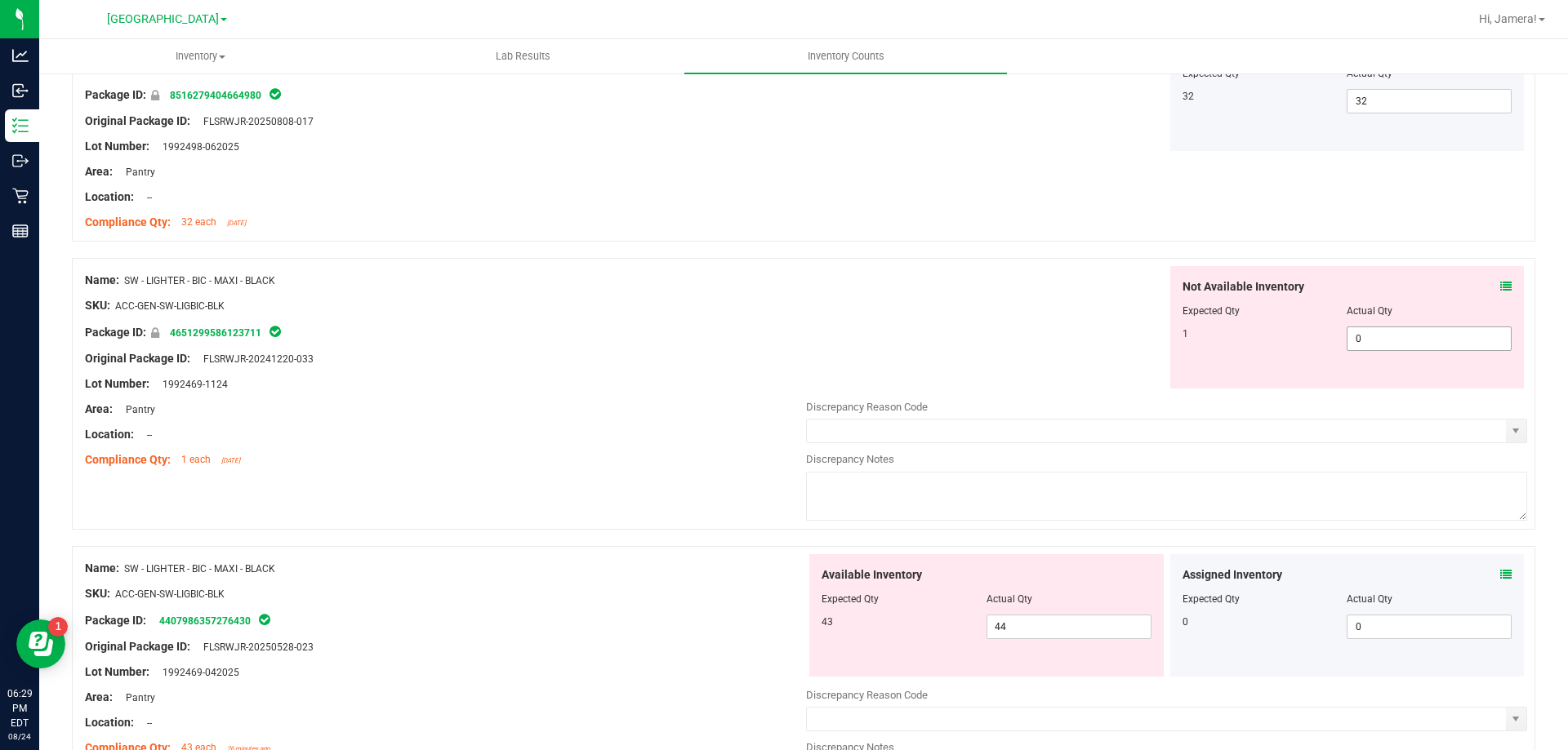
drag, startPoint x: 1405, startPoint y: 334, endPoint x: 1107, endPoint y: 334, distance: 298.0
click at [1107, 334] on div "Not Available Inventory Expected Qty Actual Qty 1 0 0" at bounding box center [1167, 327] width 722 height 122
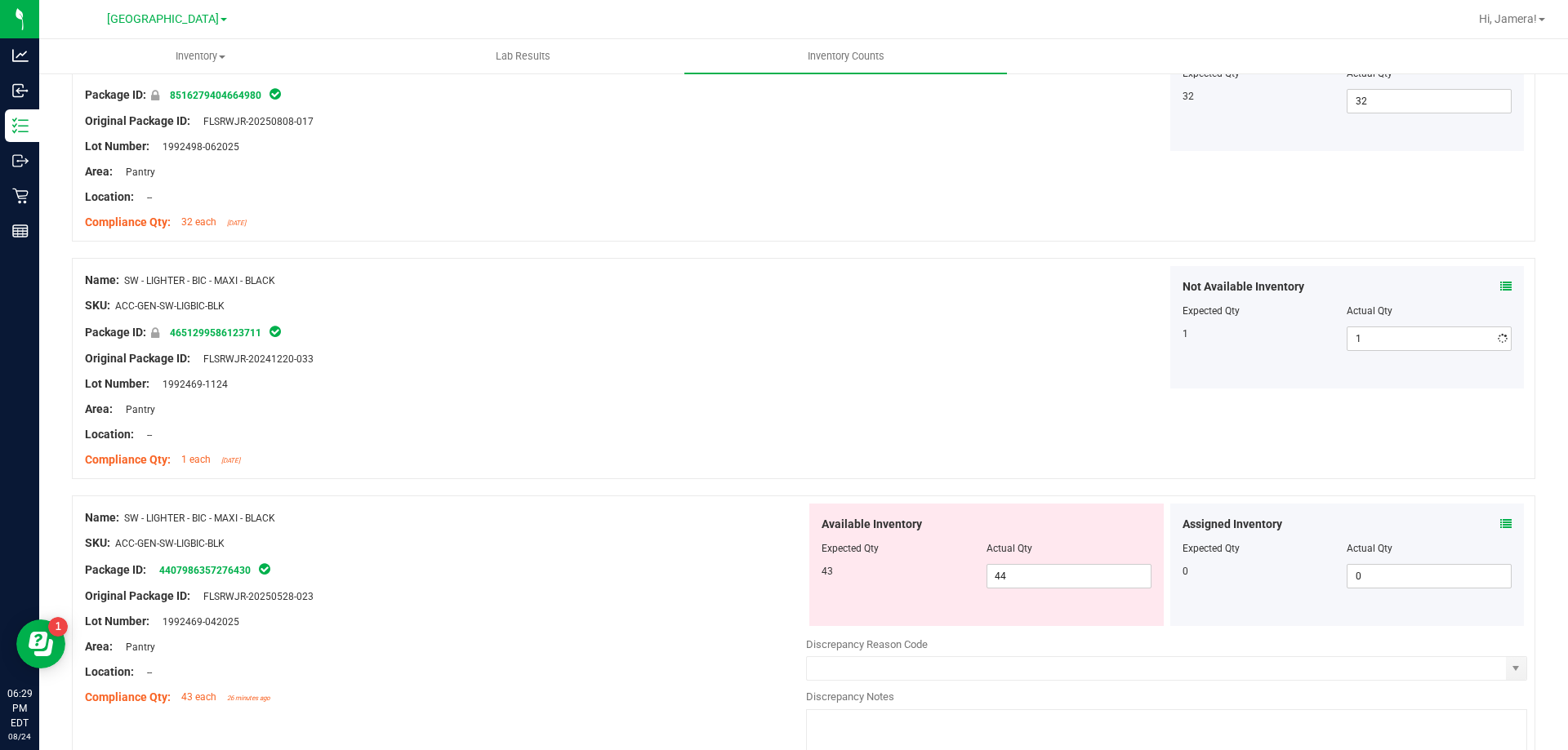
click at [1027, 324] on div "Not Available Inventory Expected Qty Actual Qty 1 1 1" at bounding box center [1167, 327] width 722 height 122
drag, startPoint x: 1039, startPoint y: 576, endPoint x: 522, endPoint y: 562, distance: 517.2
click at [522, 562] on div "Name: SW - LIGHTER - BIC - MAXI - BLACK SKU: ACC-GEN-SW-LIGBIC-BLK Package ID: …" at bounding box center [804, 631] width 1463 height 272
click at [521, 542] on div "SKU: ACC-GEN-SW-LIGBIC-BLK" at bounding box center [445, 543] width 722 height 17
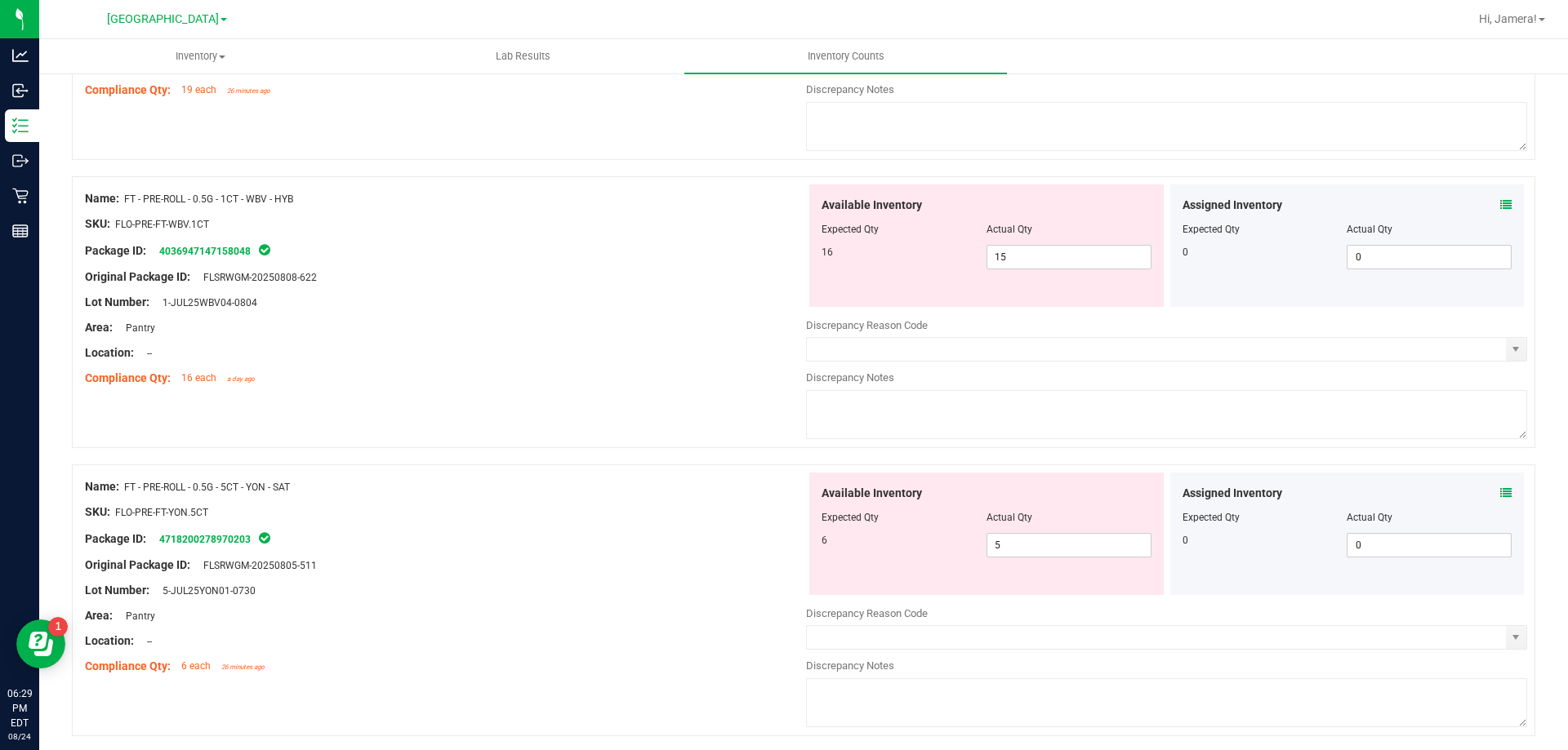
scroll to position [0, 0]
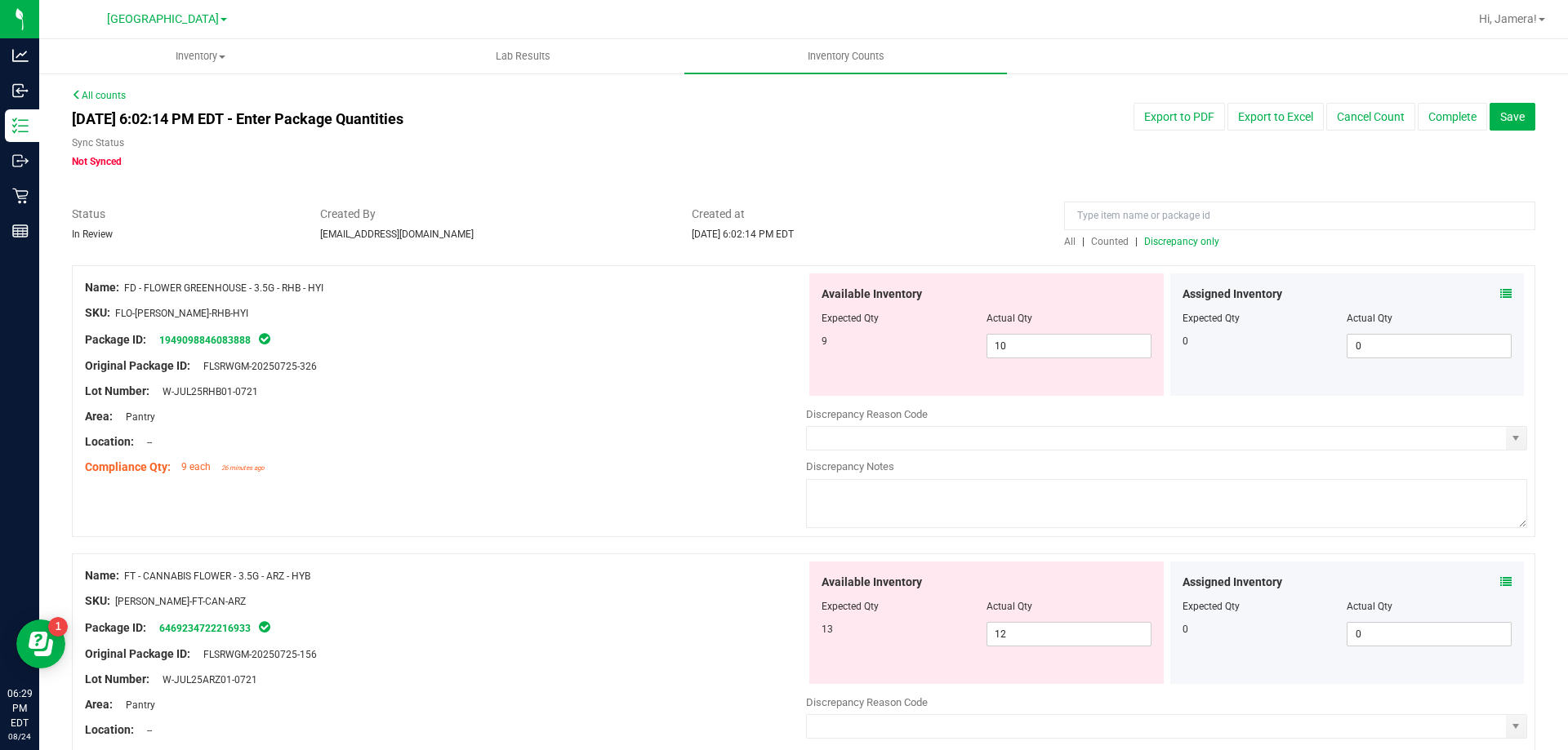
click at [1210, 246] on div "All | Counted | Discrepancy only" at bounding box center [1299, 241] width 472 height 14
click at [1195, 240] on span "Discrepancy only" at bounding box center [1181, 241] width 75 height 11
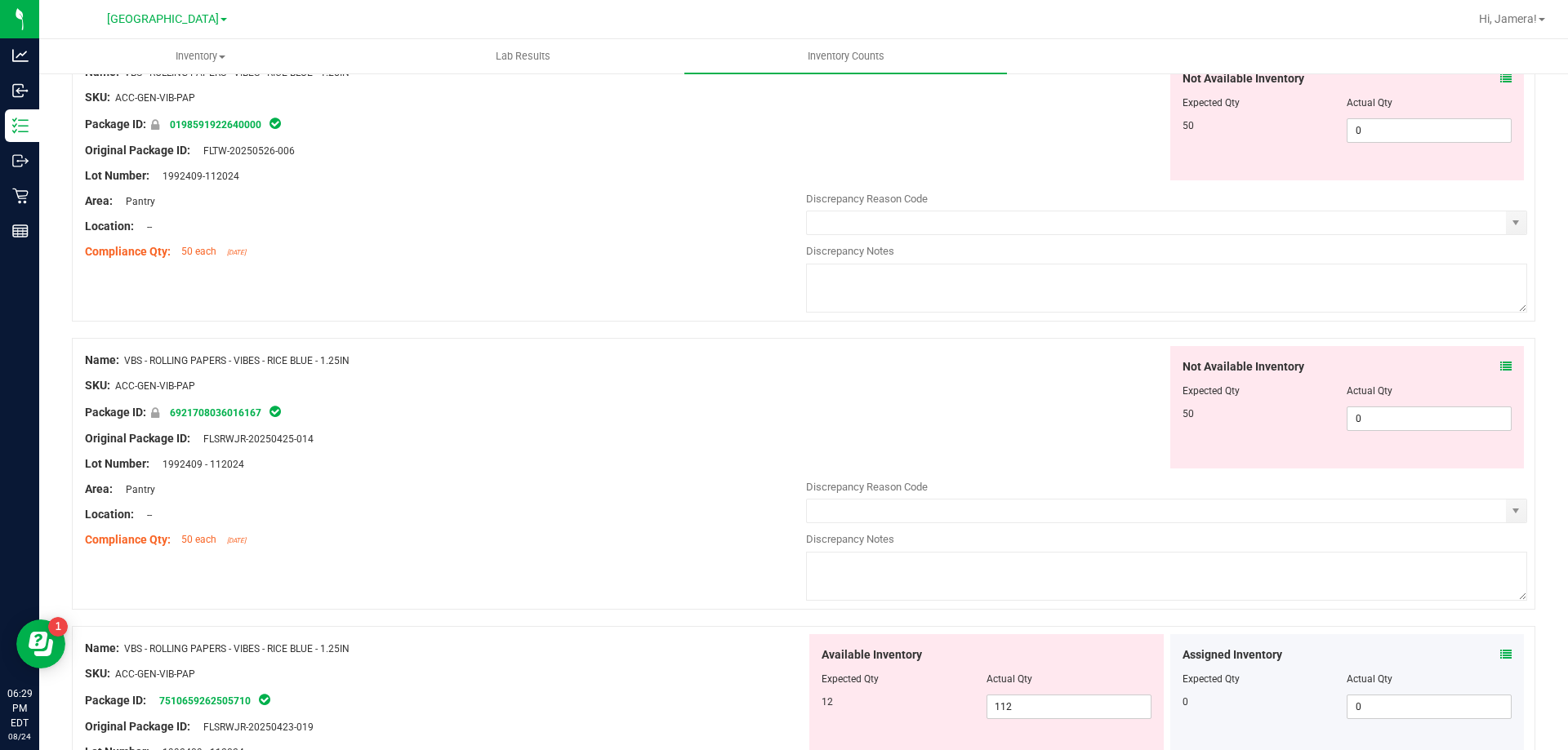
scroll to position [4816, 0]
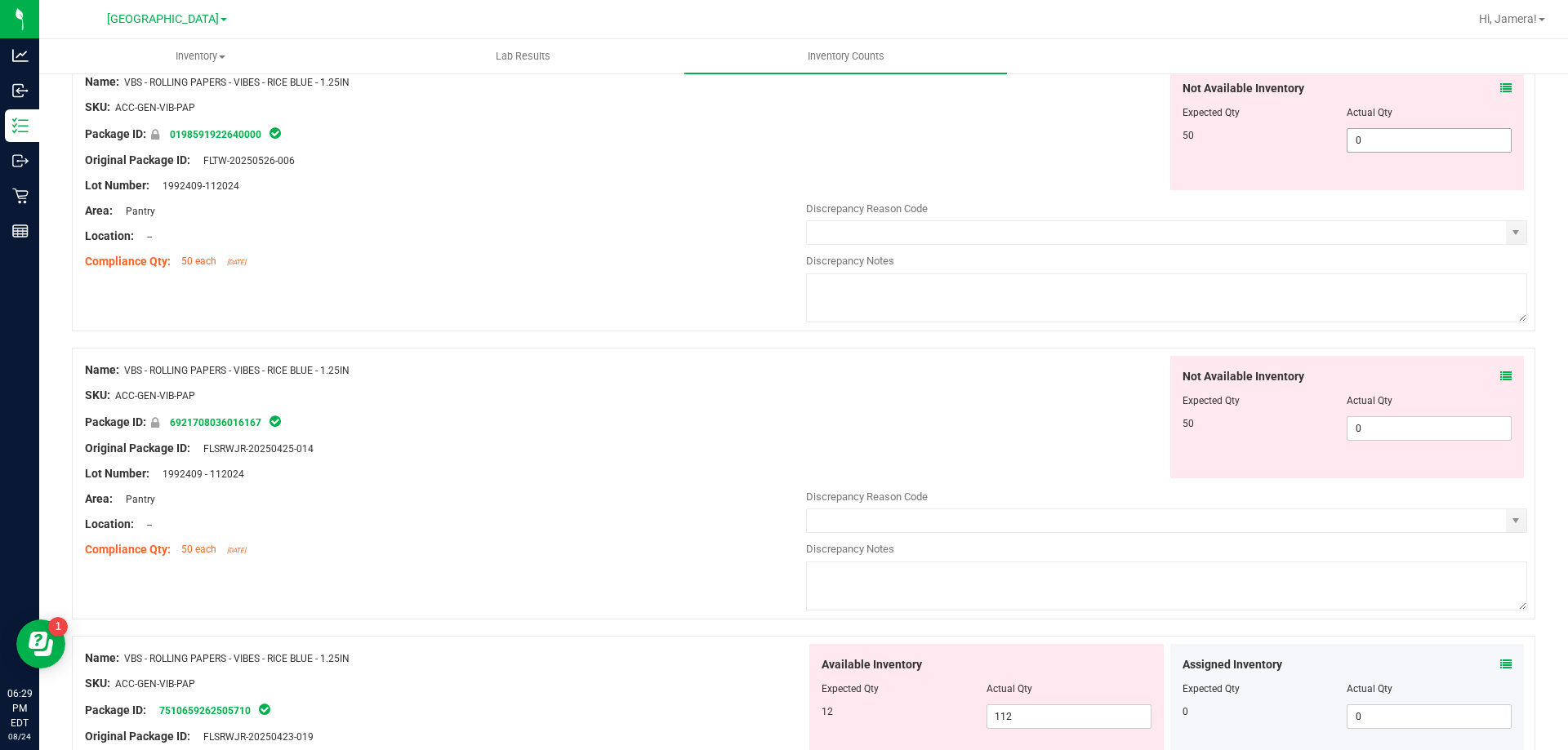
drag, startPoint x: 1385, startPoint y: 136, endPoint x: 1104, endPoint y: 124, distance: 281.3
click at [1104, 124] on div "Not Available Inventory Expected Qty Actual Qty 50 0 0" at bounding box center [1167, 129] width 722 height 122
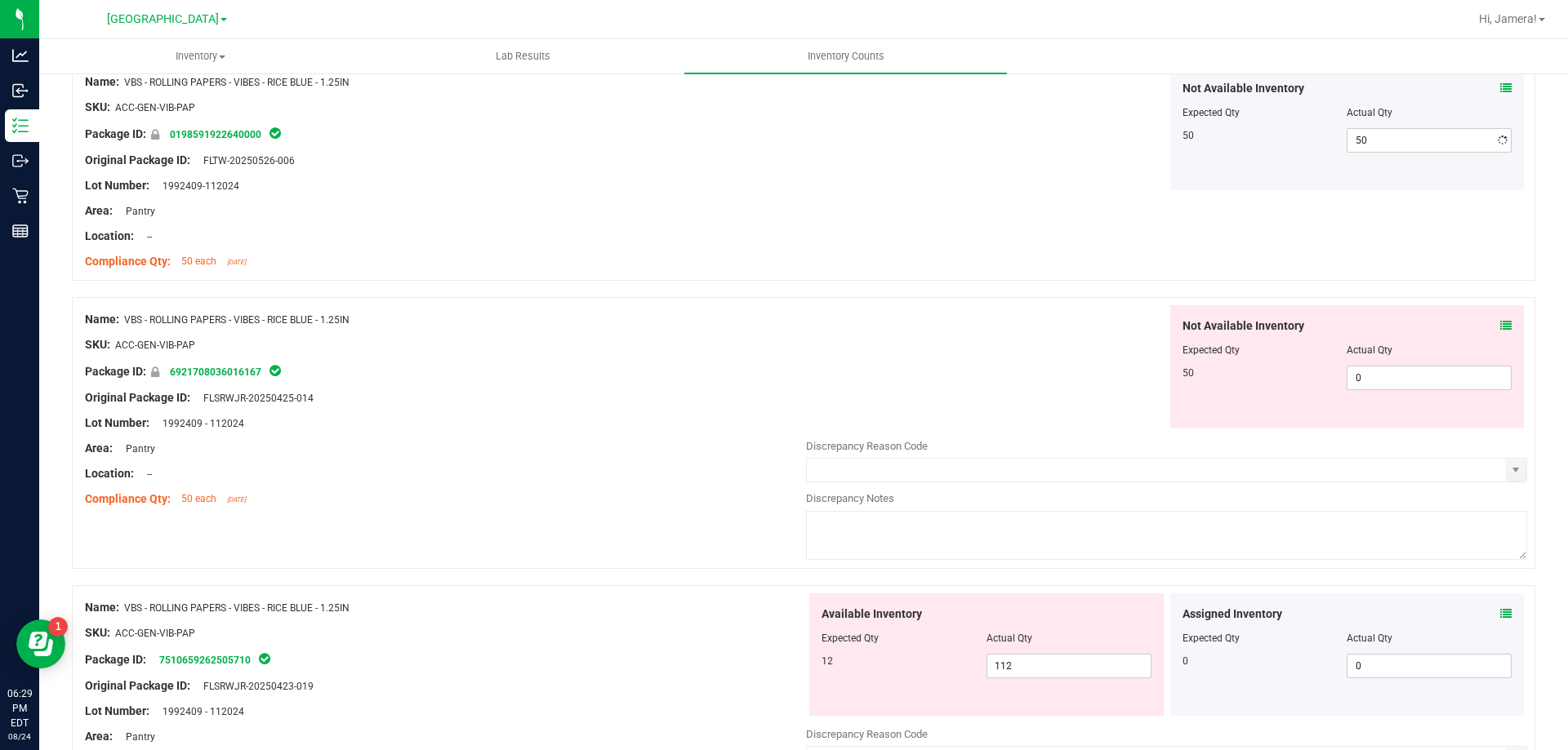
click at [1104, 124] on div "Not Available Inventory Expected Qty Actual Qty 50 50 50" at bounding box center [1167, 129] width 722 height 122
drag, startPoint x: 1394, startPoint y: 371, endPoint x: 1047, endPoint y: 326, distance: 349.9
click at [1049, 326] on div "Not Available Inventory Expected Qty Actual Qty 50 0 5" at bounding box center [1167, 366] width 722 height 122
click at [1037, 323] on div "Not Available Inventory Expected Qty Actual Qty 50 0 0" at bounding box center [1167, 366] width 722 height 122
drag, startPoint x: 1406, startPoint y: 380, endPoint x: 1066, endPoint y: 372, distance: 340.1
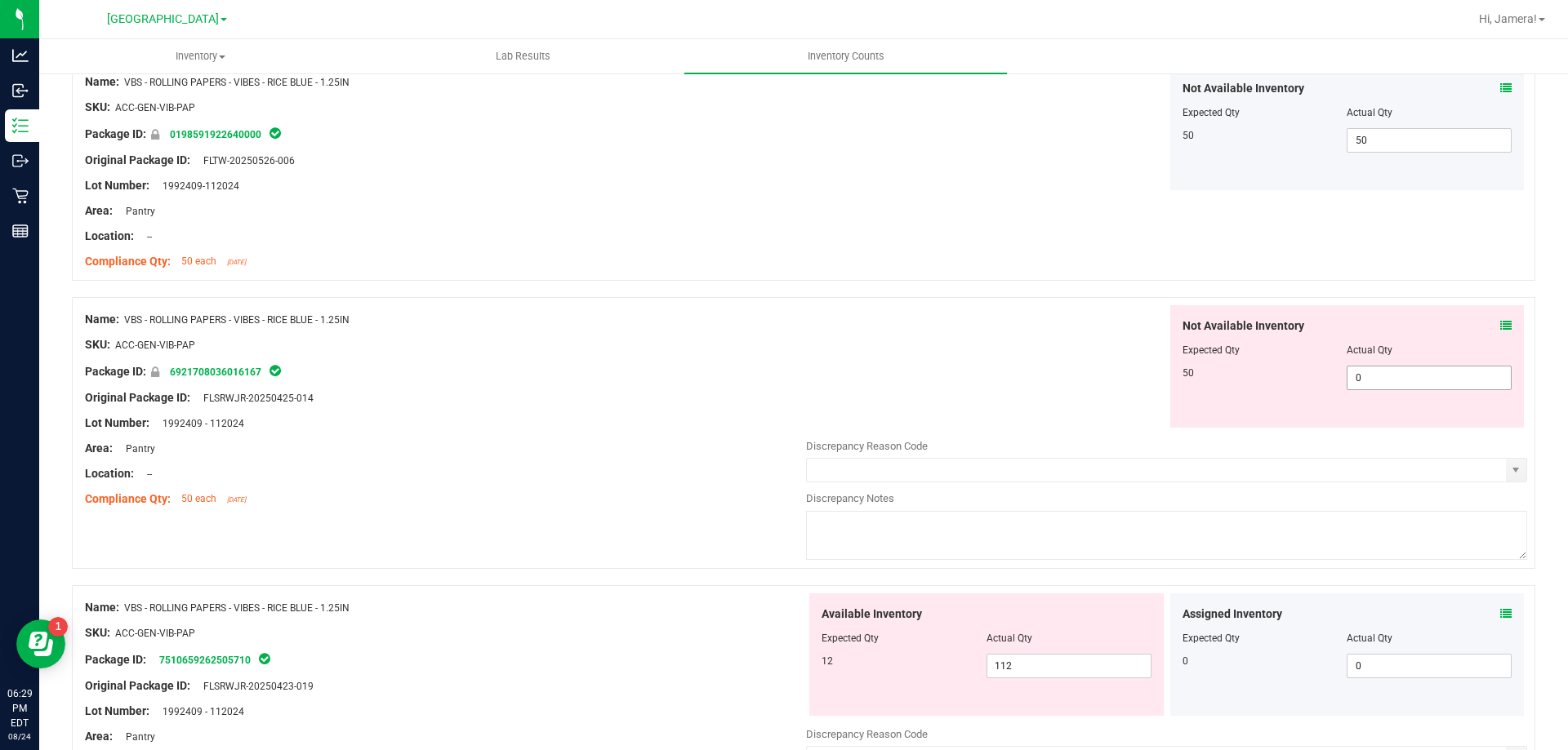
click at [1066, 372] on div "Not Available Inventory Expected Qty Actual Qty 50 0 0" at bounding box center [1167, 366] width 722 height 122
click at [1061, 365] on div "Not Available Inventory Expected Qty Actual Qty 50 50 50" at bounding box center [1167, 366] width 722 height 122
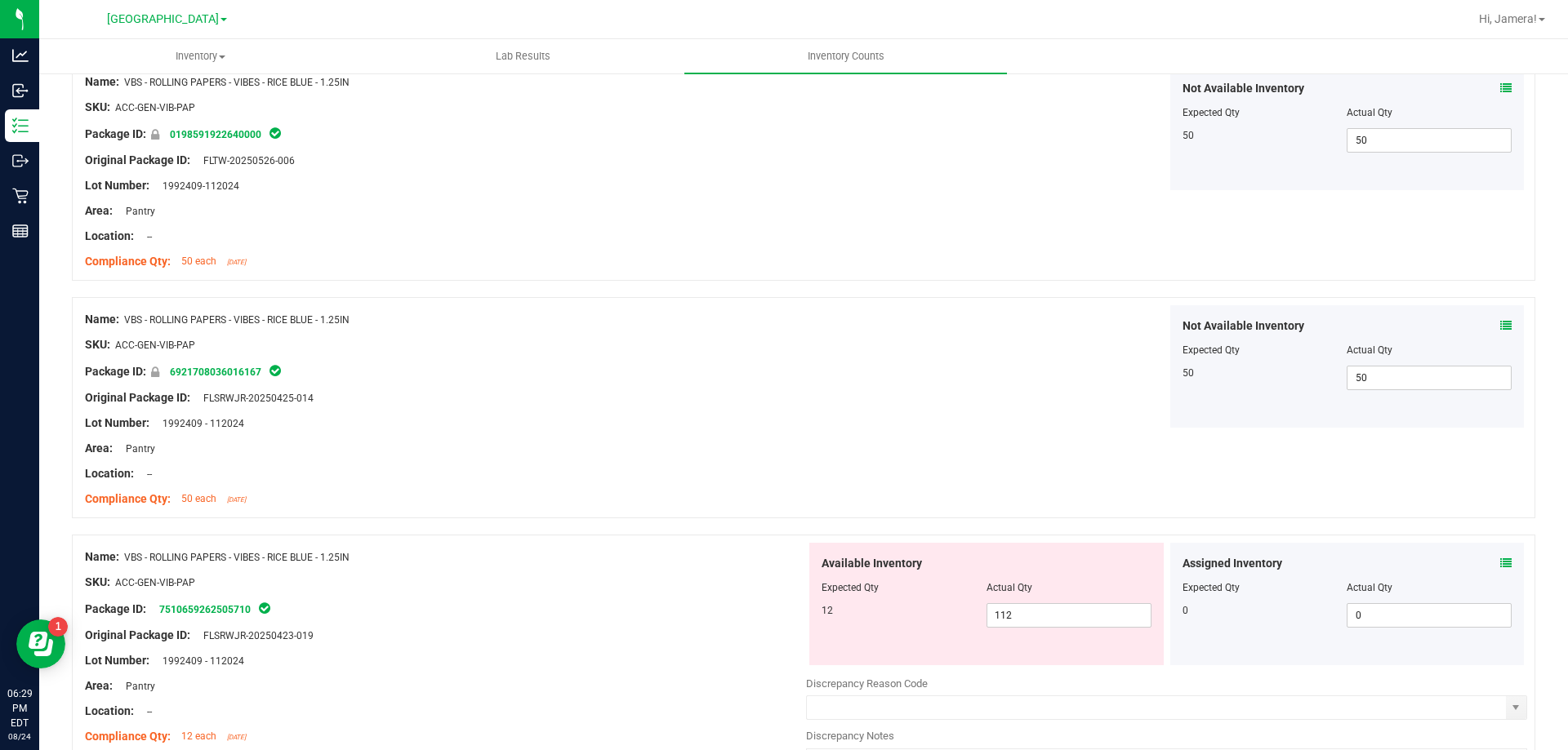
scroll to position [5061, 0]
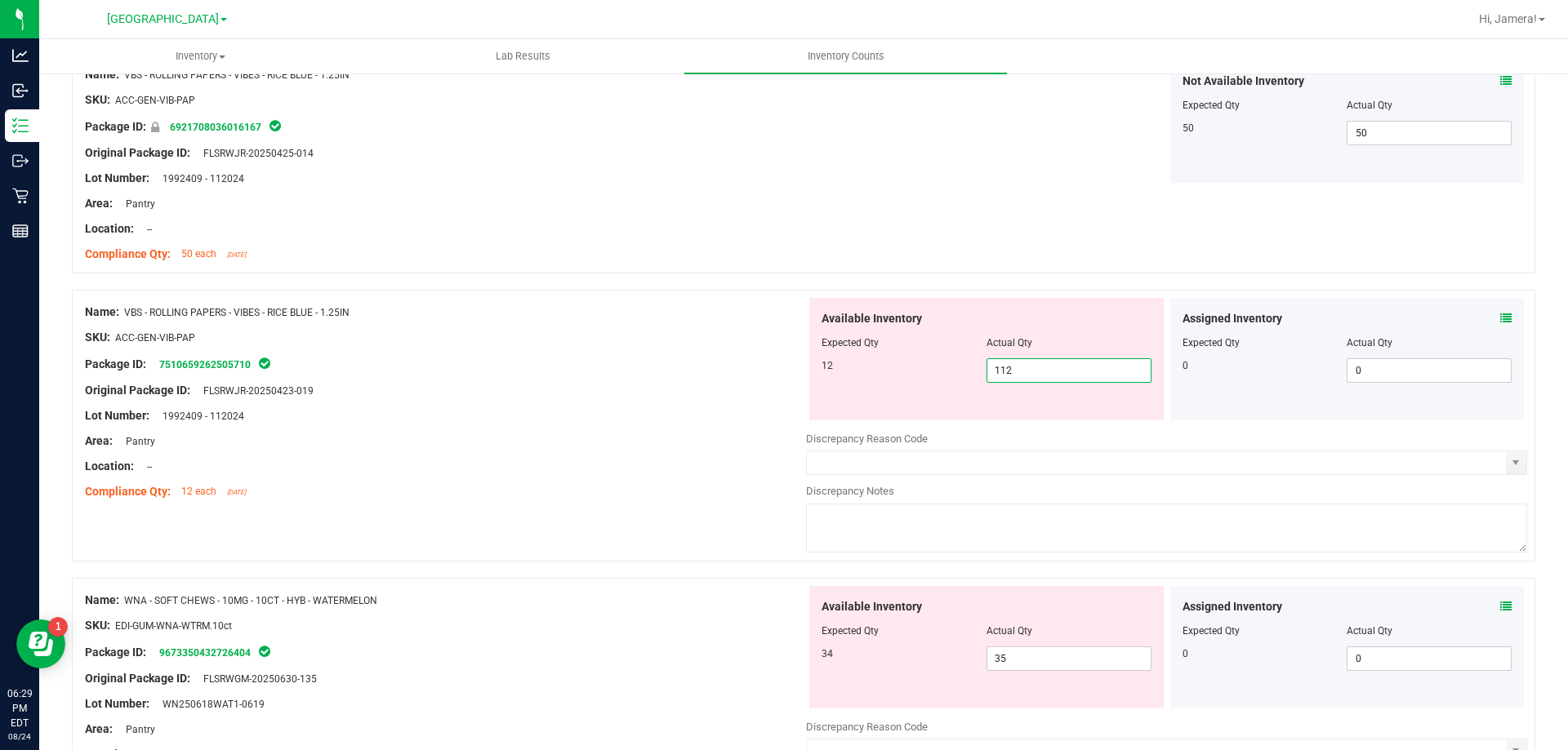
drag, startPoint x: 875, startPoint y: 346, endPoint x: 768, endPoint y: 341, distance: 107.1
click at [768, 341] on div "Name: VBS - ROLLING PAPERS - VIBES - RICE BLUE - 1.25IN SKU: ACC-GEN-VIB-PAP Pa…" at bounding box center [804, 426] width 1463 height 272
drag, startPoint x: 988, startPoint y: 365, endPoint x: 937, endPoint y: 365, distance: 51.0
click at [937, 365] on div "12 112 0" at bounding box center [987, 370] width 330 height 25
click at [874, 341] on div "Expected Qty" at bounding box center [904, 342] width 165 height 14
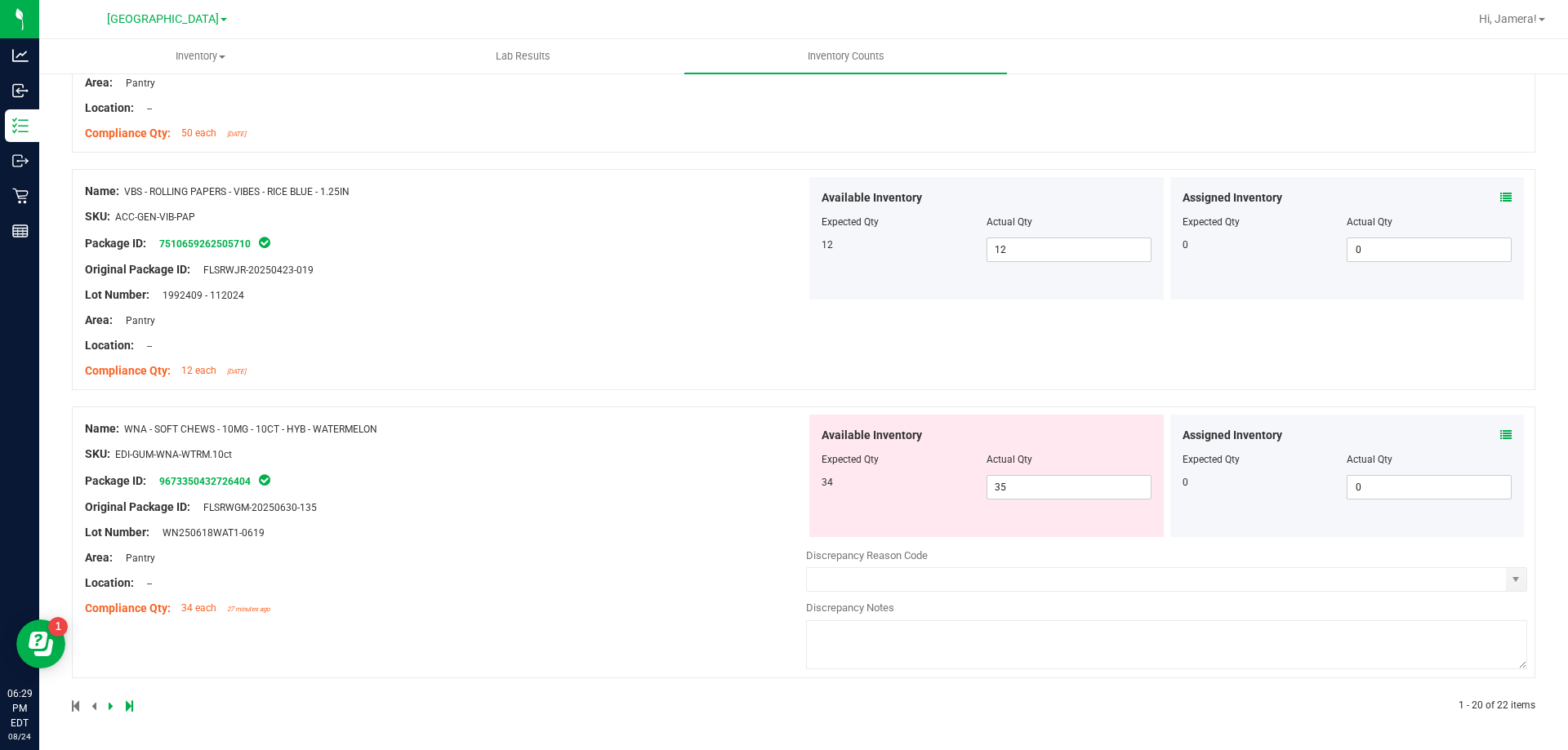
scroll to position [0, 0]
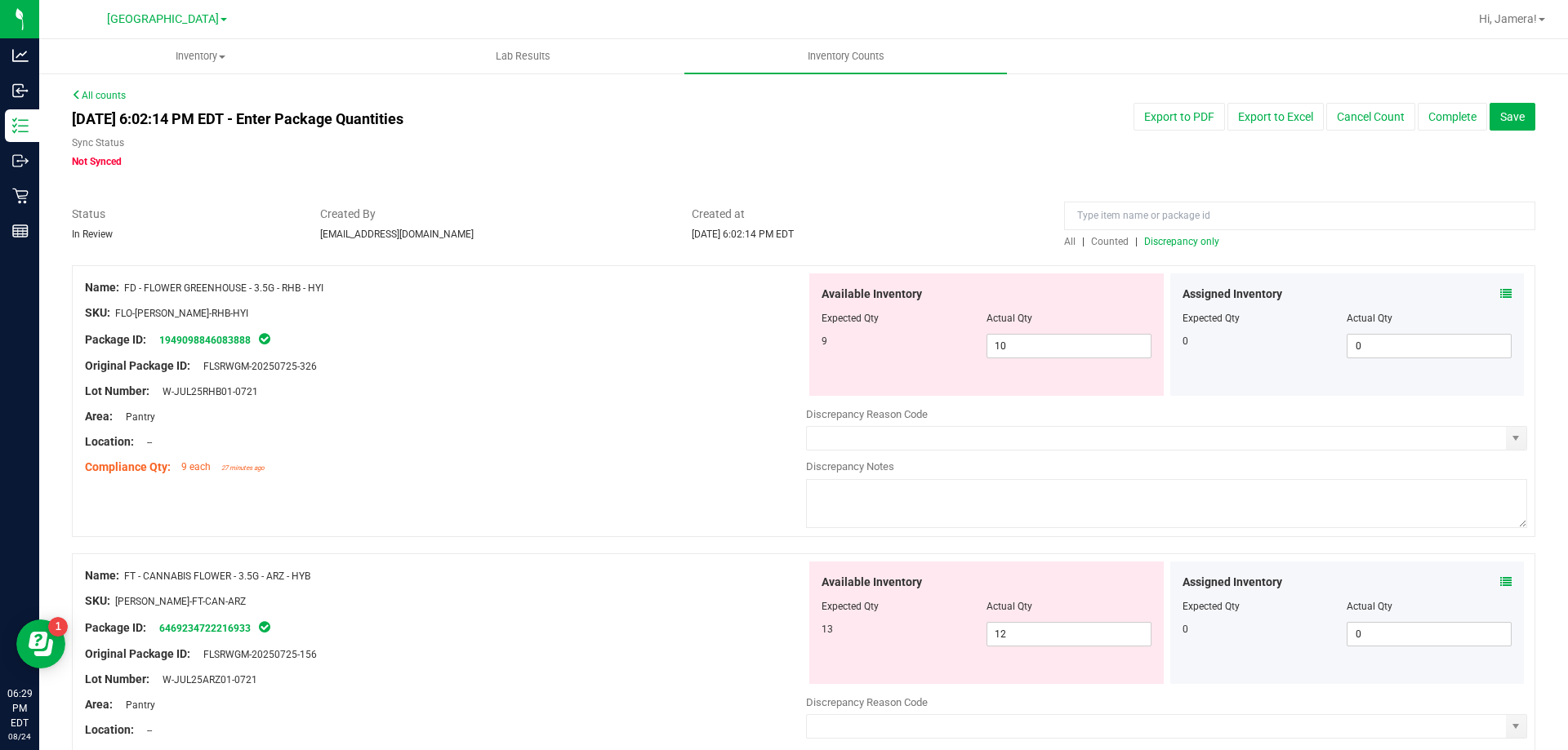
click at [1181, 238] on span "Discrepancy only" at bounding box center [1181, 241] width 75 height 11
drag, startPoint x: 1054, startPoint y: 347, endPoint x: 729, endPoint y: 347, distance: 325.0
click at [729, 347] on div "Name: FD - FLOWER GREENHOUSE - 3.5G - RHB - HYI SKU: FLO-[PERSON_NAME]-RHB-HYI …" at bounding box center [804, 401] width 1463 height 272
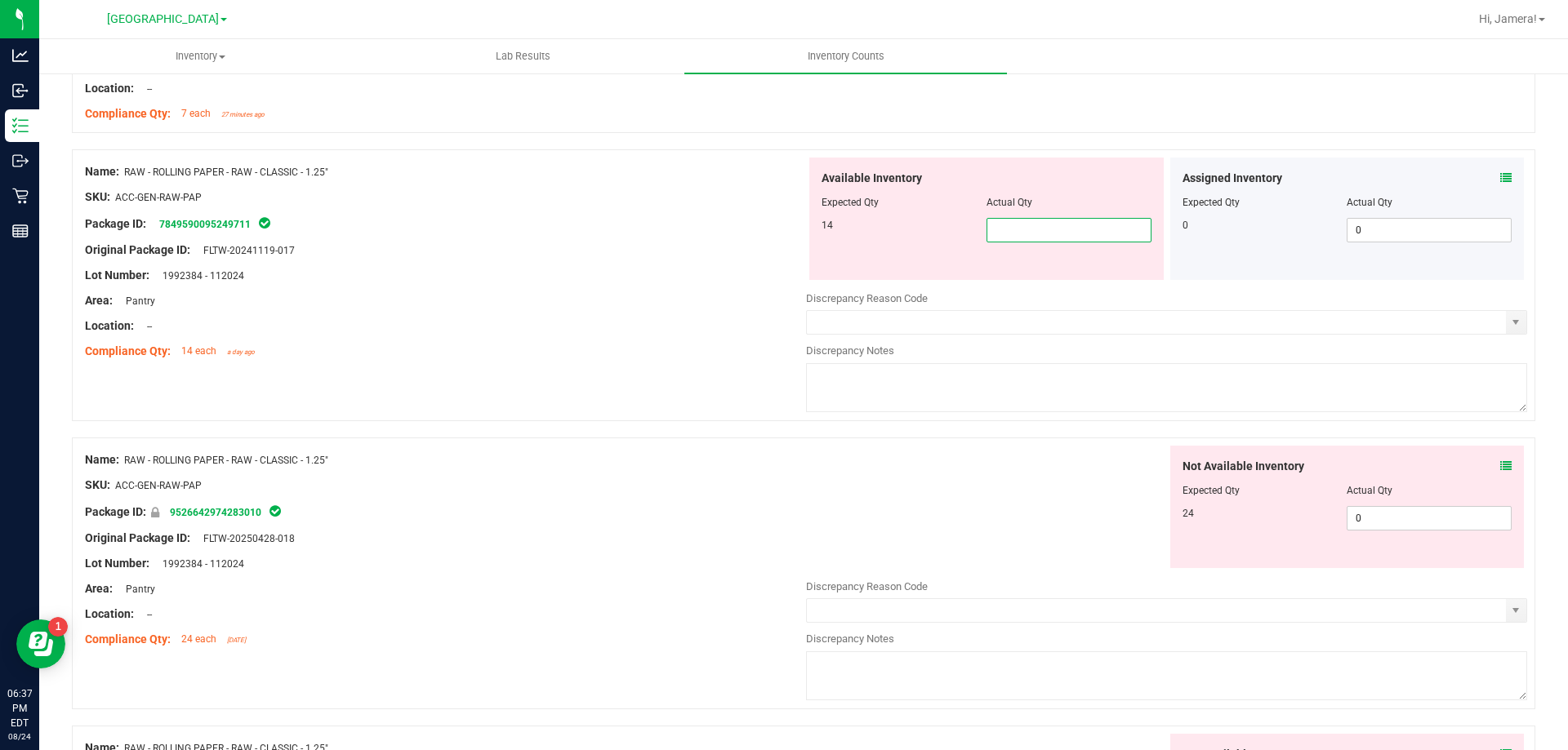
scroll to position [2336, 0]
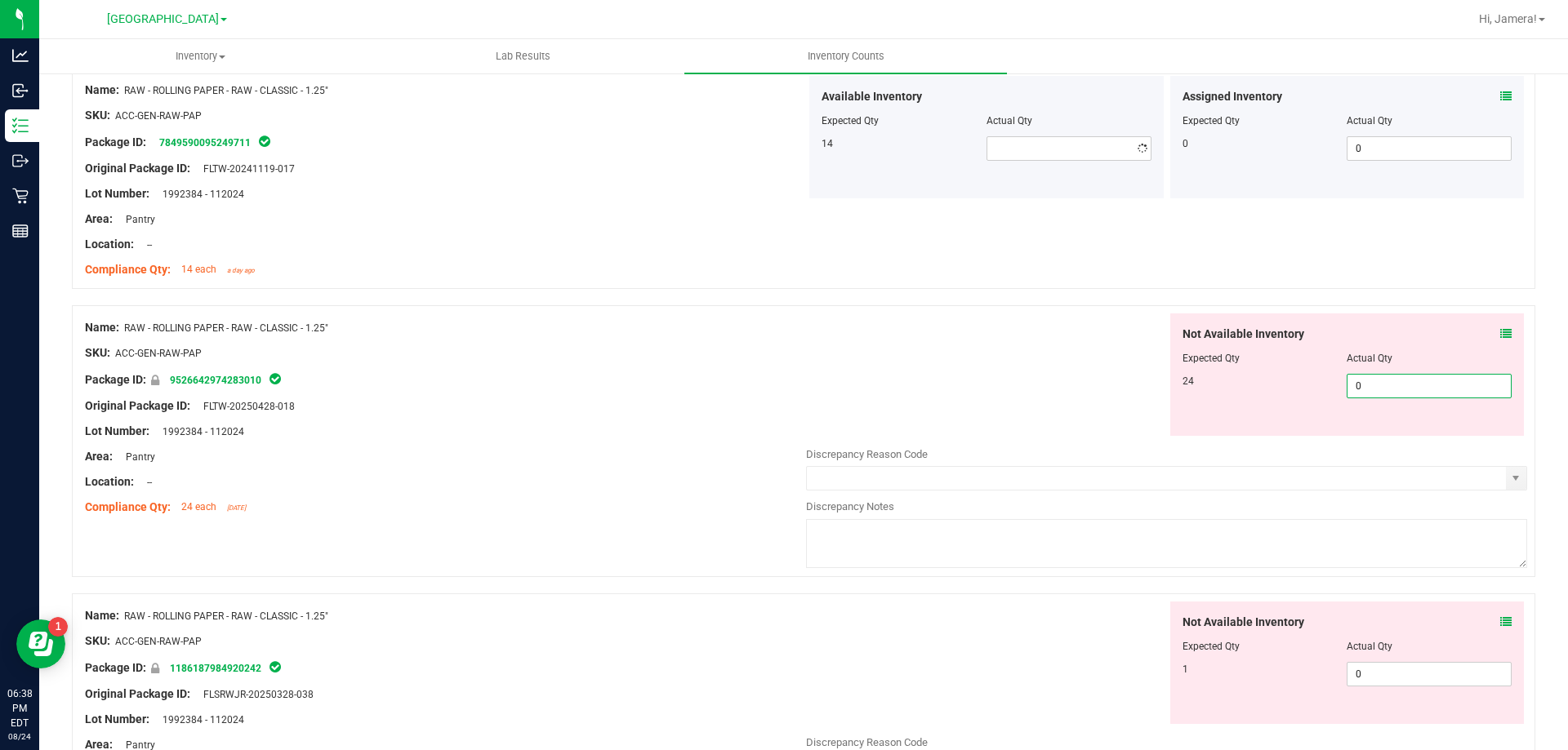
drag, startPoint x: 1395, startPoint y: 436, endPoint x: 1044, endPoint y: 427, distance: 351.1
click at [1044, 427] on div "Not Available Inventory Expected Qty Actual Qty 24 0 0" at bounding box center [1167, 375] width 722 height 122
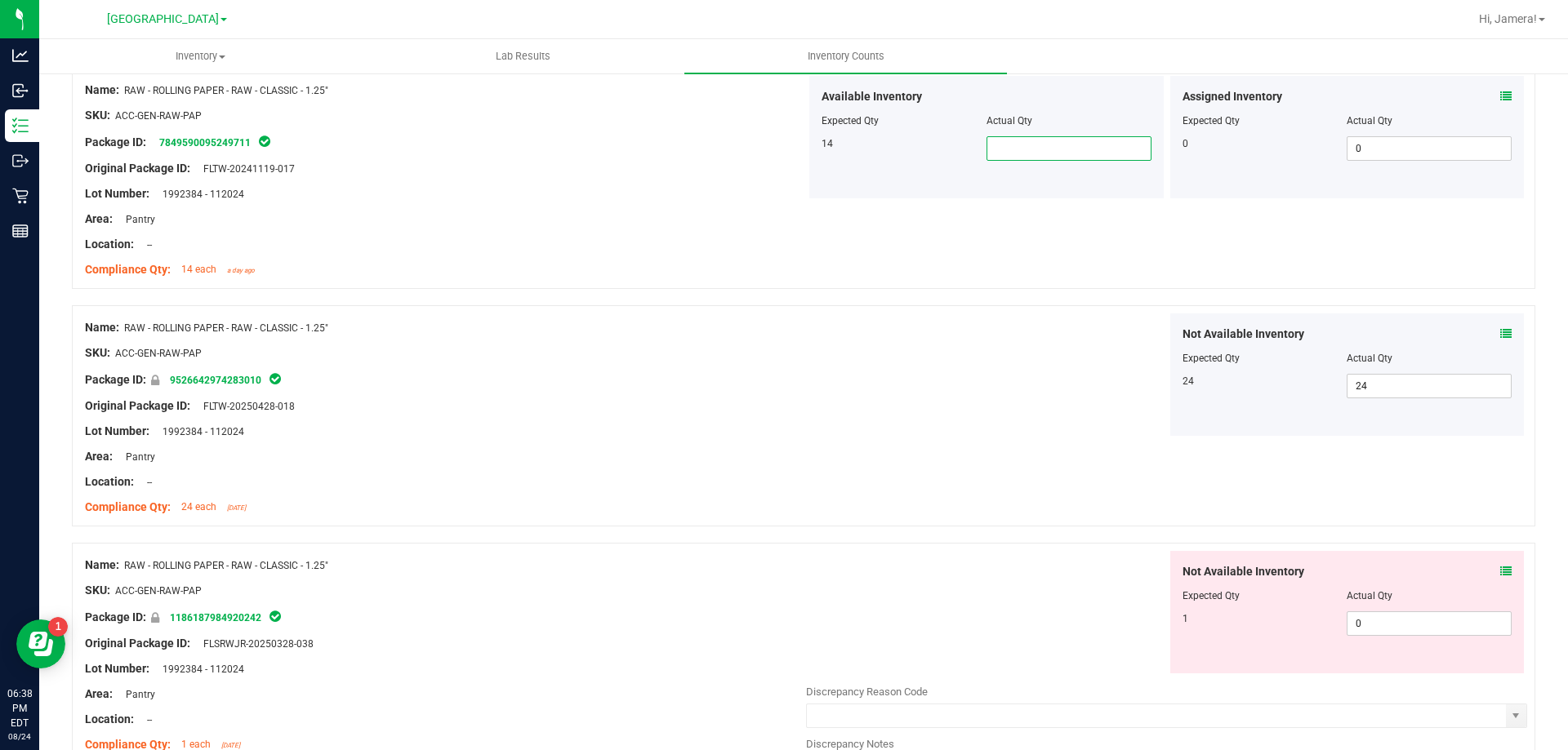
click at [1039, 151] on span at bounding box center [1069, 148] width 165 height 25
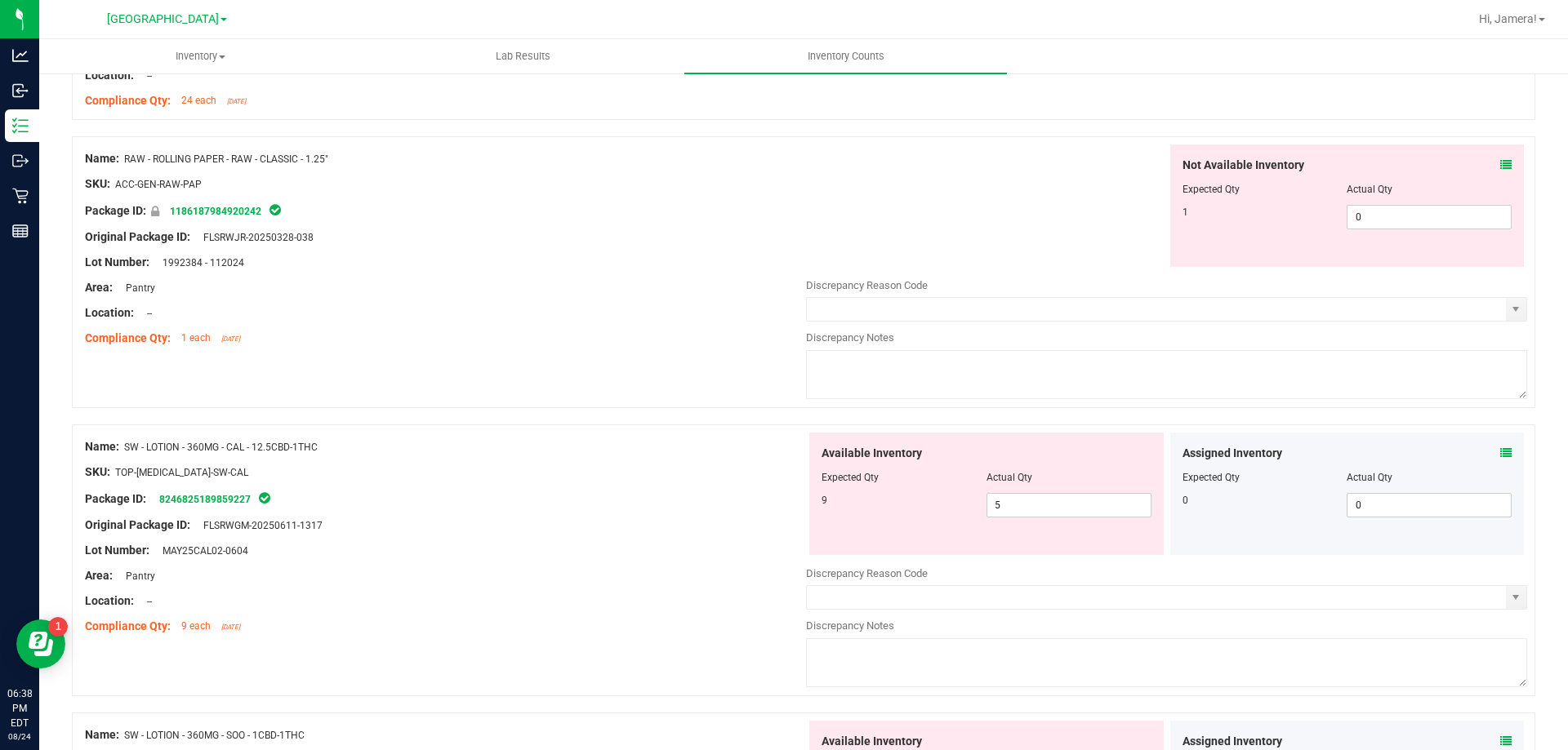
scroll to position [2743, 0]
drag, startPoint x: 1381, startPoint y: 217, endPoint x: 1175, endPoint y: 216, distance: 206.0
click at [1183, 216] on div "1 0 0" at bounding box center [1348, 215] width 330 height 25
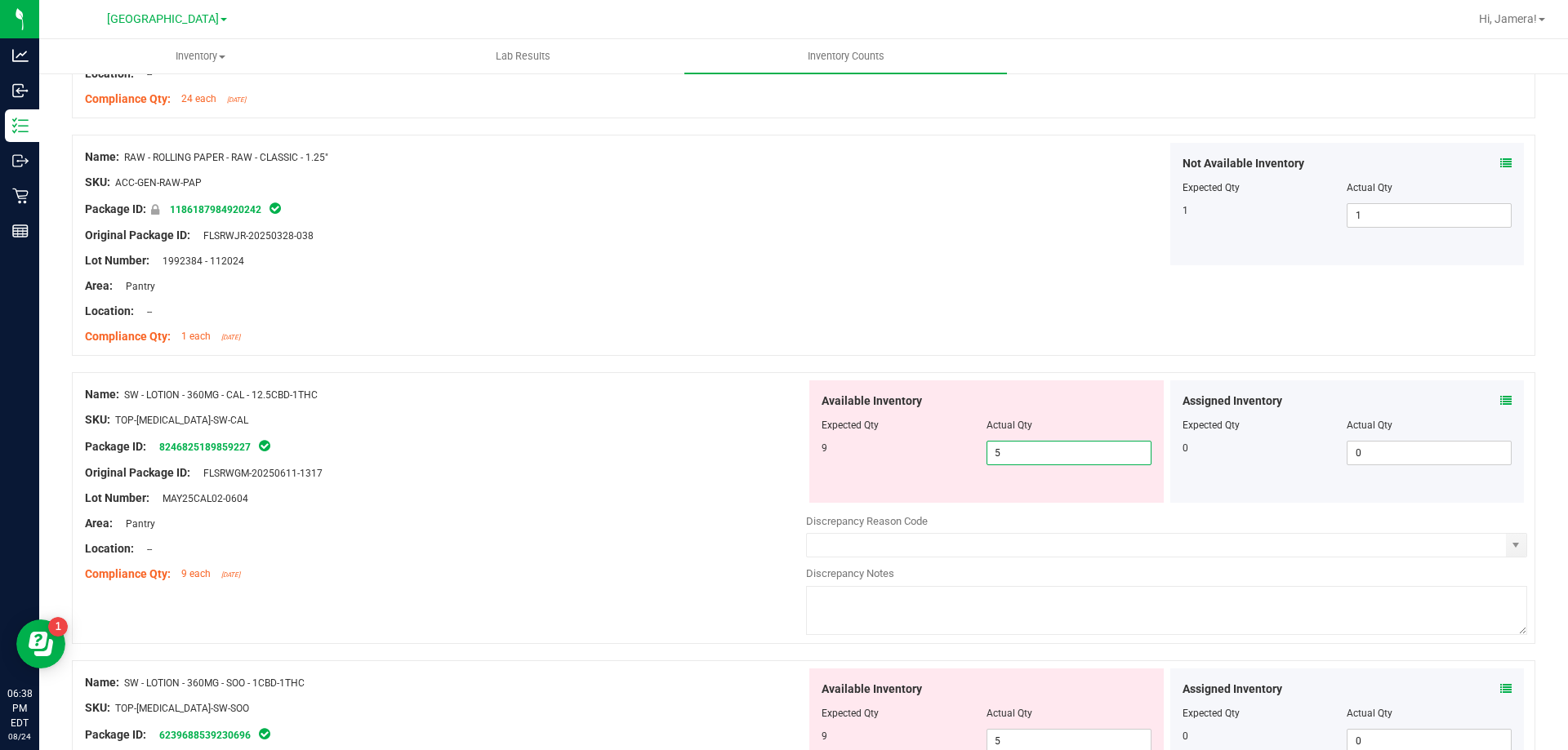
drag, startPoint x: 1056, startPoint y: 454, endPoint x: 597, endPoint y: 390, distance: 463.4
click at [597, 390] on div "Name: SW - LOTION - 360MG - CAL - 12.5CBD-1THC SKU: TOP-[MEDICAL_DATA]-SW-CAL P…" at bounding box center [804, 508] width 1463 height 272
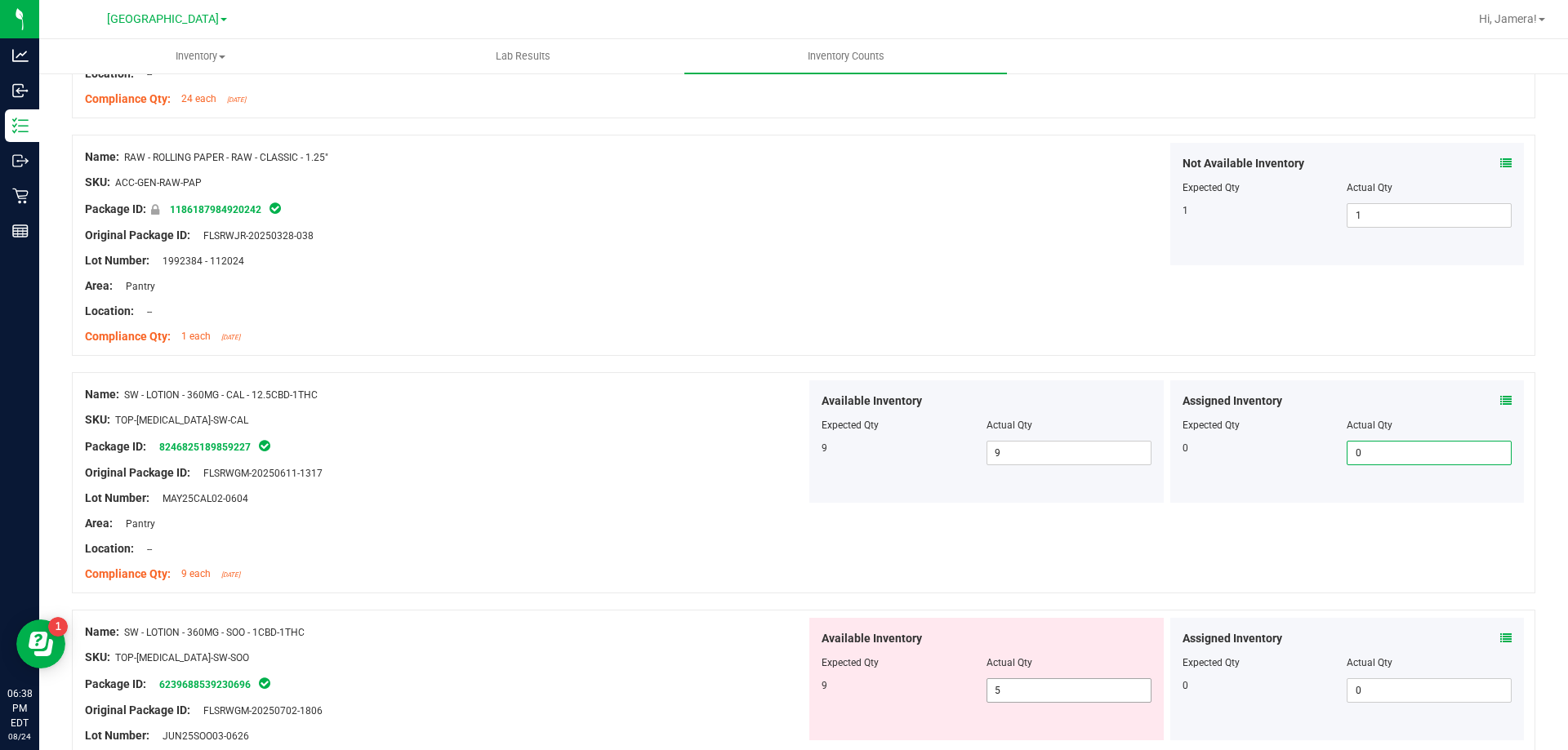
drag, startPoint x: 1071, startPoint y: 686, endPoint x: 376, endPoint y: 598, distance: 700.5
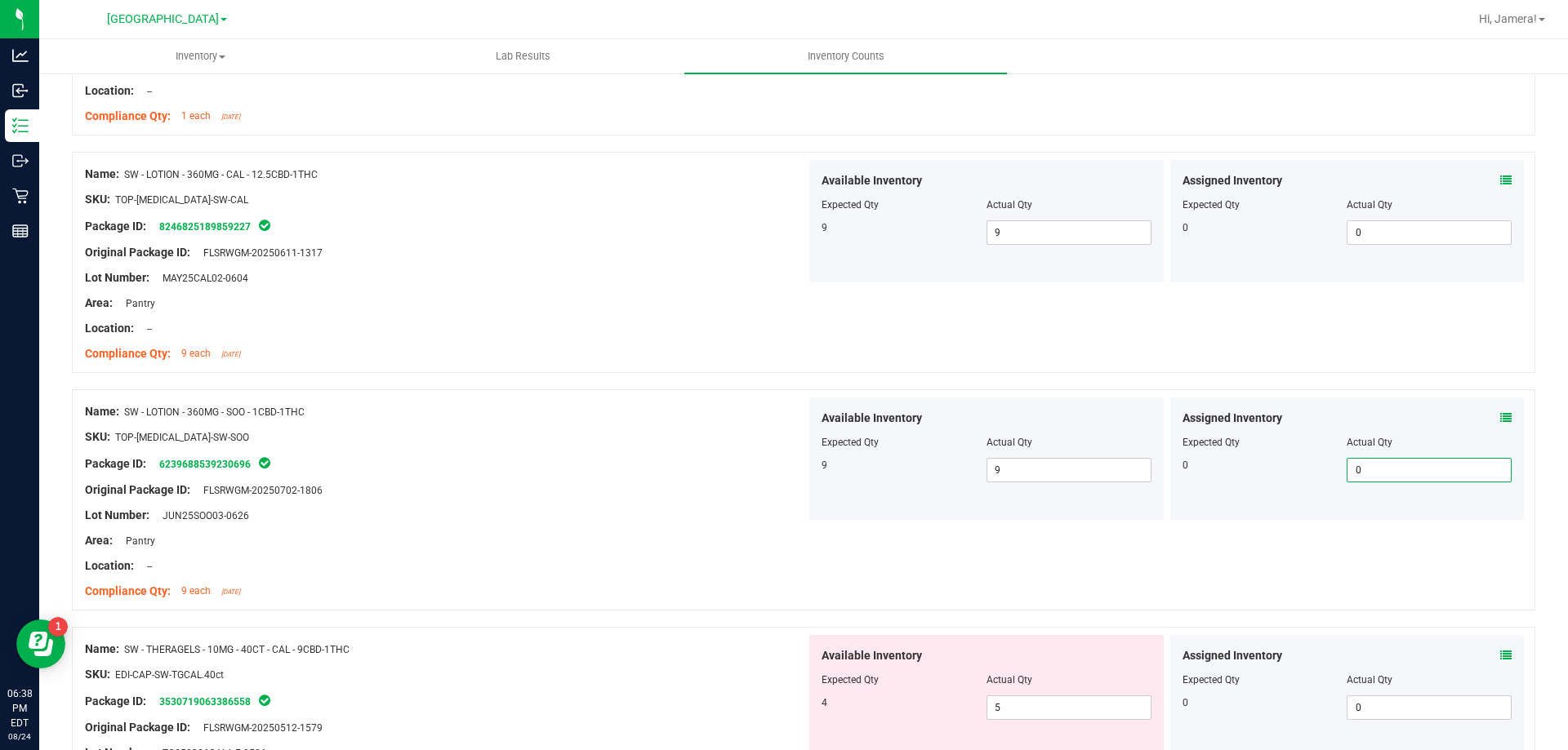
scroll to position [3152, 0]
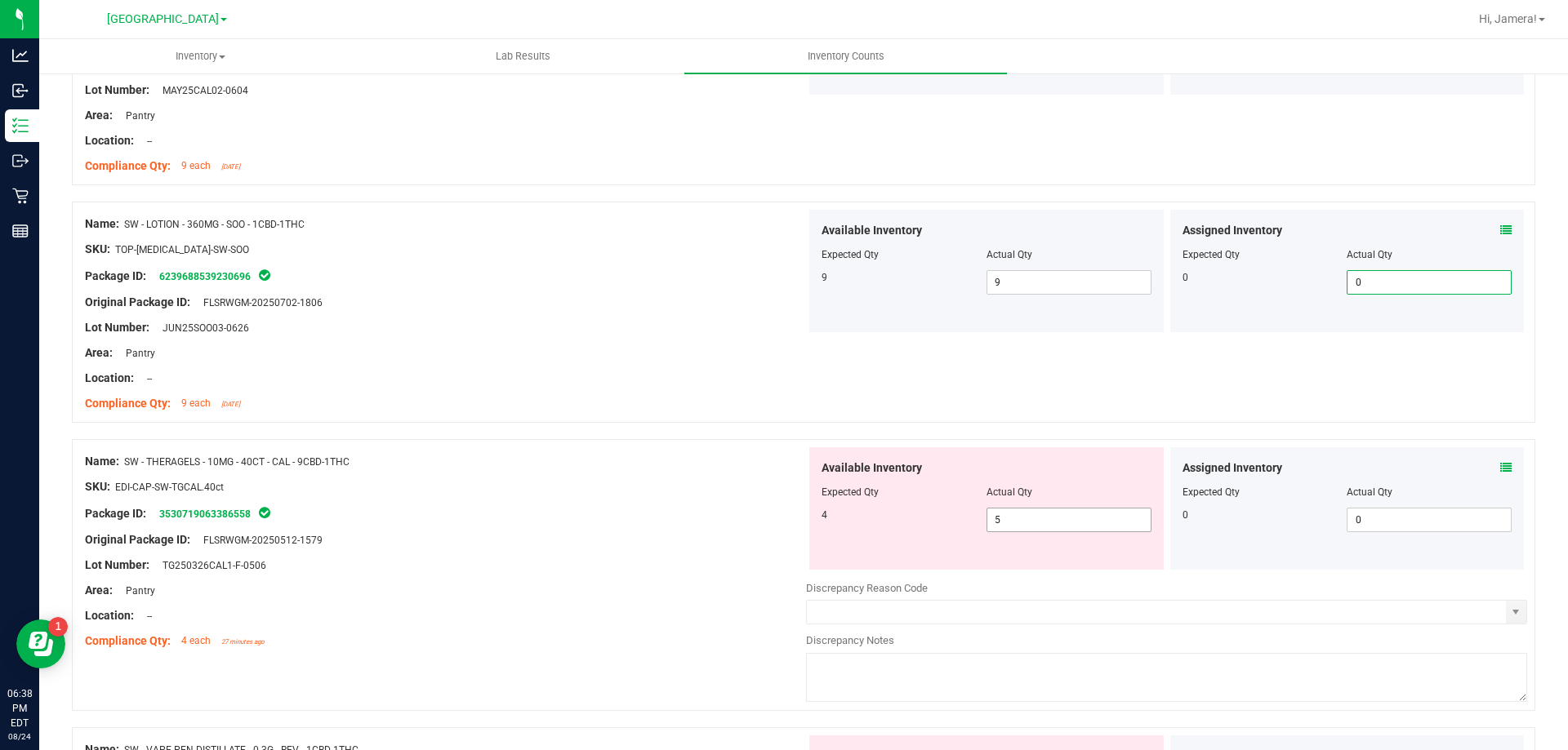
drag, startPoint x: 1013, startPoint y: 516, endPoint x: 671, endPoint y: 487, distance: 343.2
click at [708, 494] on div "Name: SW - THERAGELS - 10MG - 40CT - CAL - 9CBD-1THC SKU: EDI-CAP-SW-TGCAL.40ct…" at bounding box center [804, 575] width 1463 height 272
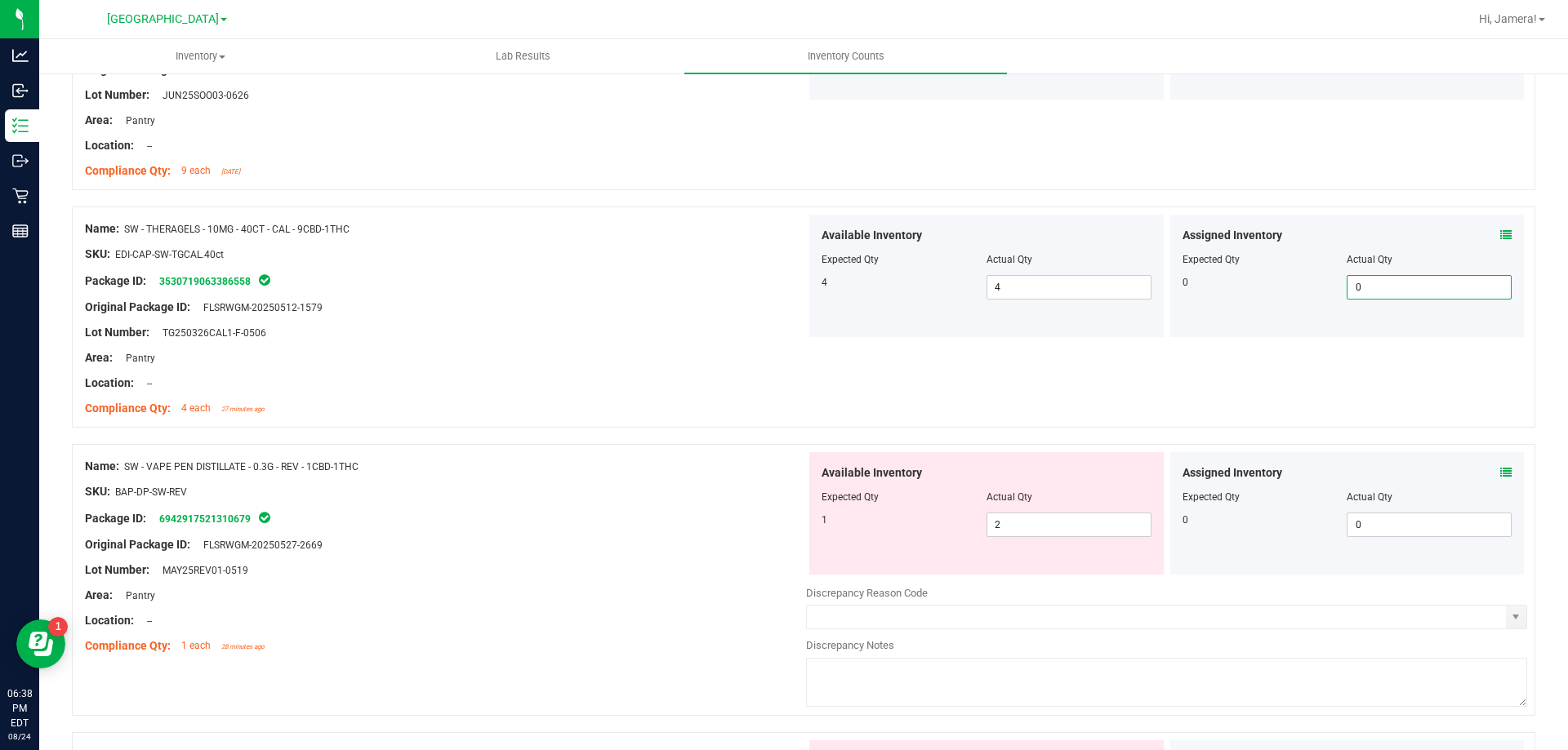
scroll to position [3397, 0]
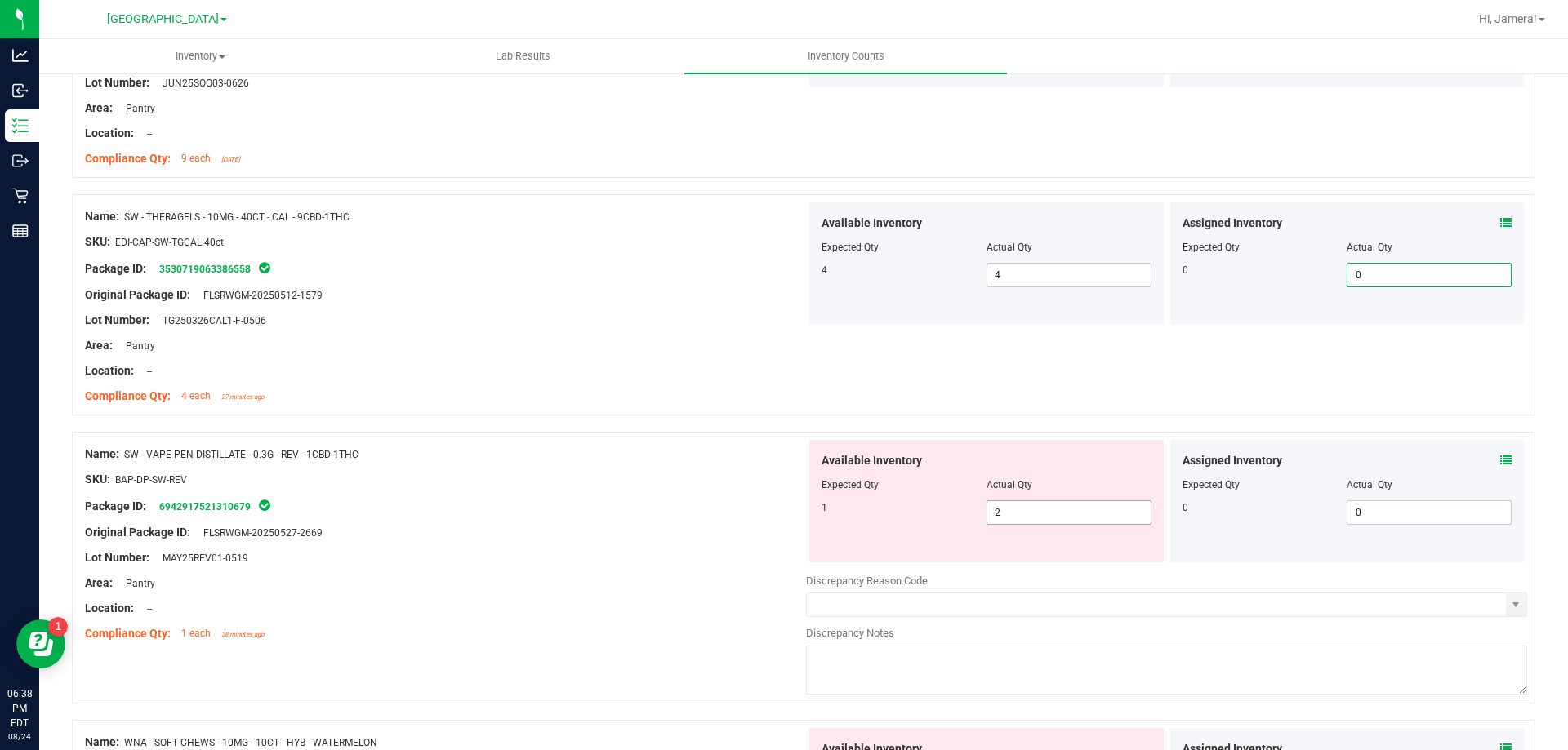
drag, startPoint x: 1025, startPoint y: 514, endPoint x: 767, endPoint y: 536, distance: 258.9
click at [774, 536] on div "Name: SW - VAPE PEN DISTILLATE - 0.3G - REV - 1CBD-1THC SKU: BAP-DP-SW-REV Pack…" at bounding box center [804, 567] width 1463 height 272
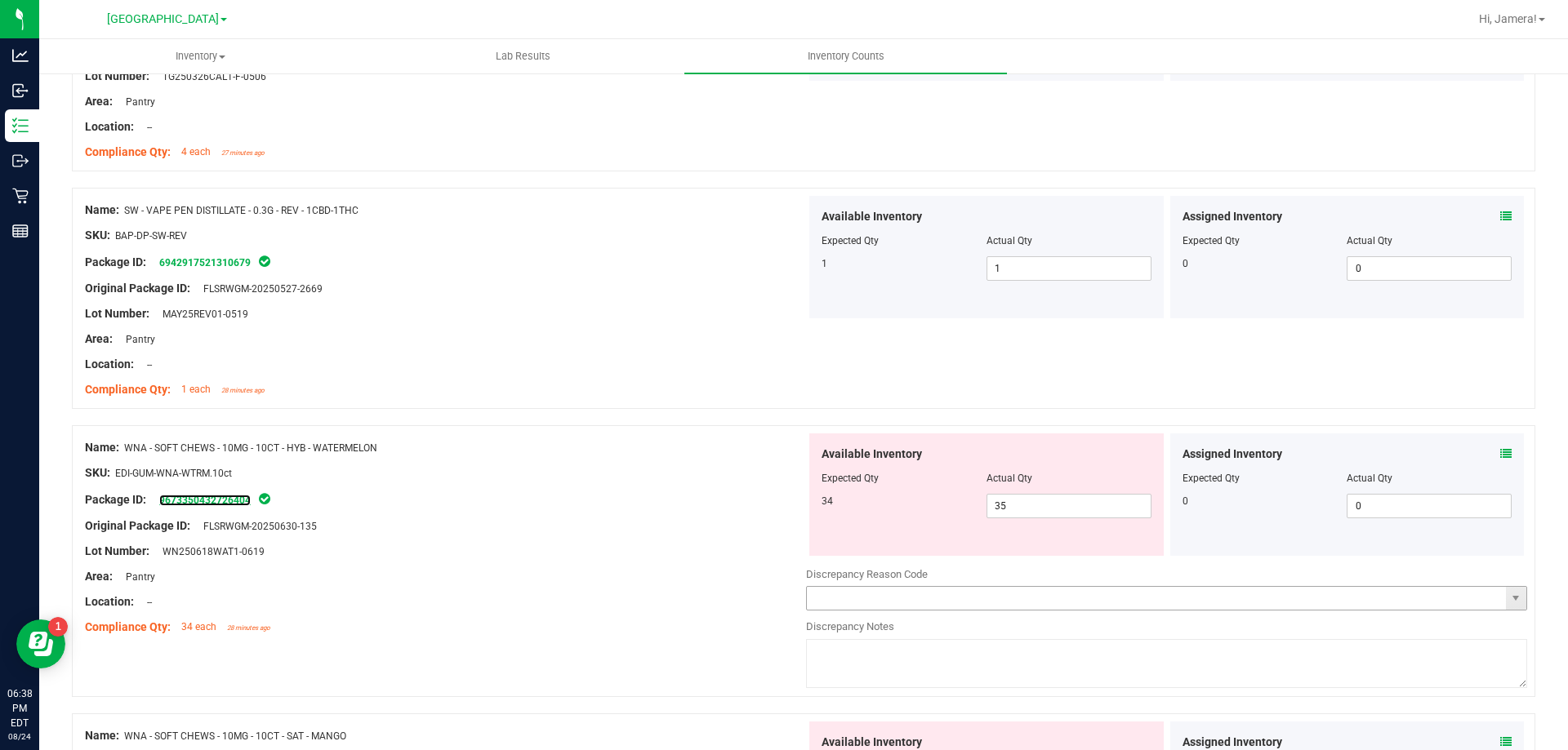
scroll to position [3641, 0]
drag, startPoint x: 1042, startPoint y: 506, endPoint x: 685, endPoint y: 493, distance: 357.2
click at [688, 493] on div "Name: WNA - SOFT CHEWS - 10MG - 10CT - HYB - WATERMELON SKU: EDI-GUM-WNA-WTRM.1…" at bounding box center [804, 561] width 1463 height 272
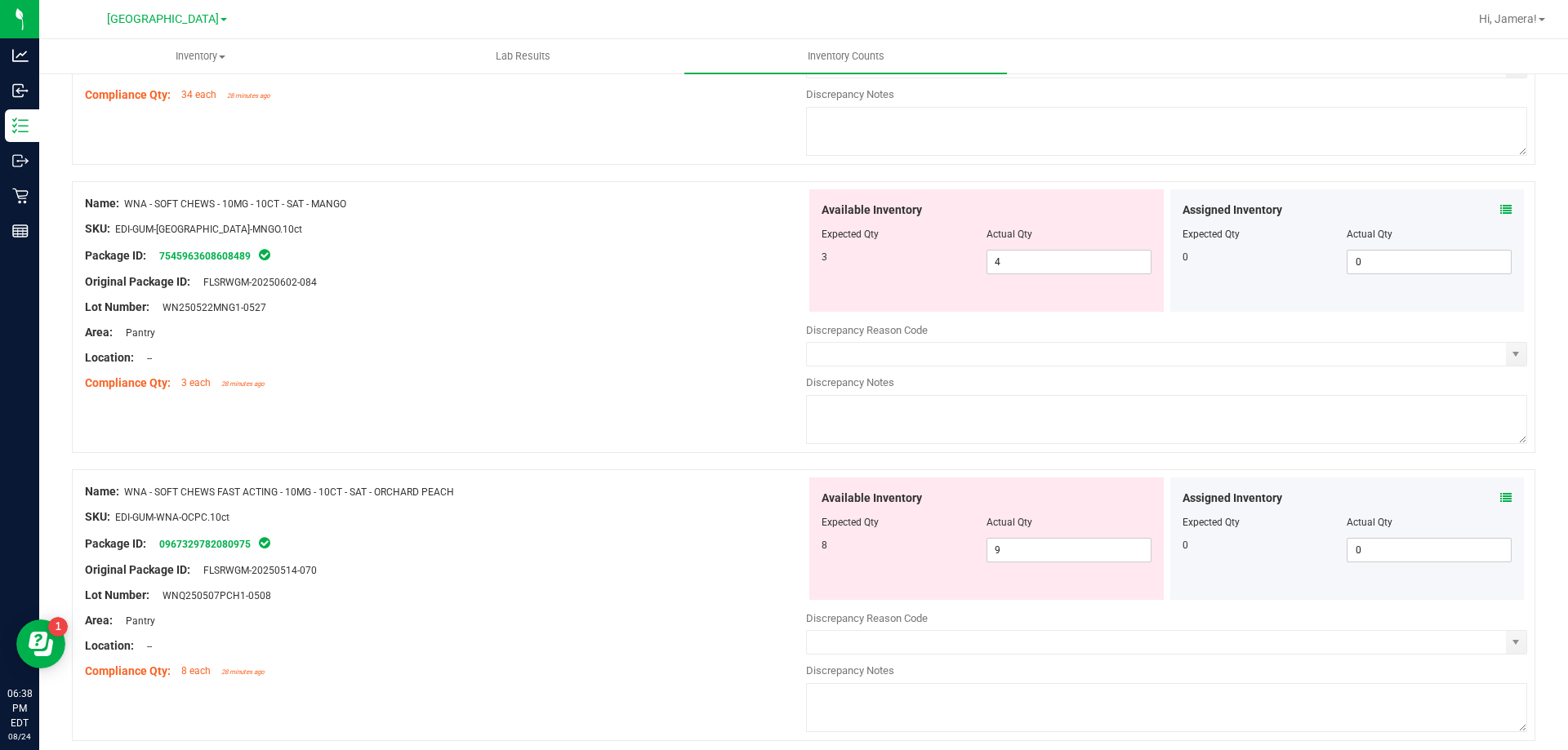
scroll to position [4213, 0]
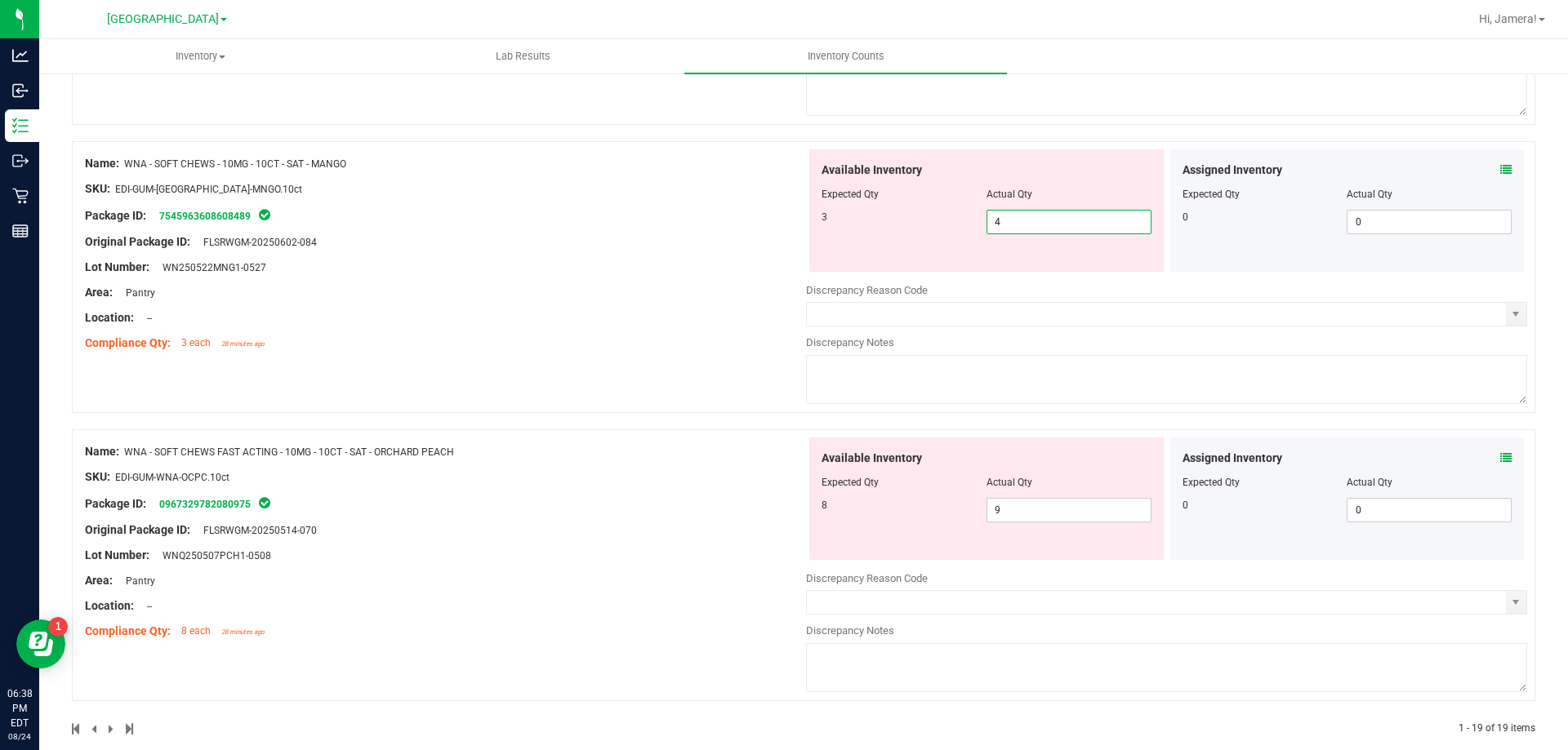
drag, startPoint x: 1013, startPoint y: 215, endPoint x: 569, endPoint y: 216, distance: 444.0
click at [569, 216] on div "Name: WNA - SOFT CHEWS - 10MG - 10CT - SAT - MANGO SKU: EDI-GUM-[GEOGRAPHIC_DAT…" at bounding box center [804, 277] width 1463 height 272
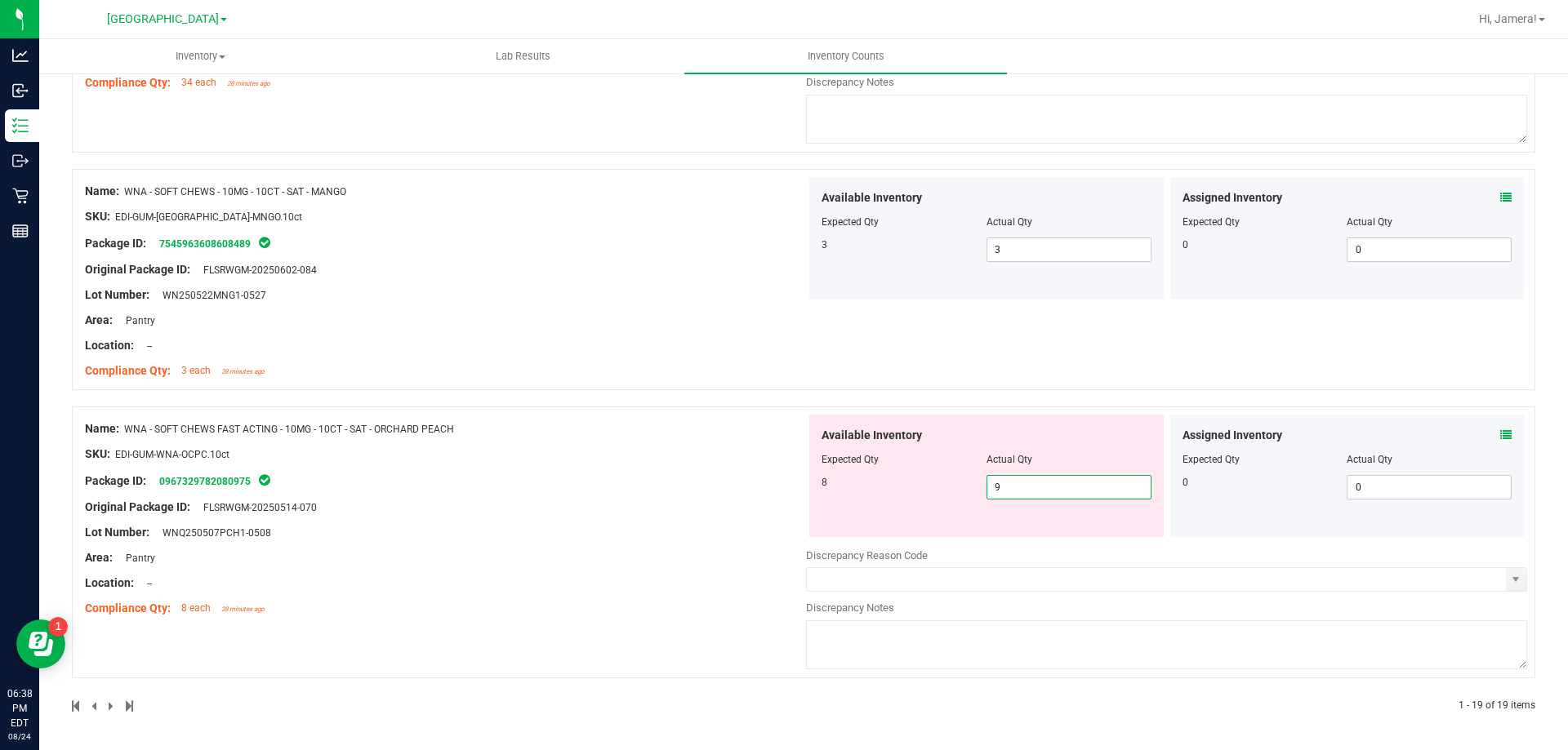
drag, startPoint x: 1058, startPoint y: 489, endPoint x: 612, endPoint y: 488, distance: 446.0
click at [612, 488] on div "Name: WNA - SOFT CHEWS FAST ACTING - 10MG - 10CT - SAT - ORCHARD PEACH SKU: EDI…" at bounding box center [804, 543] width 1463 height 272
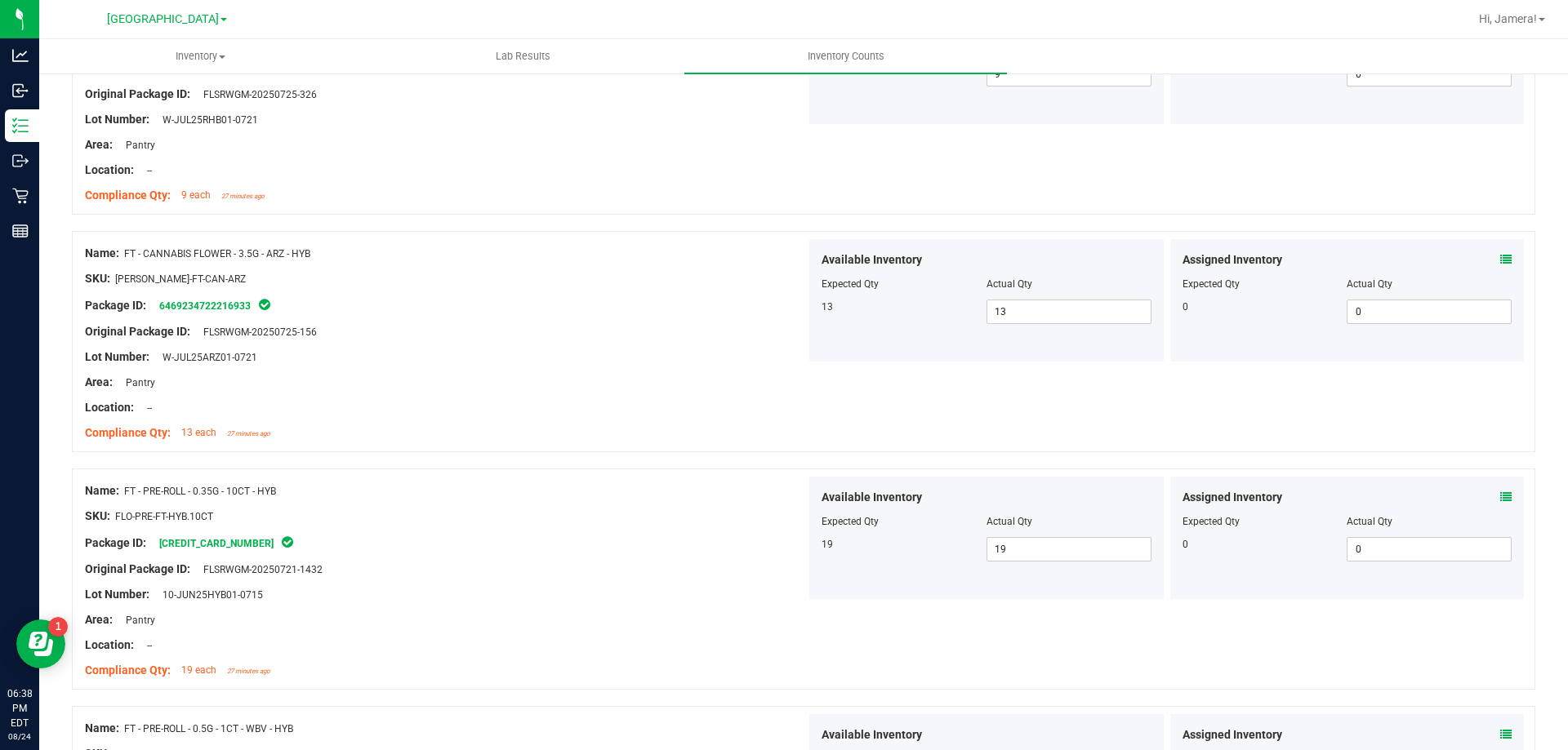
scroll to position [0, 0]
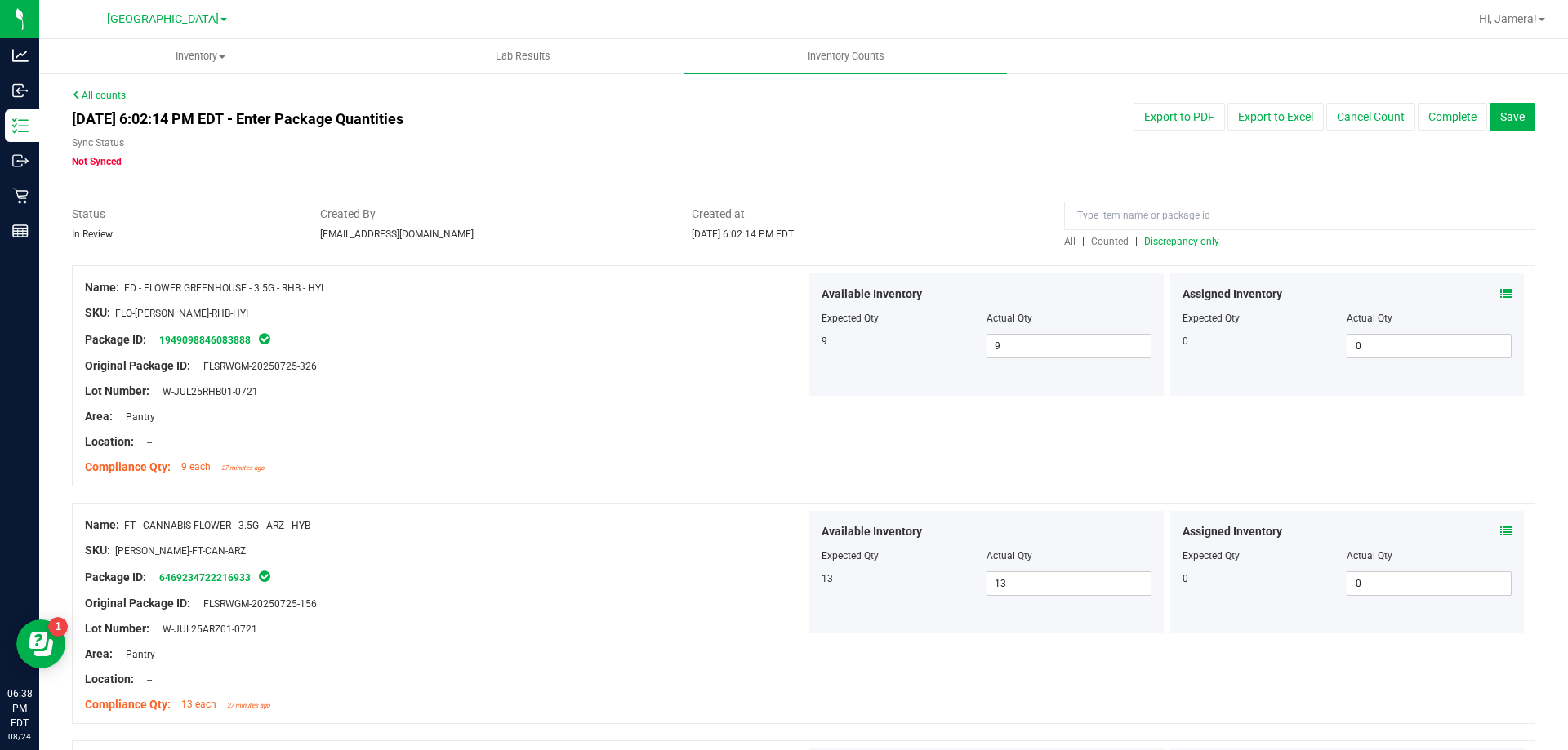
click at [1157, 240] on span "Discrepancy only" at bounding box center [1181, 241] width 75 height 11
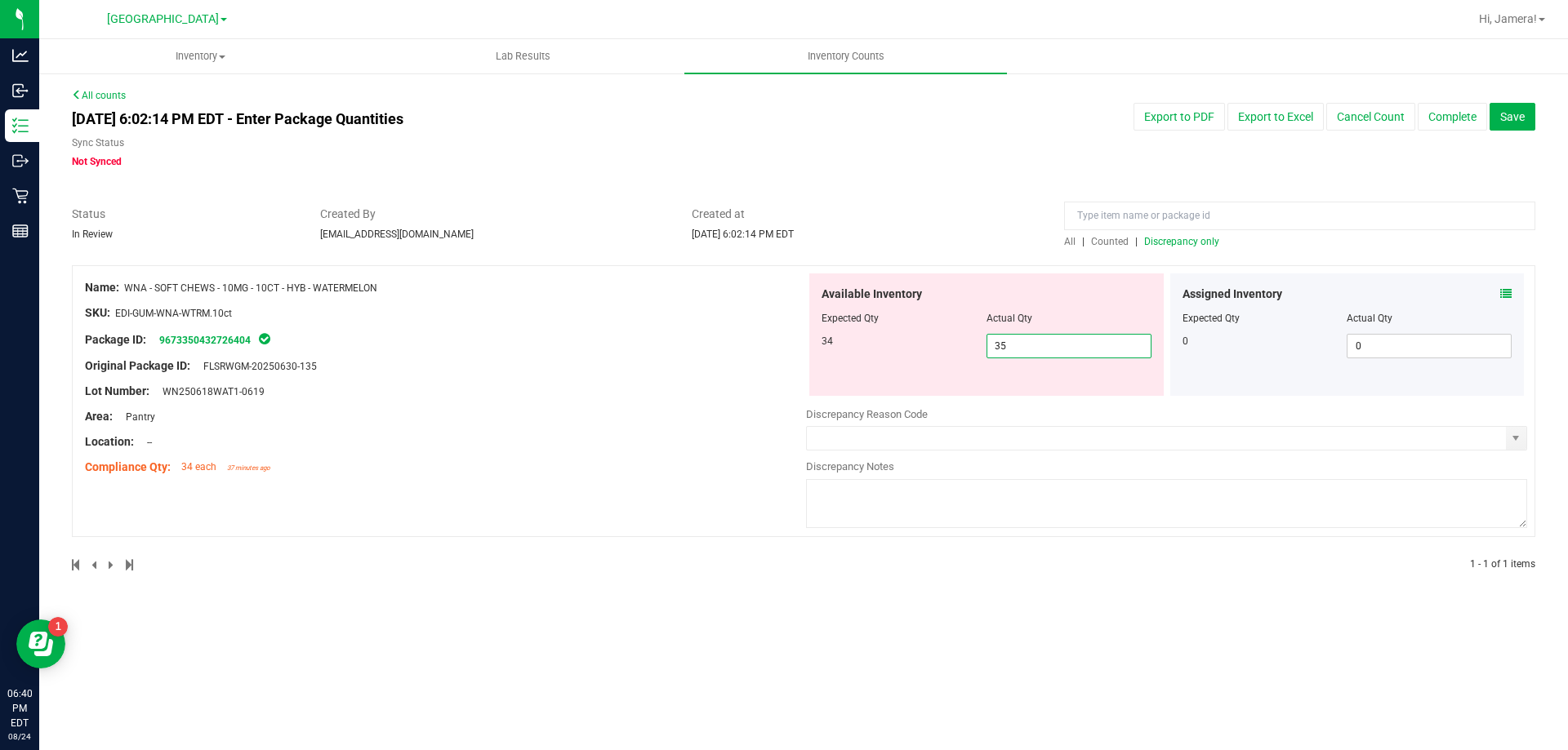
drag, startPoint x: 1073, startPoint y: 343, endPoint x: 677, endPoint y: 343, distance: 396.0
click at [677, 343] on div "Name: WNA - SOFT CHEWS - 10MG - 10CT - HYB - WATERMELON SKU: EDI-GUM-WNA-WTRM.1…" at bounding box center [804, 401] width 1463 height 272
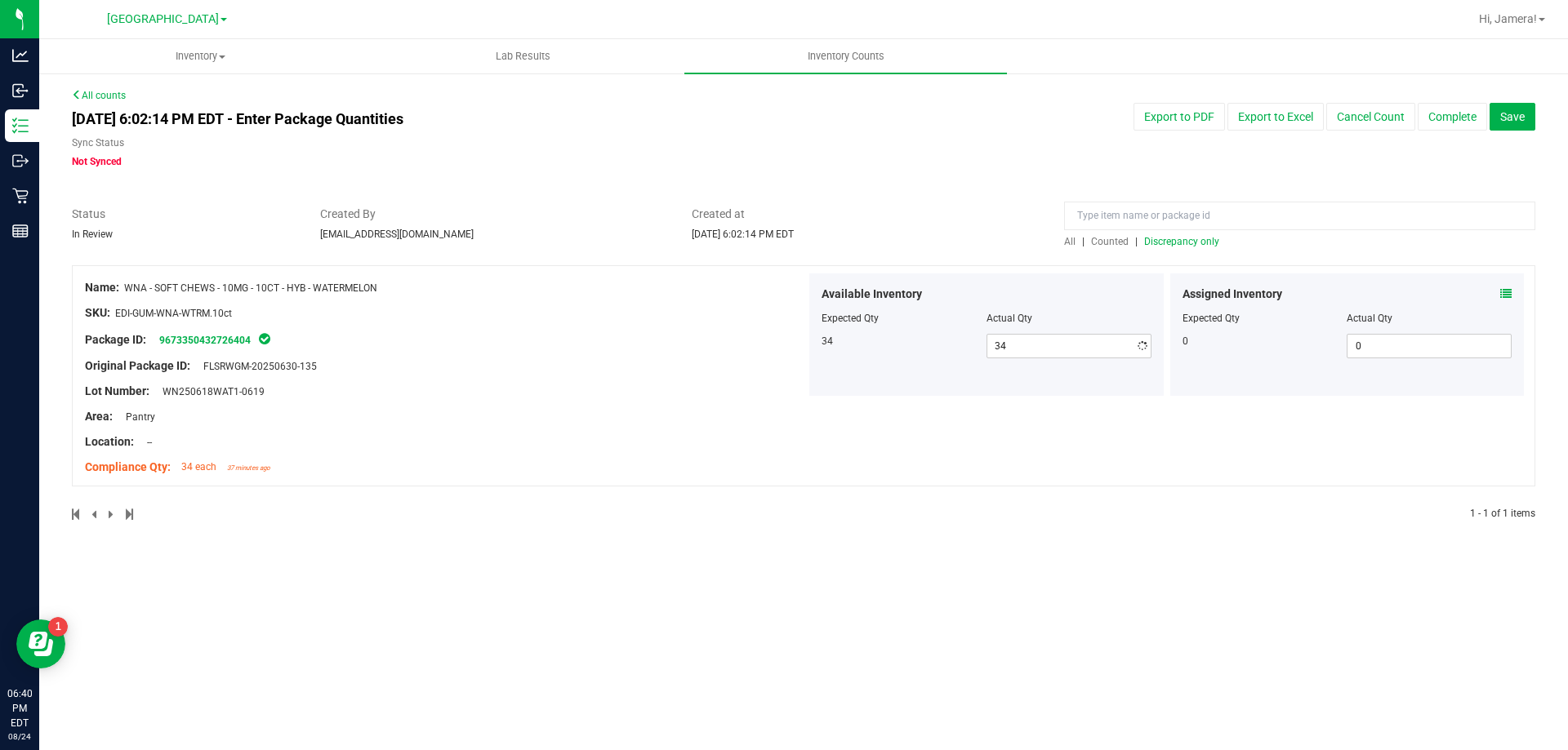
click at [616, 326] on div at bounding box center [445, 326] width 722 height 8
click at [1516, 121] on span "Save" at bounding box center [1512, 116] width 25 height 13
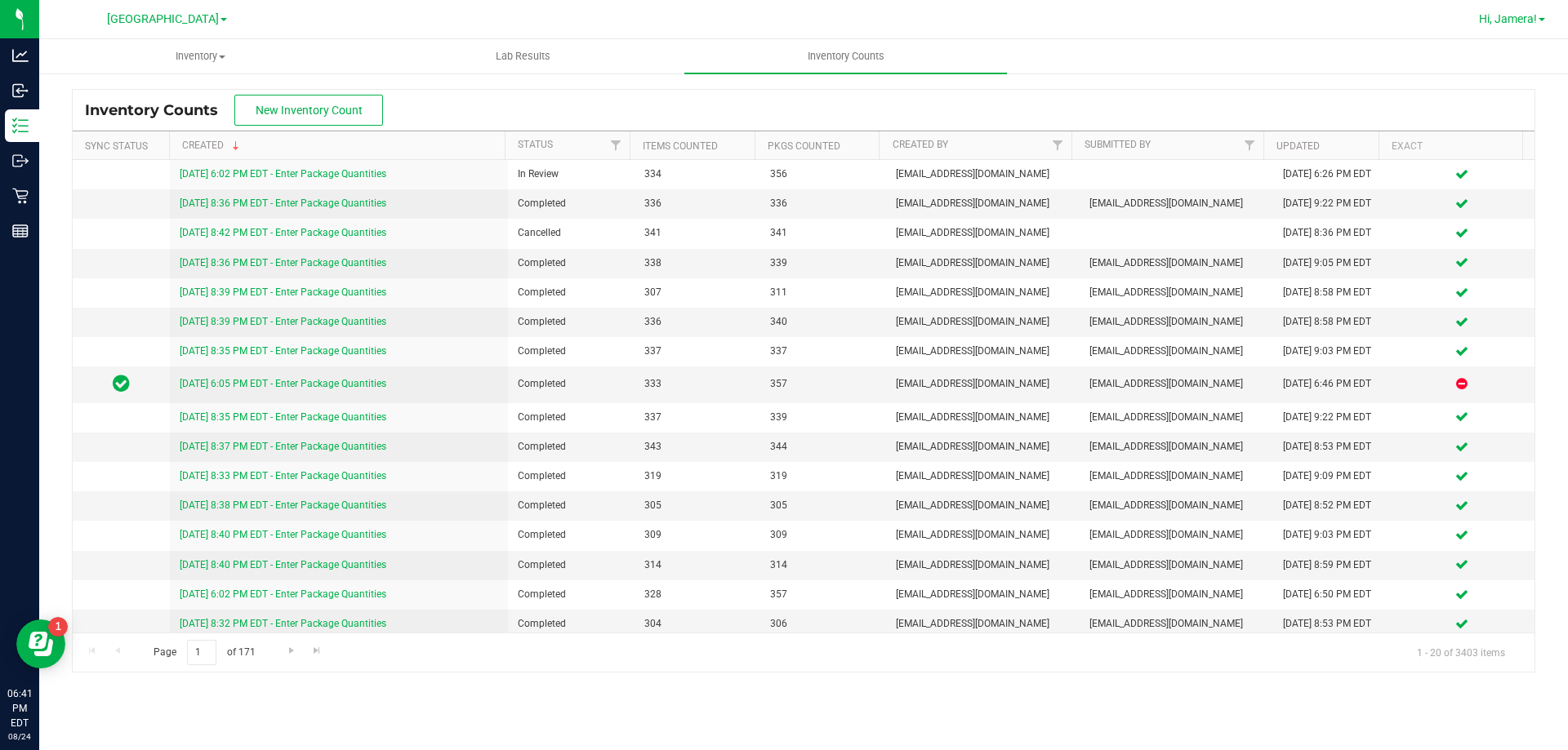
click at [1509, 27] on link "Hi, Jamera!" at bounding box center [1512, 19] width 79 height 17
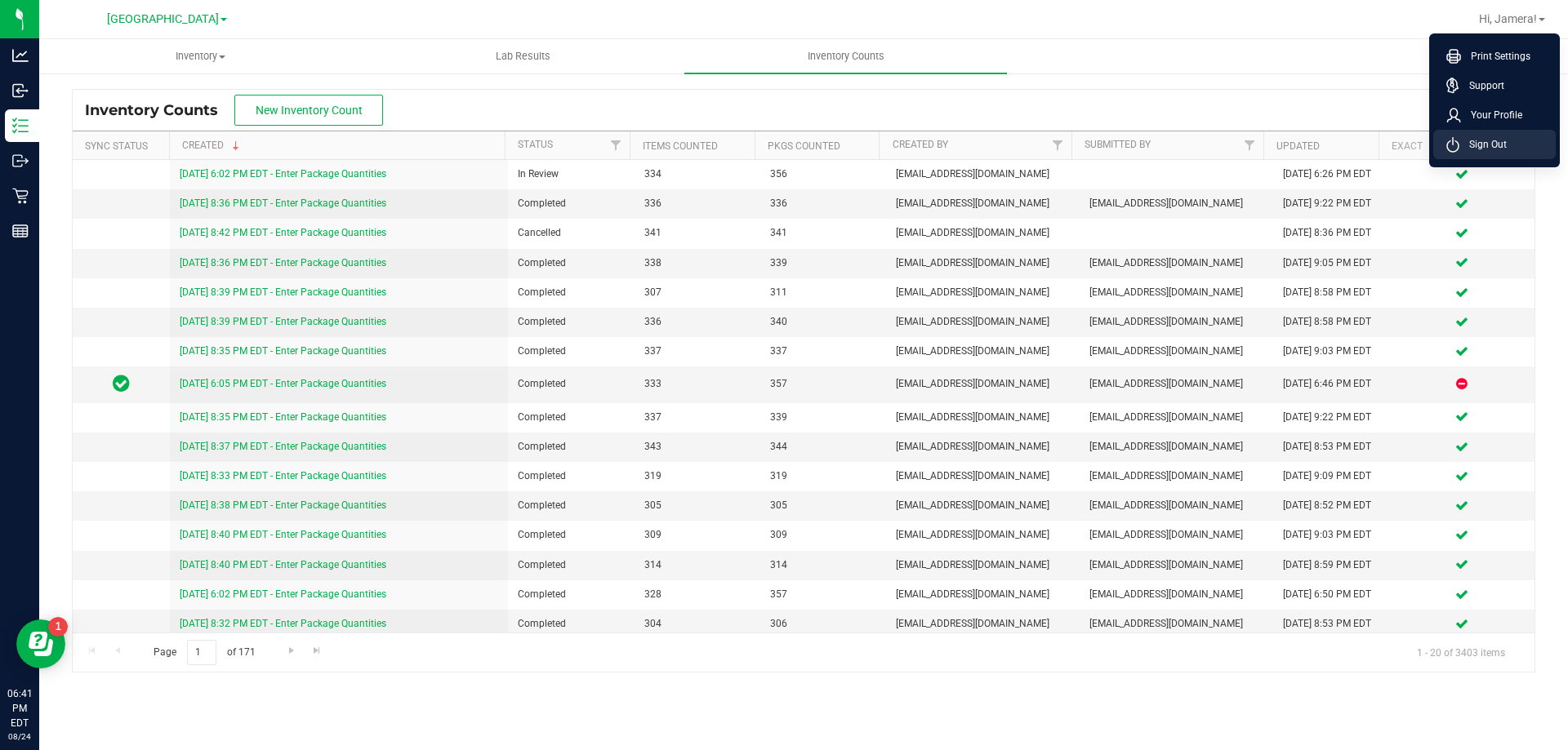
click at [1517, 140] on li "Sign Out" at bounding box center [1495, 144] width 122 height 30
